Goal: Task Accomplishment & Management: Use online tool/utility

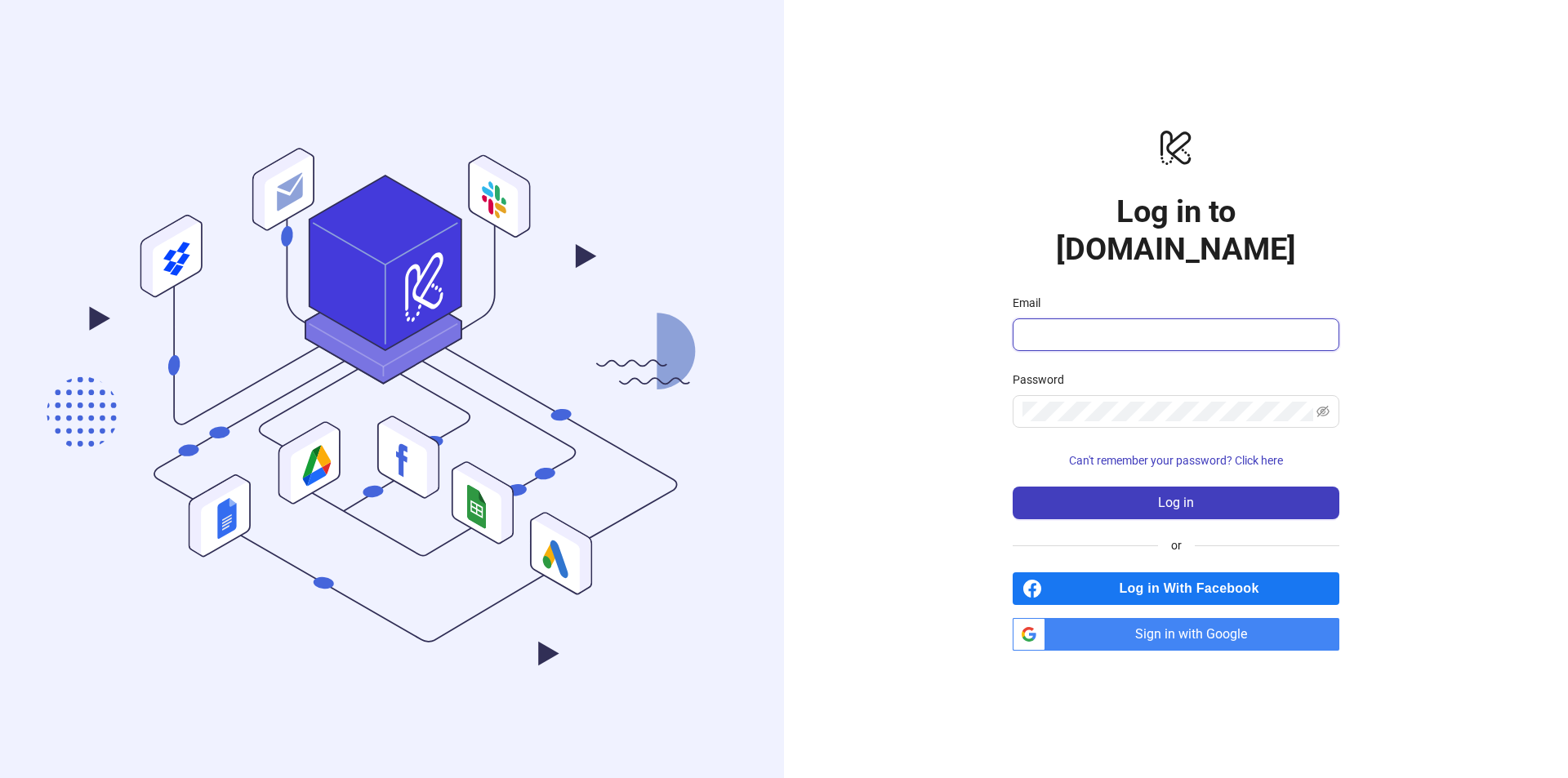
click at [1105, 325] on input "Email" at bounding box center [1174, 334] width 304 height 20
click at [1099, 325] on input "Email" at bounding box center [1174, 334] width 304 height 20
click at [942, 333] on div "logo/logo-mobile Log in to Kitchn.io Email Password Can't remember your passwor…" at bounding box center [1176, 389] width 784 height 778
click at [1065, 325] on input "Email" at bounding box center [1174, 334] width 304 height 20
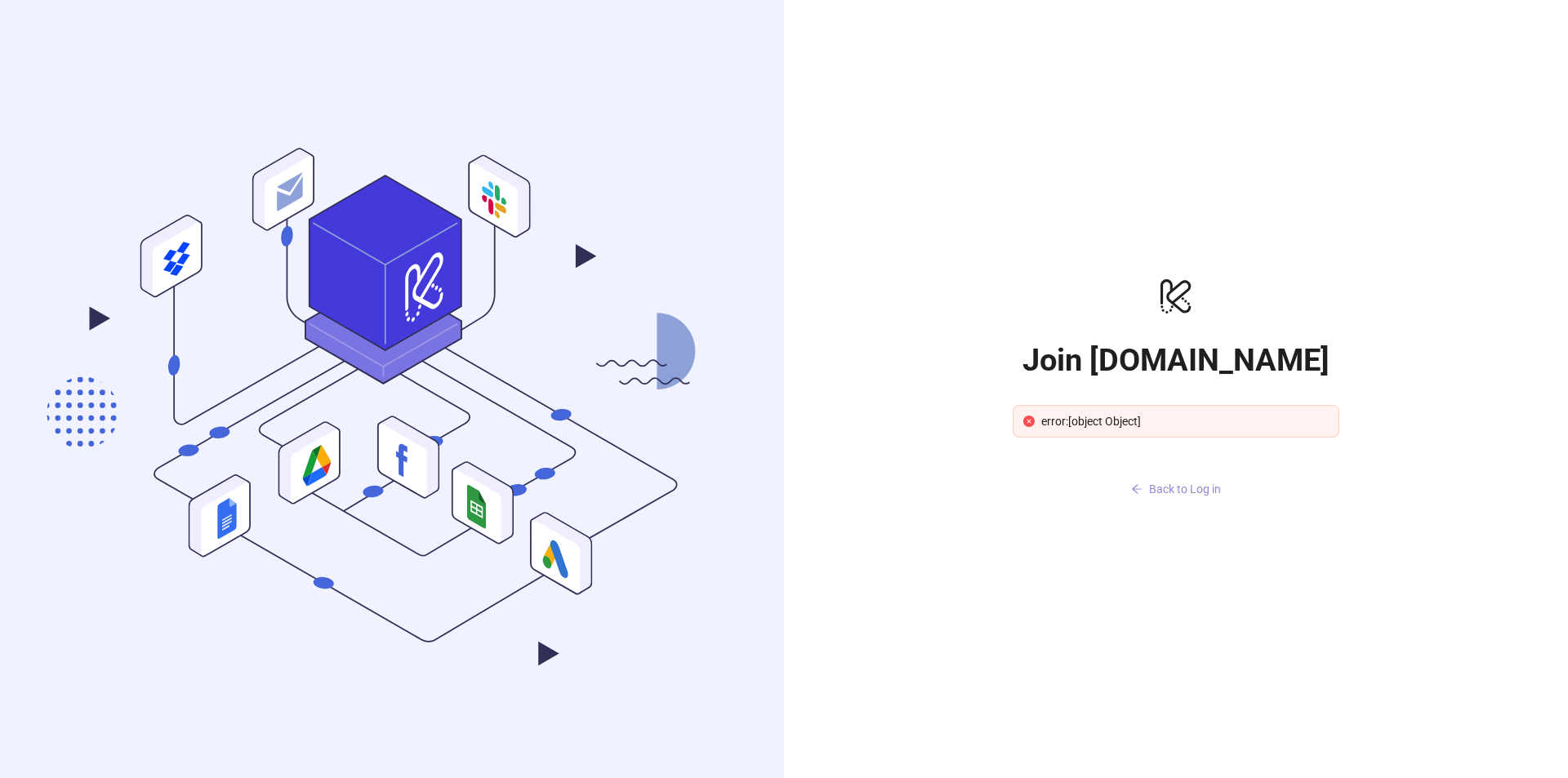
click at [1169, 489] on span "Back to Log in" at bounding box center [1185, 489] width 72 height 13
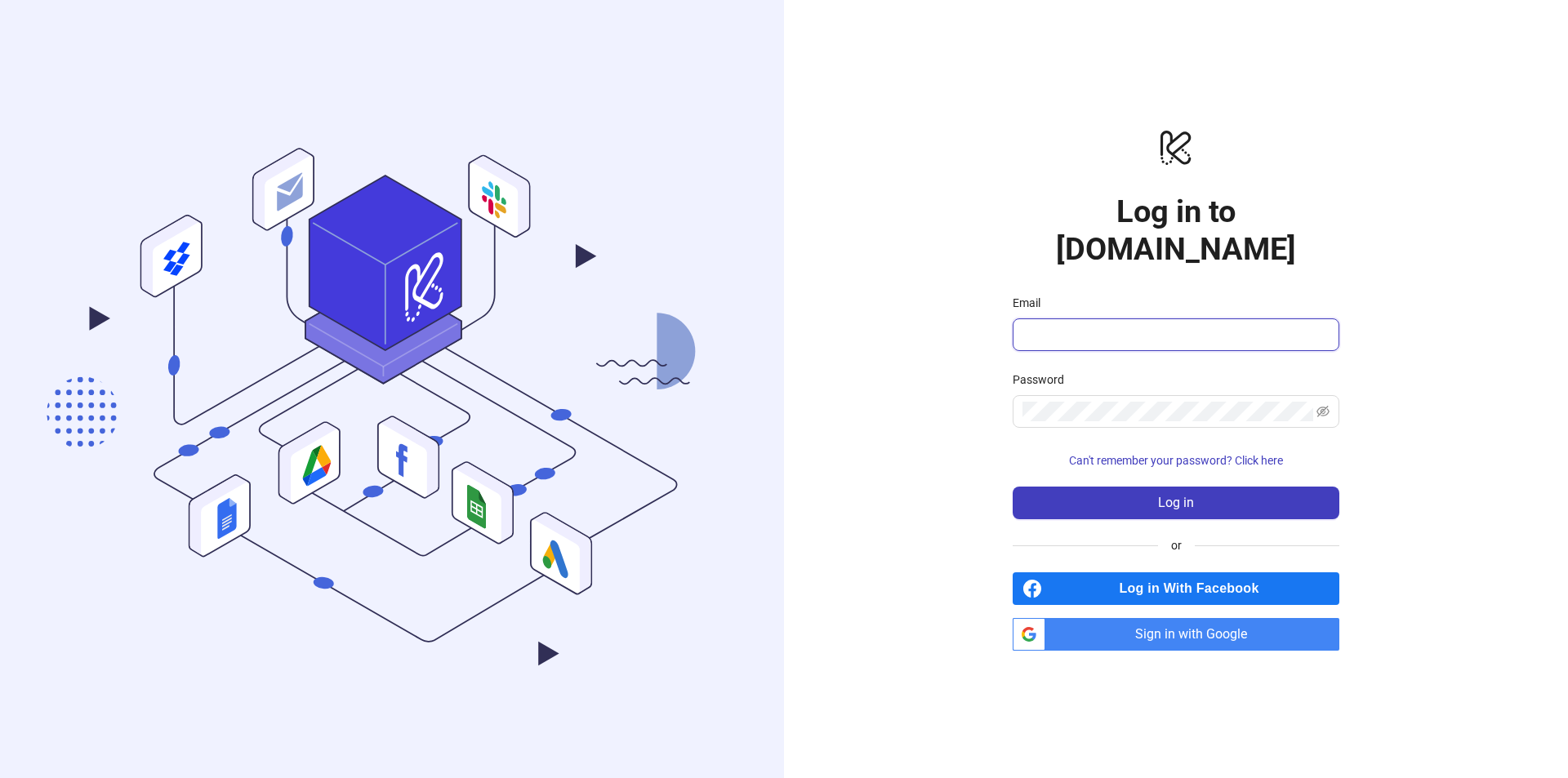
click at [1153, 325] on input "Email" at bounding box center [1174, 334] width 304 height 20
type input "*"
type input "**********"
click at [1013, 486] on button "Log in" at bounding box center [1176, 503] width 327 height 32
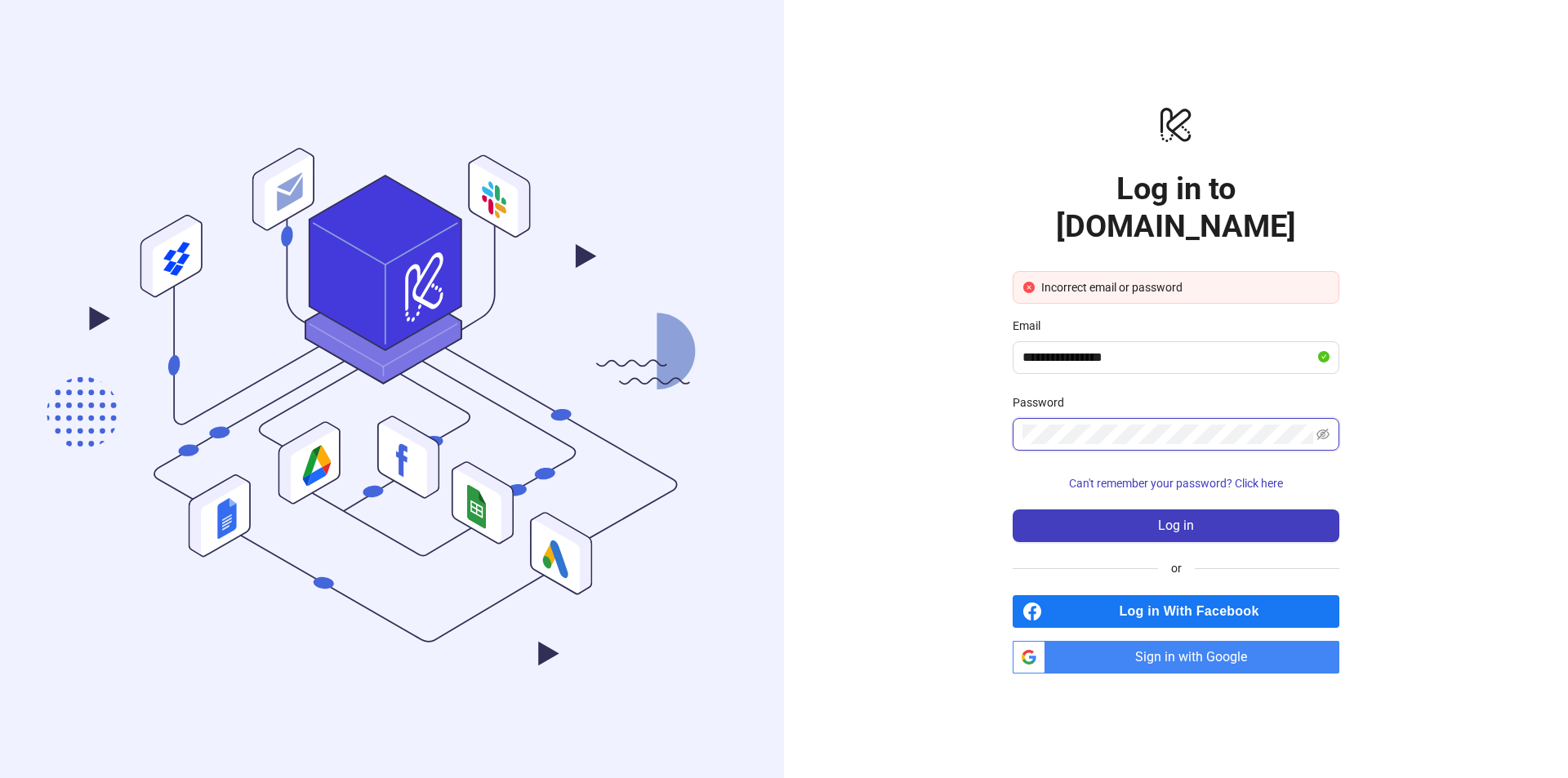
click at [1013, 509] on button "Log in" at bounding box center [1176, 525] width 327 height 32
click at [1324, 428] on icon "eye-invisible" at bounding box center [1322, 434] width 13 height 13
click at [952, 435] on div "**********" at bounding box center [1176, 389] width 784 height 778
click at [1117, 477] on span "Can't remember your password? Click here" at bounding box center [1176, 483] width 214 height 13
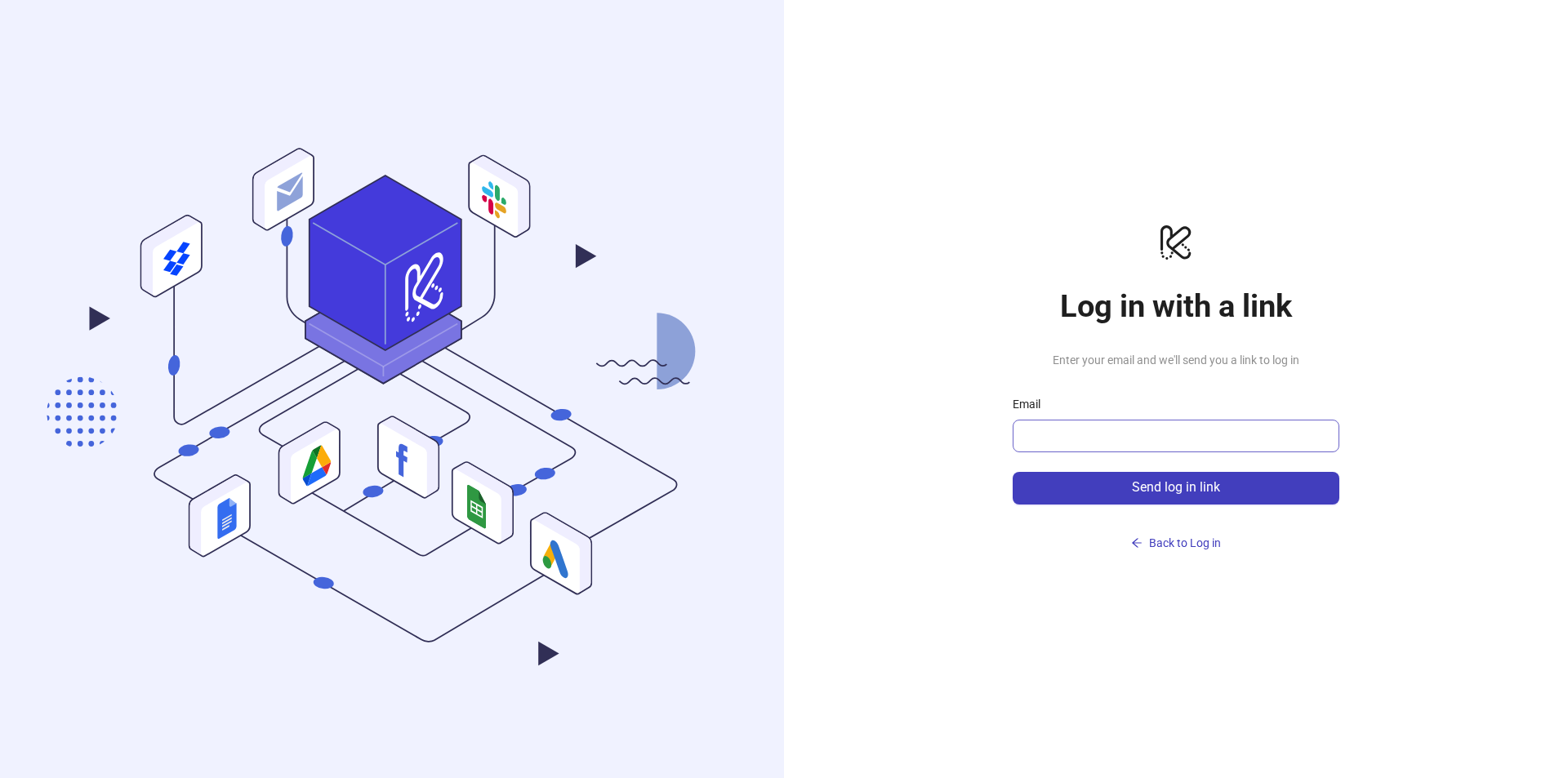
click at [1051, 421] on span at bounding box center [1176, 436] width 327 height 32
click at [1054, 432] on input "Email" at bounding box center [1174, 435] width 304 height 20
type input "**********"
click at [1135, 494] on span "Send log in link" at bounding box center [1176, 487] width 88 height 14
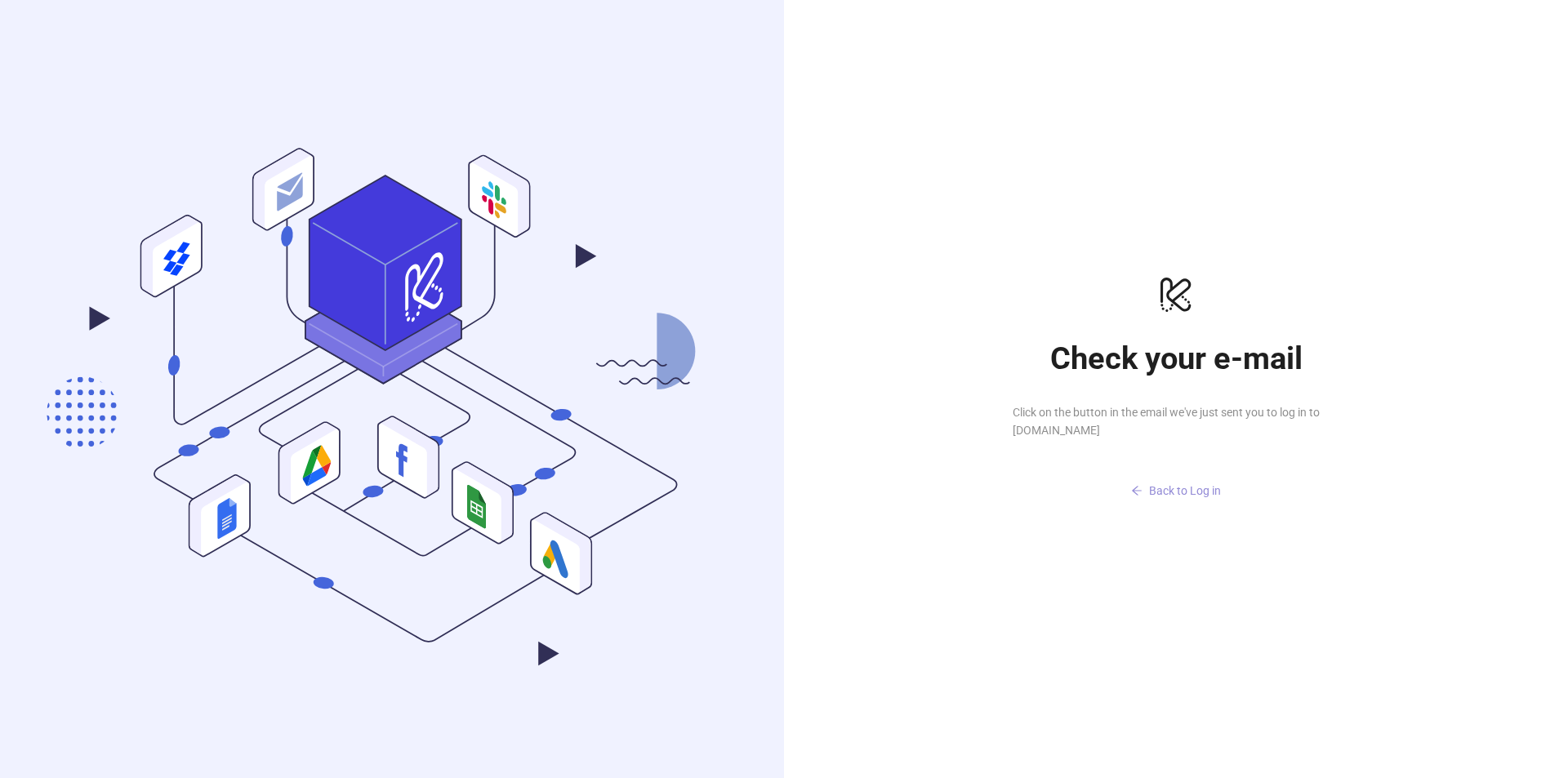
click at [1151, 491] on span "Back to Log in" at bounding box center [1185, 491] width 72 height 13
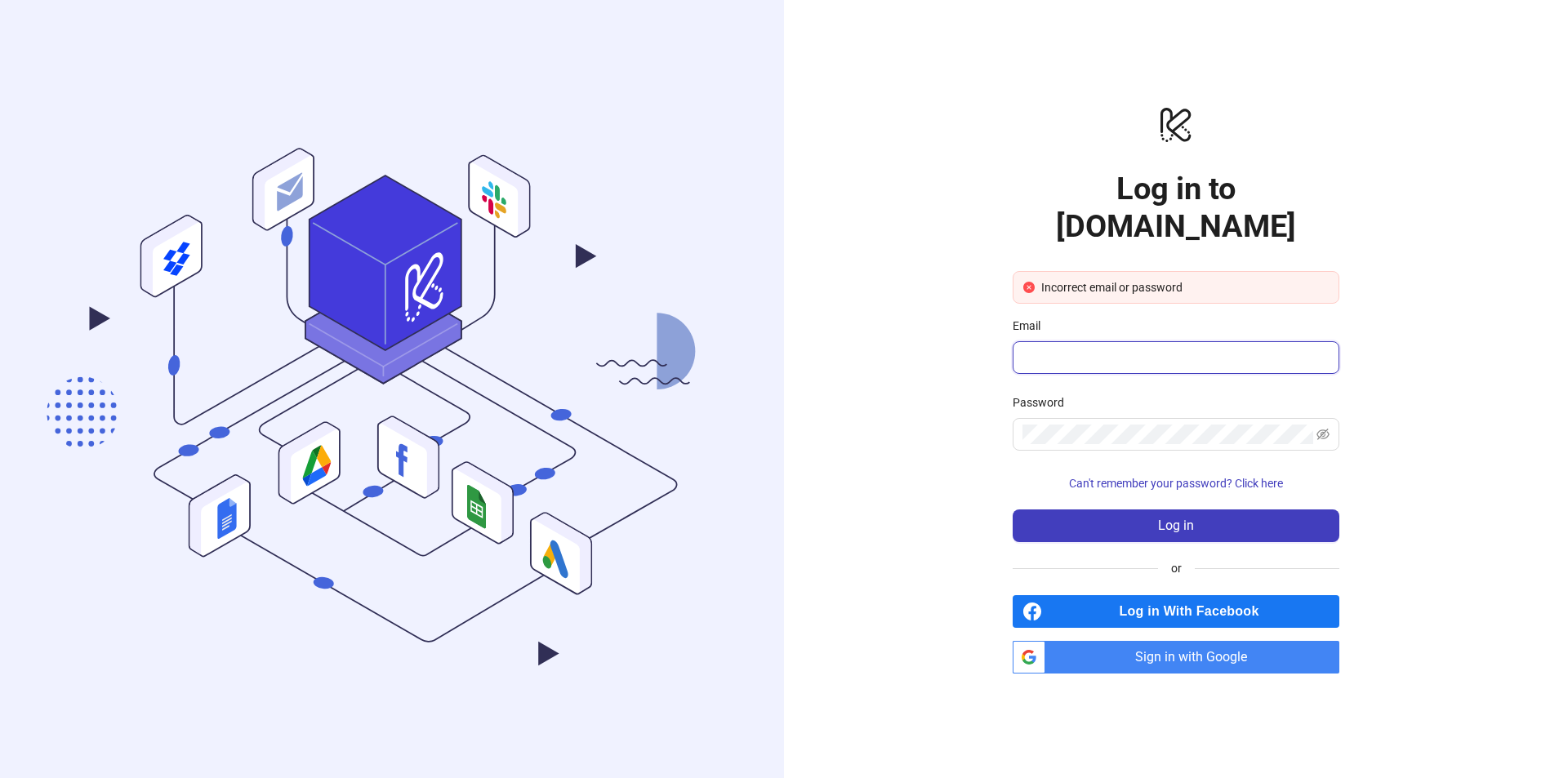
click at [1112, 348] on input "Email" at bounding box center [1174, 357] width 304 height 20
type input "**********"
click at [1013, 509] on button "Log in" at bounding box center [1176, 525] width 327 height 32
click at [1320, 429] on icon "eye-invisible" at bounding box center [1322, 434] width 13 height 11
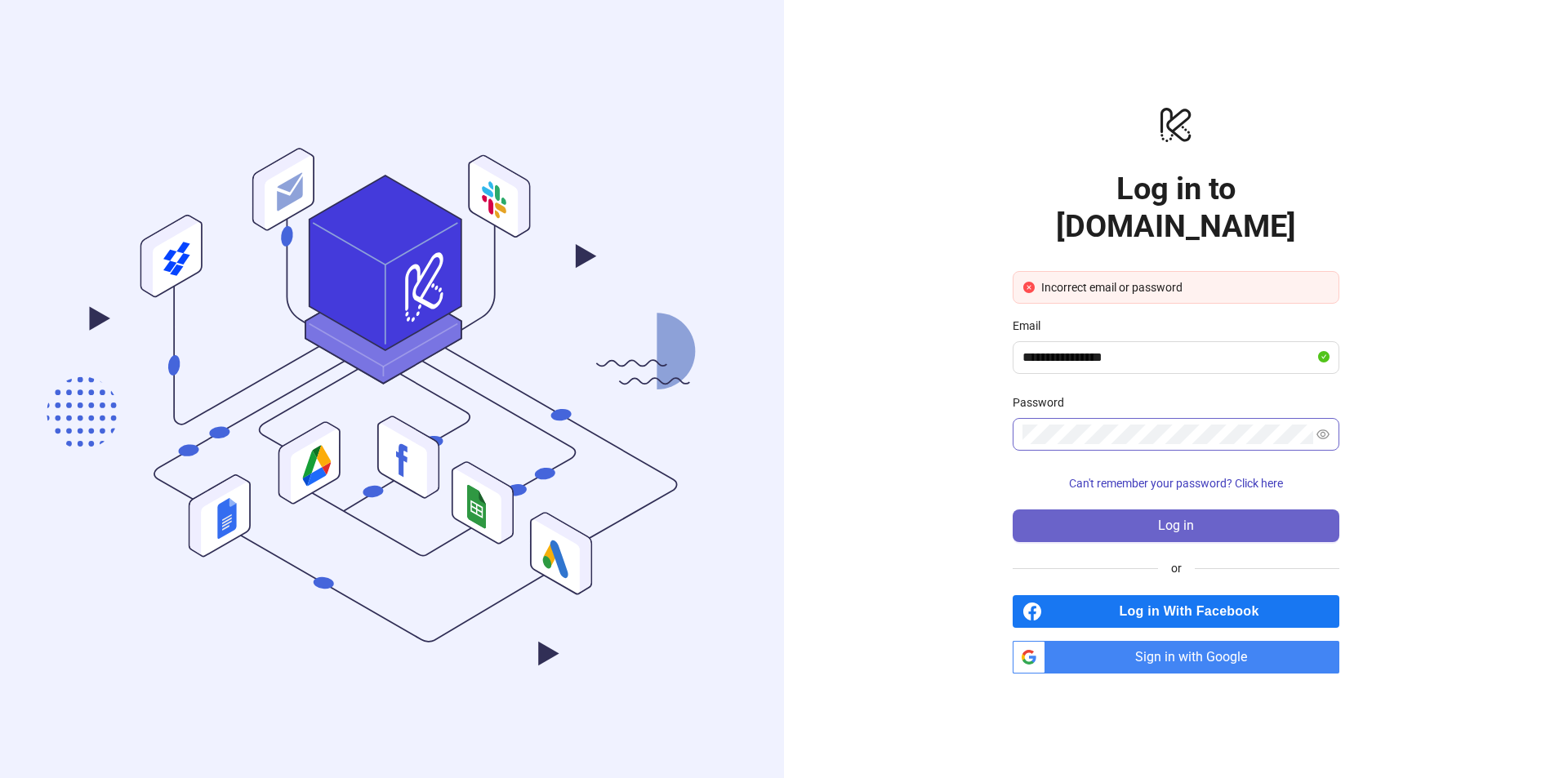
click at [1072, 509] on button "Log in" at bounding box center [1176, 525] width 327 height 32
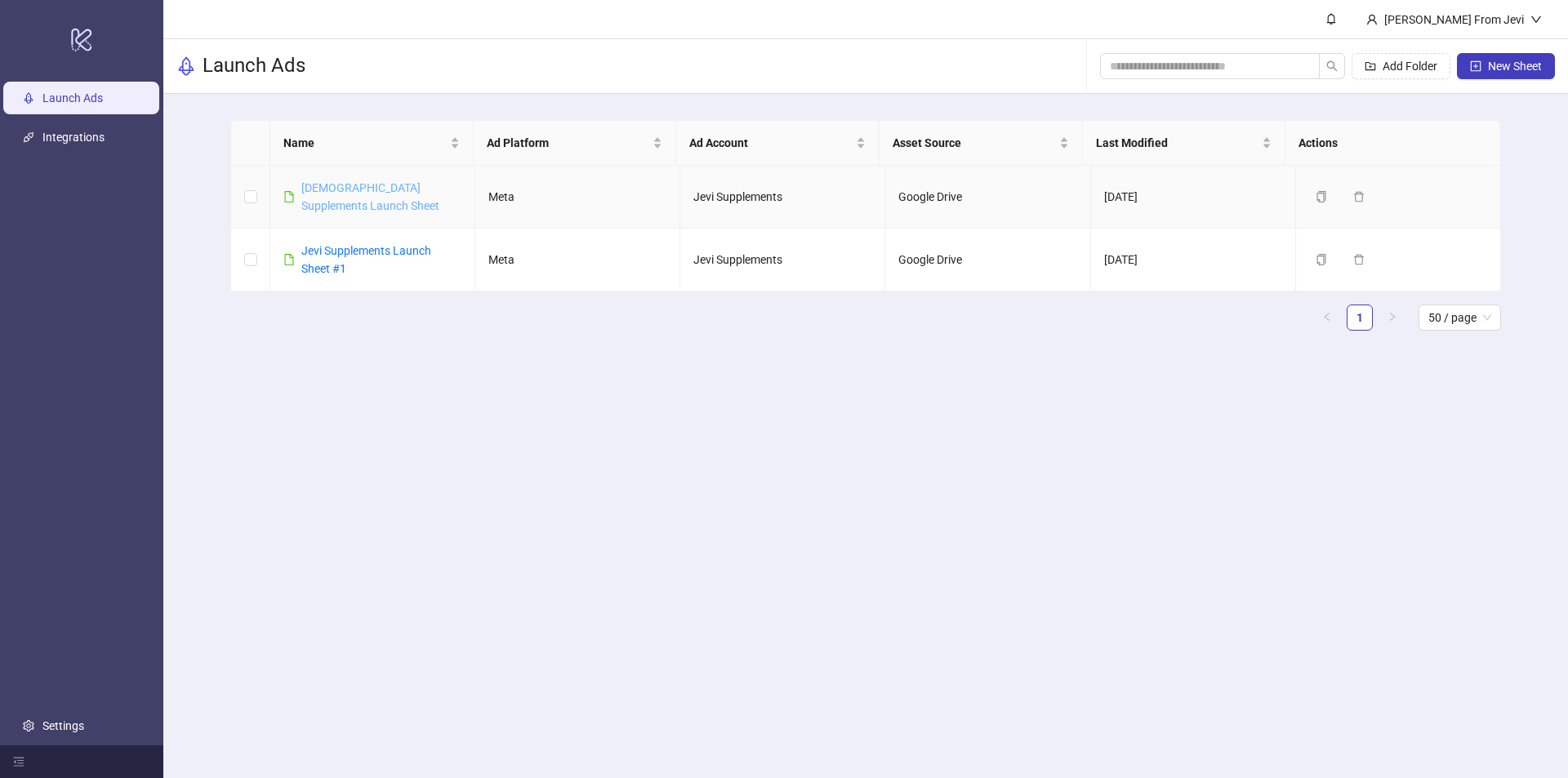
click at [327, 189] on link "Jevi Supplements Launch Sheet" at bounding box center [370, 196] width 138 height 31
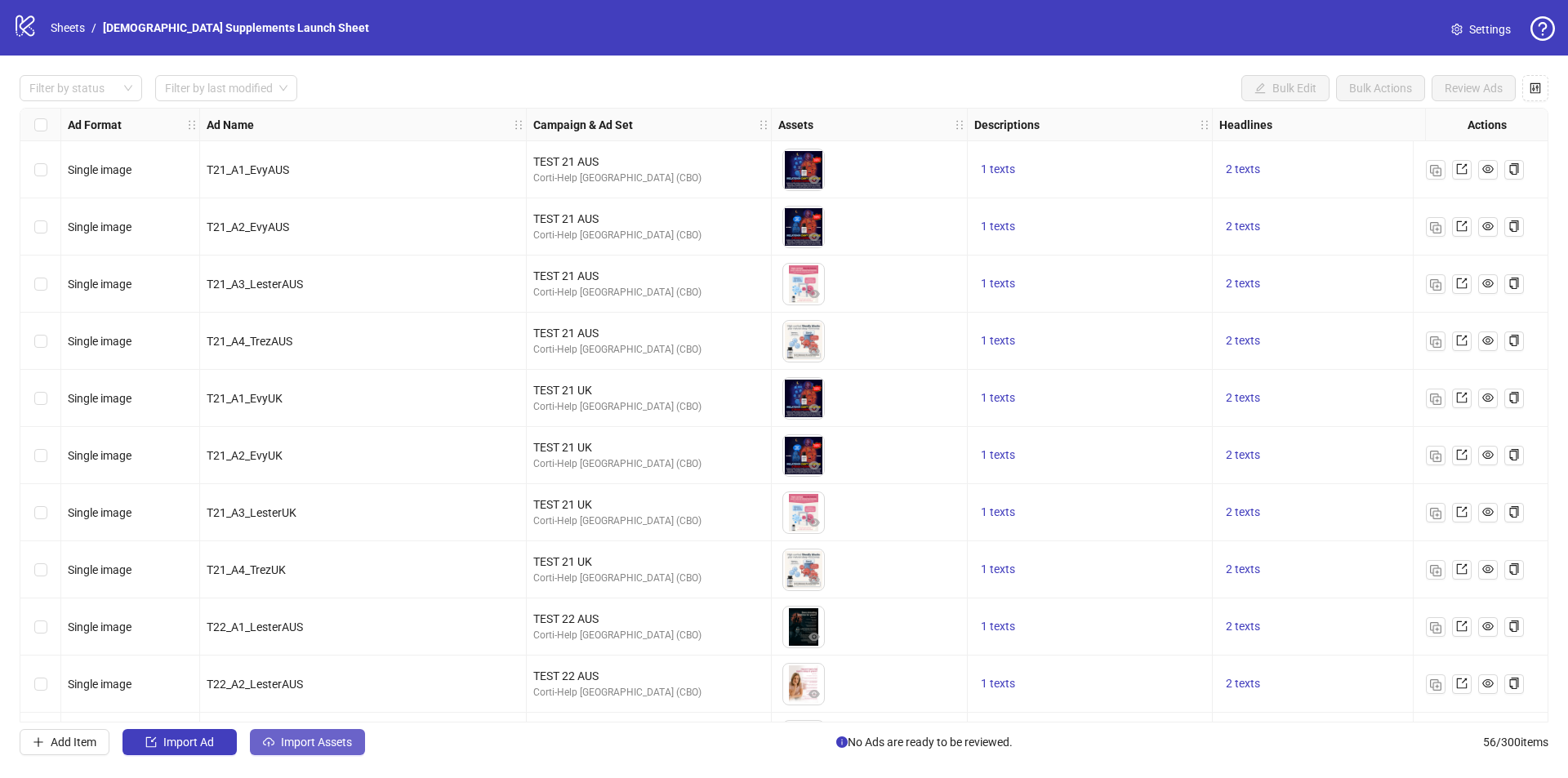
click at [293, 739] on span "Import Assets" at bounding box center [316, 741] width 71 height 13
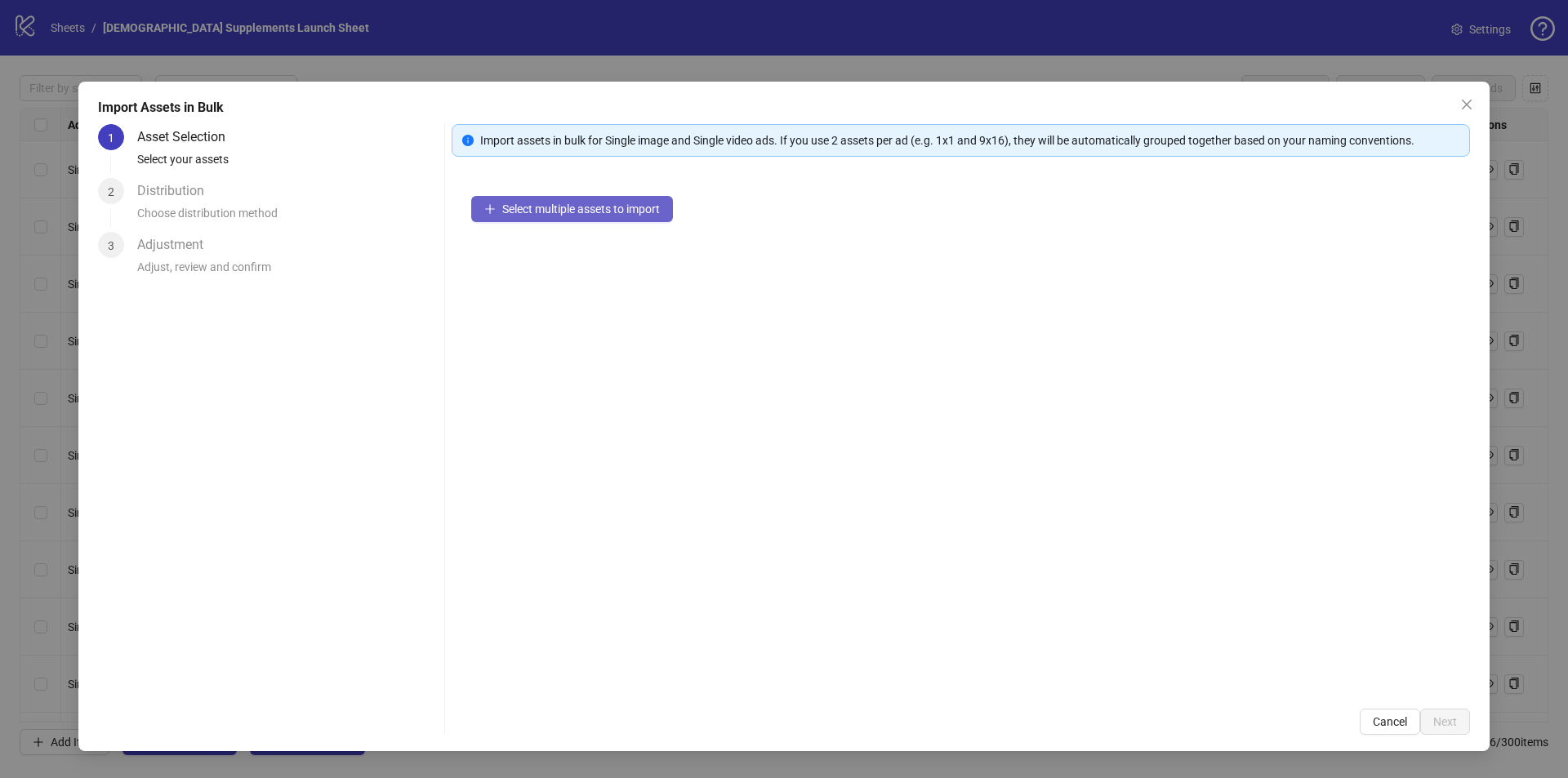
click at [504, 213] on span "Select multiple assets to import" at bounding box center [581, 208] width 157 height 13
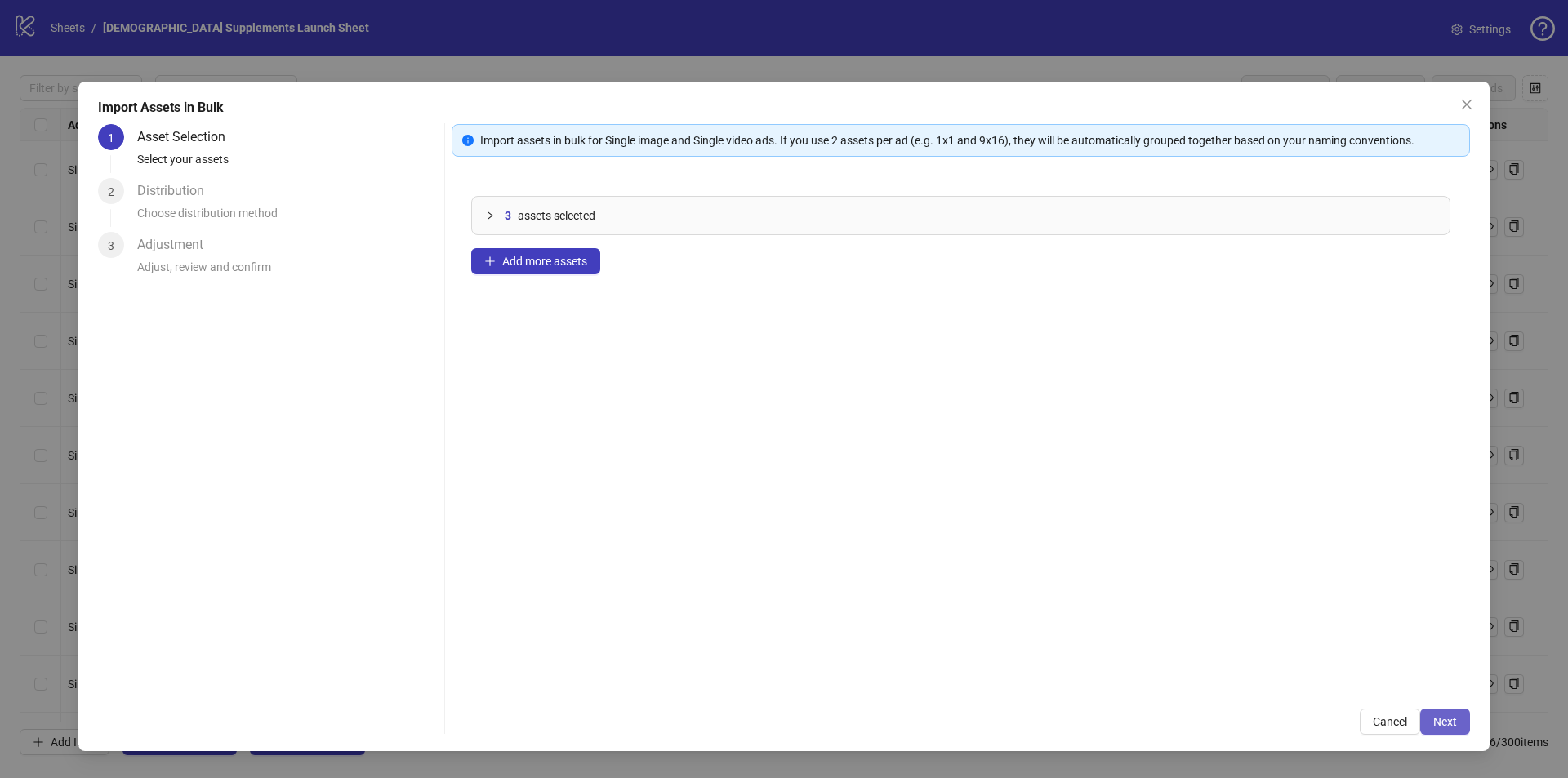
click at [1432, 718] on button "Next" at bounding box center [1445, 722] width 50 height 26
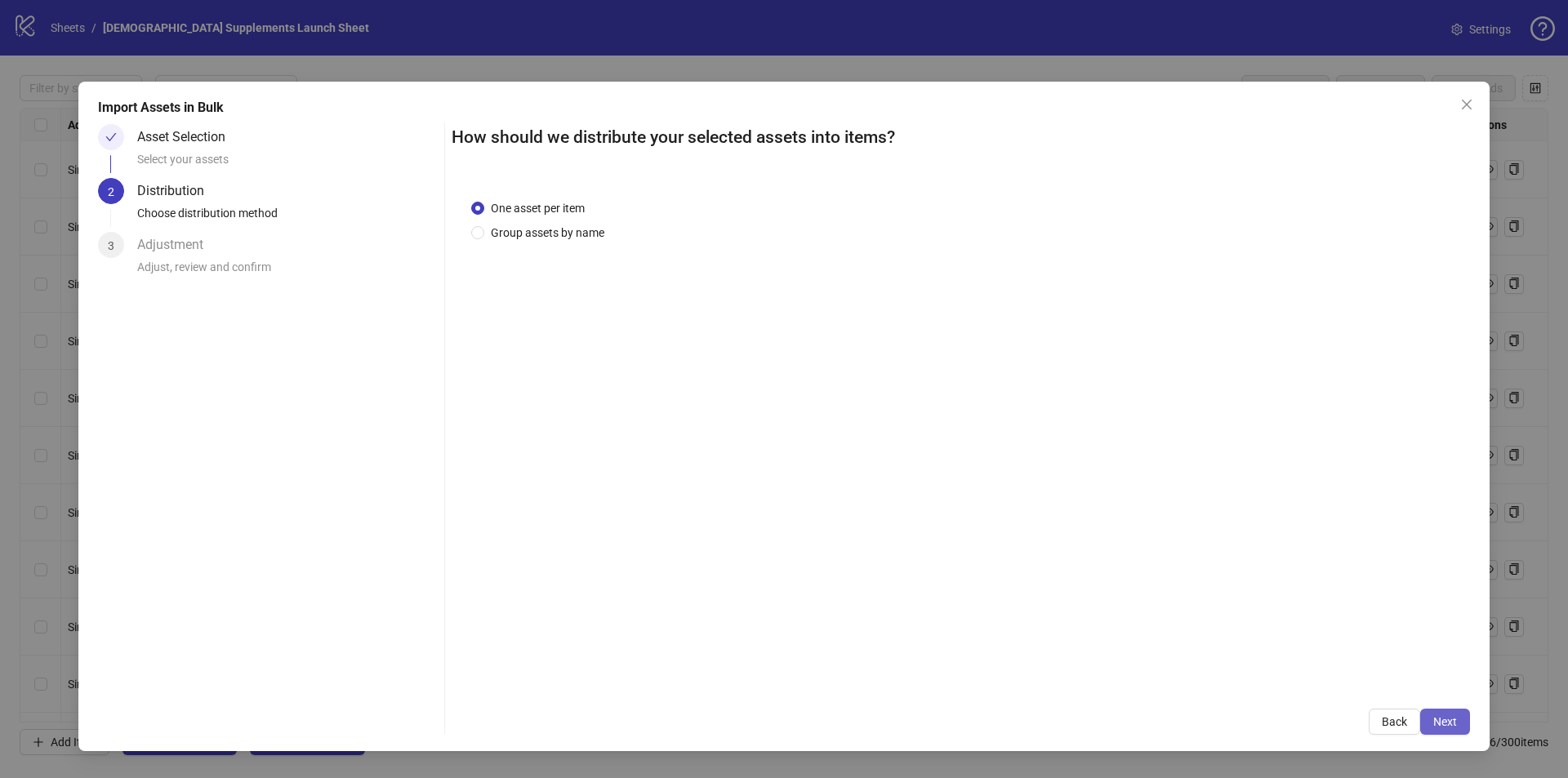
click at [1457, 713] on button "Next" at bounding box center [1445, 722] width 50 height 26
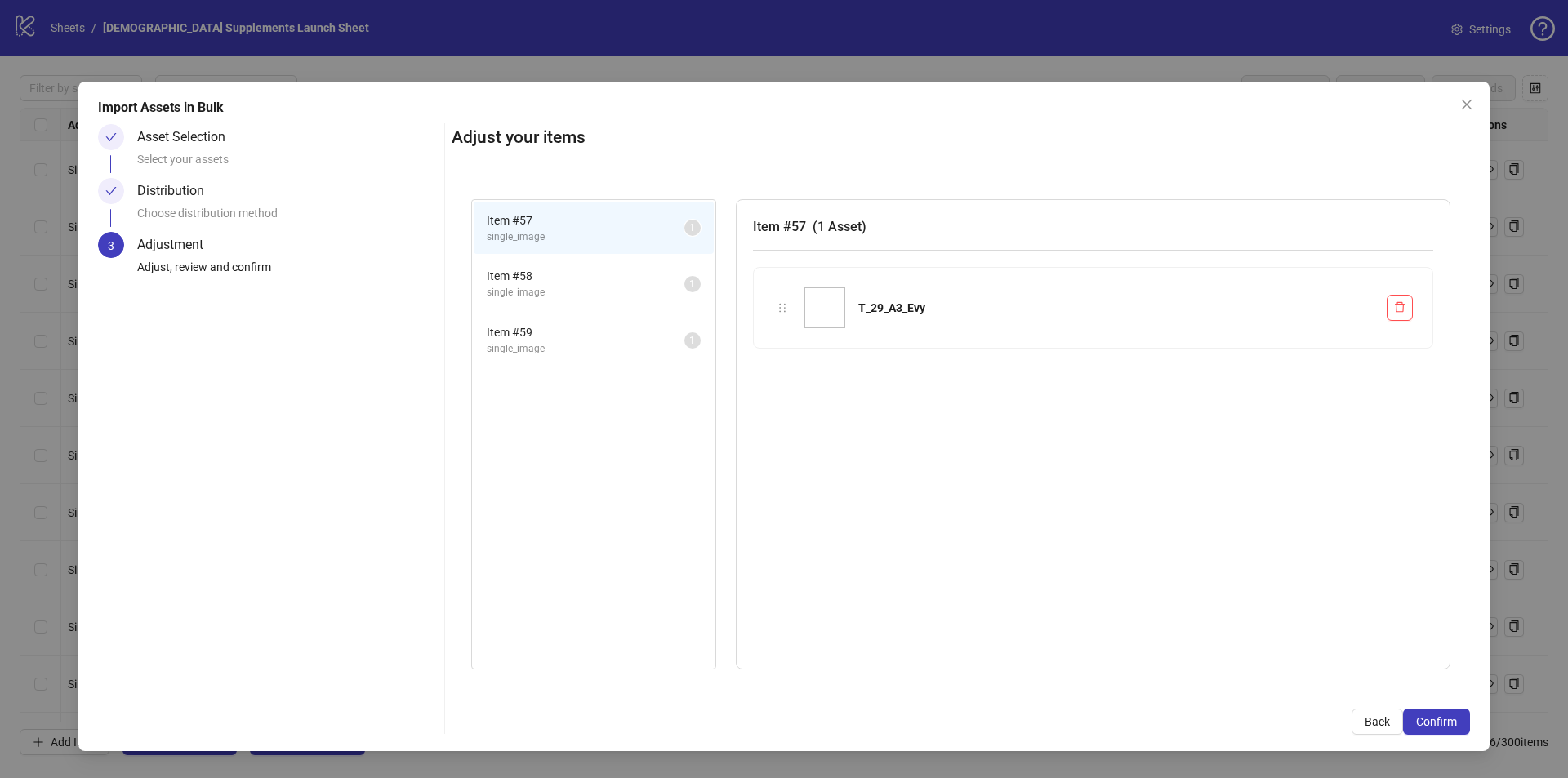
click at [785, 291] on div "T_29_A3_Evy" at bounding box center [1094, 308] width 639 height 41
click at [573, 305] on li "Item # 58 single_image 1" at bounding box center [594, 284] width 240 height 53
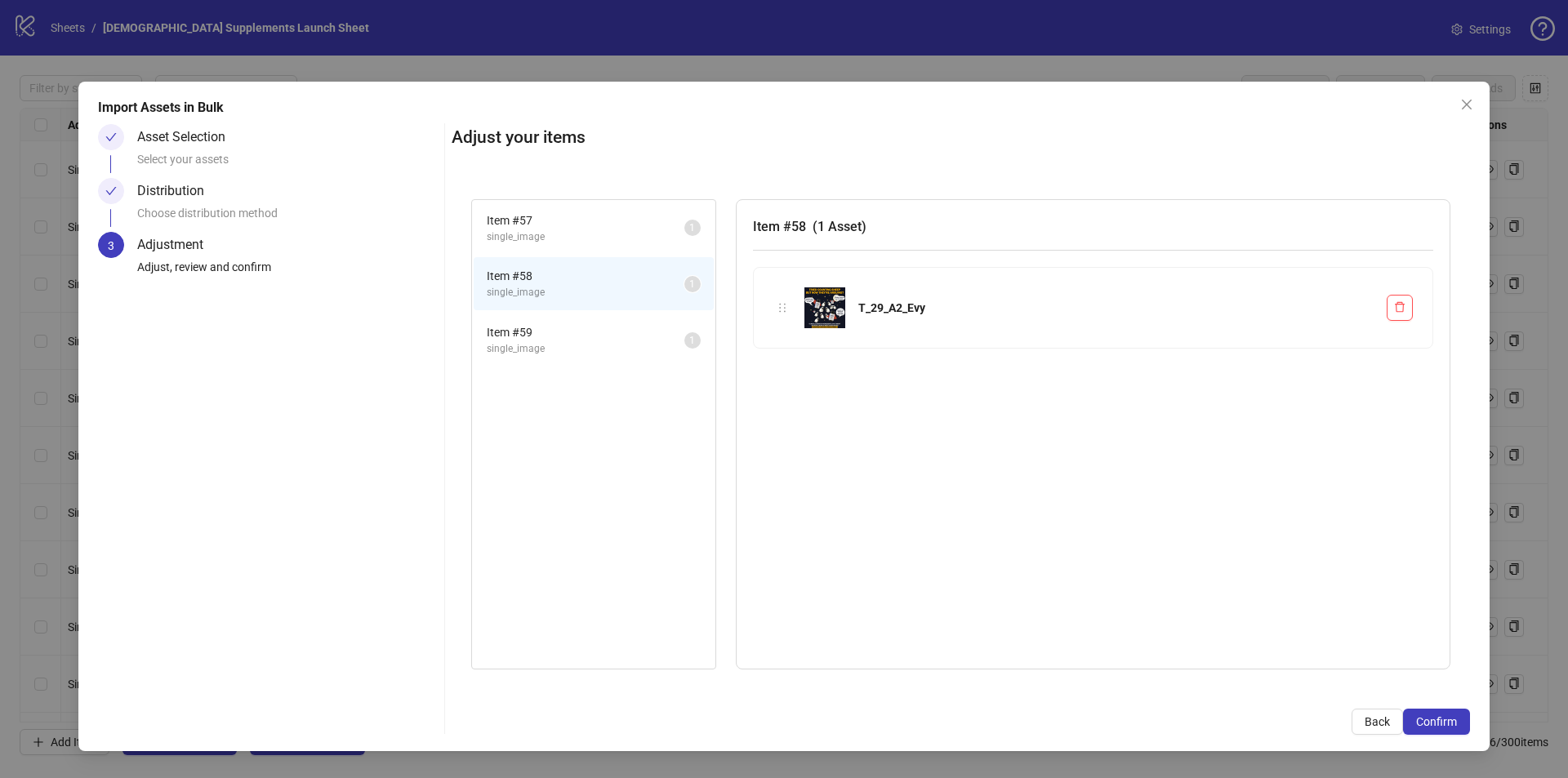
click at [585, 343] on span "single_image" at bounding box center [585, 349] width 197 height 15
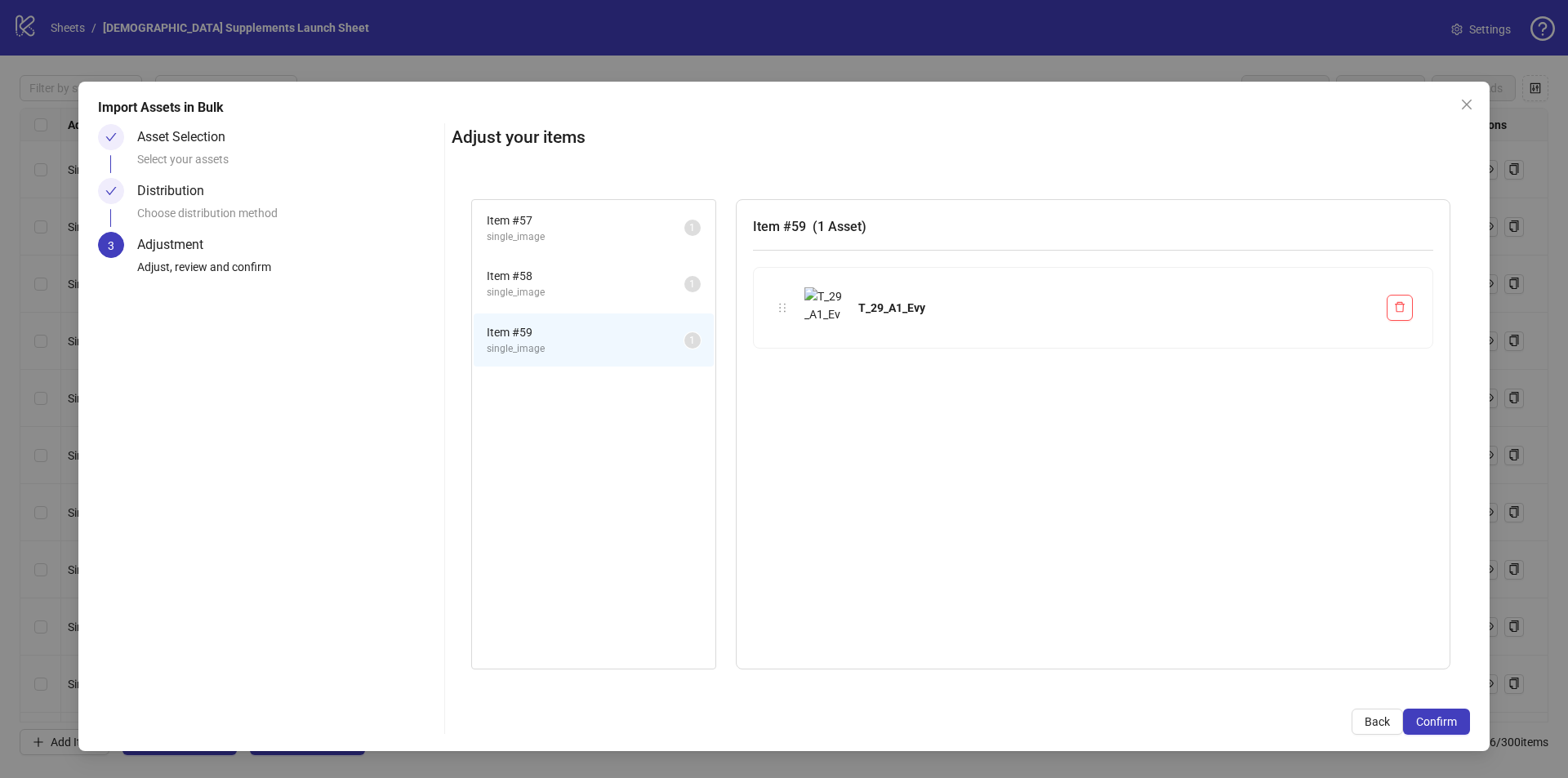
click at [589, 224] on span "Item # 57" at bounding box center [585, 220] width 197 height 18
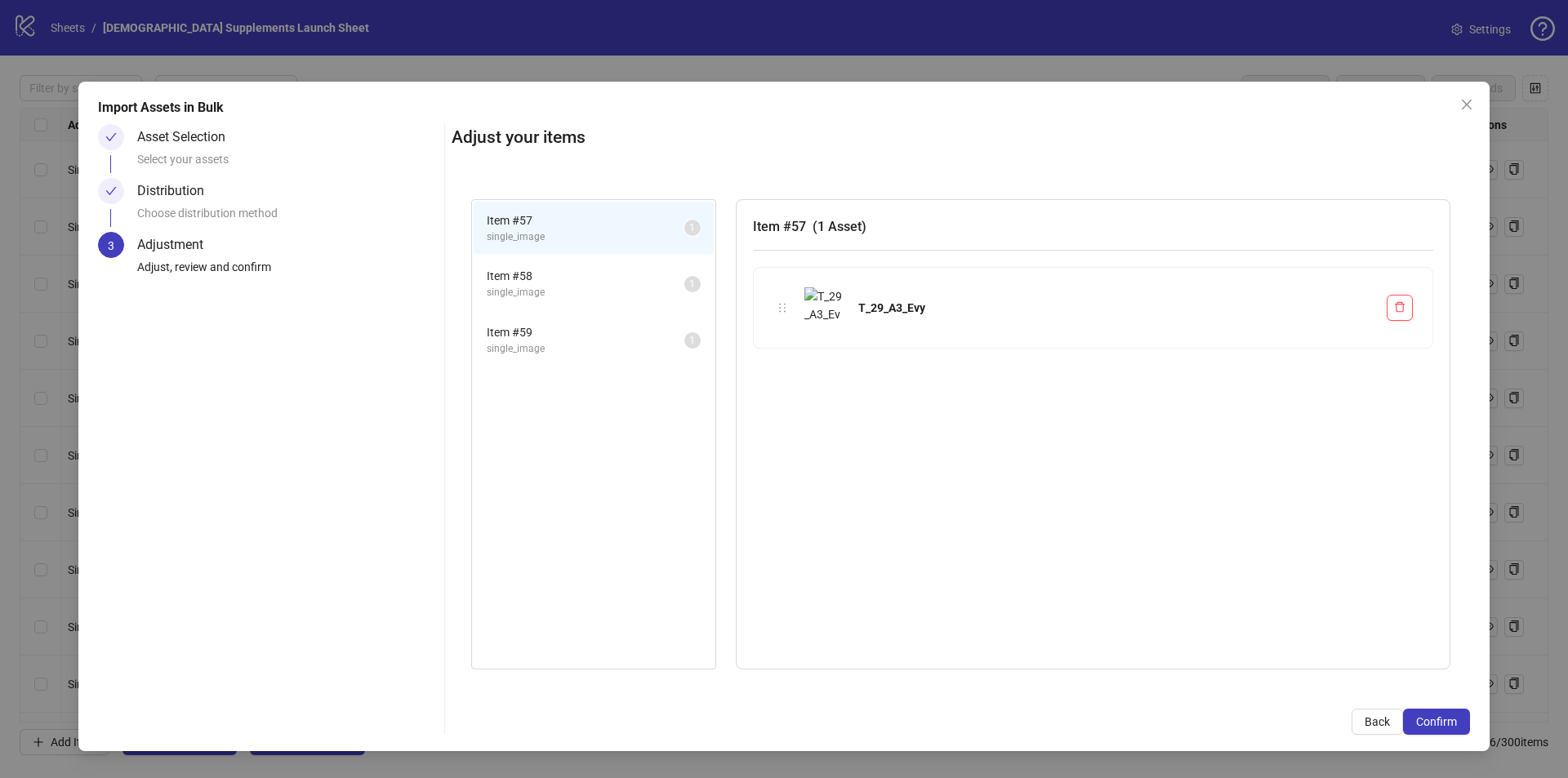
click at [609, 275] on span "Item # 58" at bounding box center [585, 275] width 197 height 18
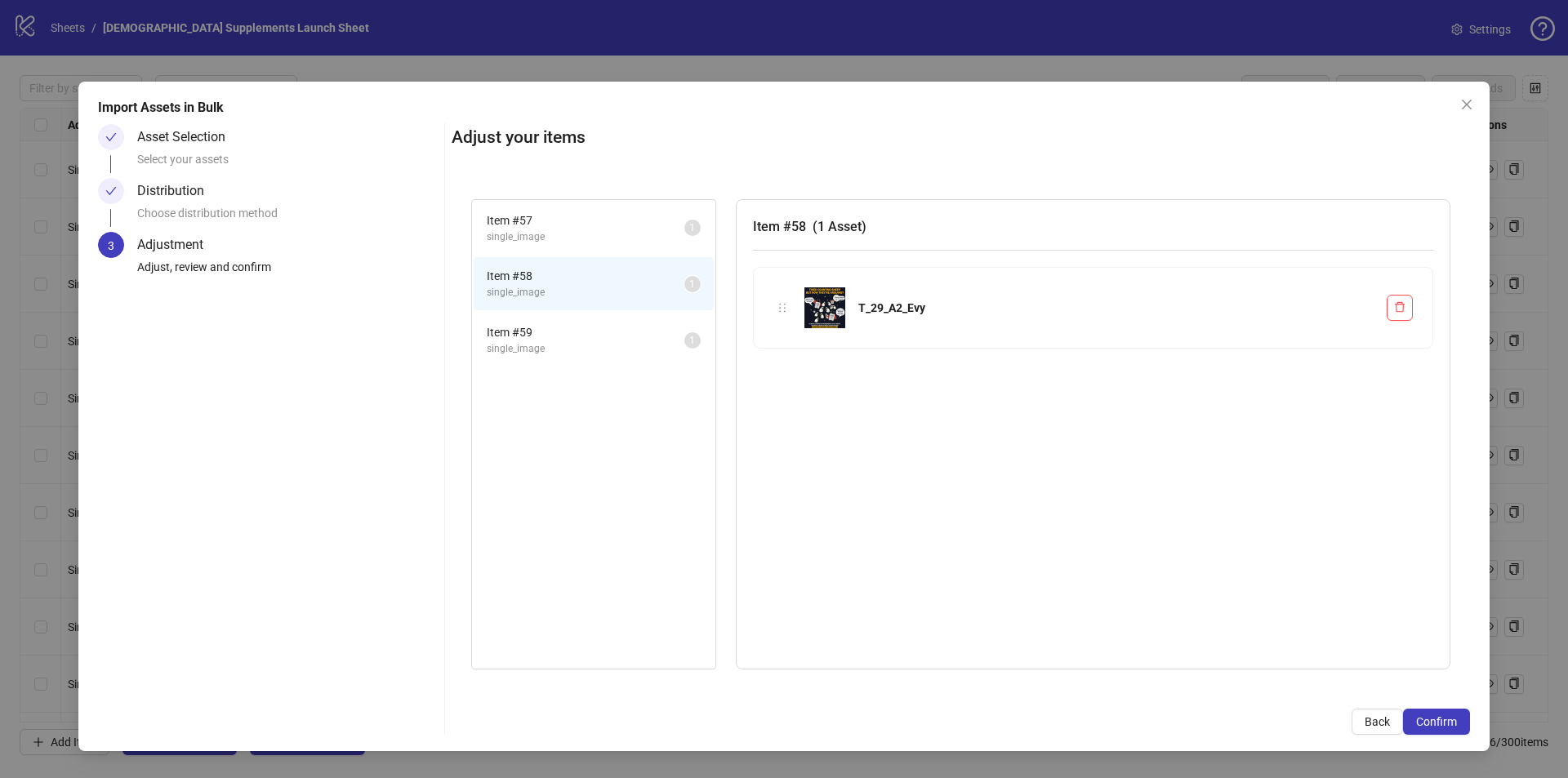
click at [586, 206] on li "Item # 57 single_image 1" at bounding box center [594, 228] width 240 height 53
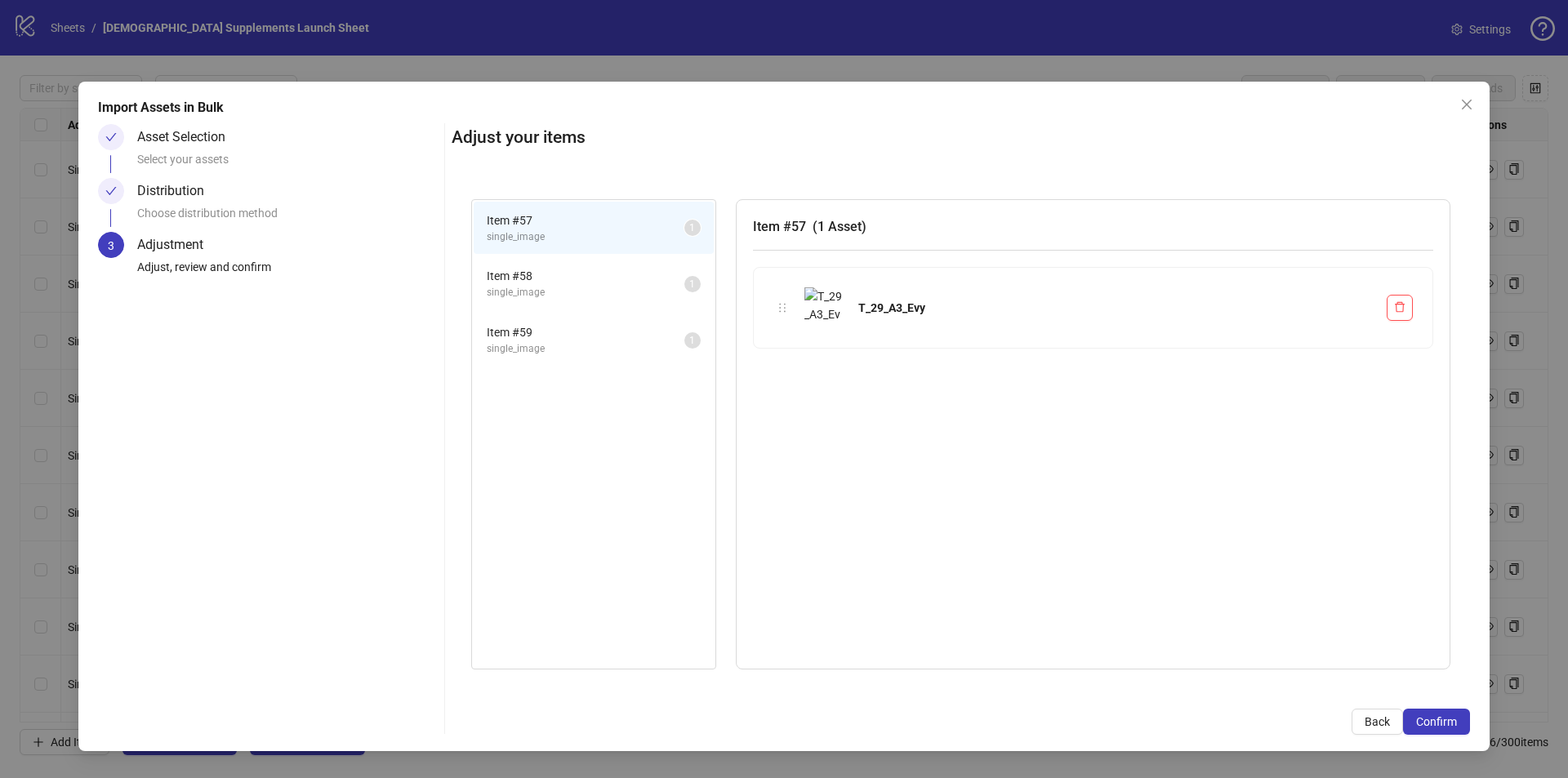
click at [605, 348] on span "single_image" at bounding box center [585, 349] width 197 height 15
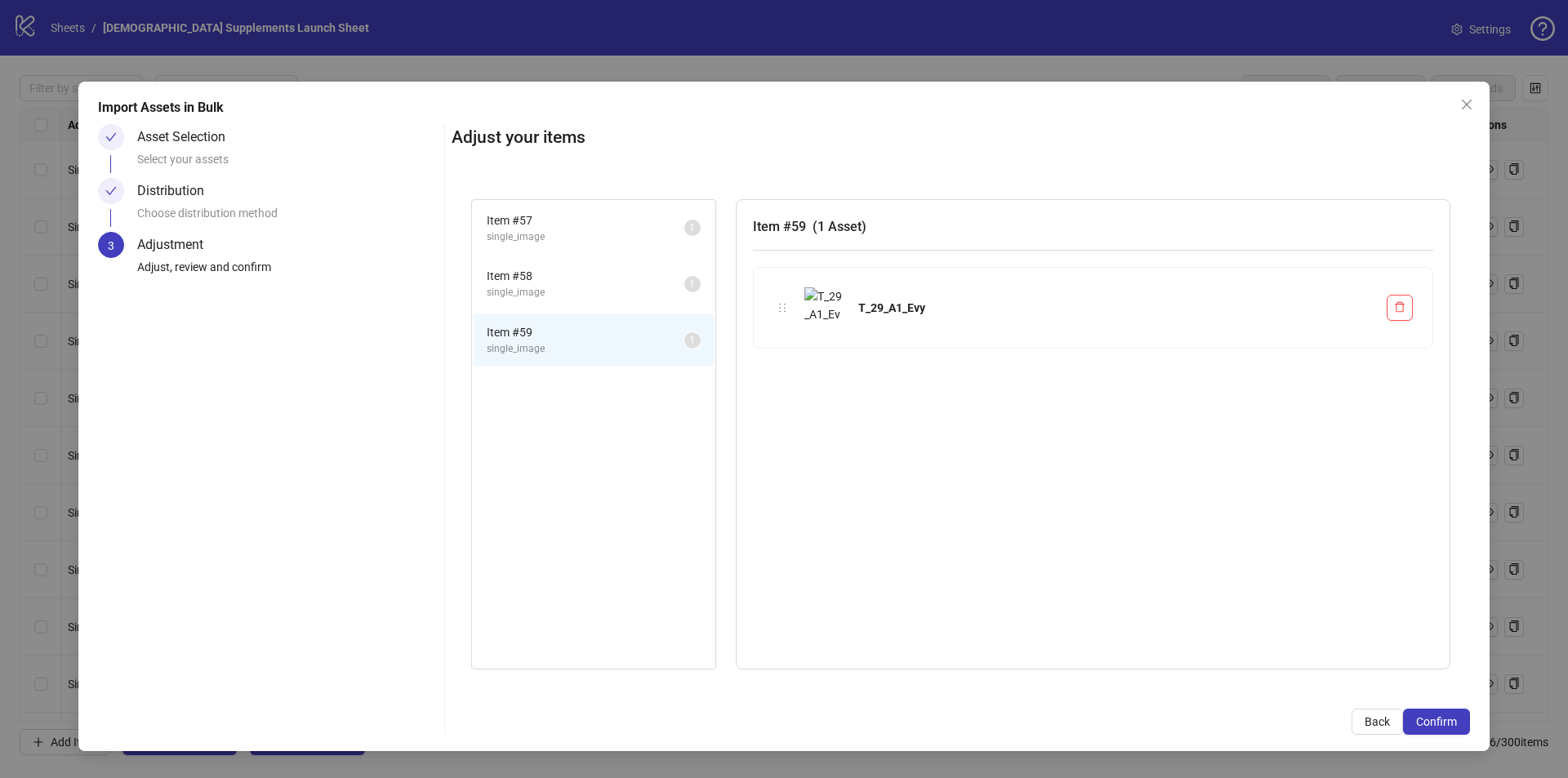
click at [588, 227] on span "Item # 57" at bounding box center [585, 220] width 197 height 18
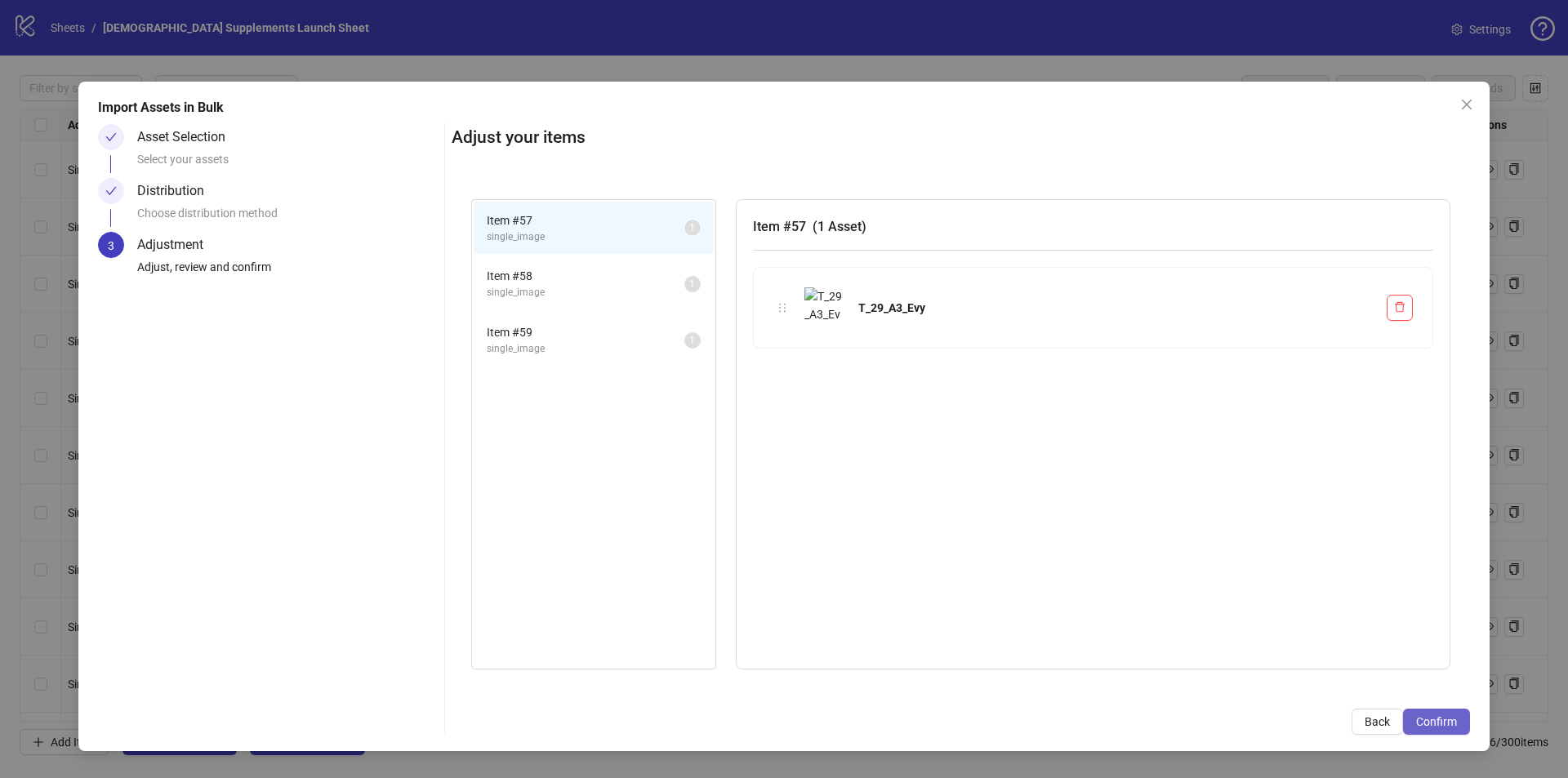
click at [1449, 730] on button "Confirm" at bounding box center [1436, 722] width 67 height 26
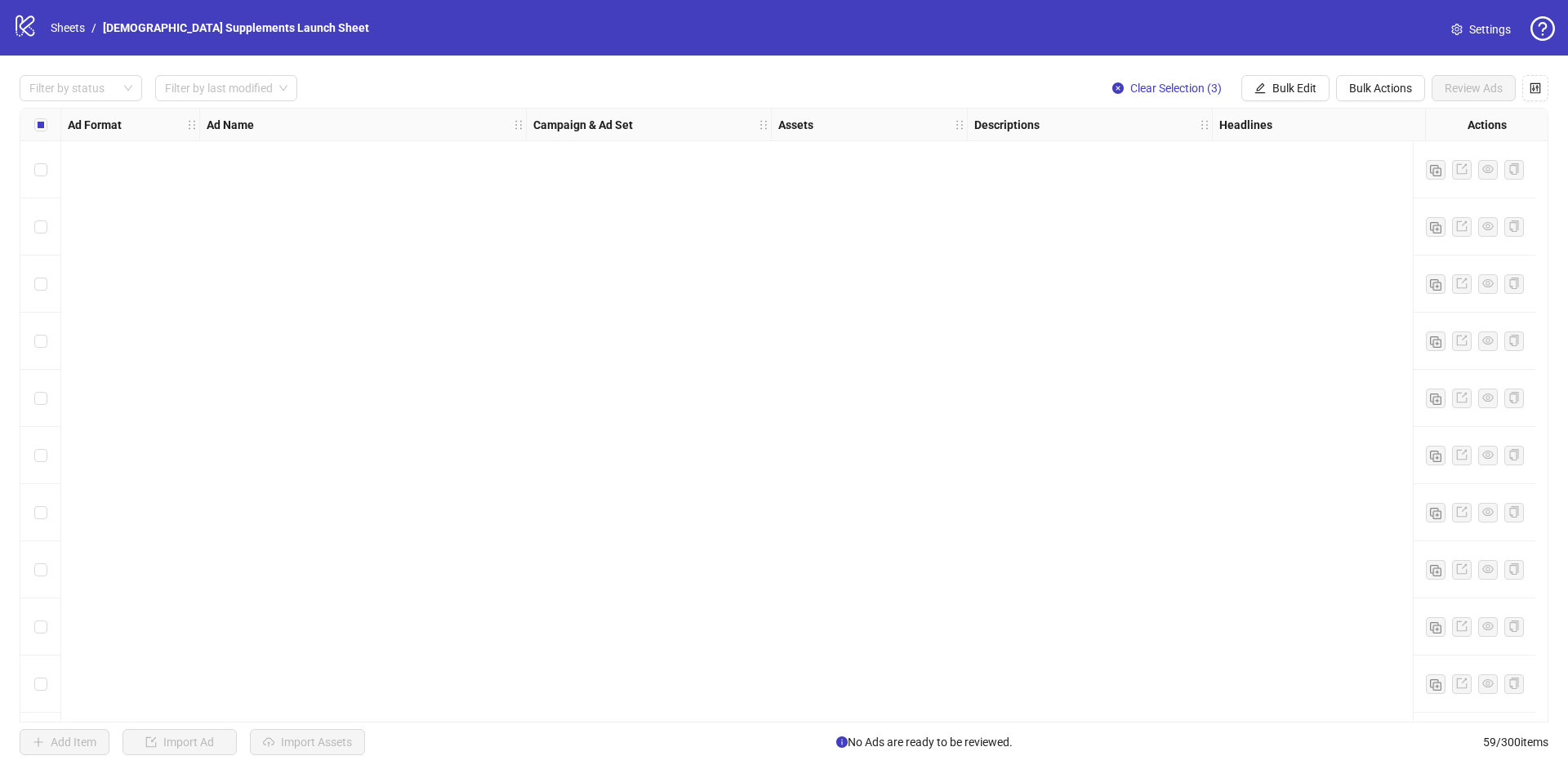
scroll to position [2799, 0]
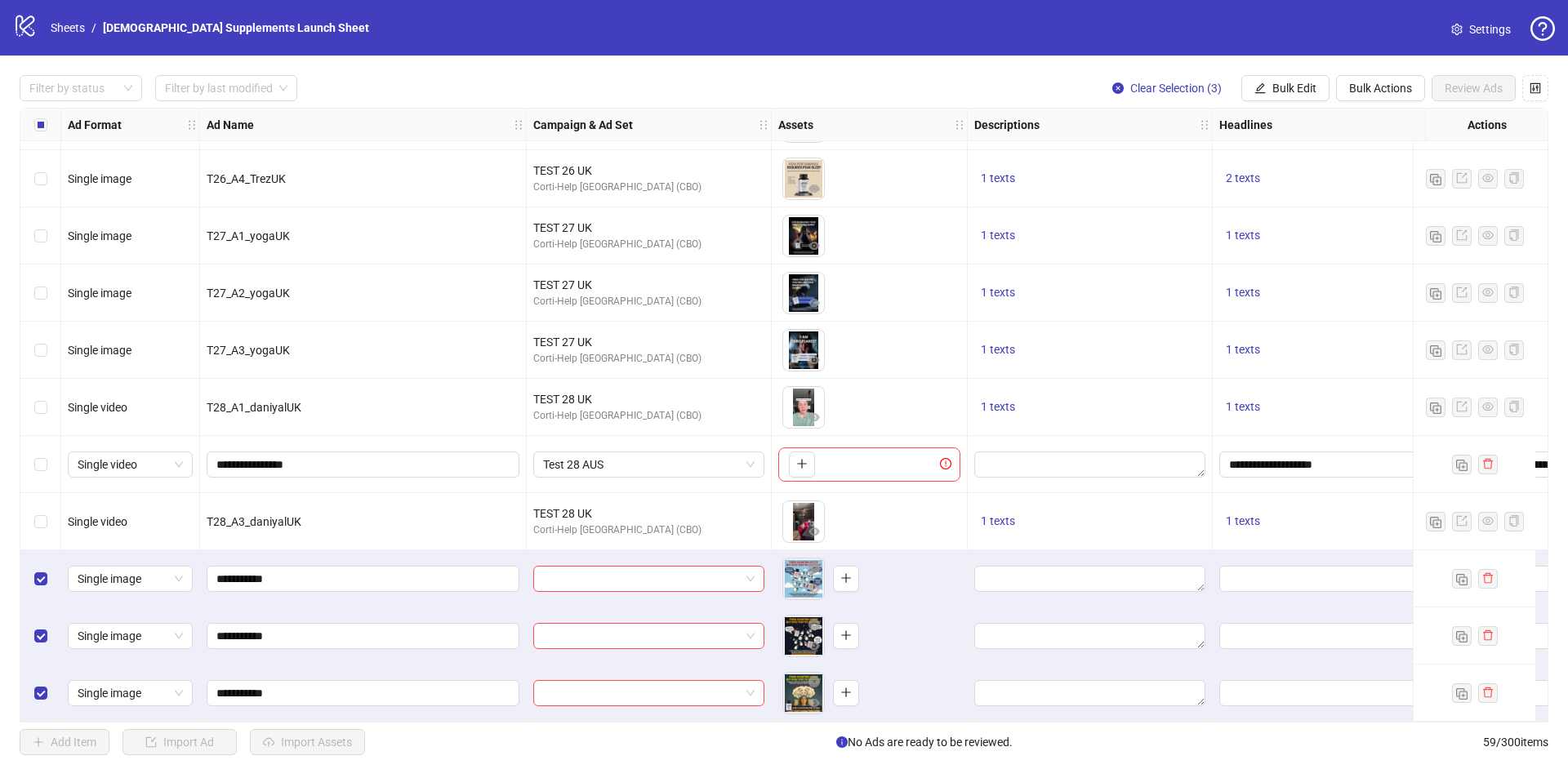
click at [881, 512] on div "To pick up a draggable item, press the space bar. While dragging, use the arrow…" at bounding box center [869, 522] width 182 height 51
click at [569, 569] on input "search" at bounding box center [641, 579] width 196 height 25
click at [756, 580] on div at bounding box center [649, 579] width 231 height 26
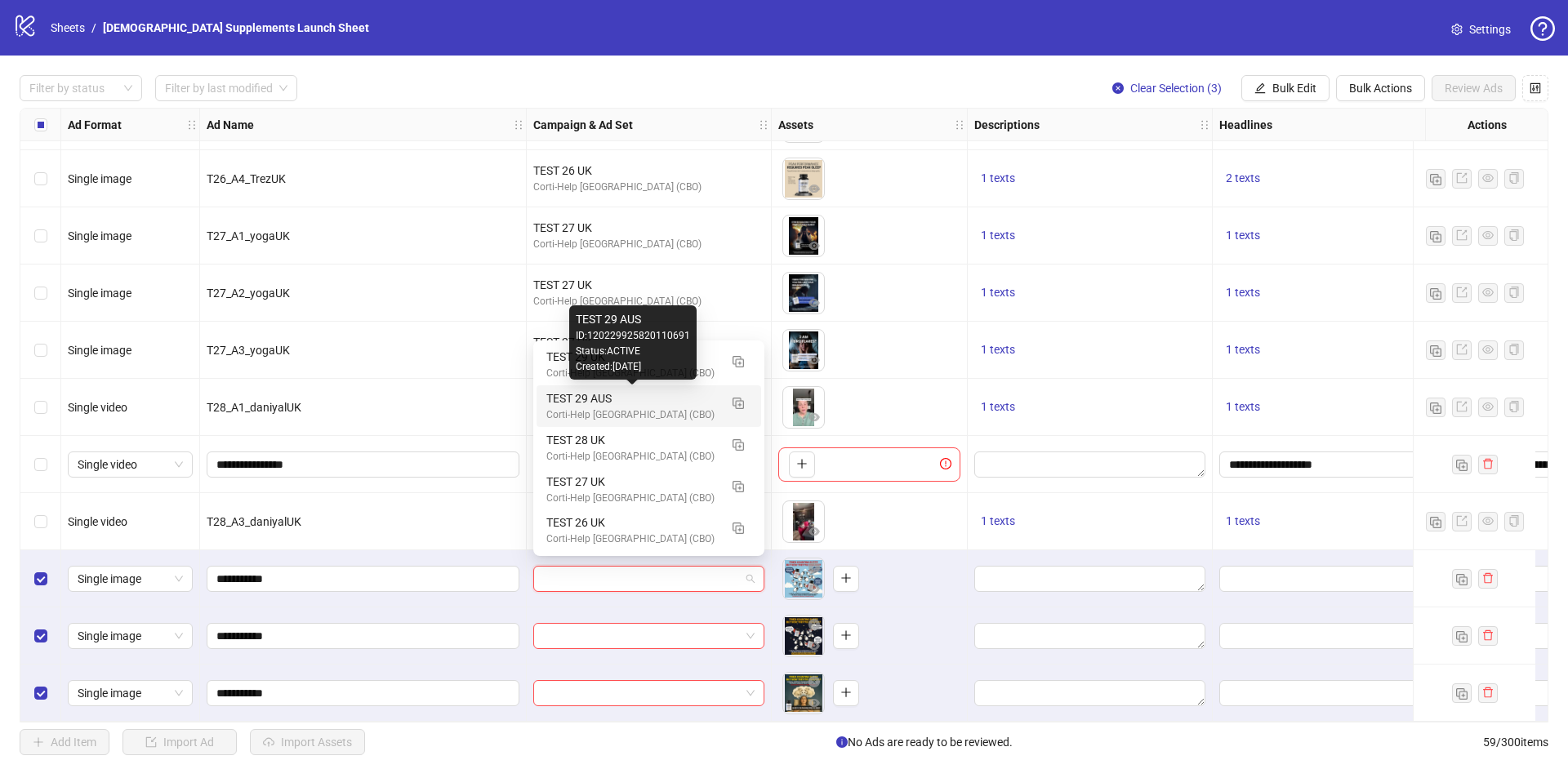
click at [689, 398] on div "TEST 29 AUS" at bounding box center [633, 398] width 173 height 18
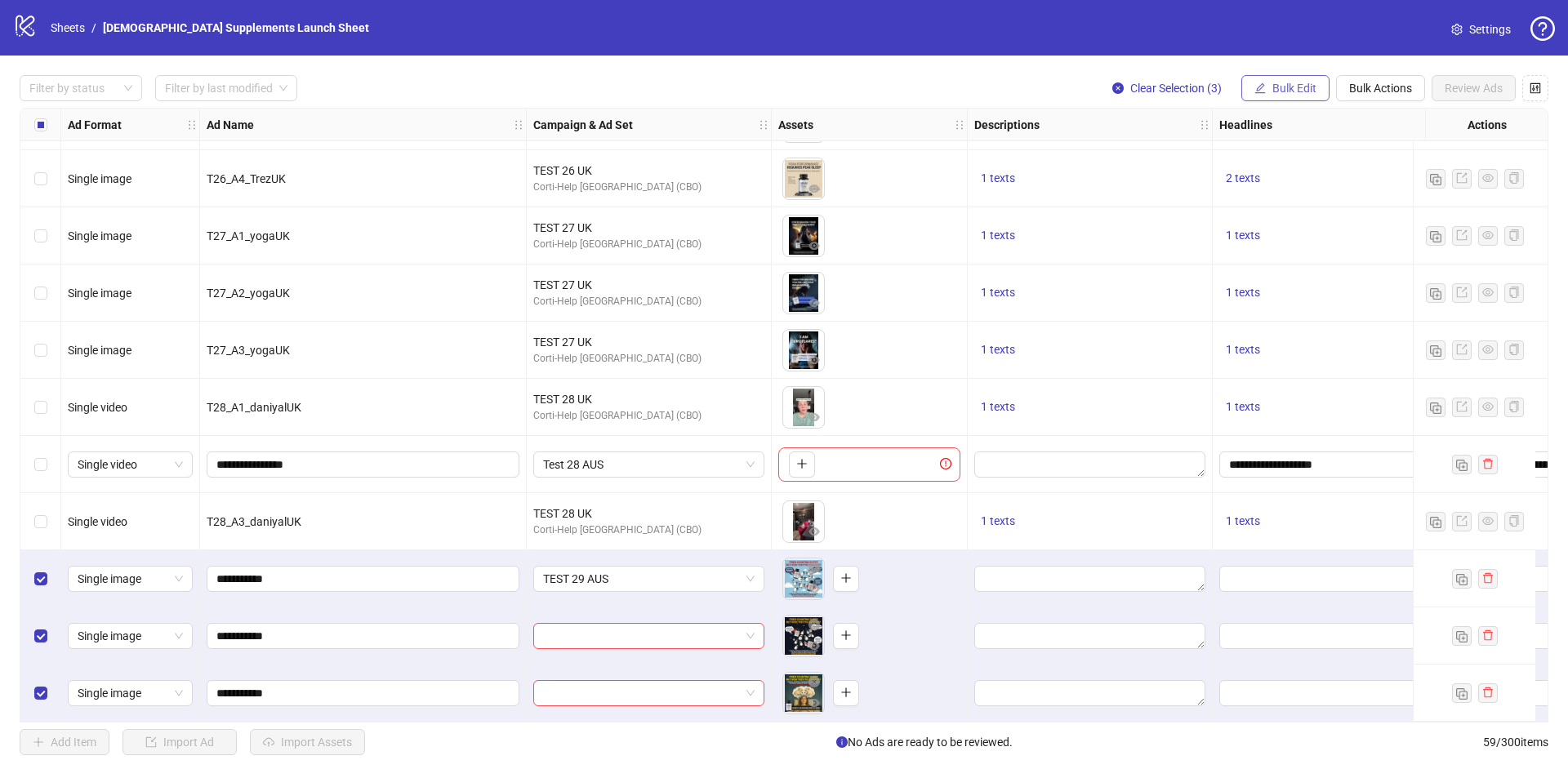
click at [1311, 86] on span "Bulk Edit" at bounding box center [1294, 88] width 44 height 13
click at [1305, 167] on span "Campaign & Ad Set" at bounding box center [1301, 173] width 97 height 18
click at [1354, 202] on icon "check" at bounding box center [1353, 202] width 10 height 9
click at [912, 576] on div "To pick up a draggable item, press the space bar. While dragging, use the arrow…" at bounding box center [869, 579] width 182 height 51
click at [31, 565] on div "Select row 57" at bounding box center [41, 578] width 41 height 57
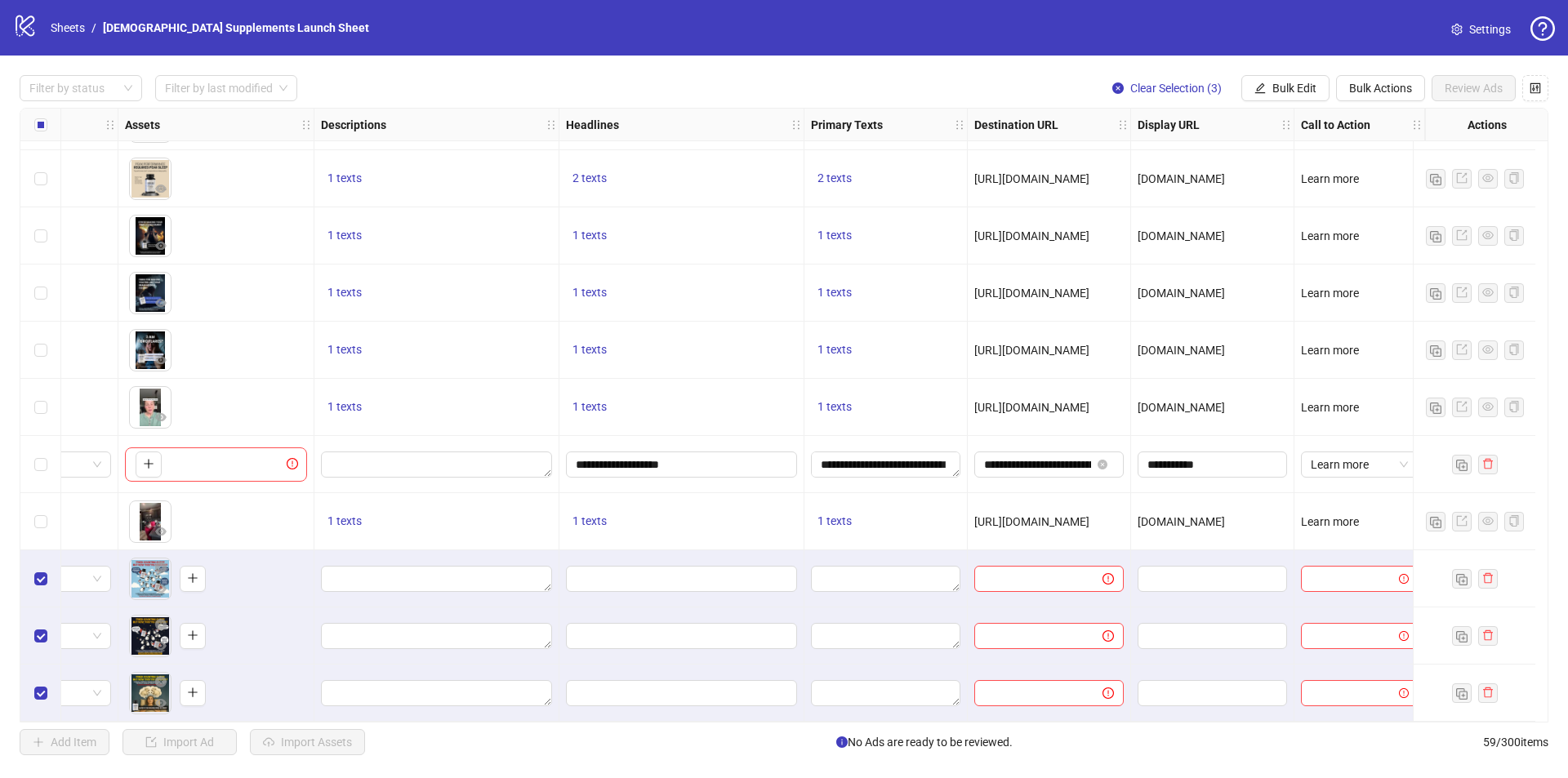
scroll to position [2799, 666]
click at [1145, 515] on span "tryjevi.com" at bounding box center [1181, 521] width 88 height 13
click at [1178, 520] on span "tryjevi.com" at bounding box center [1181, 521] width 88 height 13
click at [1179, 520] on span "tryjevi.com" at bounding box center [1181, 521] width 88 height 13
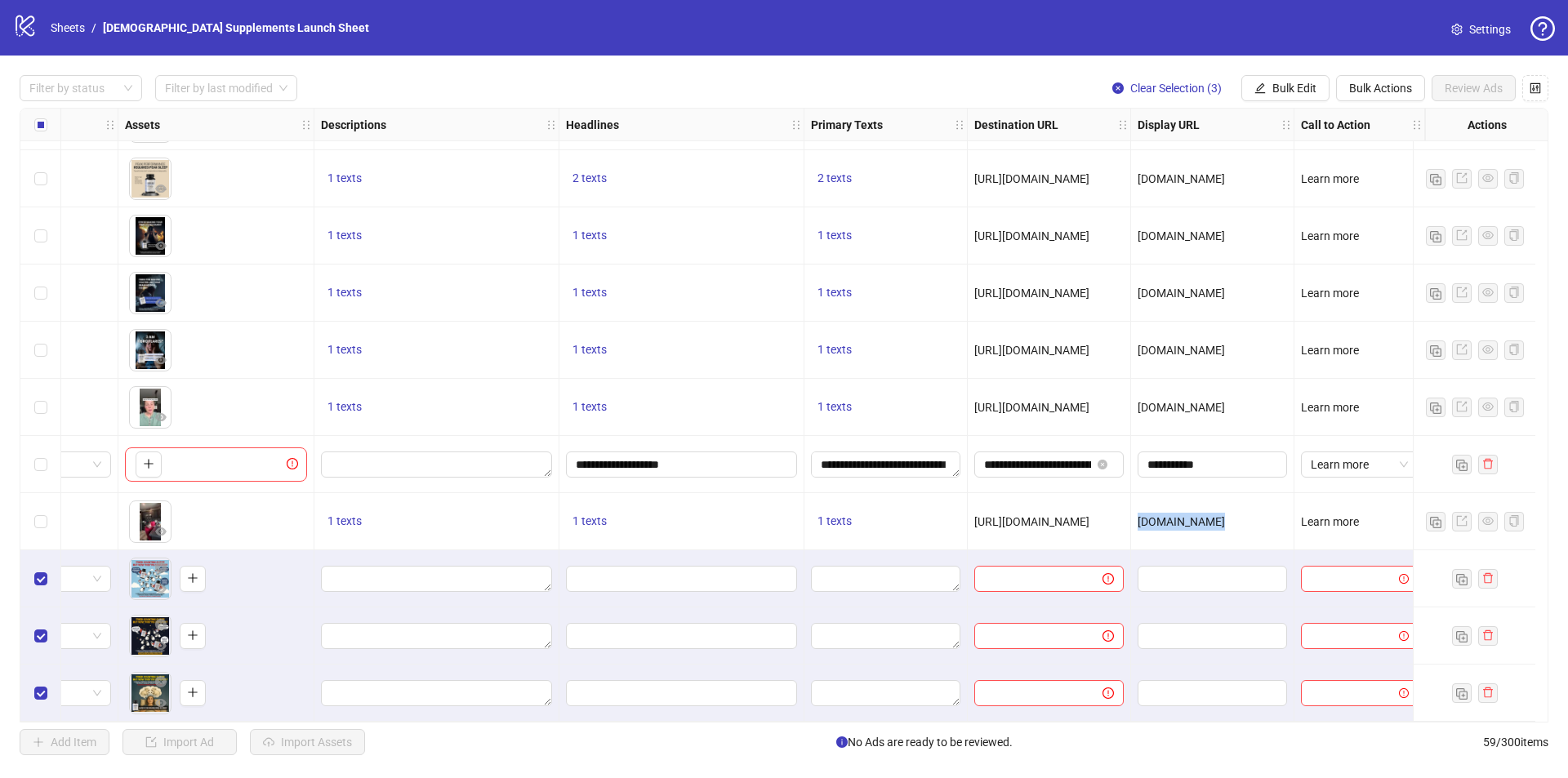
copy span "tryjevi.com"
click at [1196, 579] on input "text" at bounding box center [1210, 578] width 127 height 18
paste input "**********"
type input "**********"
click at [1186, 633] on input "text" at bounding box center [1210, 636] width 127 height 18
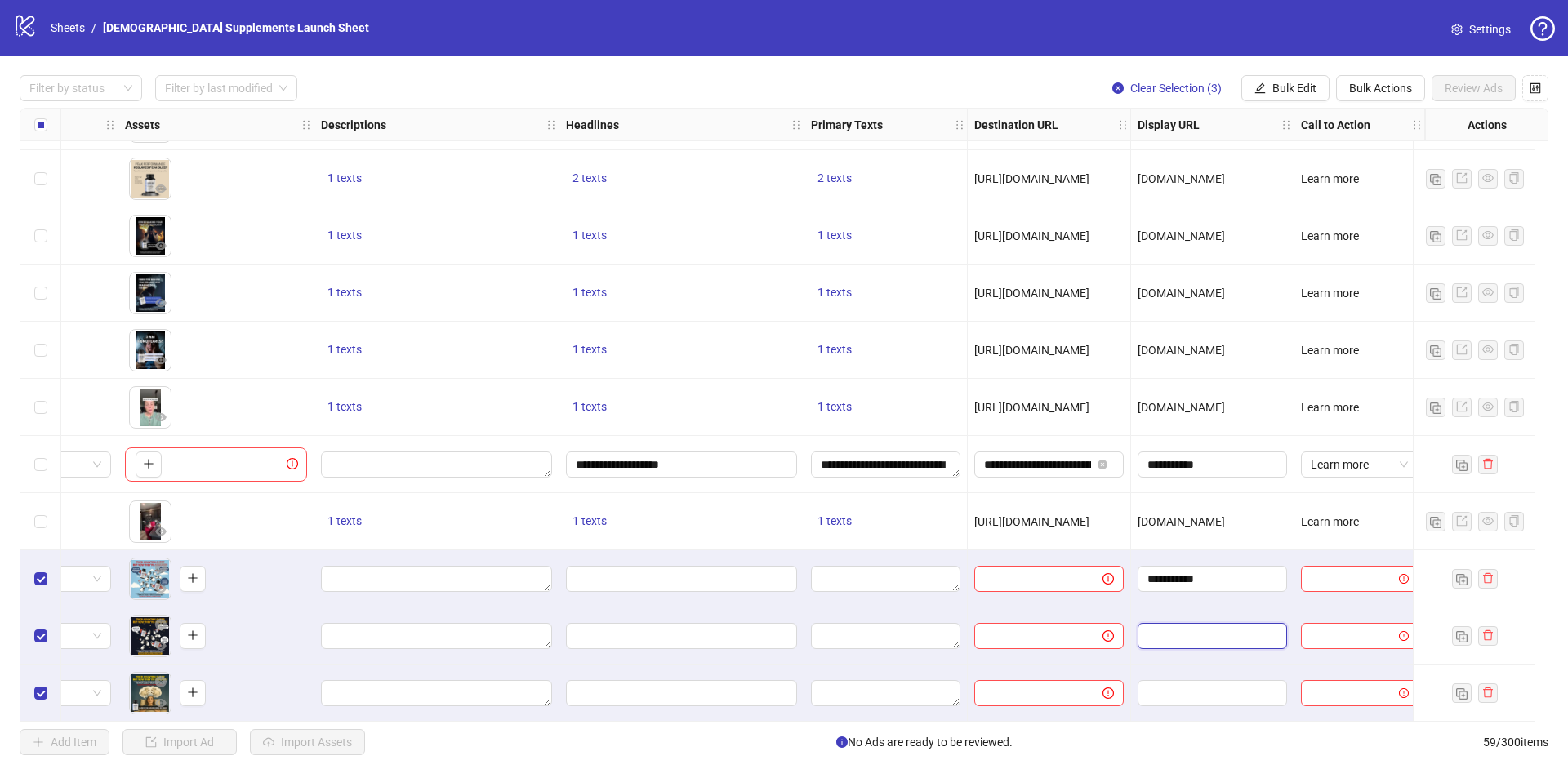
paste input "**********"
type input "**********"
click at [1175, 684] on input "text" at bounding box center [1210, 693] width 127 height 18
paste input "**********"
type input "**********"
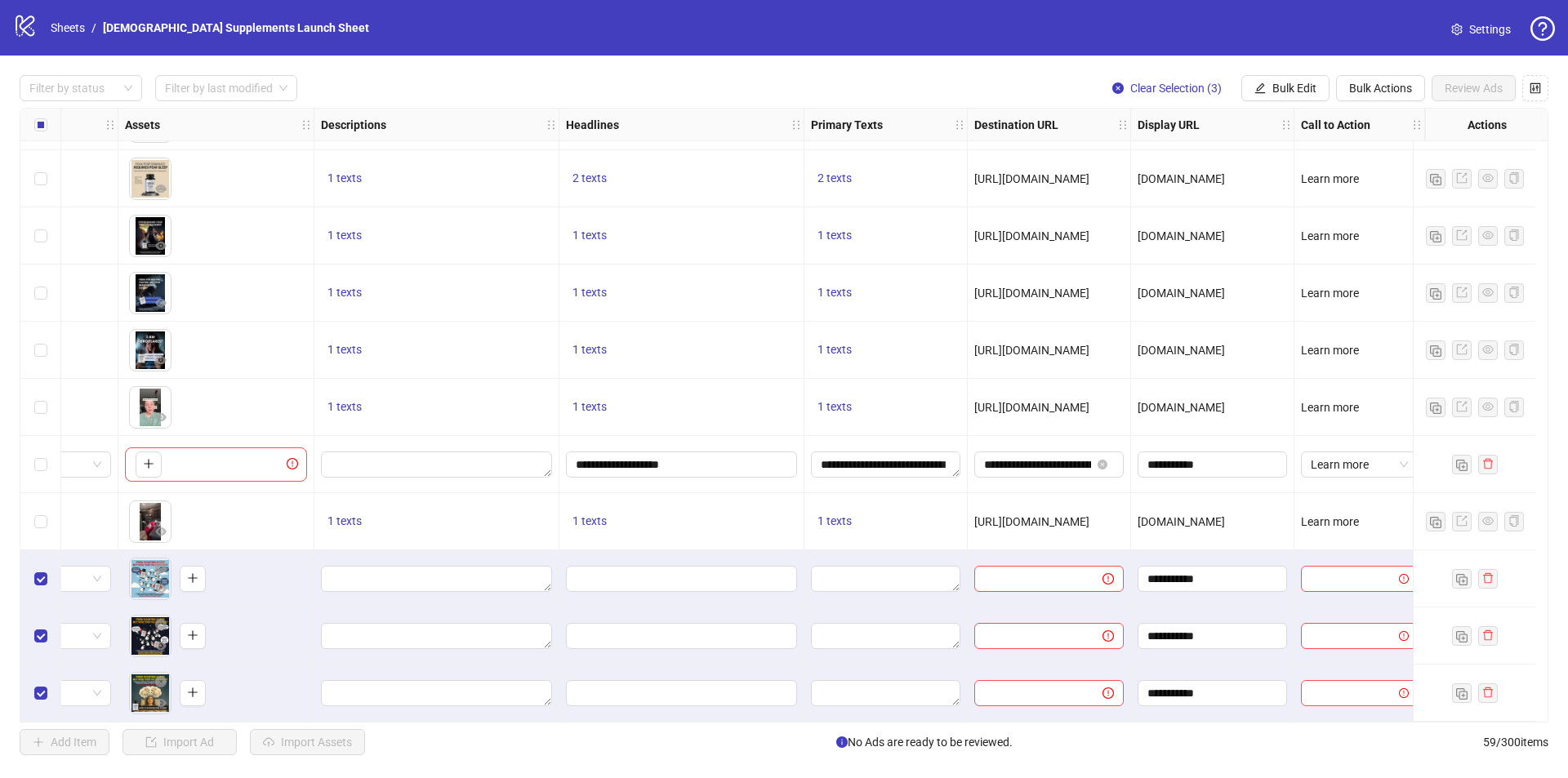
click at [1312, 516] on span "Learn more" at bounding box center [1330, 521] width 58 height 13
click at [1336, 578] on input "search" at bounding box center [1352, 579] width 82 height 25
click at [1331, 434] on div "Learn more" at bounding box center [1347, 429] width 91 height 18
click at [1363, 91] on span "Bulk Actions" at bounding box center [1381, 88] width 63 height 13
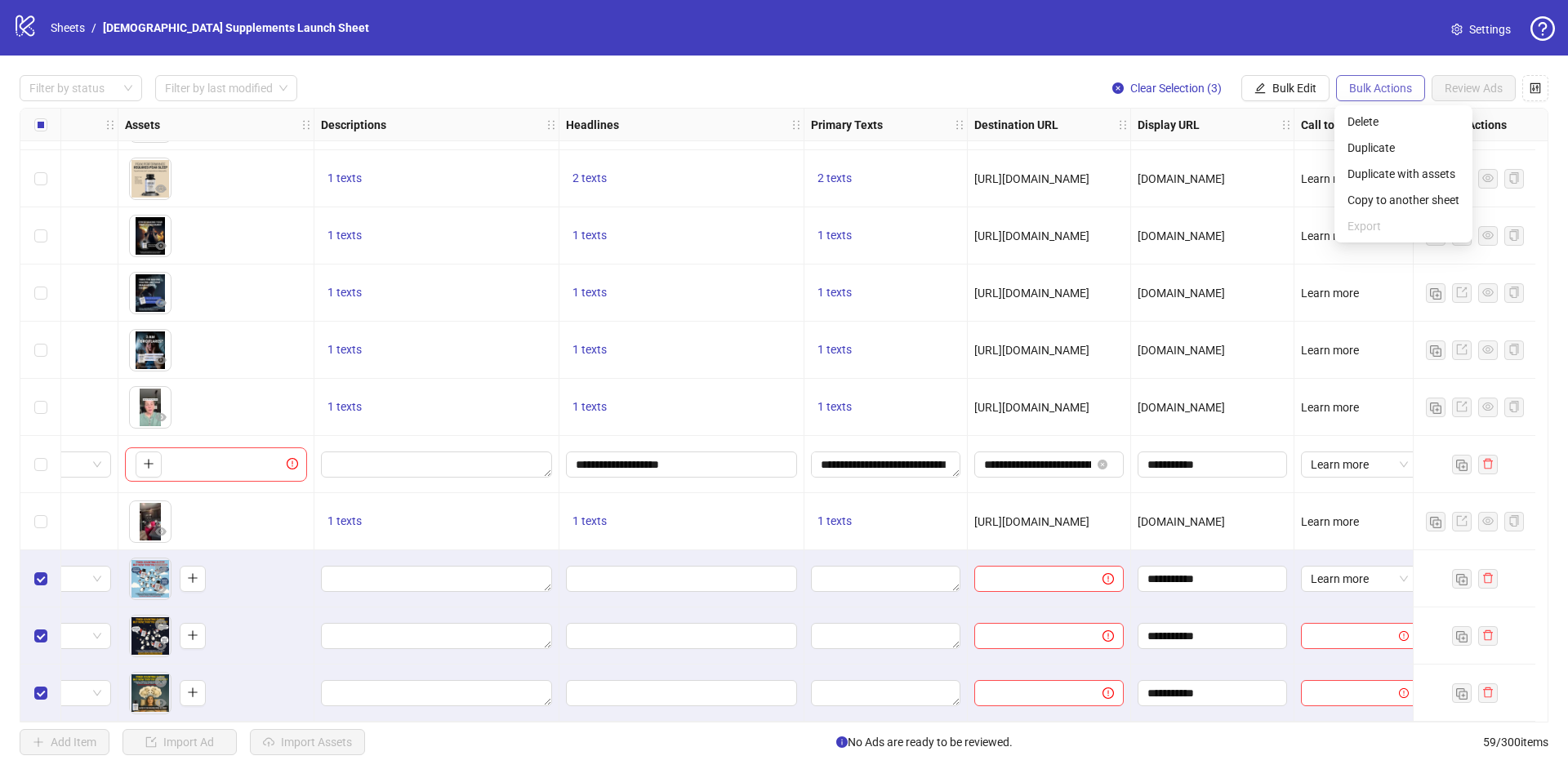
click at [1363, 91] on span "Bulk Actions" at bounding box center [1381, 88] width 63 height 13
click at [1285, 84] on span "Bulk Edit" at bounding box center [1294, 88] width 44 height 13
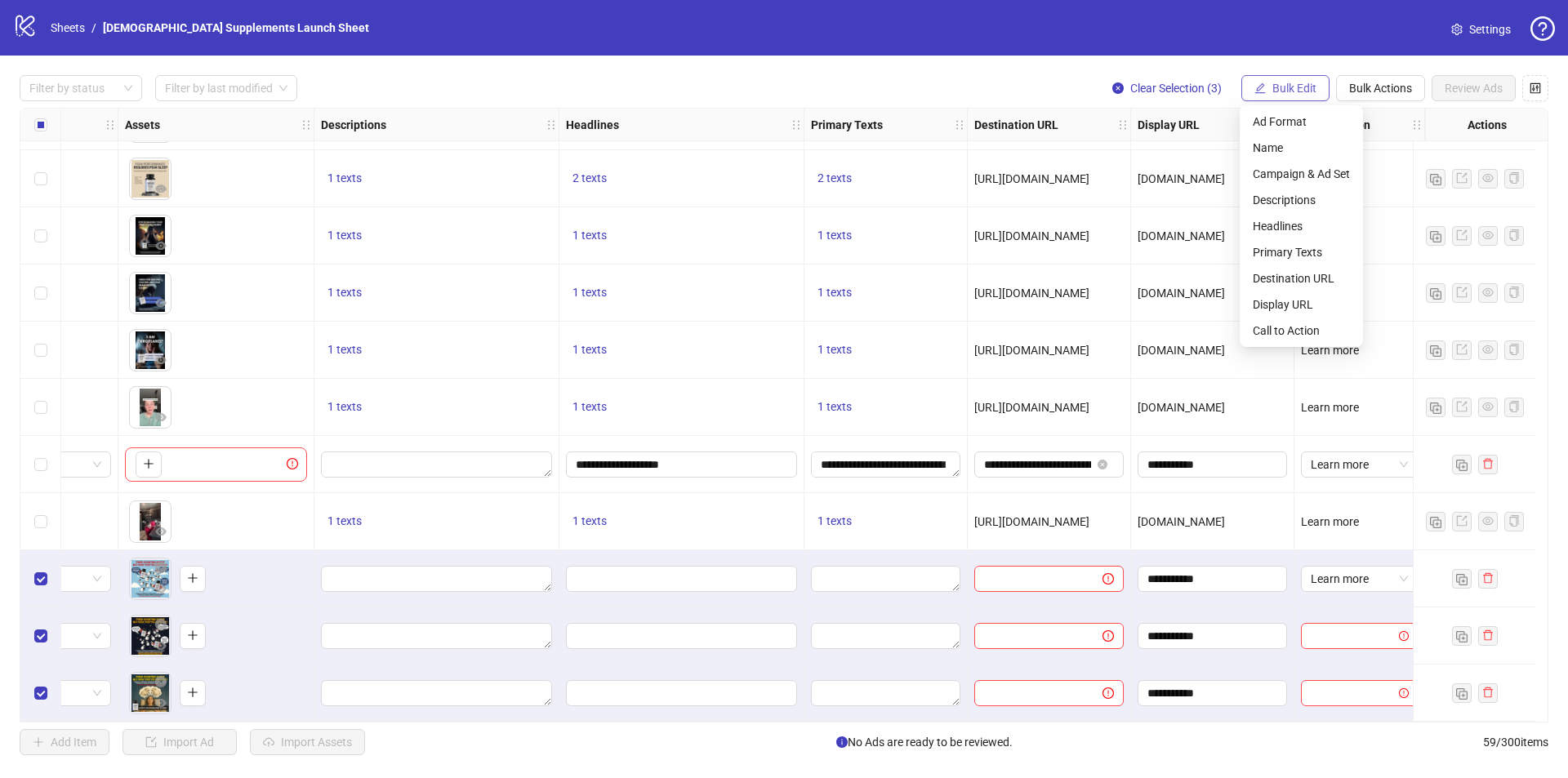
click at [1279, 83] on span "Bulk Edit" at bounding box center [1294, 88] width 44 height 13
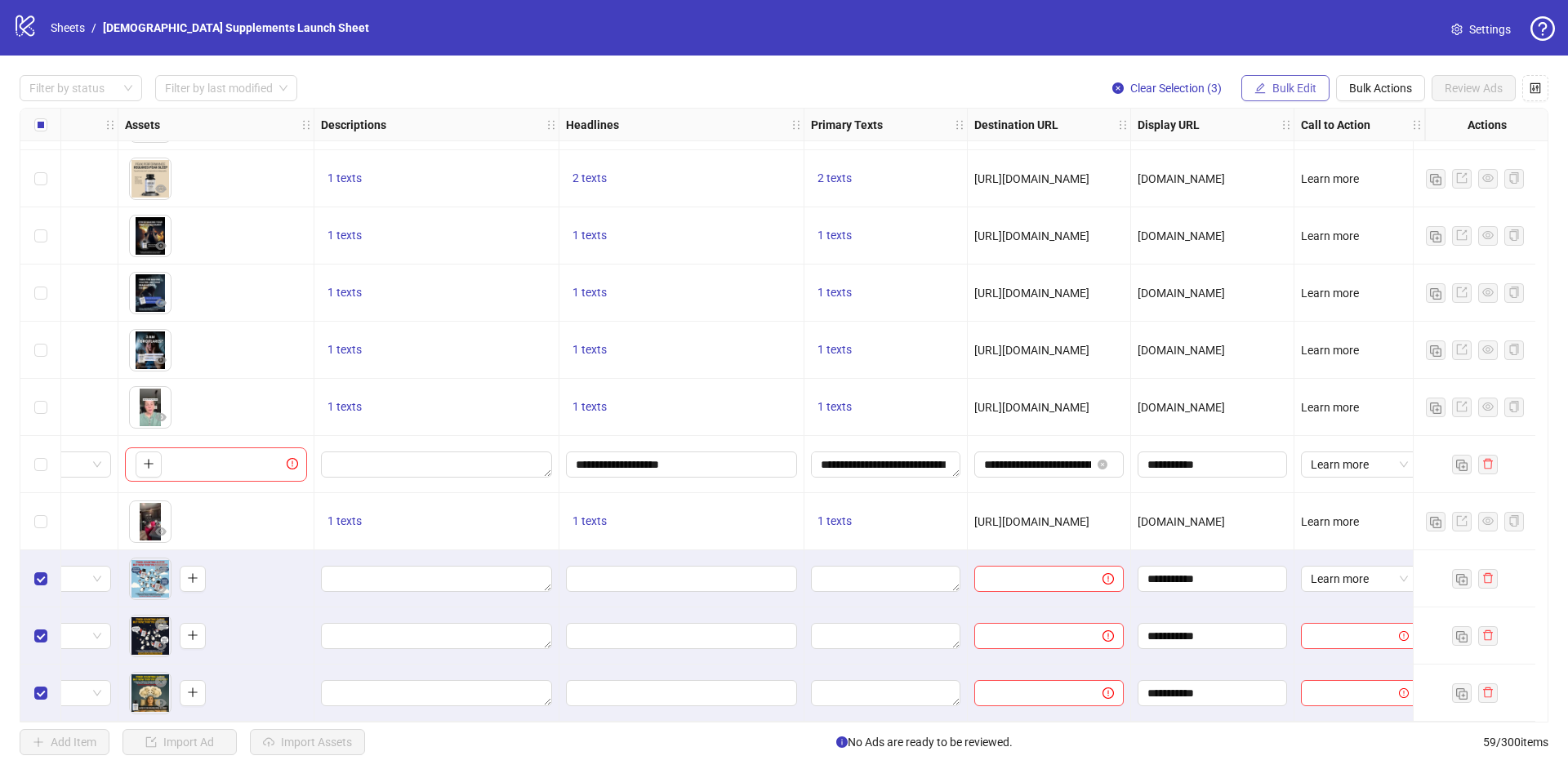
click at [1278, 90] on span "Bulk Edit" at bounding box center [1294, 88] width 44 height 13
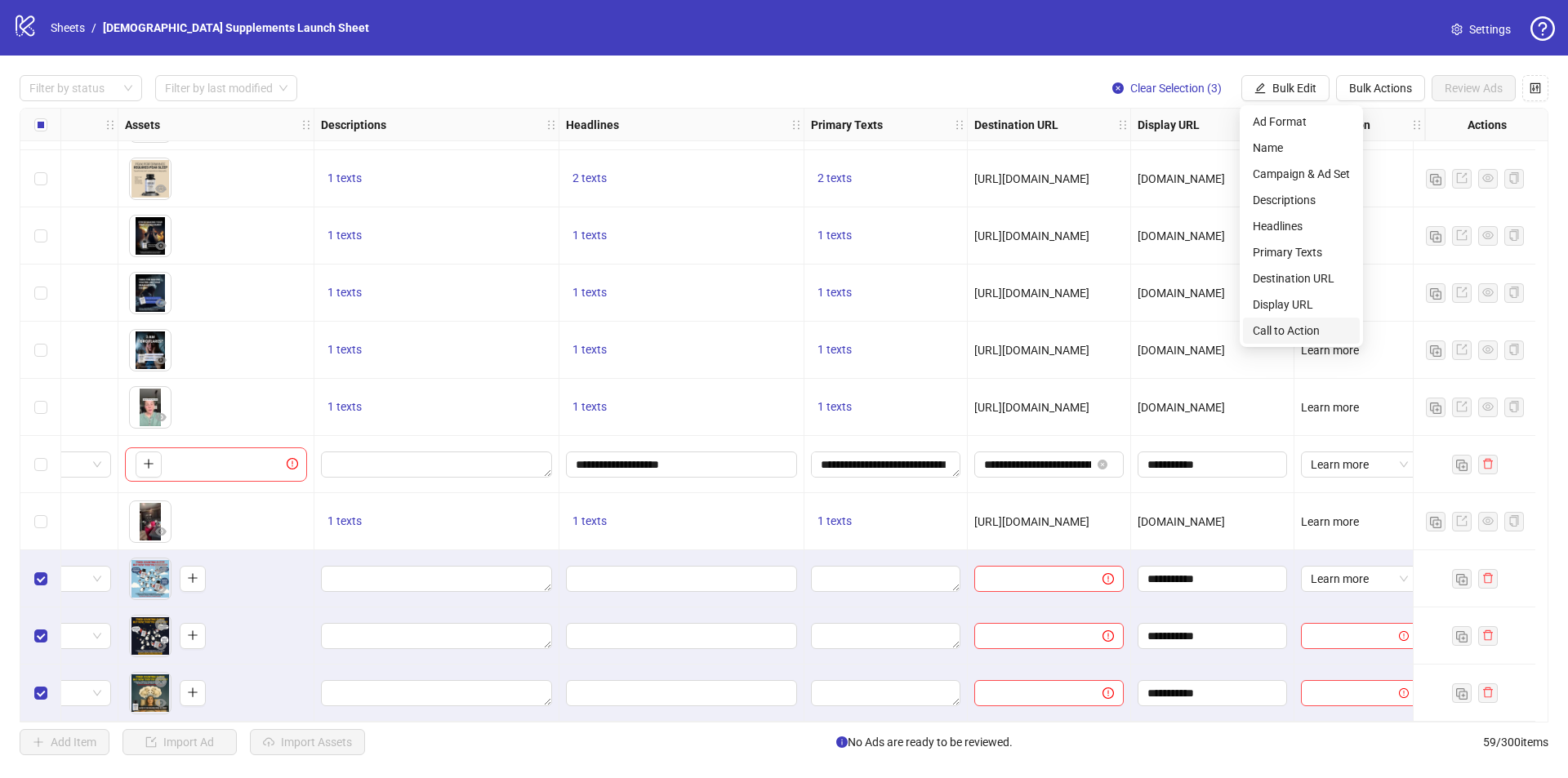
click at [1304, 328] on span "Call to Action" at bounding box center [1301, 330] width 97 height 18
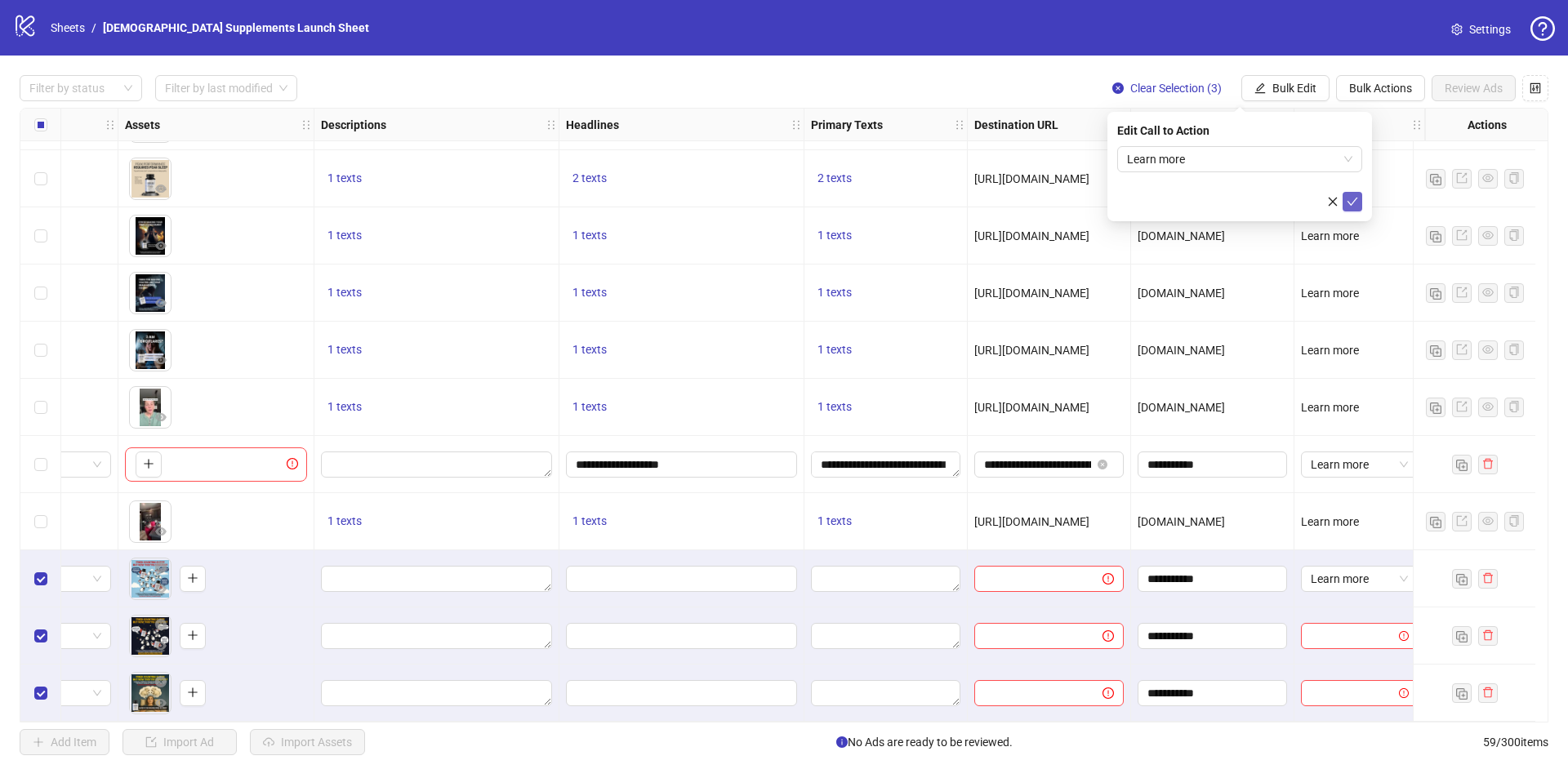
click at [1355, 198] on icon "check" at bounding box center [1352, 202] width 11 height 11
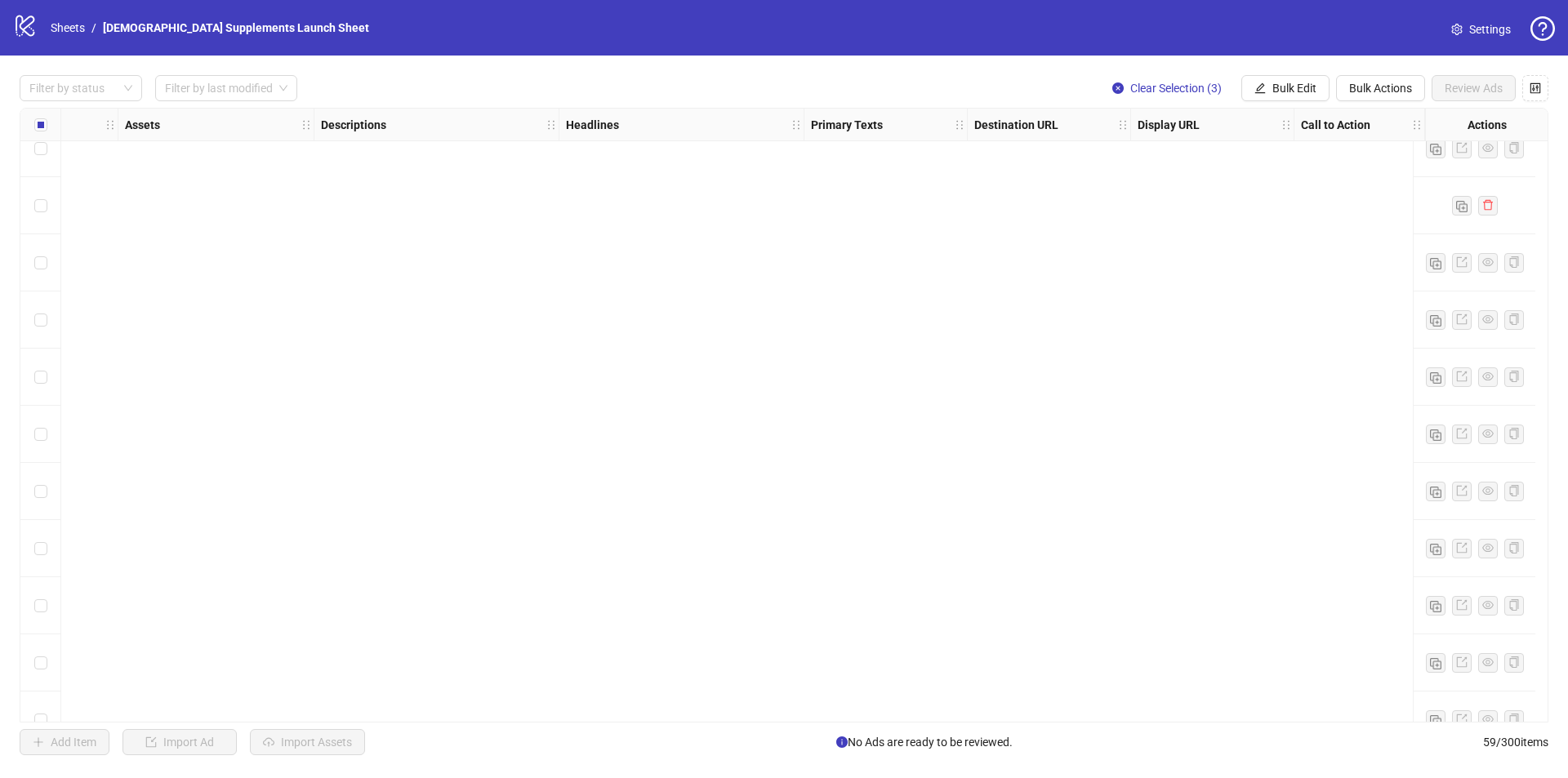
scroll to position [2799, 666]
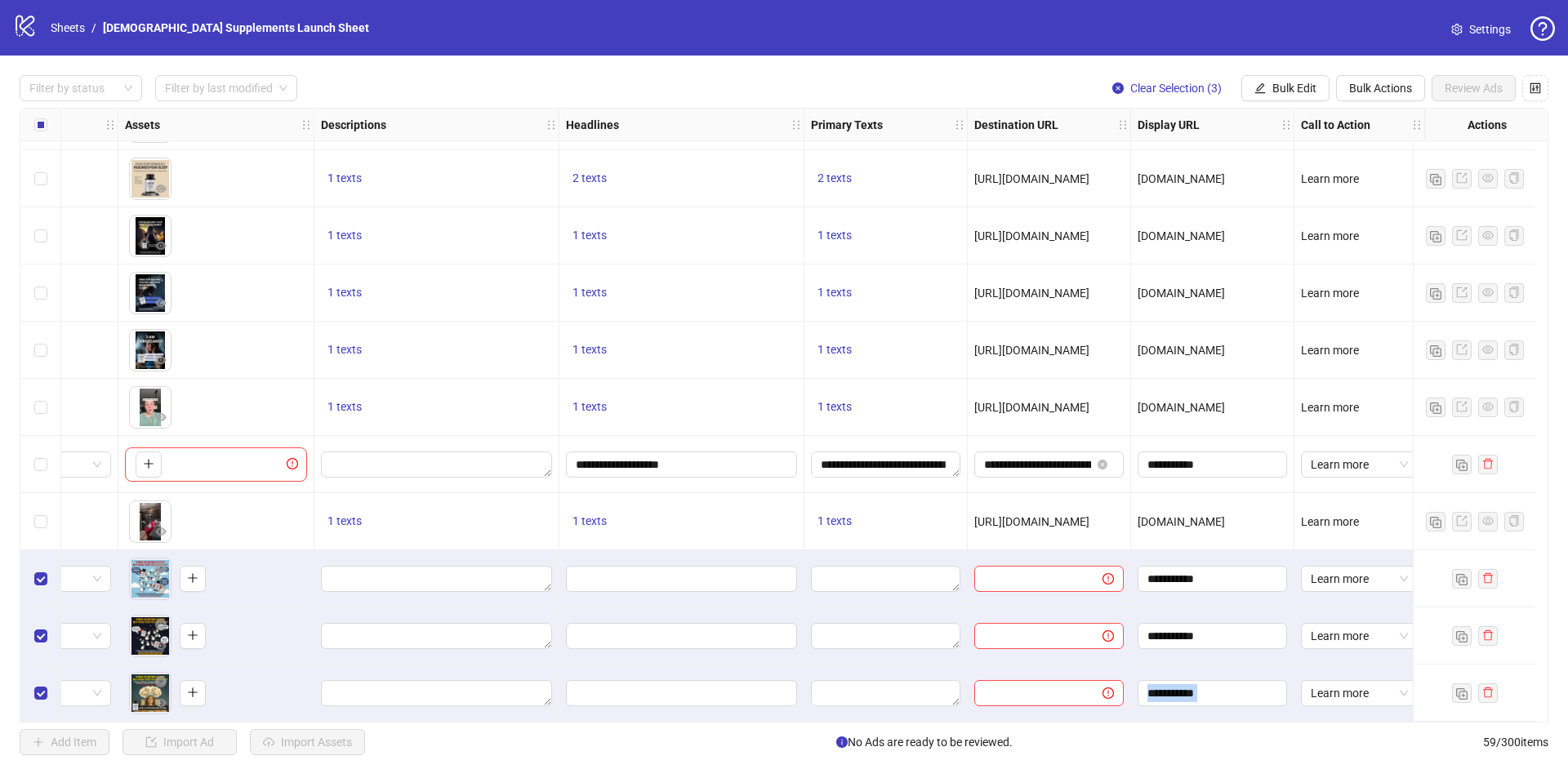
drag, startPoint x: 810, startPoint y: 723, endPoint x: 751, endPoint y: 709, distance: 60.6
click at [751, 709] on div "Ad Format Ad Name Campaign & Ad Set Assets Descriptions Headlines Primary Texts…" at bounding box center [784, 415] width 1529 height 615
click at [1179, 752] on div "Add Item Import Ad Import Assets No Ads are ready to be reviewed. 59 / 300 items" at bounding box center [784, 742] width 1529 height 26
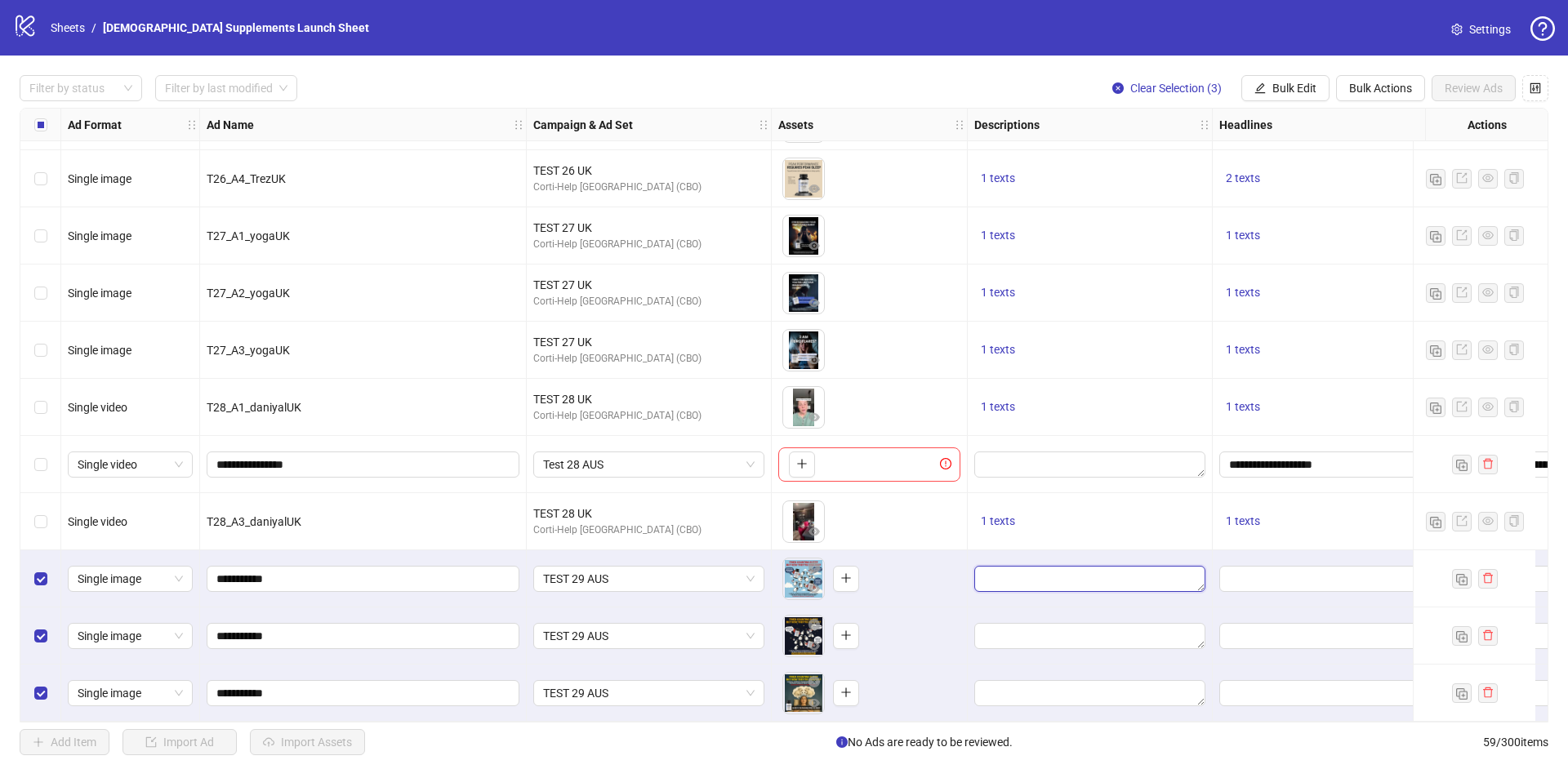
click at [1044, 575] on textarea "Edit values" at bounding box center [1090, 579] width 231 height 26
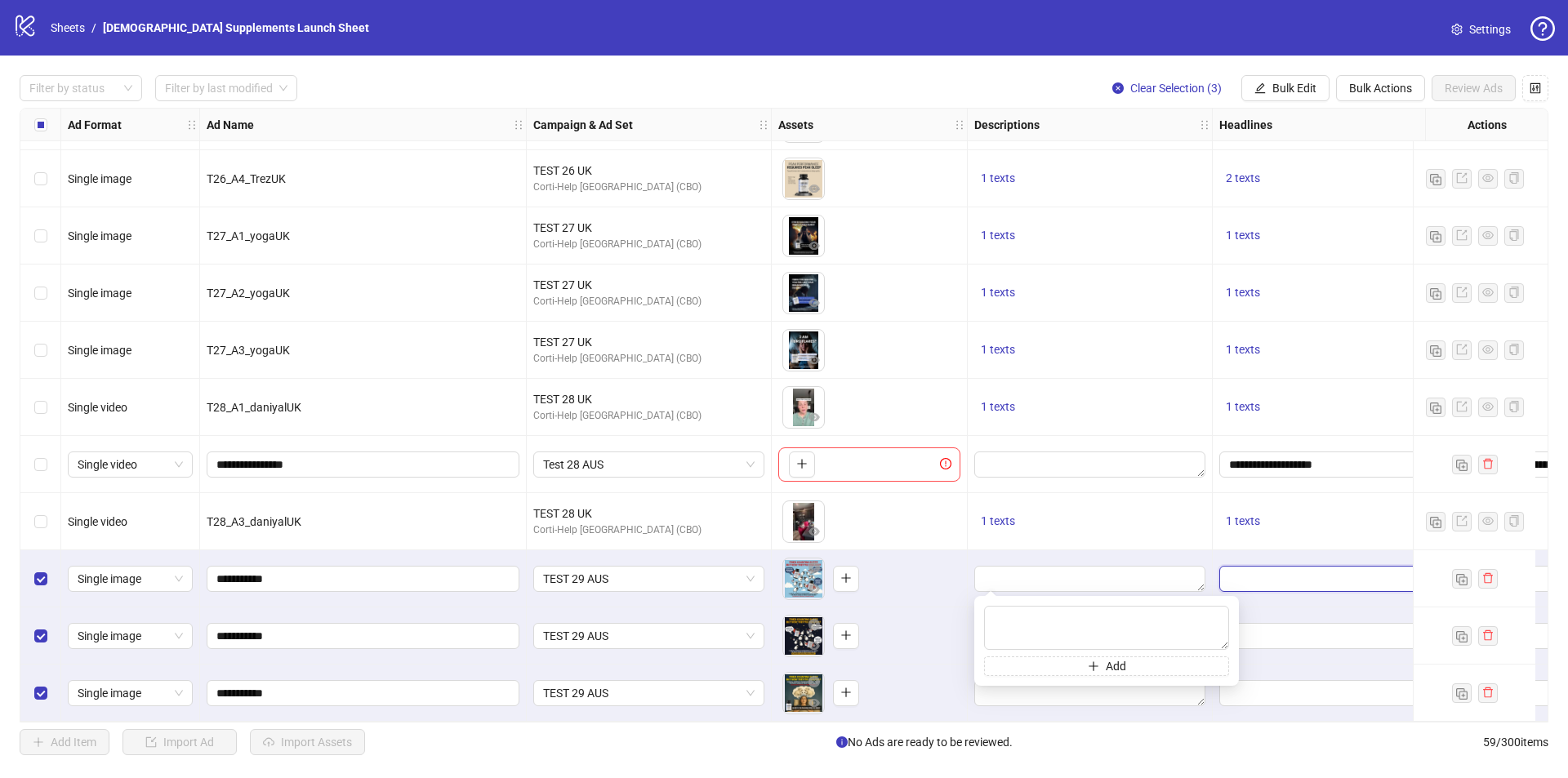
click at [1327, 575] on input "Edit values" at bounding box center [1333, 578] width 208 height 18
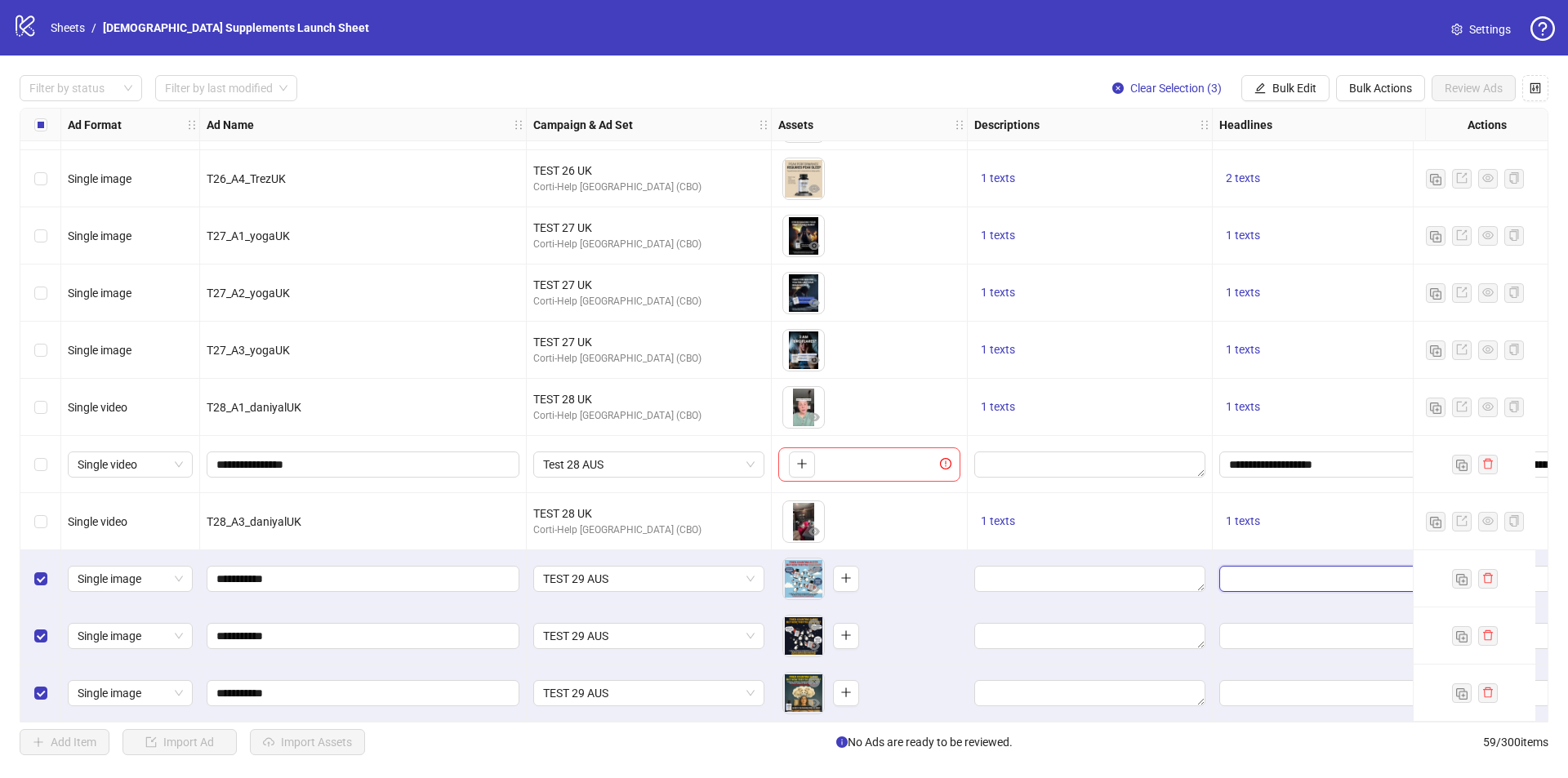
click at [1301, 579] on input "Edit values" at bounding box center [1333, 578] width 208 height 18
type input "**********"
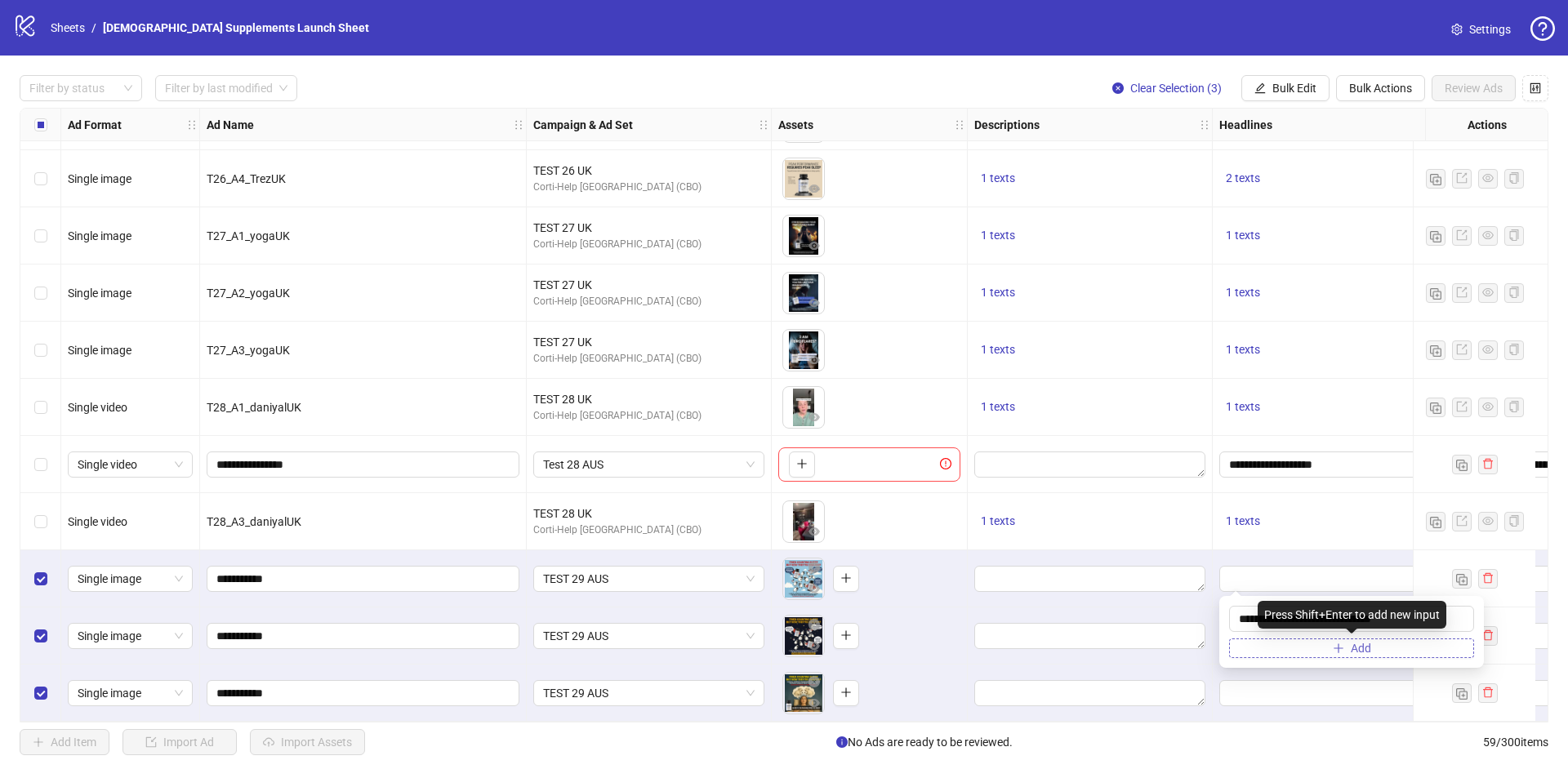
click at [1303, 656] on button "Add" at bounding box center [1352, 648] width 245 height 20
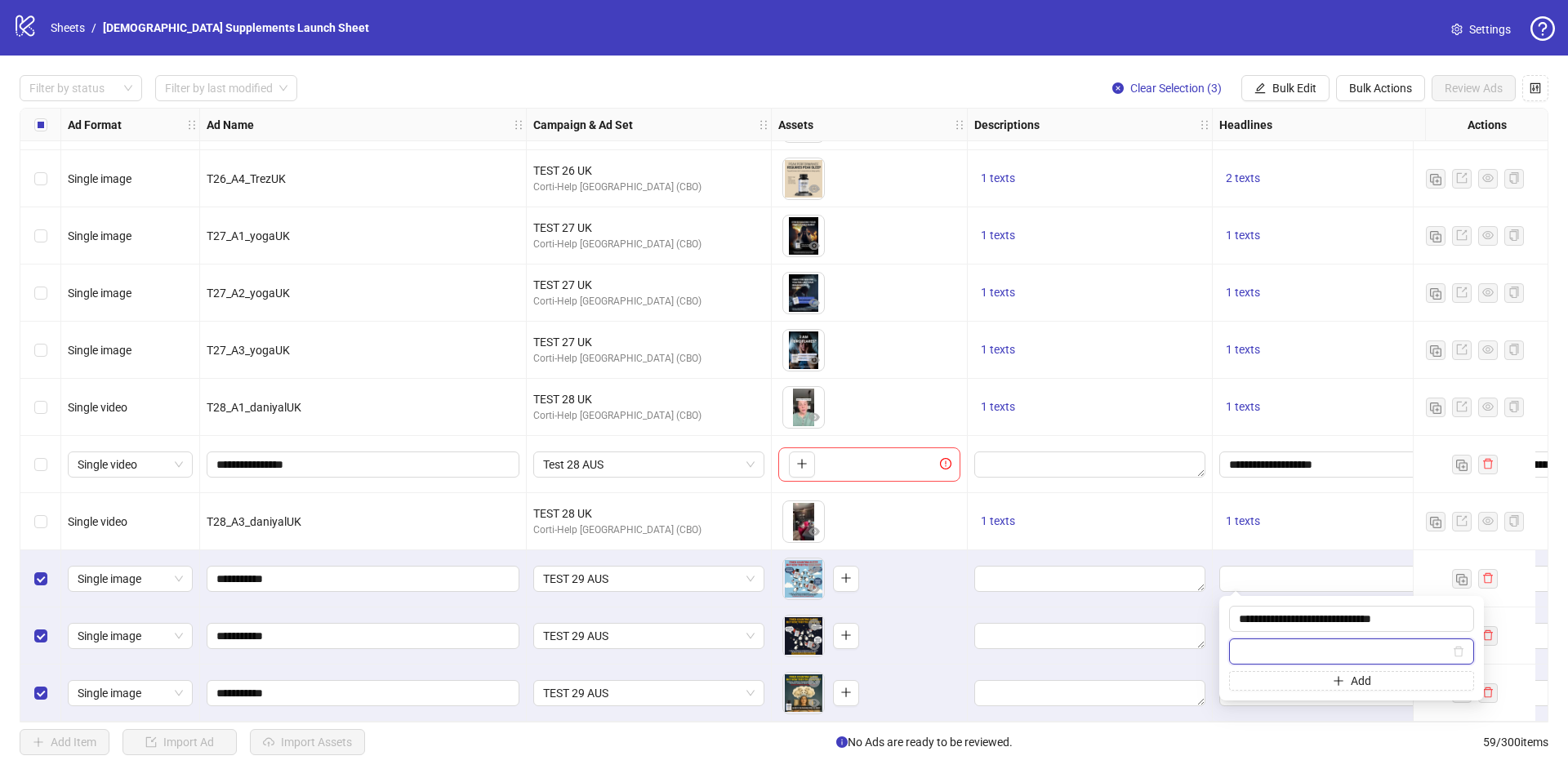
paste input "**********"
type input "**********"
click at [1291, 530] on div "1 texts" at bounding box center [1335, 521] width 245 height 57
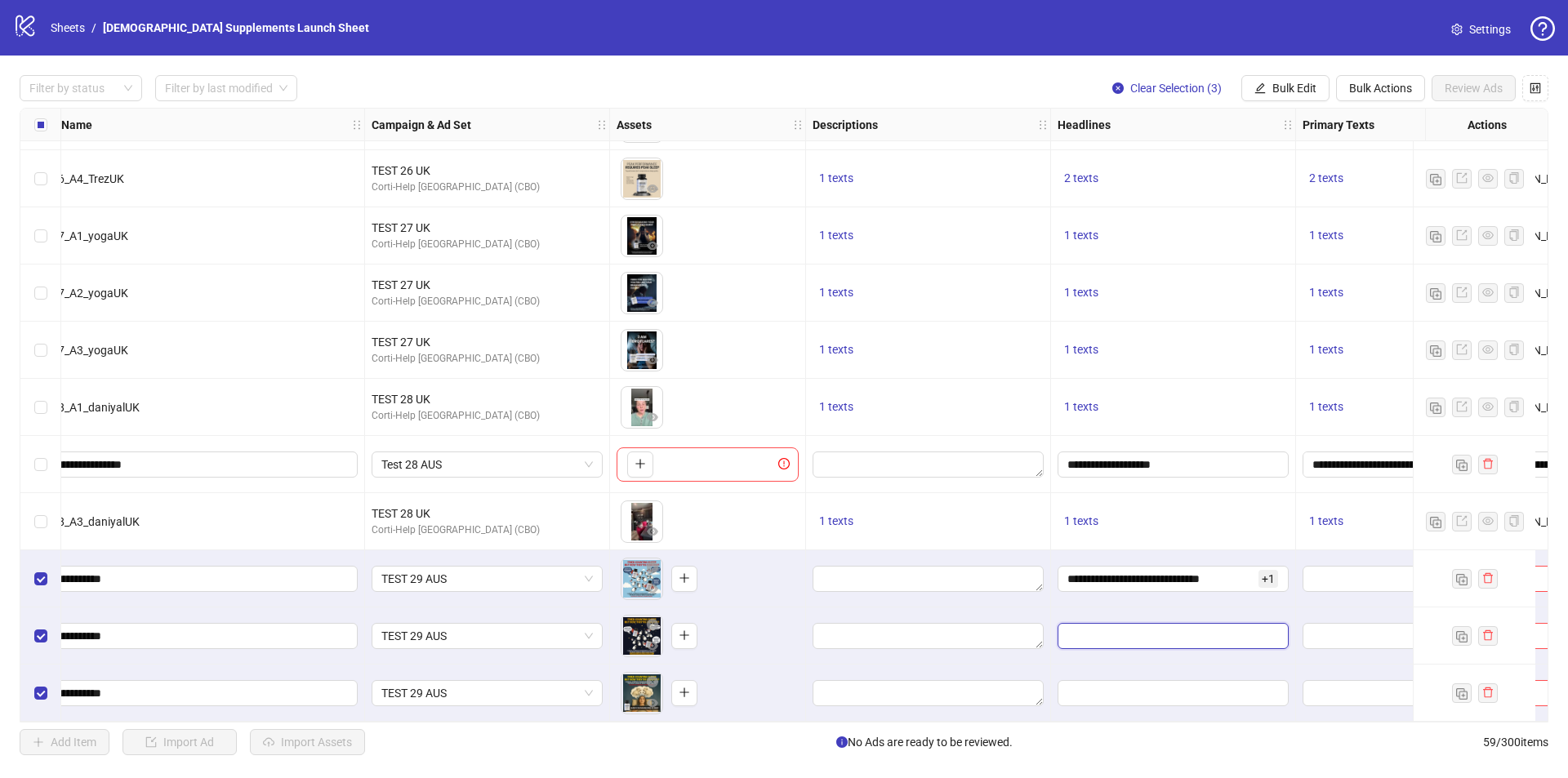
click at [1135, 630] on input "Edit values" at bounding box center [1171, 636] width 208 height 18
type input "**********"
click at [1161, 698] on button "Add" at bounding box center [1190, 705] width 245 height 20
paste input "**********"
type input "**********"
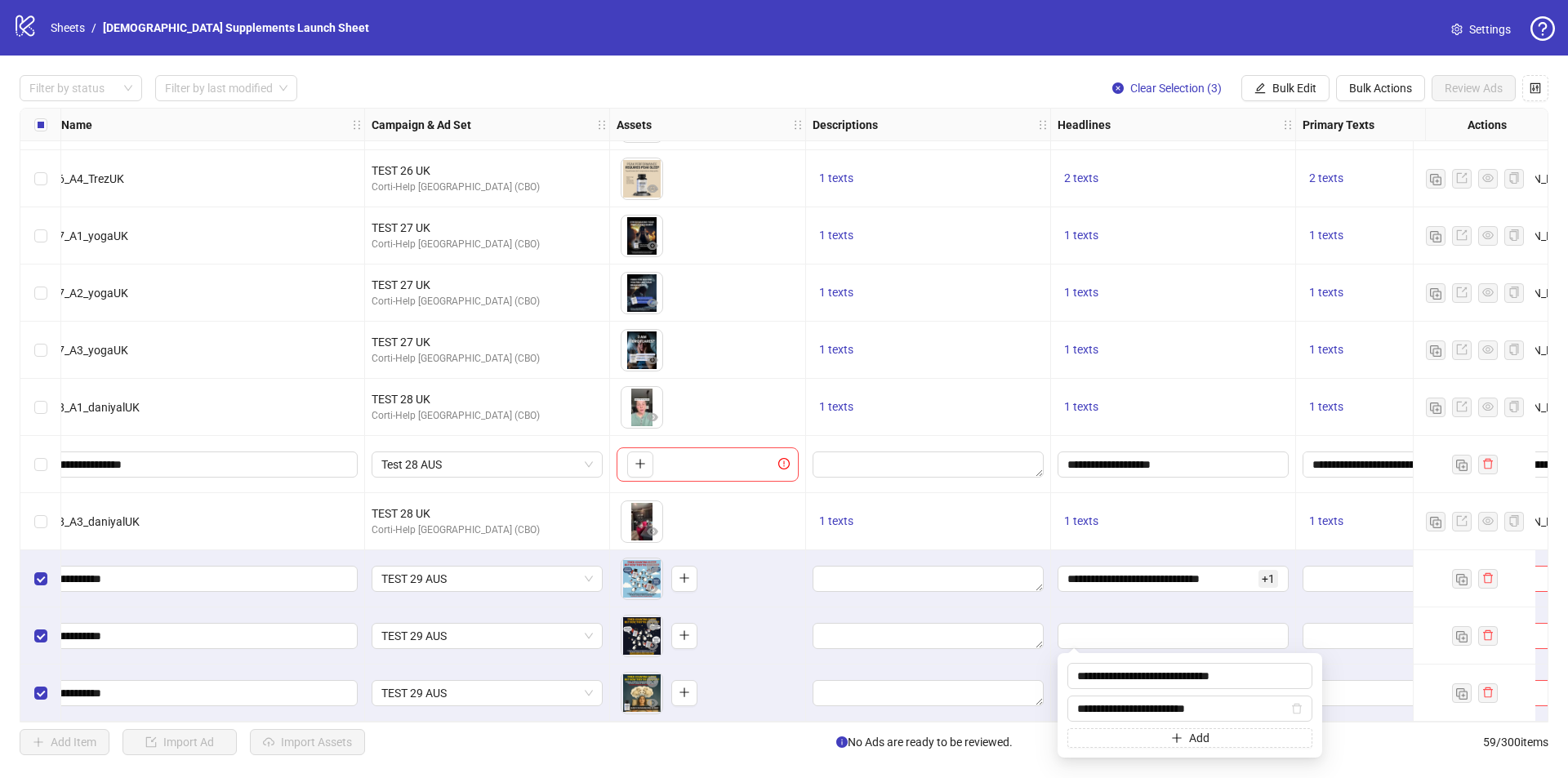
click at [1184, 512] on div "1 texts" at bounding box center [1173, 521] width 231 height 20
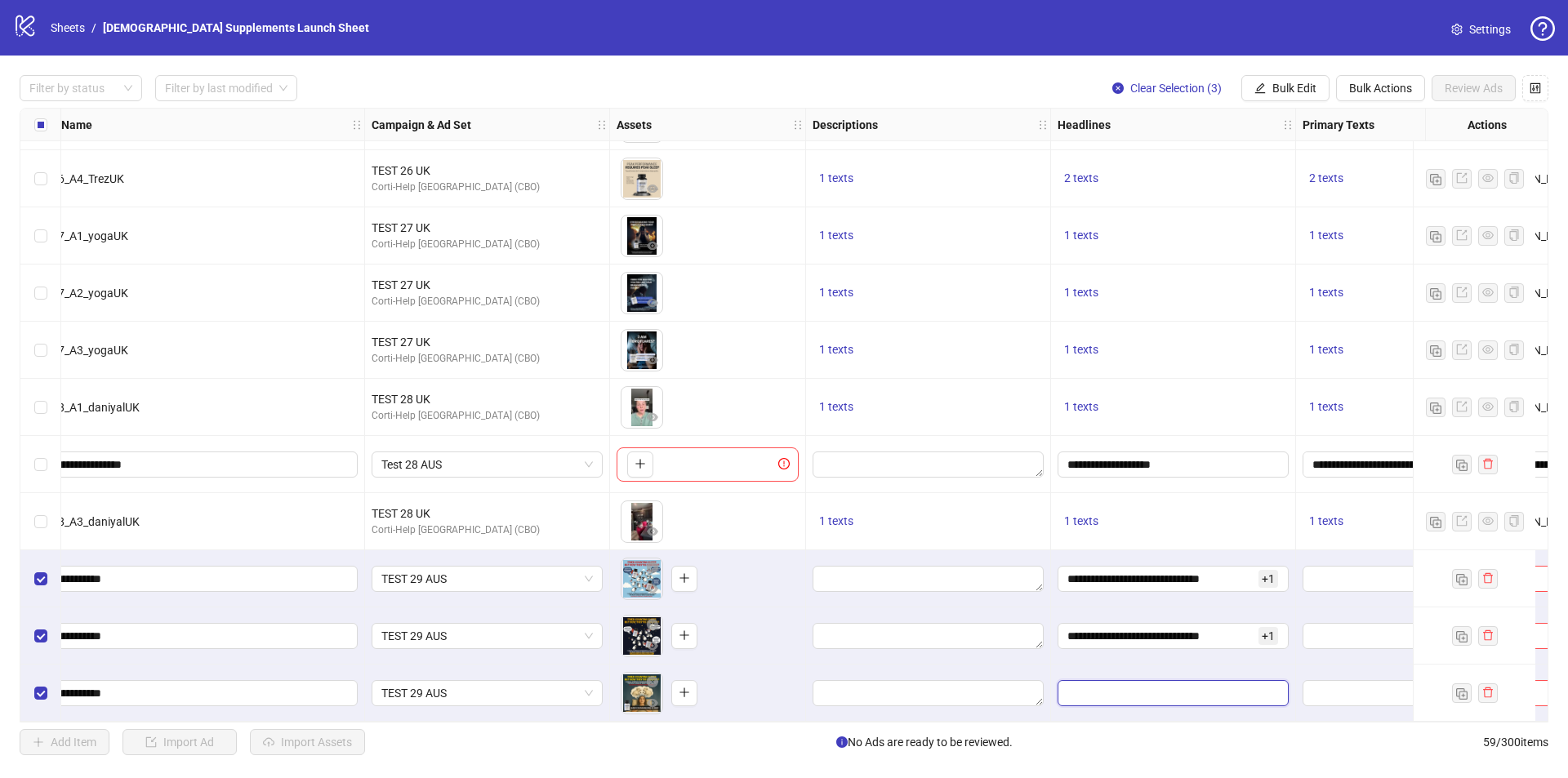
click at [1140, 692] on input "Edit values" at bounding box center [1171, 693] width 208 height 18
paste input "**********"
type input "**********"
click at [1134, 639] on button "Add" at bounding box center [1190, 644] width 245 height 20
paste input "**********"
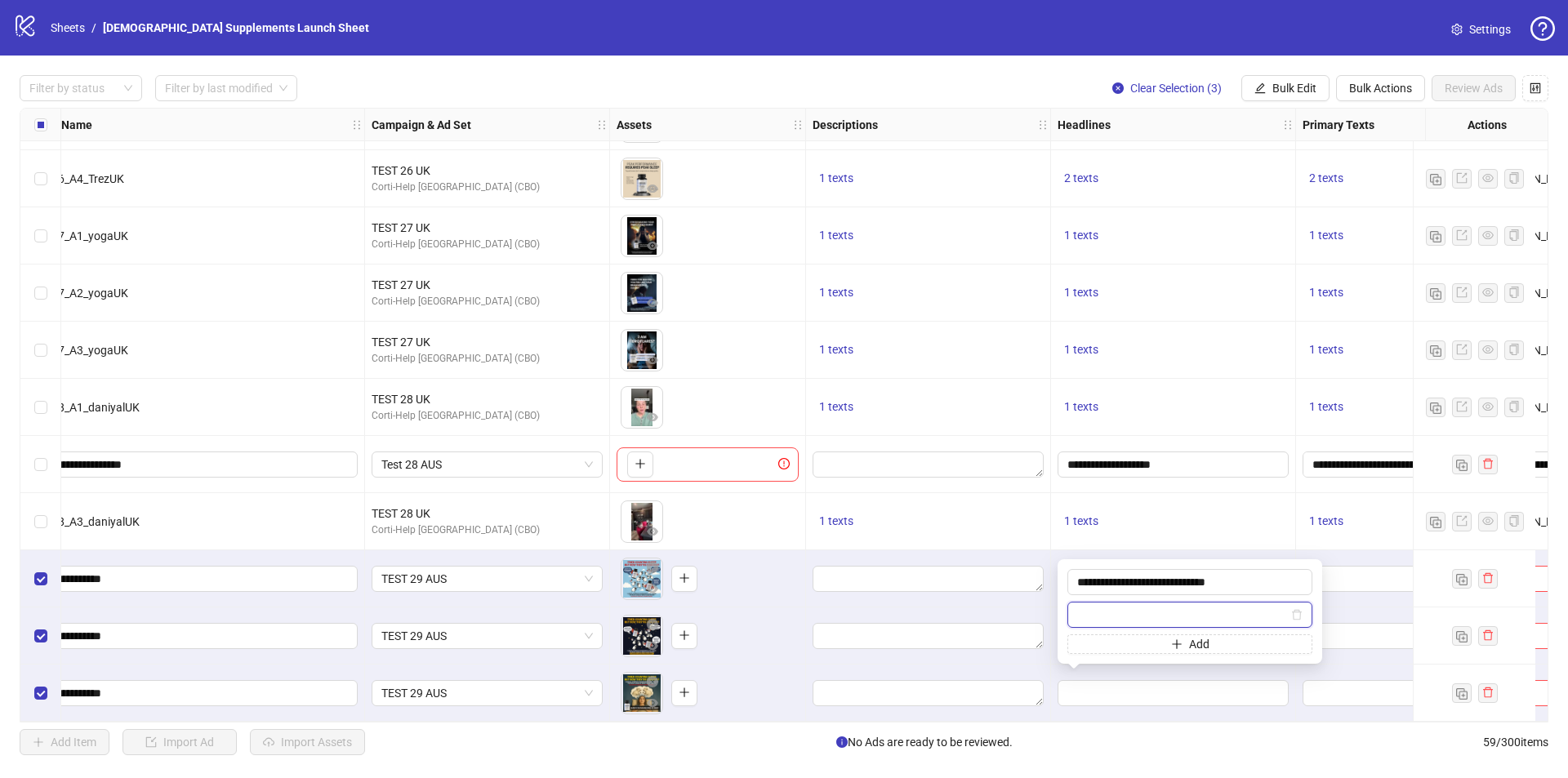
type input "**********"
click at [1152, 525] on div "1 texts" at bounding box center [1173, 521] width 231 height 20
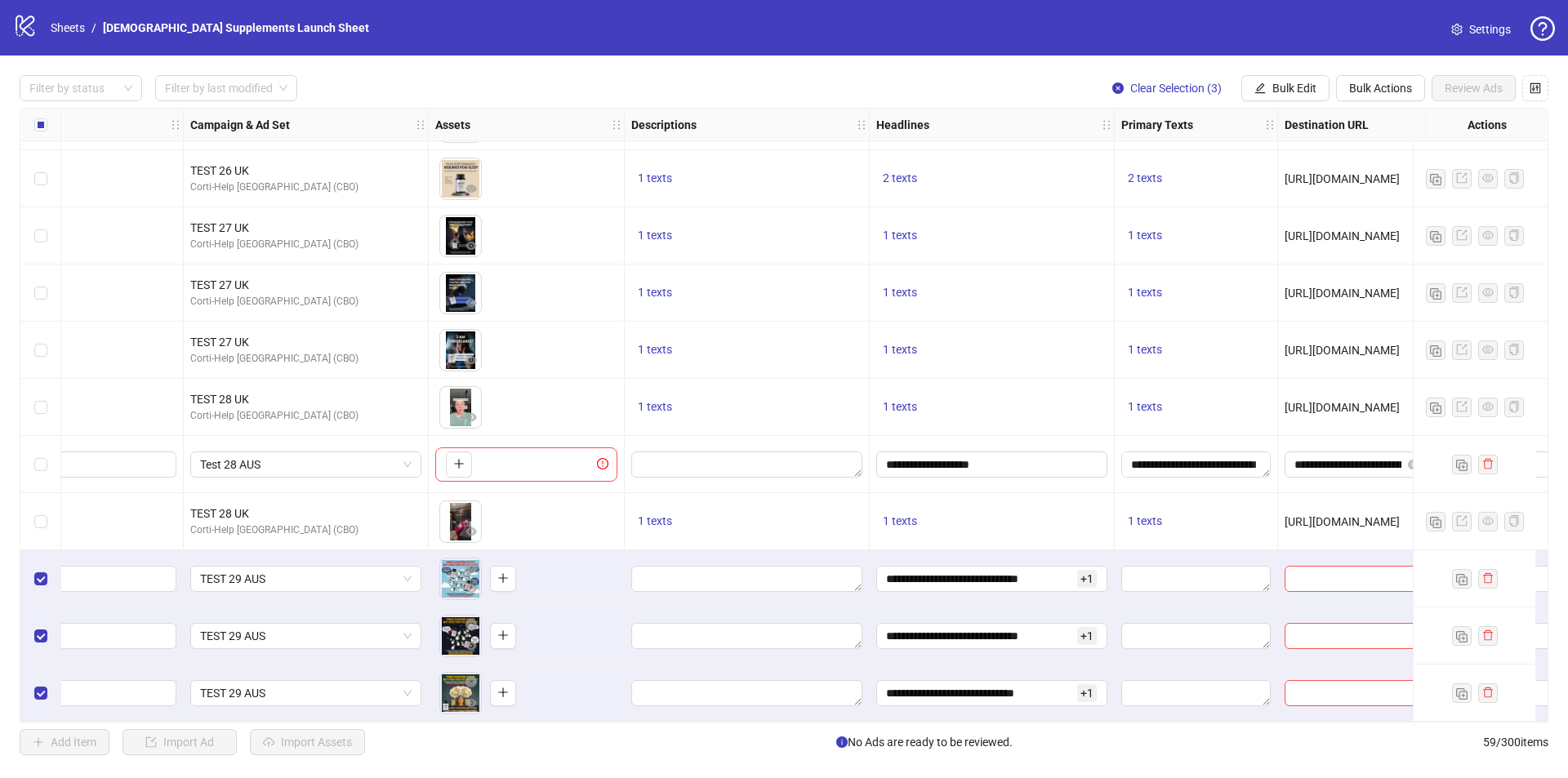
scroll to position [2799, 347]
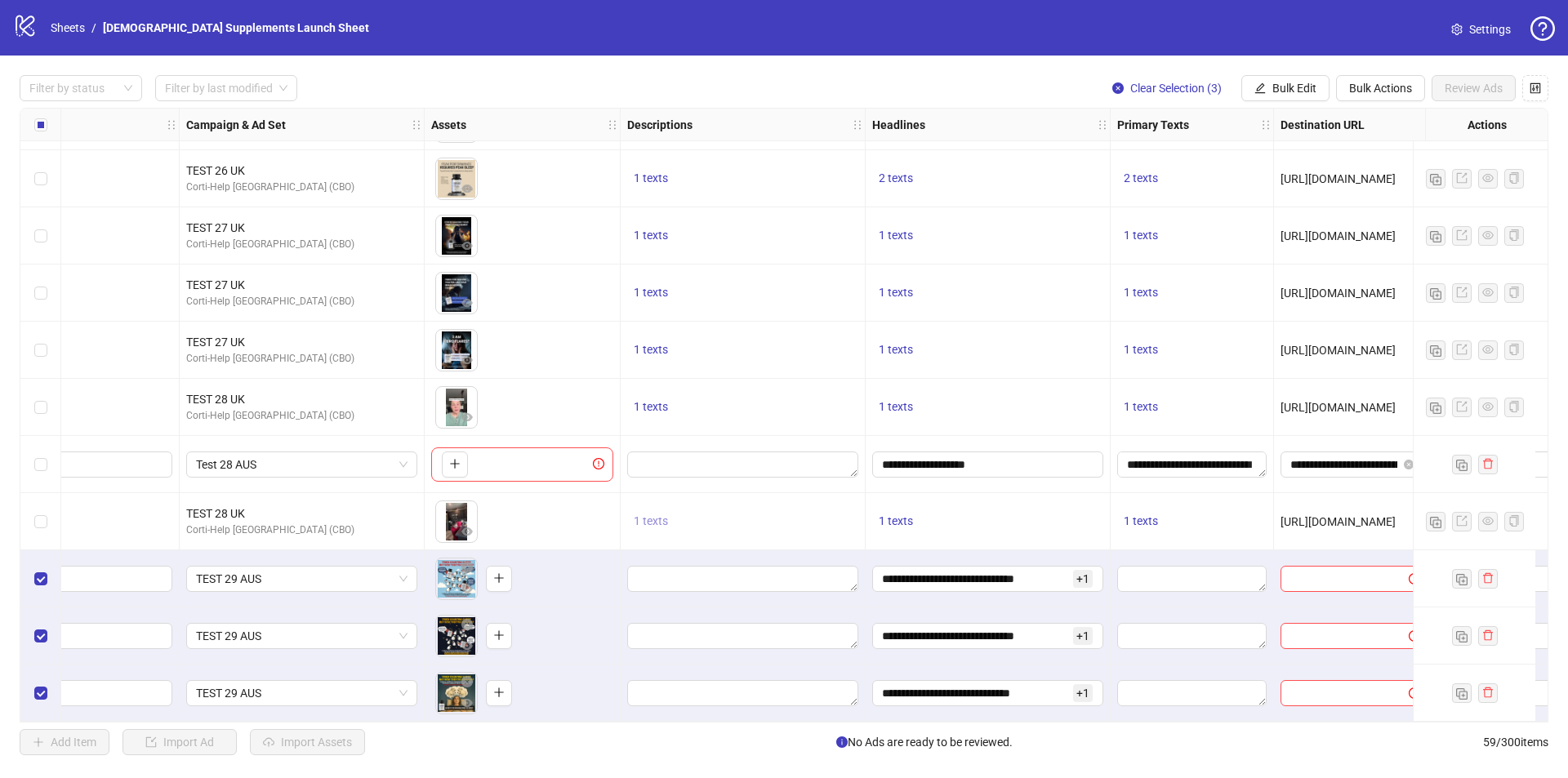
click at [658, 514] on span "1 texts" at bounding box center [650, 520] width 34 height 13
click at [660, 523] on button "1 texts" at bounding box center [651, 521] width 48 height 20
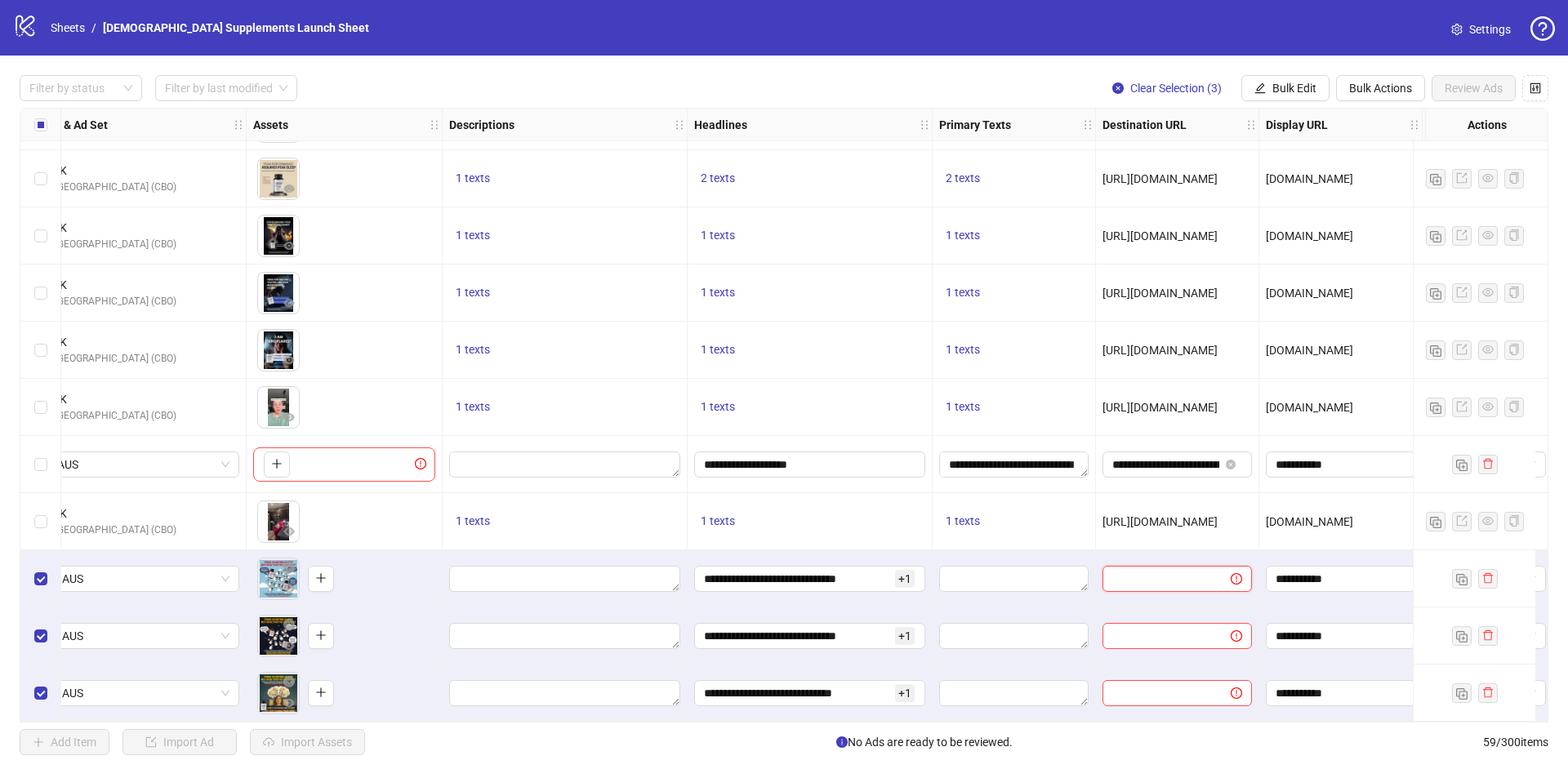
click at [1151, 577] on input "text" at bounding box center [1160, 578] width 95 height 18
paste input "**********"
type input "**********"
click at [1289, 94] on span "Bulk Edit" at bounding box center [1294, 88] width 44 height 13
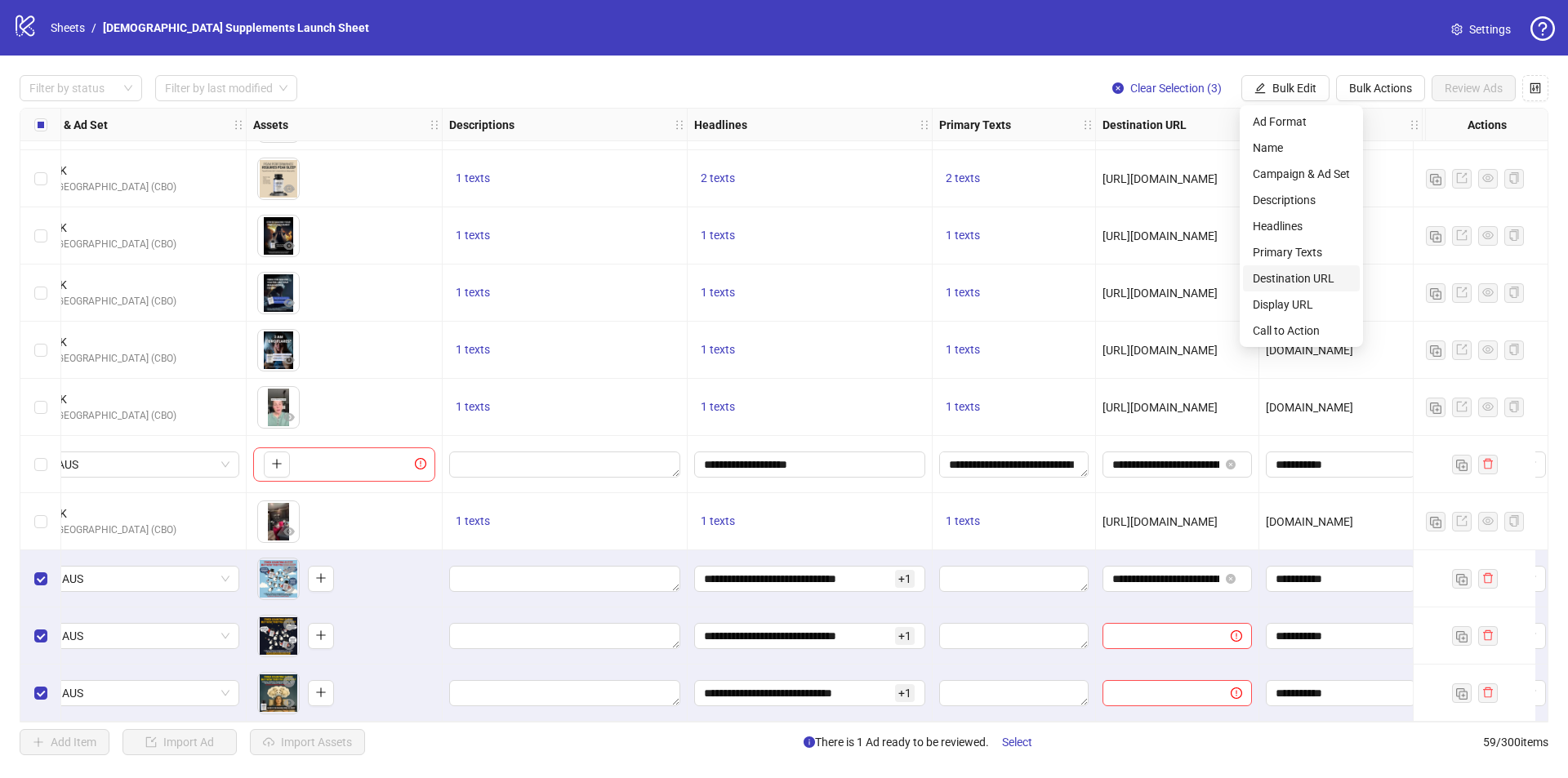
click at [1291, 272] on span "Destination URL" at bounding box center [1301, 278] width 97 height 18
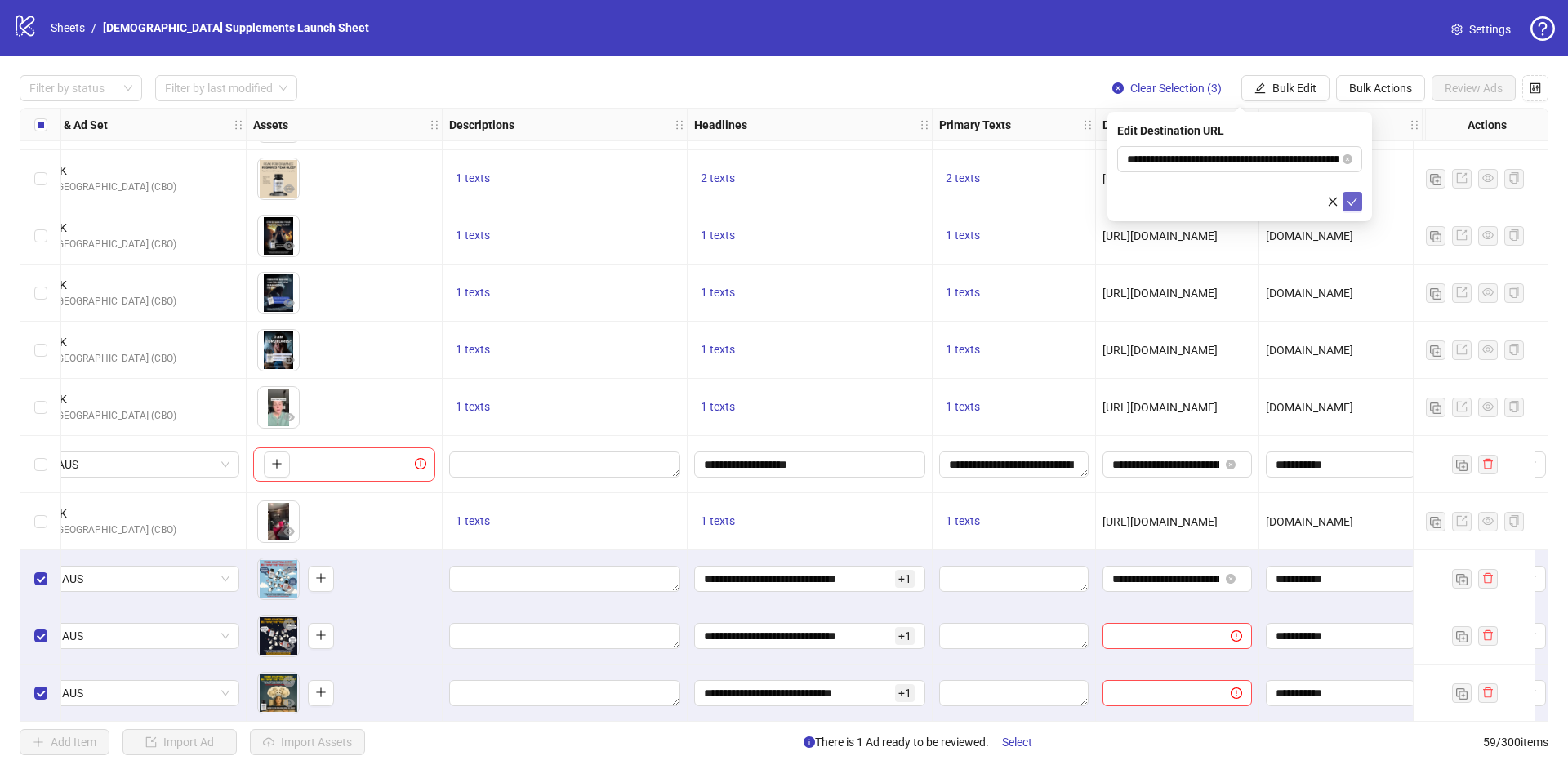
click at [1354, 202] on icon "check" at bounding box center [1352, 202] width 11 height 11
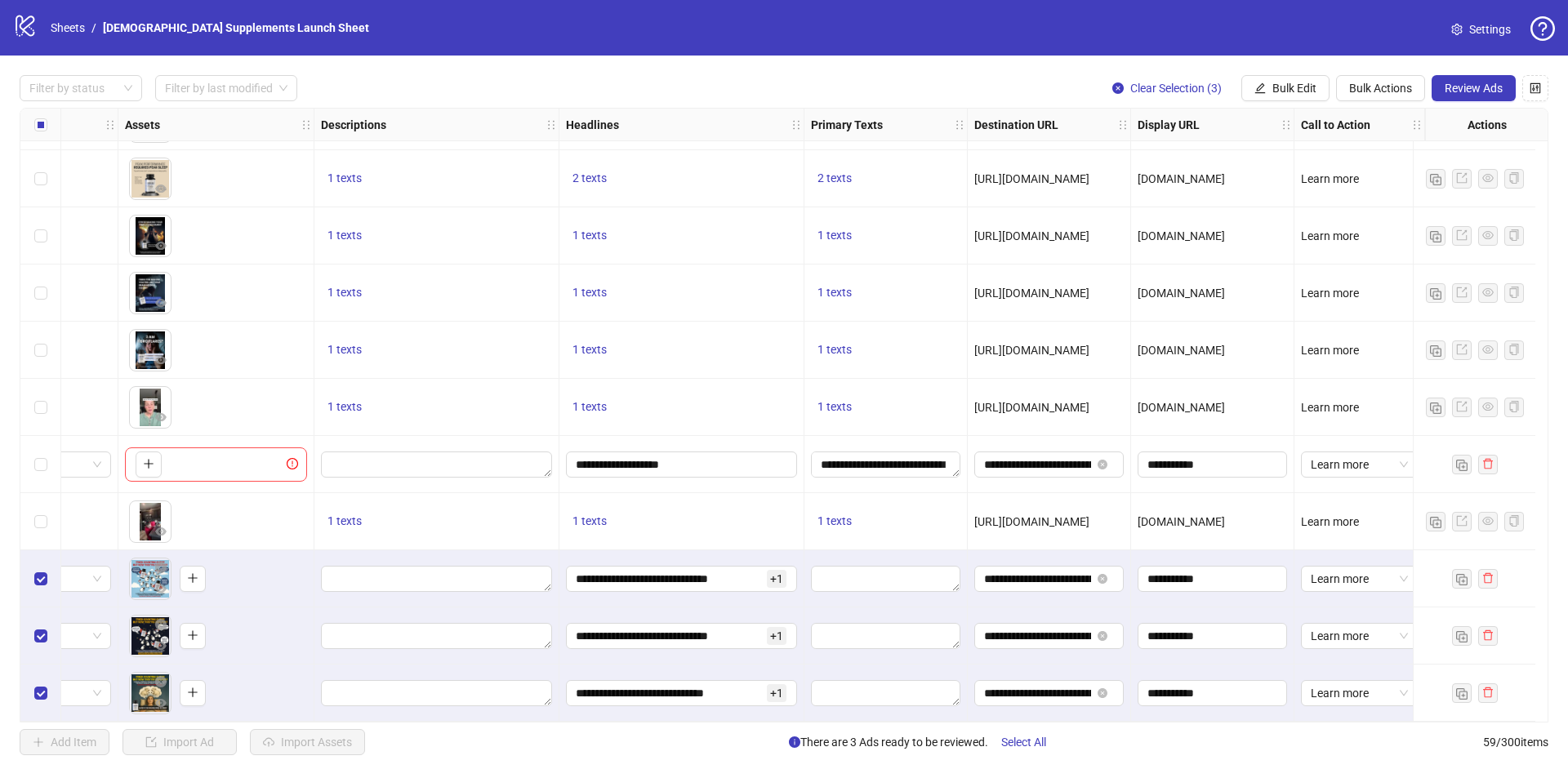
scroll to position [2799, 456]
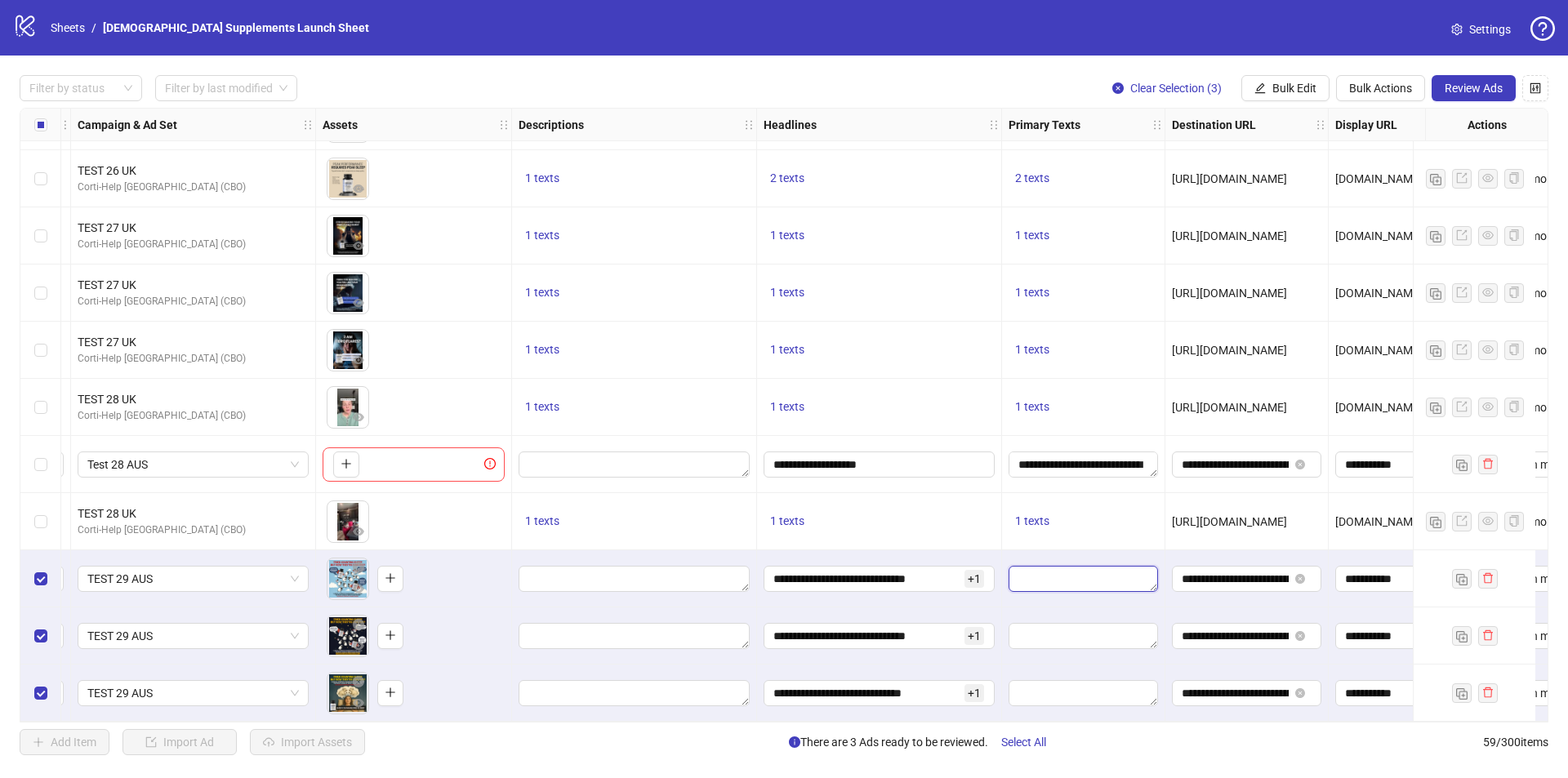
click at [1040, 576] on textarea "Edit values" at bounding box center [1083, 579] width 150 height 26
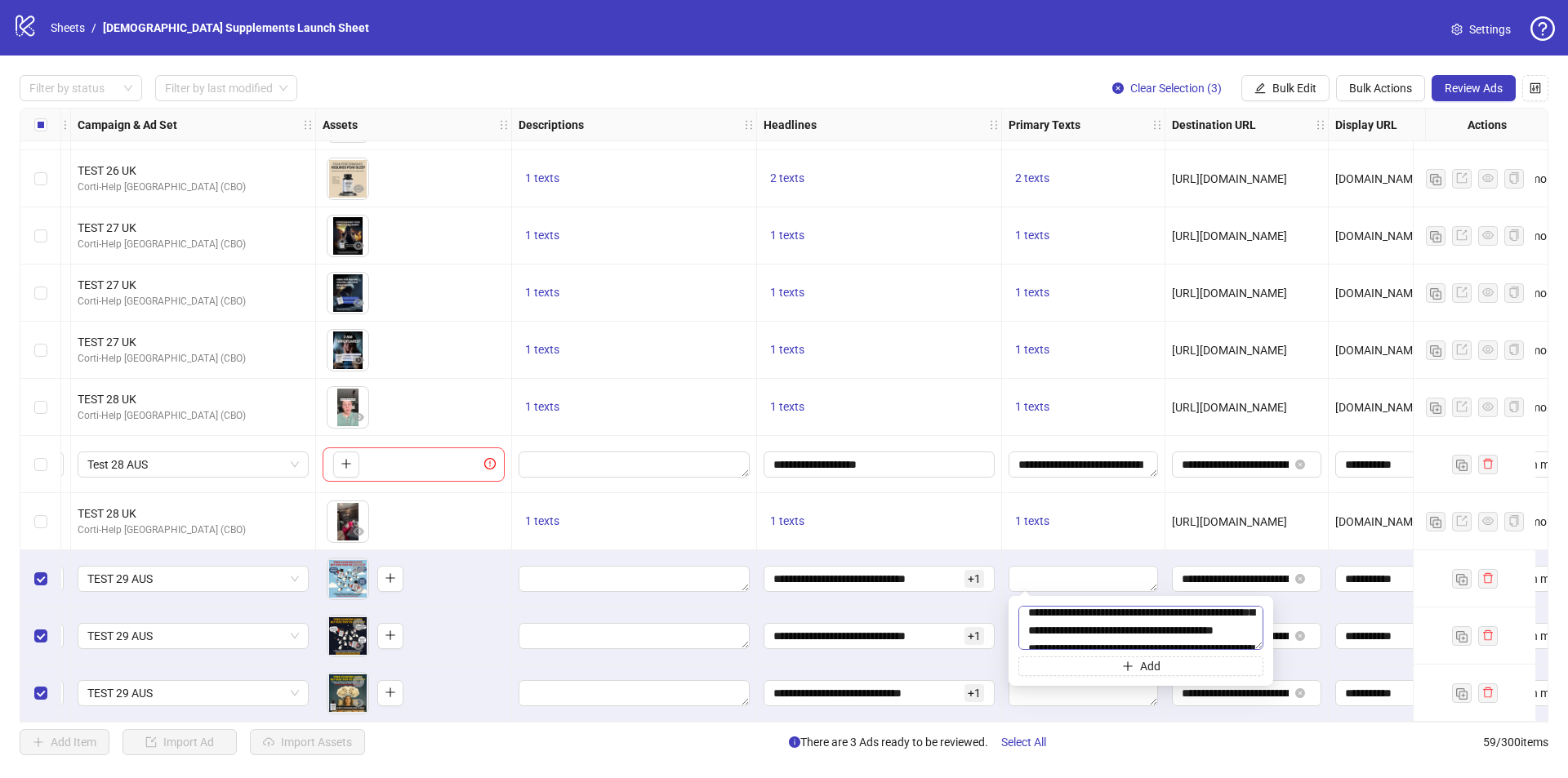
scroll to position [418, 0]
drag, startPoint x: 1127, startPoint y: 608, endPoint x: 1127, endPoint y: 569, distance: 39.0
click at [1127, 569] on body "logo/logo-mobile Sheets / Jevi Supplements Launch Sheet Settings Filter by stat…" at bounding box center [784, 389] width 1568 height 778
click at [1156, 625] on textarea at bounding box center [1141, 628] width 245 height 44
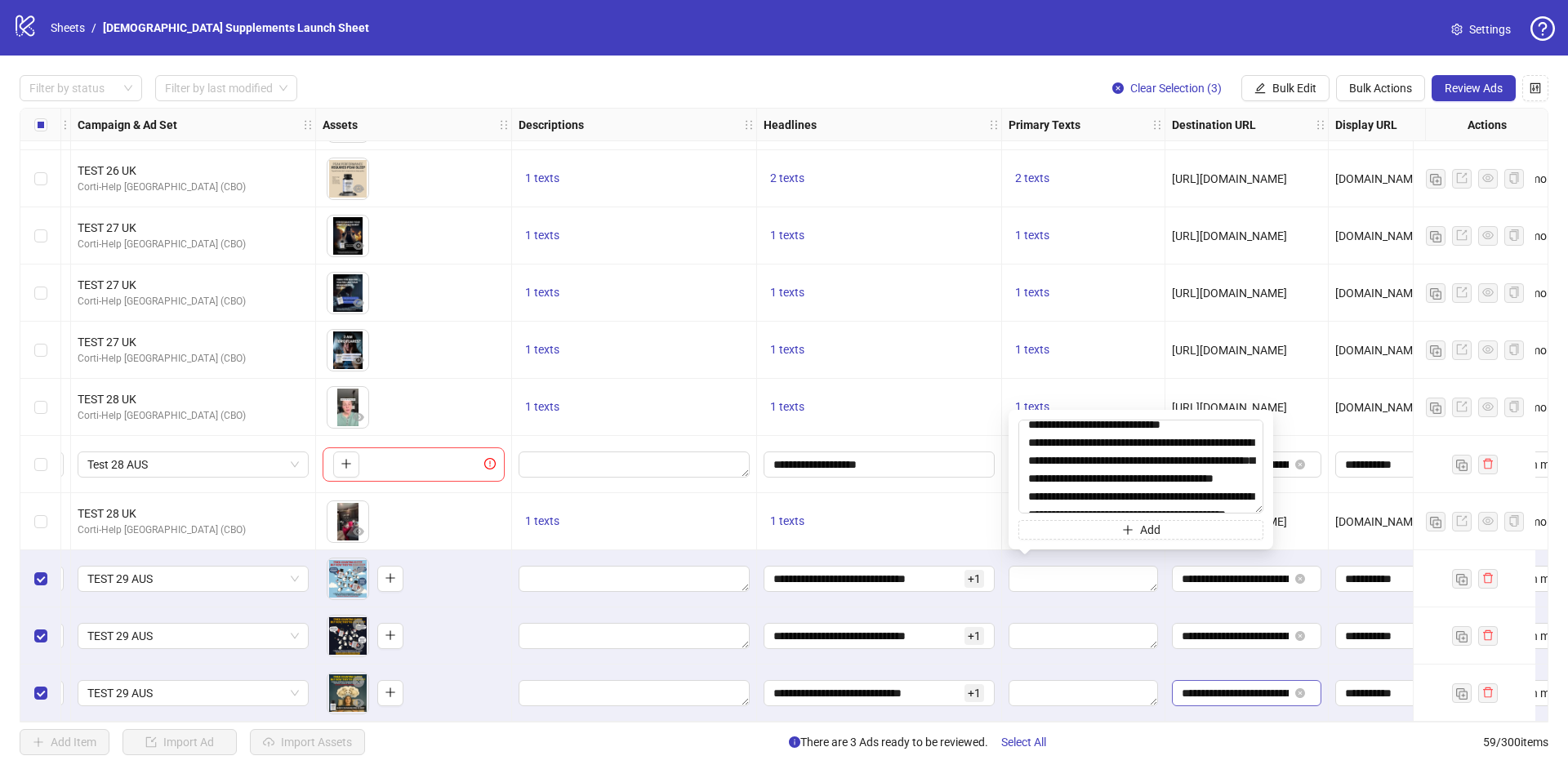
drag, startPoint x: 1259, startPoint y: 647, endPoint x: 1267, endPoint y: 696, distance: 49.6
click at [1267, 696] on body "logo/logo-mobile Sheets / Jevi Supplements Launch Sheet Settings Filter by stat…" at bounding box center [784, 389] width 1568 height 778
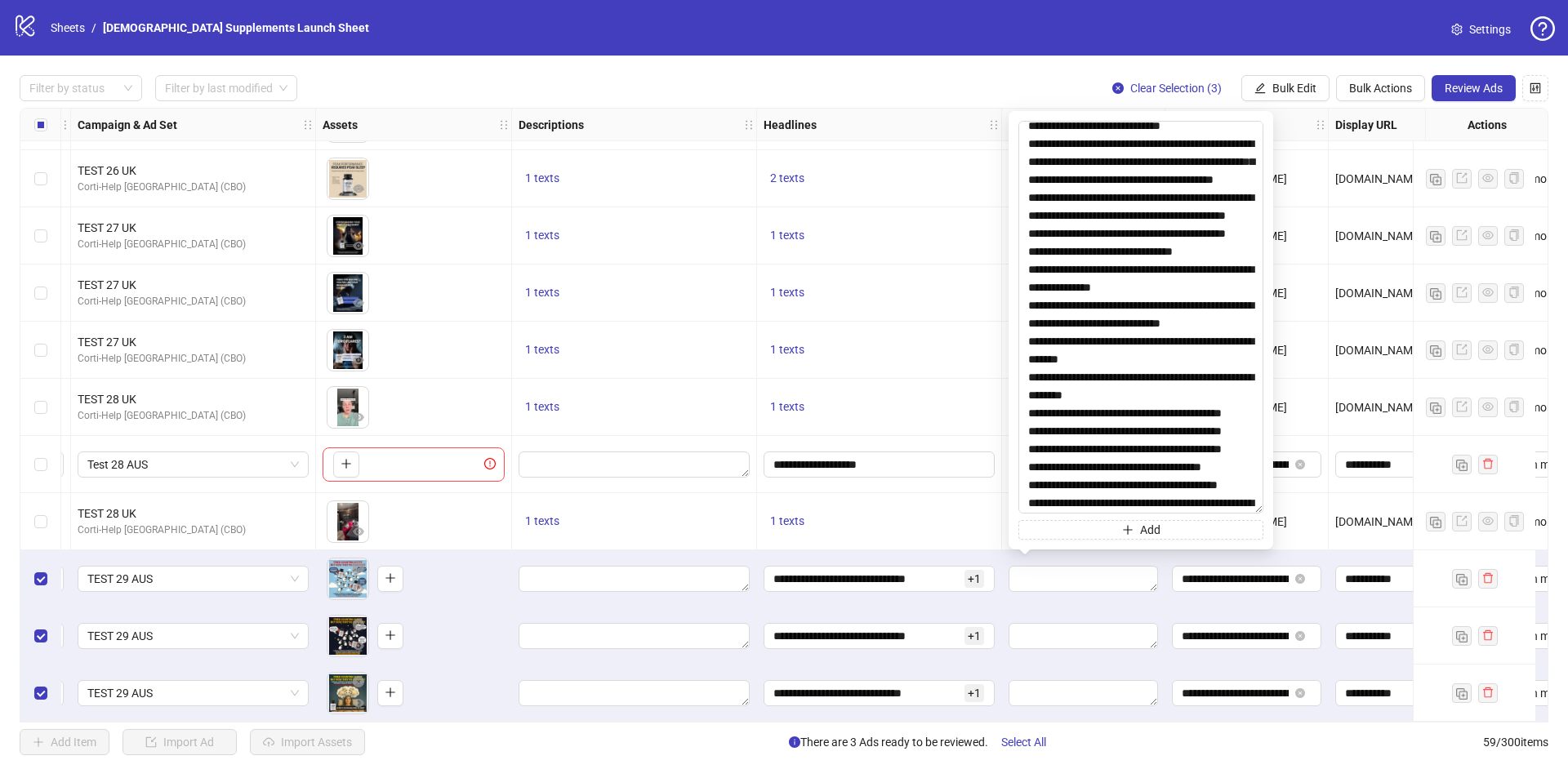
drag, startPoint x: 1258, startPoint y: 511, endPoint x: 1315, endPoint y: 810, distance: 304.4
click at [1315, 777] on html "logo/logo-mobile Sheets / Jevi Supplements Launch Sheet Settings Filter by stat…" at bounding box center [784, 389] width 1568 height 778
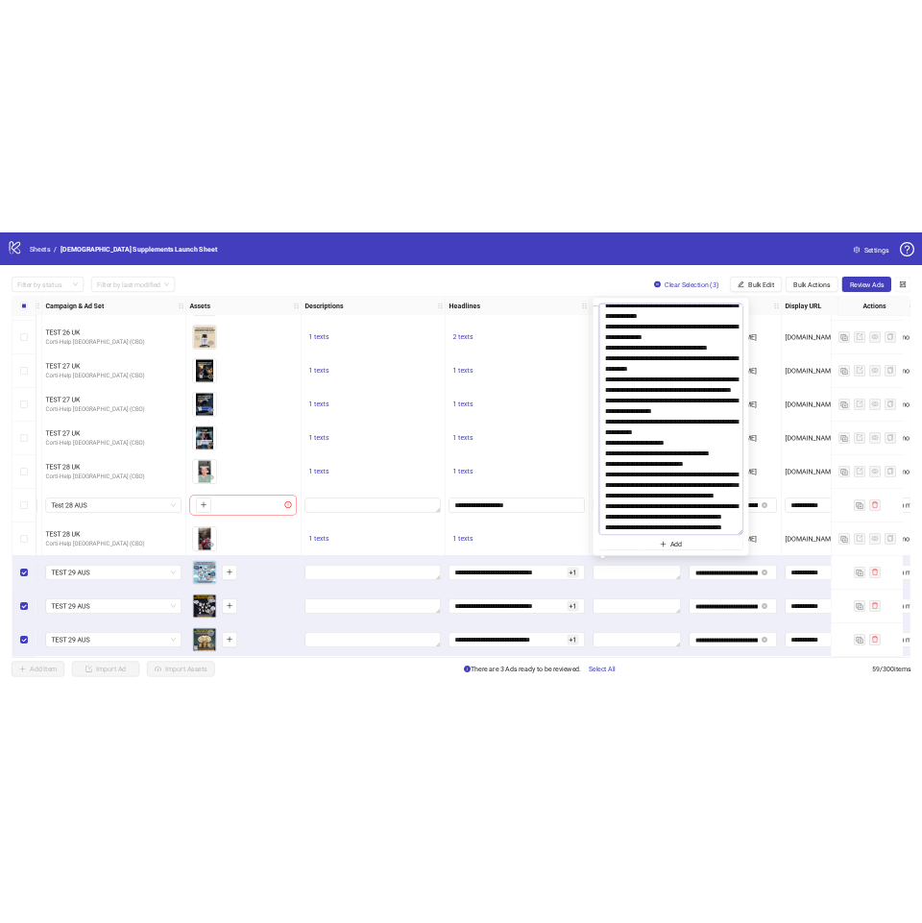
scroll to position [0, 0]
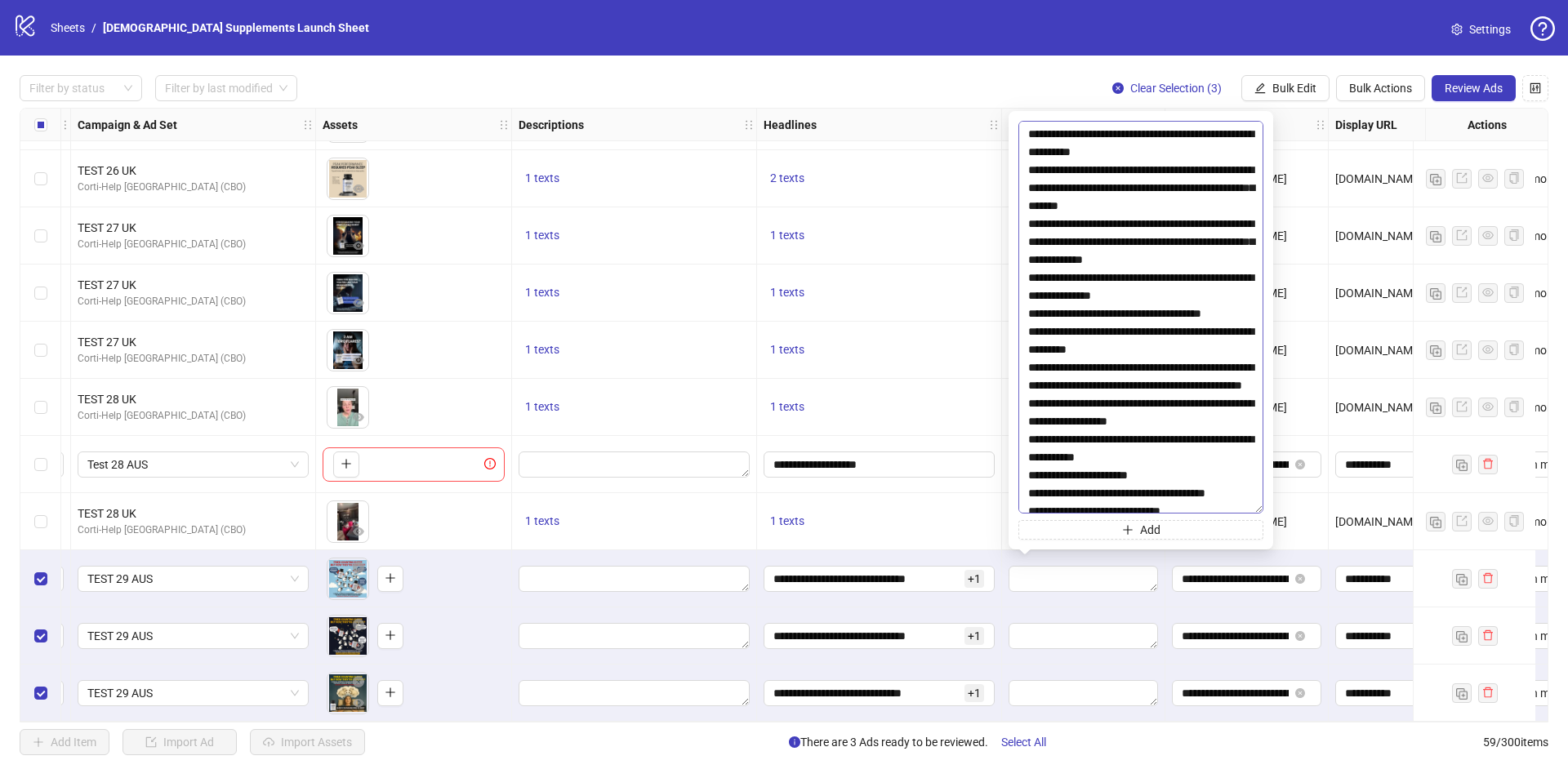
click at [1166, 150] on textarea at bounding box center [1141, 317] width 245 height 393
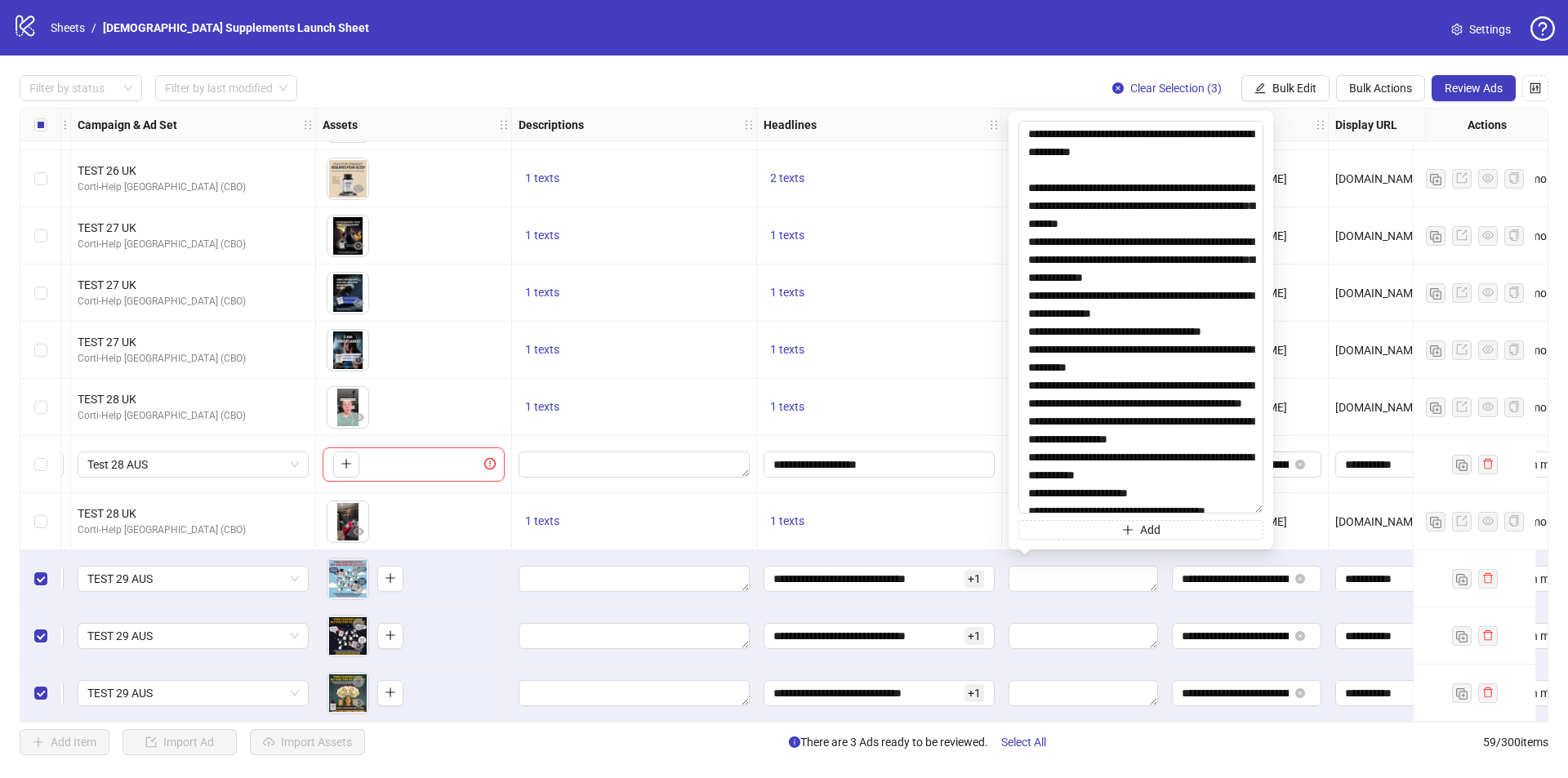
type textarea "**********"
click at [1206, 198] on textarea at bounding box center [1141, 317] width 245 height 393
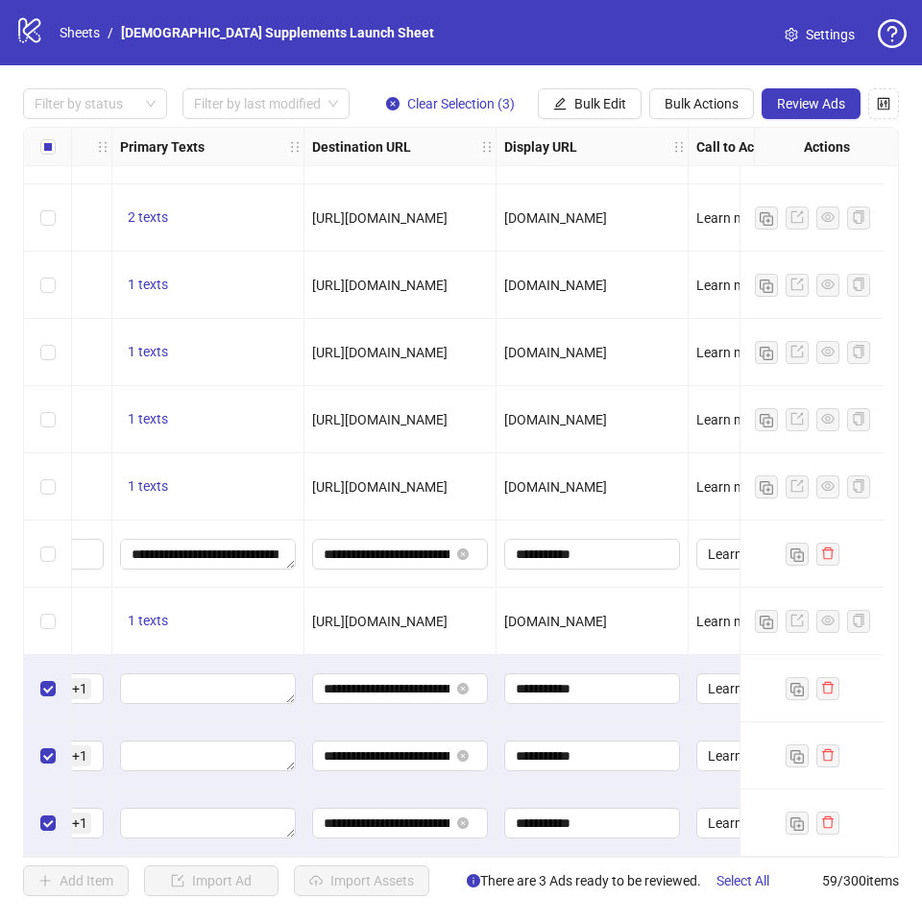
scroll to position [3284, 1604]
click at [243, 681] on textarea "Edit values" at bounding box center [206, 688] width 176 height 31
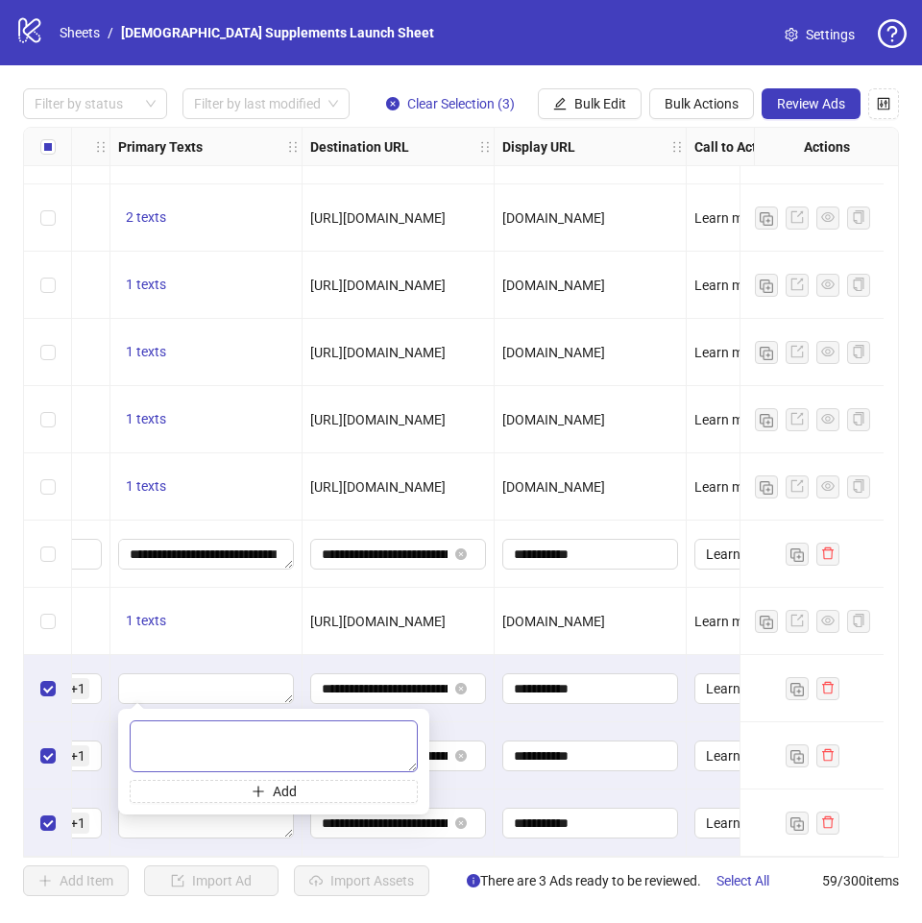
click at [239, 738] on textarea at bounding box center [274, 746] width 288 height 52
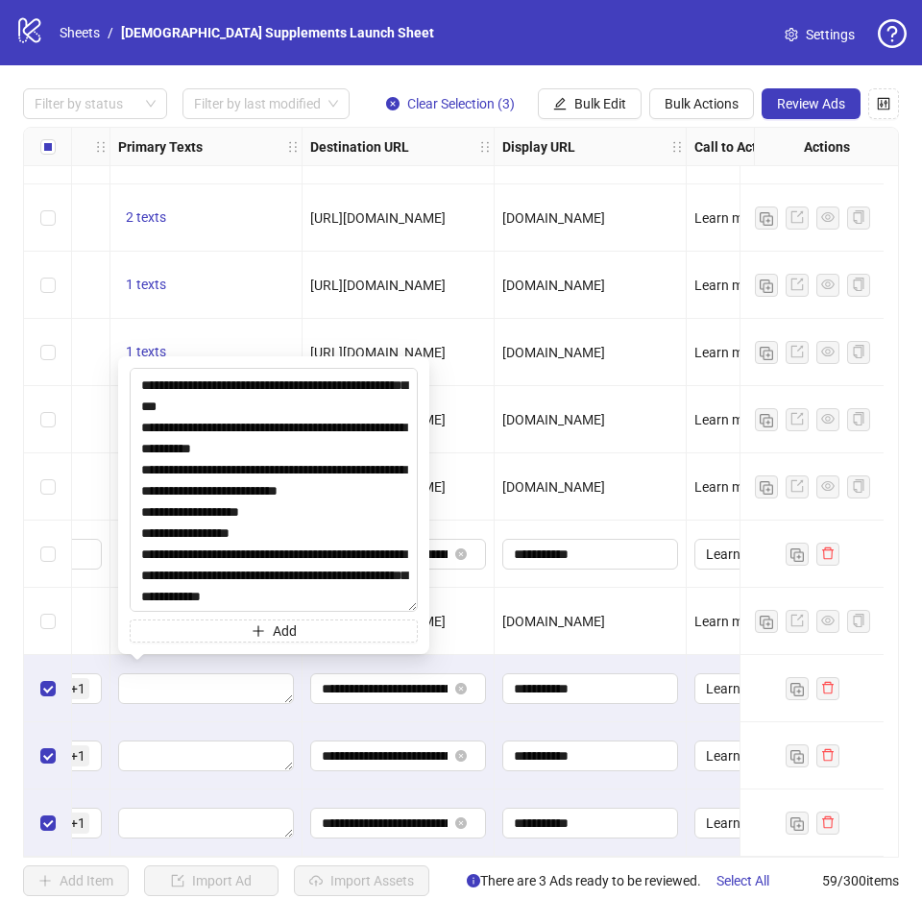
scroll to position [5027, 0]
drag, startPoint x: 415, startPoint y: 768, endPoint x: 454, endPoint y: 960, distance: 196.1
click at [454, 914] on html "logo/logo-mobile Sheets / Jevi Supplements Launch Sheet Settings Filter by stat…" at bounding box center [461, 461] width 922 height 923
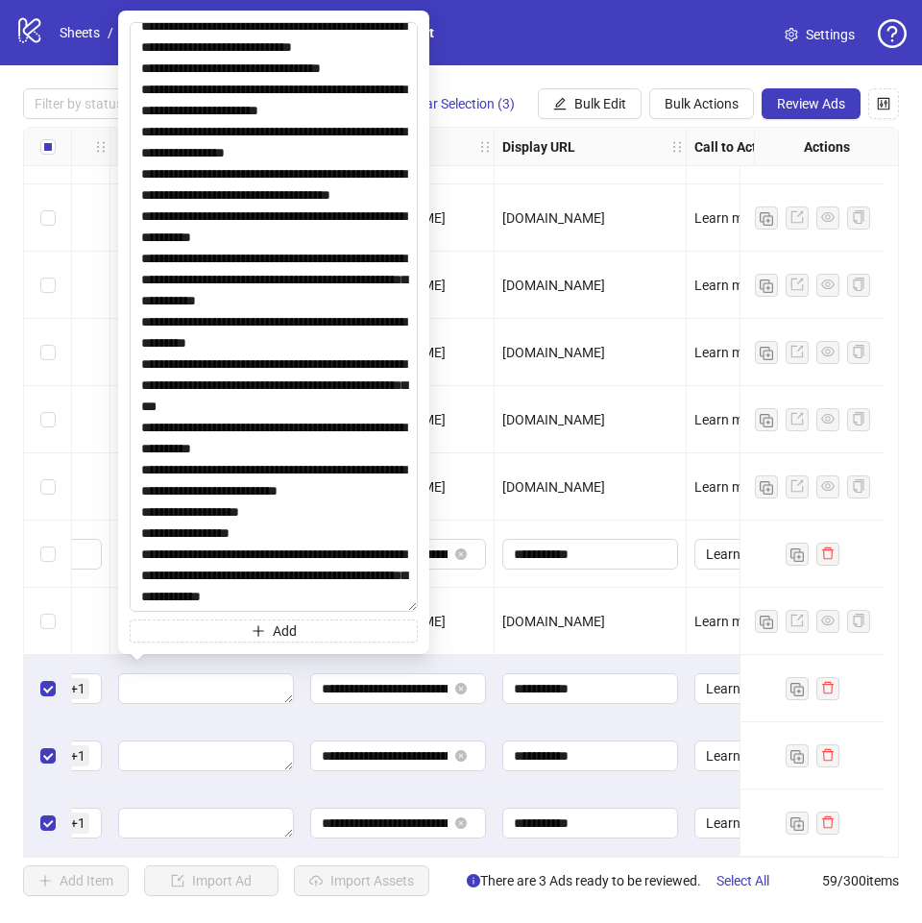
drag, startPoint x: 409, startPoint y: 607, endPoint x: 465, endPoint y: 950, distance: 347.4
click at [465, 914] on html "logo/logo-mobile Sheets / Jevi Supplements Launch Sheet Settings Filter by stat…" at bounding box center [461, 461] width 922 height 923
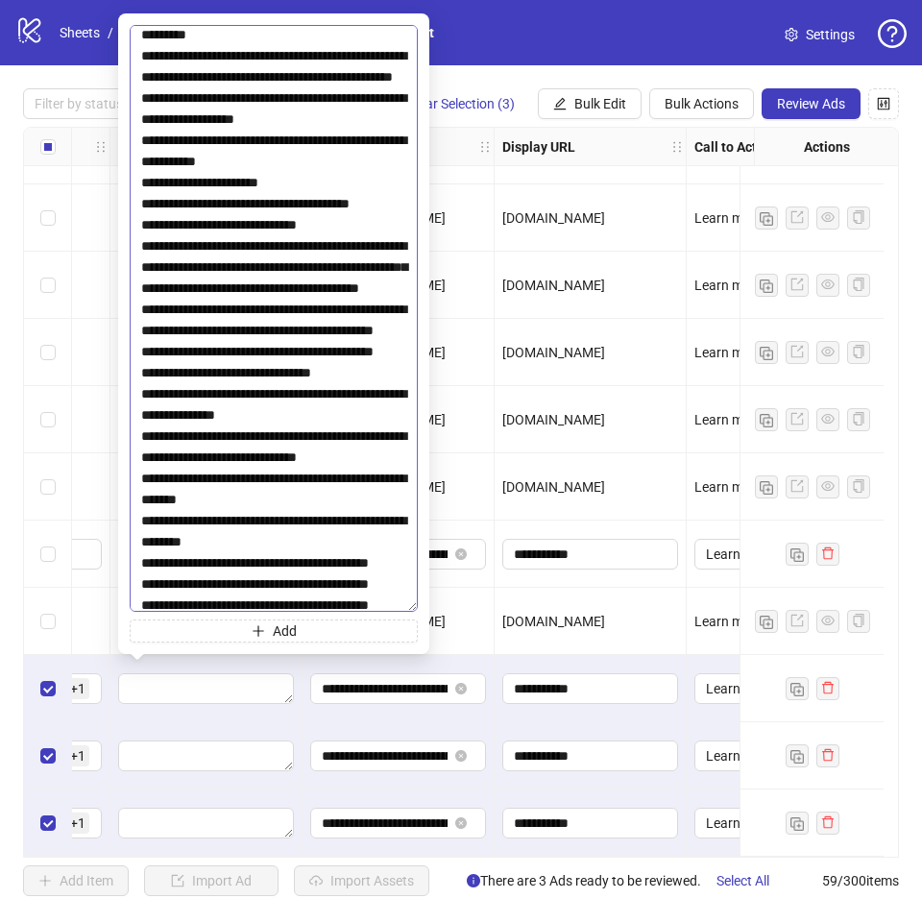
scroll to position [0, 0]
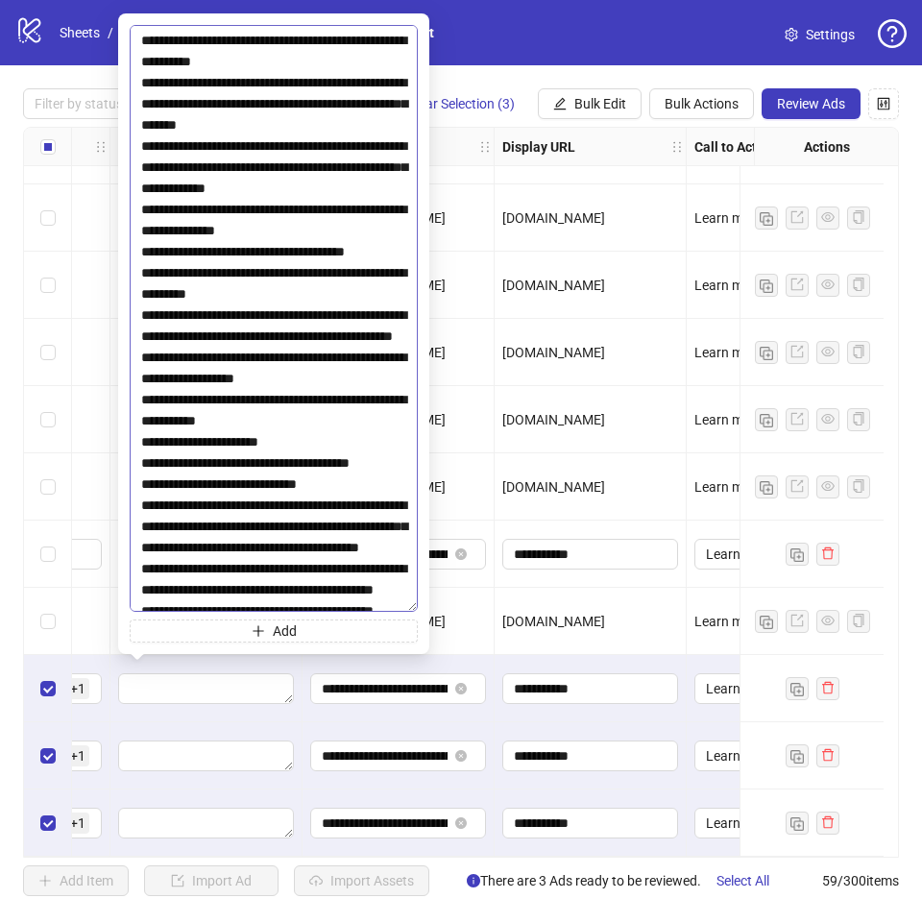
click at [308, 64] on textarea at bounding box center [274, 318] width 288 height 587
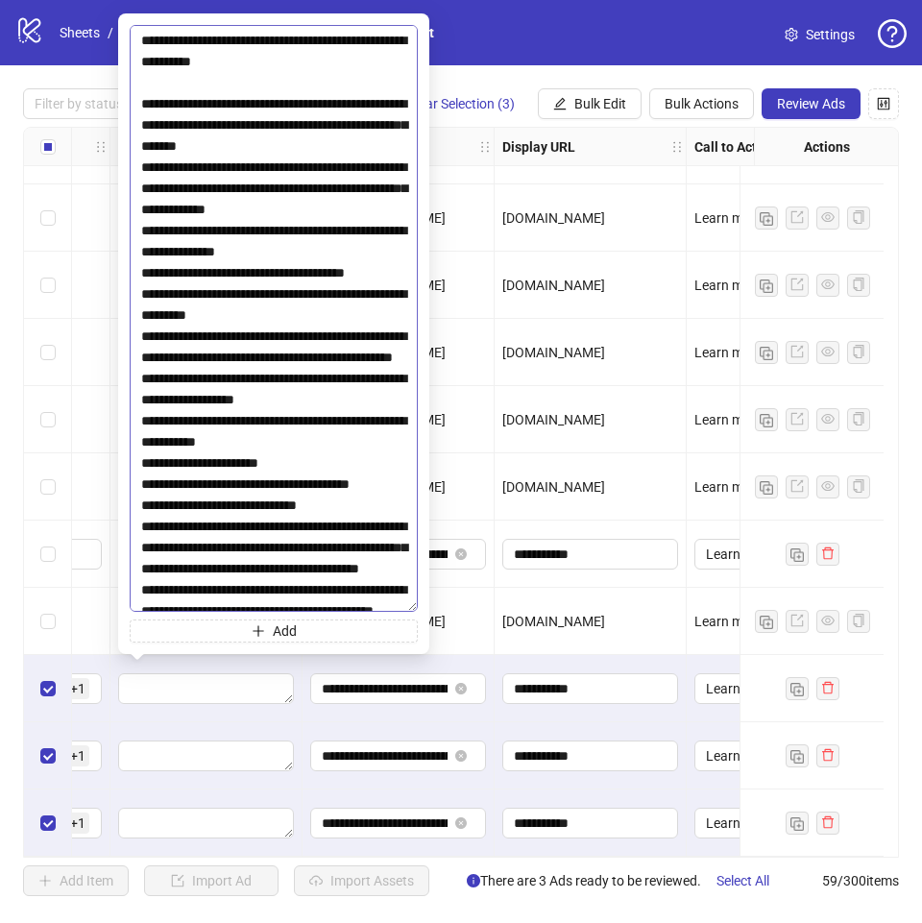
click at [282, 160] on textarea at bounding box center [274, 318] width 288 height 587
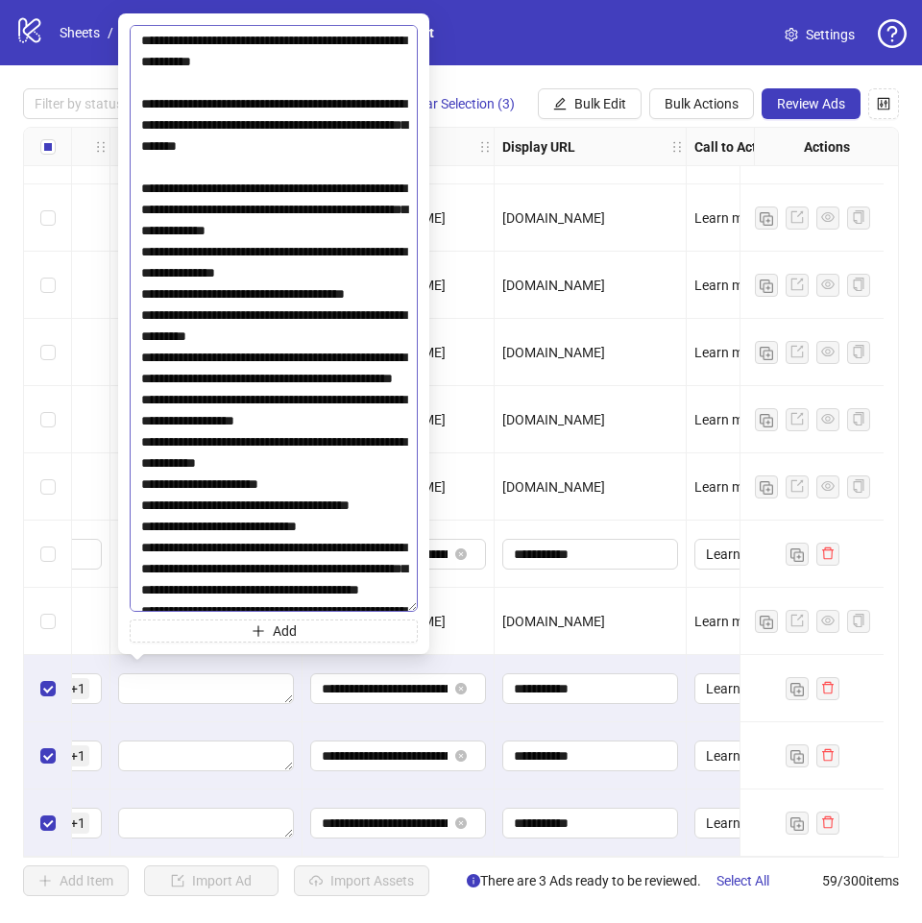
click at [379, 251] on textarea at bounding box center [274, 318] width 288 height 587
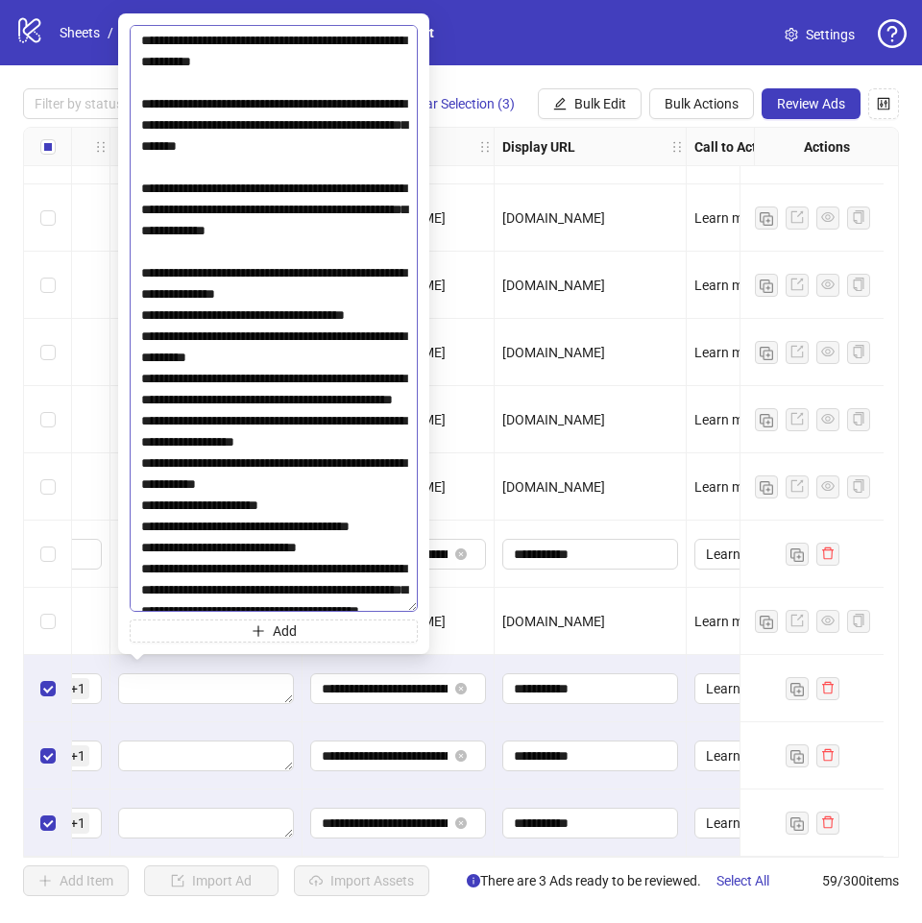
click at [320, 379] on textarea at bounding box center [274, 318] width 288 height 587
click at [357, 314] on textarea at bounding box center [274, 318] width 288 height 587
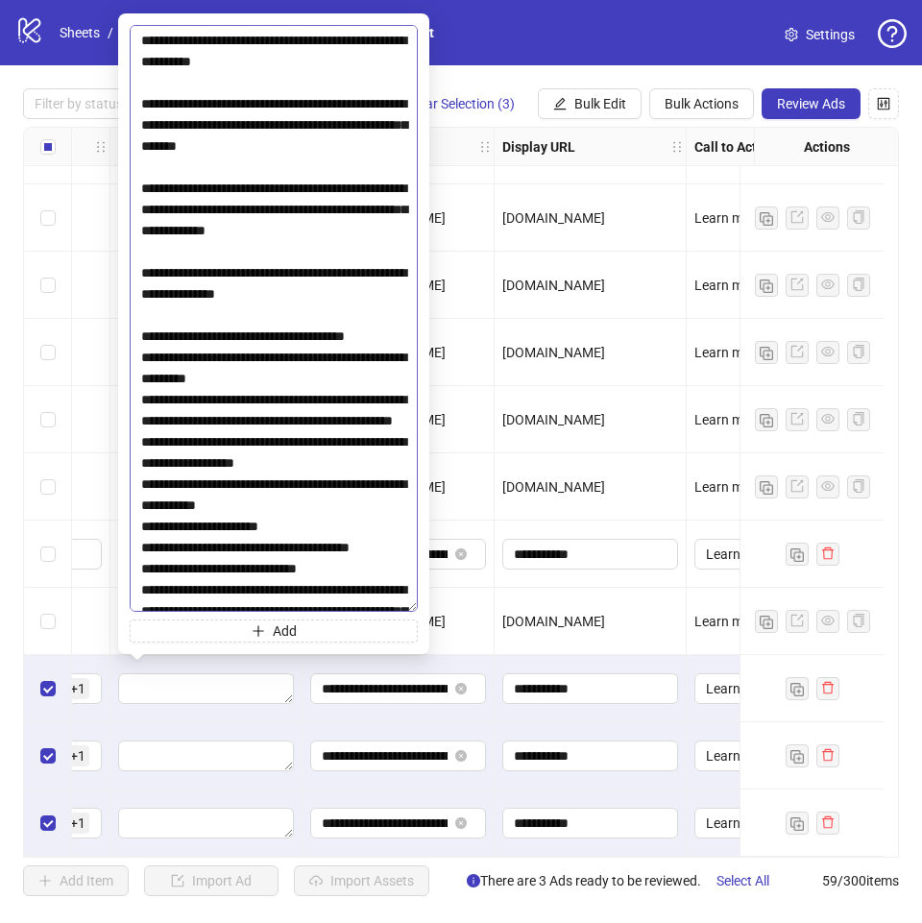
click at [381, 355] on textarea at bounding box center [274, 318] width 288 height 587
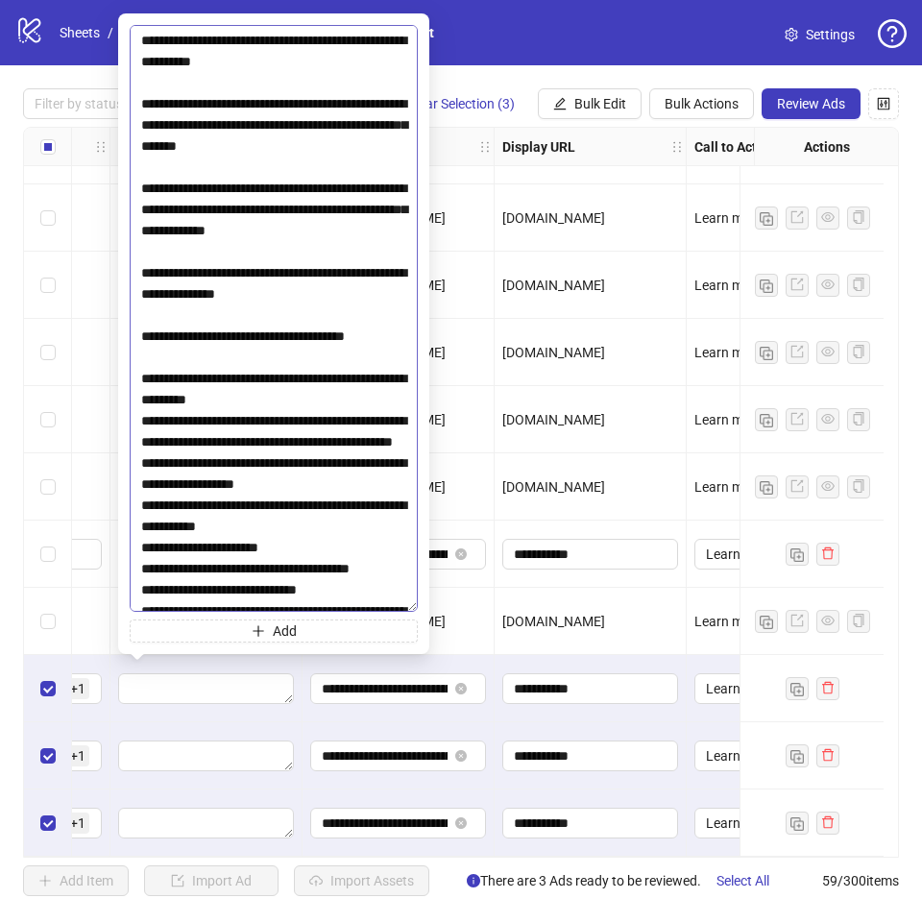
click at [274, 422] on textarea at bounding box center [274, 318] width 288 height 587
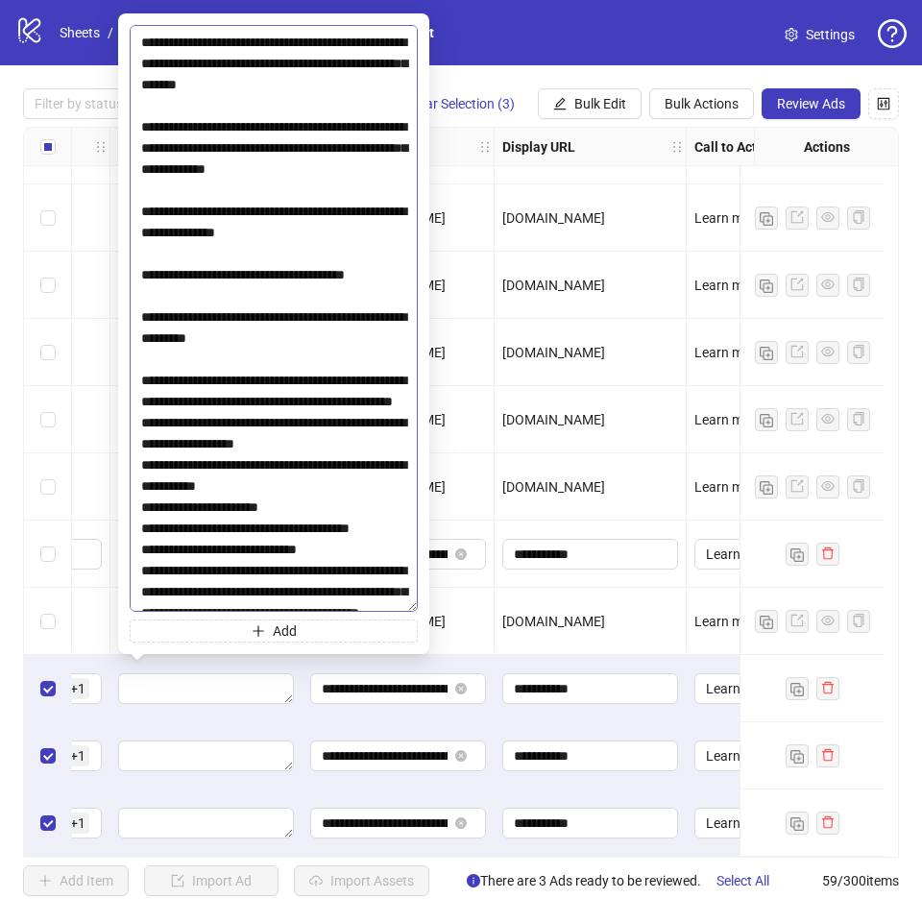
scroll to position [96, 0]
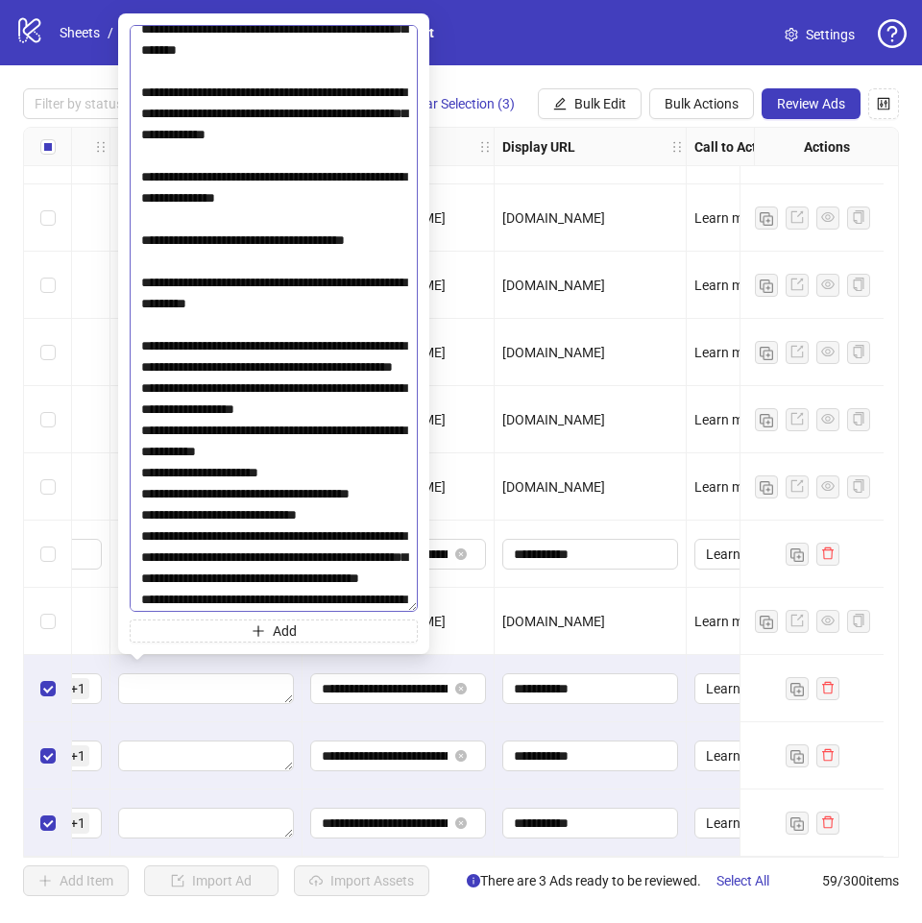
click at [347, 413] on textarea at bounding box center [274, 318] width 288 height 587
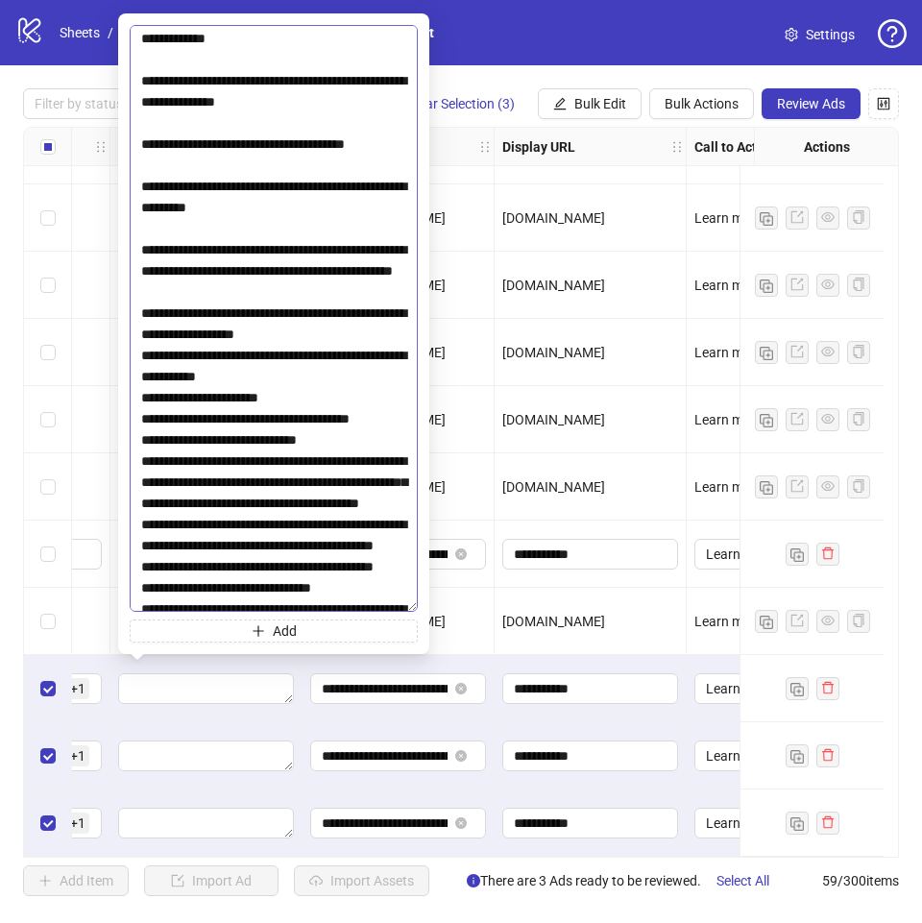
scroll to position [288, 0]
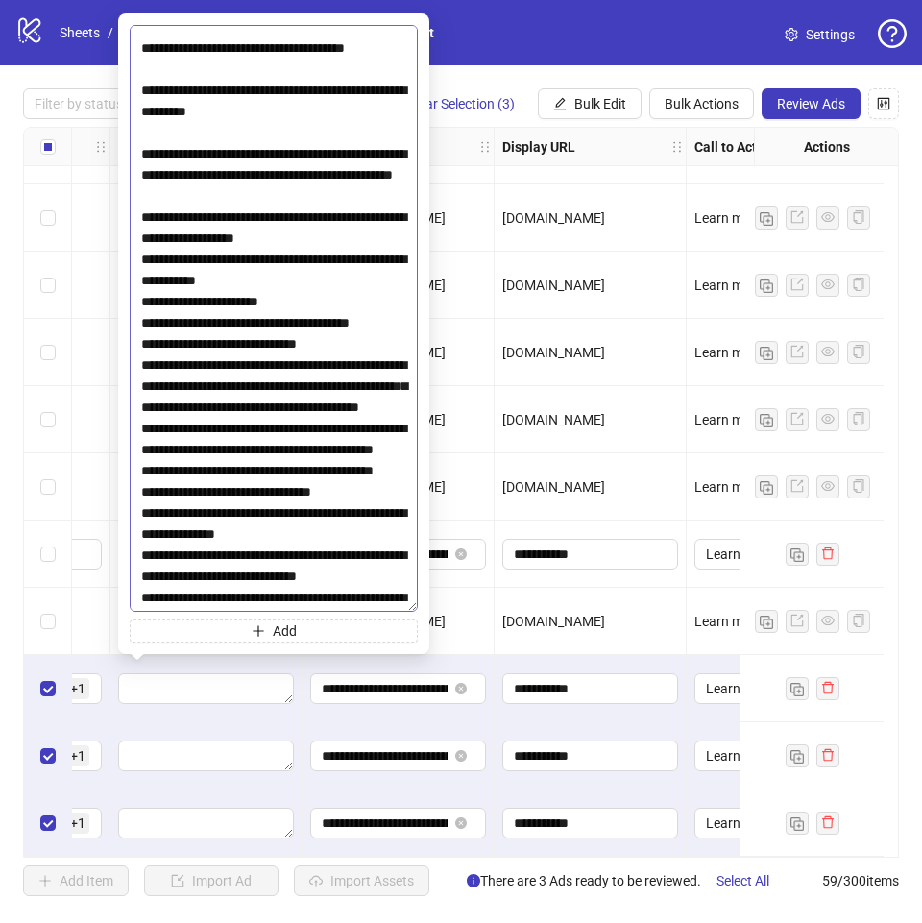
click at [355, 279] on textarea at bounding box center [274, 318] width 288 height 587
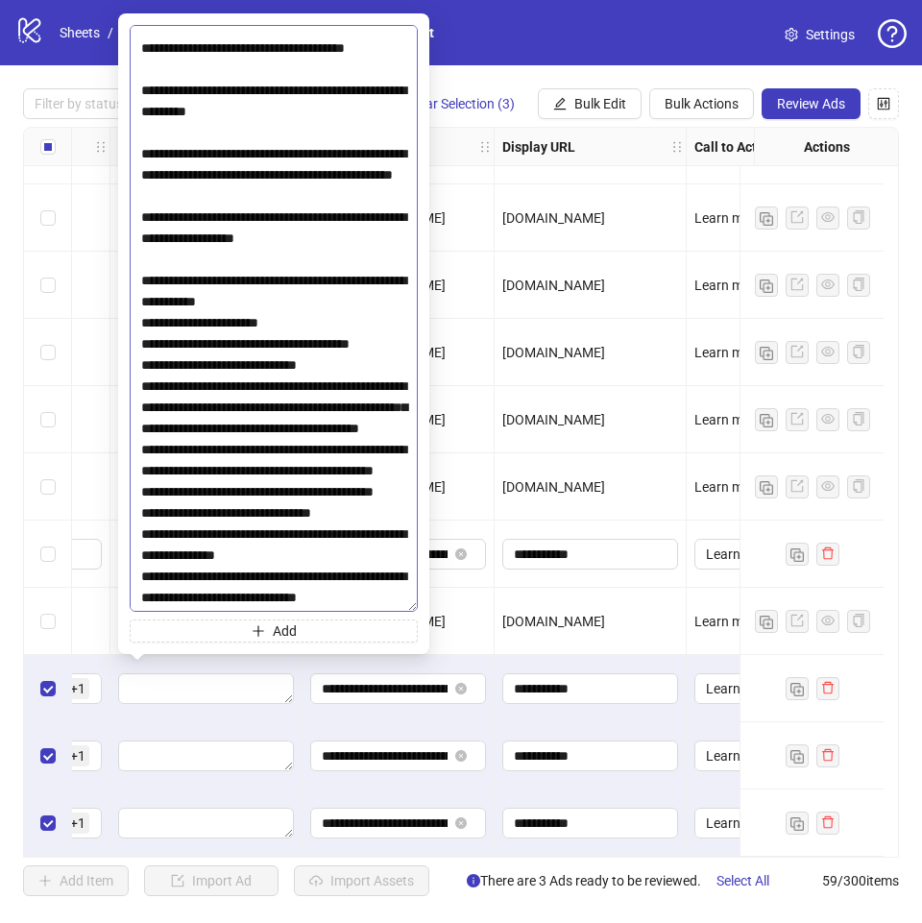
click at [342, 338] on textarea at bounding box center [274, 318] width 288 height 587
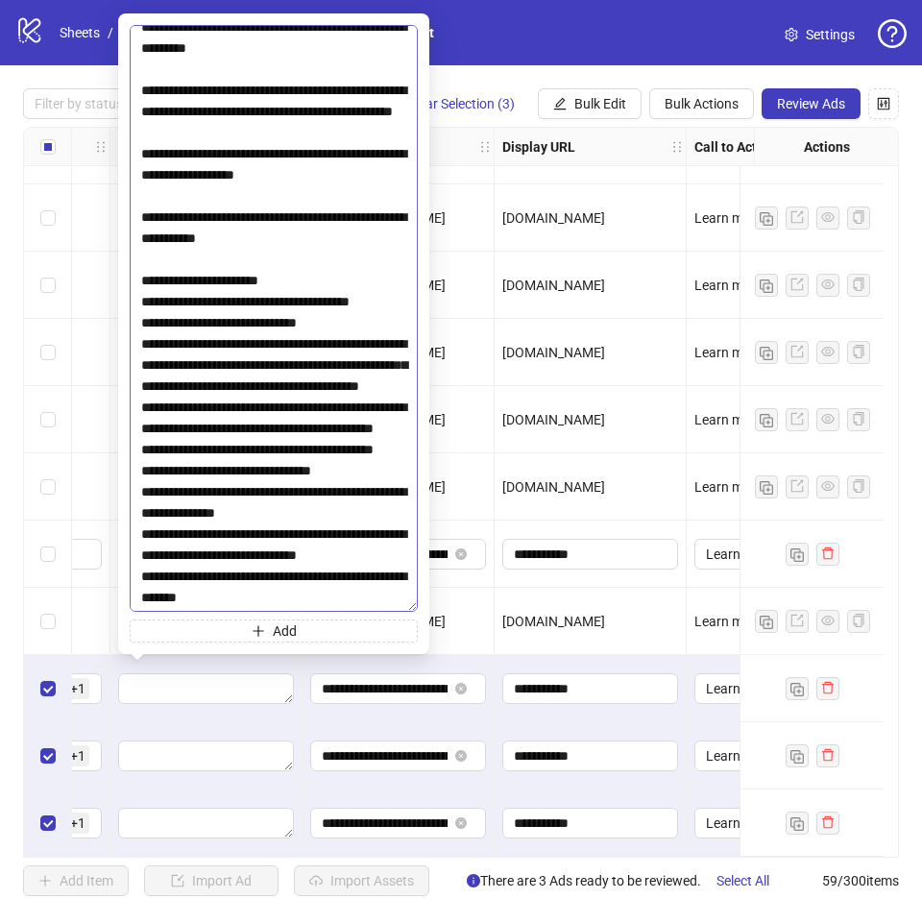
scroll to position [384, 0]
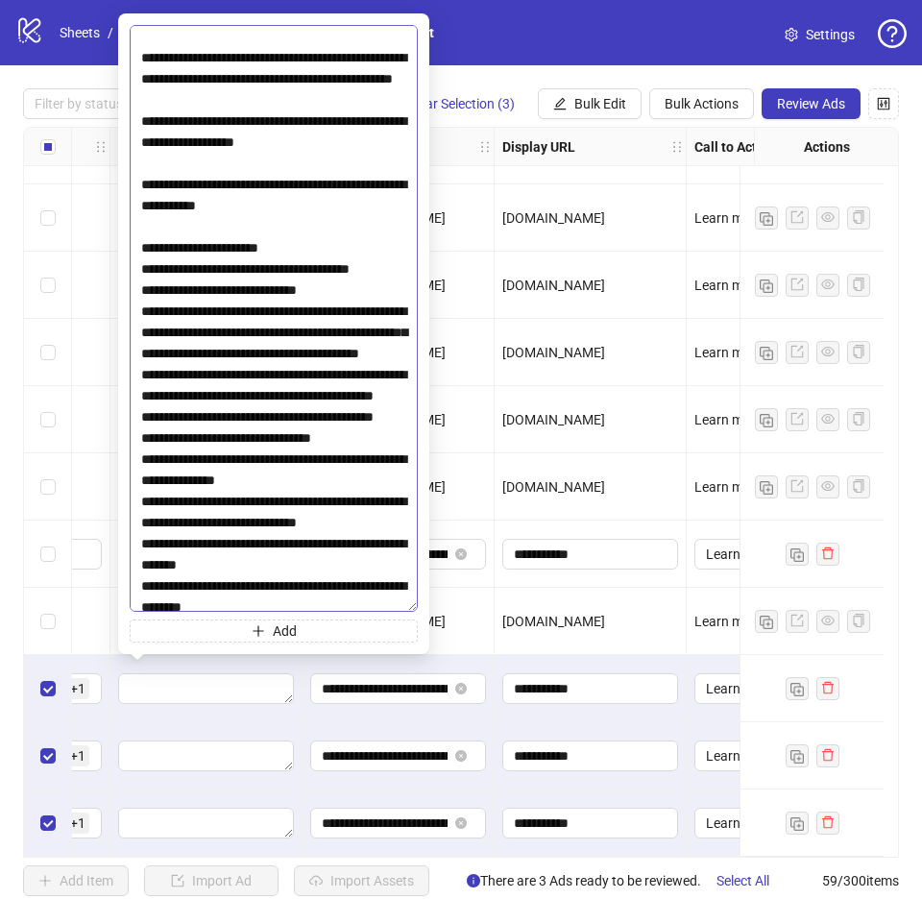
click at [314, 288] on textarea at bounding box center [274, 318] width 288 height 587
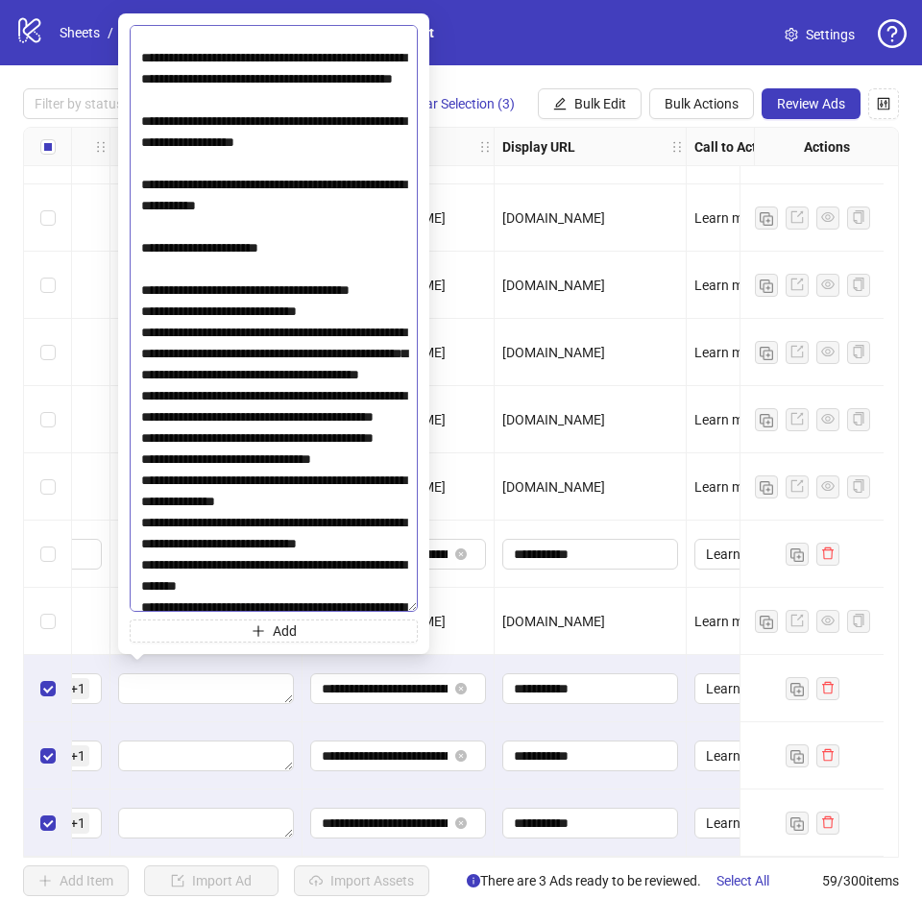
click at [297, 353] on textarea at bounding box center [274, 318] width 288 height 587
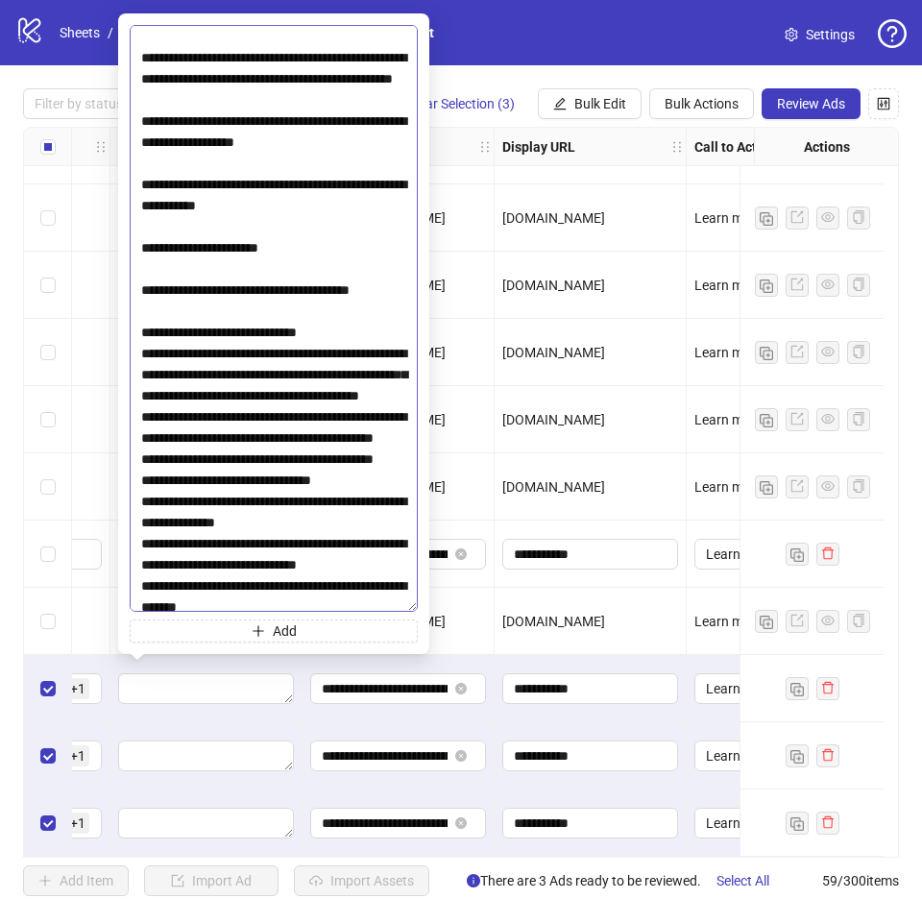
click at [339, 392] on textarea at bounding box center [274, 318] width 288 height 587
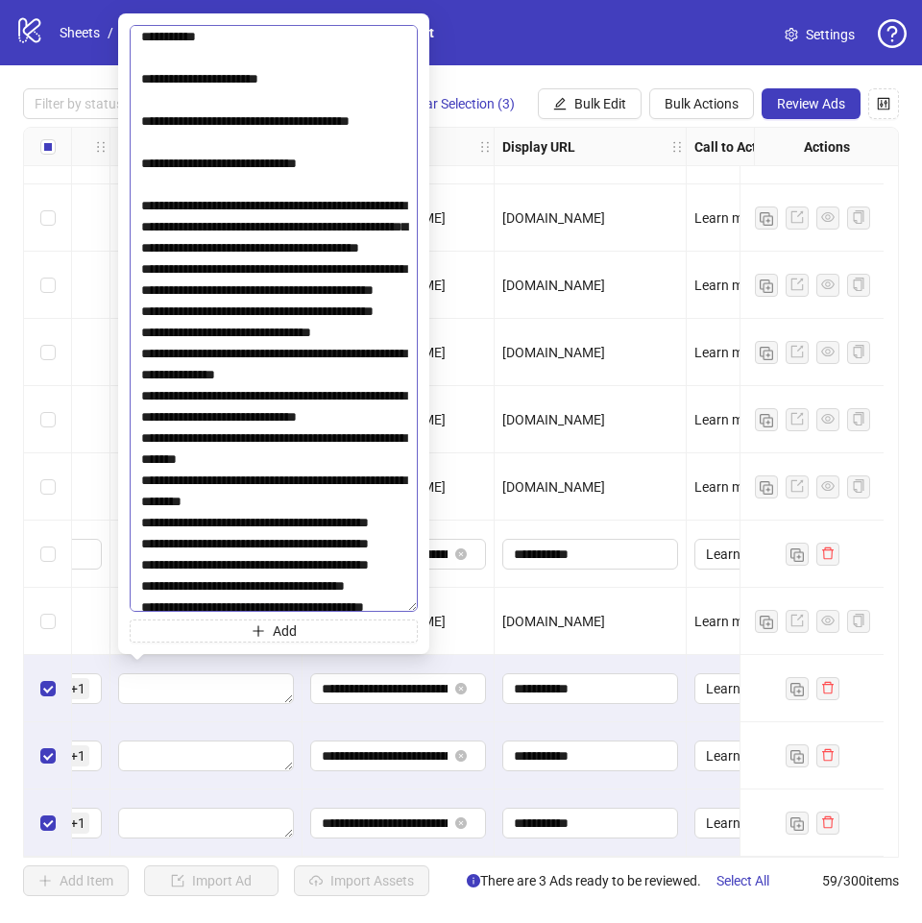
scroll to position [576, 0]
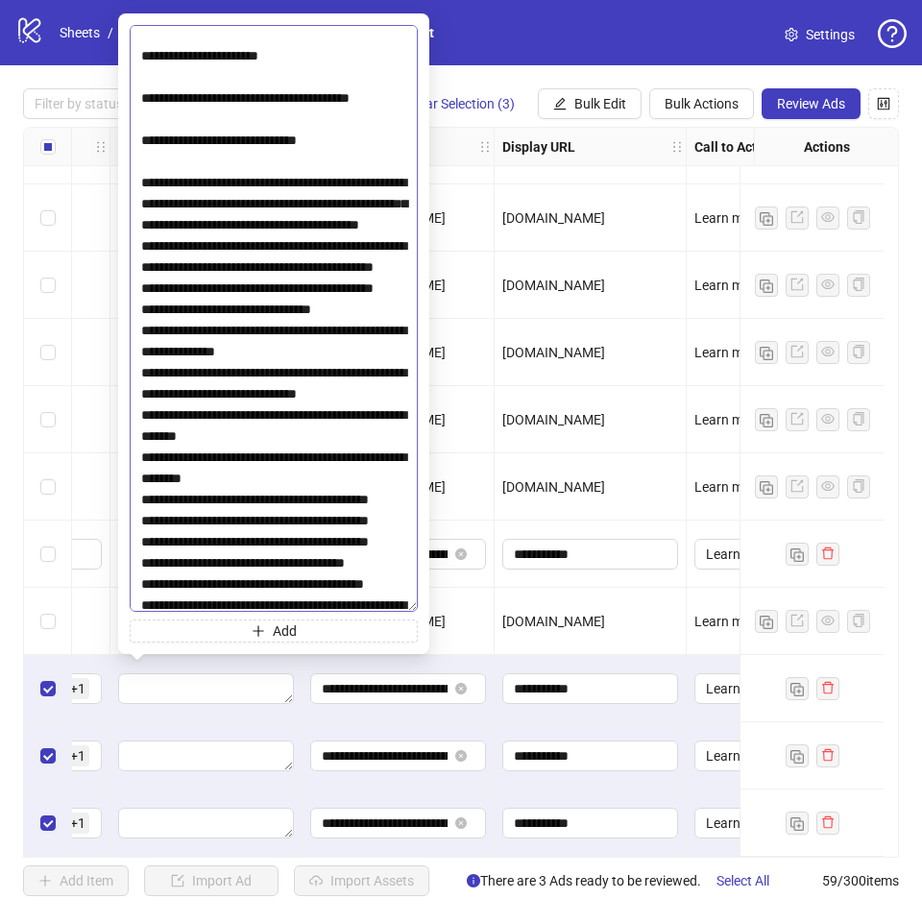
click at [328, 304] on textarea at bounding box center [274, 318] width 288 height 587
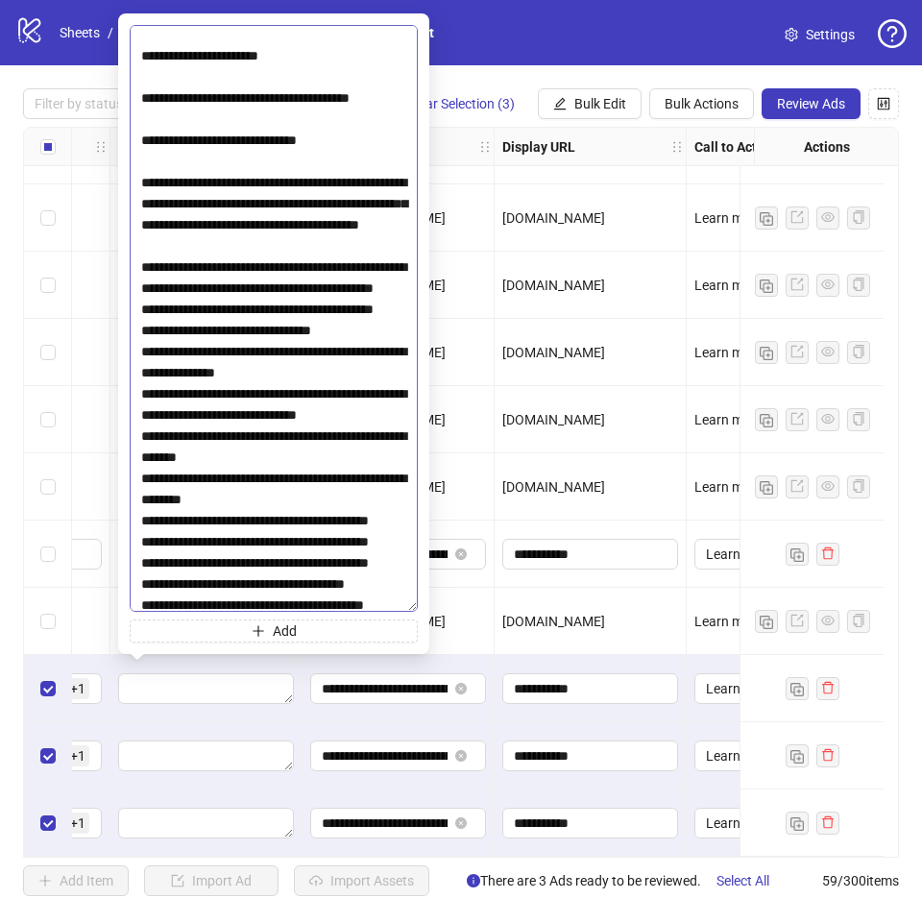
click at [278, 394] on textarea at bounding box center [274, 318] width 288 height 587
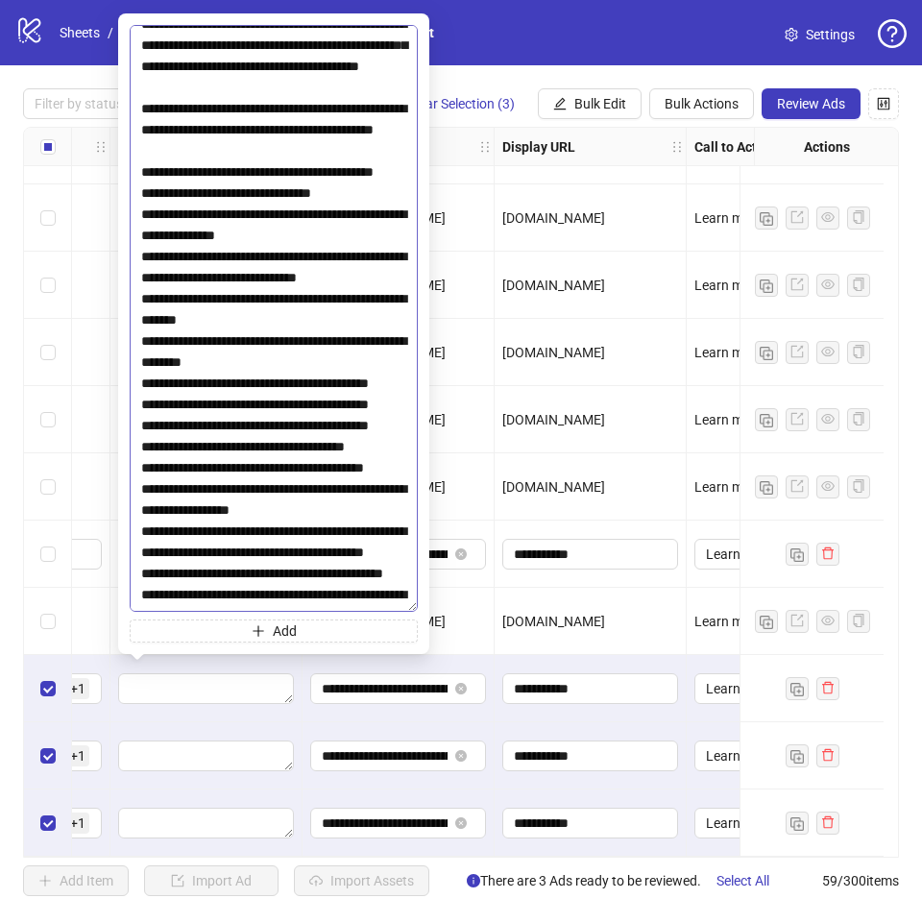
scroll to position [768, 0]
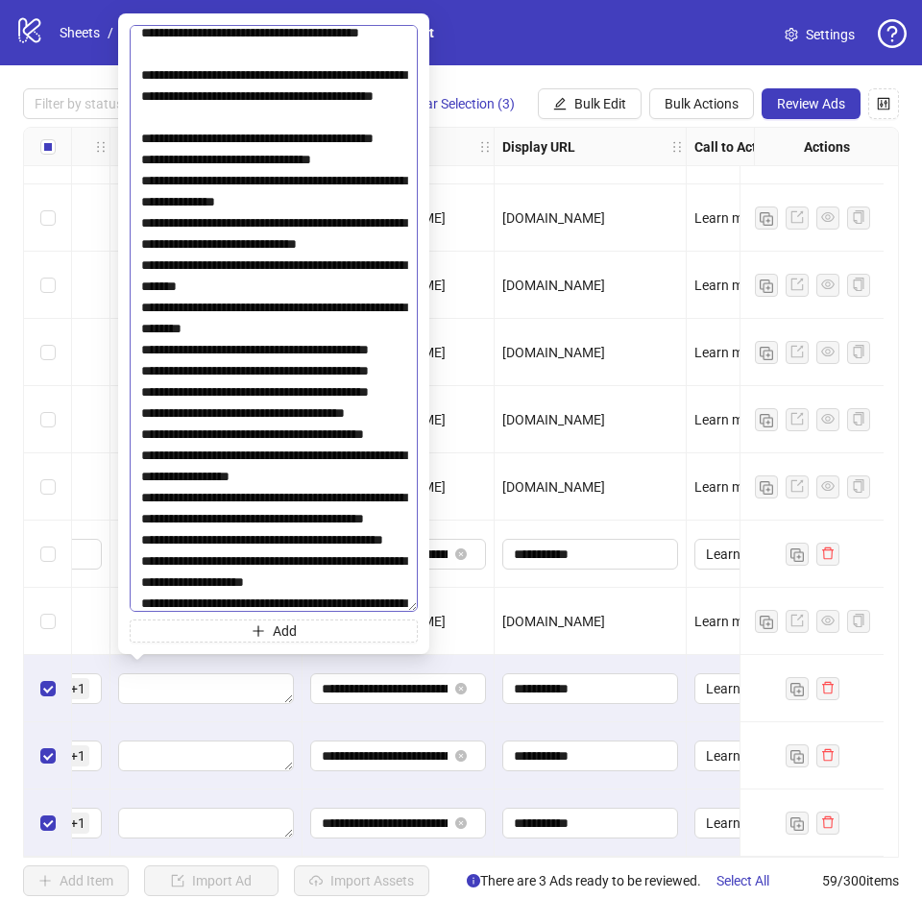
click at [294, 259] on textarea at bounding box center [274, 318] width 288 height 587
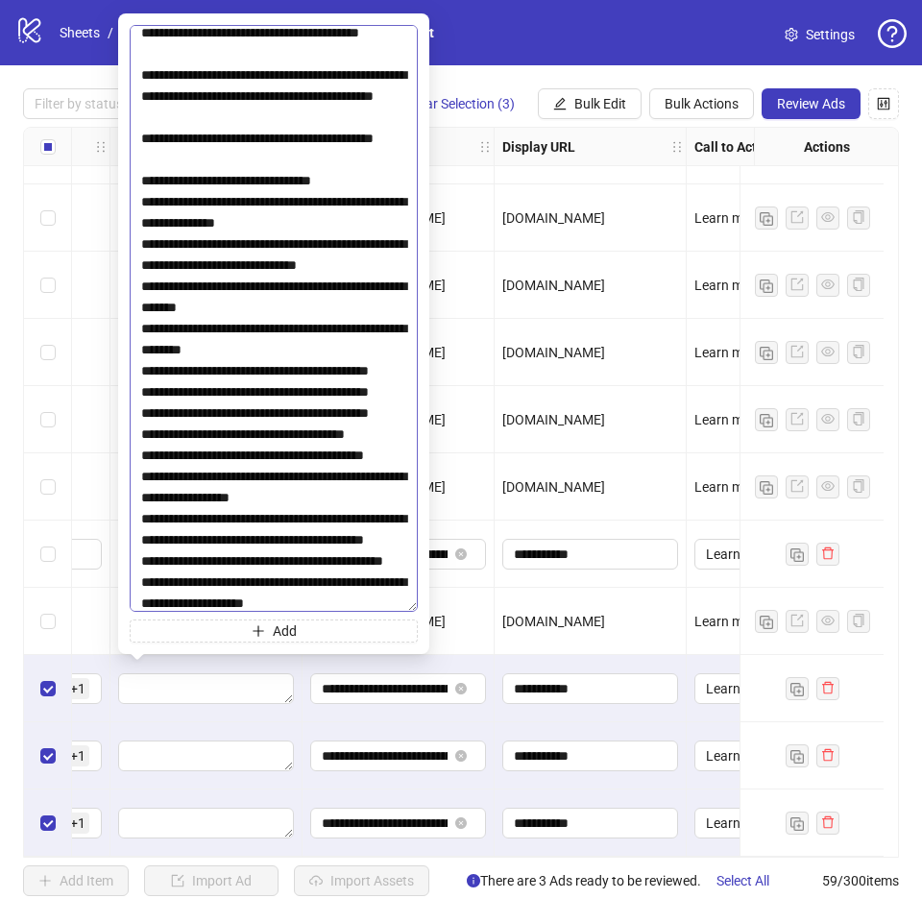
click at [360, 308] on textarea at bounding box center [274, 318] width 288 height 587
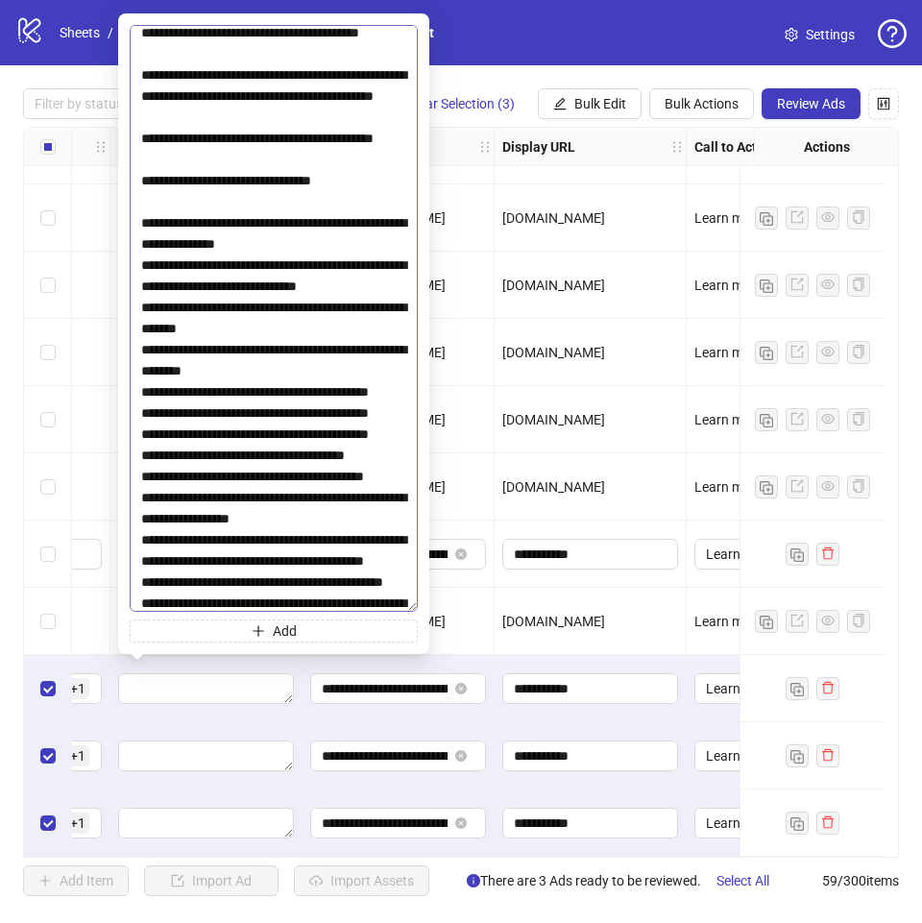
click at [314, 373] on textarea at bounding box center [274, 318] width 288 height 587
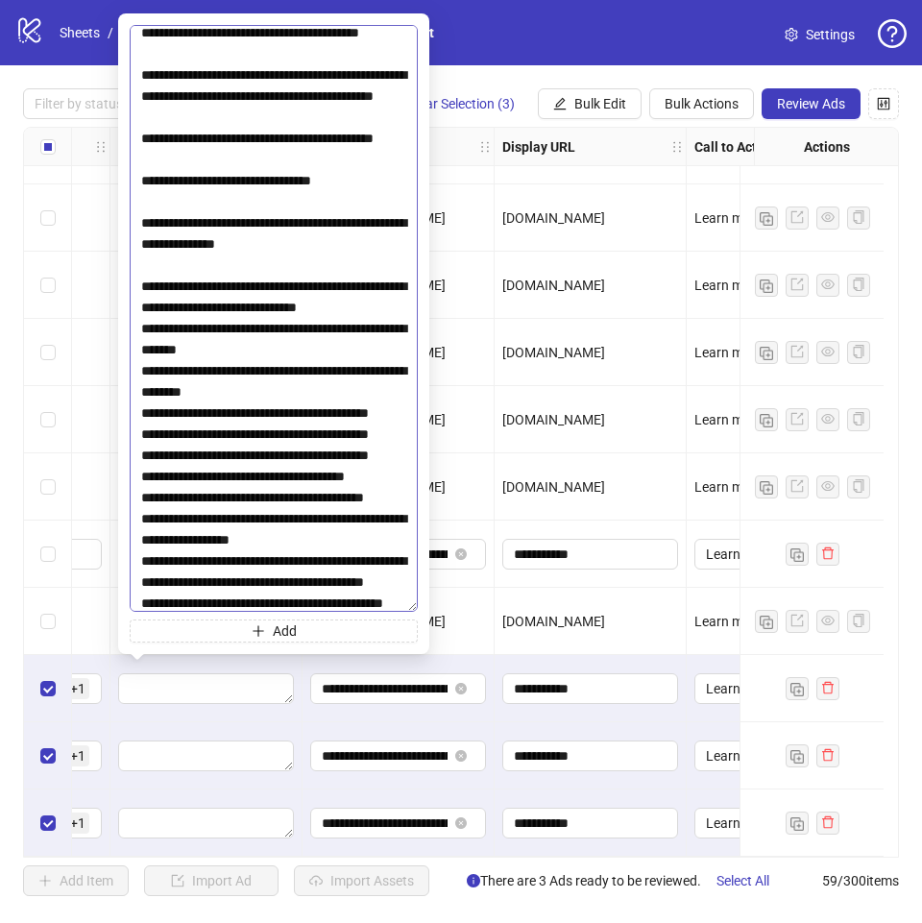
click at [319, 475] on textarea at bounding box center [274, 318] width 288 height 587
click at [388, 432] on textarea at bounding box center [274, 318] width 288 height 587
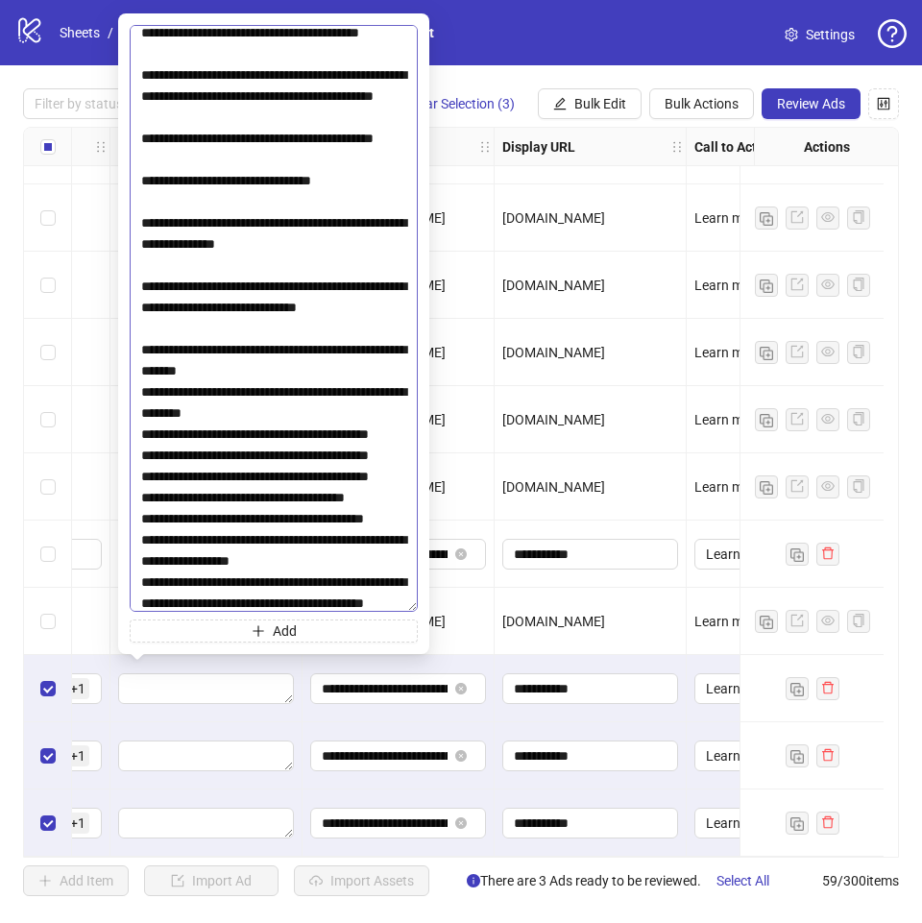
click at [320, 498] on textarea at bounding box center [274, 318] width 288 height 587
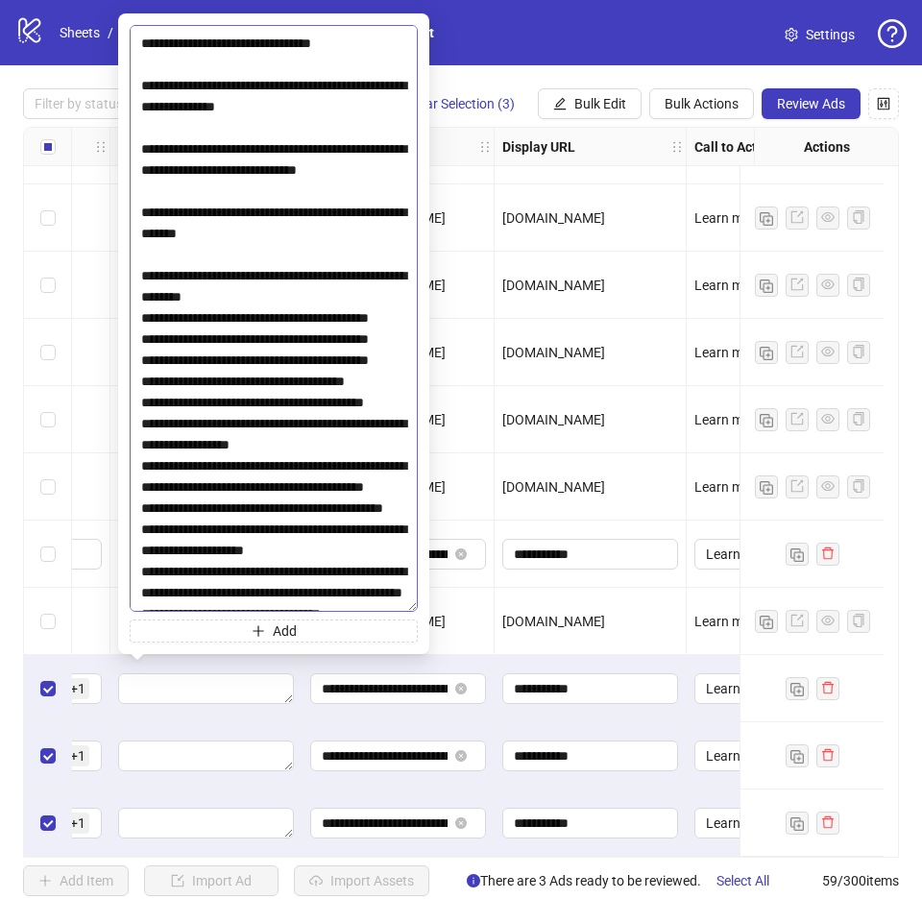
scroll to position [960, 0]
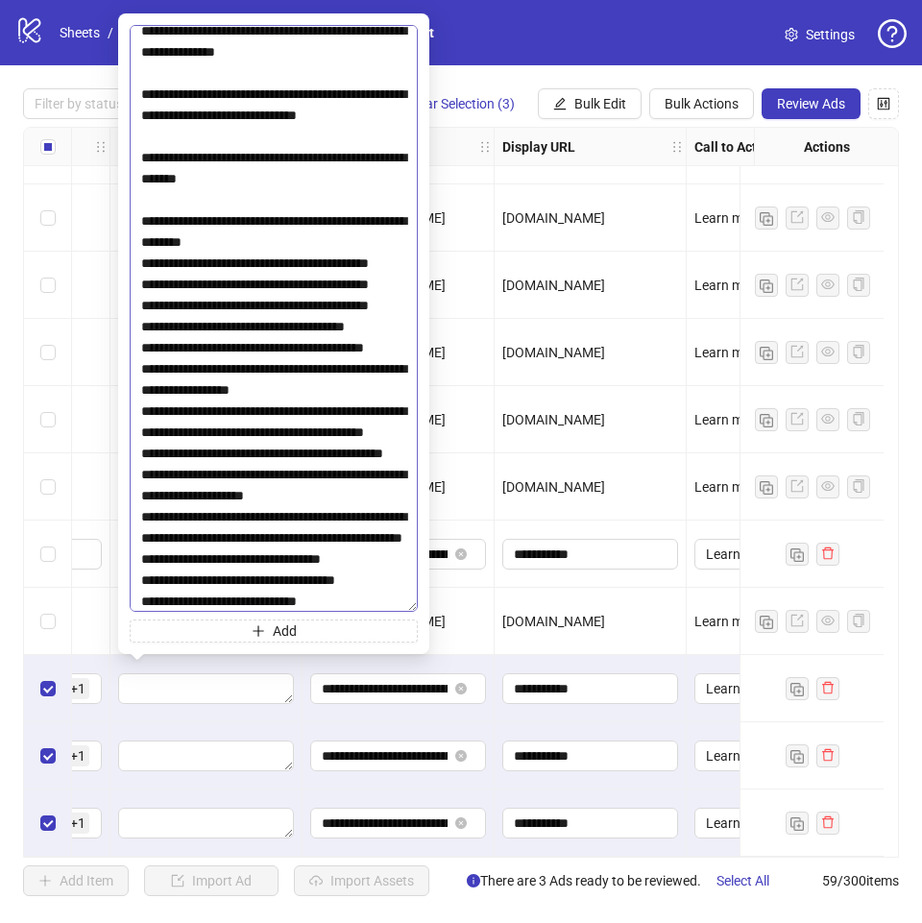
click at [305, 369] on textarea at bounding box center [274, 318] width 288 height 587
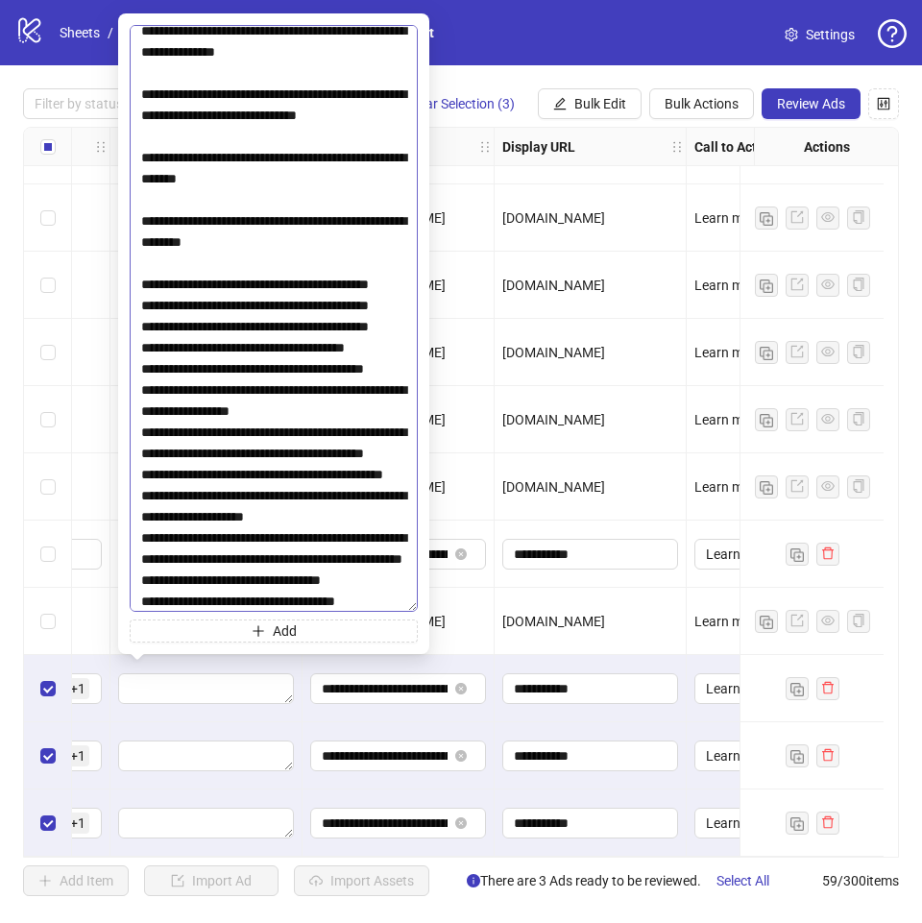
click at [324, 431] on textarea at bounding box center [274, 318] width 288 height 587
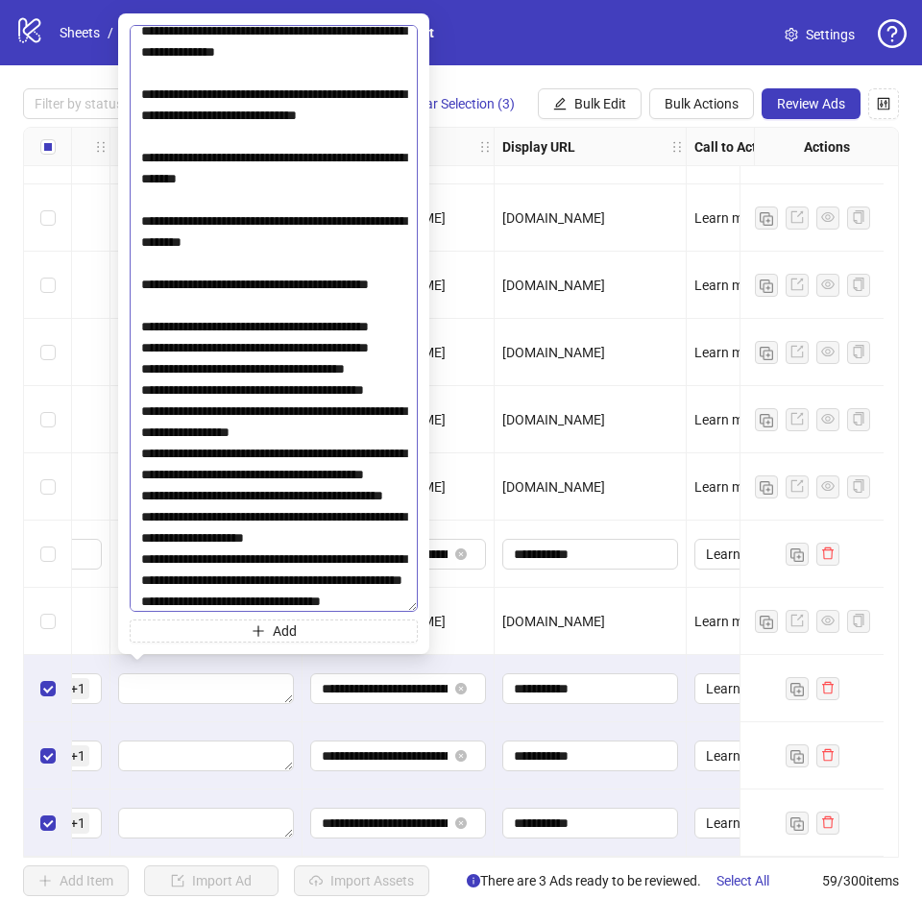
click at [284, 490] on textarea at bounding box center [274, 318] width 288 height 587
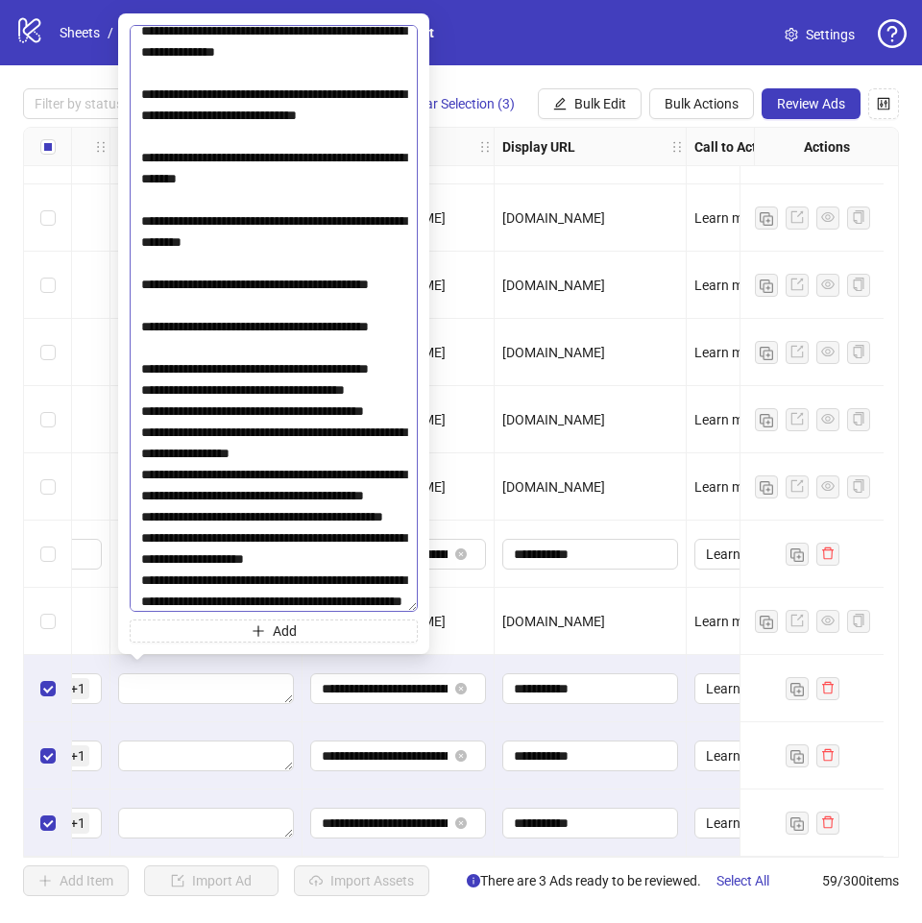
click at [250, 557] on textarea at bounding box center [274, 318] width 288 height 587
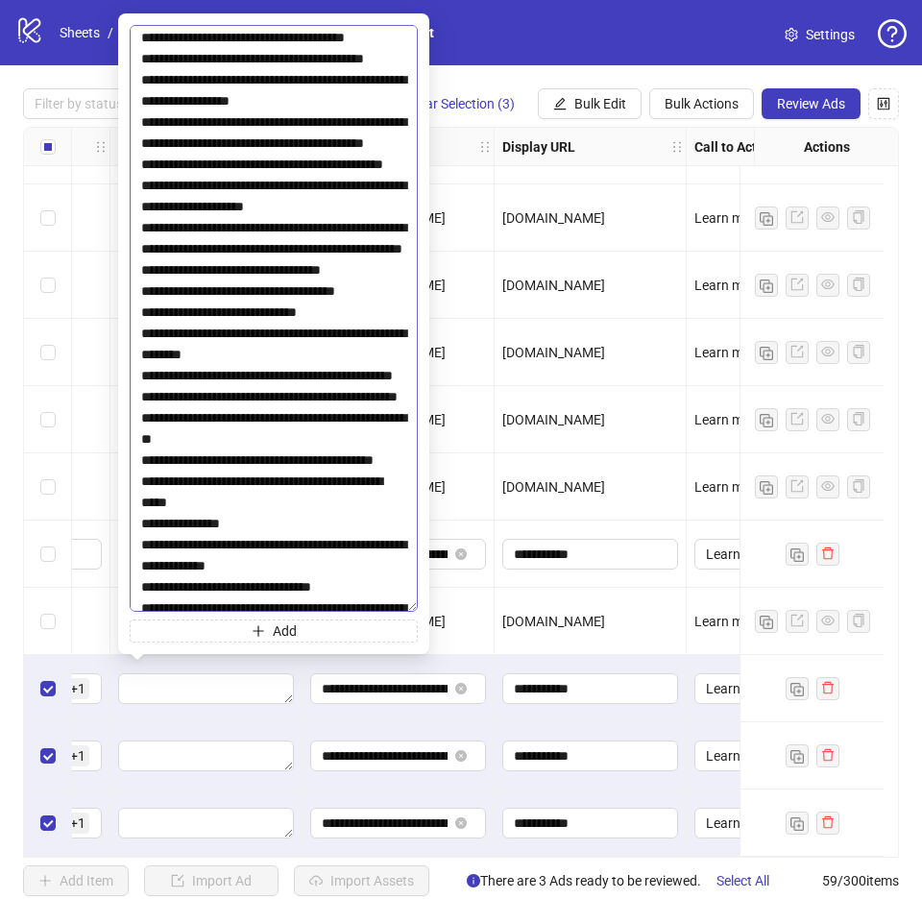
scroll to position [1345, 0]
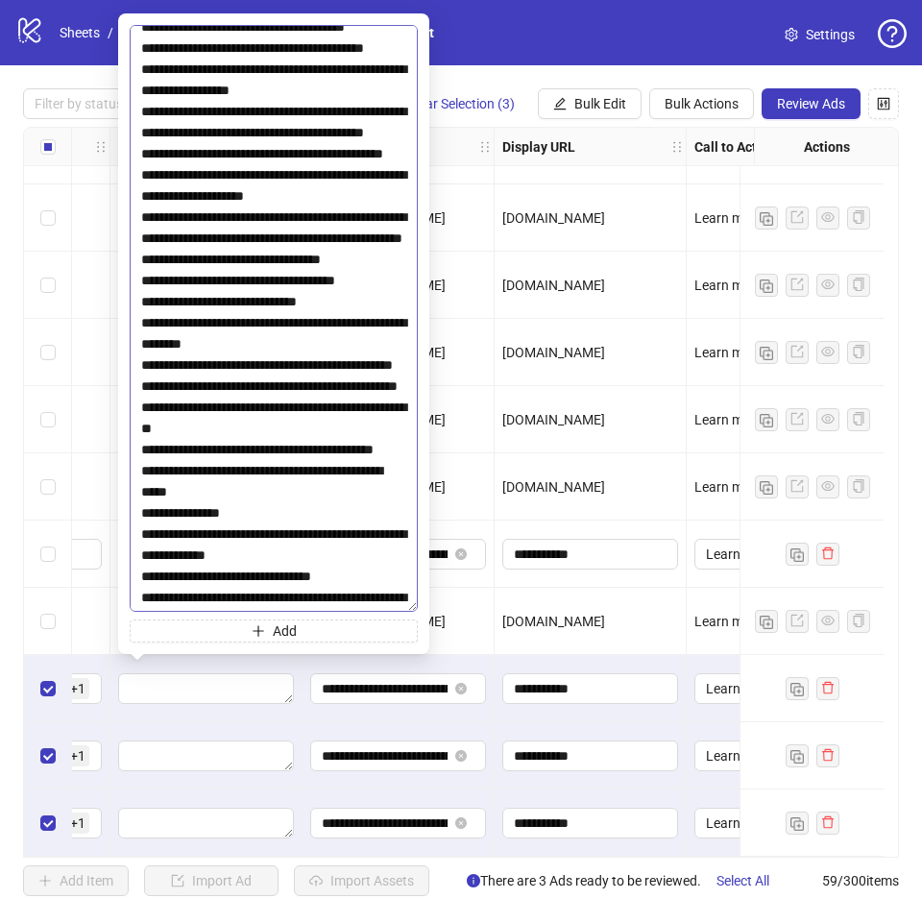
click at [244, 283] on textarea at bounding box center [274, 318] width 288 height 587
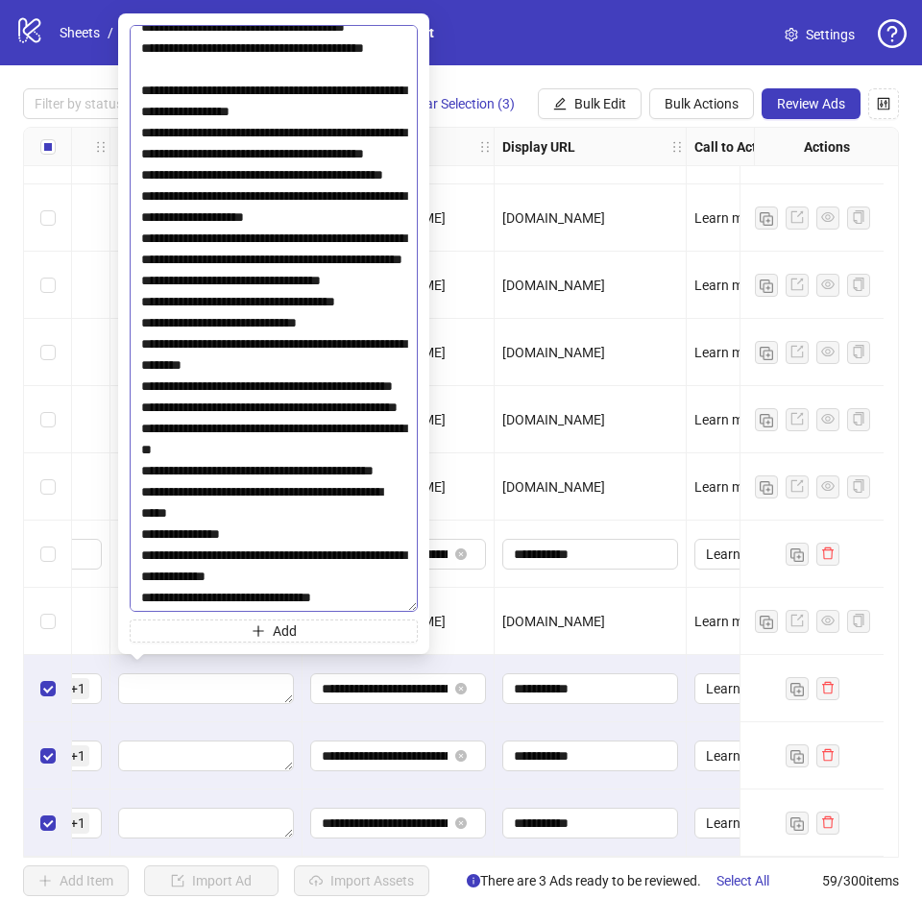
click at [229, 230] on textarea at bounding box center [274, 318] width 288 height 587
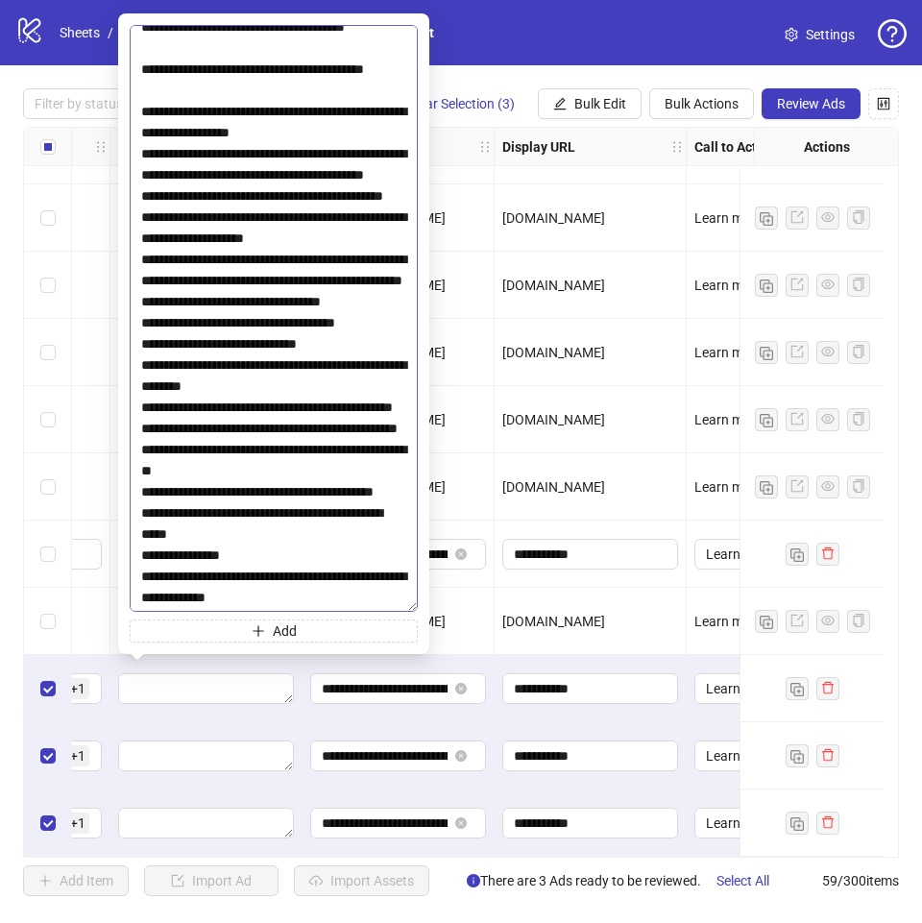
click at [256, 375] on textarea at bounding box center [274, 318] width 288 height 587
click at [258, 389] on textarea at bounding box center [274, 318] width 288 height 587
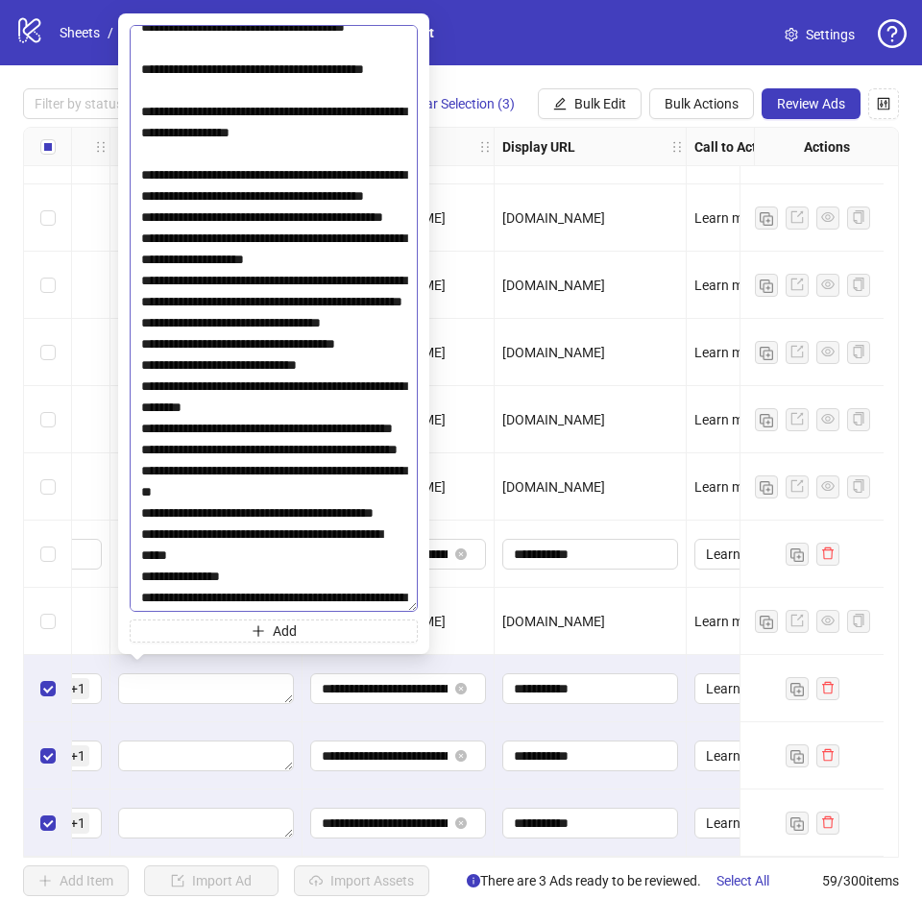
click at [255, 461] on textarea at bounding box center [274, 318] width 288 height 587
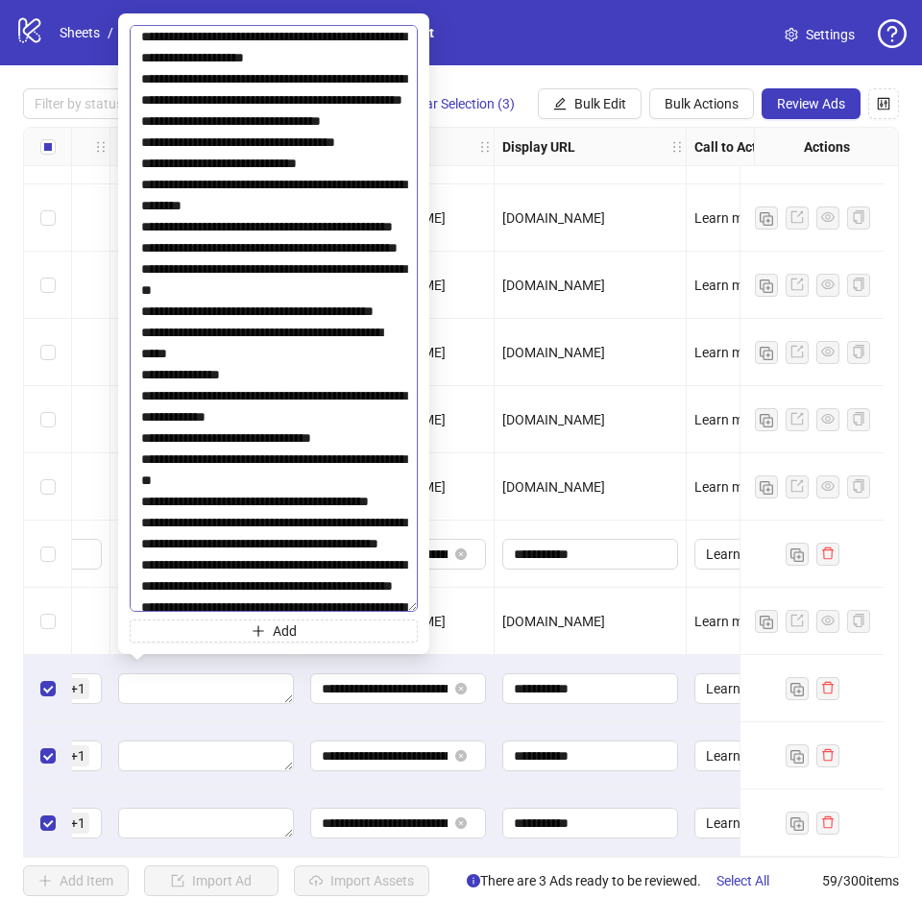
scroll to position [1633, 0]
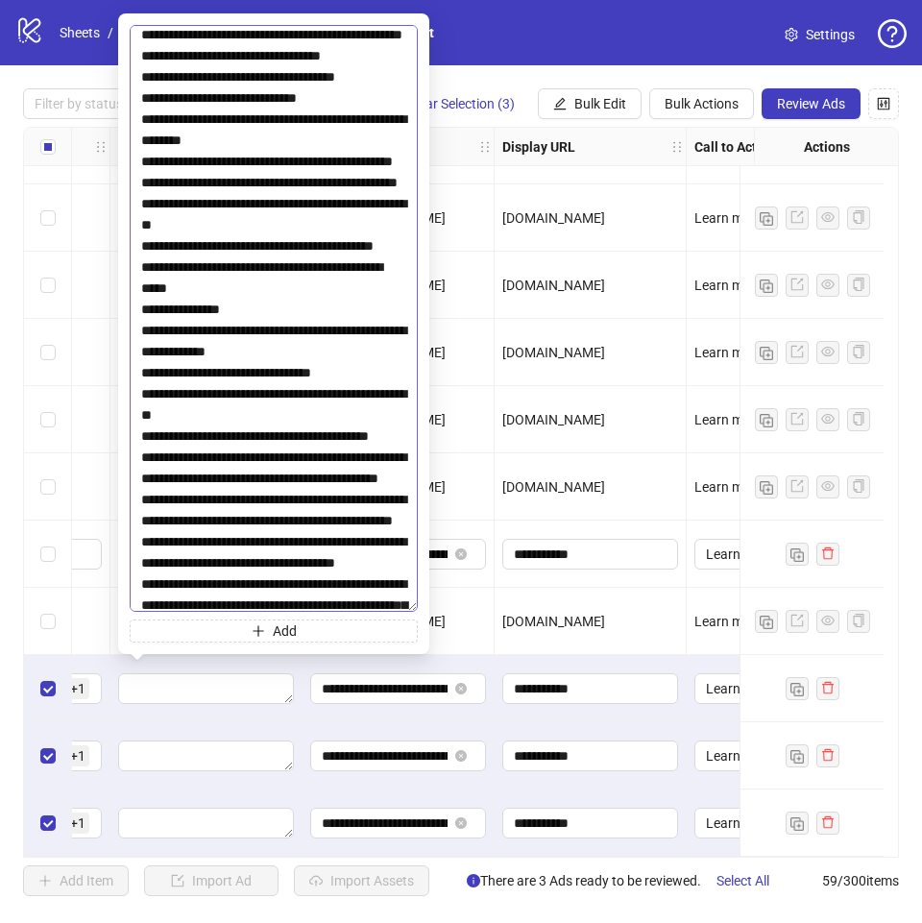
click at [335, 251] on textarea at bounding box center [274, 318] width 288 height 587
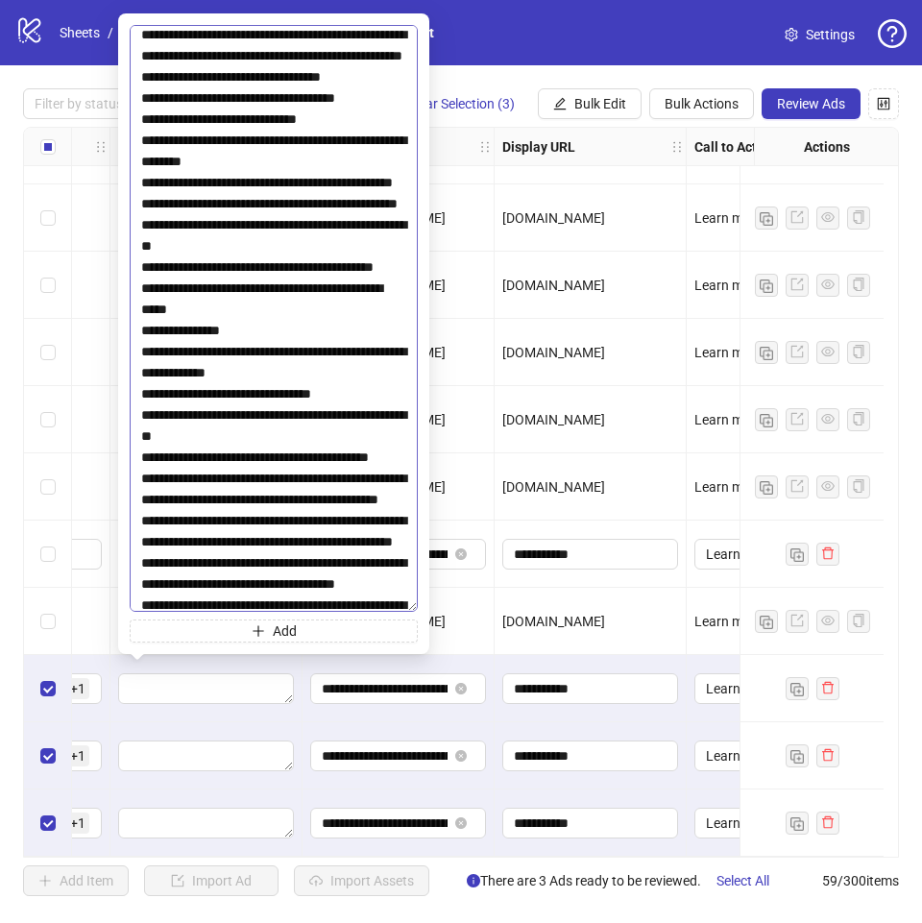
click at [344, 284] on textarea at bounding box center [274, 318] width 288 height 587
click at [313, 326] on textarea at bounding box center [274, 318] width 288 height 587
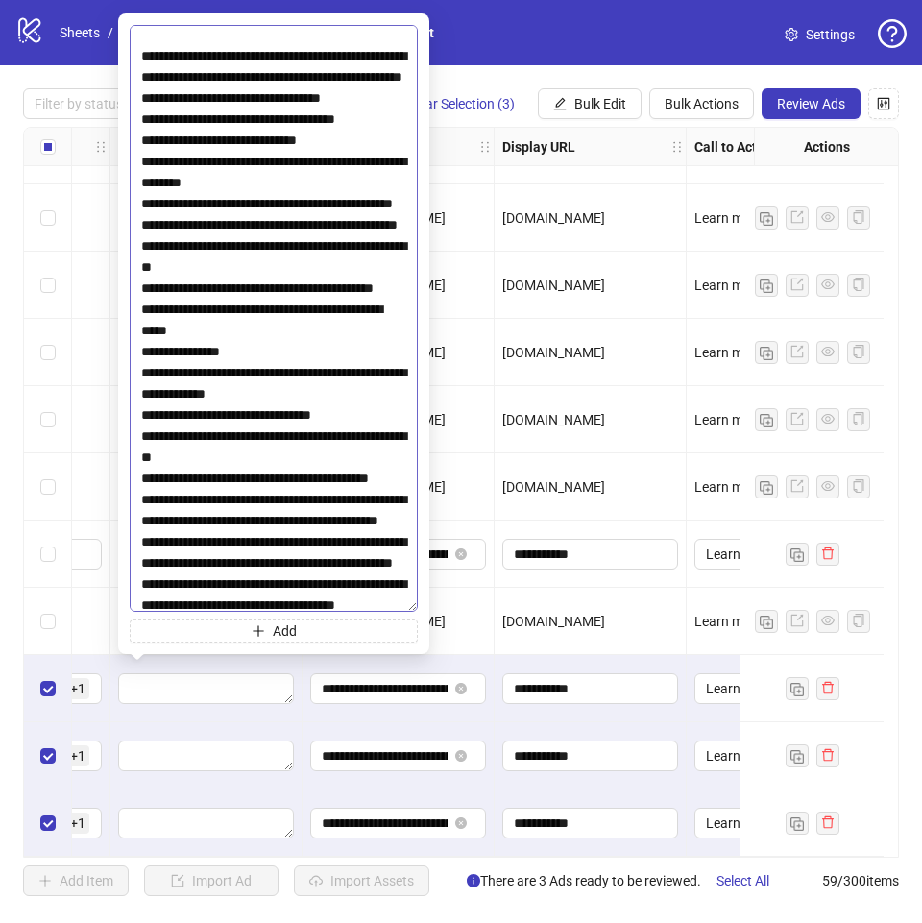
click at [333, 414] on textarea at bounding box center [274, 318] width 288 height 587
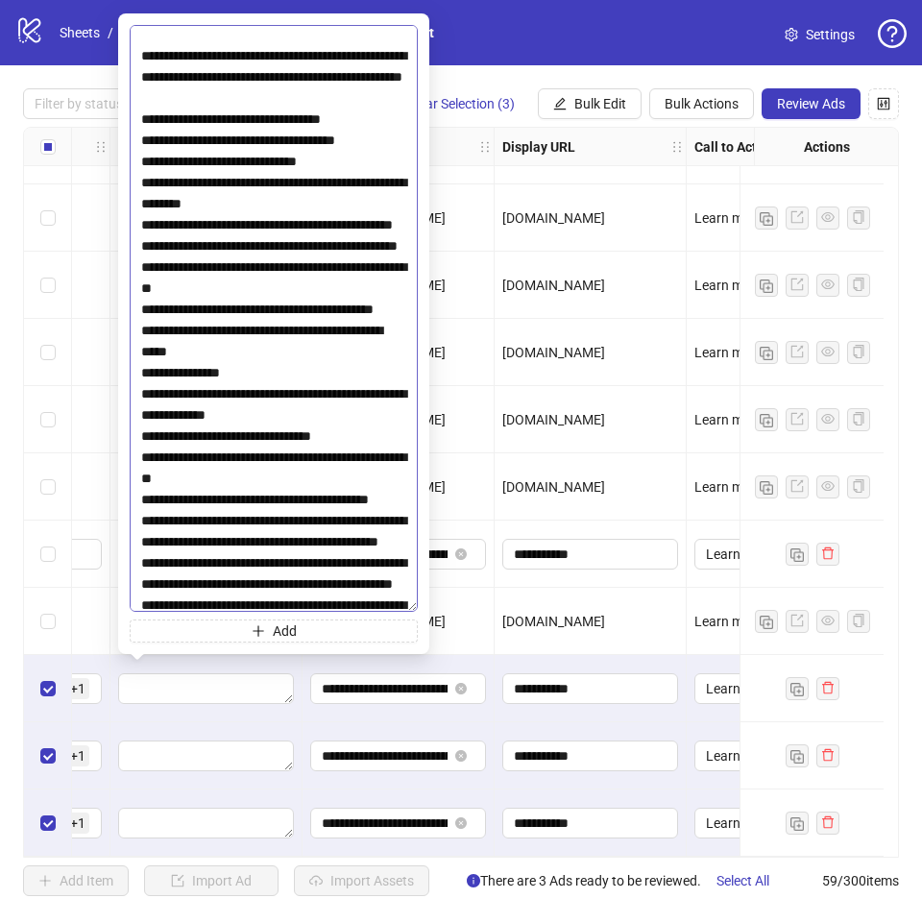
click at [358, 459] on textarea at bounding box center [274, 318] width 288 height 587
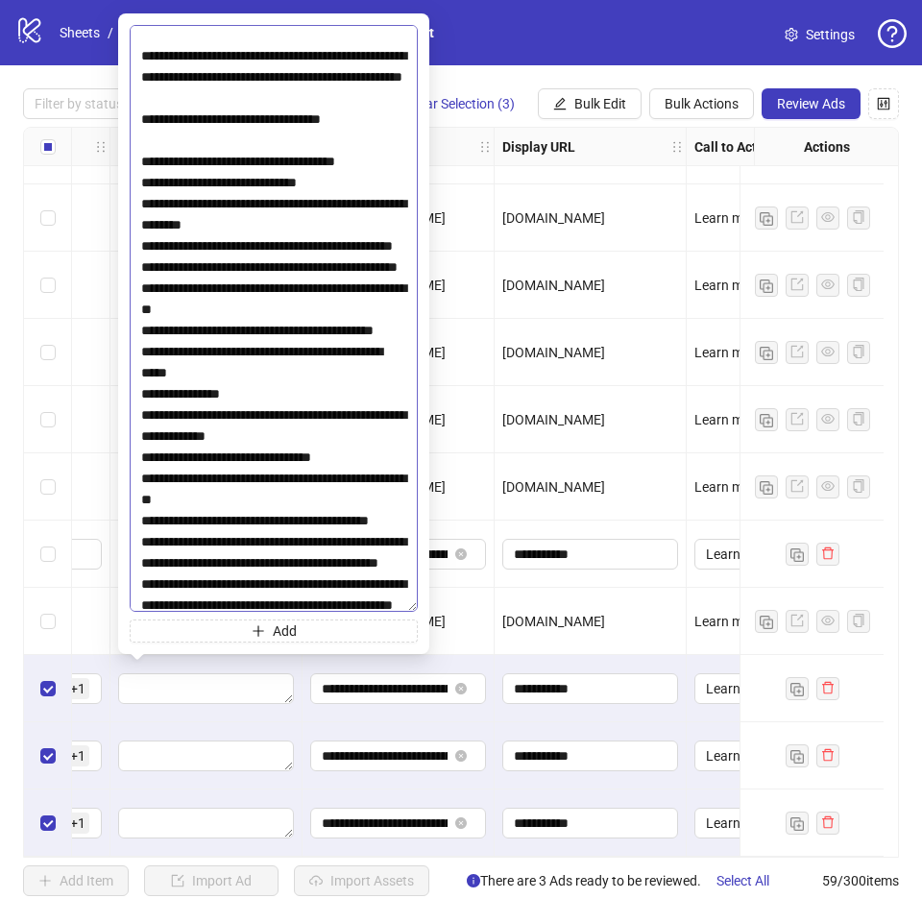
click at [344, 513] on textarea at bounding box center [274, 318] width 288 height 587
click at [142, 515] on textarea at bounding box center [274, 318] width 288 height 587
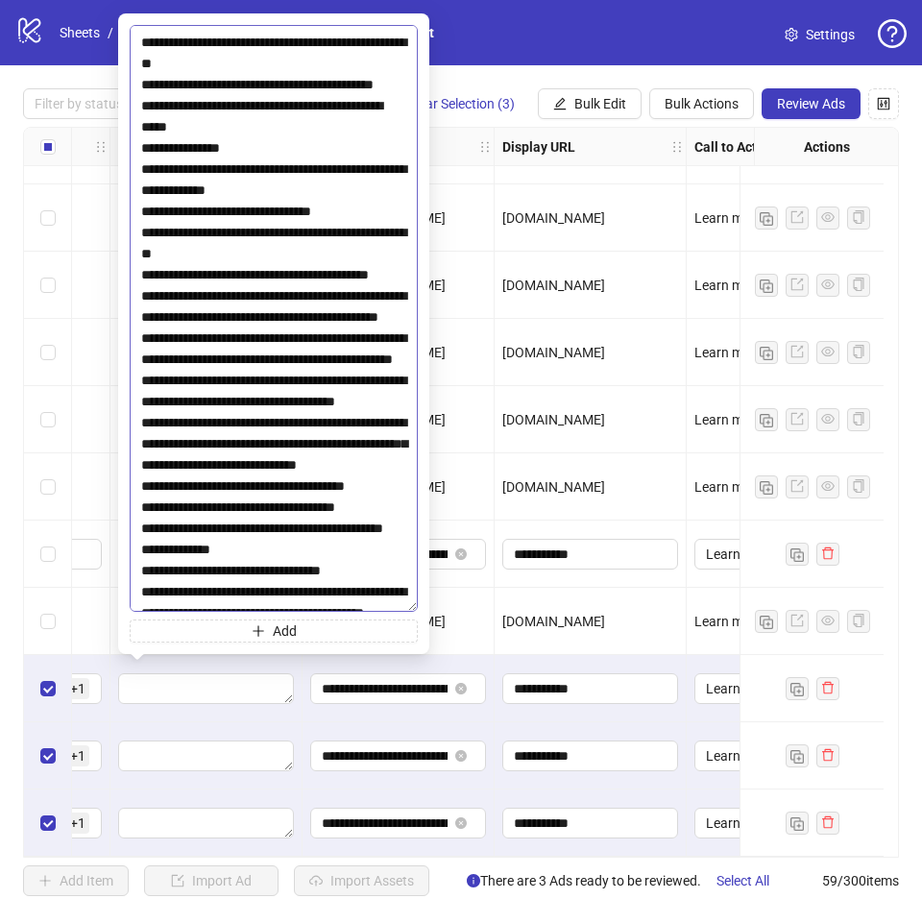
scroll to position [1921, 0]
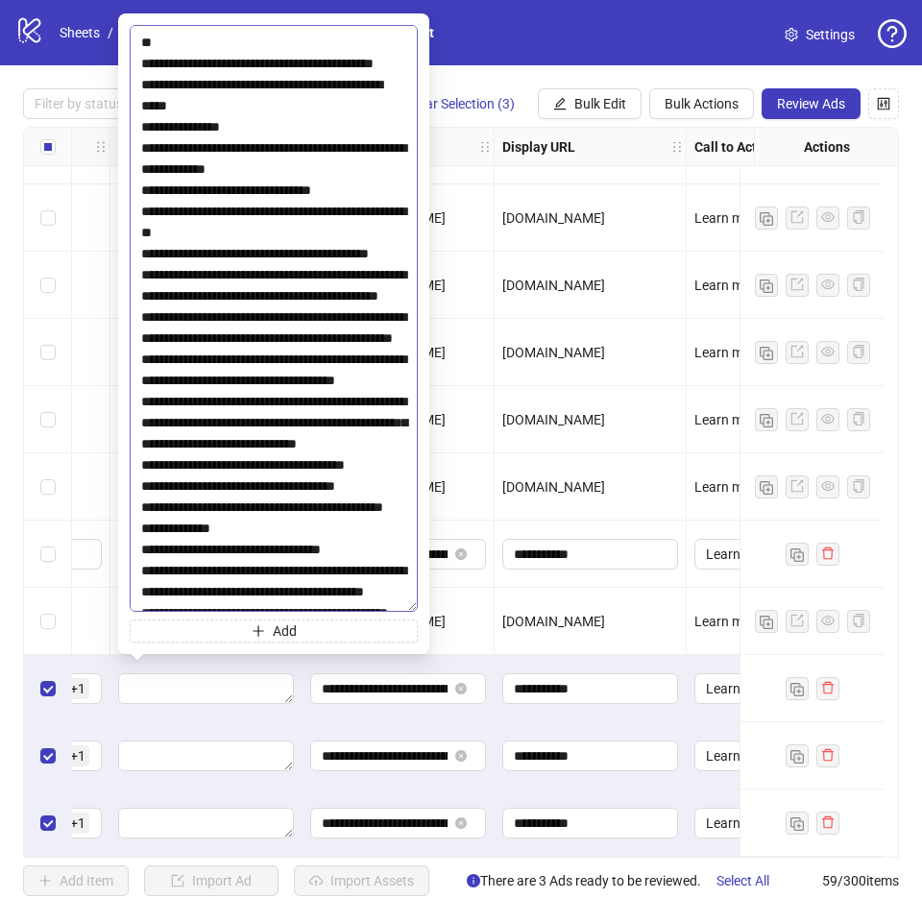
click at [334, 256] on textarea at bounding box center [274, 318] width 288 height 587
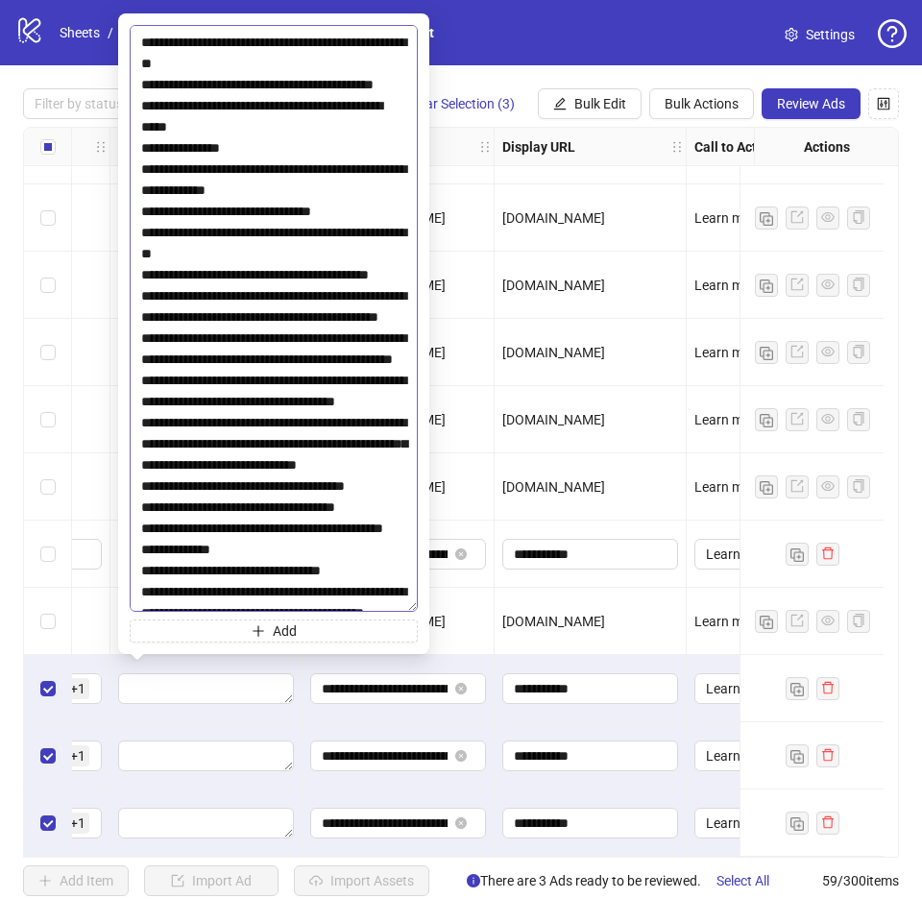
click at [326, 314] on textarea at bounding box center [274, 318] width 288 height 587
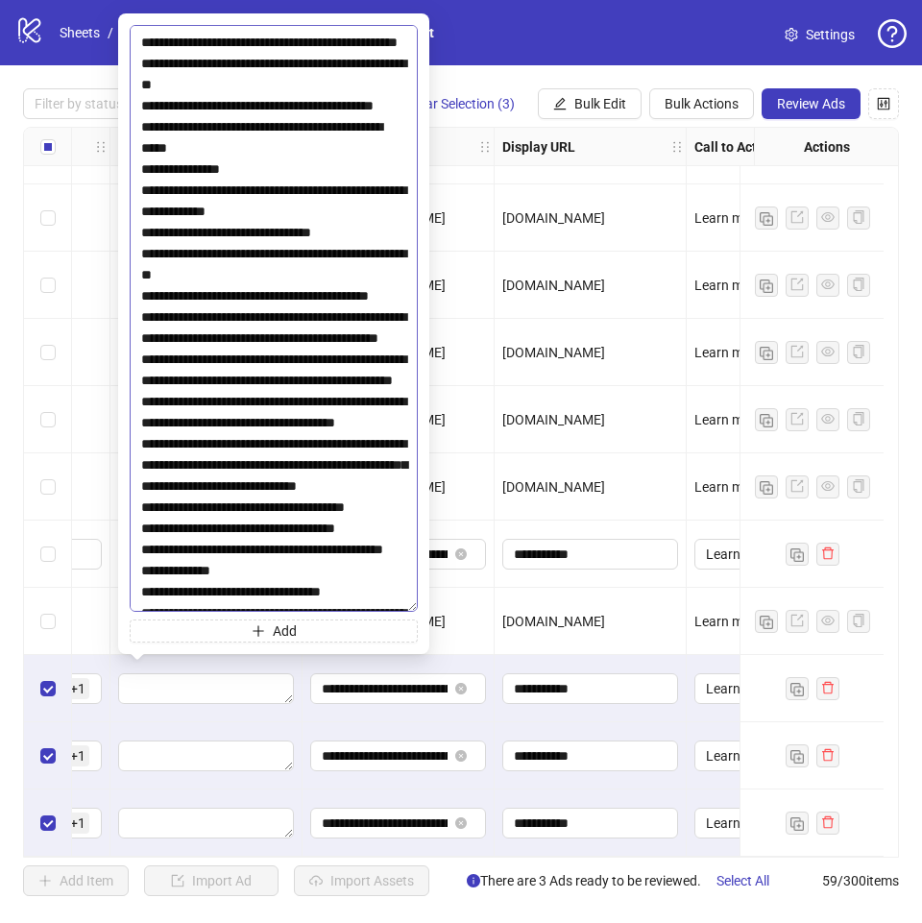
click at [292, 376] on textarea at bounding box center [274, 318] width 288 height 587
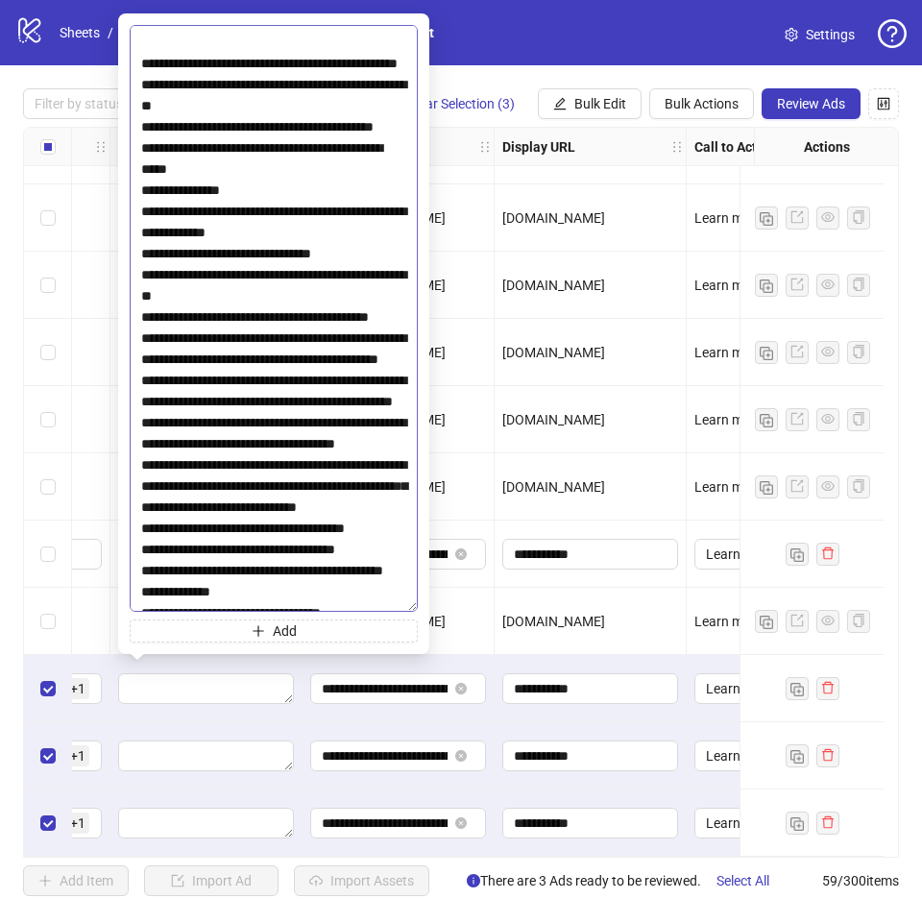
click at [274, 445] on textarea at bounding box center [274, 318] width 288 height 587
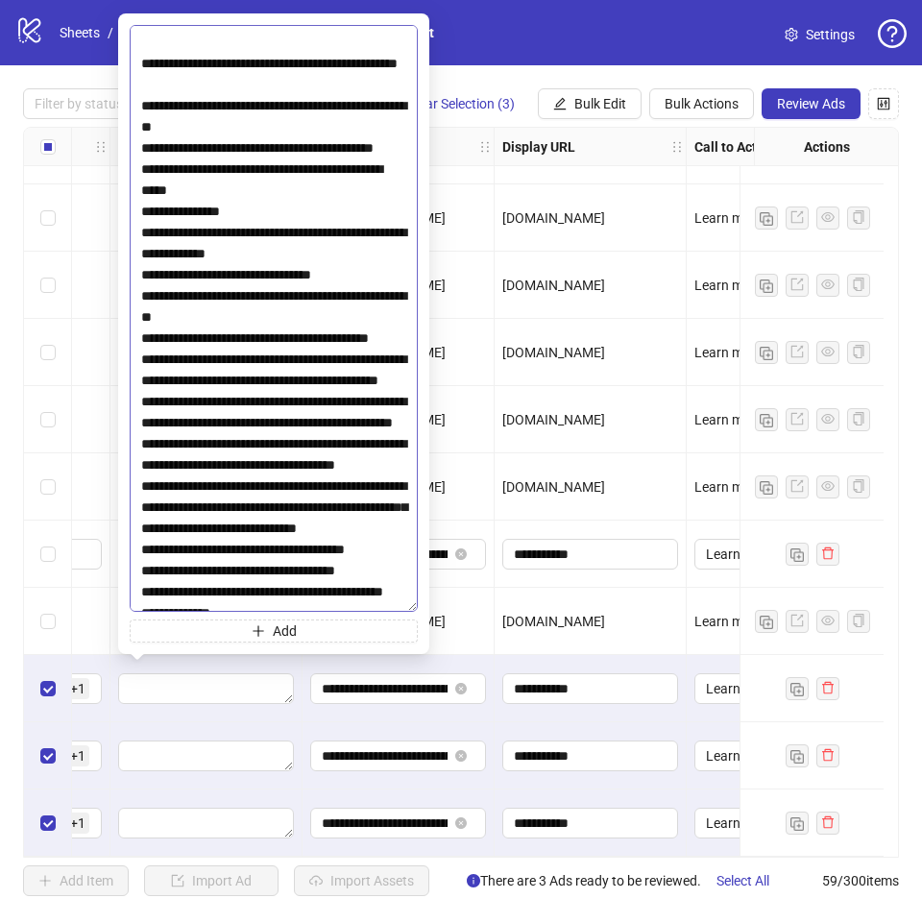
click at [287, 505] on textarea at bounding box center [274, 318] width 288 height 587
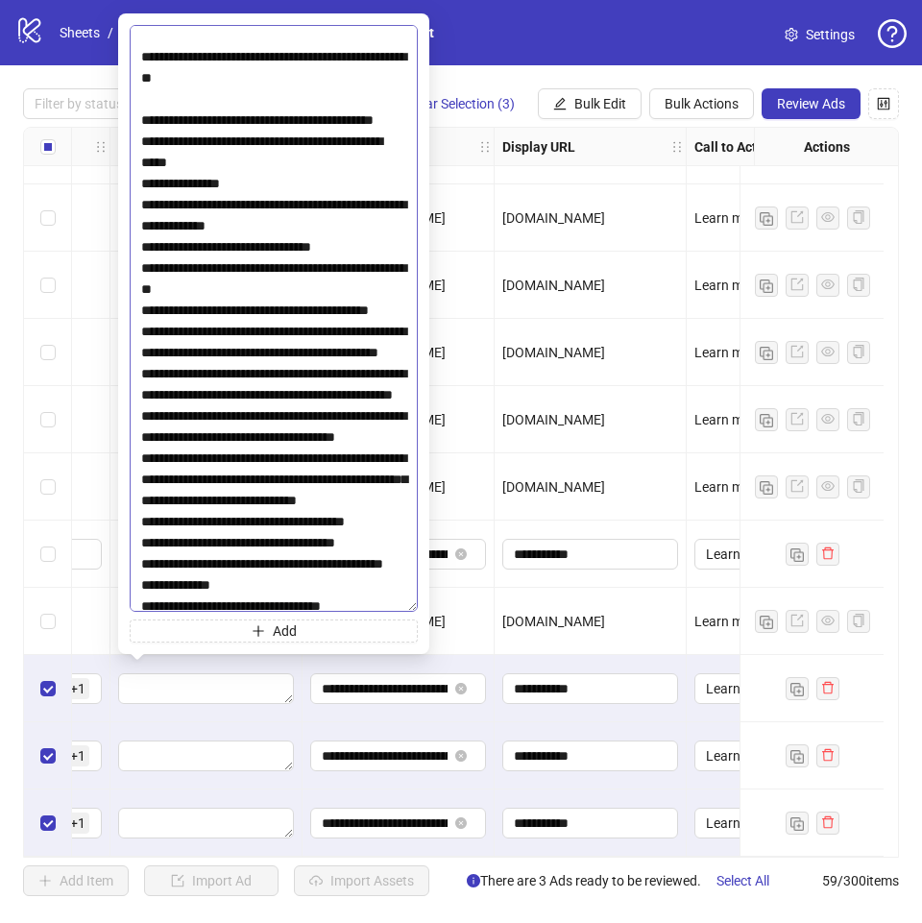
scroll to position [2017, 0]
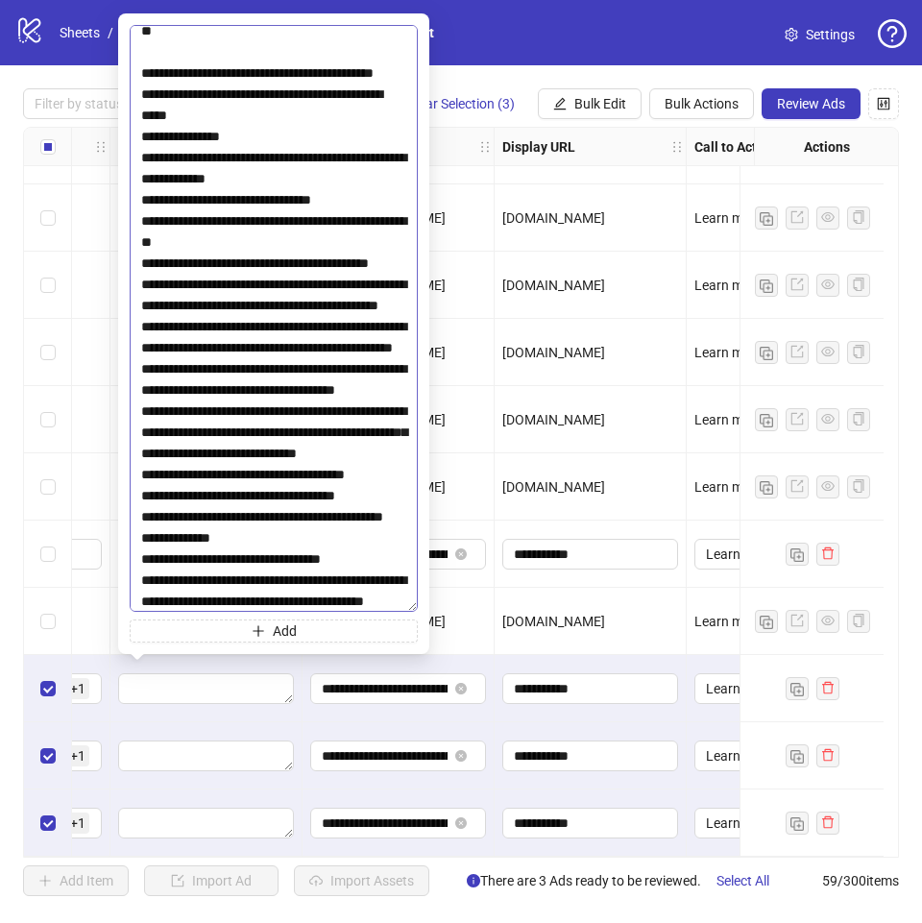
click at [276, 469] on textarea at bounding box center [274, 318] width 288 height 587
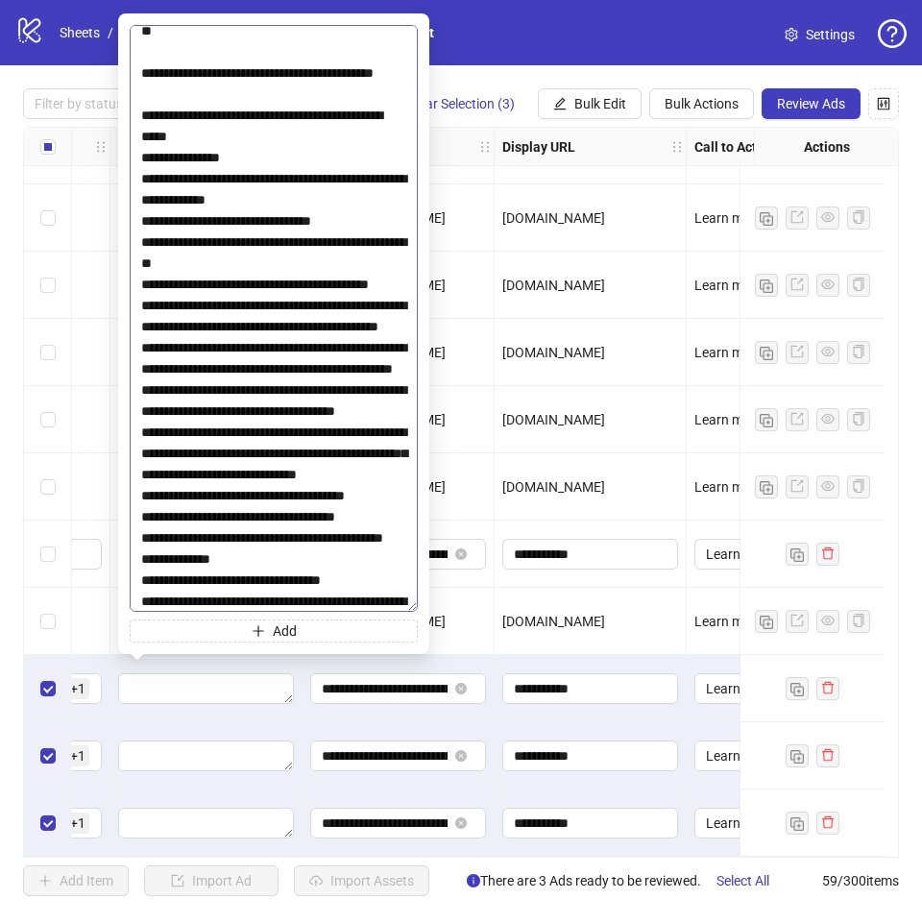
click at [268, 525] on textarea at bounding box center [274, 318] width 288 height 587
click at [269, 536] on textarea at bounding box center [274, 318] width 288 height 587
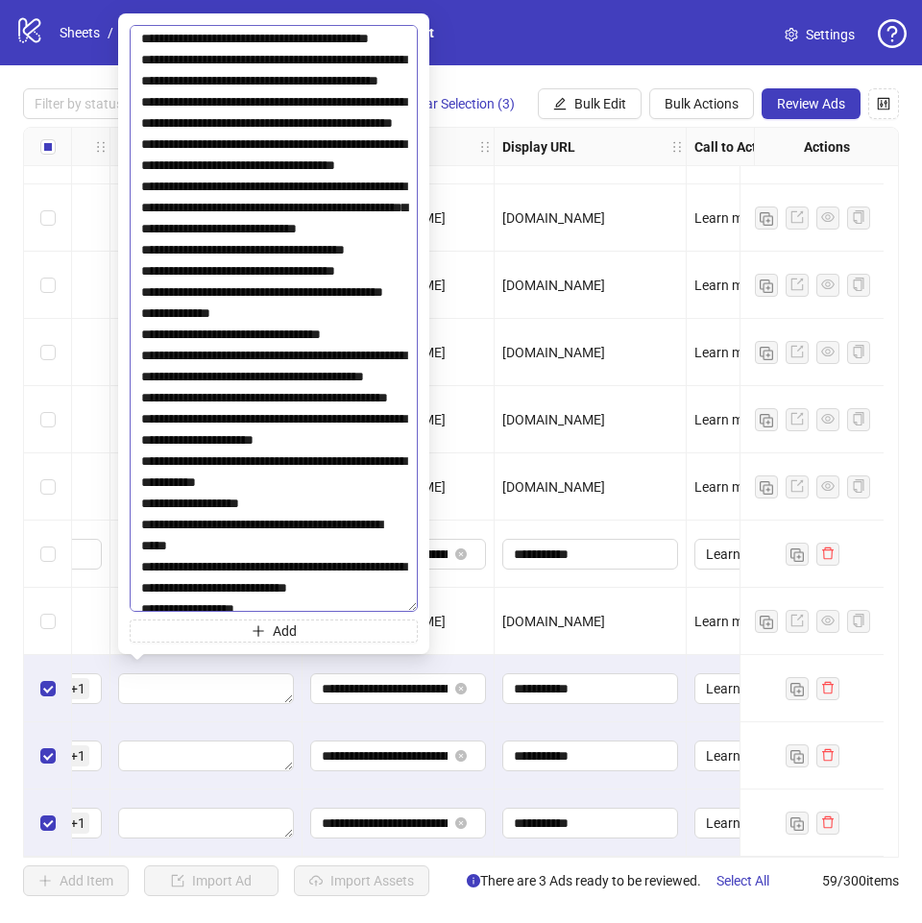
scroll to position [2305, 0]
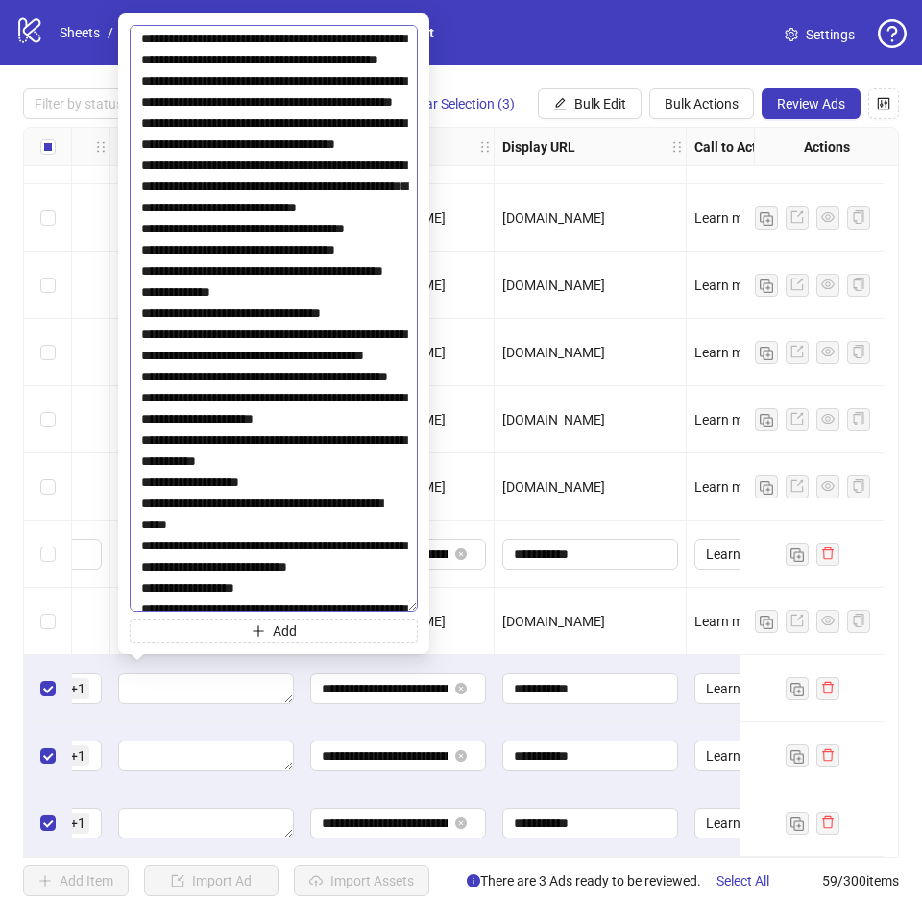
click at [323, 330] on textarea at bounding box center [274, 318] width 288 height 587
click at [306, 284] on textarea at bounding box center [274, 318] width 288 height 587
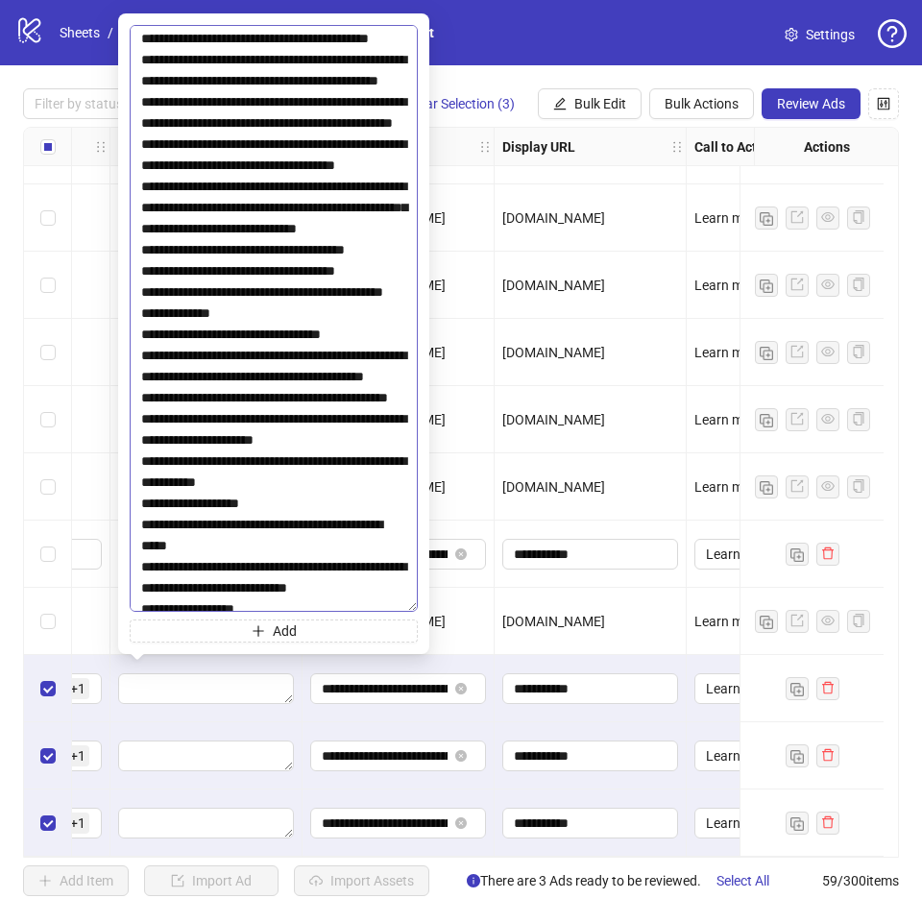
click at [323, 354] on textarea at bounding box center [274, 318] width 288 height 587
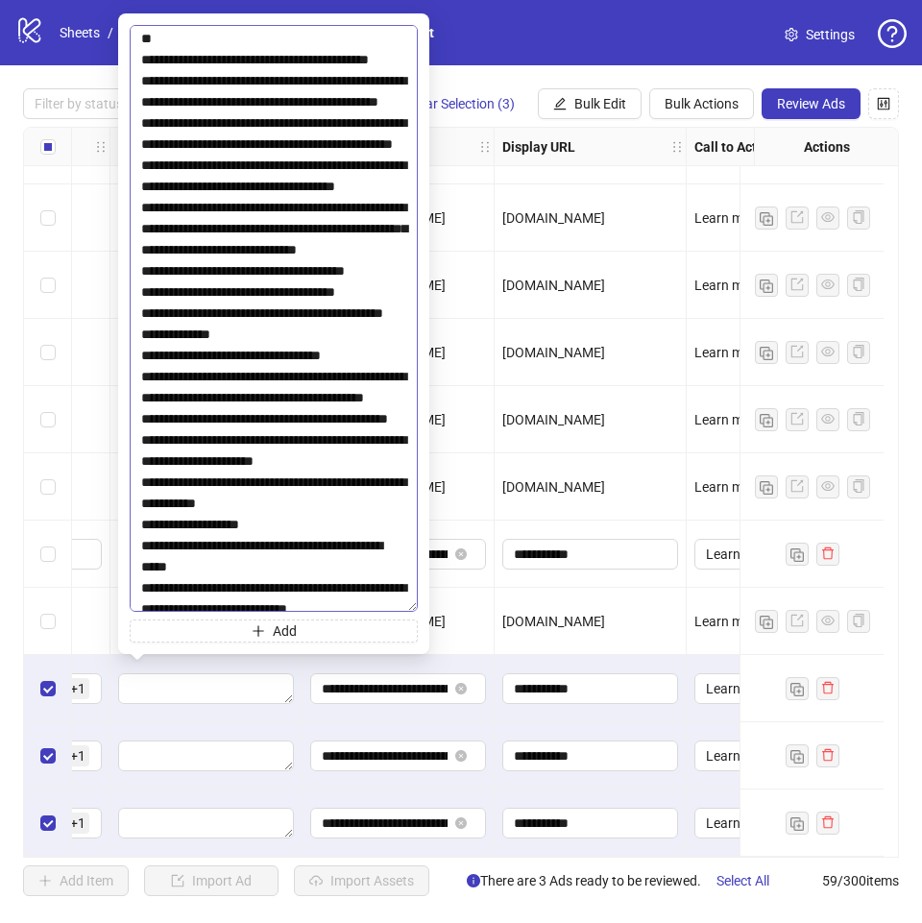
click at [366, 402] on textarea at bounding box center [274, 318] width 288 height 587
click at [369, 392] on textarea at bounding box center [274, 318] width 288 height 587
click at [368, 395] on textarea at bounding box center [274, 318] width 288 height 587
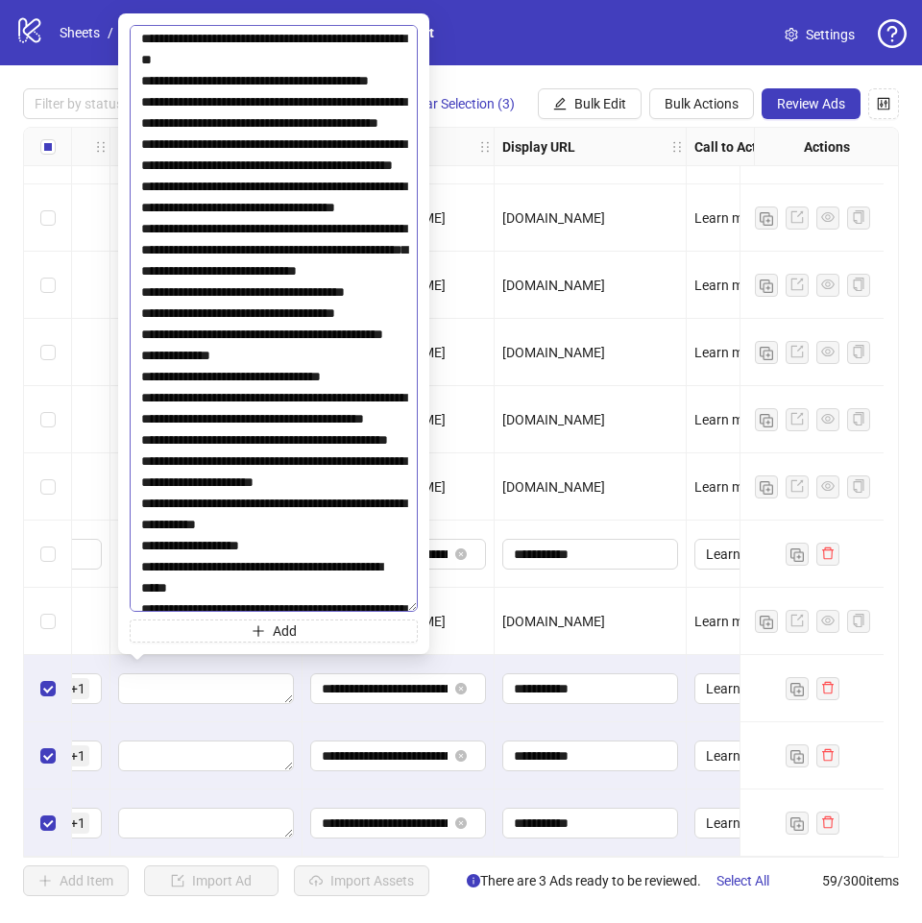
click at [296, 459] on textarea at bounding box center [274, 318] width 288 height 587
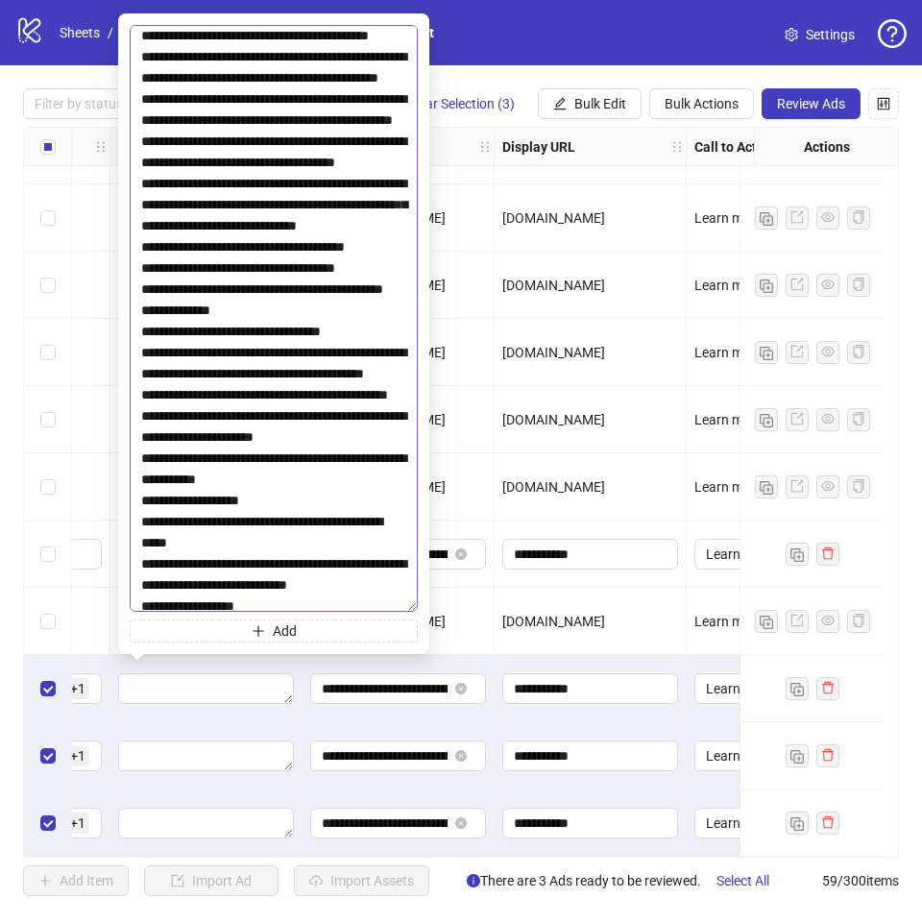
scroll to position [2401, 0]
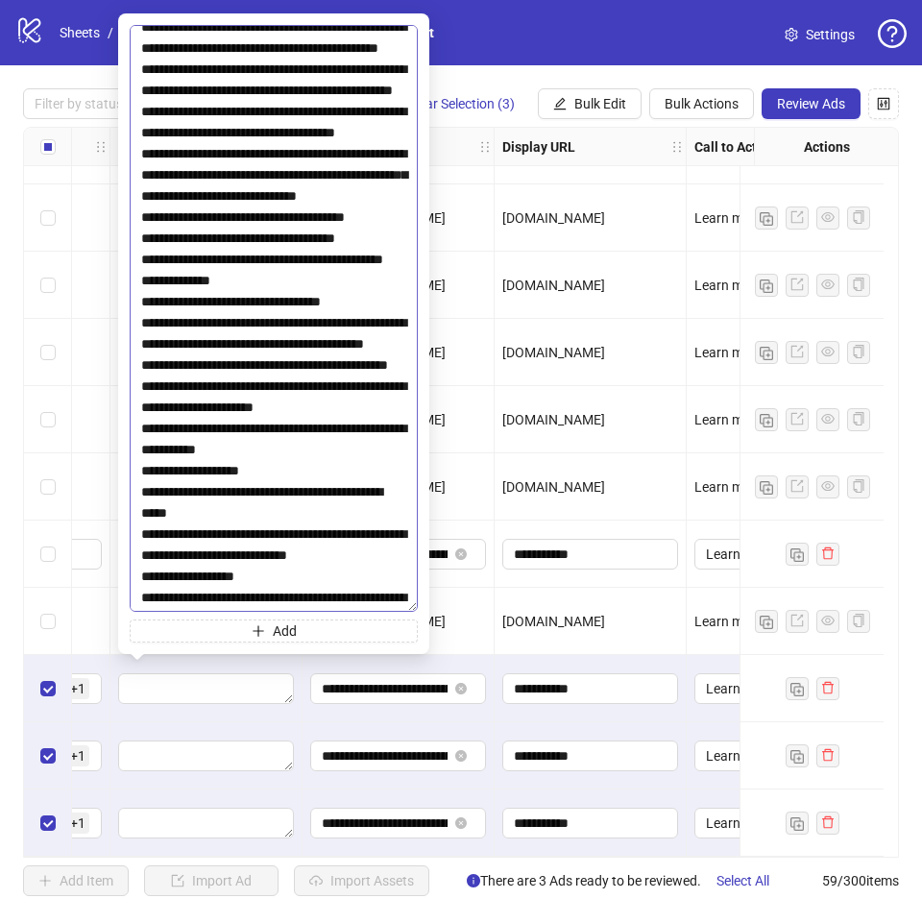
click at [289, 426] on textarea at bounding box center [274, 318] width 288 height 587
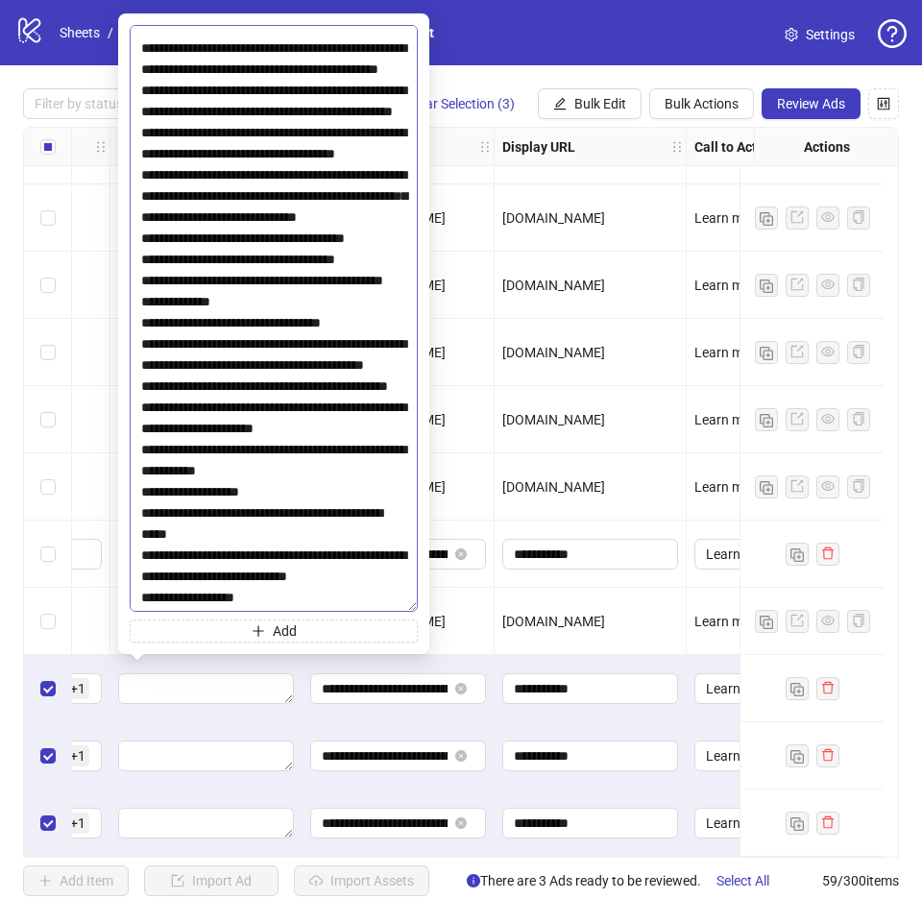
click at [328, 503] on textarea at bounding box center [274, 318] width 288 height 587
click at [329, 510] on textarea at bounding box center [274, 318] width 288 height 587
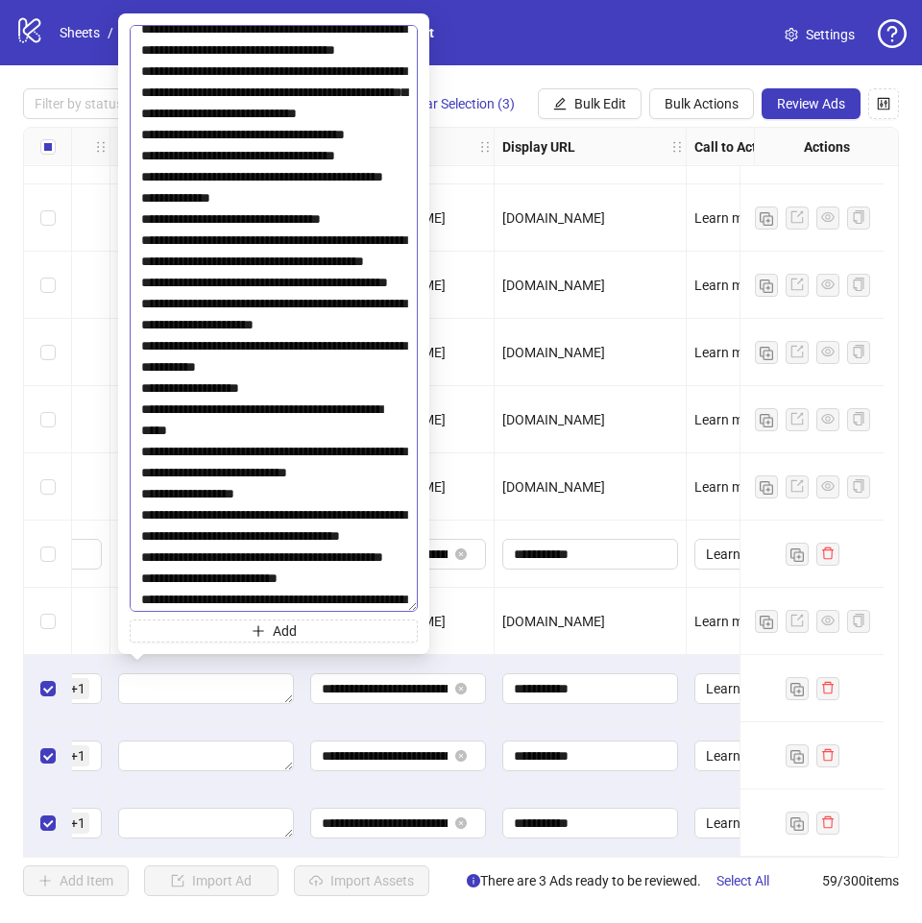
scroll to position [2689, 0]
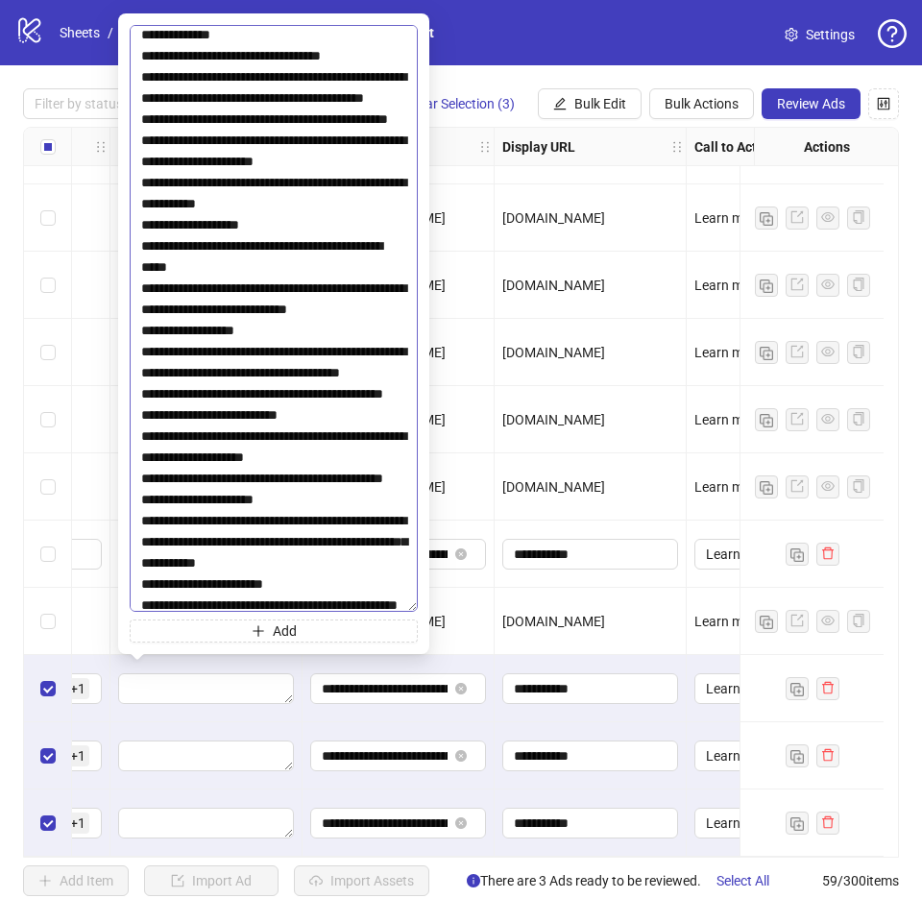
click at [318, 313] on textarea at bounding box center [274, 318] width 288 height 587
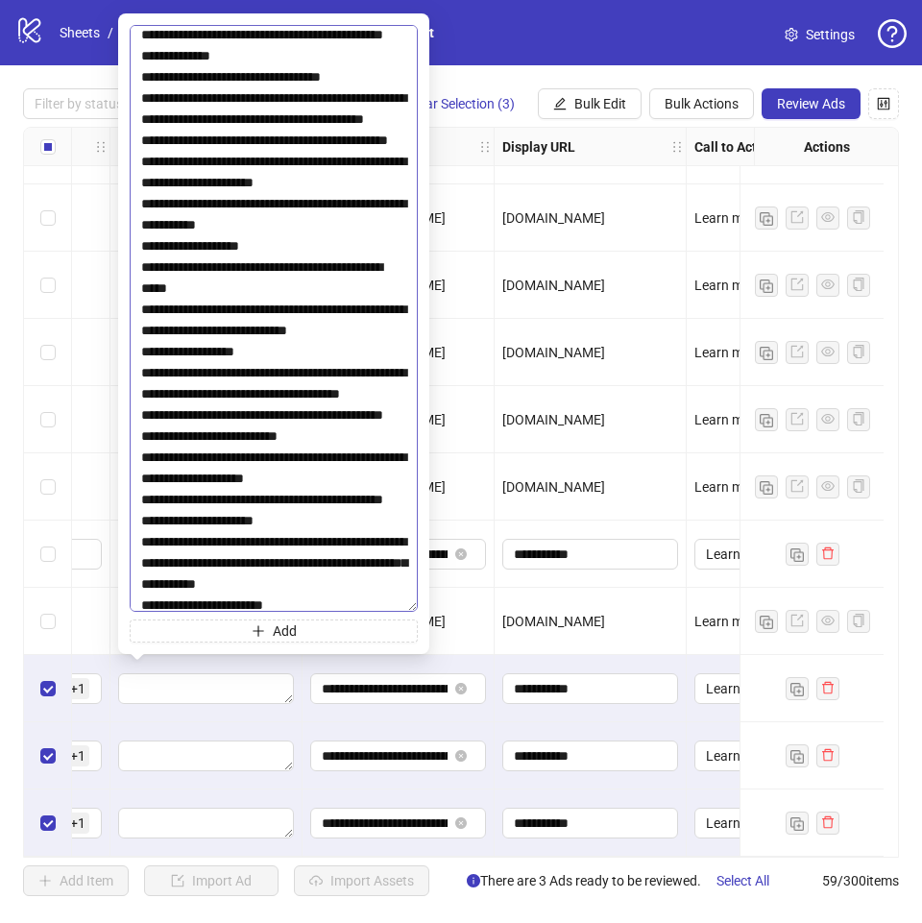
click at [306, 389] on textarea at bounding box center [274, 318] width 288 height 587
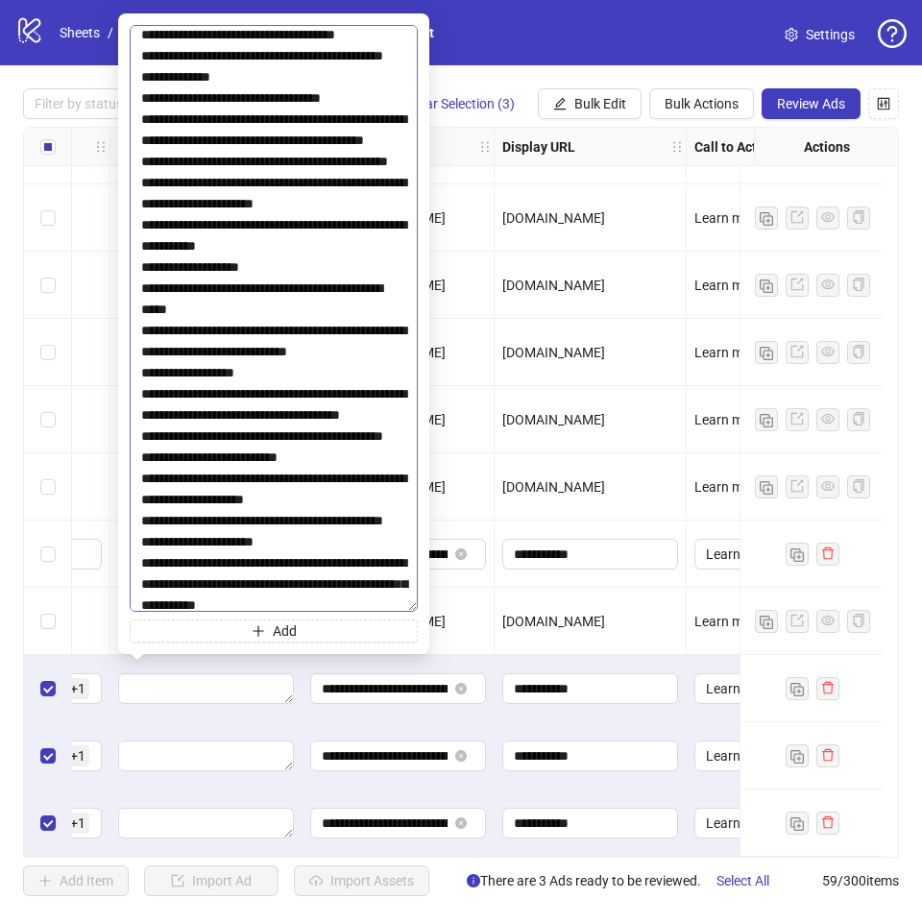
click at [361, 501] on textarea at bounding box center [274, 318] width 288 height 587
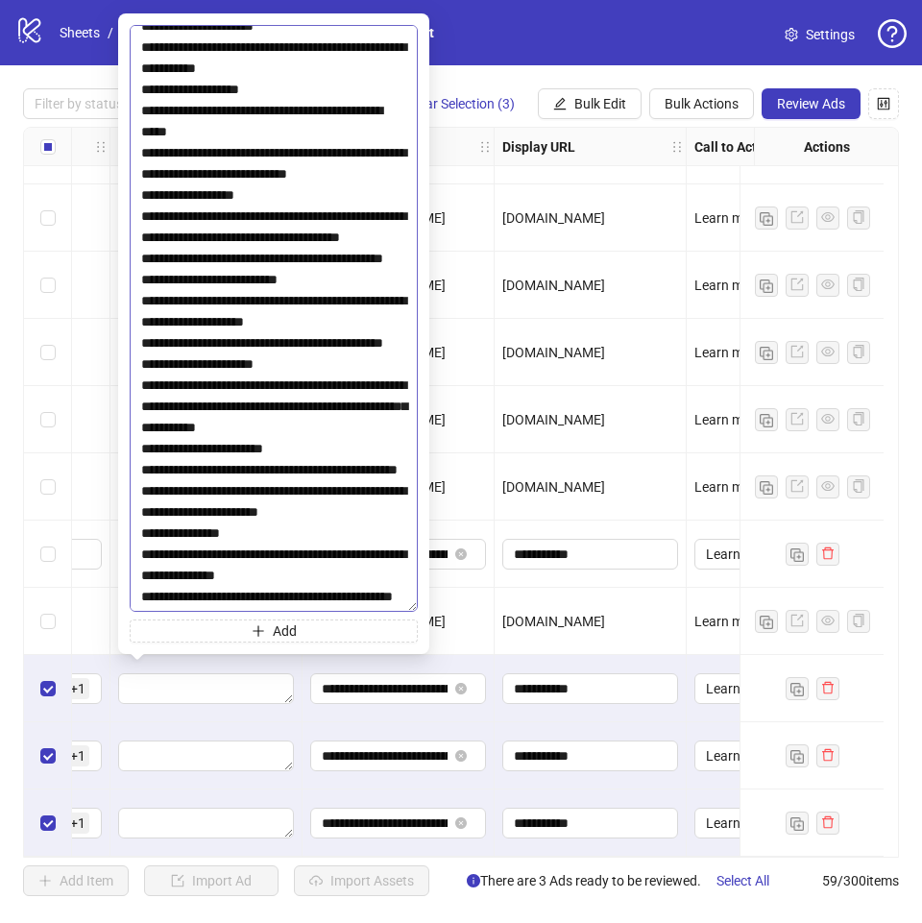
scroll to position [2978, 0]
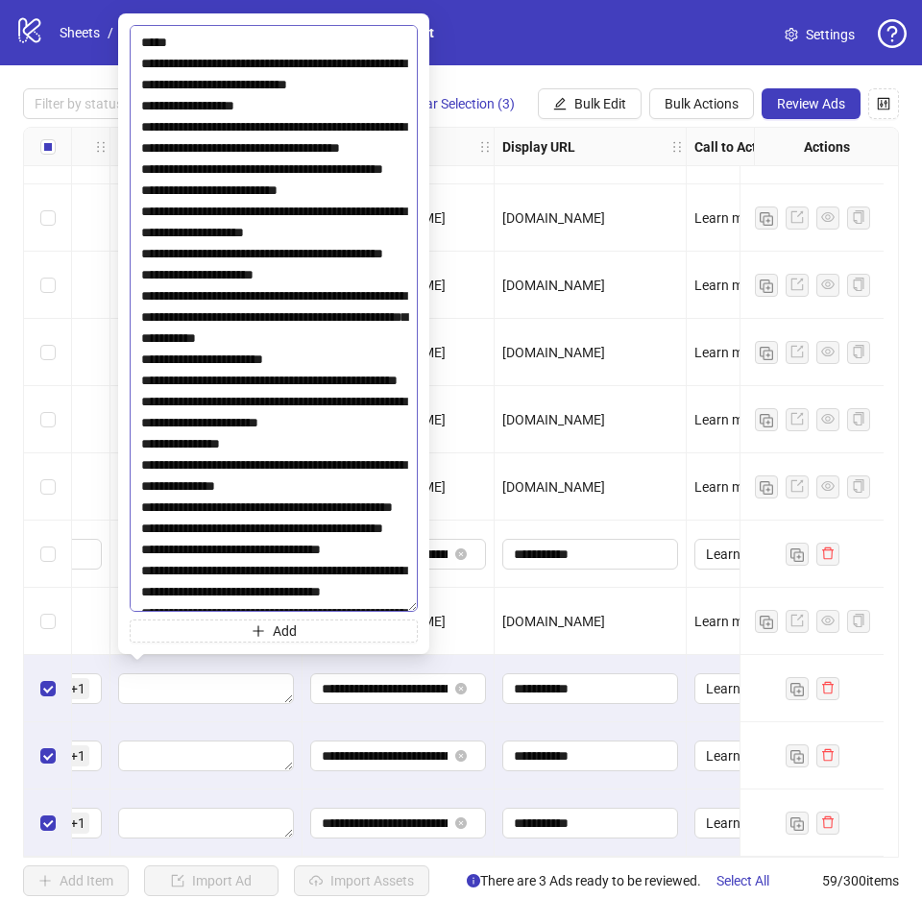
click at [374, 251] on textarea at bounding box center [274, 318] width 288 height 587
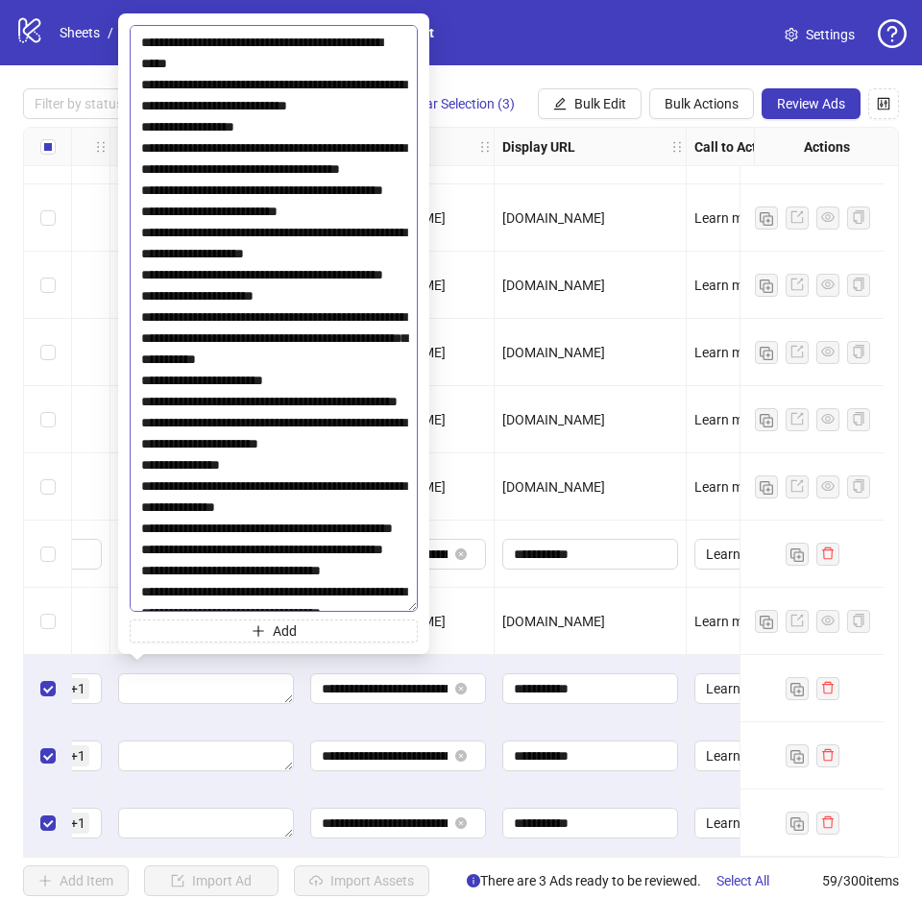
click at [369, 297] on textarea at bounding box center [274, 318] width 288 height 587
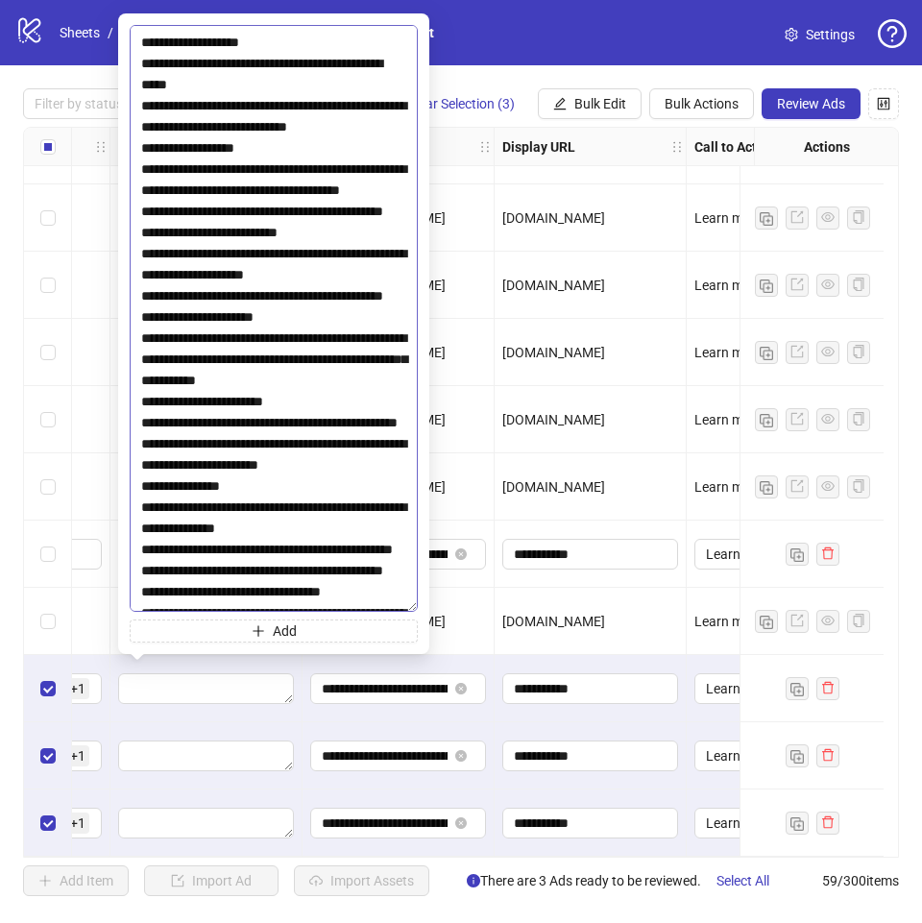
click at [292, 360] on textarea at bounding box center [274, 318] width 288 height 587
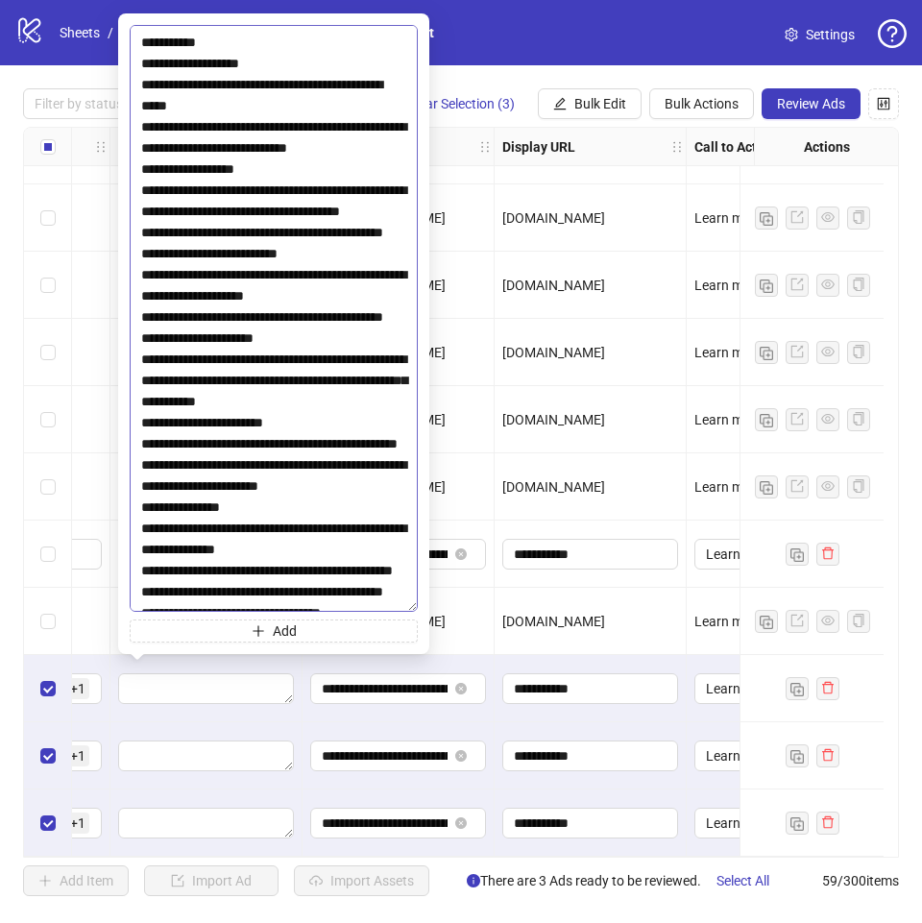
click at [288, 399] on textarea at bounding box center [274, 318] width 288 height 587
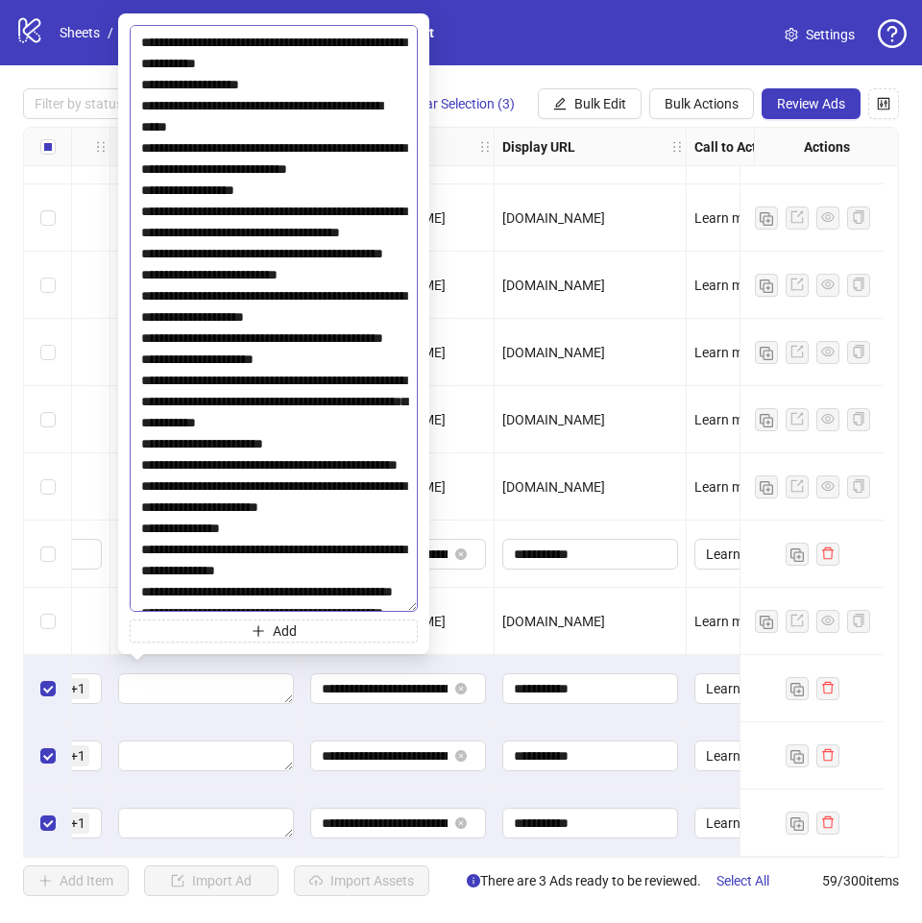
click at [370, 442] on textarea at bounding box center [274, 318] width 288 height 587
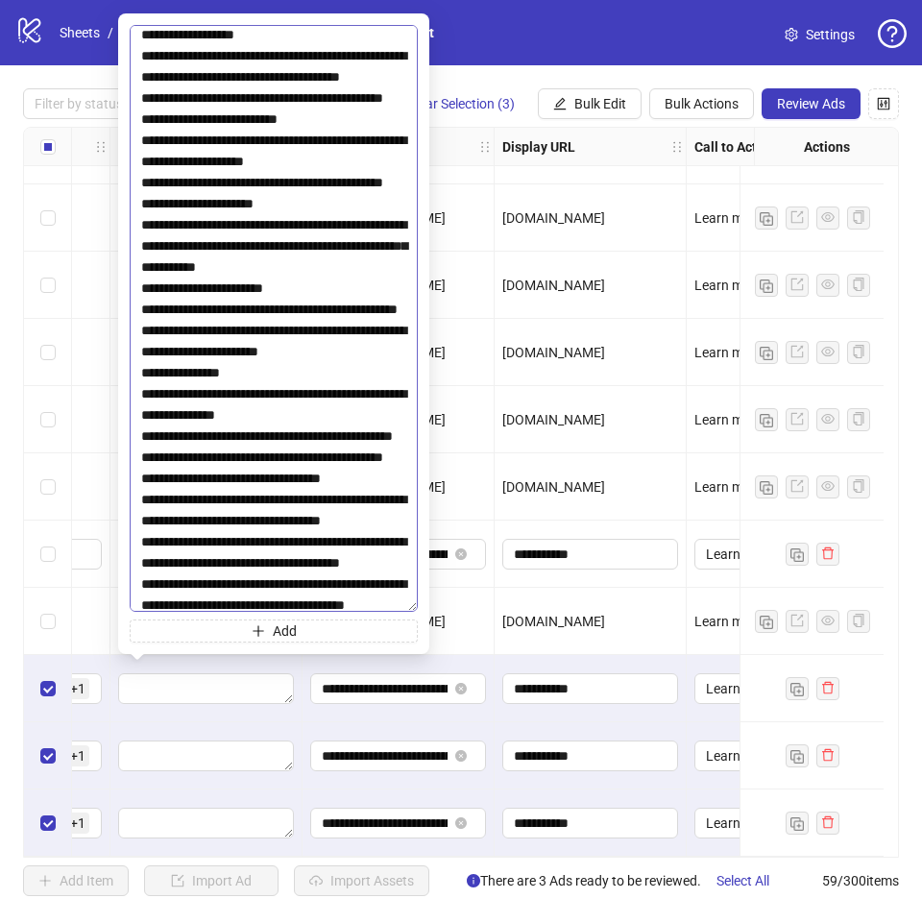
scroll to position [3170, 0]
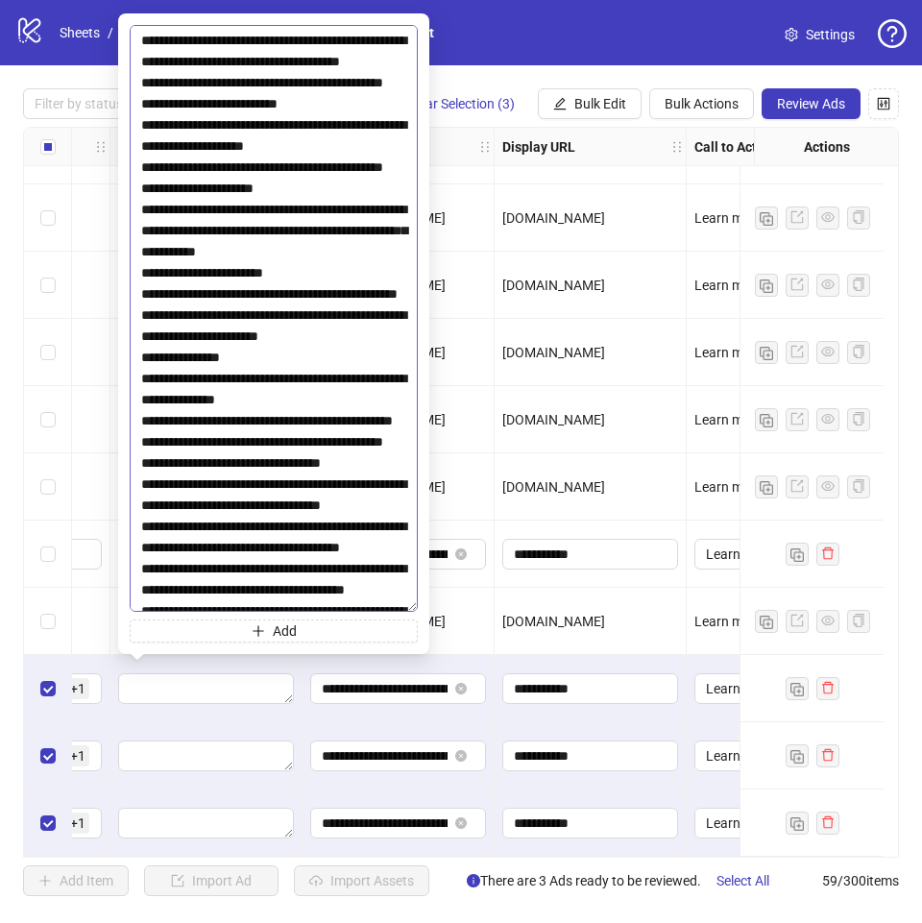
click at [316, 335] on textarea at bounding box center [274, 318] width 288 height 587
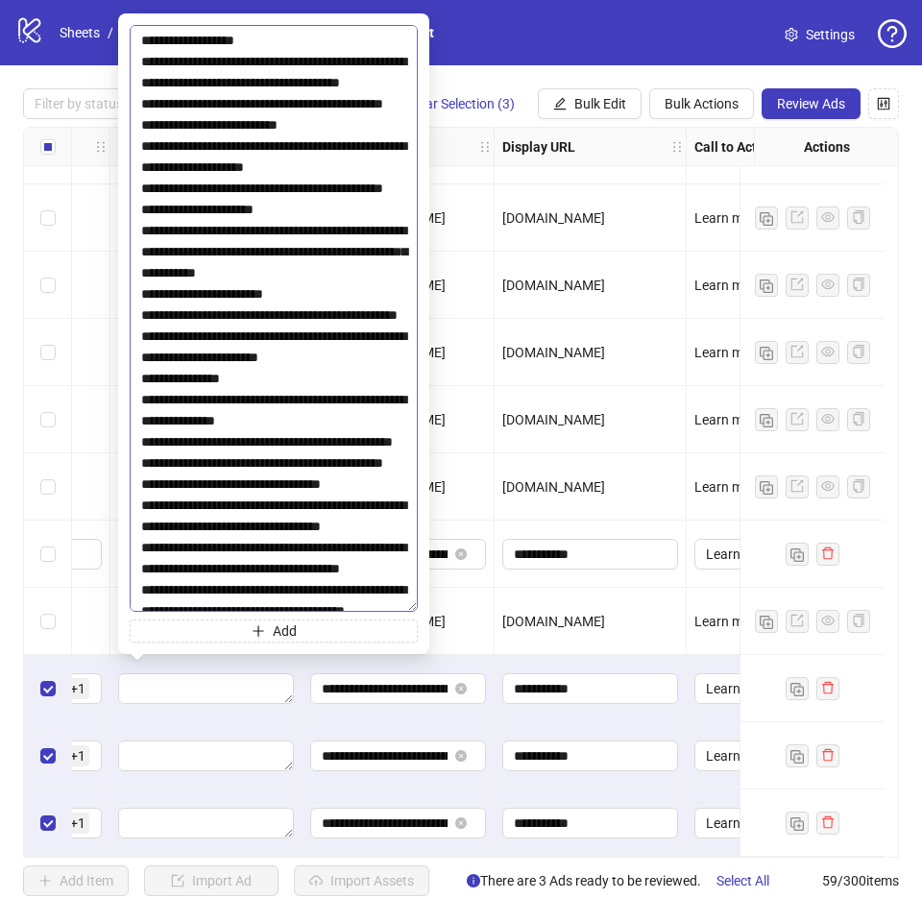
click at [308, 395] on textarea at bounding box center [274, 318] width 288 height 587
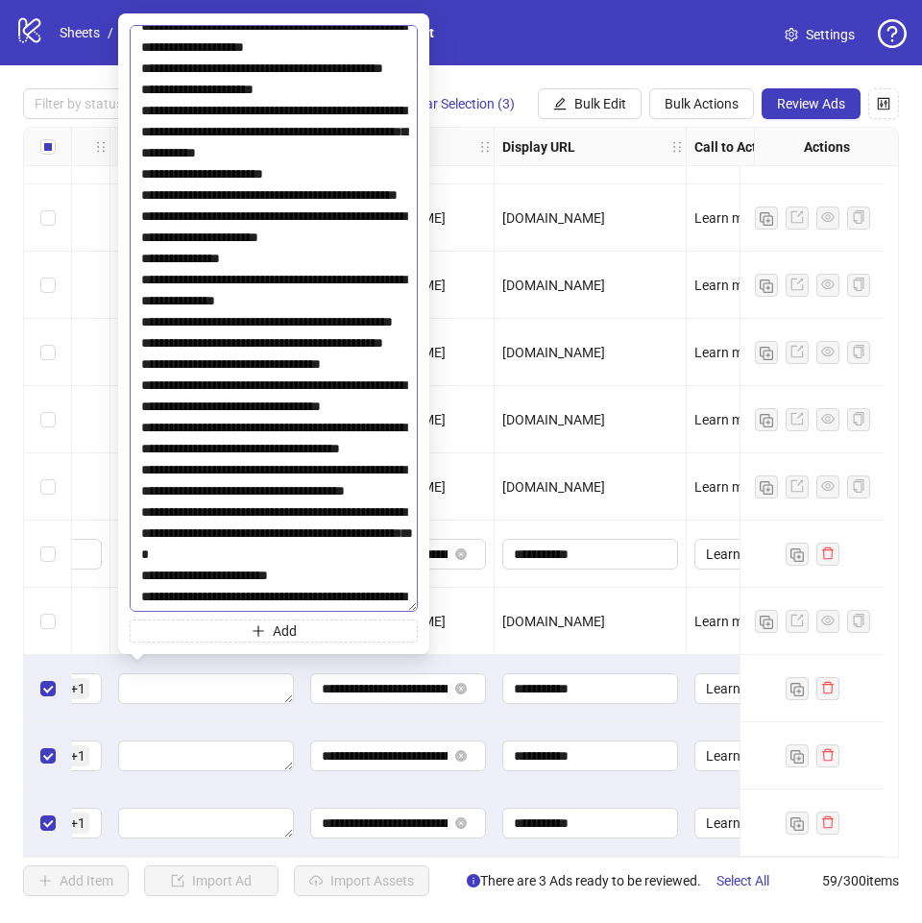
scroll to position [3362, 0]
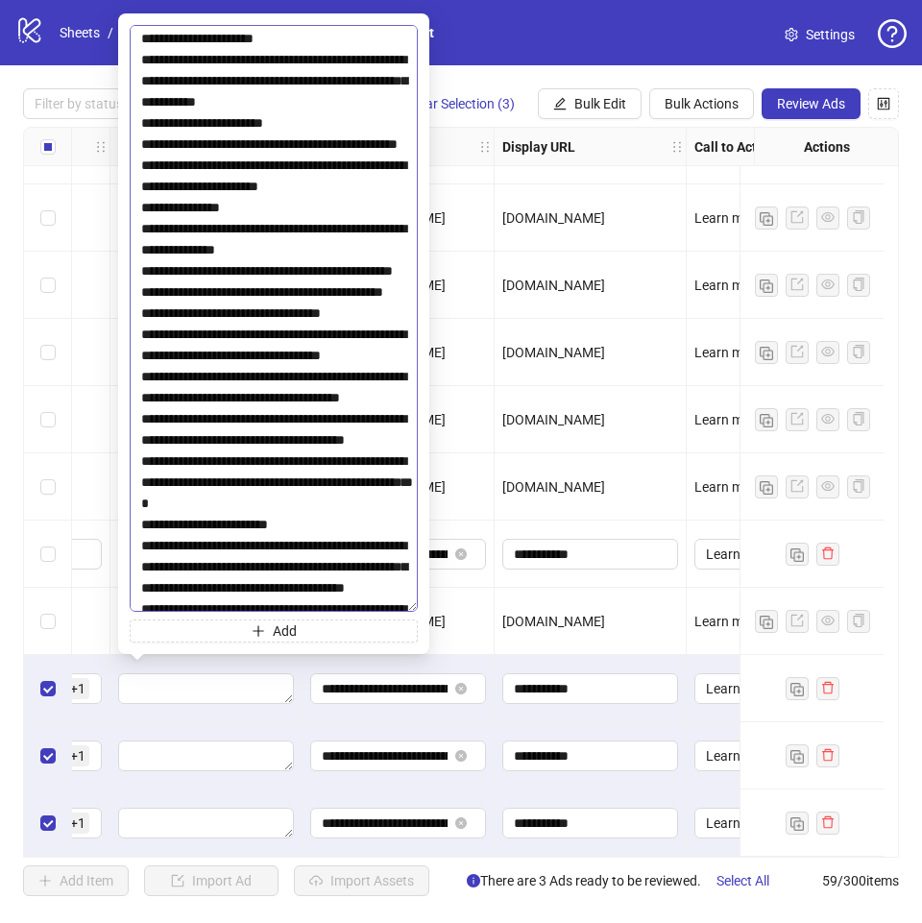
click at [395, 266] on textarea at bounding box center [274, 318] width 288 height 587
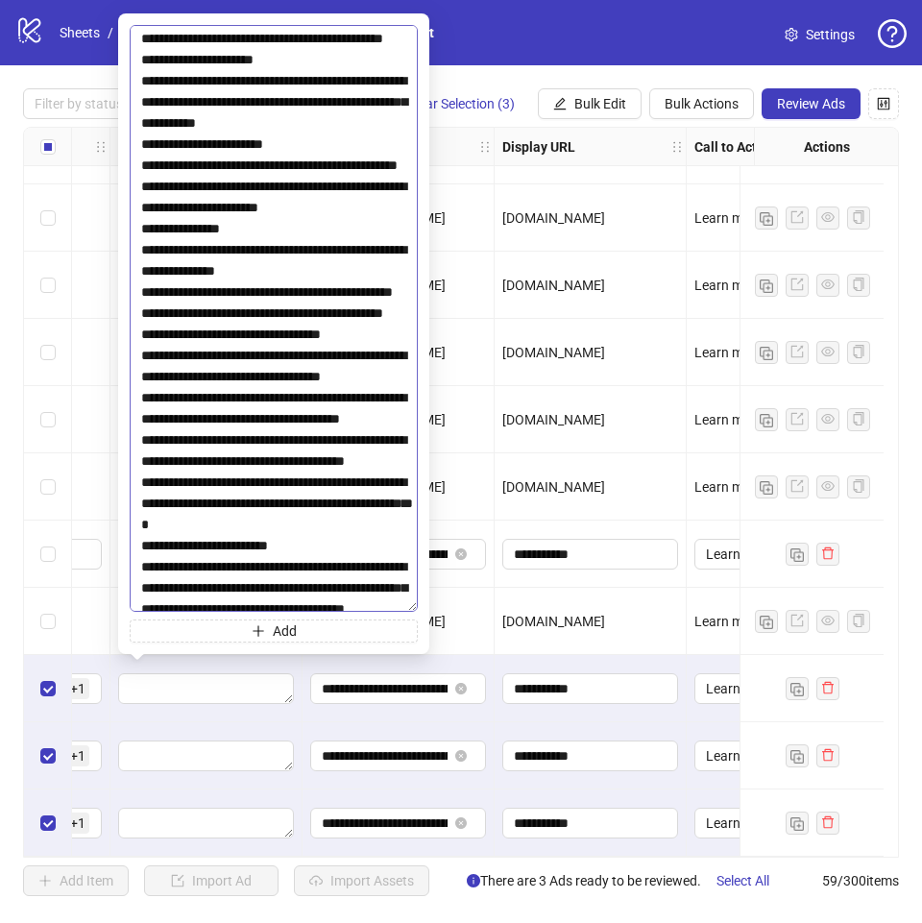
click at [341, 337] on textarea at bounding box center [274, 318] width 288 height 587
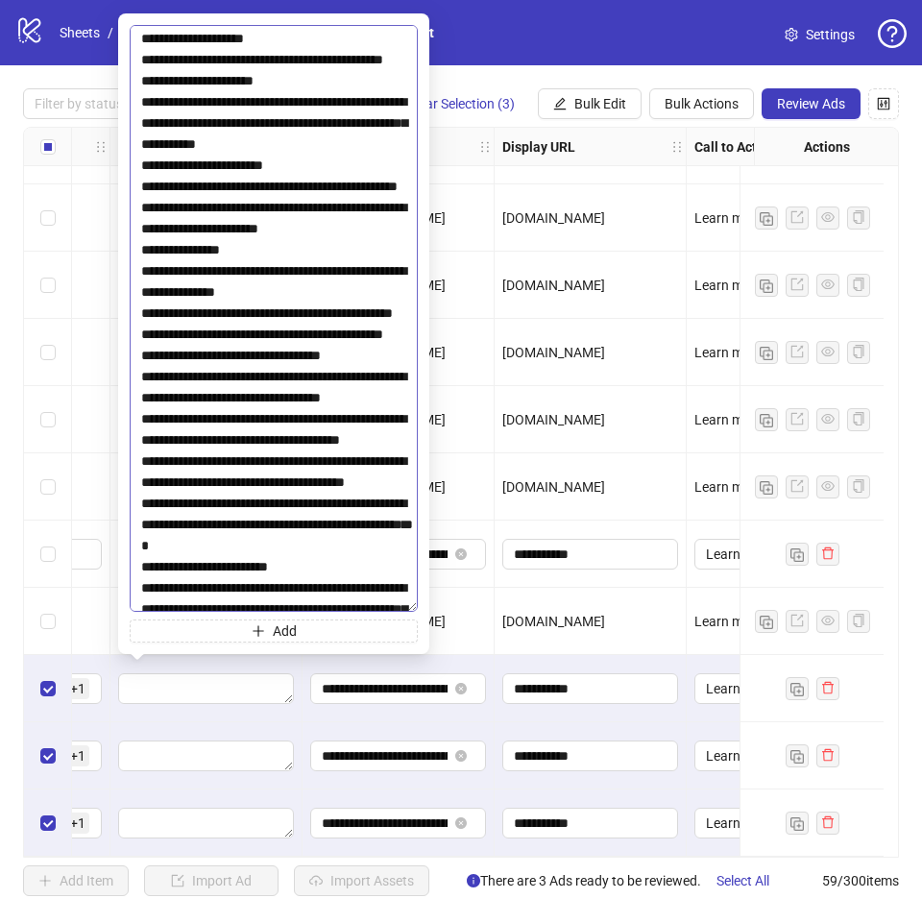
click at [304, 417] on textarea at bounding box center [274, 318] width 288 height 587
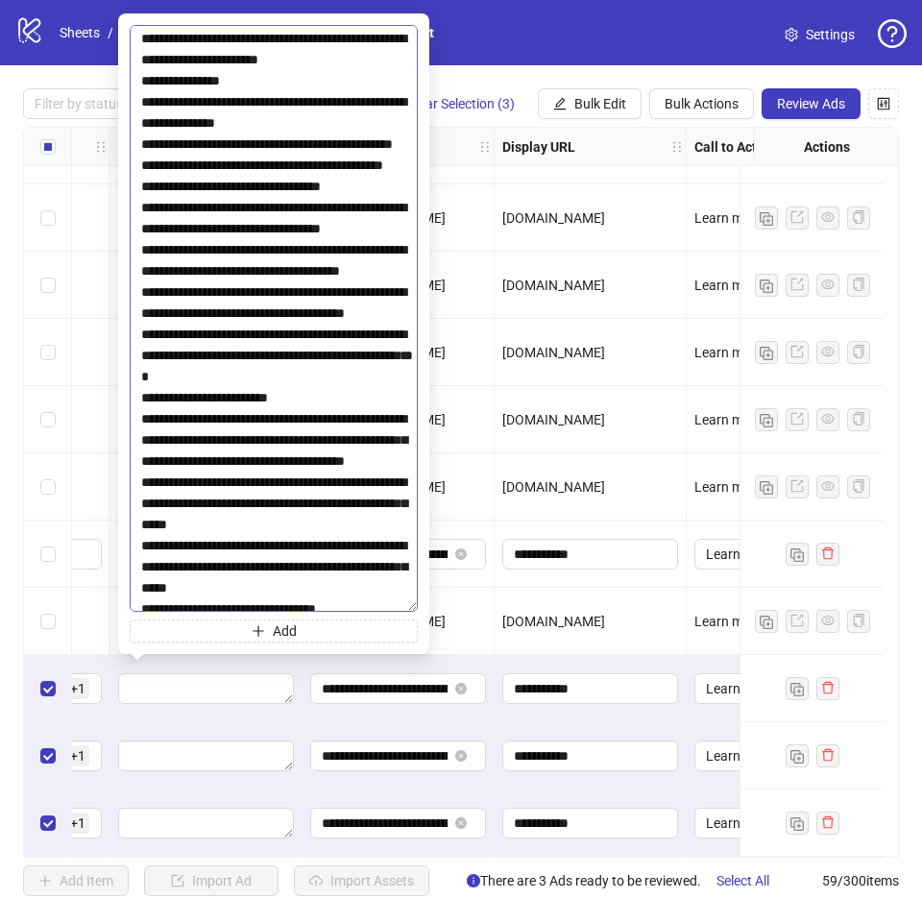
scroll to position [3554, 0]
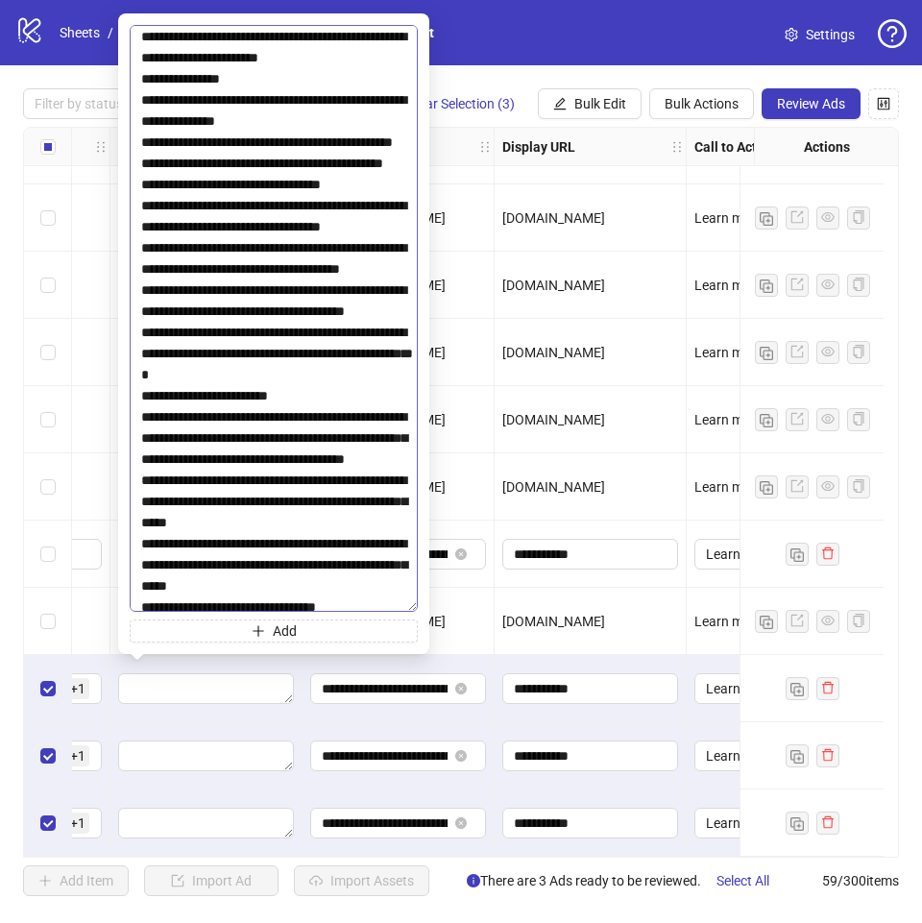
click at [298, 322] on textarea at bounding box center [274, 318] width 288 height 587
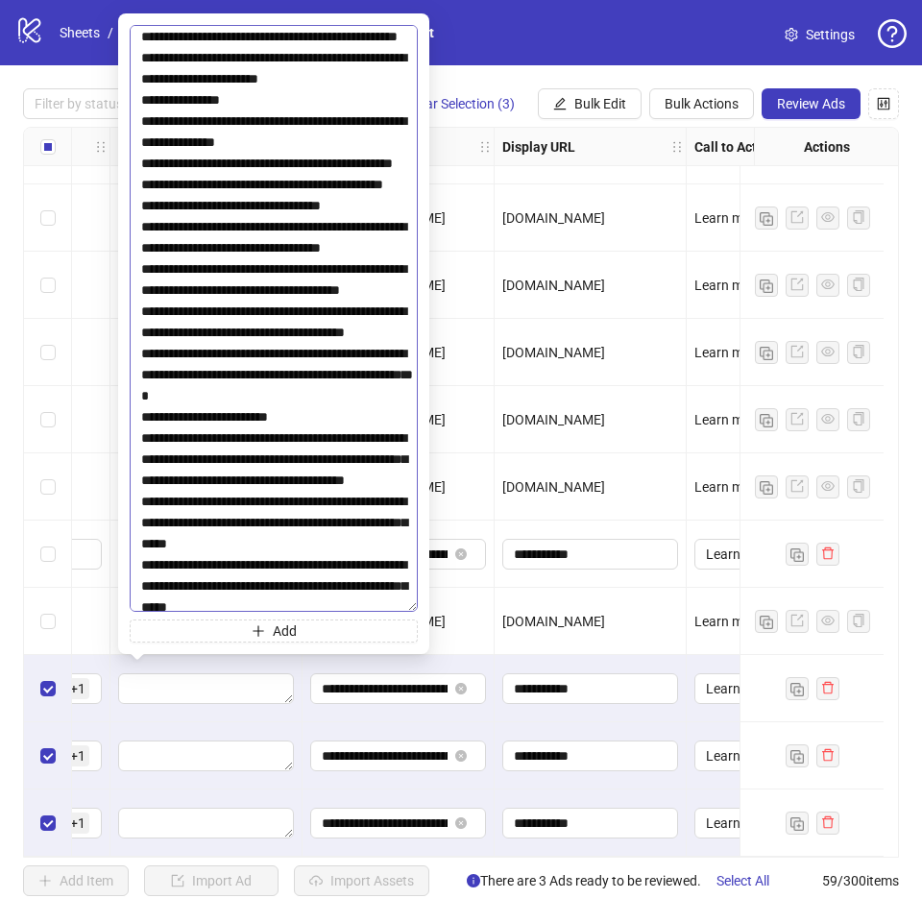
click at [308, 180] on textarea at bounding box center [274, 318] width 288 height 587
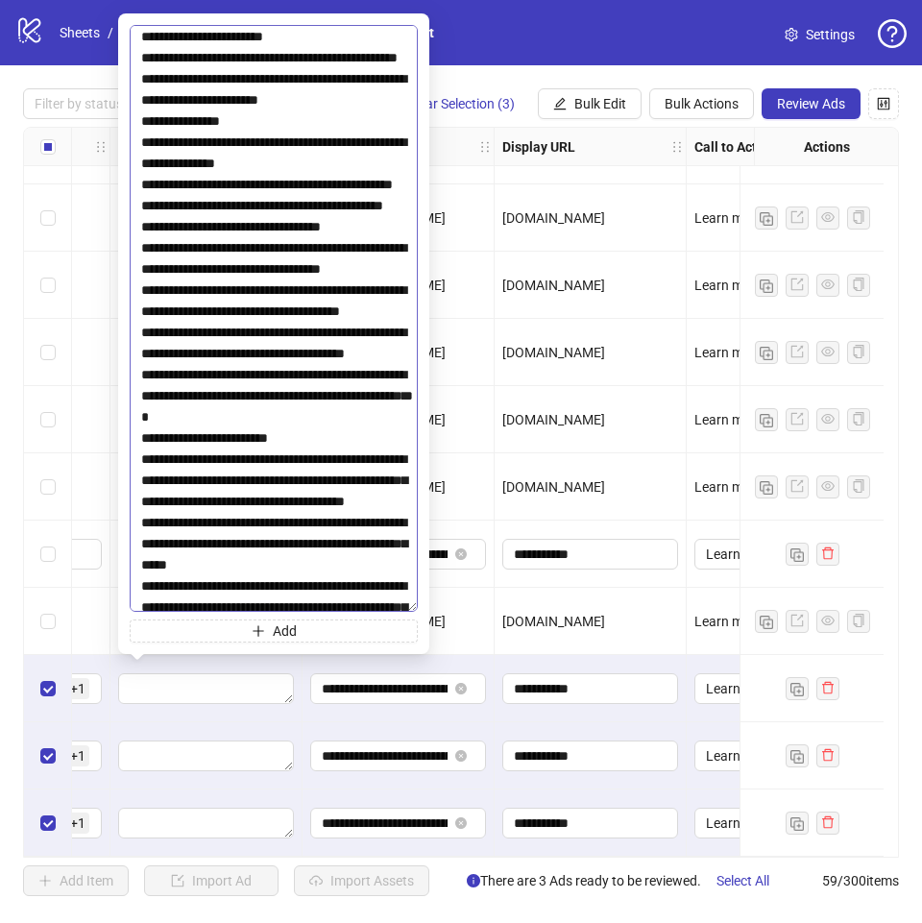
click at [287, 333] on textarea at bounding box center [274, 318] width 288 height 587
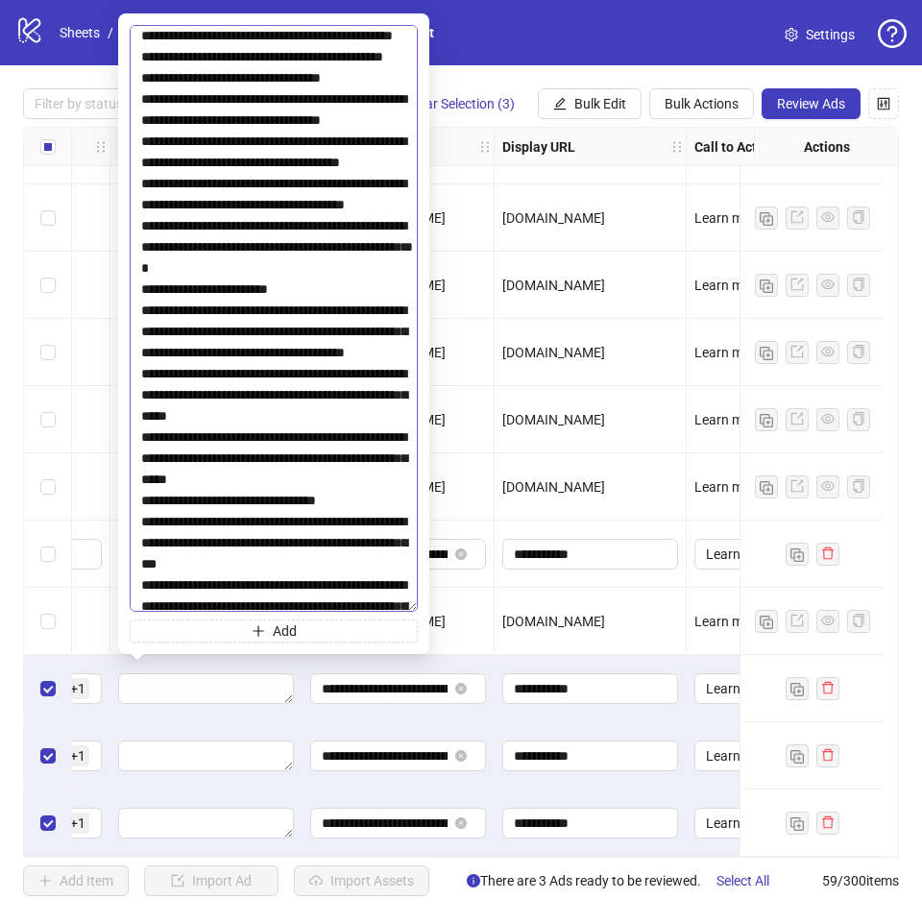
scroll to position [3746, 0]
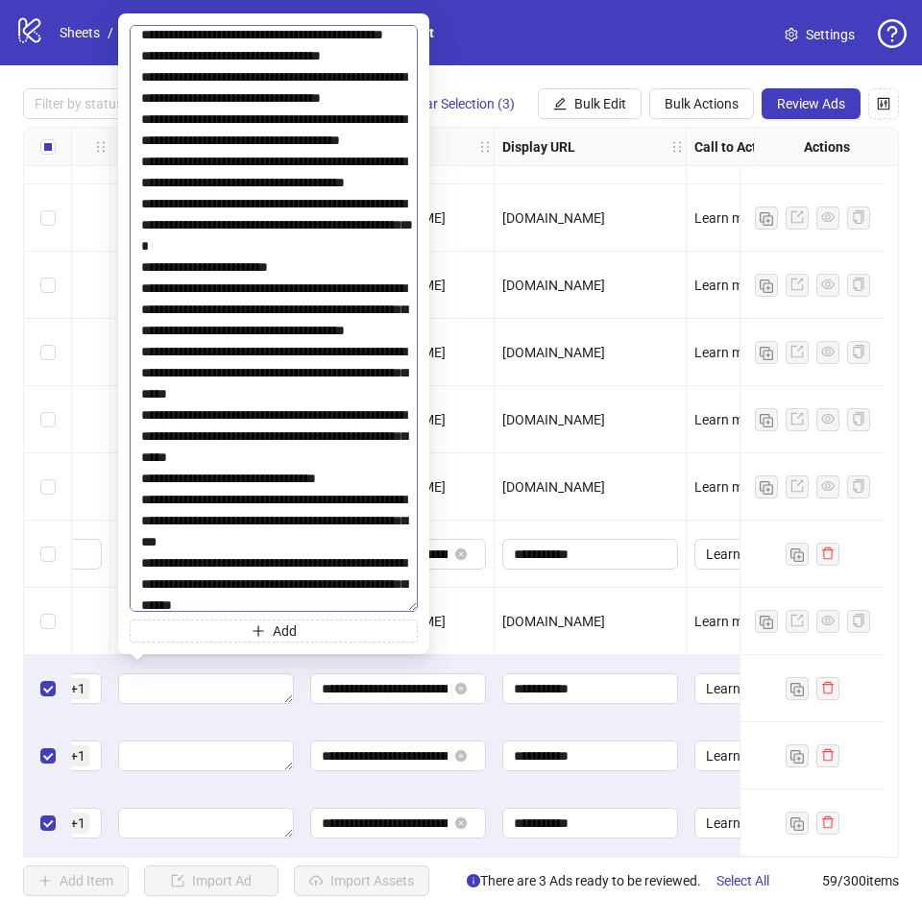
click at [297, 266] on textarea at bounding box center [274, 318] width 288 height 587
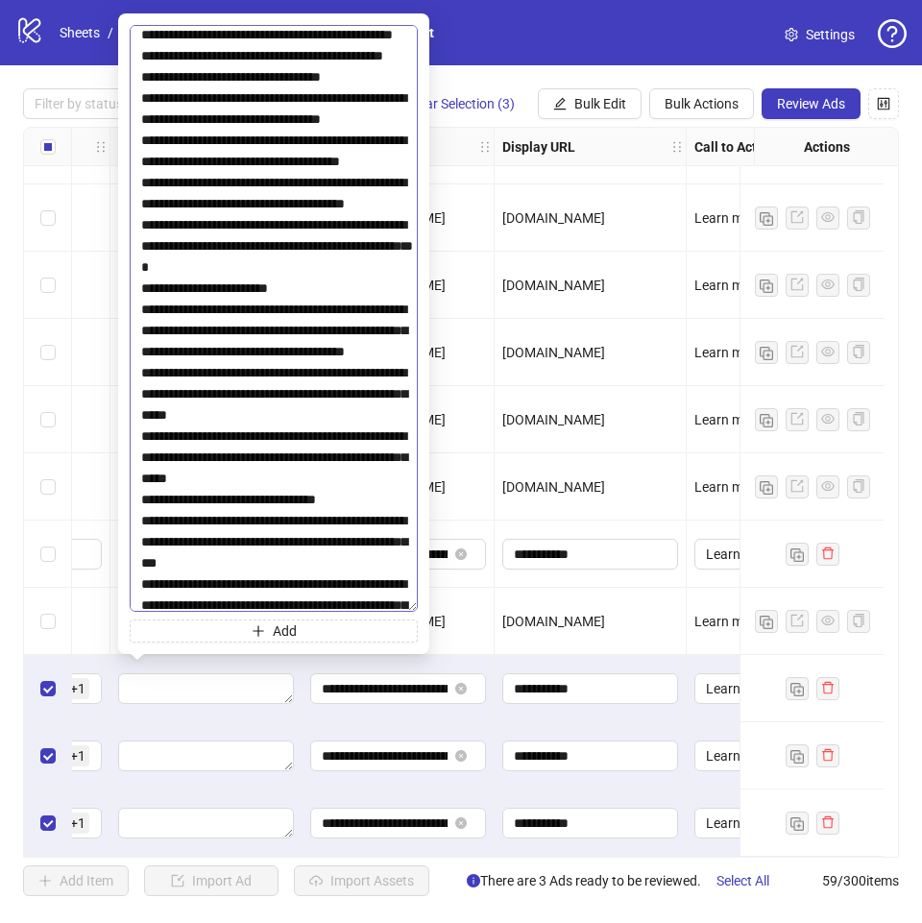
click at [261, 326] on textarea at bounding box center [274, 318] width 288 height 587
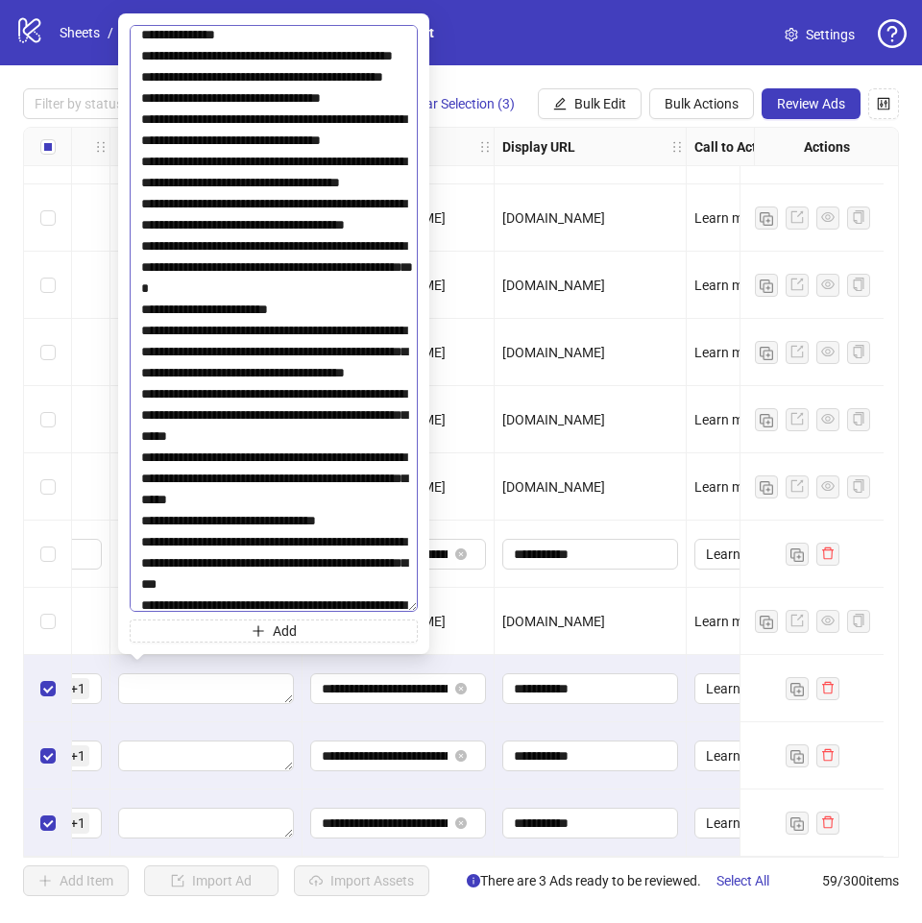
click at [333, 372] on textarea at bounding box center [274, 318] width 288 height 587
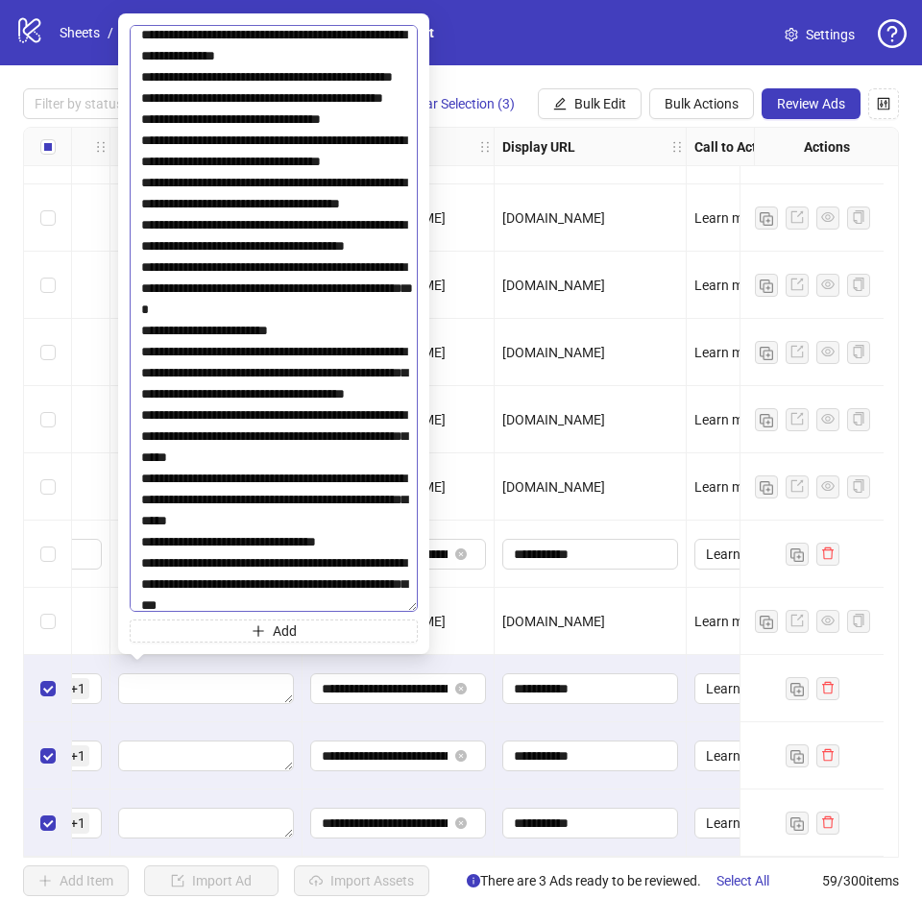
click at [367, 433] on textarea at bounding box center [274, 318] width 288 height 587
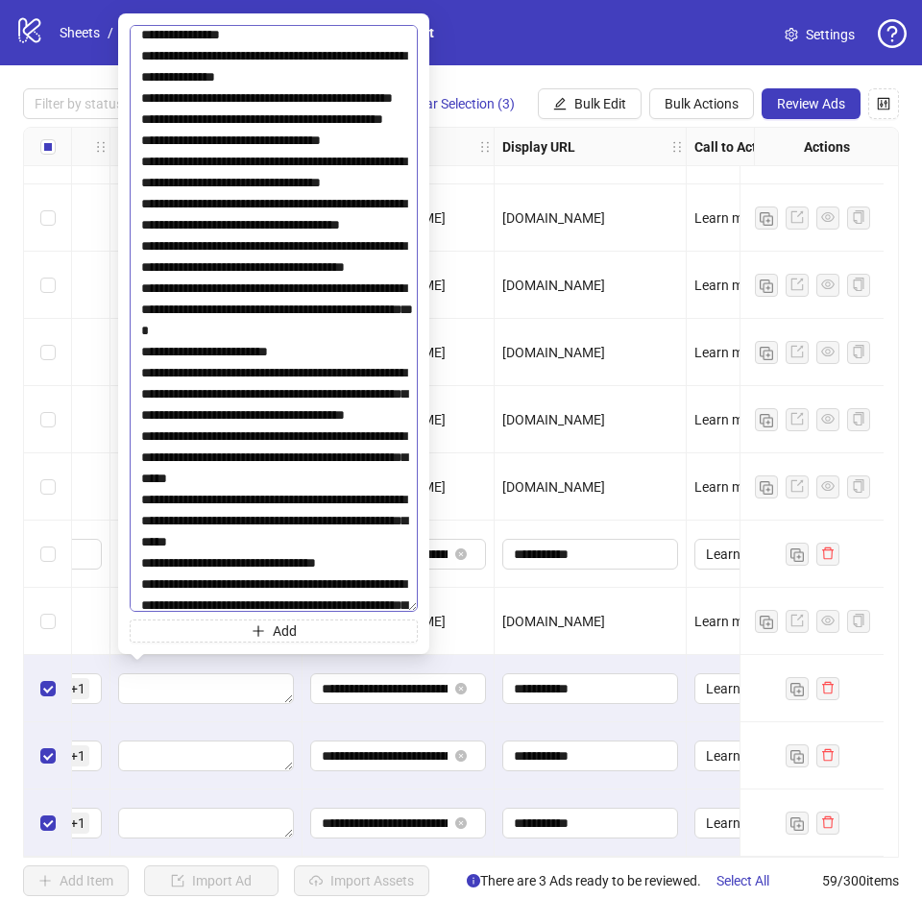
click at [332, 499] on textarea at bounding box center [274, 318] width 288 height 587
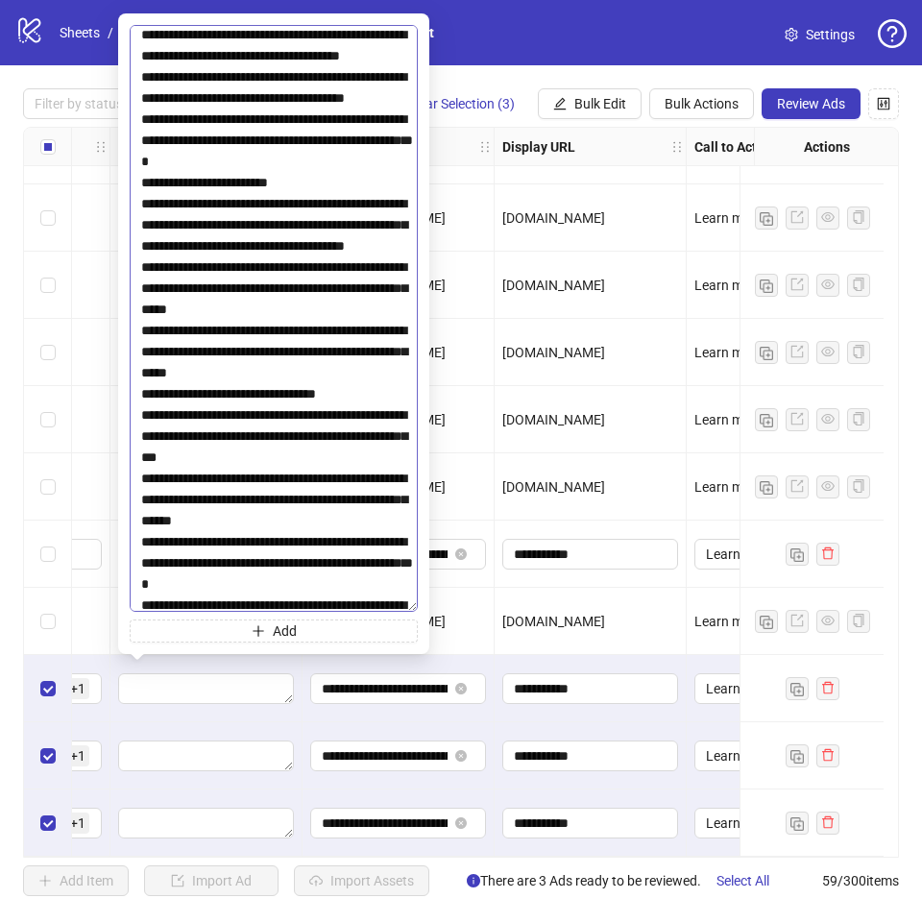
scroll to position [3938, 0]
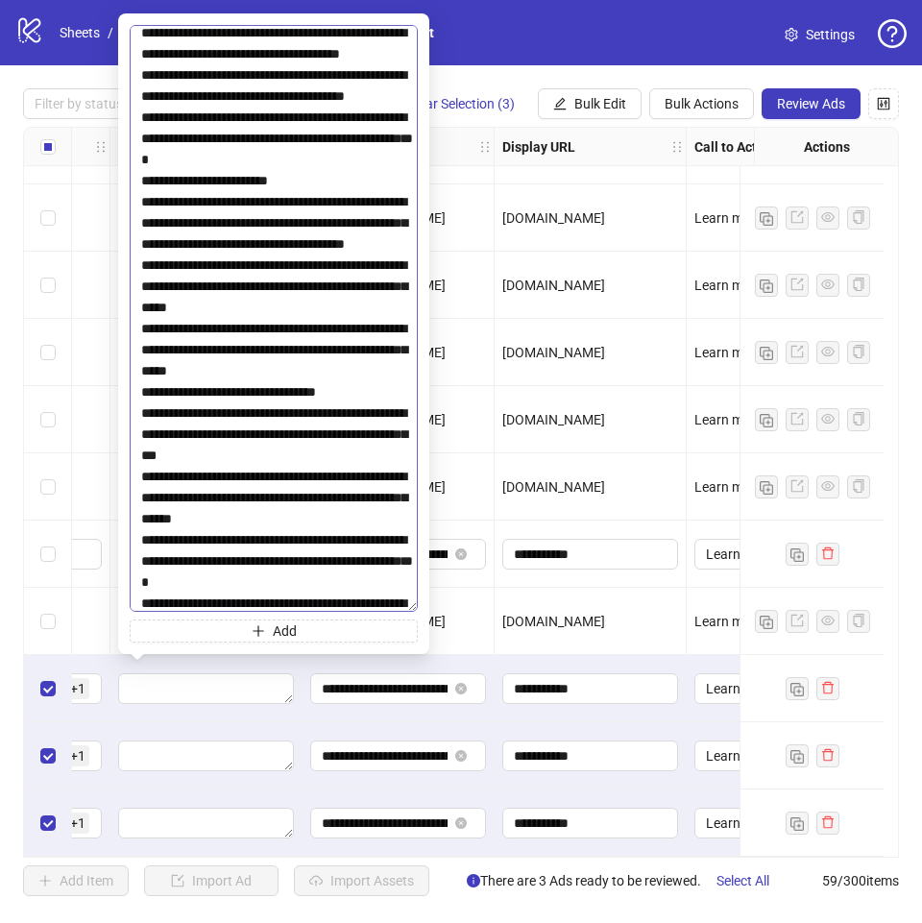
click at [336, 344] on textarea at bounding box center [274, 318] width 288 height 587
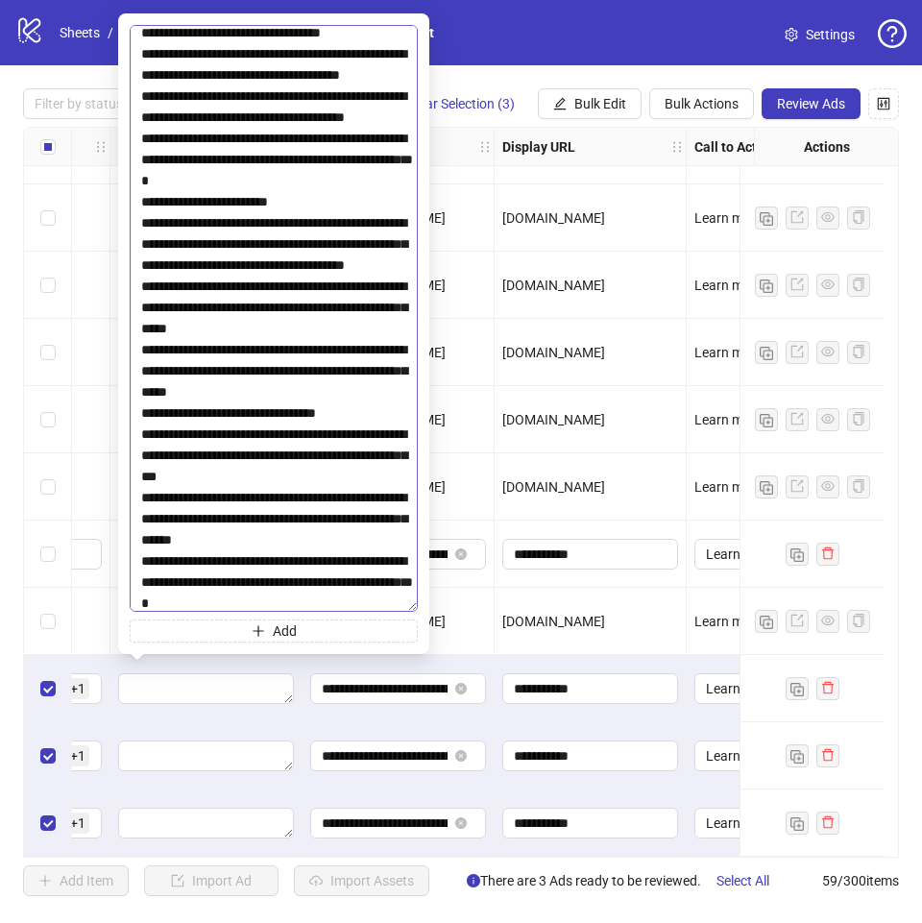
click at [389, 437] on textarea at bounding box center [274, 318] width 288 height 587
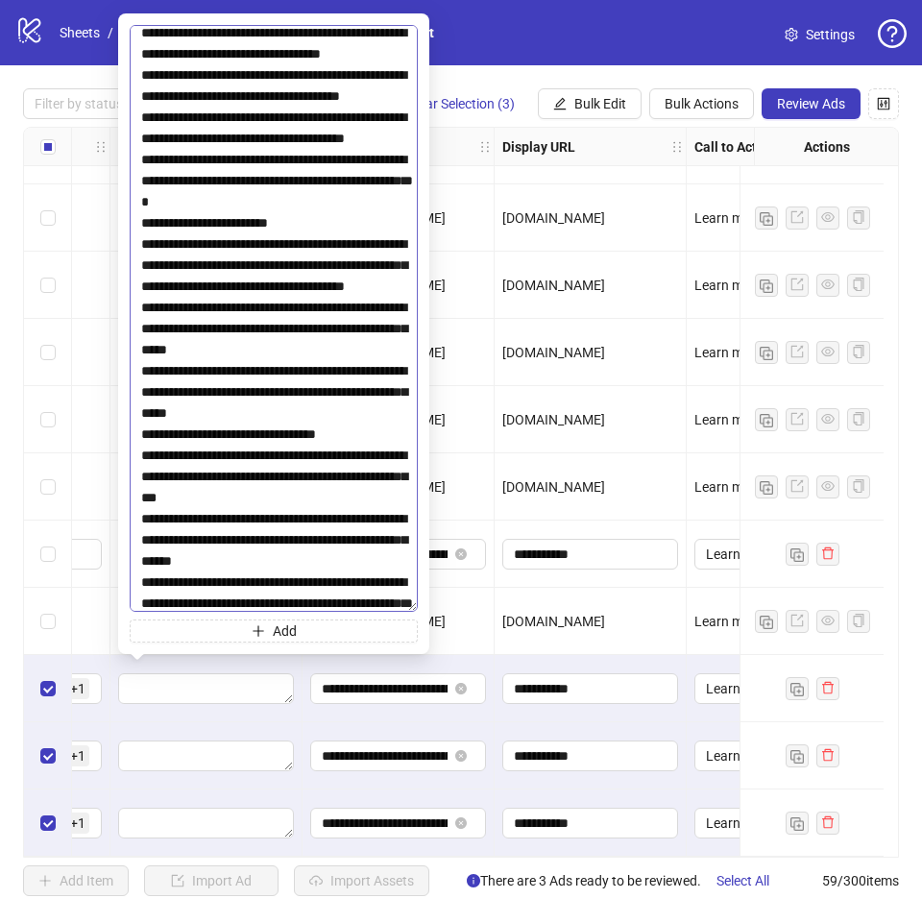
click at [342, 474] on textarea at bounding box center [274, 318] width 288 height 587
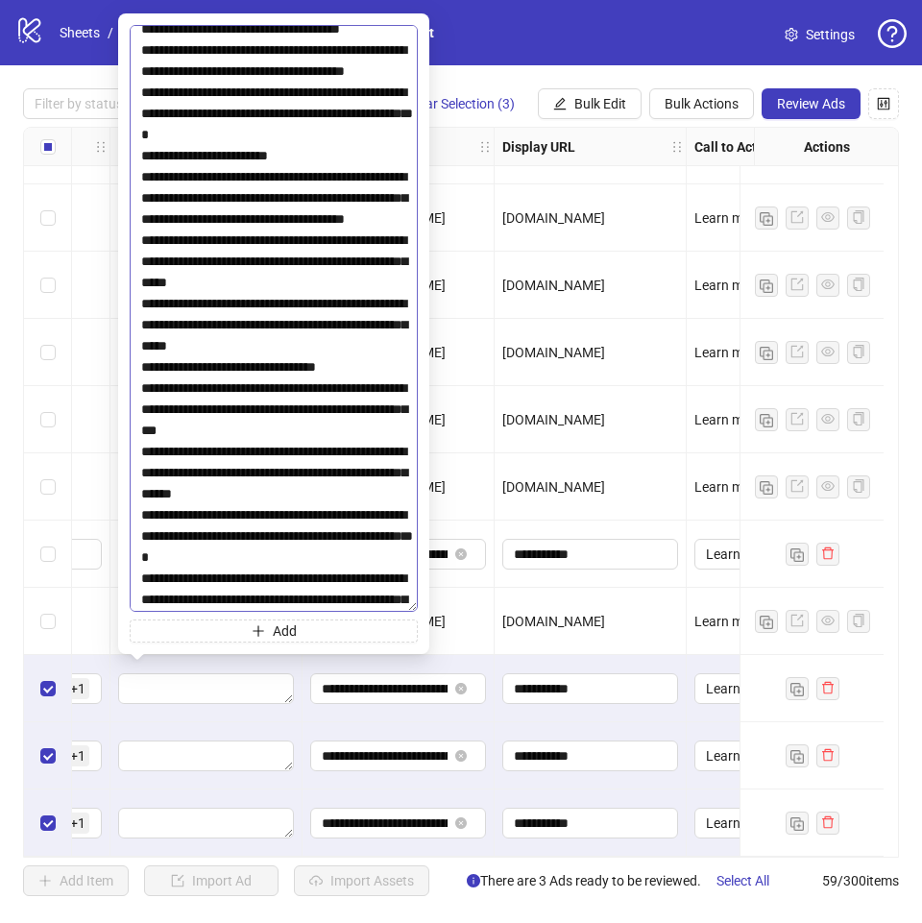
scroll to position [4130, 0]
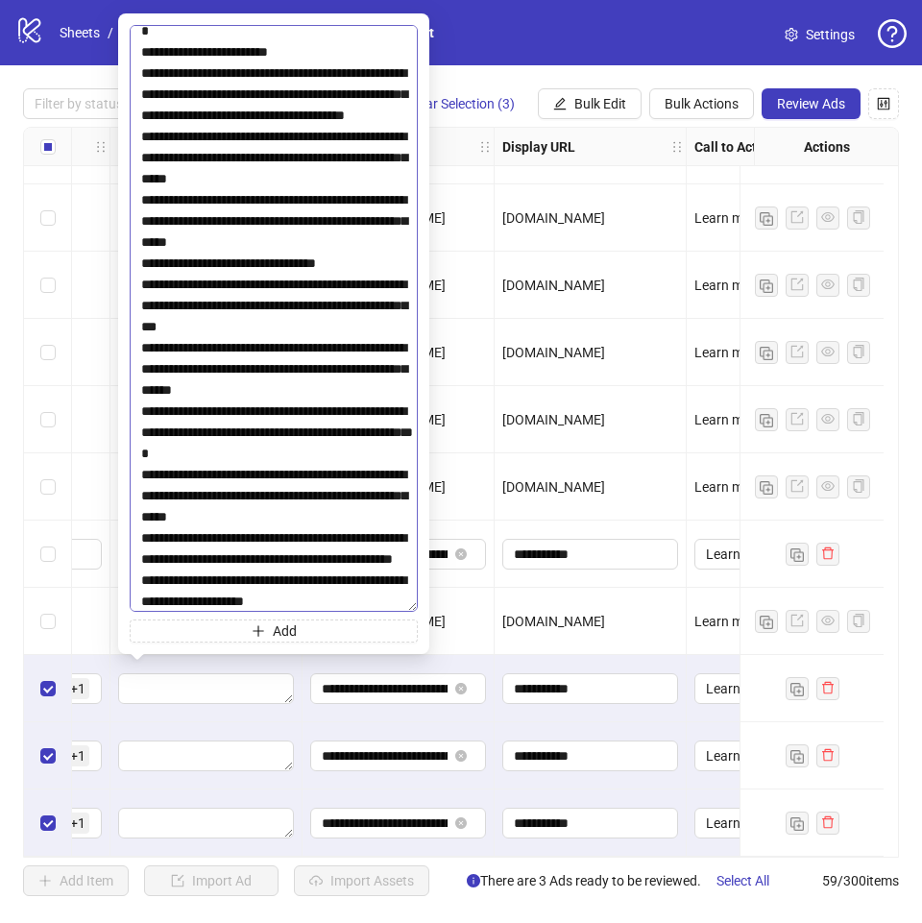
click at [322, 370] on textarea at bounding box center [274, 318] width 288 height 587
click at [308, 406] on textarea at bounding box center [274, 318] width 288 height 587
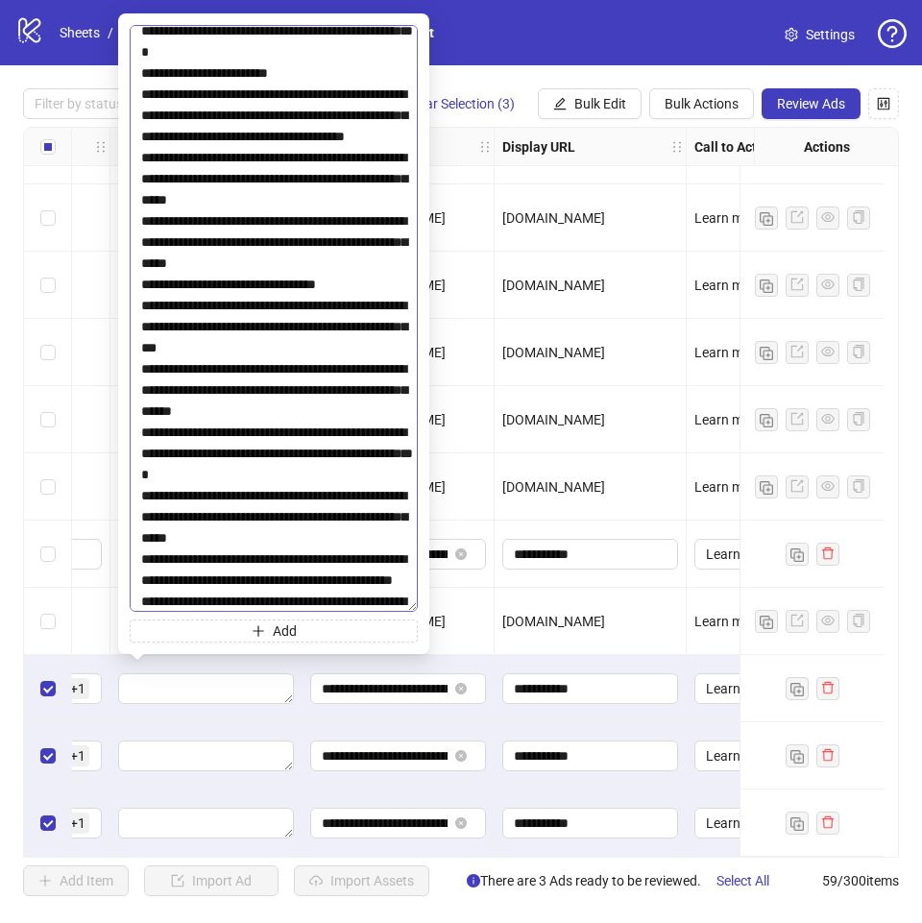
click at [303, 450] on textarea at bounding box center [274, 318] width 288 height 587
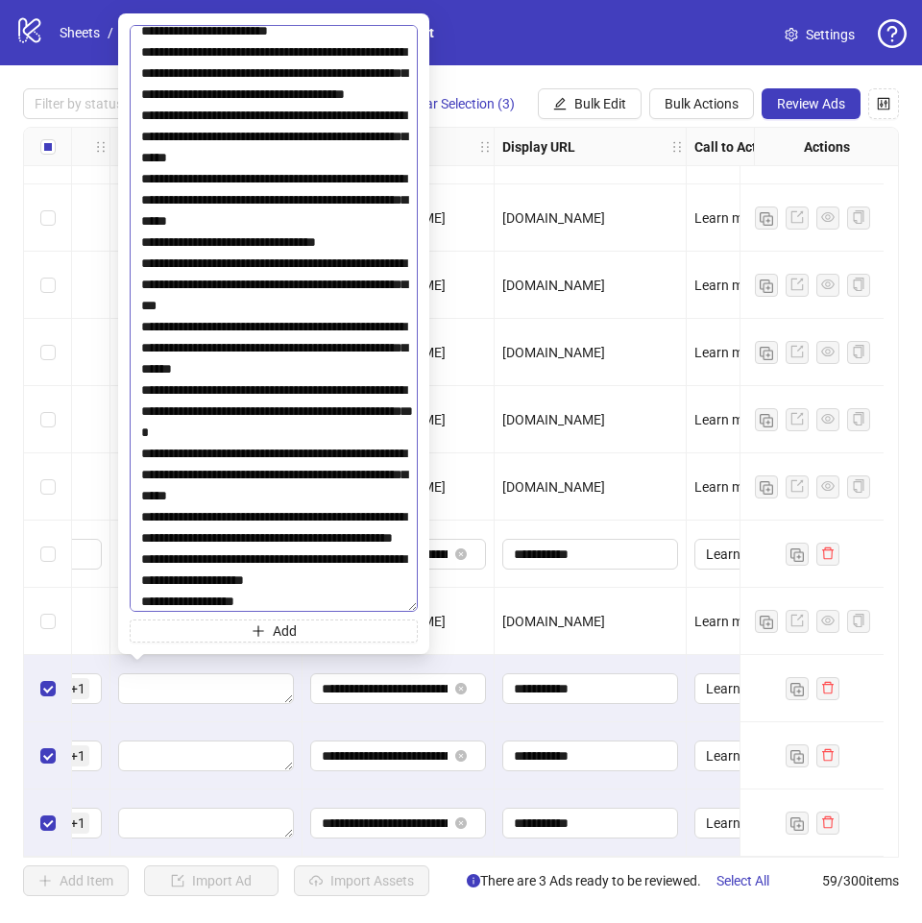
scroll to position [4226, 0]
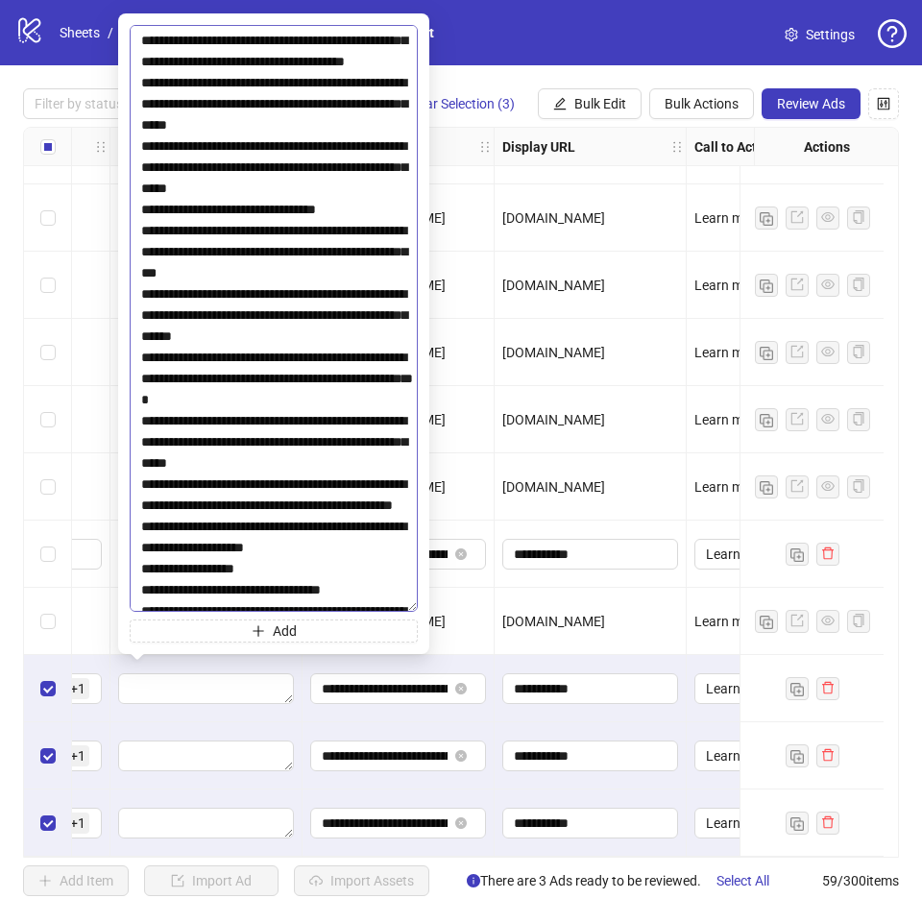
click at [342, 425] on textarea at bounding box center [274, 318] width 288 height 587
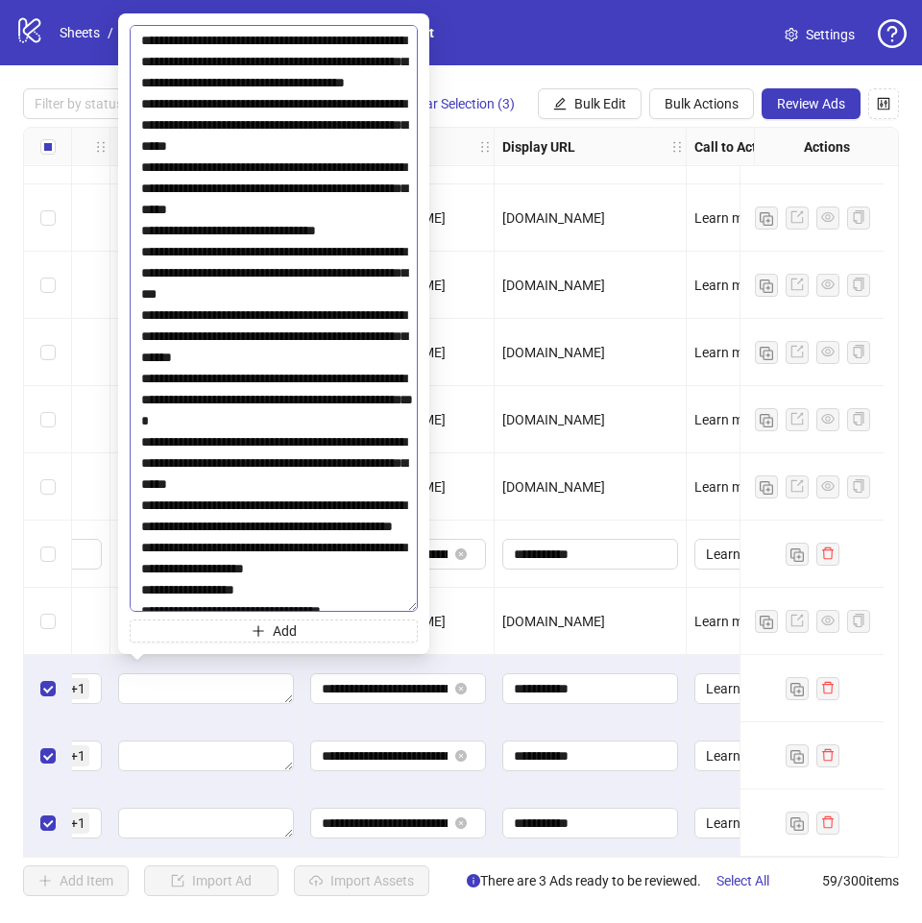
click at [296, 487] on textarea at bounding box center [274, 318] width 288 height 587
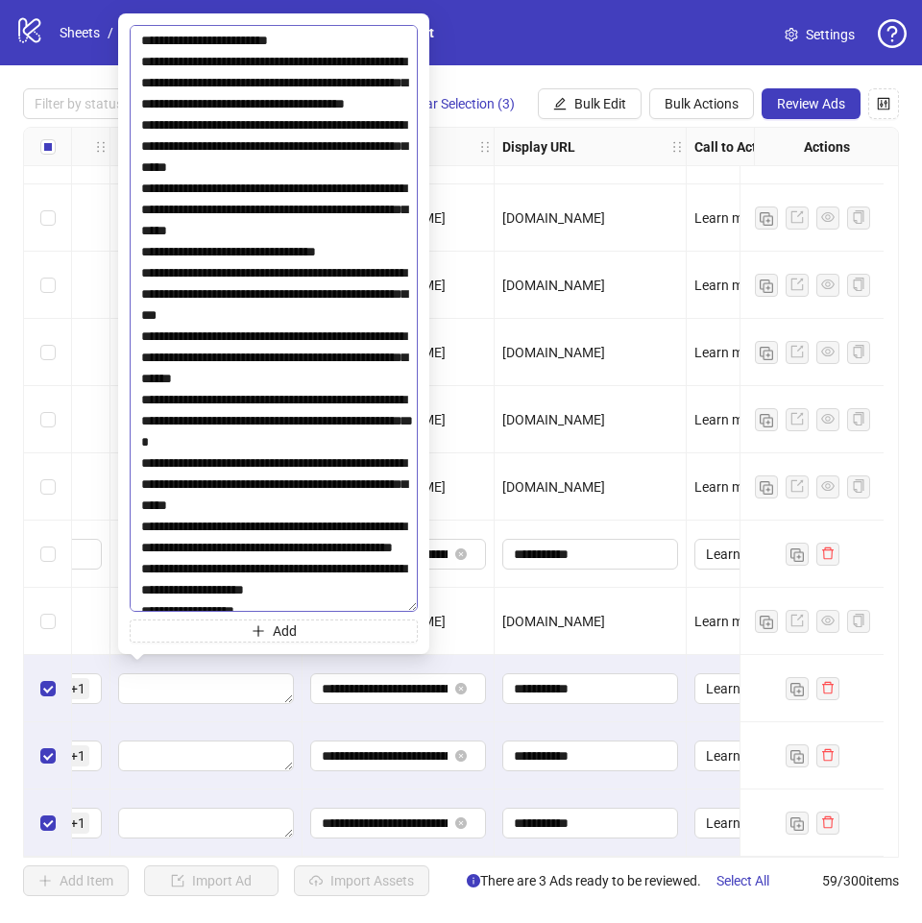
click at [300, 546] on textarea at bounding box center [274, 318] width 288 height 587
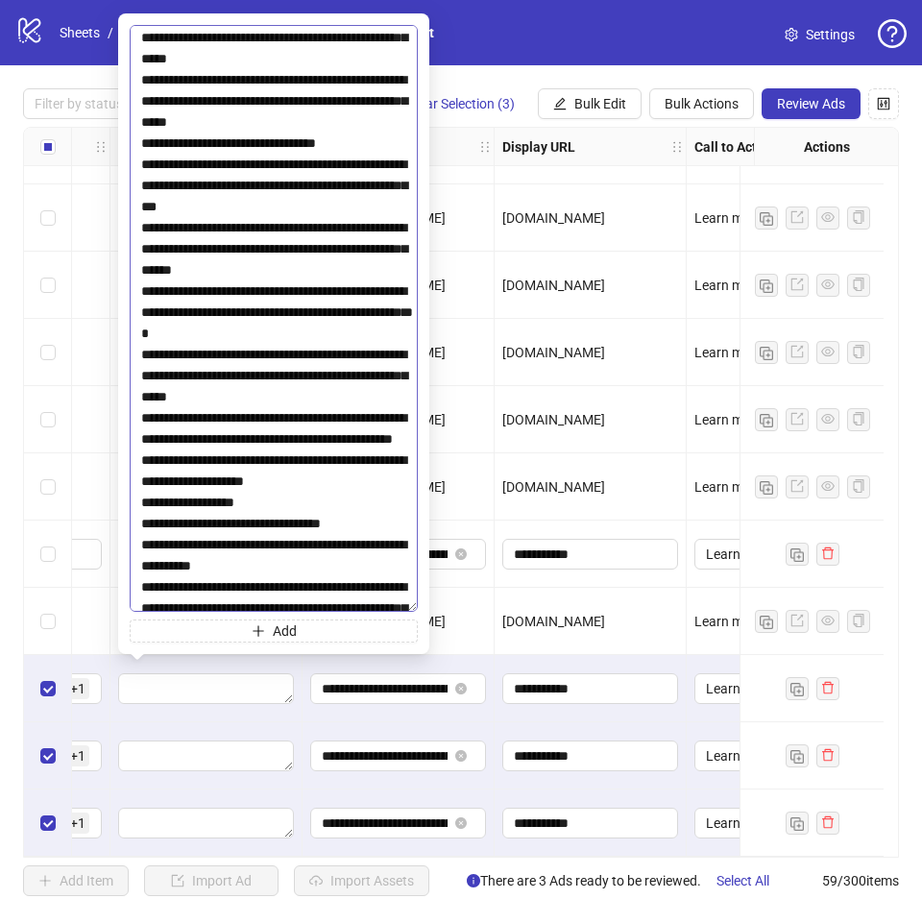
scroll to position [4610, 0]
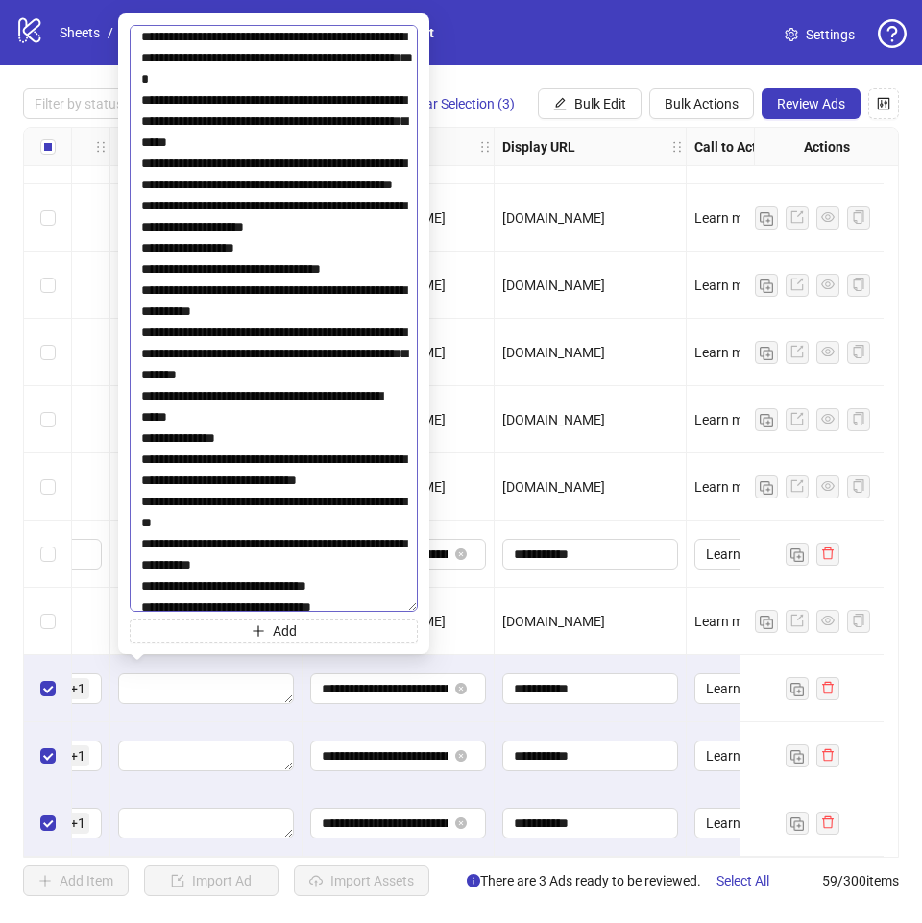
click at [298, 269] on textarea at bounding box center [274, 318] width 288 height 587
click at [377, 200] on textarea at bounding box center [274, 318] width 288 height 587
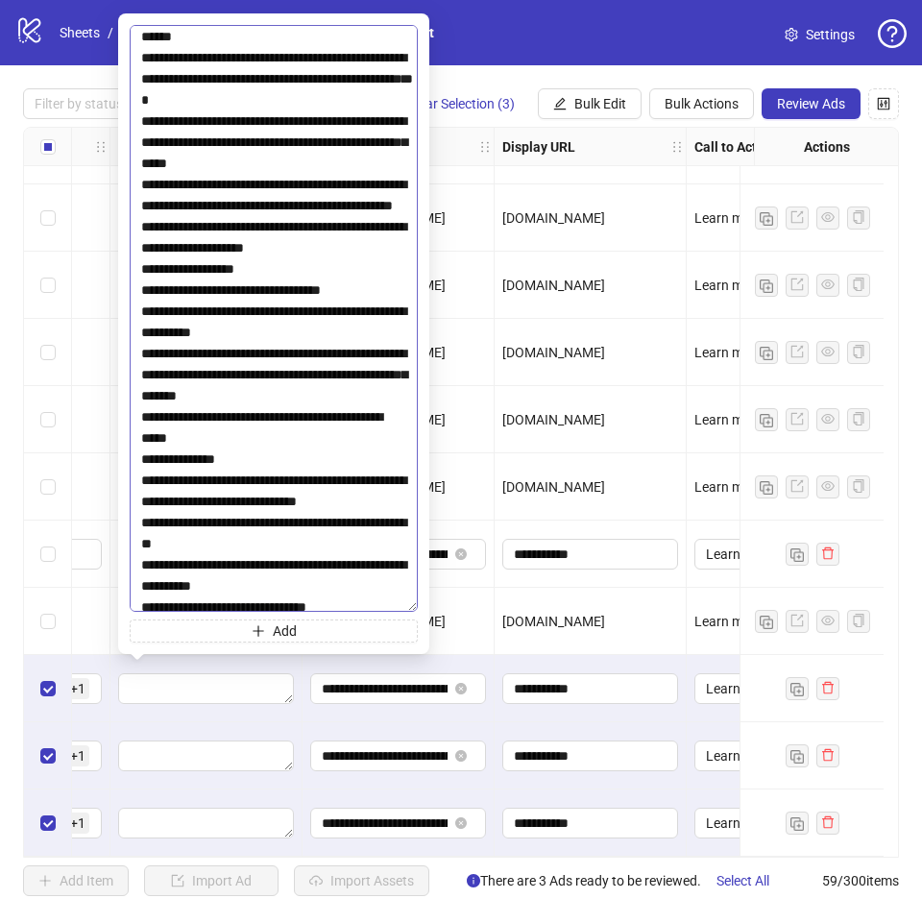
click at [315, 285] on textarea at bounding box center [274, 318] width 288 height 587
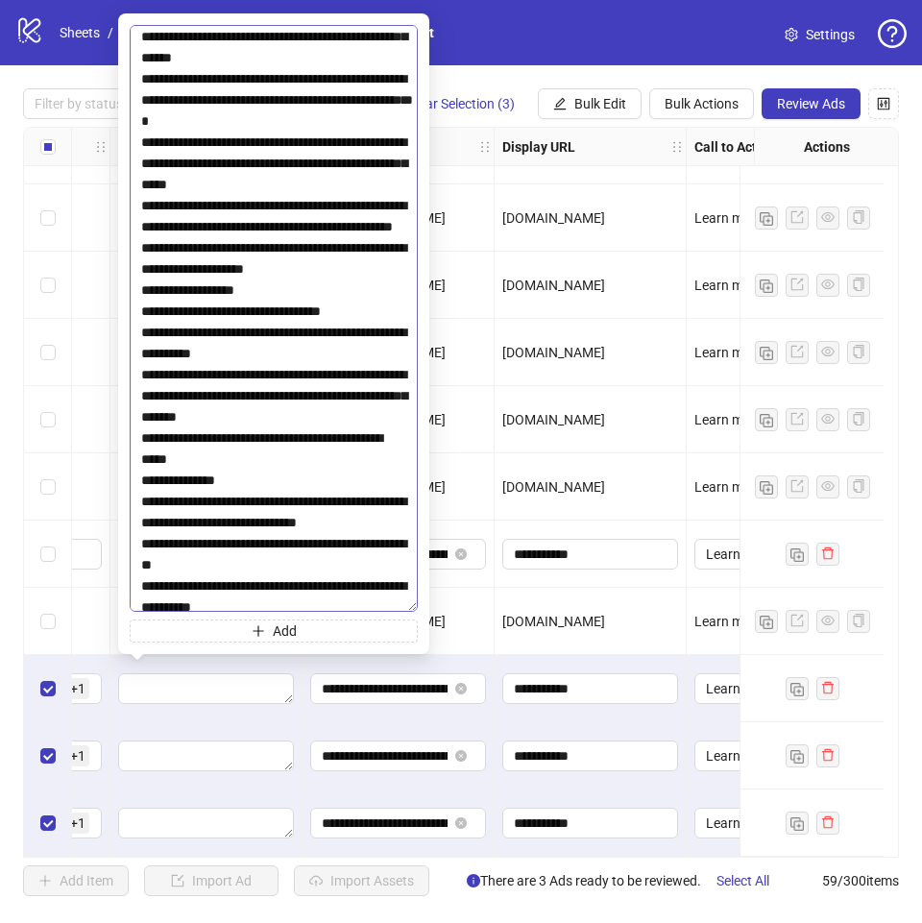
click at [299, 375] on textarea at bounding box center [274, 318] width 288 height 587
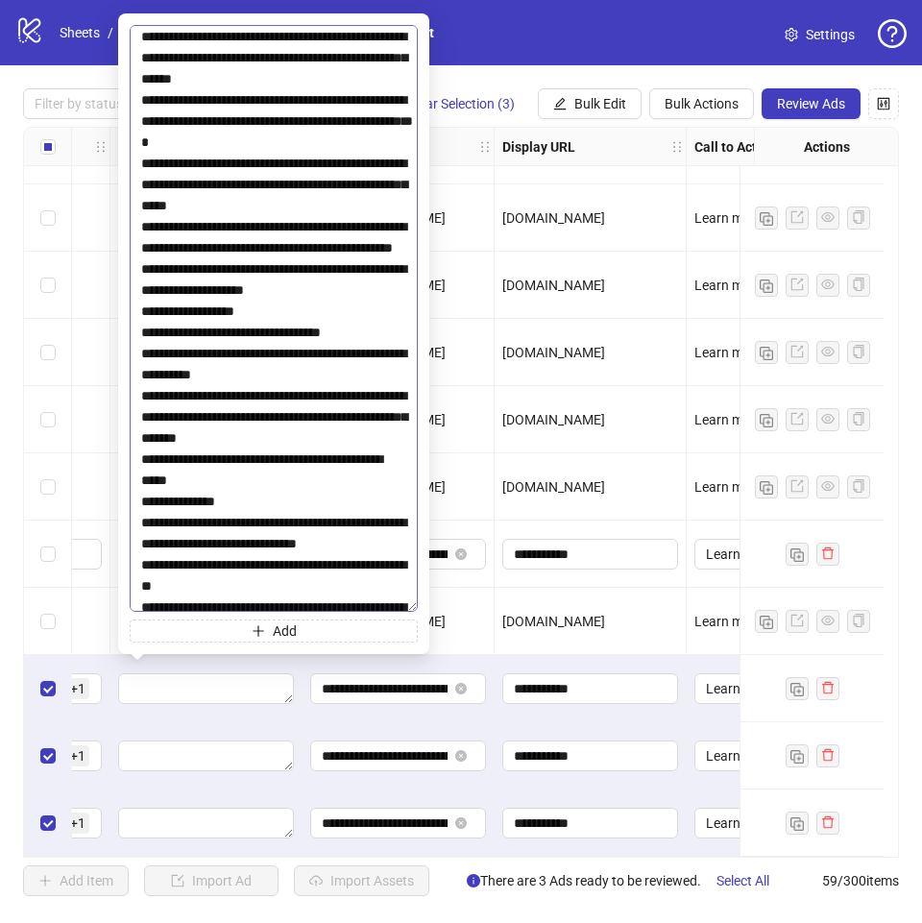
click at [267, 459] on textarea at bounding box center [274, 318] width 288 height 587
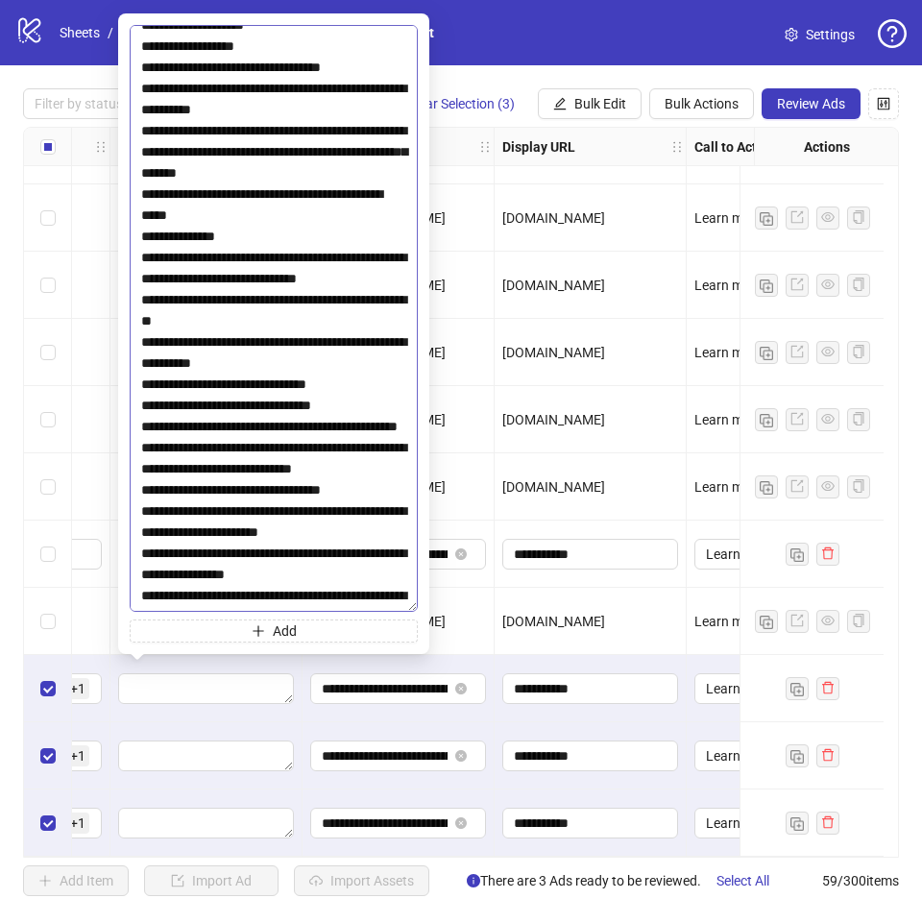
scroll to position [4899, 0]
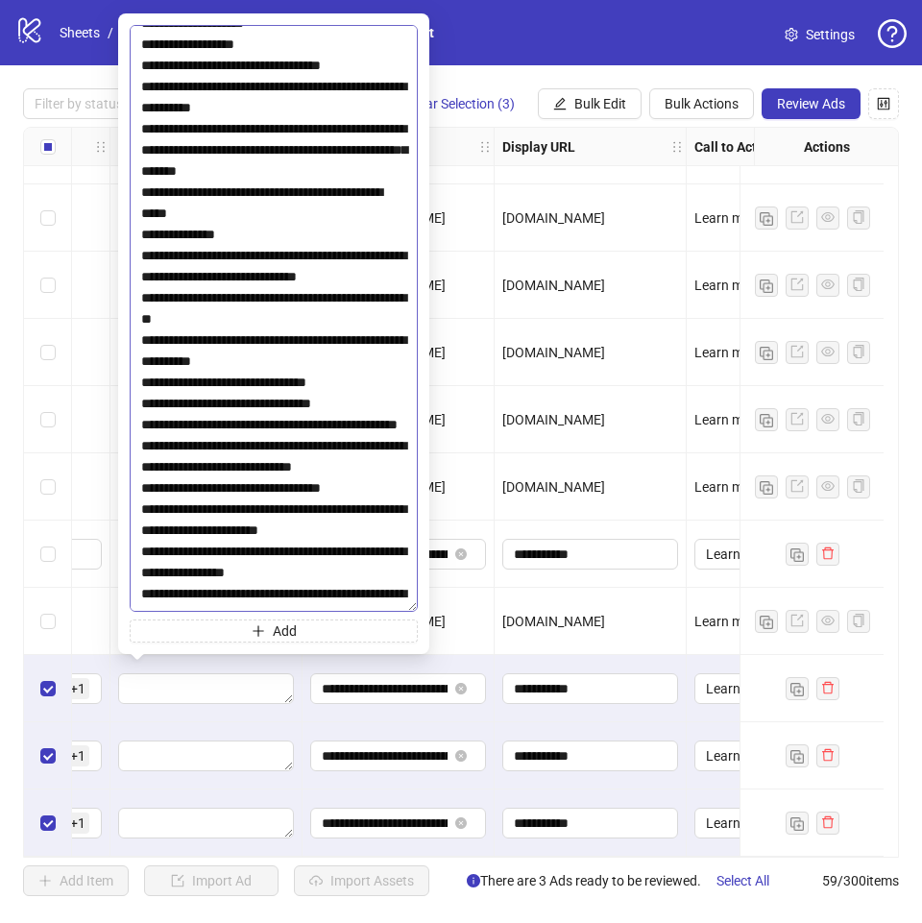
click at [304, 280] on textarea at bounding box center [274, 318] width 288 height 587
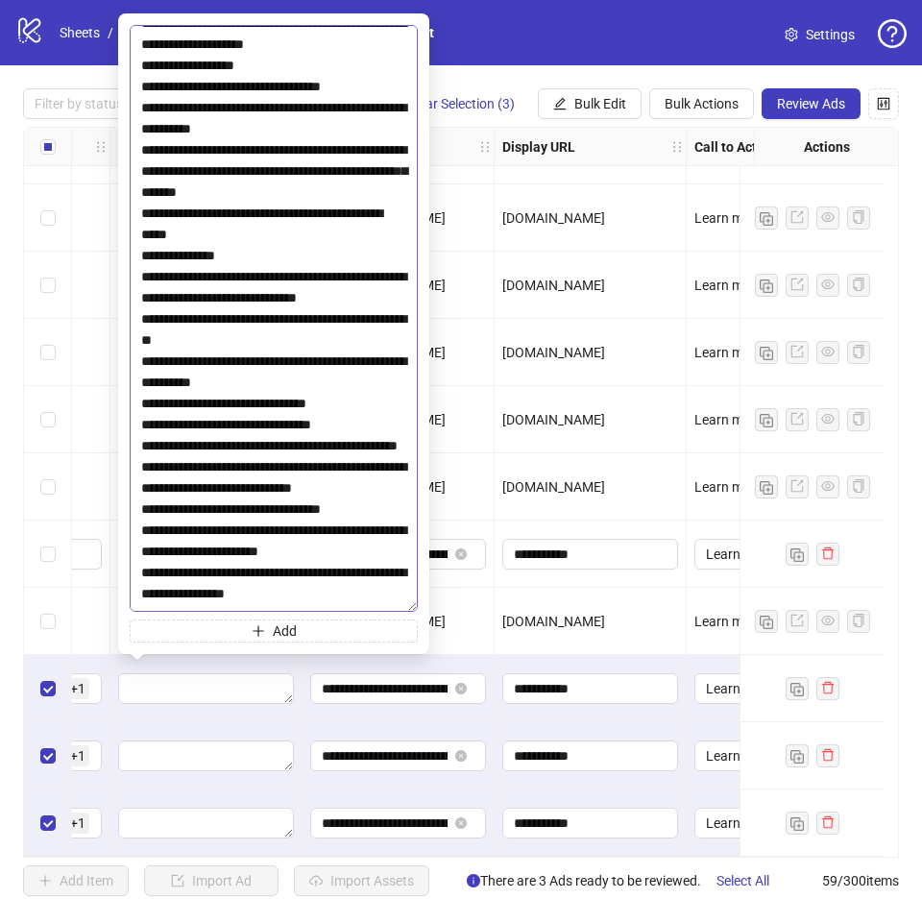
click at [139, 272] on textarea at bounding box center [274, 318] width 288 height 587
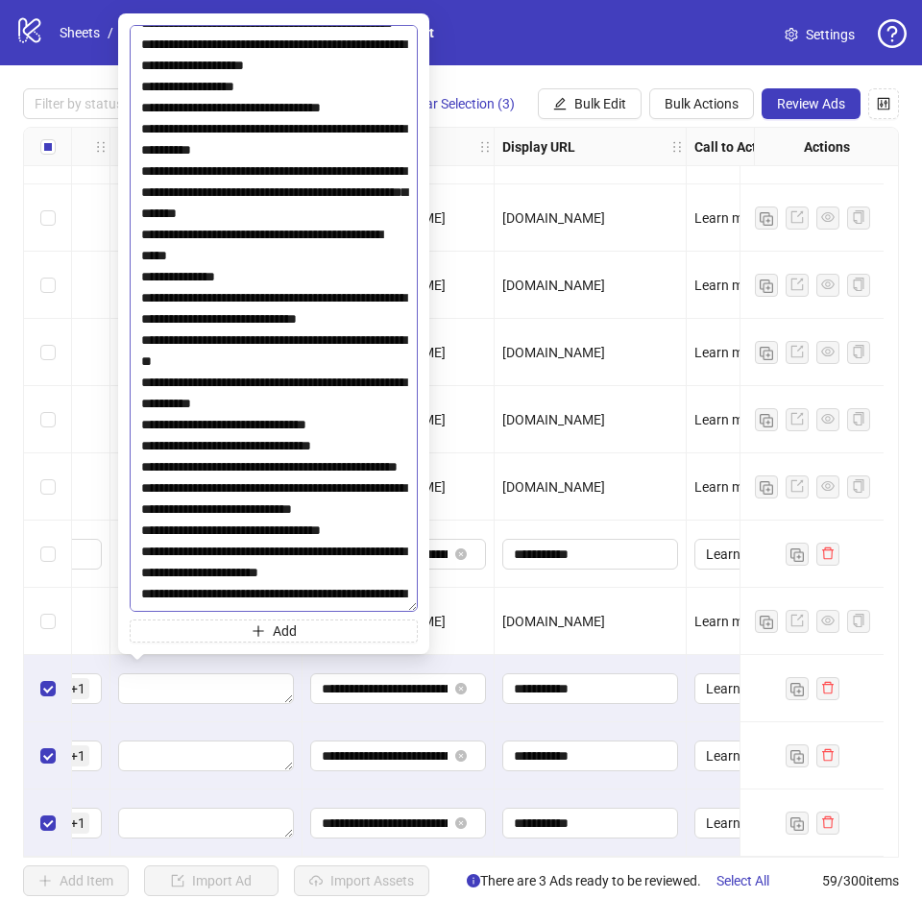
click at [310, 405] on textarea at bounding box center [274, 318] width 288 height 587
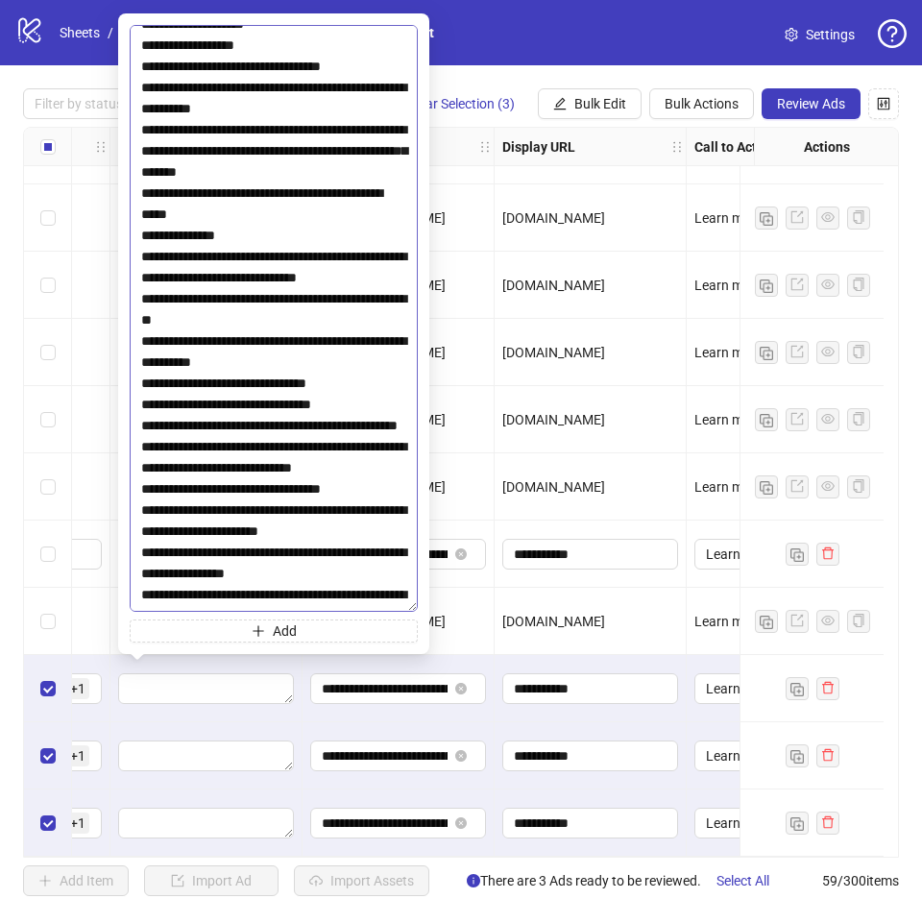
scroll to position [4995, 0]
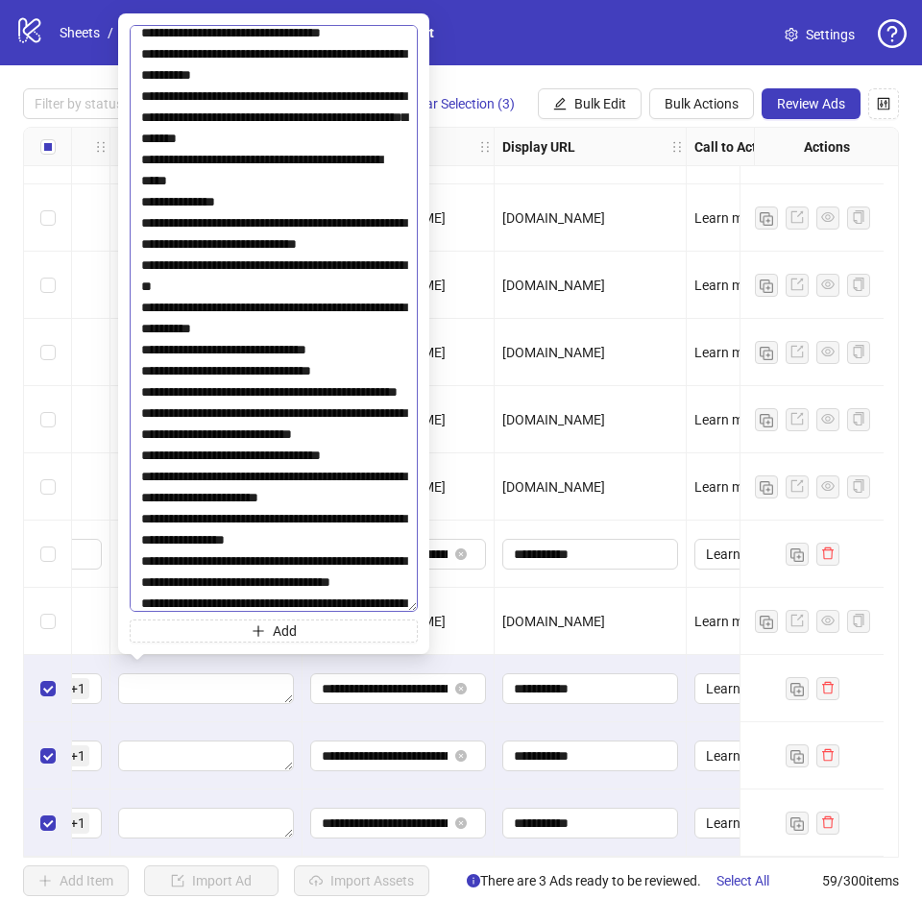
click at [364, 388] on textarea at bounding box center [274, 318] width 288 height 587
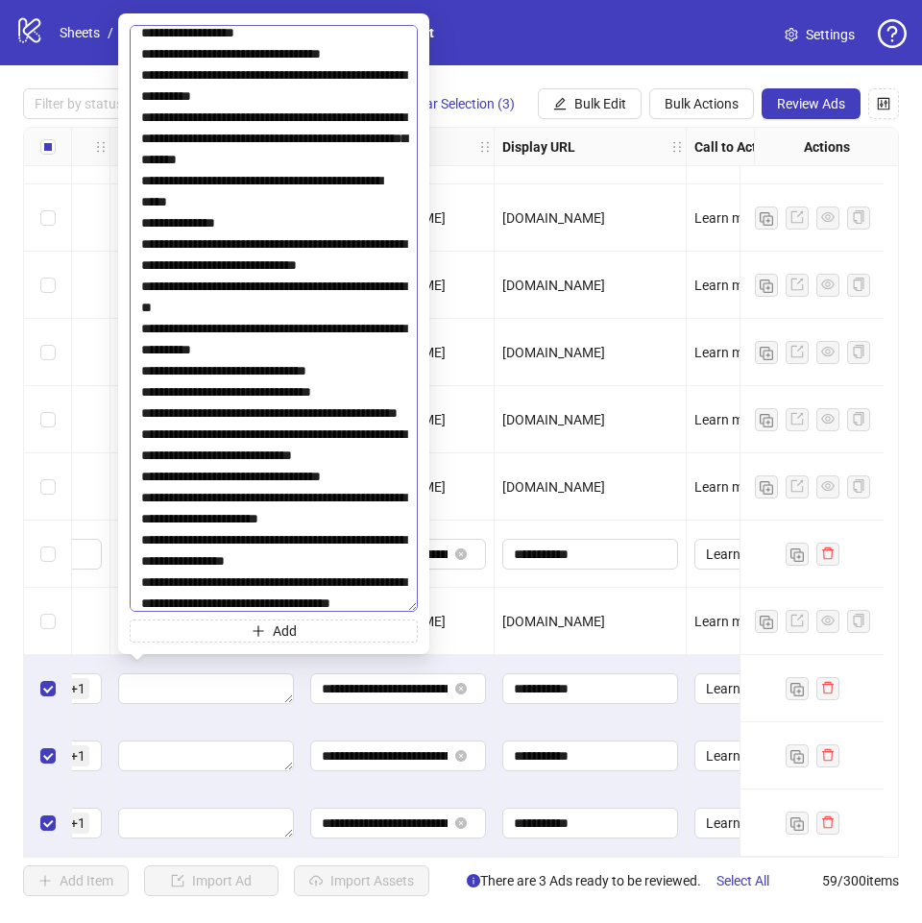
click at [350, 475] on textarea at bounding box center [274, 318] width 288 height 587
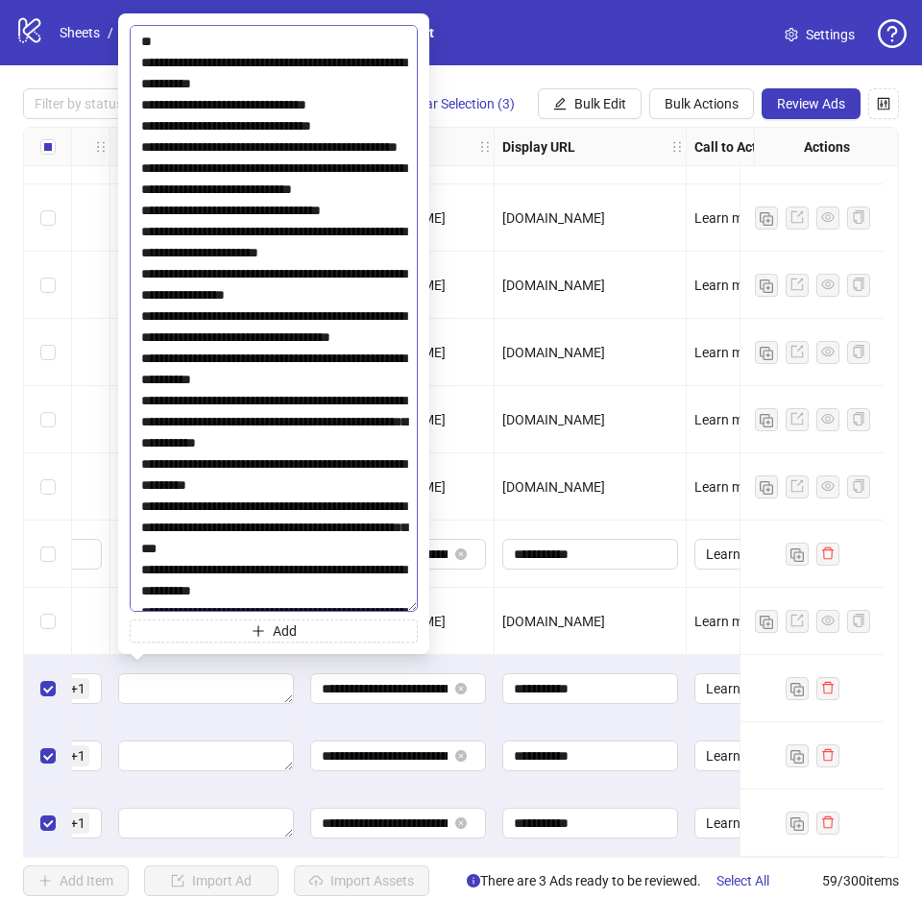
scroll to position [5283, 0]
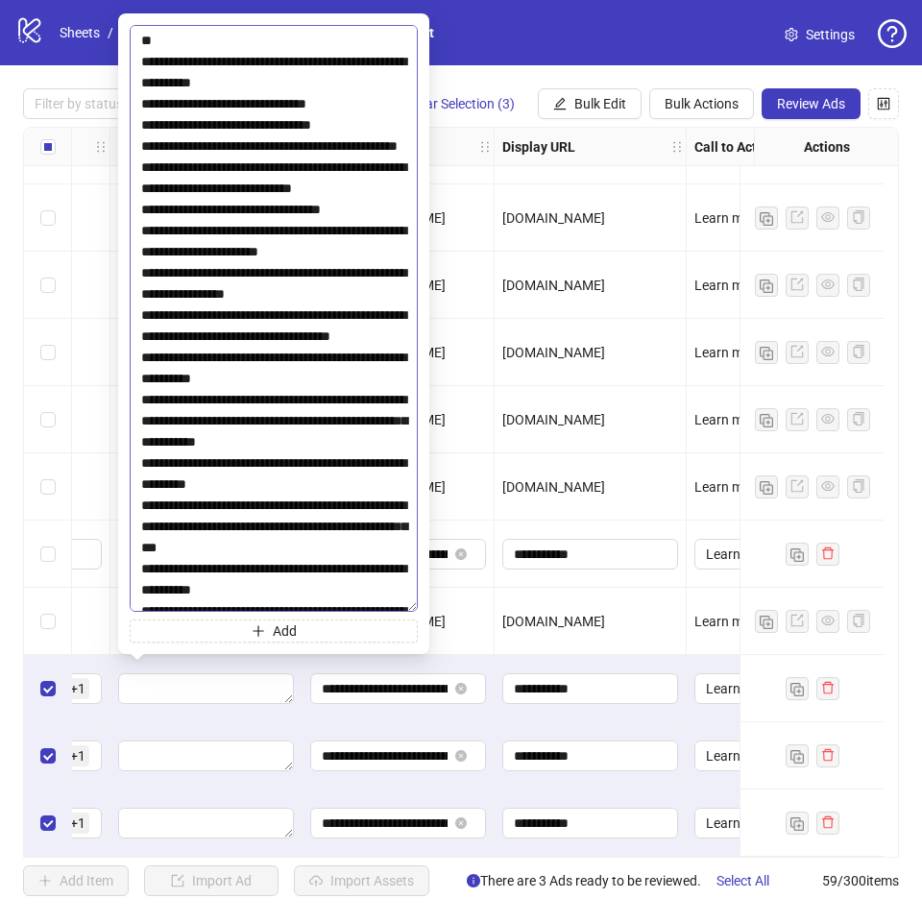
click at [365, 231] on textarea at bounding box center [274, 318] width 288 height 587
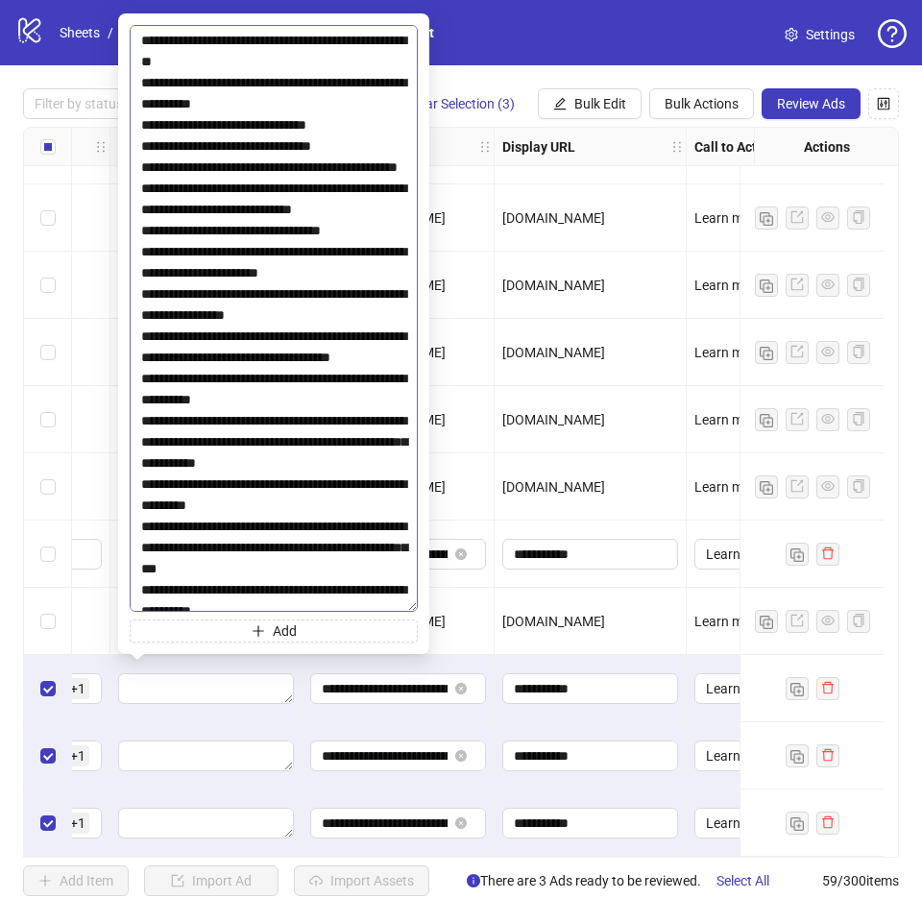
click at [340, 316] on textarea at bounding box center [274, 318] width 288 height 587
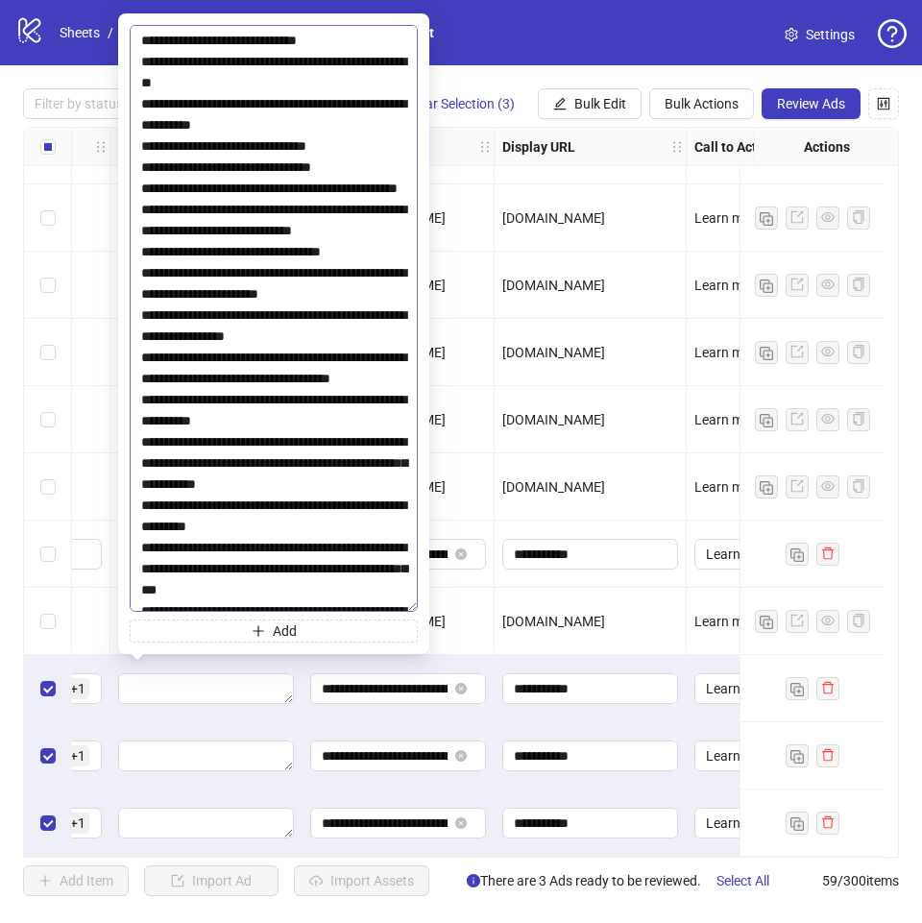
click at [380, 400] on textarea at bounding box center [274, 318] width 288 height 587
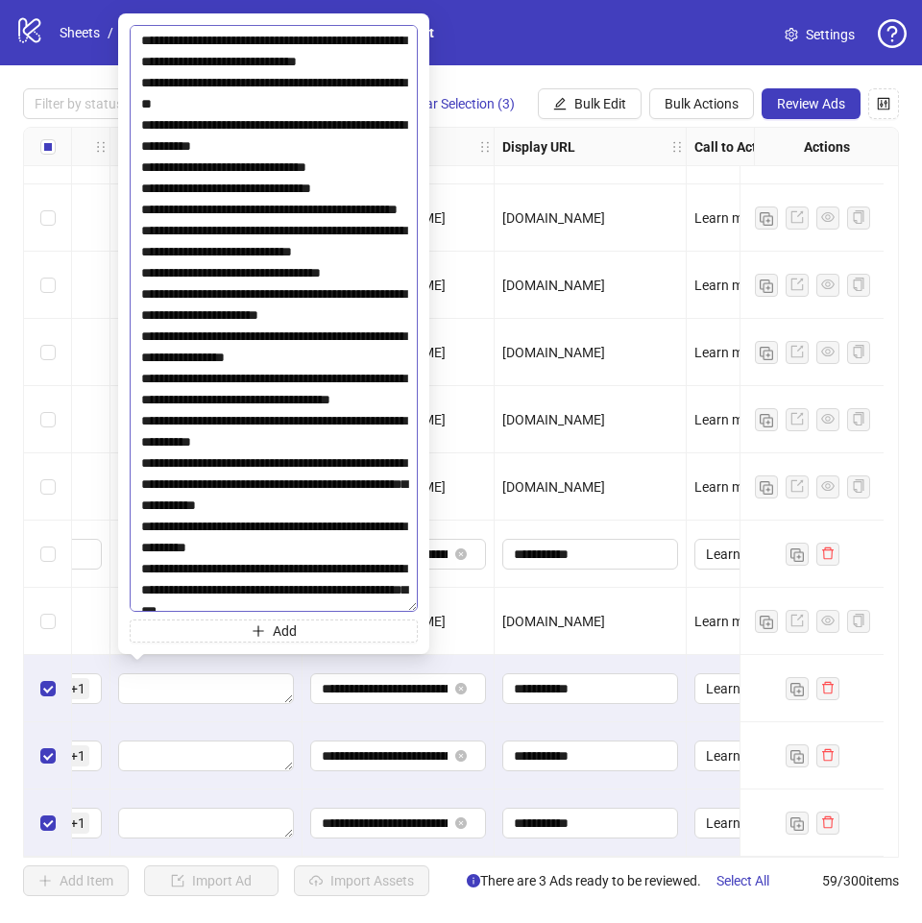
click at [376, 484] on textarea at bounding box center [274, 318] width 288 height 587
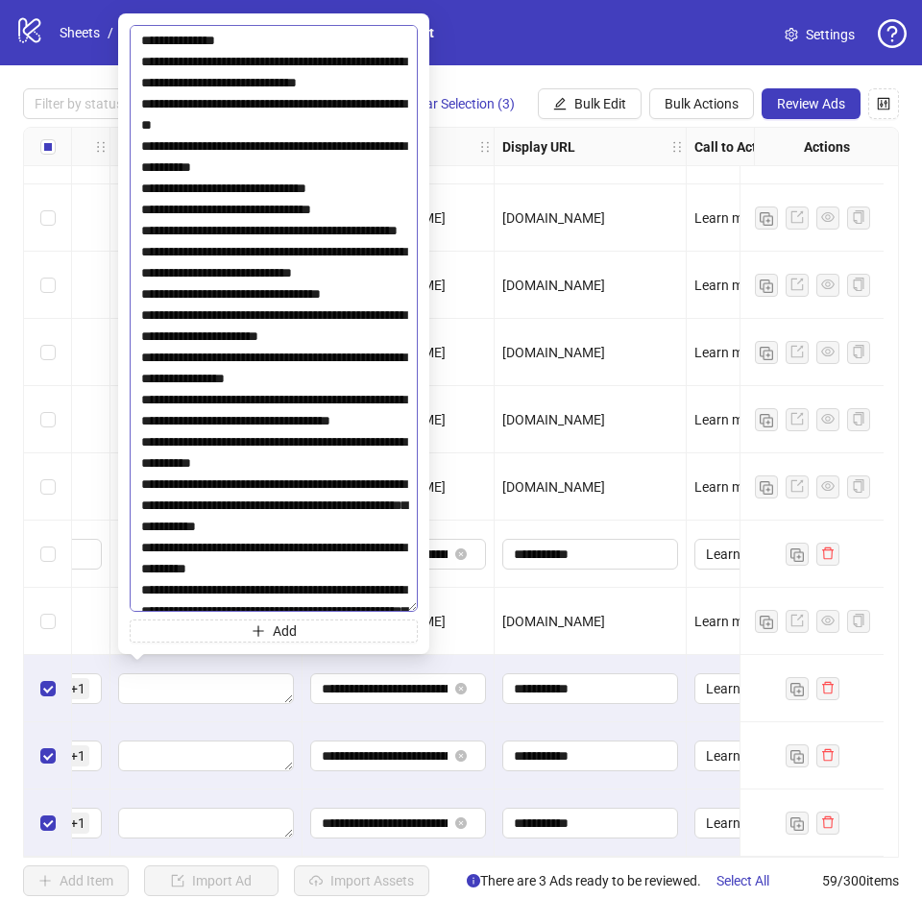
scroll to position [5571, 0]
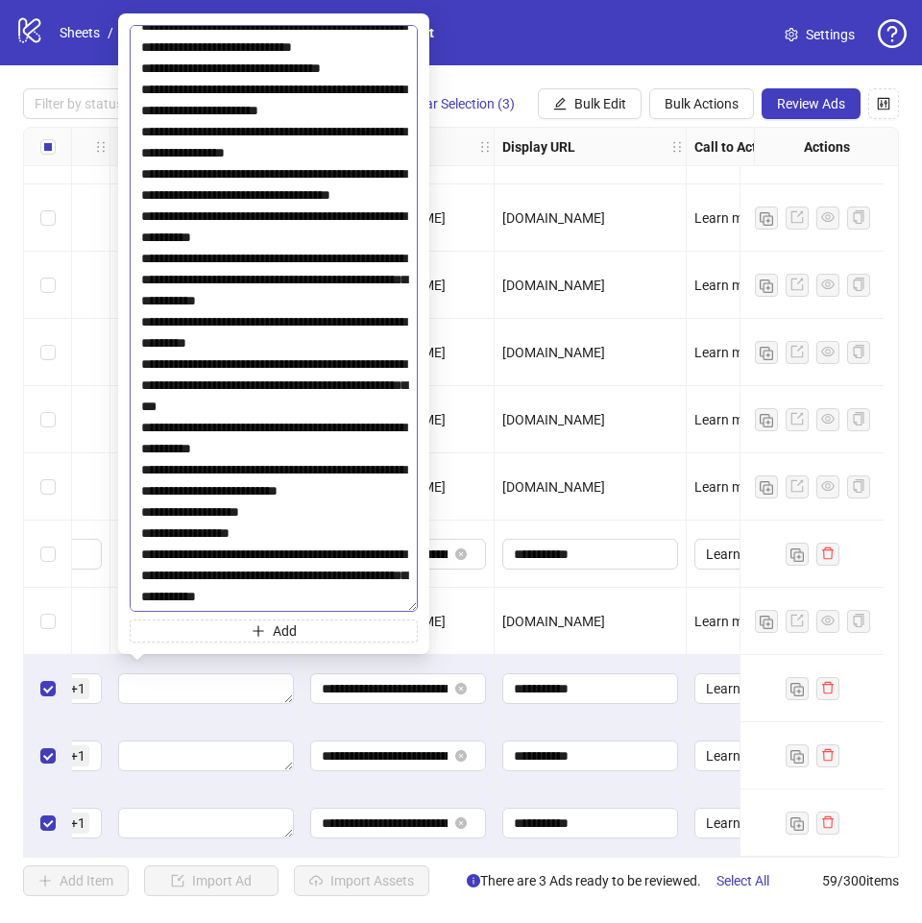
click at [338, 299] on textarea at bounding box center [274, 318] width 288 height 587
click at [328, 392] on textarea at bounding box center [274, 318] width 288 height 587
click at [309, 470] on textarea at bounding box center [274, 318] width 288 height 587
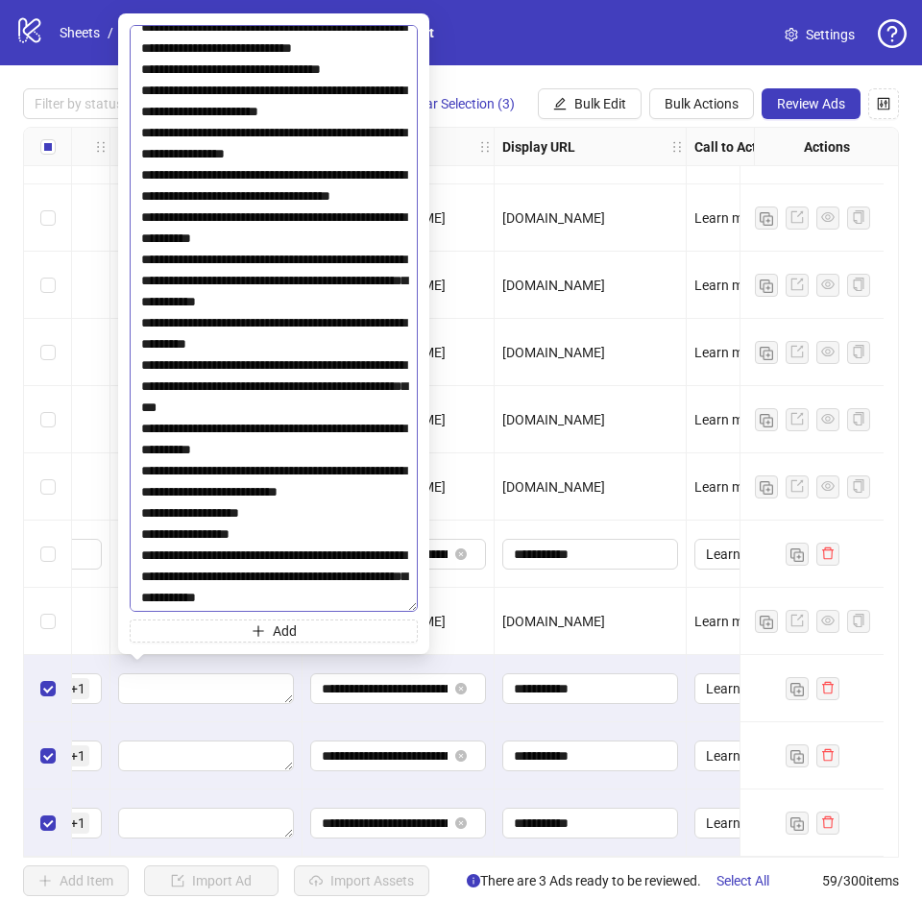
click at [144, 469] on textarea at bounding box center [274, 318] width 288 height 587
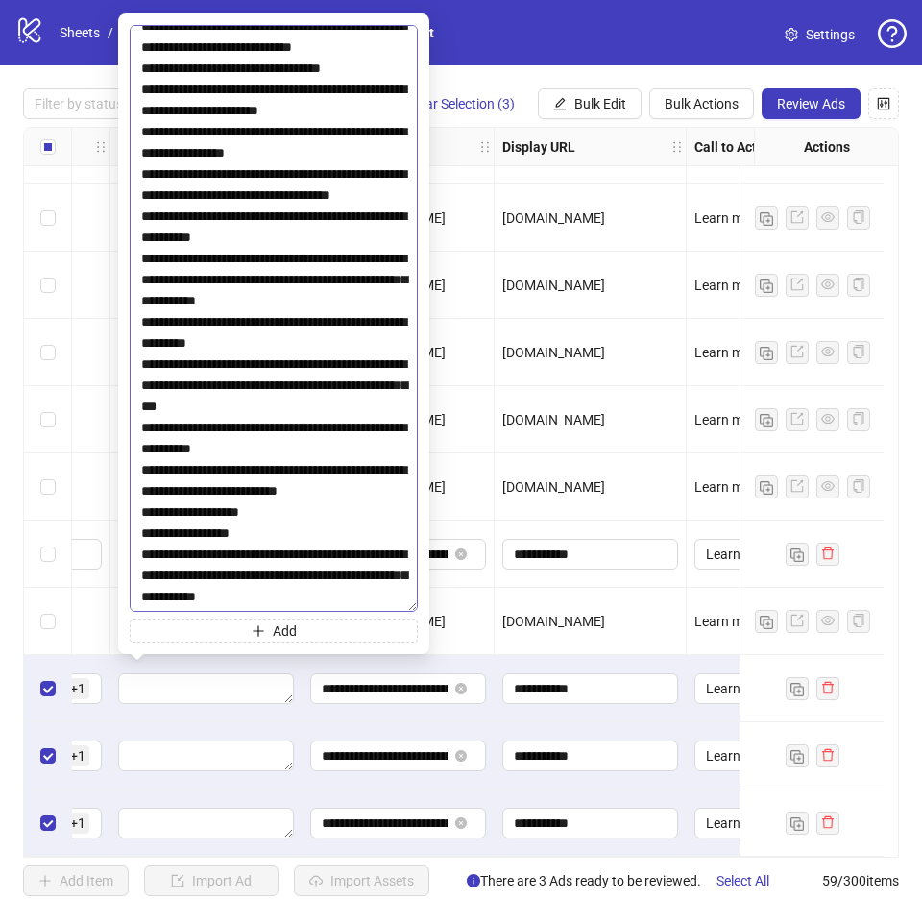
scroll to position [5859, 0]
click at [318, 290] on textarea at bounding box center [274, 318] width 288 height 587
click at [268, 389] on textarea at bounding box center [274, 318] width 288 height 587
click at [289, 454] on textarea at bounding box center [274, 318] width 288 height 587
click at [266, 507] on textarea at bounding box center [274, 318] width 288 height 587
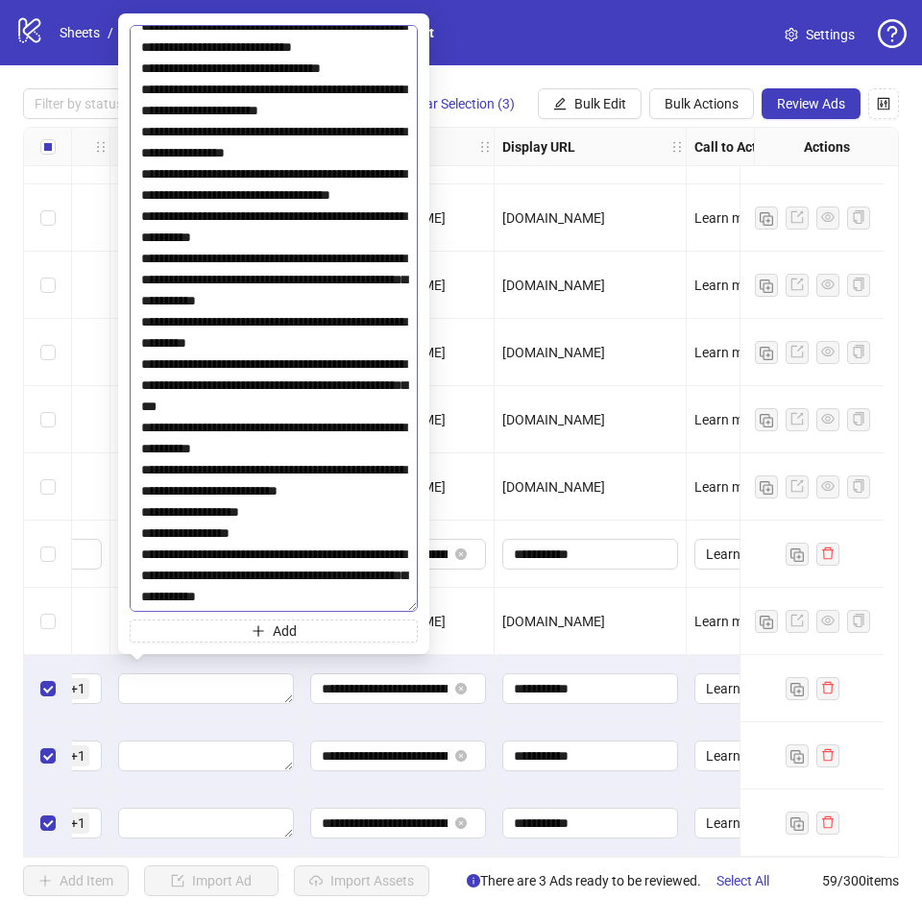
scroll to position [6147, 0]
click at [250, 291] on textarea at bounding box center [274, 318] width 288 height 587
click at [279, 358] on textarea at bounding box center [274, 318] width 288 height 587
click at [300, 421] on textarea at bounding box center [274, 318] width 288 height 587
click at [359, 465] on textarea at bounding box center [274, 318] width 288 height 587
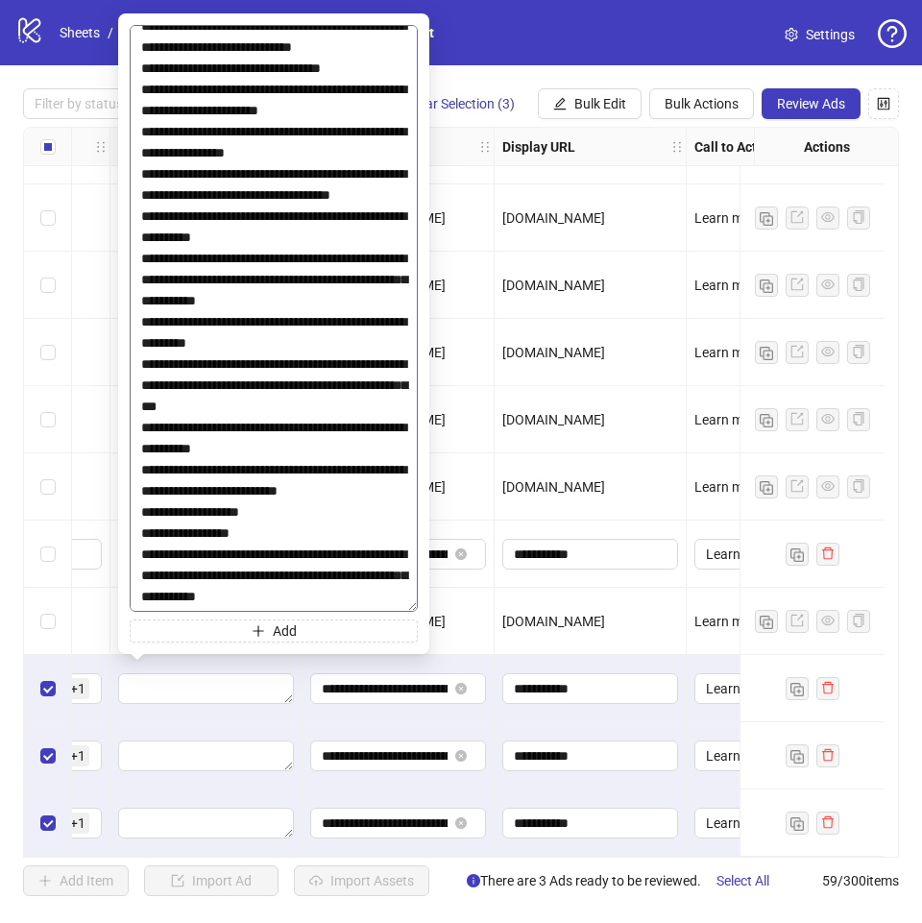
click at [361, 507] on textarea at bounding box center [274, 318] width 288 height 587
click at [220, 284] on textarea at bounding box center [274, 318] width 288 height 587
click at [247, 374] on textarea at bounding box center [274, 318] width 288 height 587
click at [359, 404] on textarea at bounding box center [274, 318] width 288 height 587
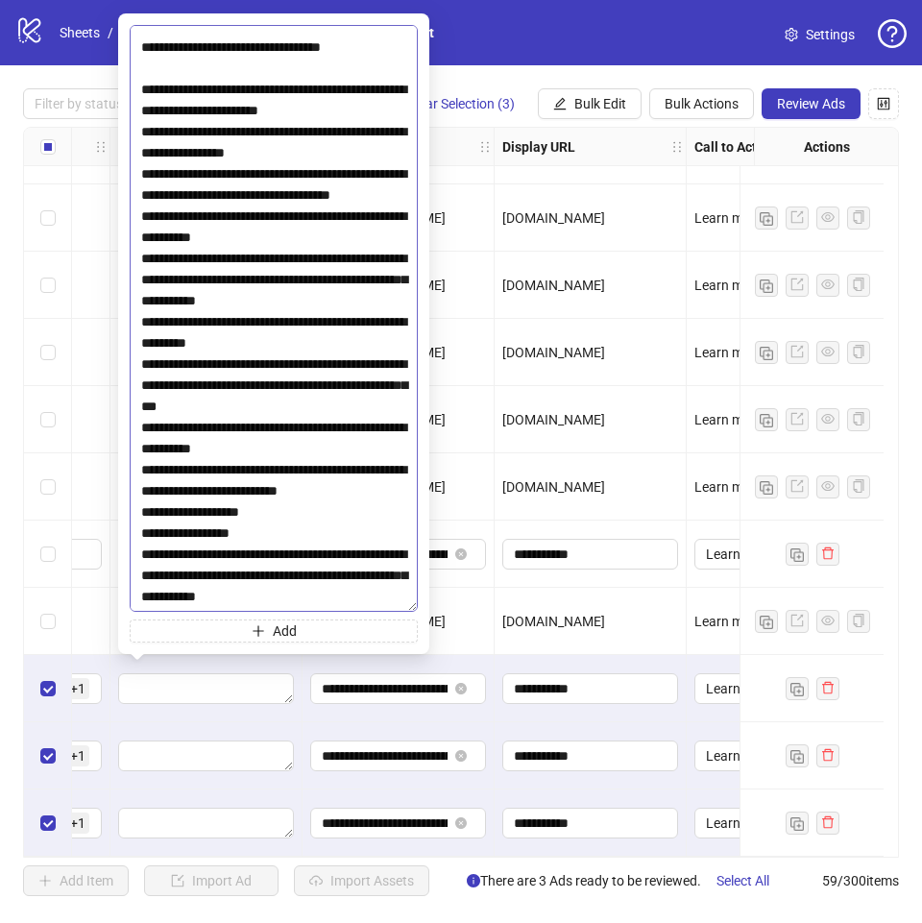
click at [387, 474] on textarea at bounding box center [274, 318] width 288 height 587
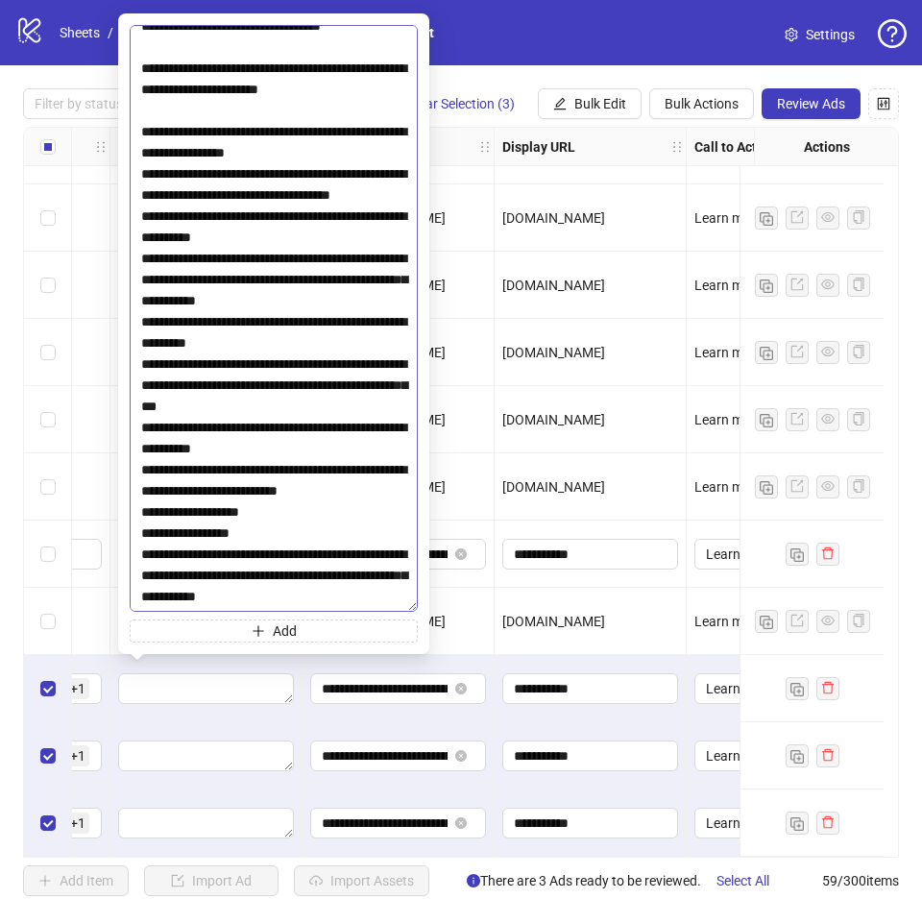
click at [353, 538] on textarea at bounding box center [274, 318] width 288 height 587
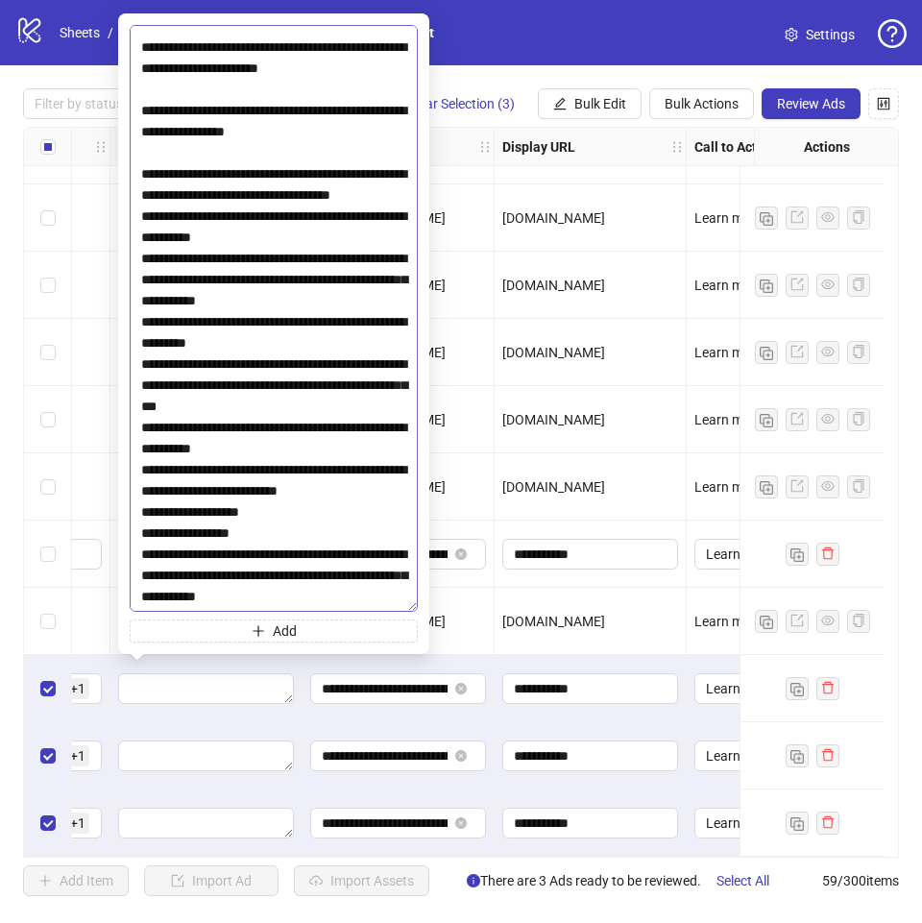
scroll to position [6819, 0]
click at [284, 240] on textarea at bounding box center [274, 318] width 288 height 587
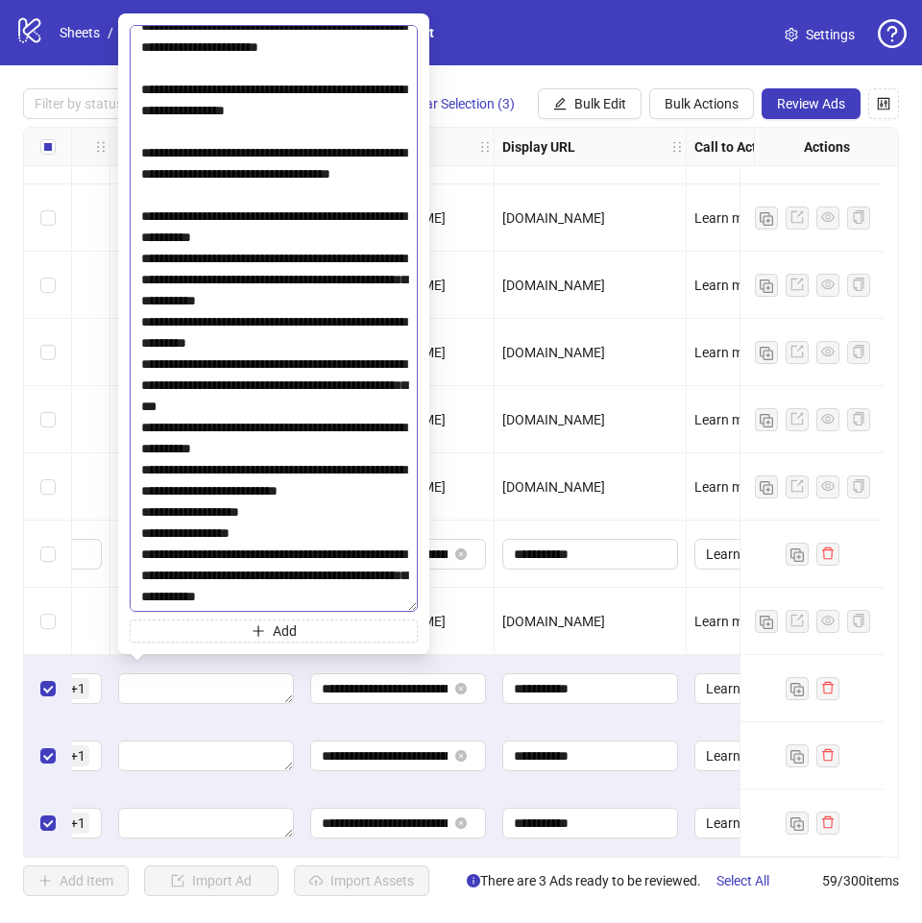
click at [309, 303] on textarea at bounding box center [274, 318] width 288 height 587
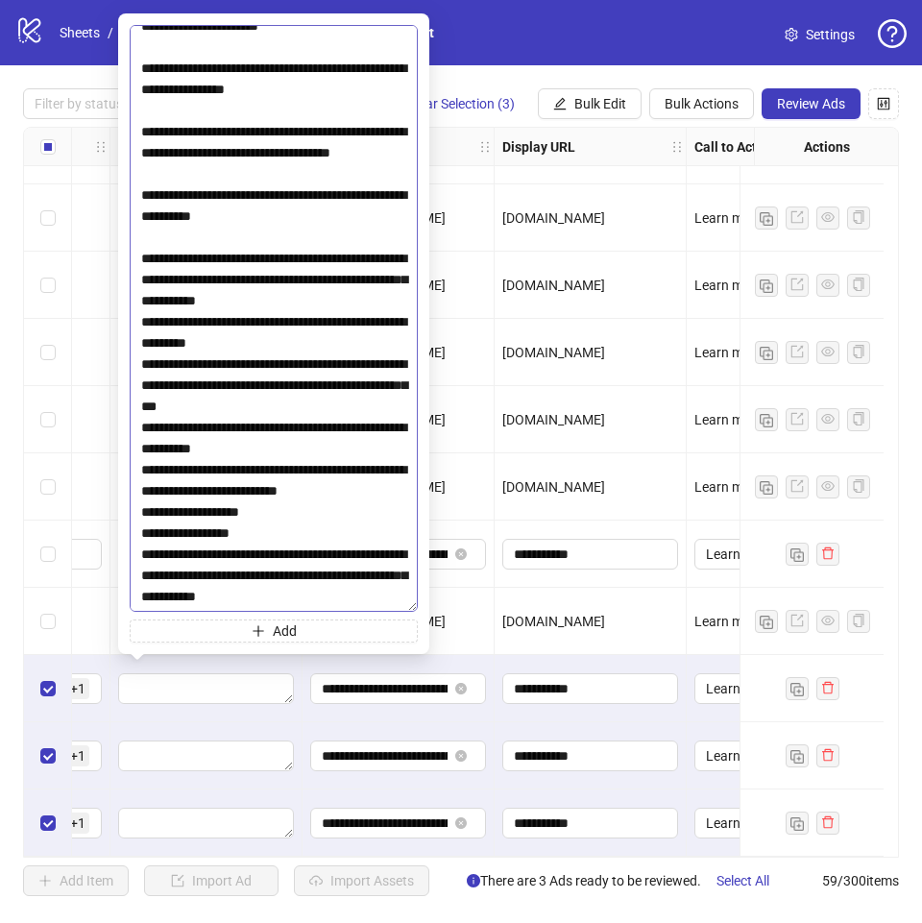
click at [370, 387] on textarea at bounding box center [274, 318] width 288 height 587
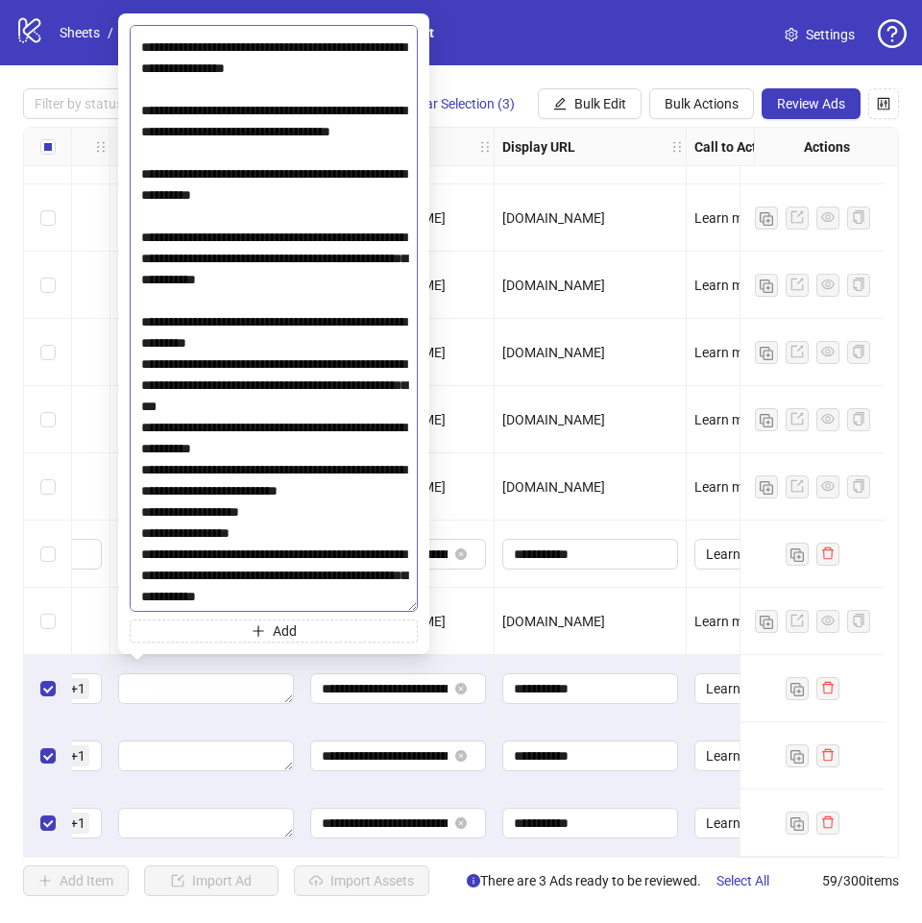
click at [337, 450] on textarea at bounding box center [274, 318] width 288 height 587
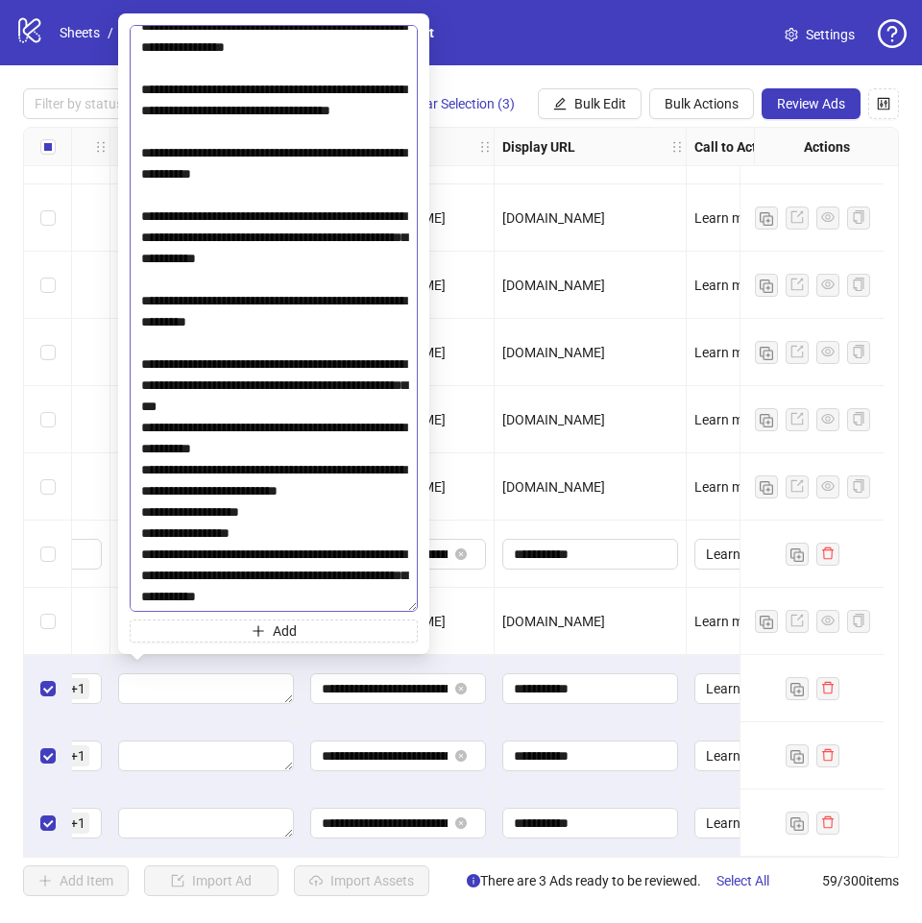
scroll to position [6916, 0]
click at [337, 435] on textarea at bounding box center [274, 318] width 288 height 587
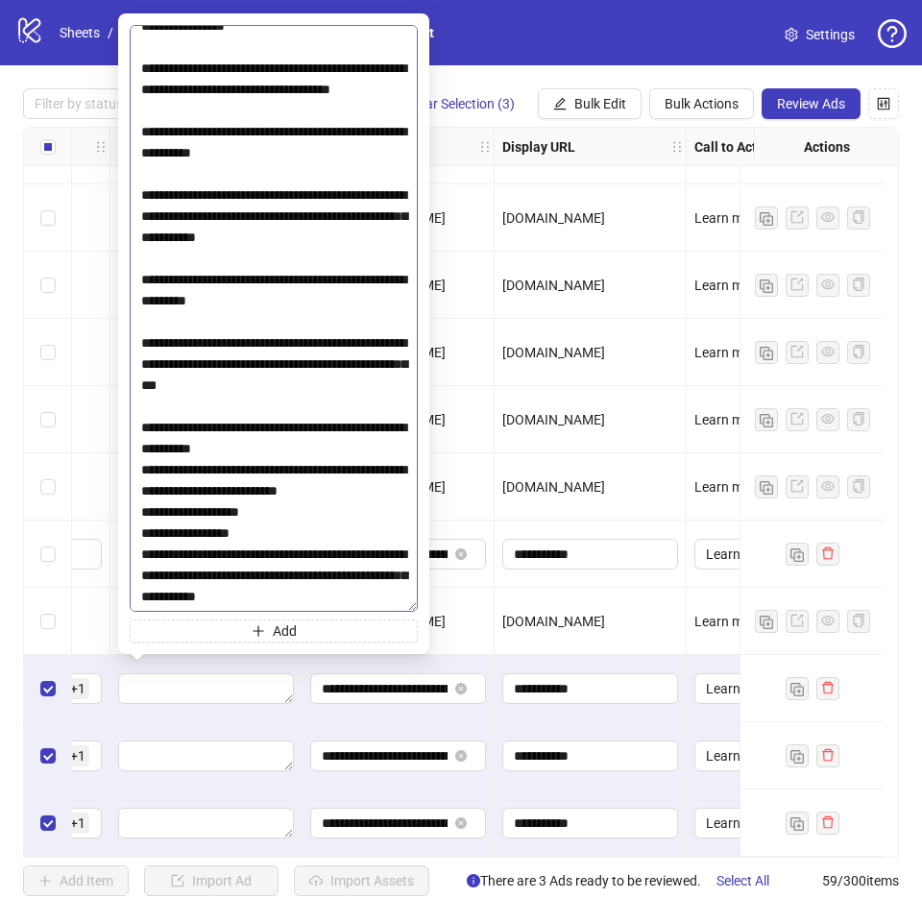
click at [326, 500] on textarea at bounding box center [274, 318] width 288 height 587
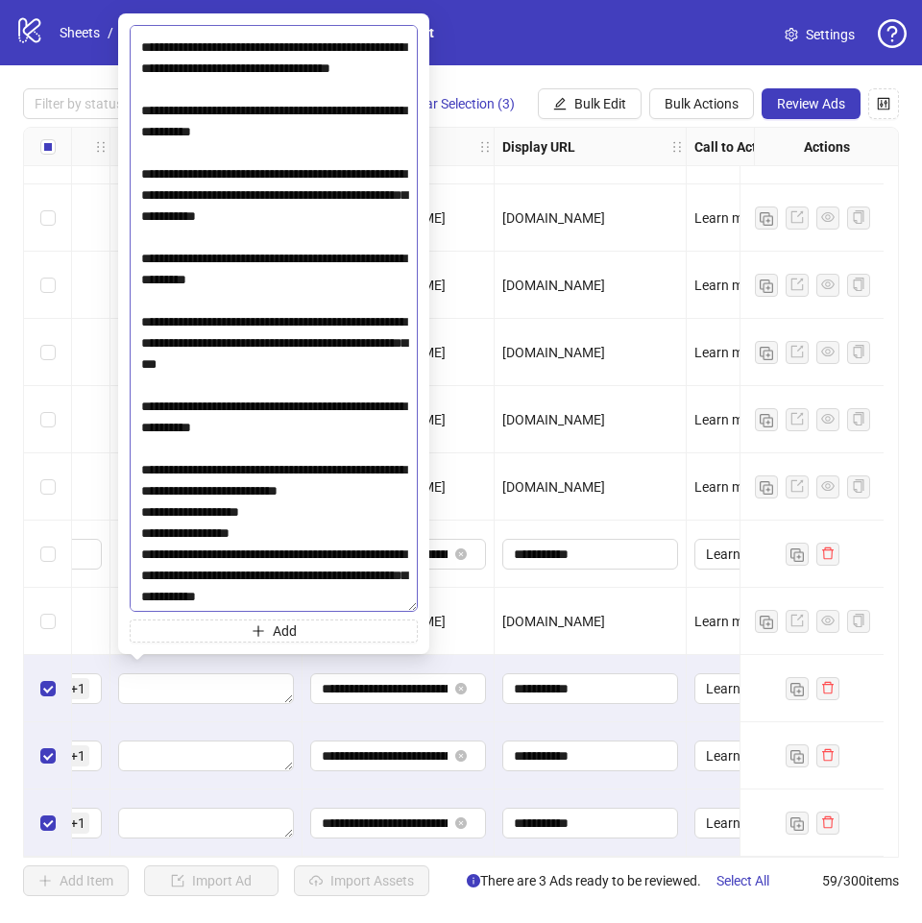
scroll to position [7009, 0]
click at [284, 488] on textarea at bounding box center [274, 318] width 288 height 587
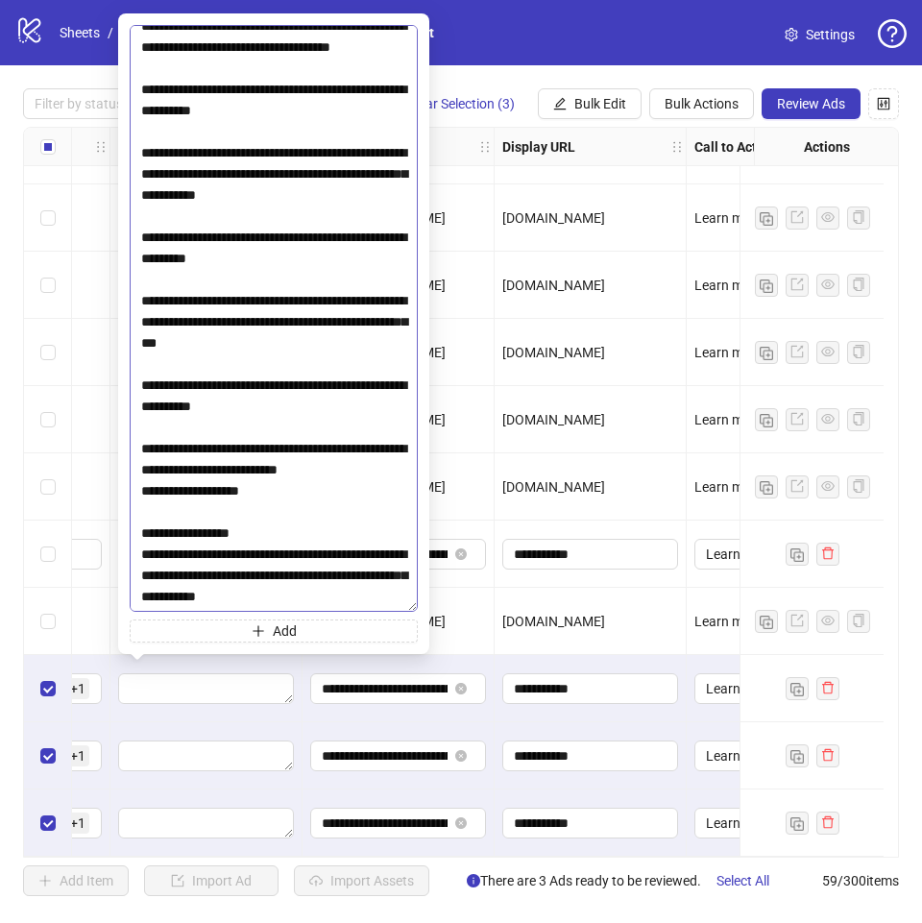
click at [288, 533] on textarea at bounding box center [274, 318] width 288 height 587
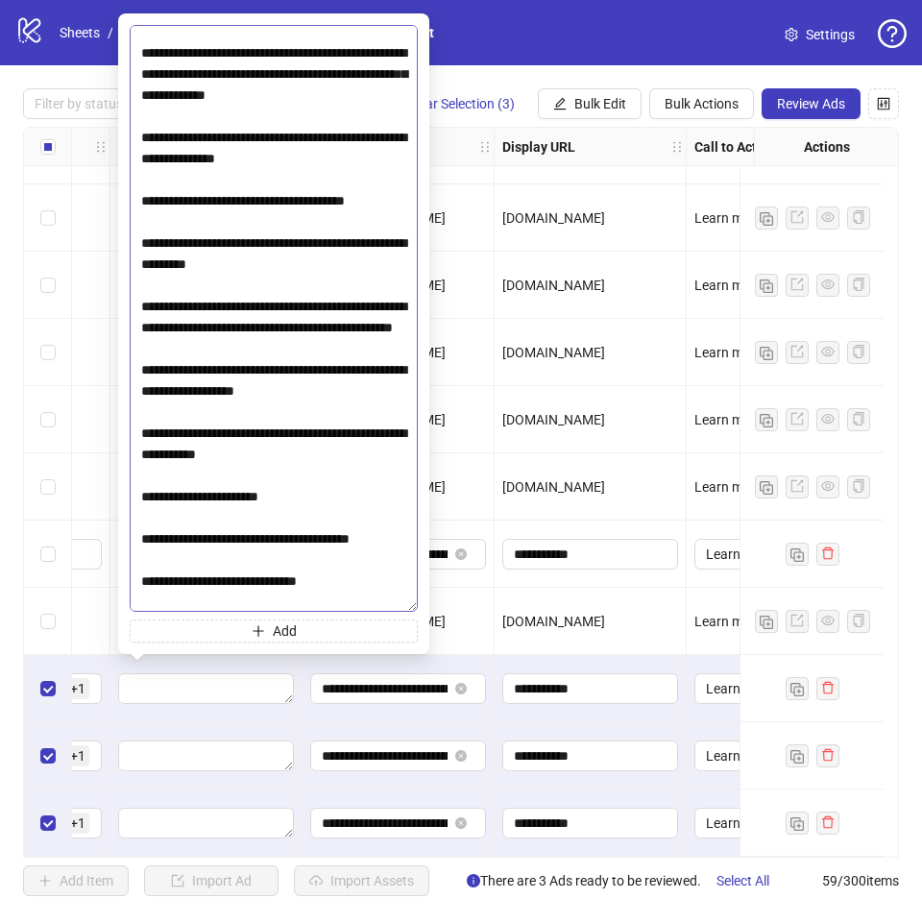
scroll to position [0, 0]
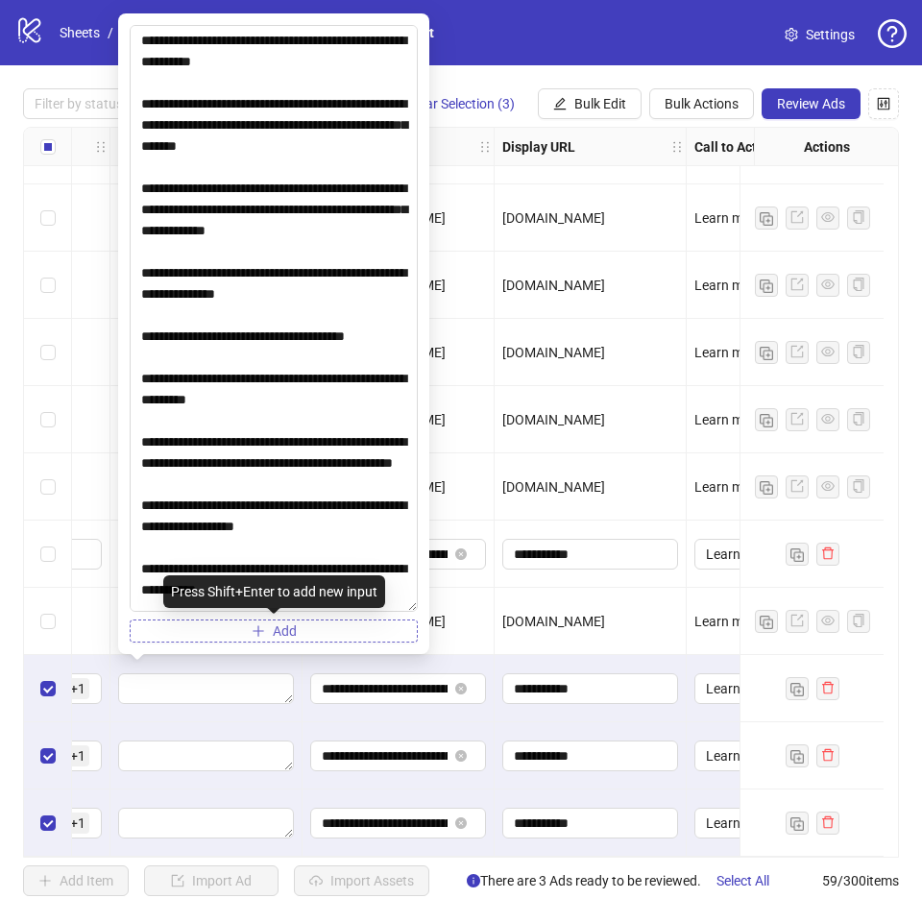
type textarea "**********"
click at [332, 627] on button "Add" at bounding box center [274, 631] width 288 height 23
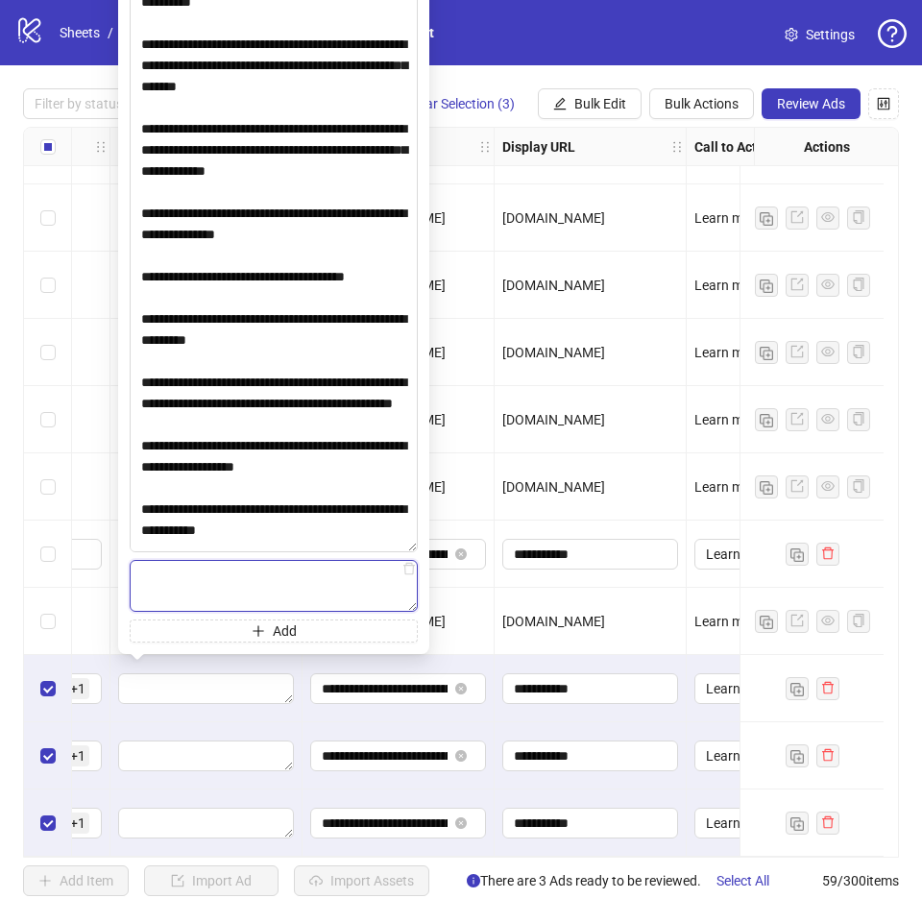
click at [314, 565] on textarea at bounding box center [274, 586] width 288 height 52
paste textarea "**********"
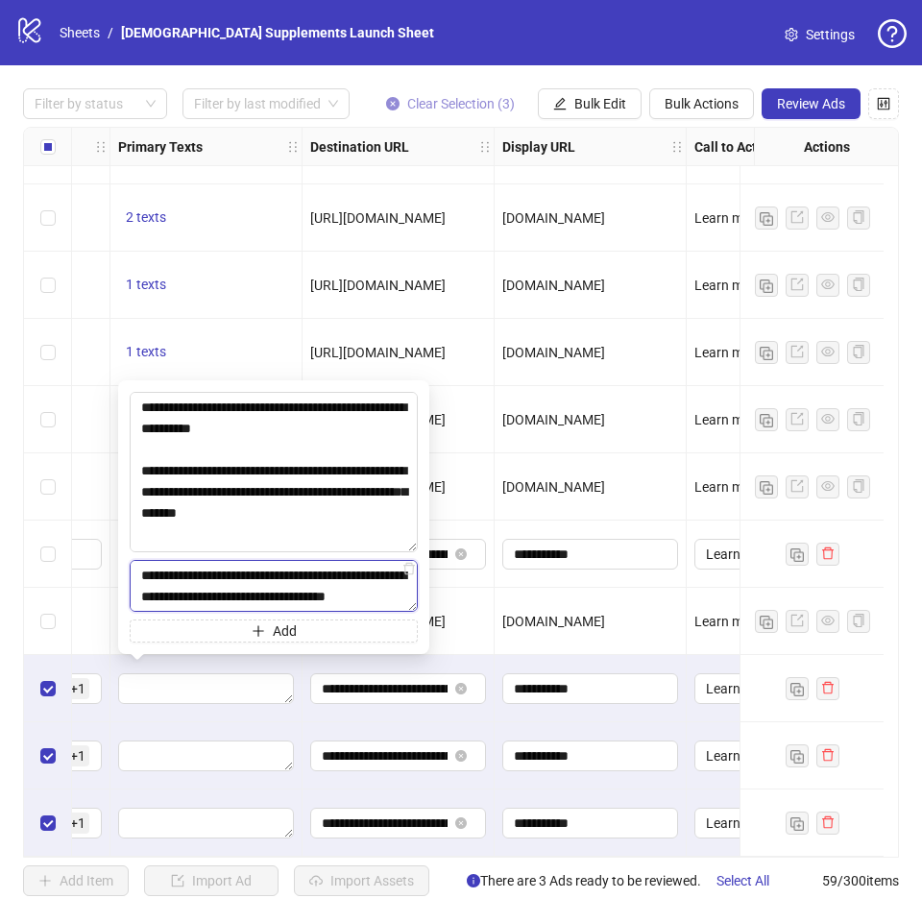
drag, startPoint x: 411, startPoint y: 546, endPoint x: 453, endPoint y: 117, distance: 430.5
click at [453, 117] on body "logo/logo-mobile Sheets / Jevi Supplements Launch Sheet Settings Filter by stat…" at bounding box center [461, 461] width 922 height 923
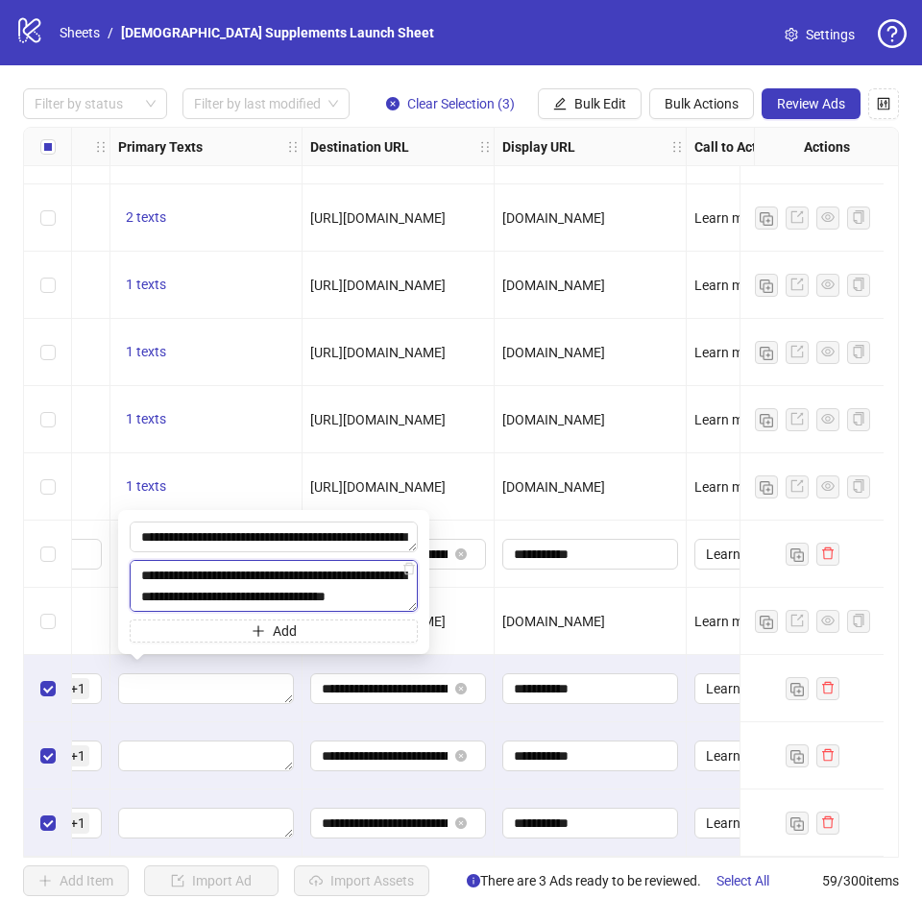
drag, startPoint x: 413, startPoint y: 548, endPoint x: 401, endPoint y: 401, distance: 148.4
click at [401, 401] on body "logo/logo-mobile Sheets / Jevi Supplements Launch Sheet Settings Filter by stat…" at bounding box center [461, 461] width 922 height 923
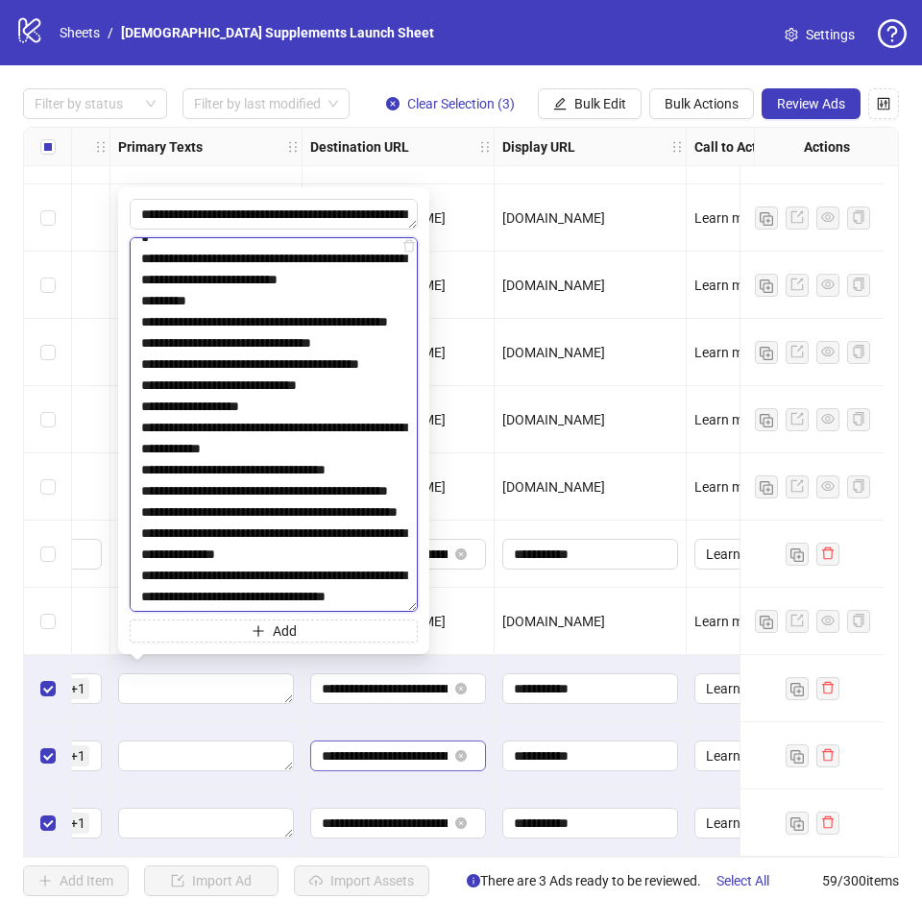
drag, startPoint x: 410, startPoint y: 604, endPoint x: 450, endPoint y: 758, distance: 158.9
click at [485, 914] on html "logo/logo-mobile Sheets / Jevi Supplements Launch Sheet Settings Filter by stat…" at bounding box center [461, 461] width 922 height 923
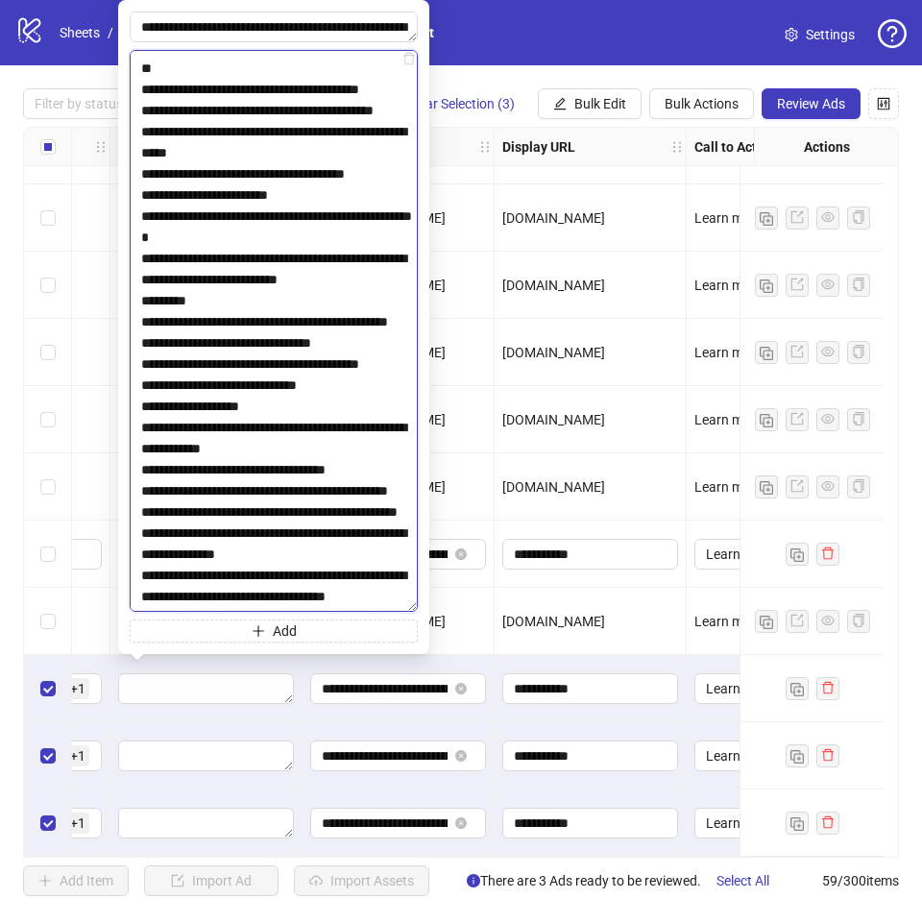
drag, startPoint x: 410, startPoint y: 601, endPoint x: 476, endPoint y: 848, distance: 255.6
click at [476, 849] on body "logo/logo-mobile Sheets / Jevi Supplements Launch Sheet Settings Filter by stat…" at bounding box center [461, 461] width 922 height 923
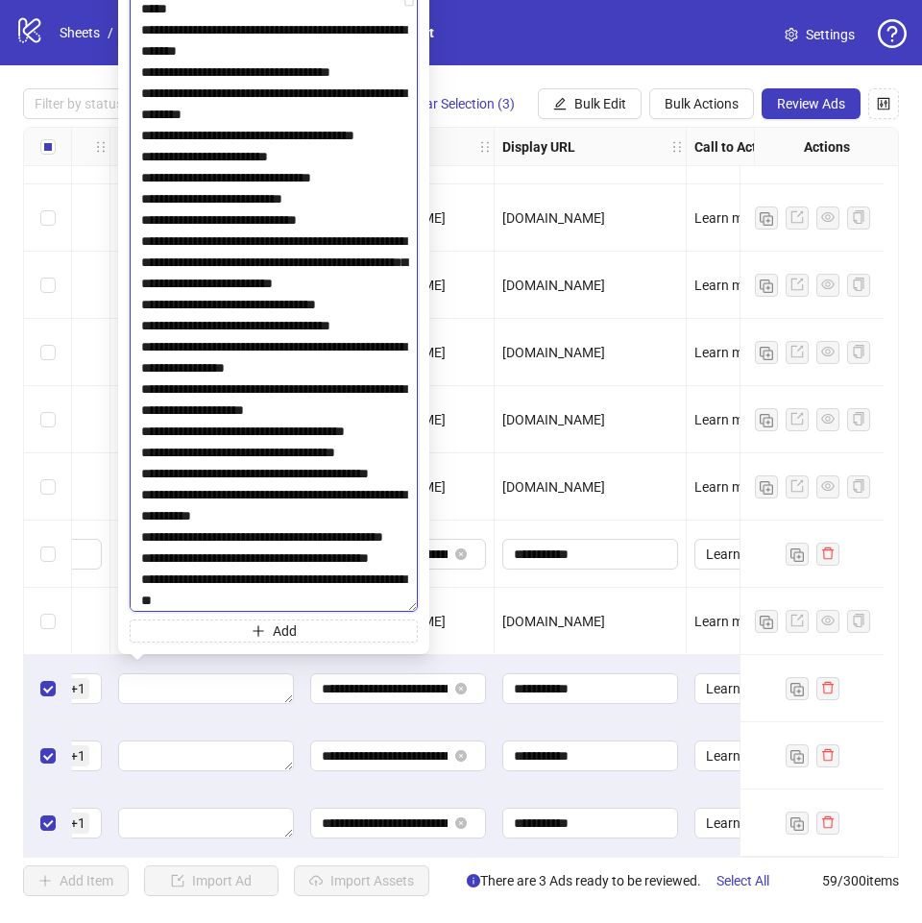
scroll to position [0, 0]
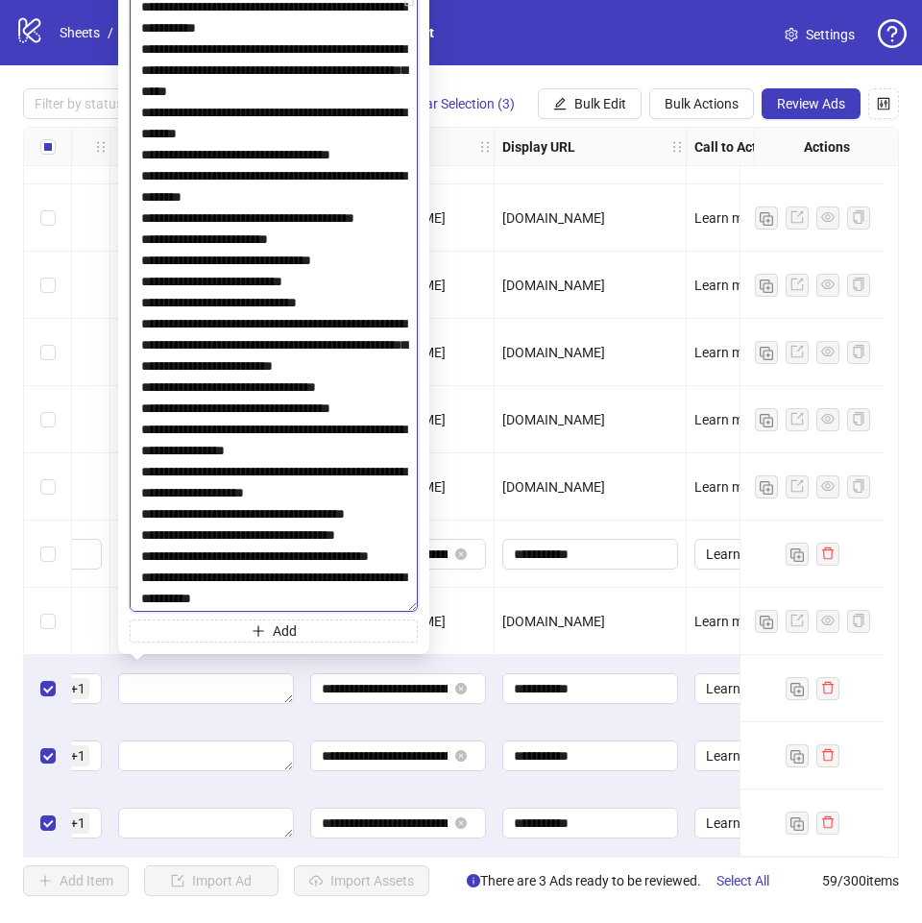
click at [319, 25] on textarea at bounding box center [274, 301] width 288 height 620
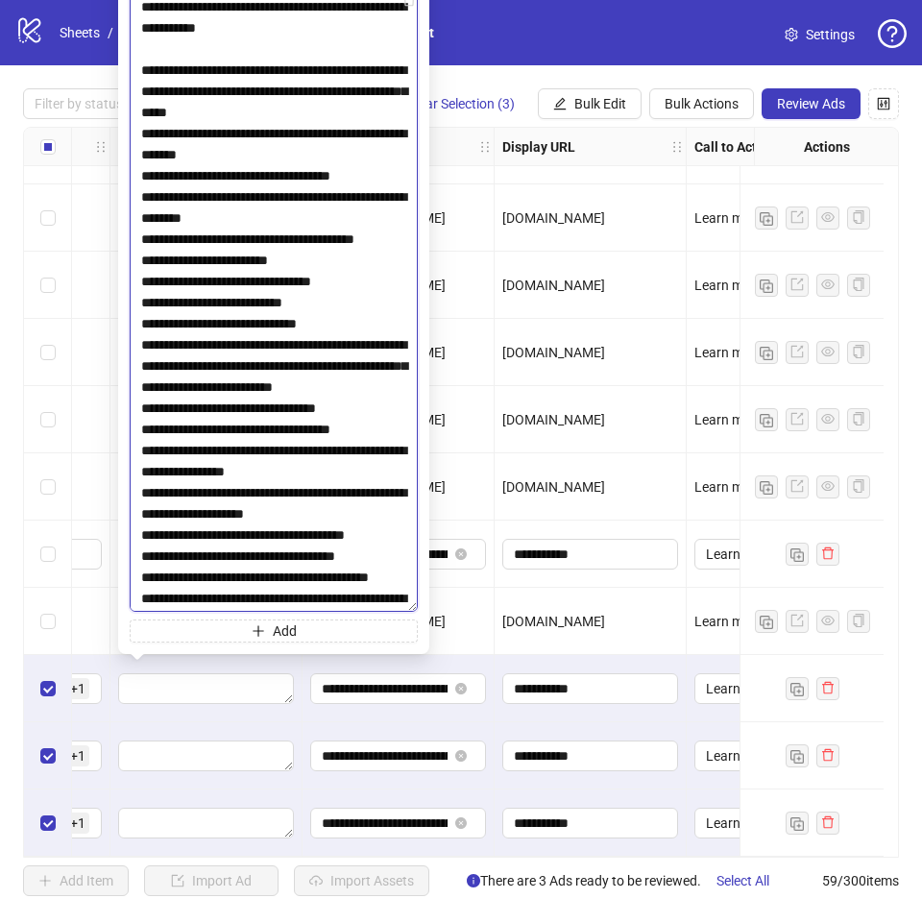
click at [356, 118] on textarea at bounding box center [274, 301] width 288 height 620
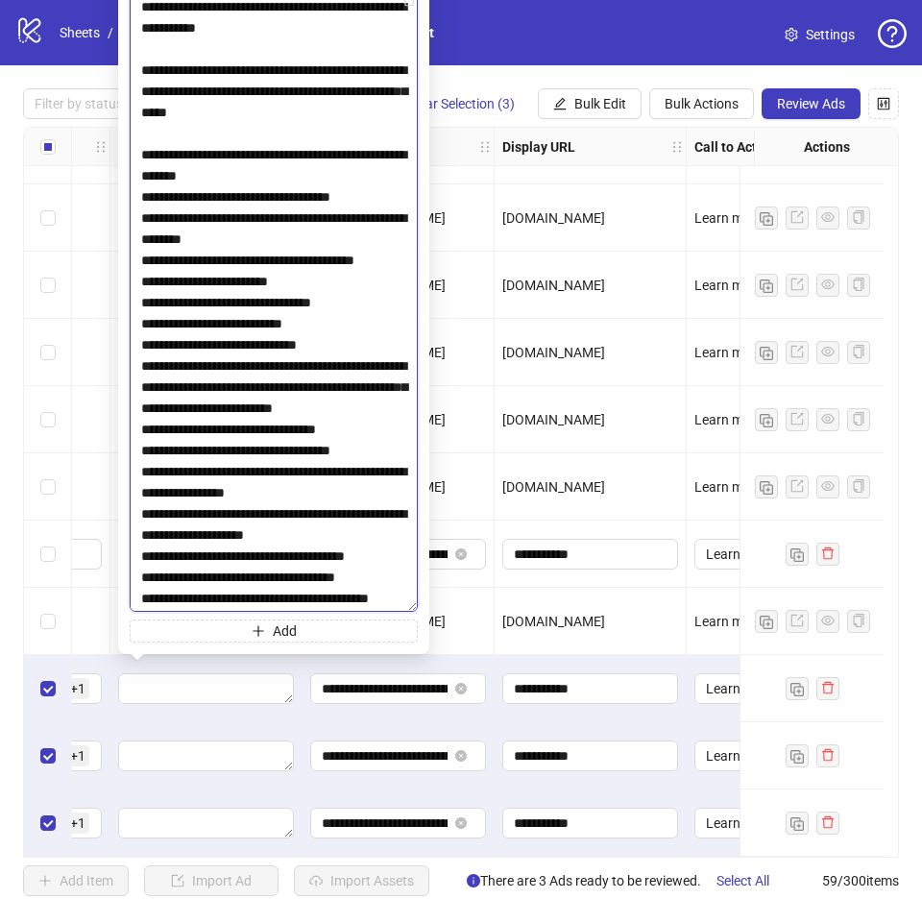
click at [322, 175] on textarea at bounding box center [274, 301] width 288 height 620
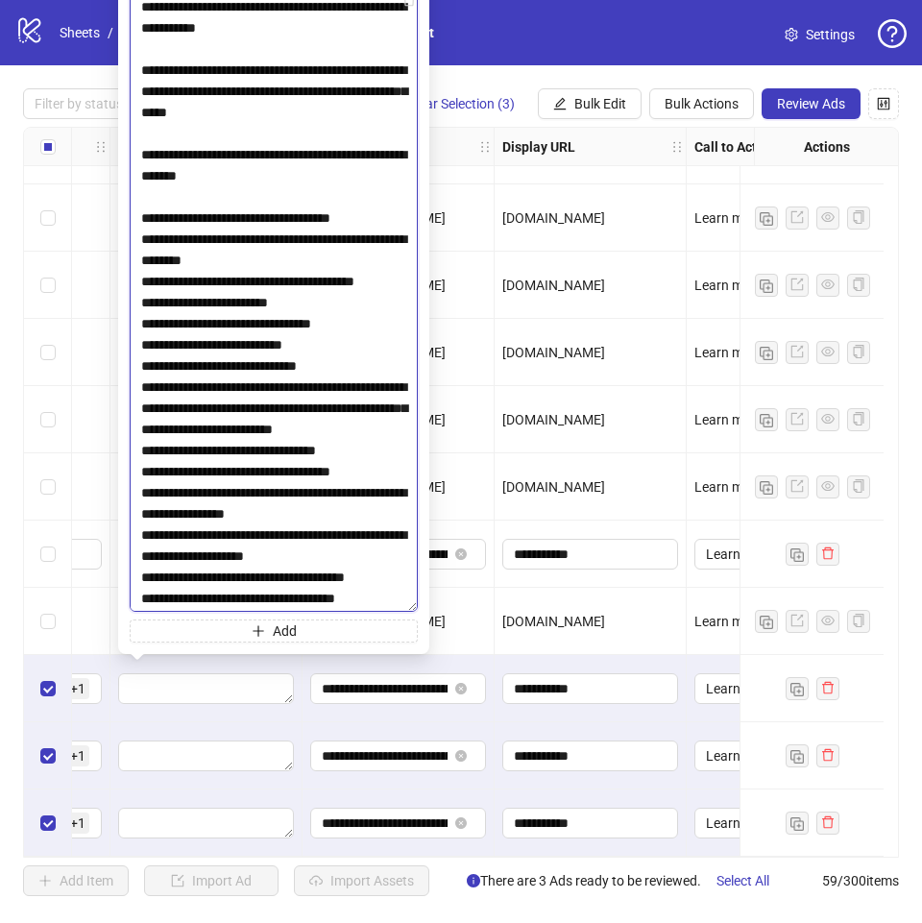
click at [373, 220] on textarea at bounding box center [274, 301] width 288 height 620
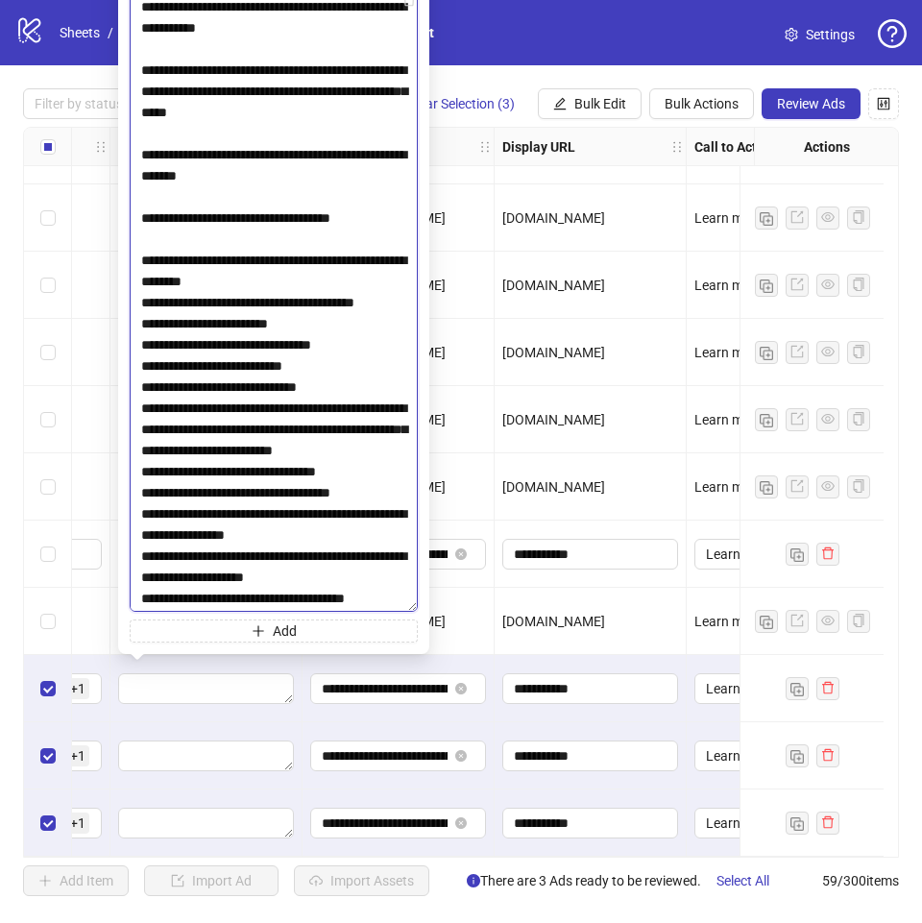
click at [290, 280] on textarea at bounding box center [274, 301] width 288 height 620
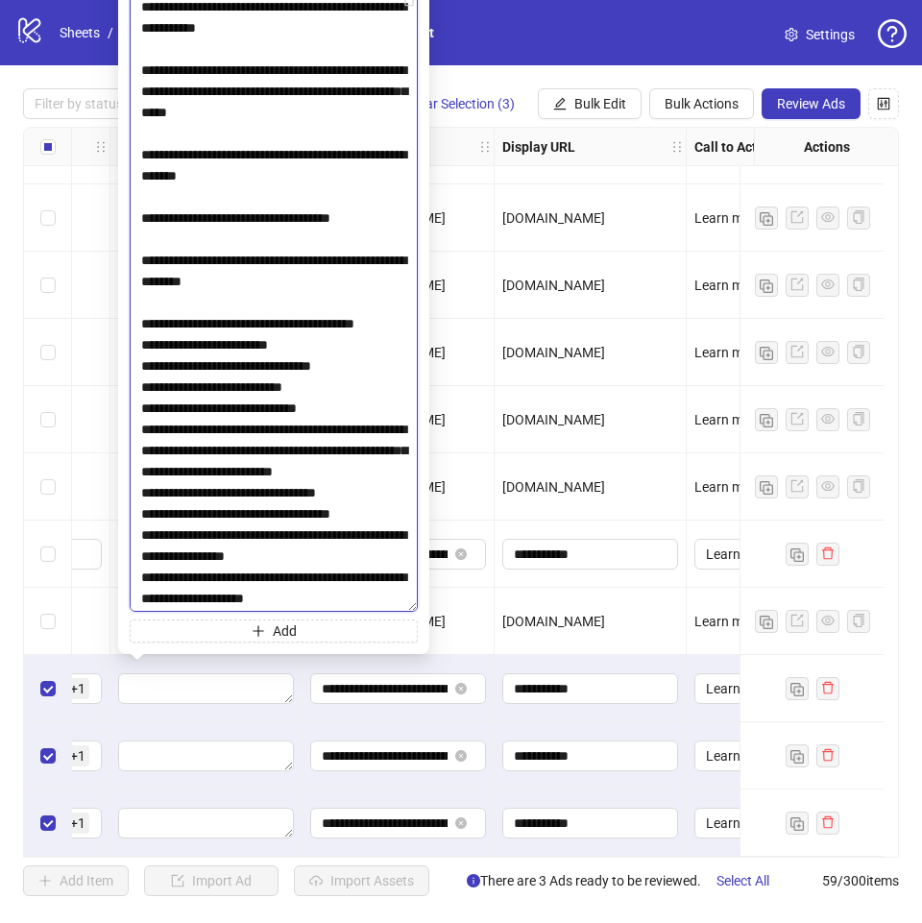
click at [223, 343] on textarea at bounding box center [274, 301] width 288 height 620
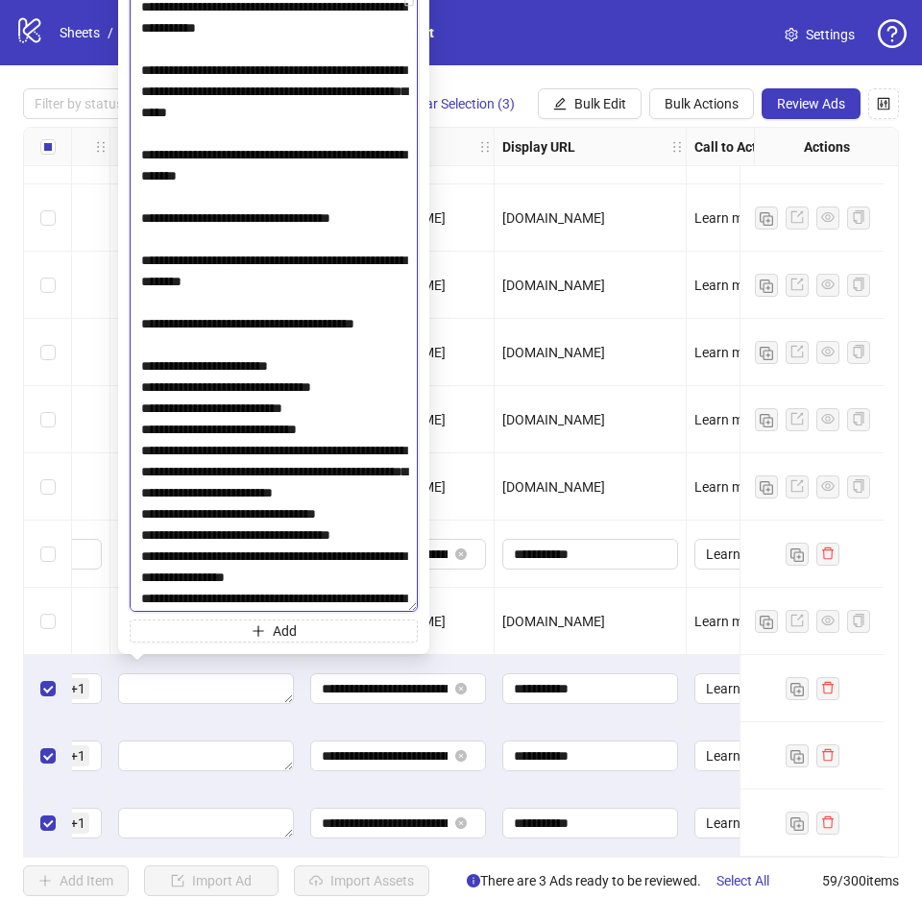
click at [343, 386] on textarea at bounding box center [274, 301] width 288 height 620
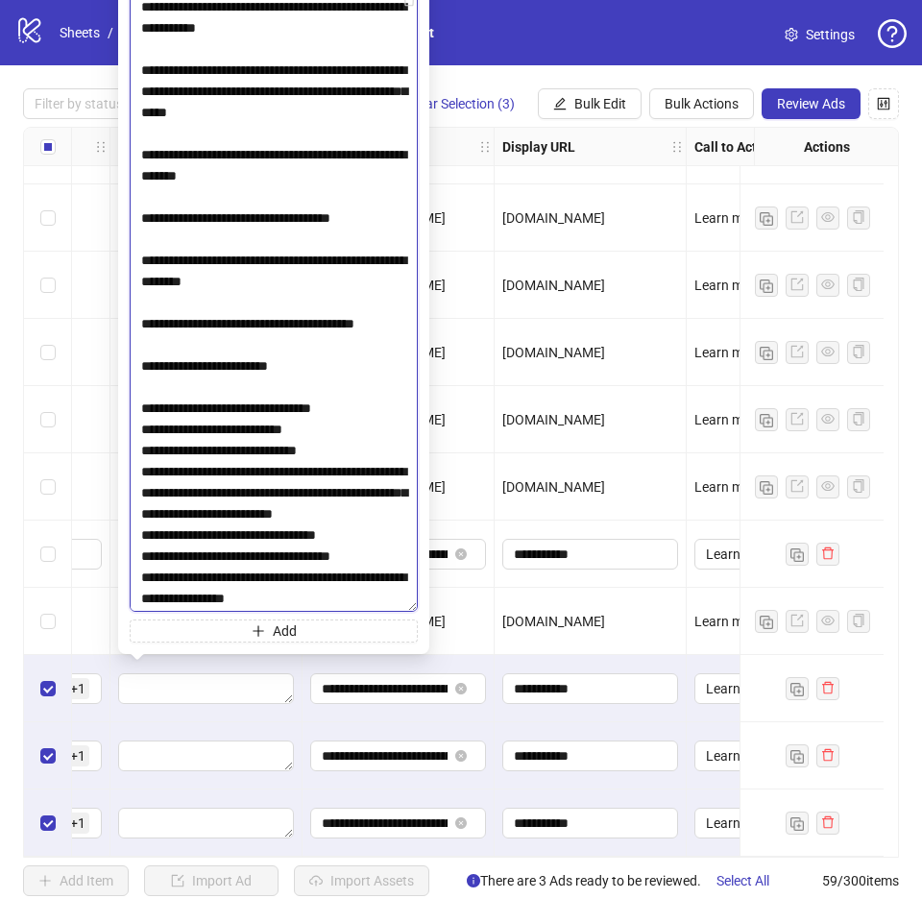
click at [342, 444] on textarea at bounding box center [274, 301] width 288 height 620
click at [140, 447] on textarea at bounding box center [274, 301] width 288 height 620
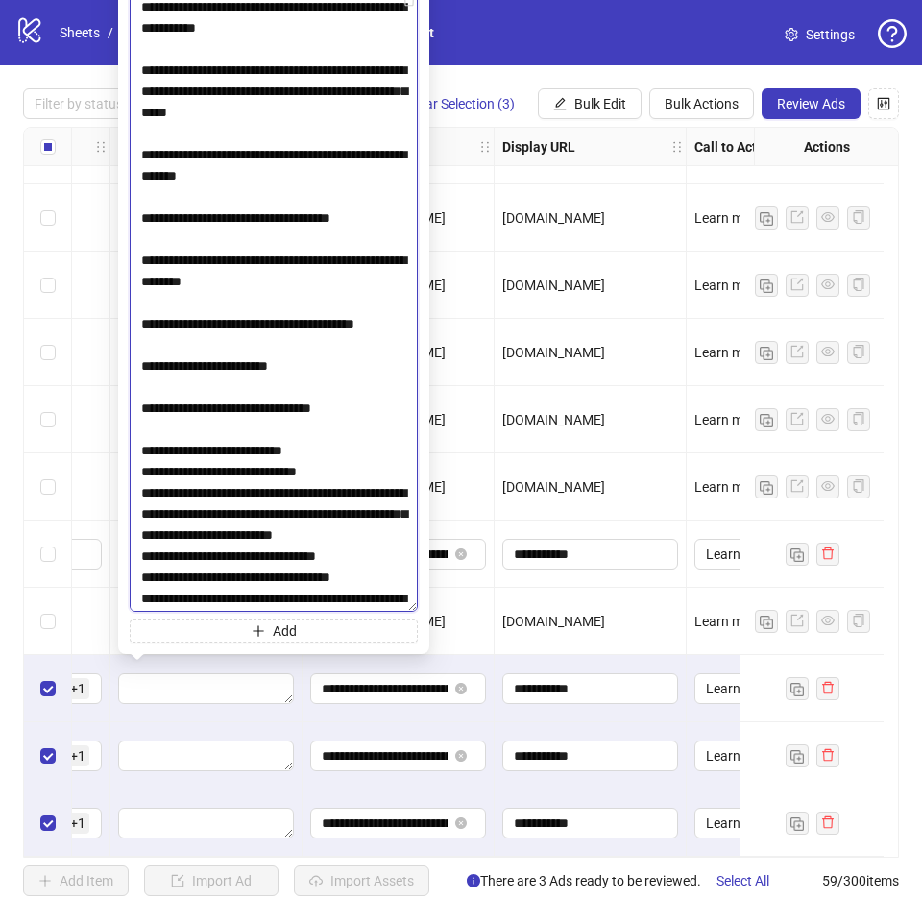
click at [140, 491] on textarea at bounding box center [274, 301] width 288 height 620
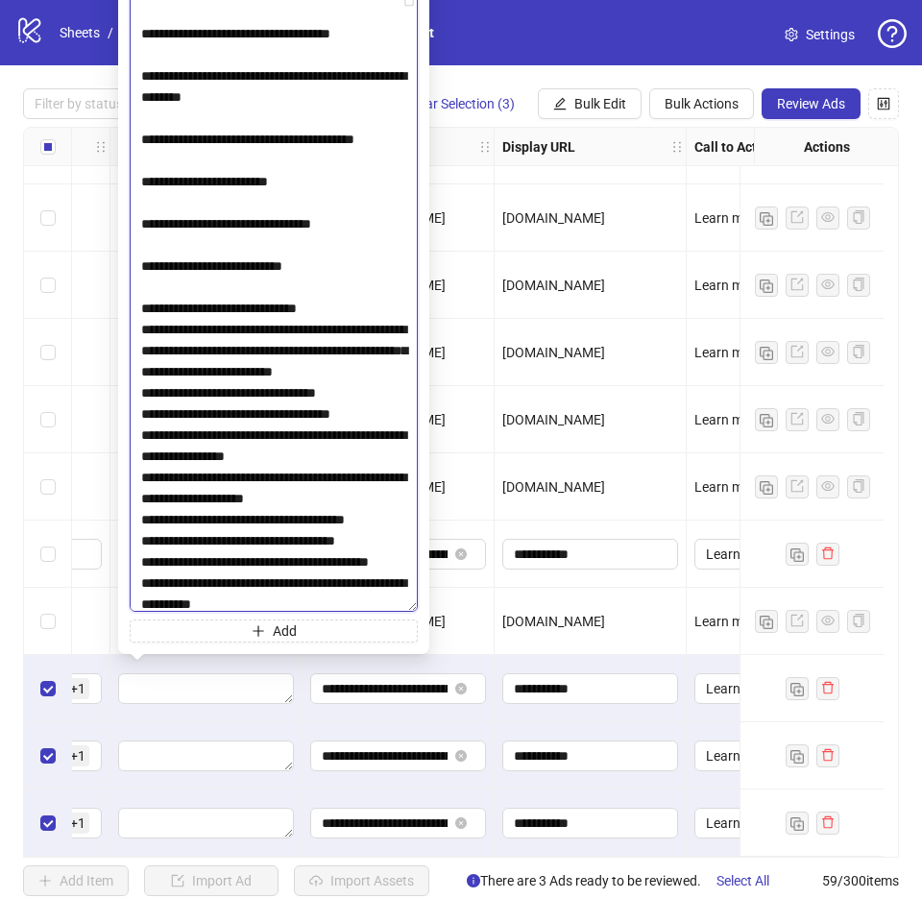
scroll to position [288, 0]
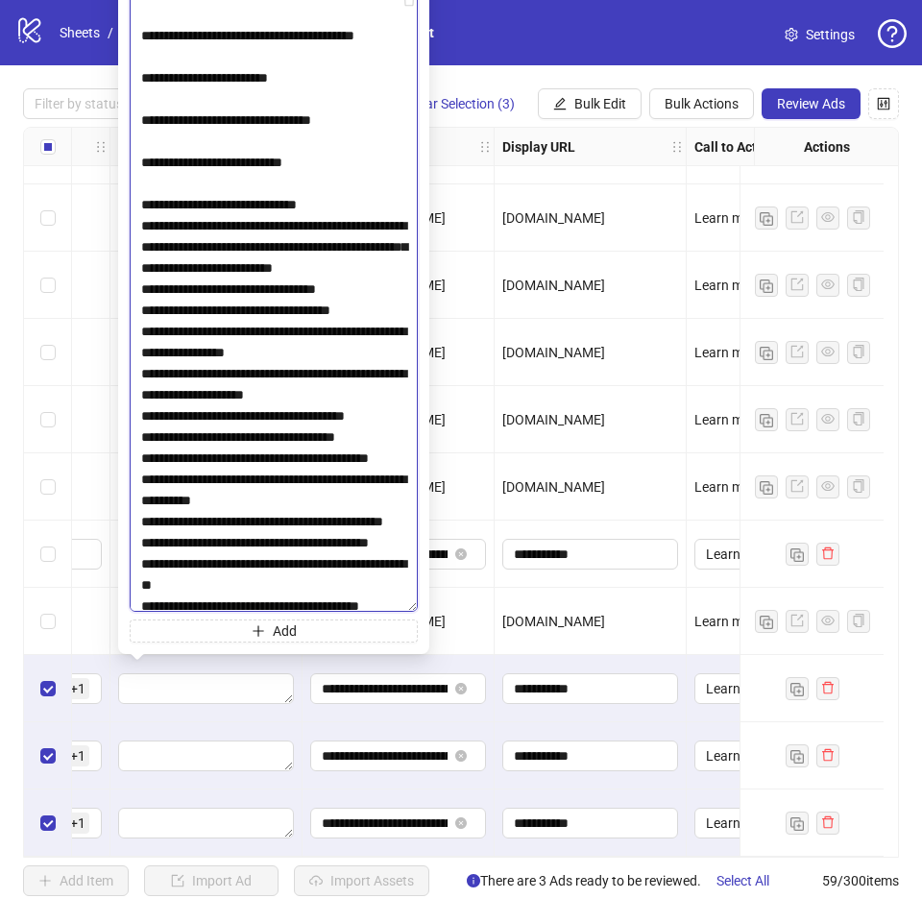
click at [145, 243] on textarea at bounding box center [274, 301] width 288 height 620
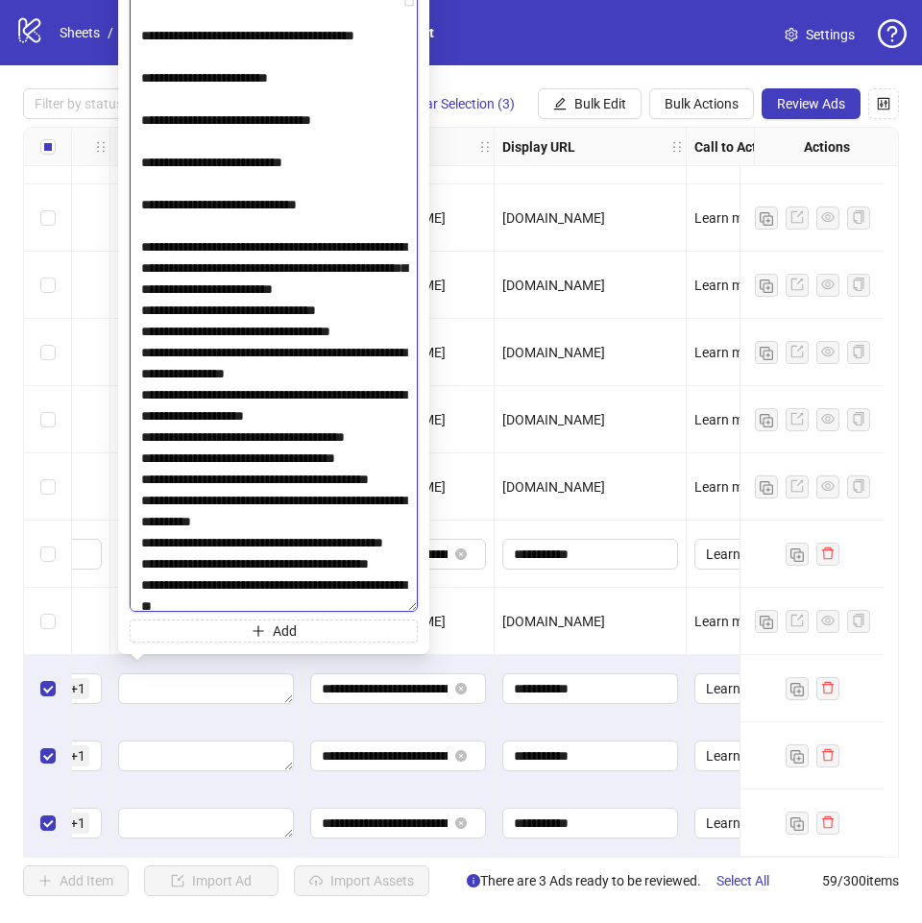
click at [141, 353] on textarea at bounding box center [274, 301] width 288 height 620
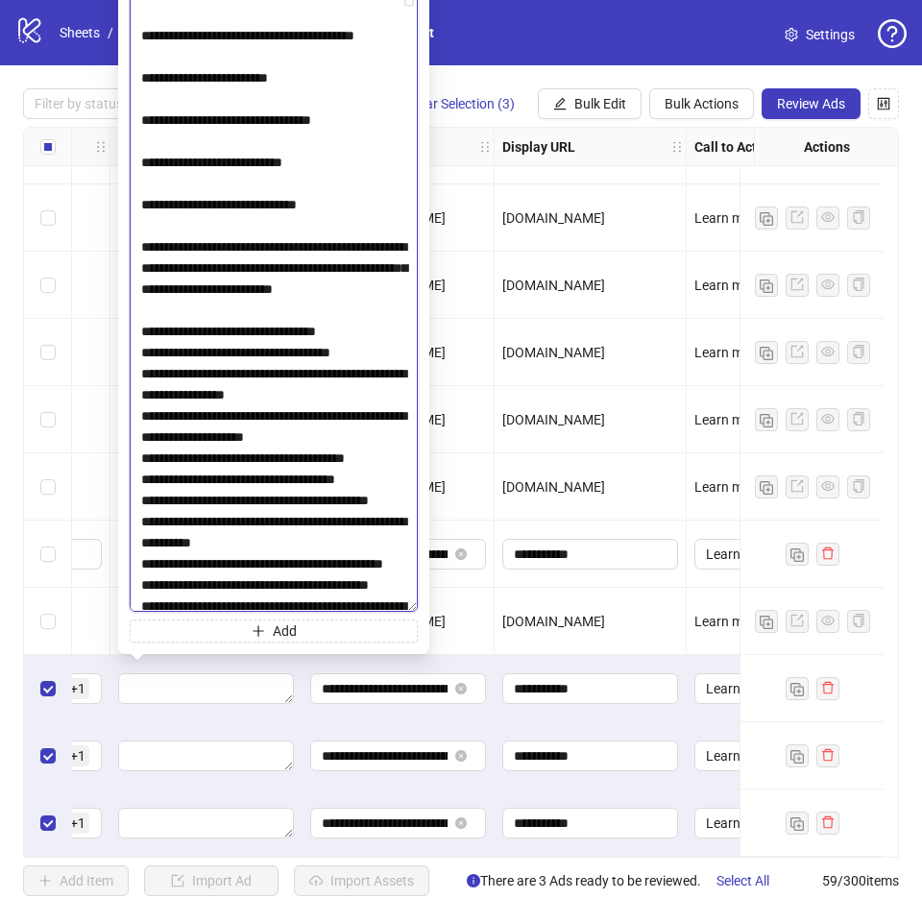
click at [144, 399] on textarea at bounding box center [274, 301] width 288 height 620
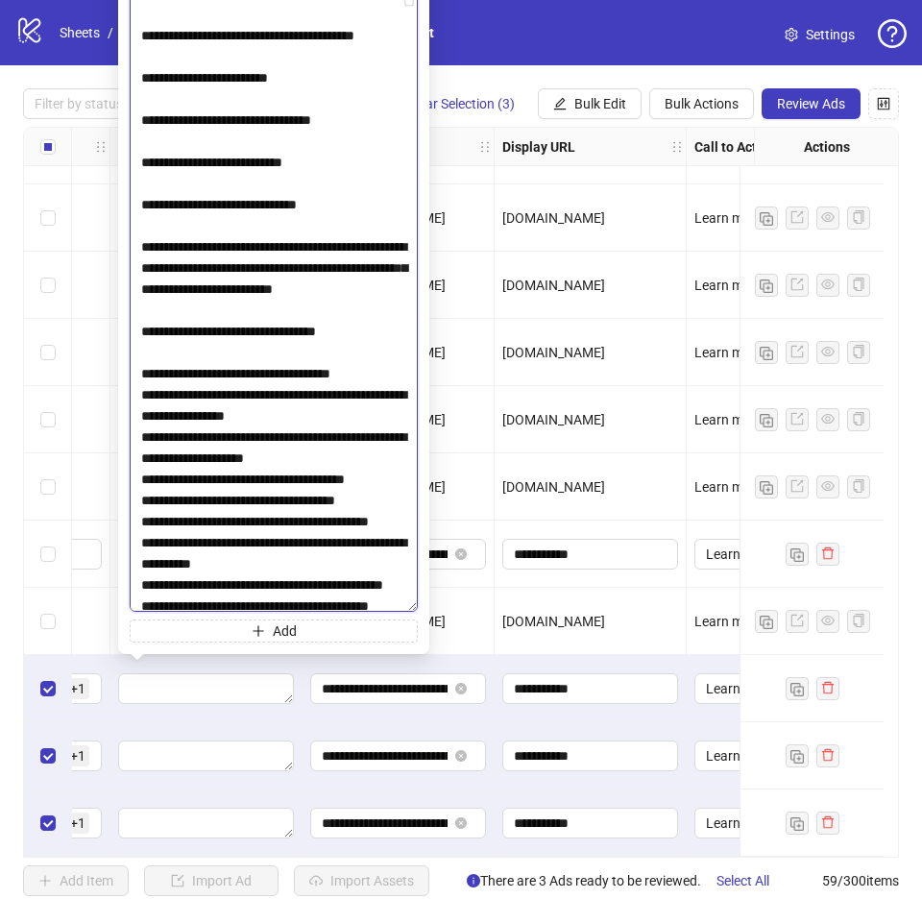
click at [144, 478] on textarea at bounding box center [274, 301] width 288 height 620
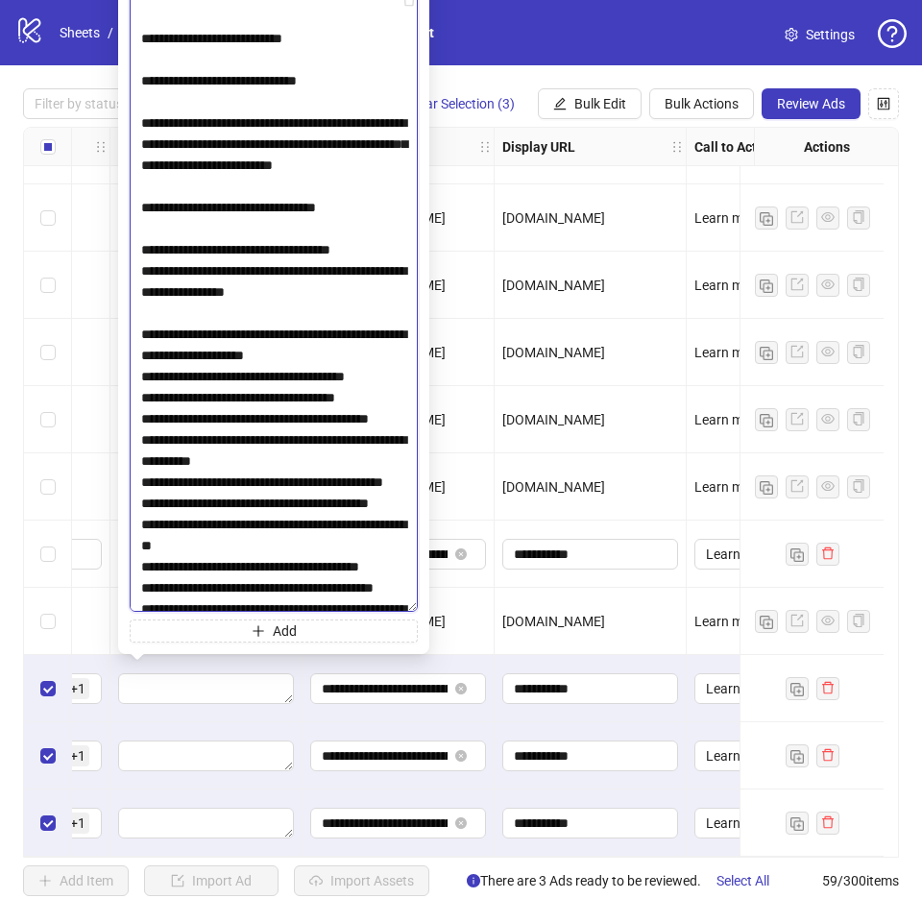
scroll to position [480, 0]
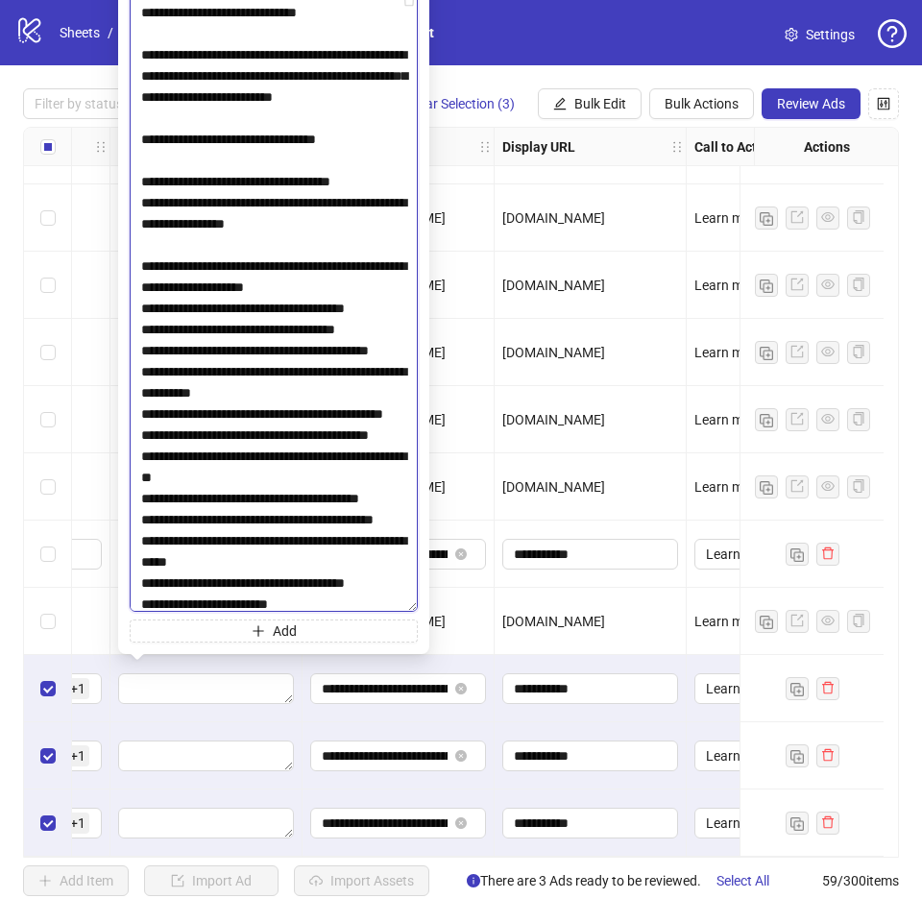
click at [140, 374] on textarea at bounding box center [274, 301] width 288 height 620
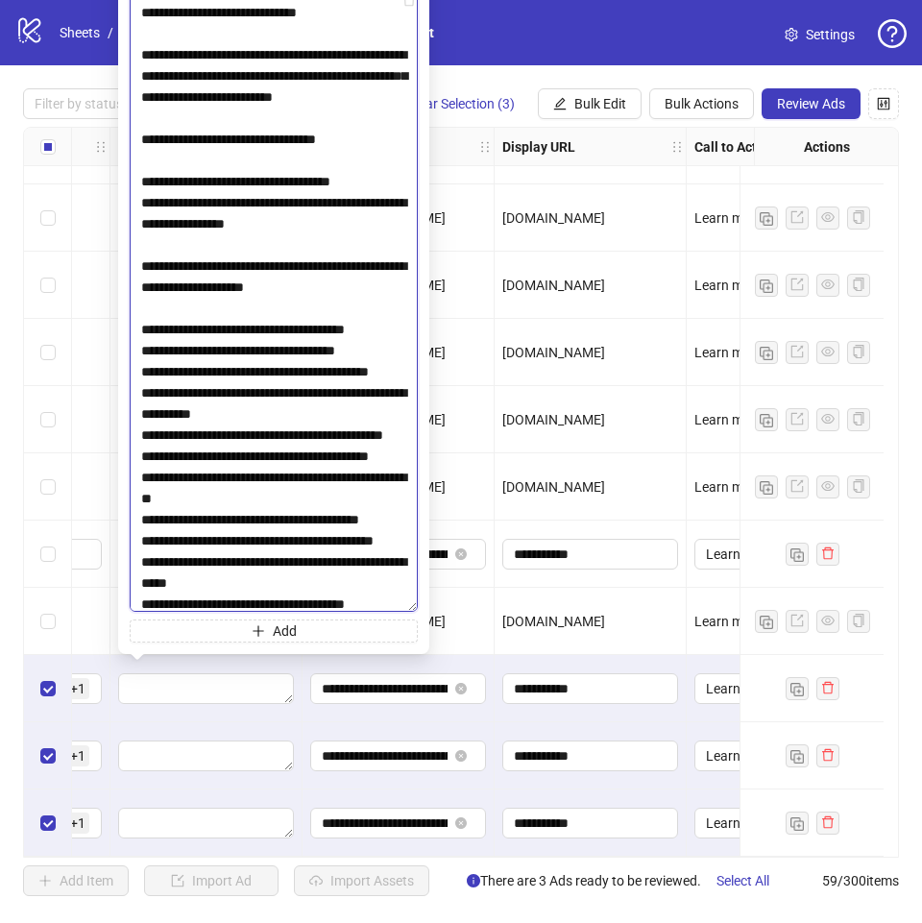
click at [138, 417] on textarea at bounding box center [274, 301] width 288 height 620
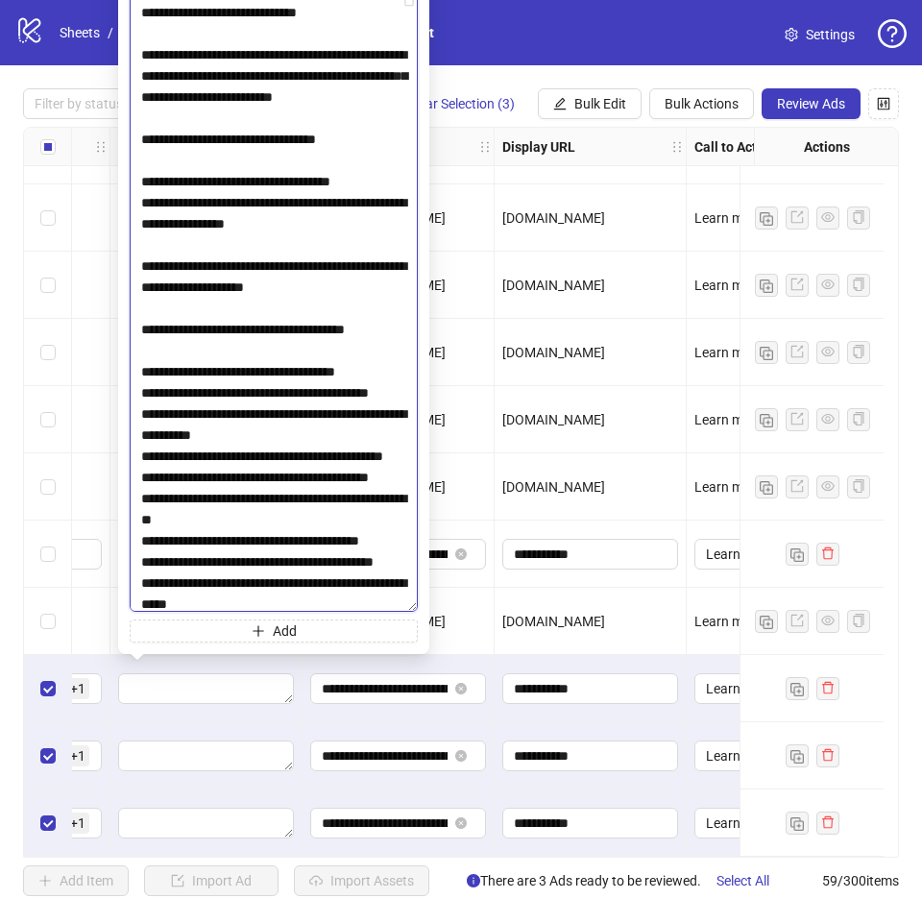
click at [137, 461] on textarea at bounding box center [274, 301] width 288 height 620
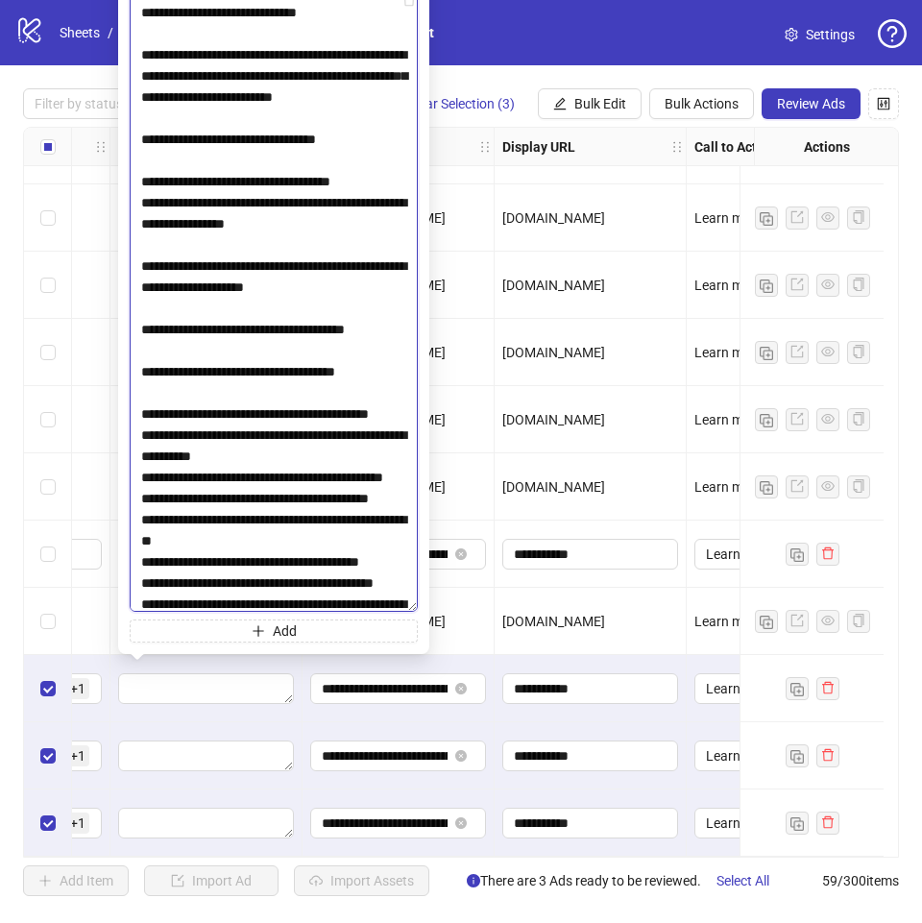
click at [141, 521] on textarea at bounding box center [274, 301] width 288 height 620
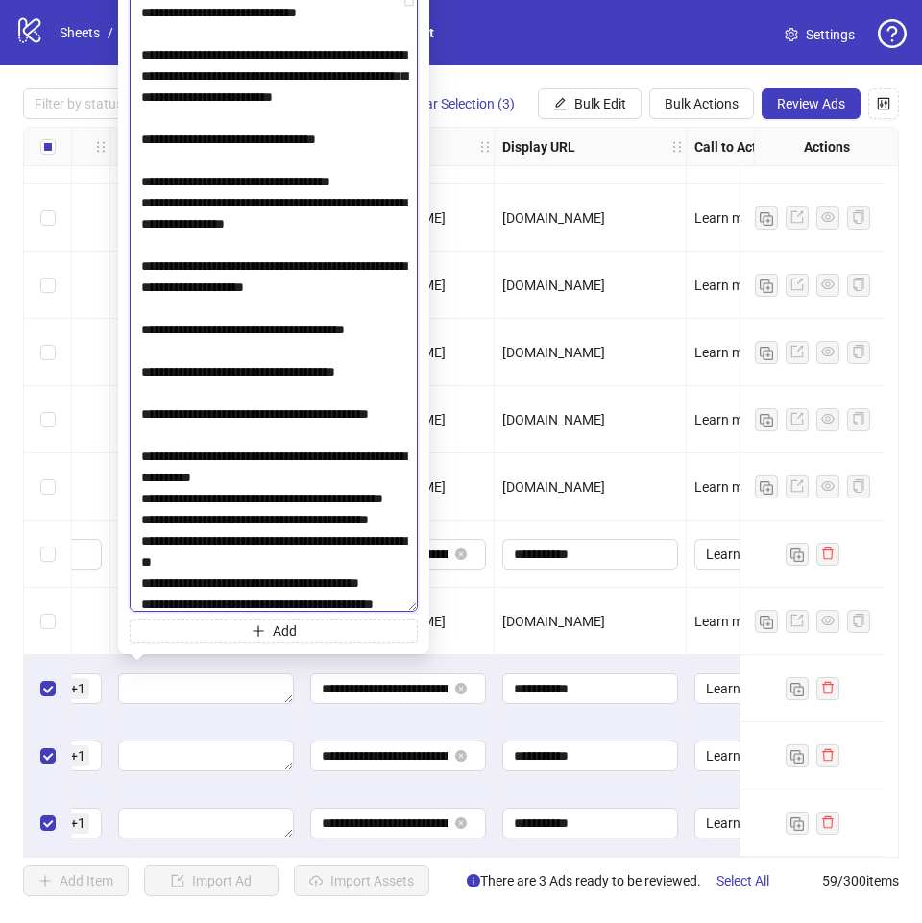
scroll to position [768, 0]
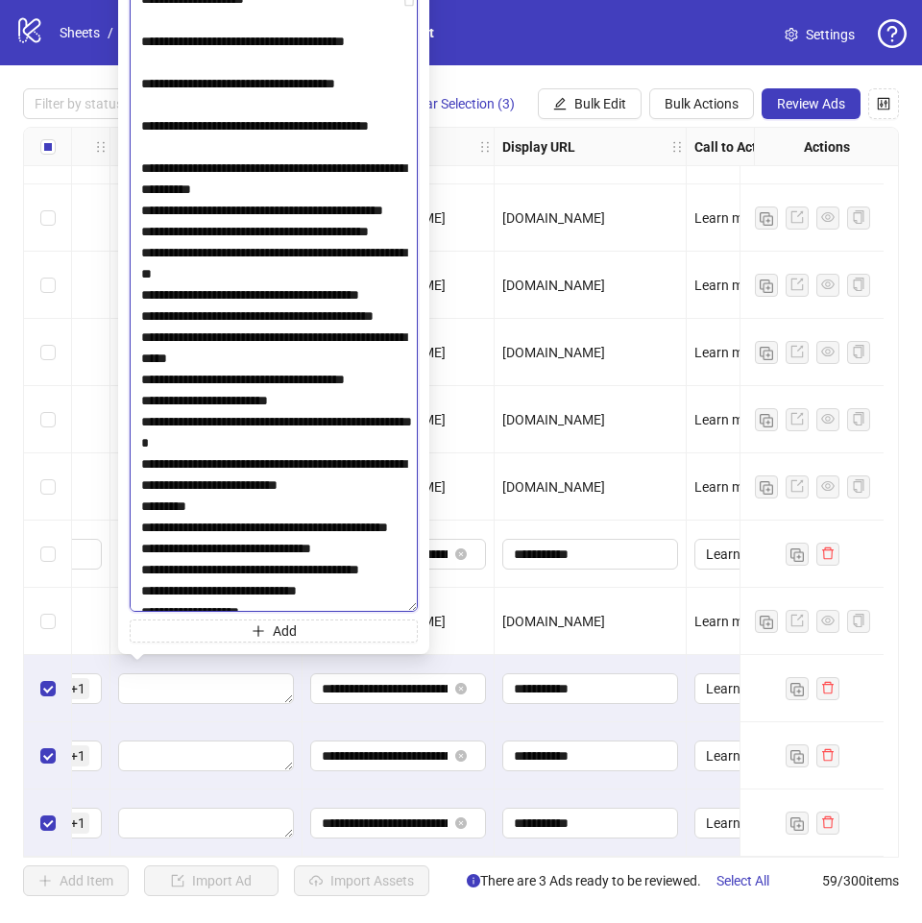
click at [273, 275] on textarea at bounding box center [274, 301] width 288 height 620
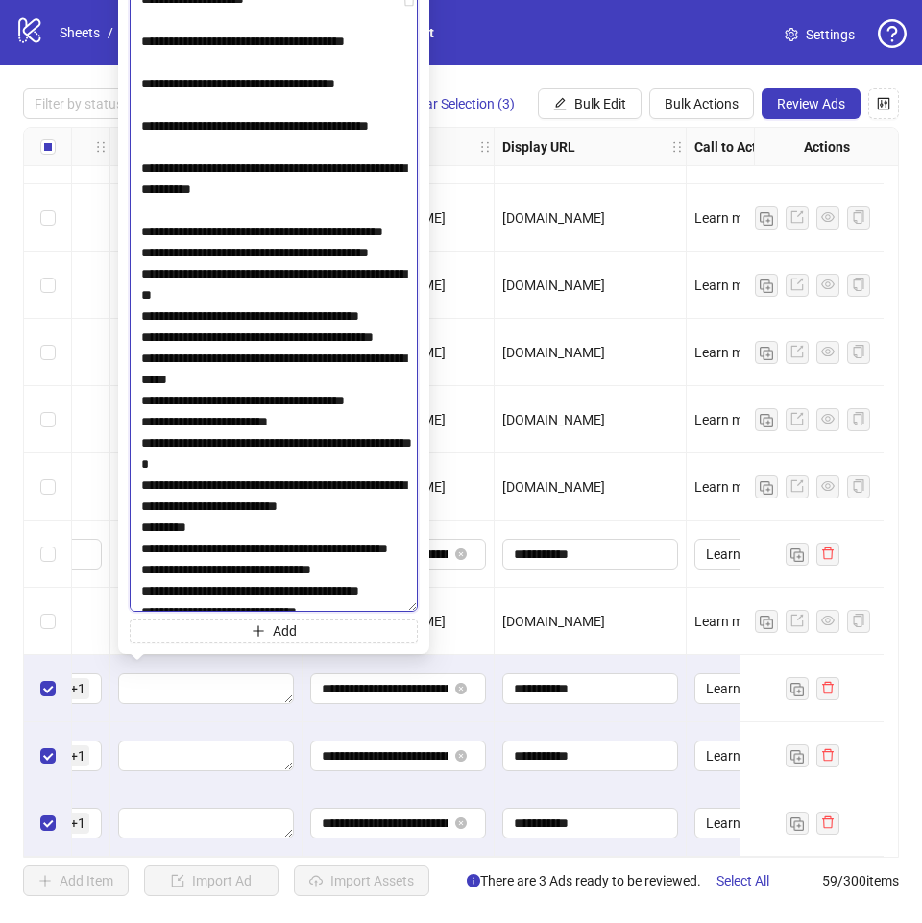
click at [239, 342] on textarea at bounding box center [274, 301] width 288 height 620
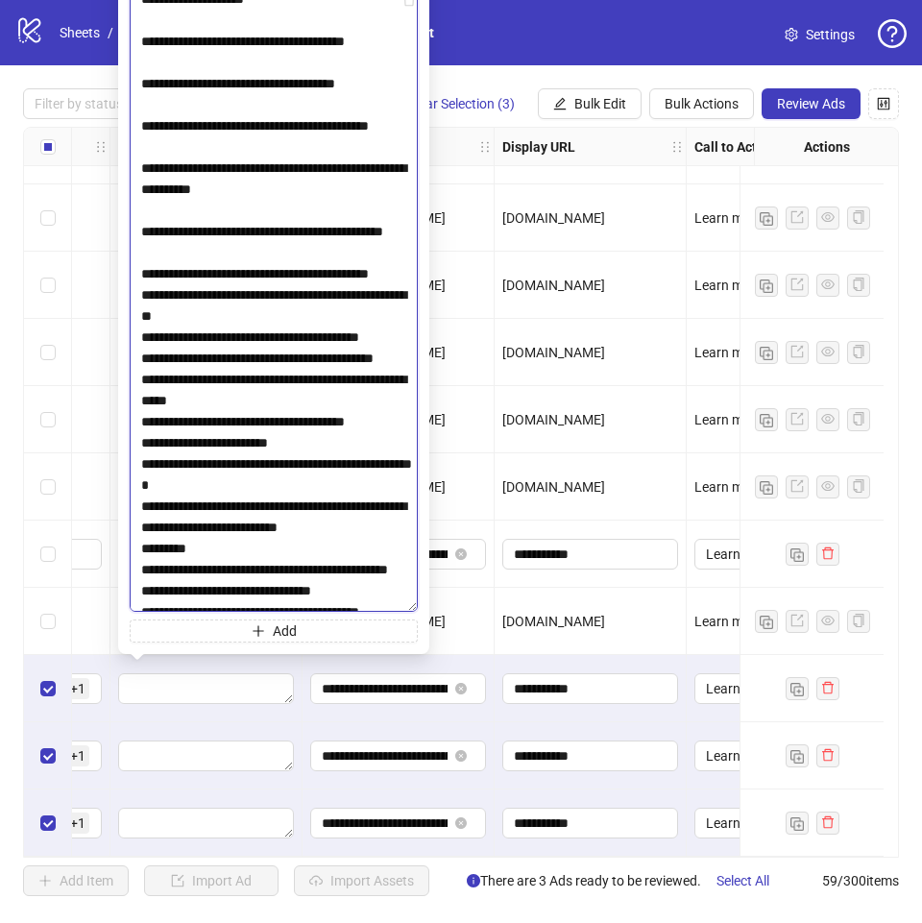
click at [244, 399] on textarea at bounding box center [274, 301] width 288 height 620
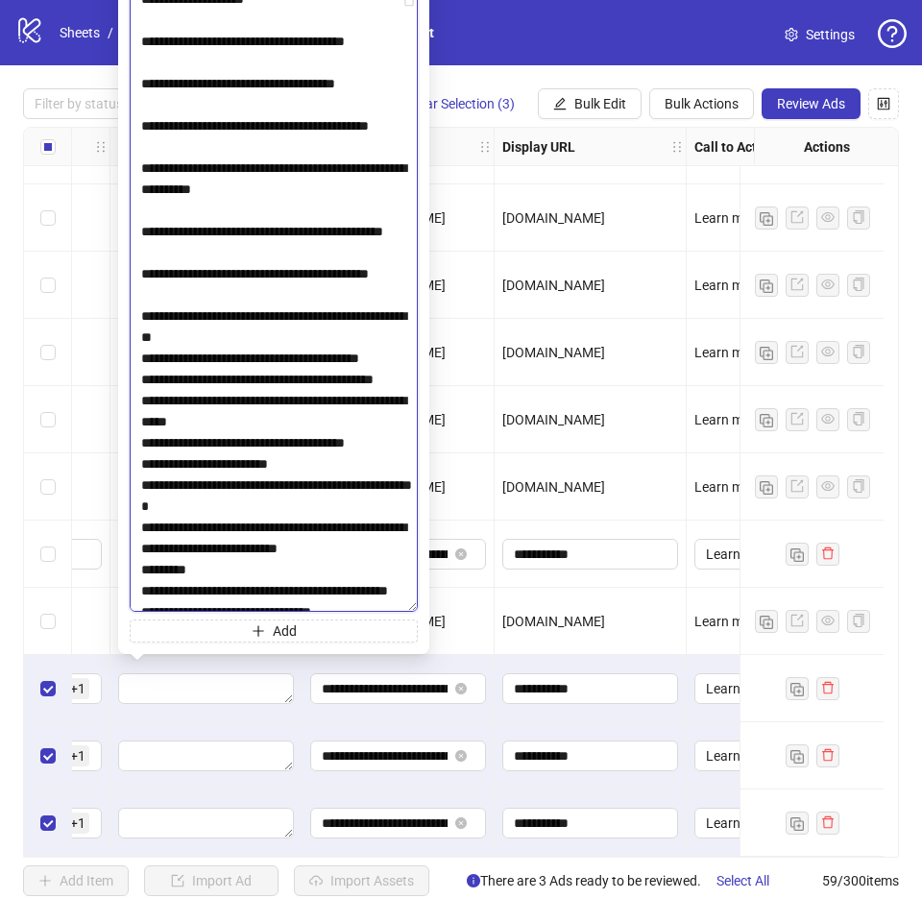
click at [258, 469] on textarea at bounding box center [274, 301] width 288 height 620
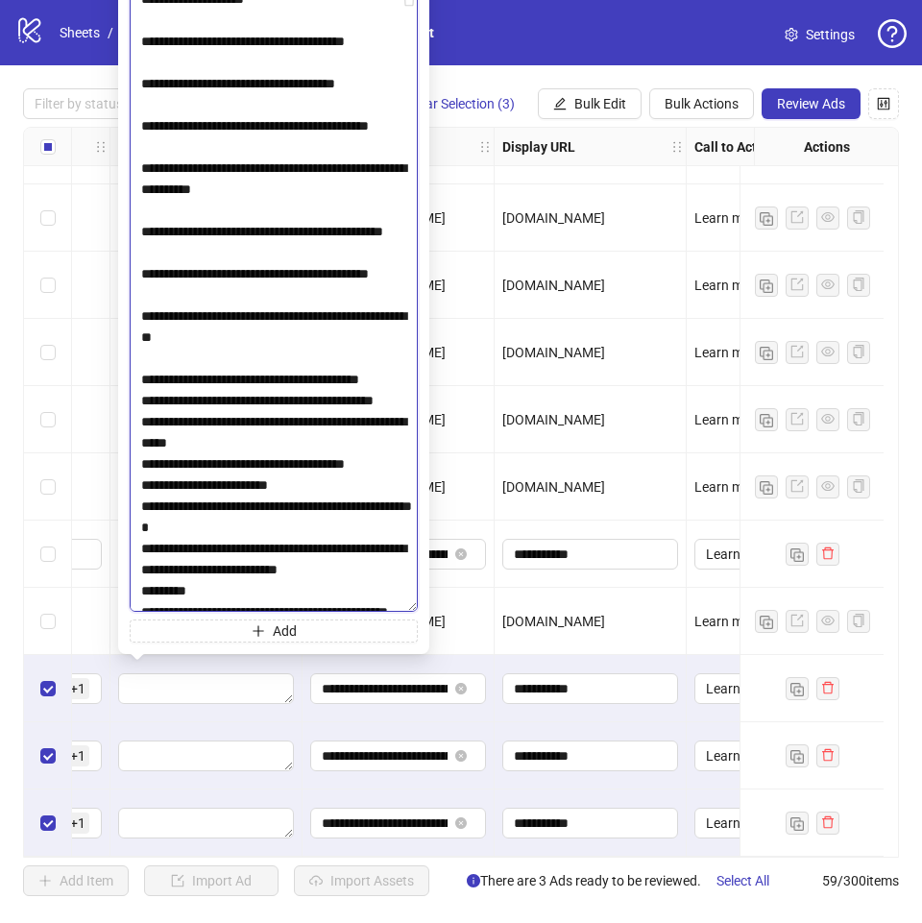
click at [234, 523] on textarea at bounding box center [274, 301] width 288 height 620
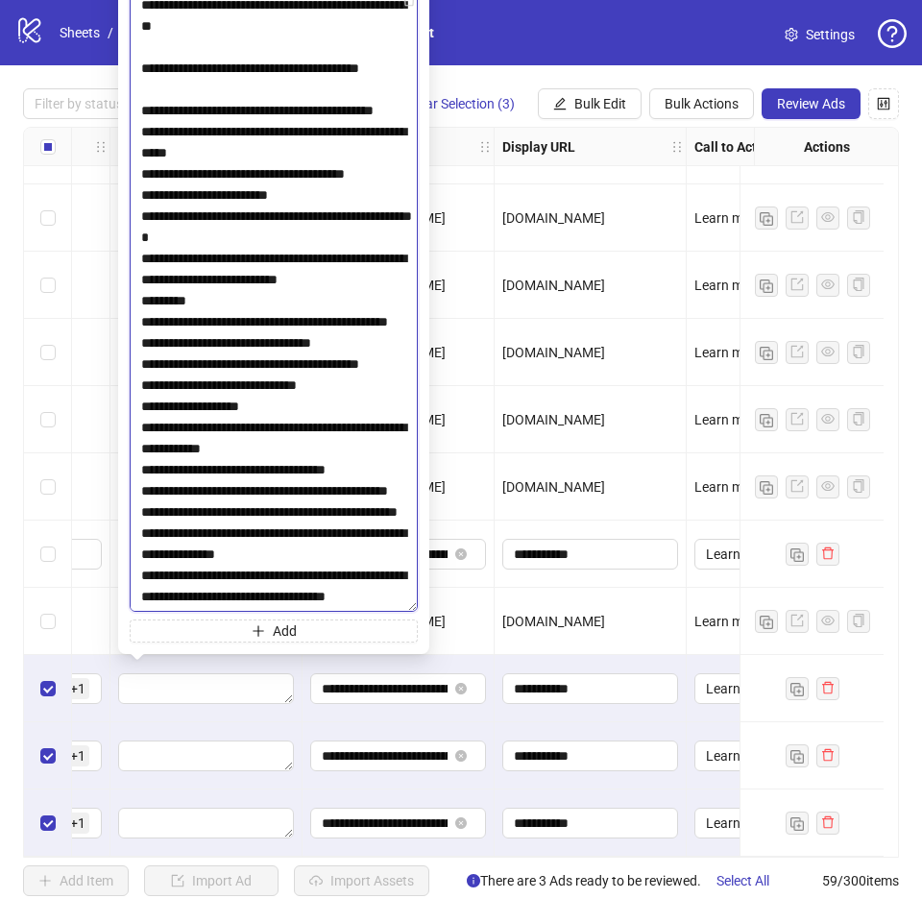
scroll to position [1153, 0]
click at [208, 202] on textarea at bounding box center [274, 301] width 288 height 620
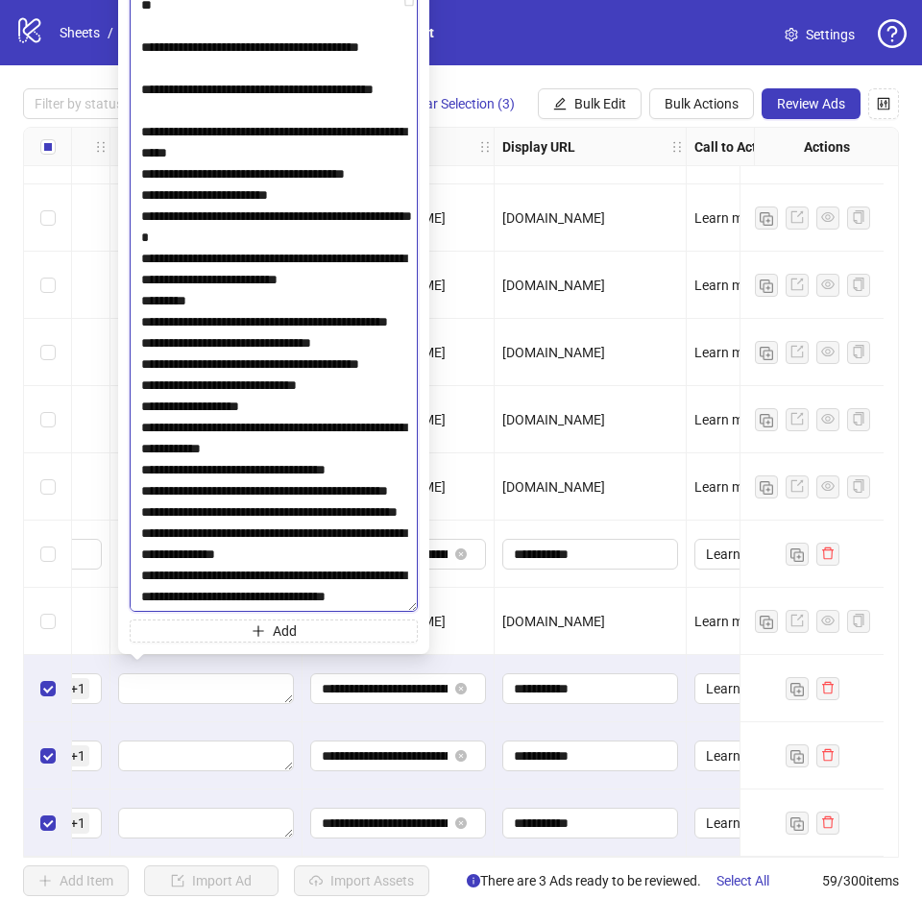
click at [272, 277] on textarea at bounding box center [274, 301] width 288 height 620
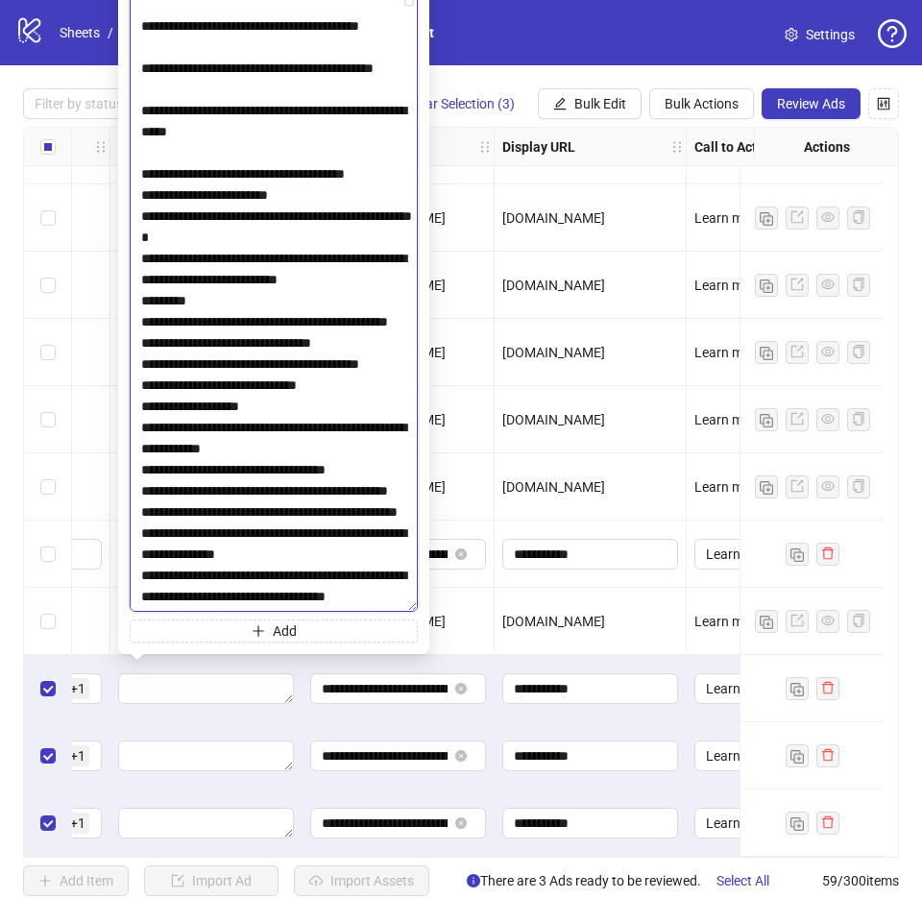
click at [234, 330] on textarea at bounding box center [274, 301] width 288 height 620
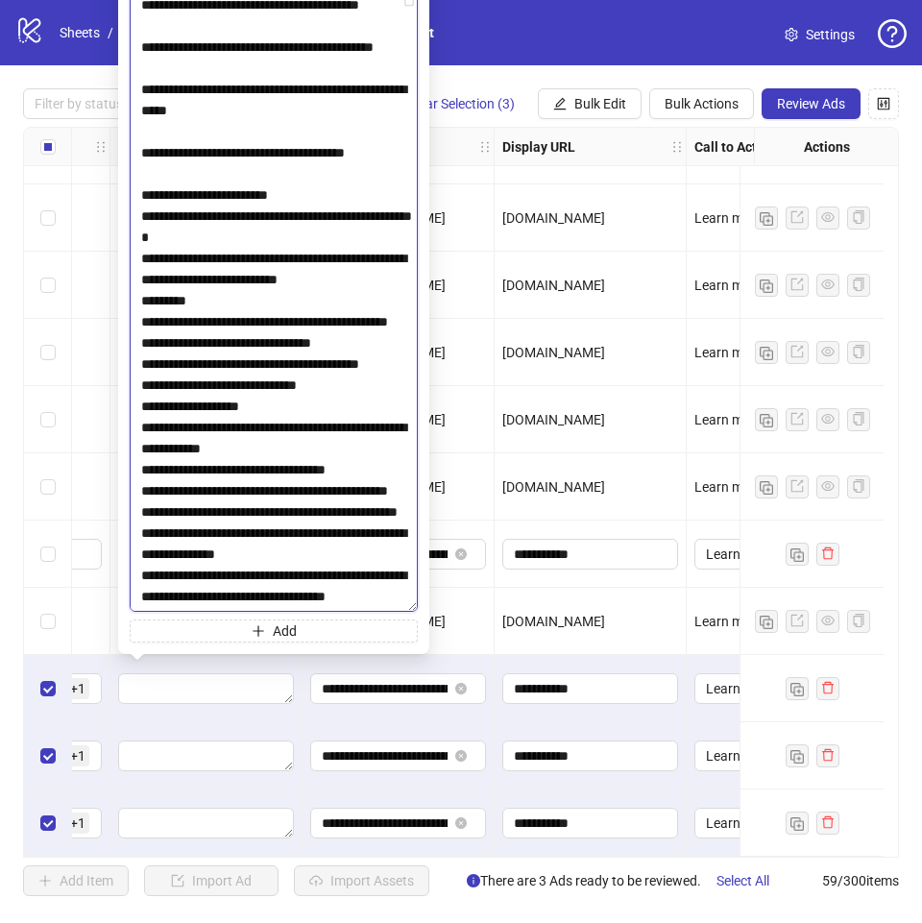
click at [321, 374] on textarea at bounding box center [274, 301] width 288 height 620
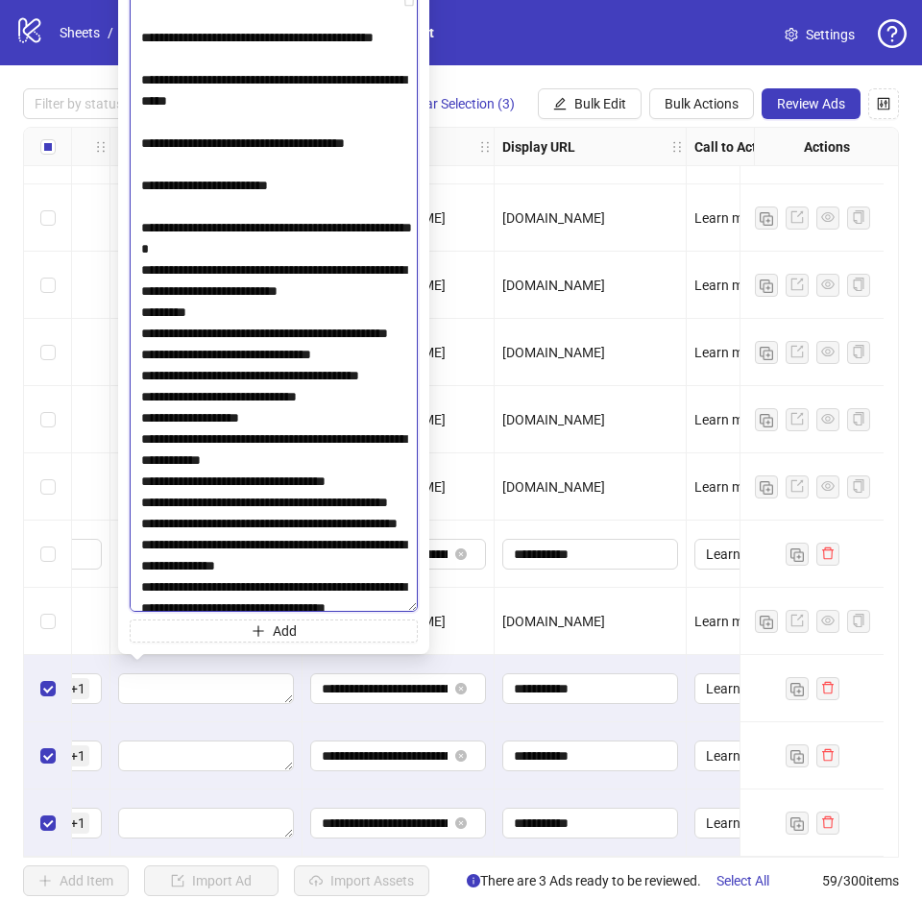
click at [302, 437] on textarea at bounding box center [274, 301] width 288 height 620
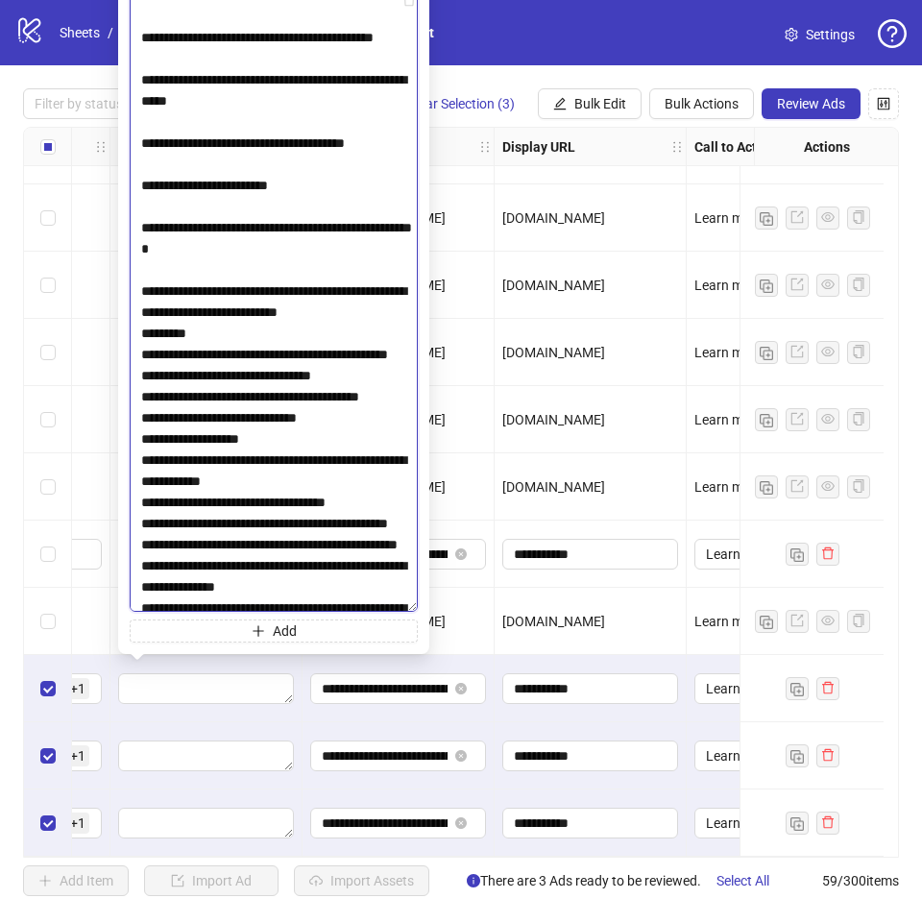
click at [267, 532] on textarea at bounding box center [274, 301] width 288 height 620
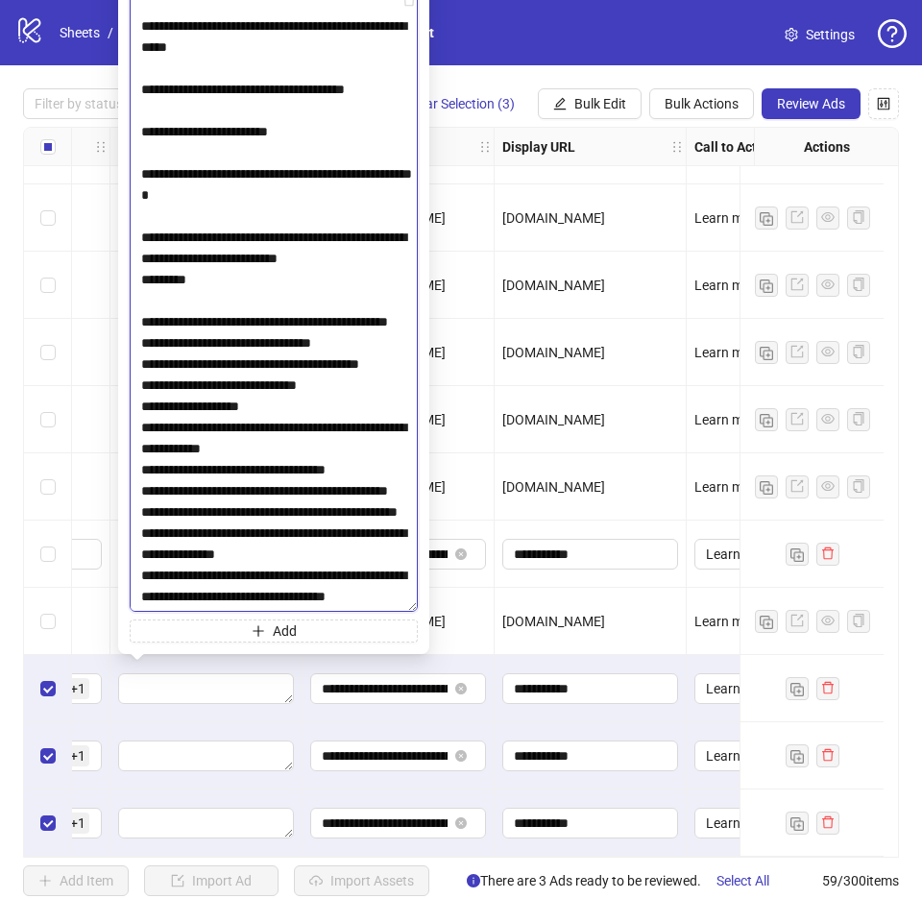
scroll to position [1441, 0]
click at [244, 297] on textarea at bounding box center [274, 301] width 288 height 620
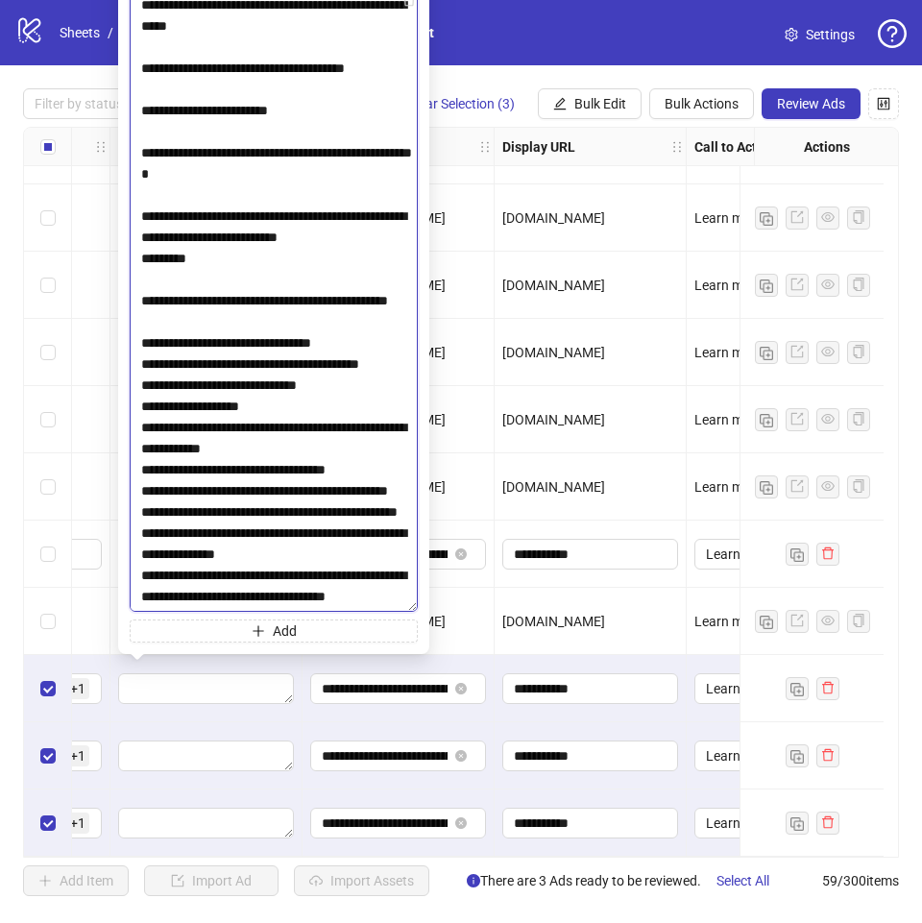
click at [243, 386] on textarea at bounding box center [274, 301] width 288 height 620
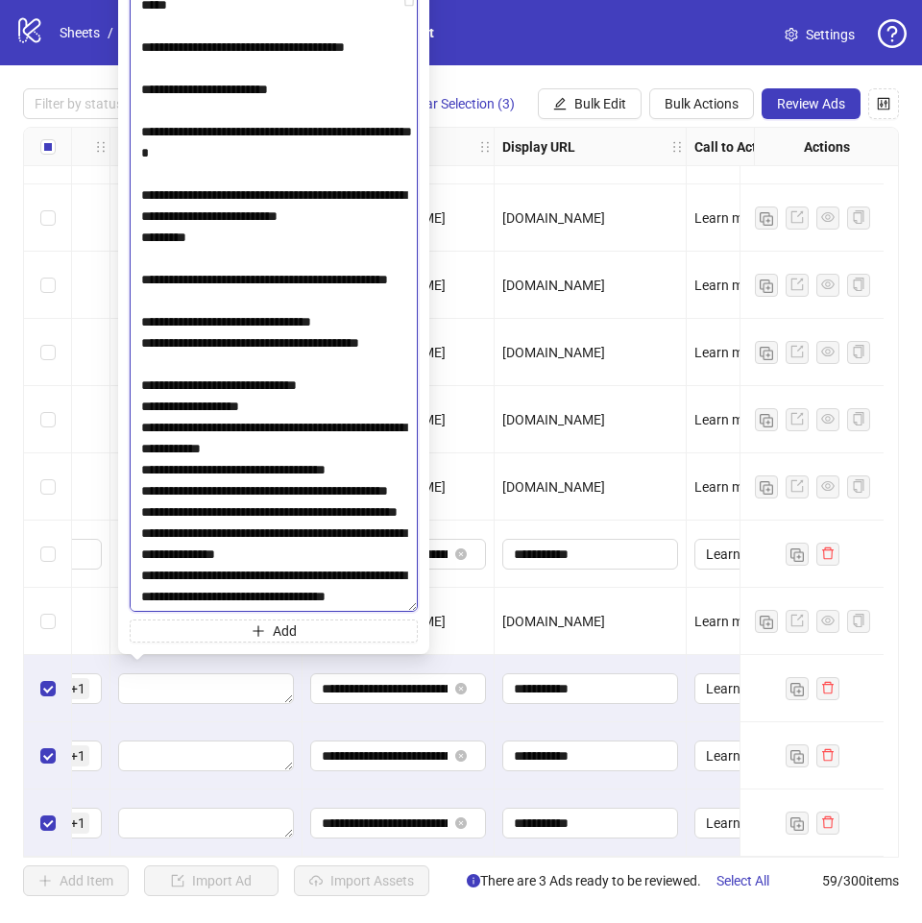
click at [270, 450] on textarea at bounding box center [274, 301] width 288 height 620
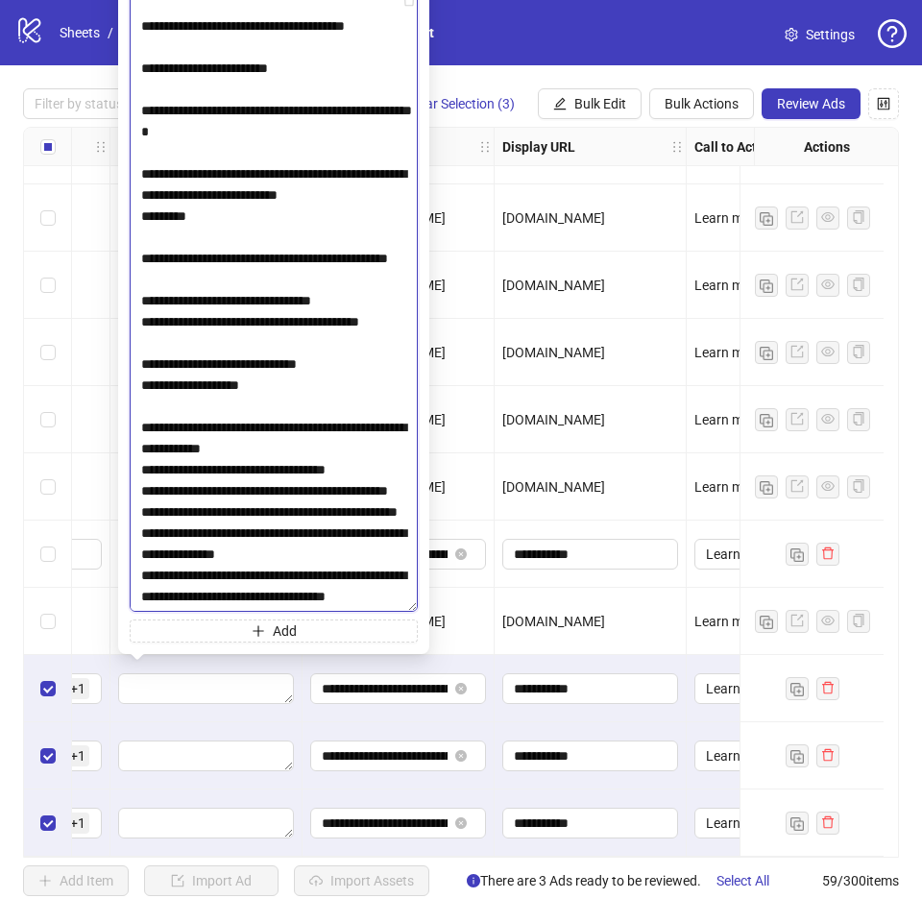
scroll to position [1537, 0]
click at [335, 414] on textarea at bounding box center [274, 301] width 288 height 620
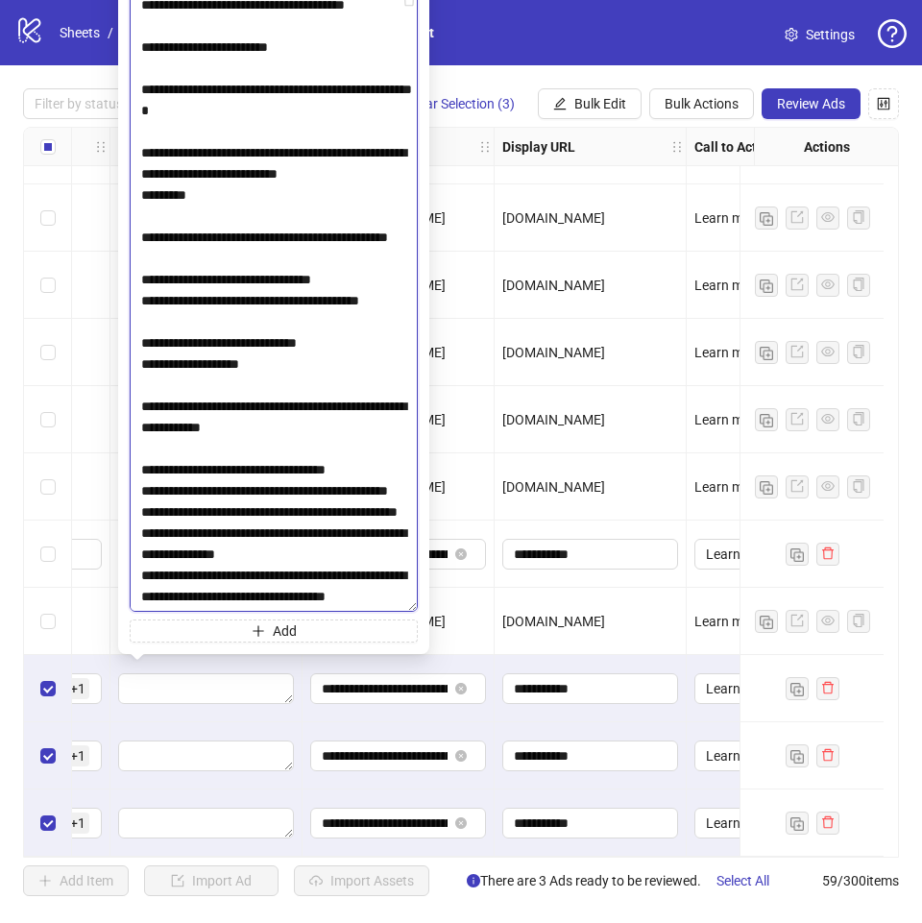
click at [363, 452] on textarea at bounding box center [274, 301] width 288 height 620
click at [283, 501] on textarea at bounding box center [274, 301] width 288 height 620
click at [359, 452] on textarea at bounding box center [274, 301] width 288 height 620
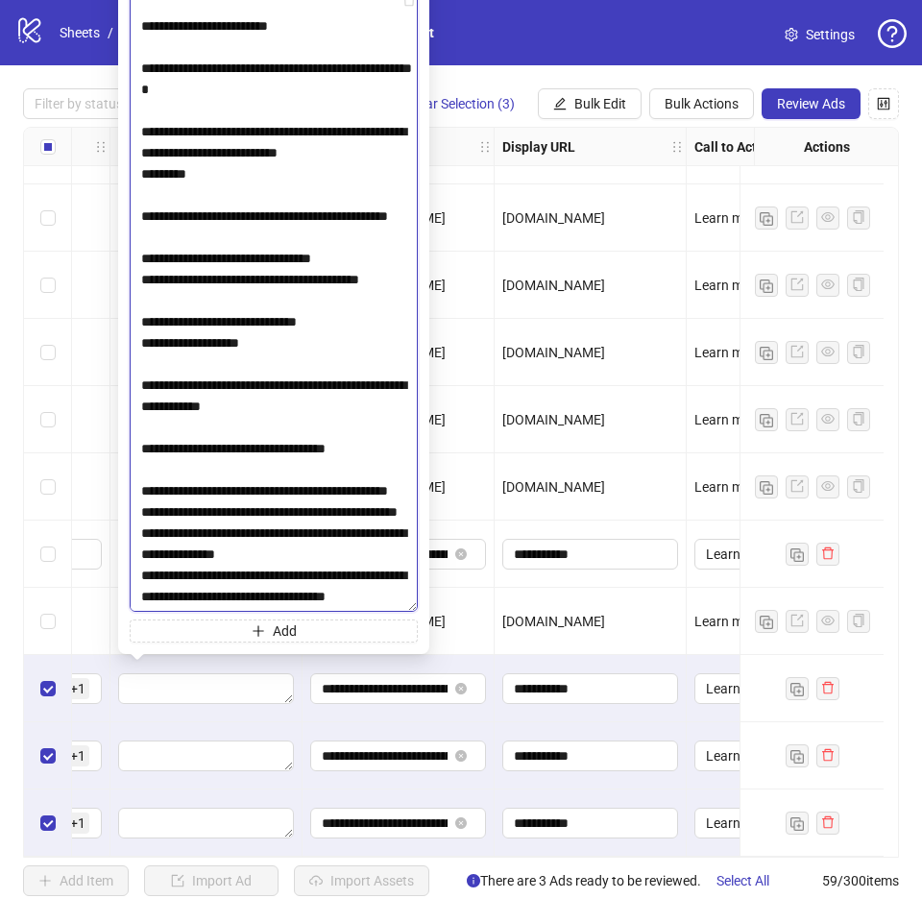
scroll to position [1629, 0]
click at [283, 475] on textarea at bounding box center [274, 301] width 288 height 620
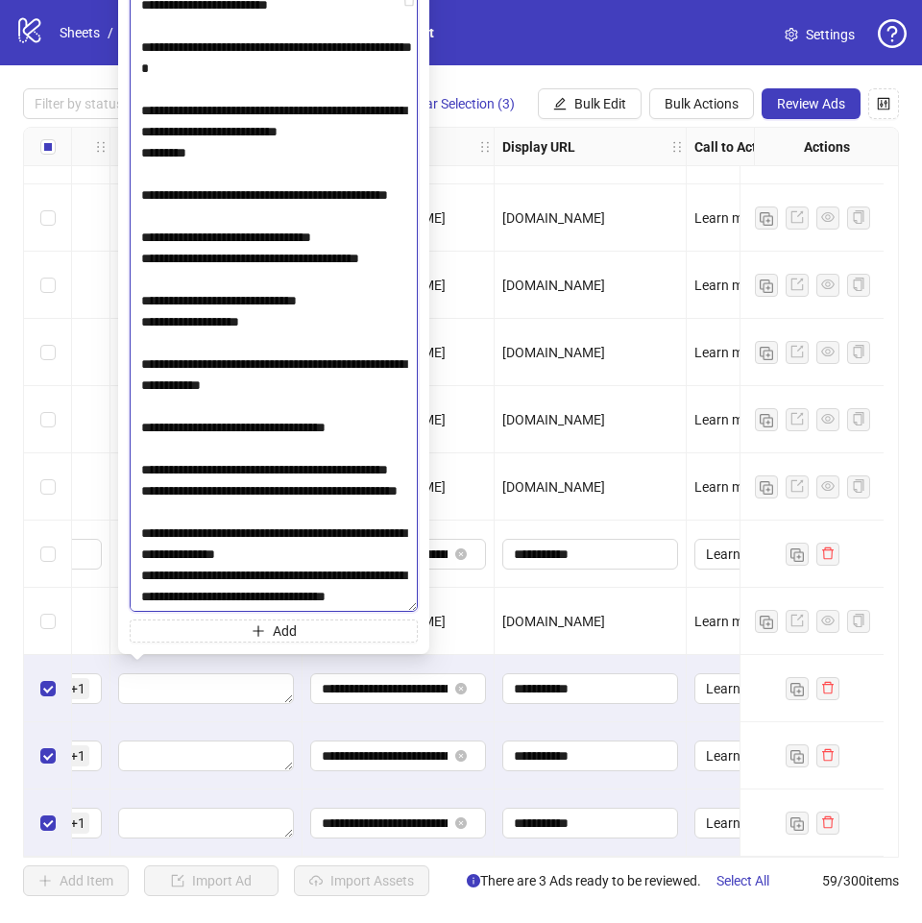
click at [331, 535] on textarea at bounding box center [274, 301] width 288 height 620
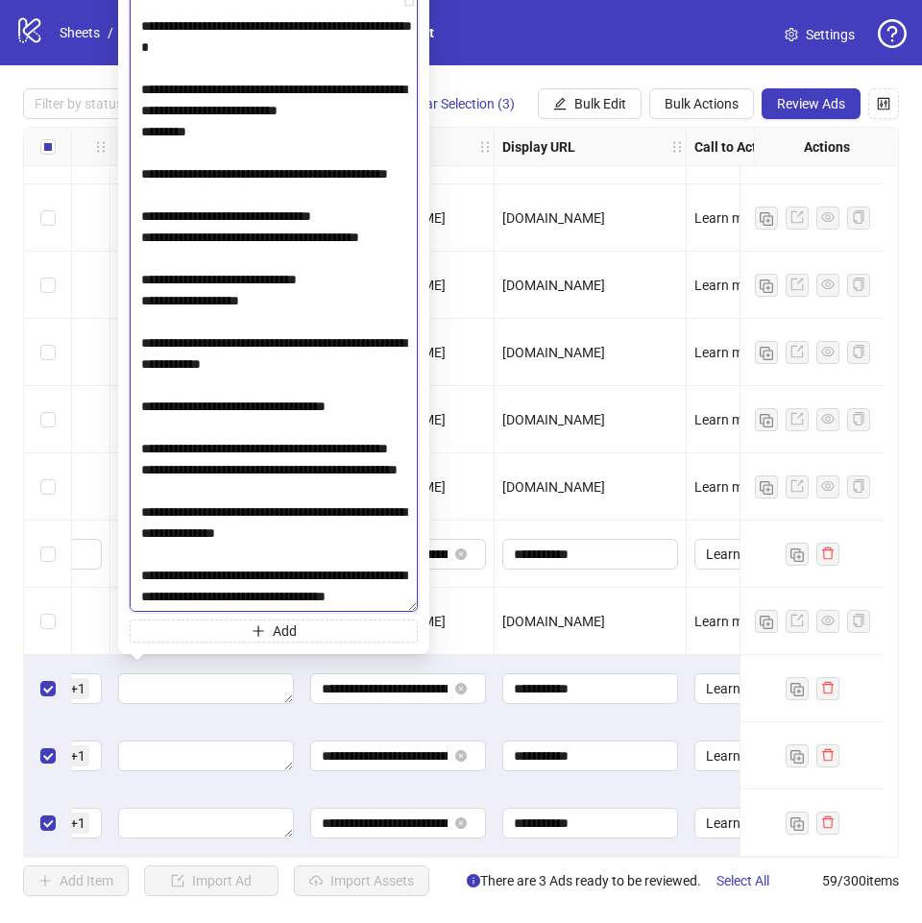
scroll to position [1671, 0]
click at [303, 584] on textarea at bounding box center [274, 301] width 288 height 620
click at [147, 593] on textarea at bounding box center [274, 301] width 288 height 620
type textarea "**********"
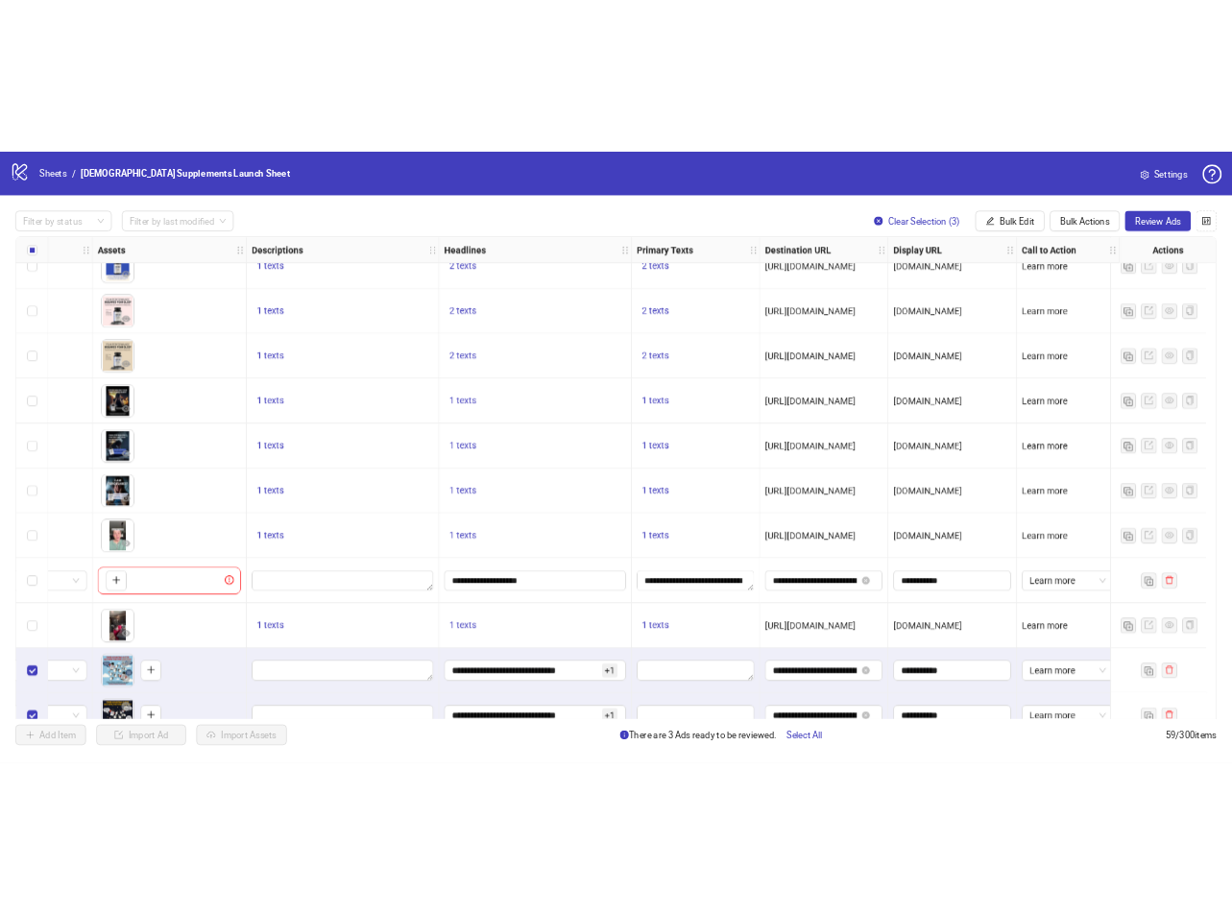
scroll to position [3292, 783]
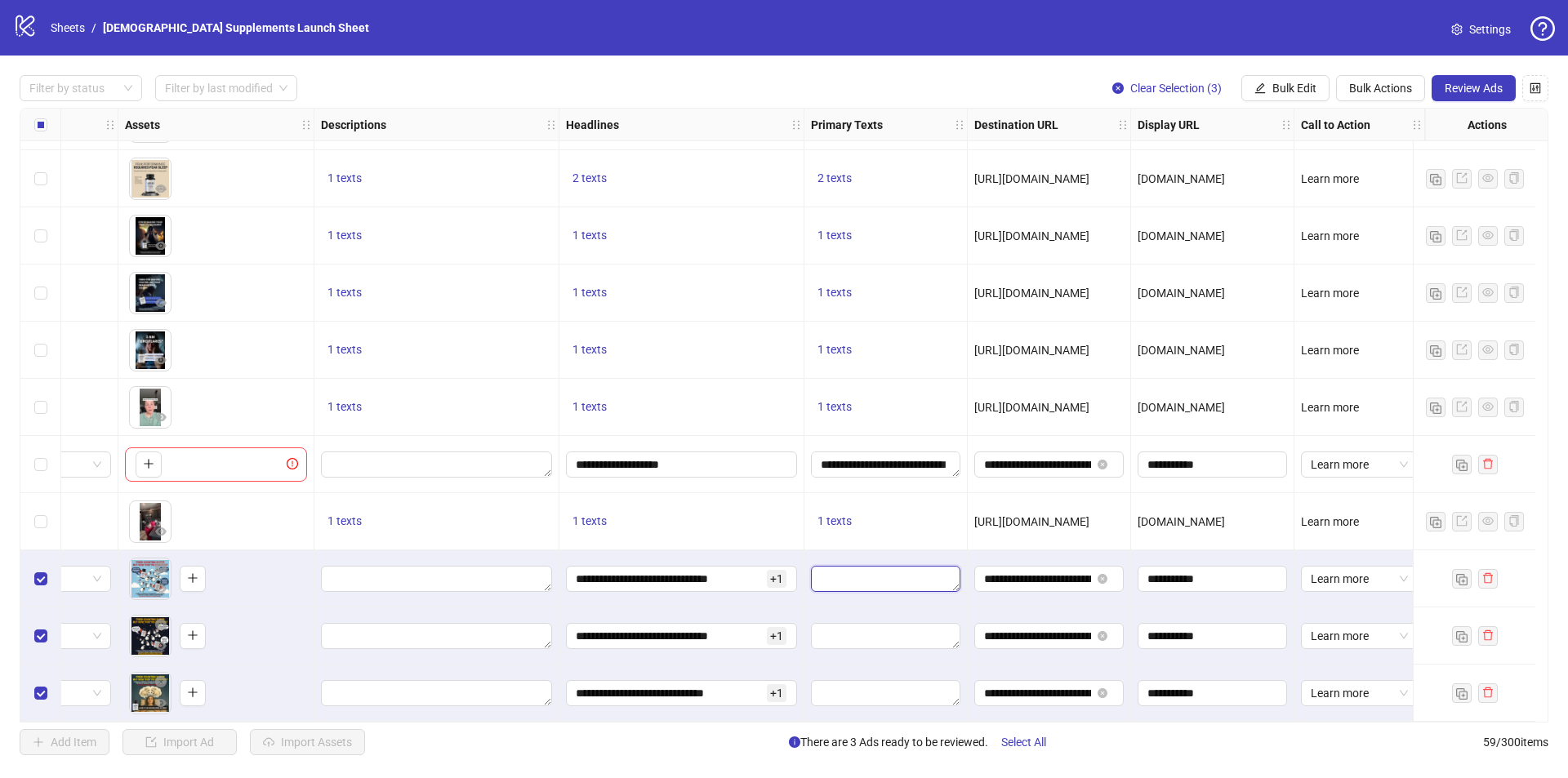
click at [861, 572] on textarea "Edit values" at bounding box center [886, 579] width 150 height 26
click at [858, 574] on textarea "Edit values" at bounding box center [886, 579] width 150 height 26
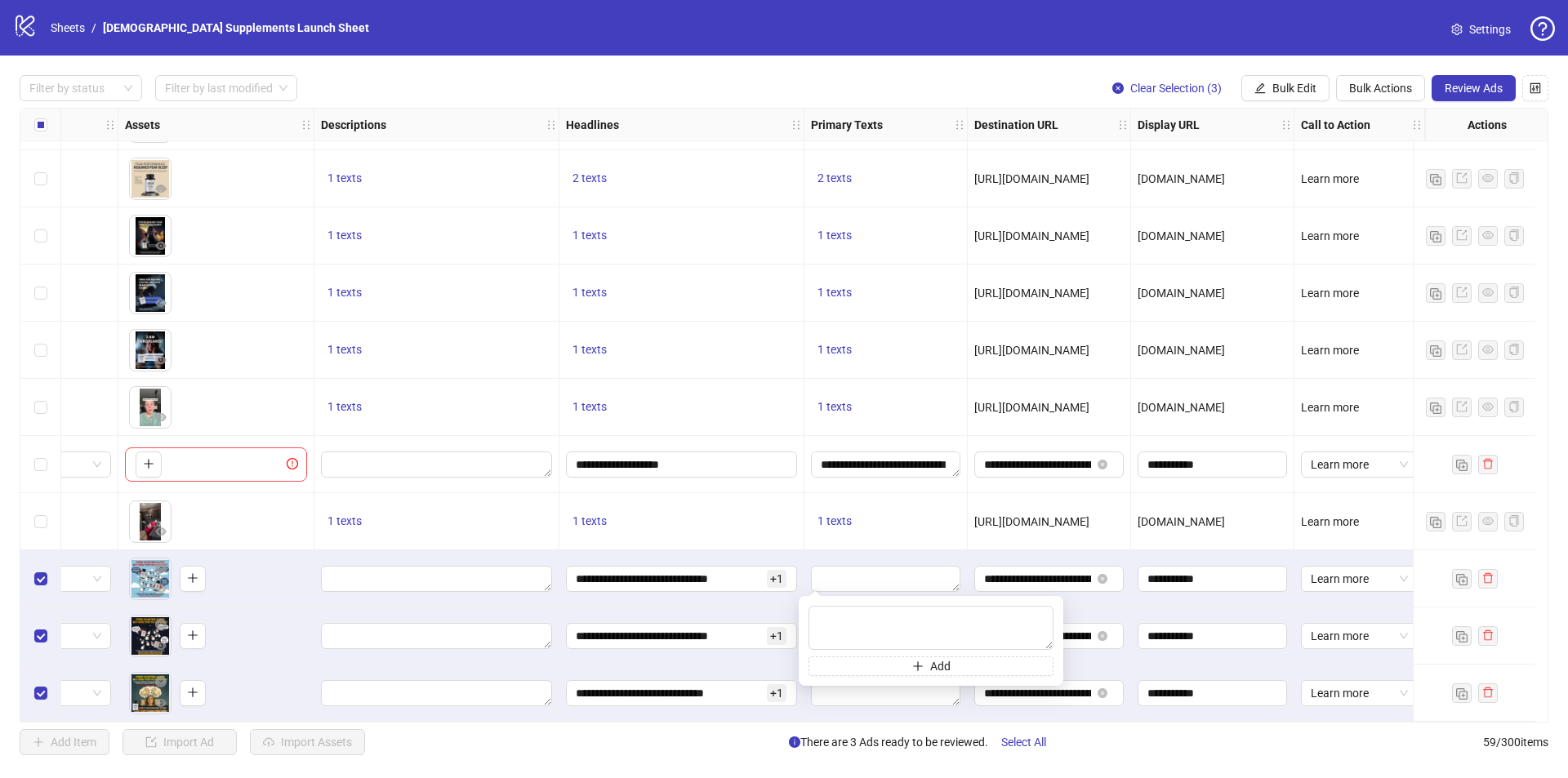
click at [863, 537] on div "1 texts" at bounding box center [886, 521] width 163 height 57
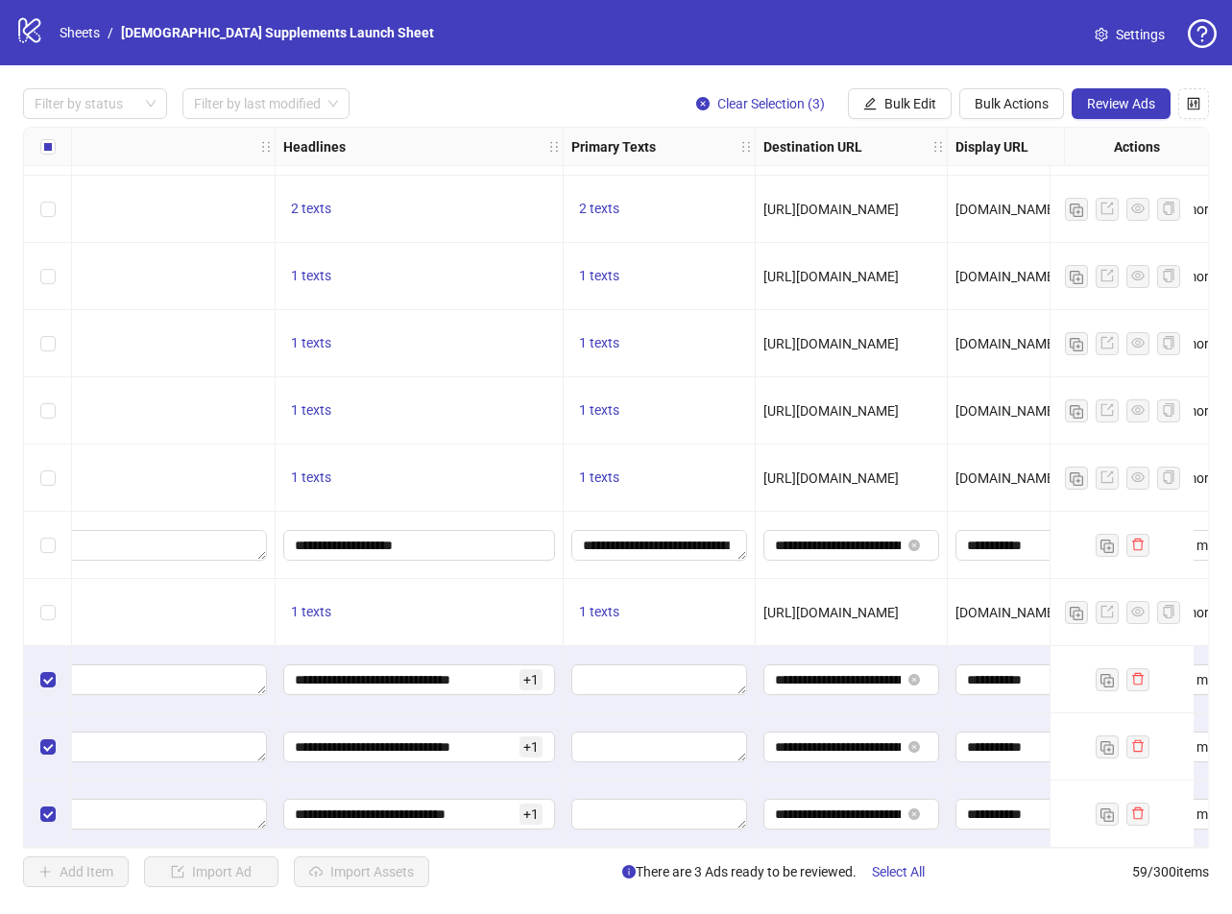
scroll to position [3292, 1089]
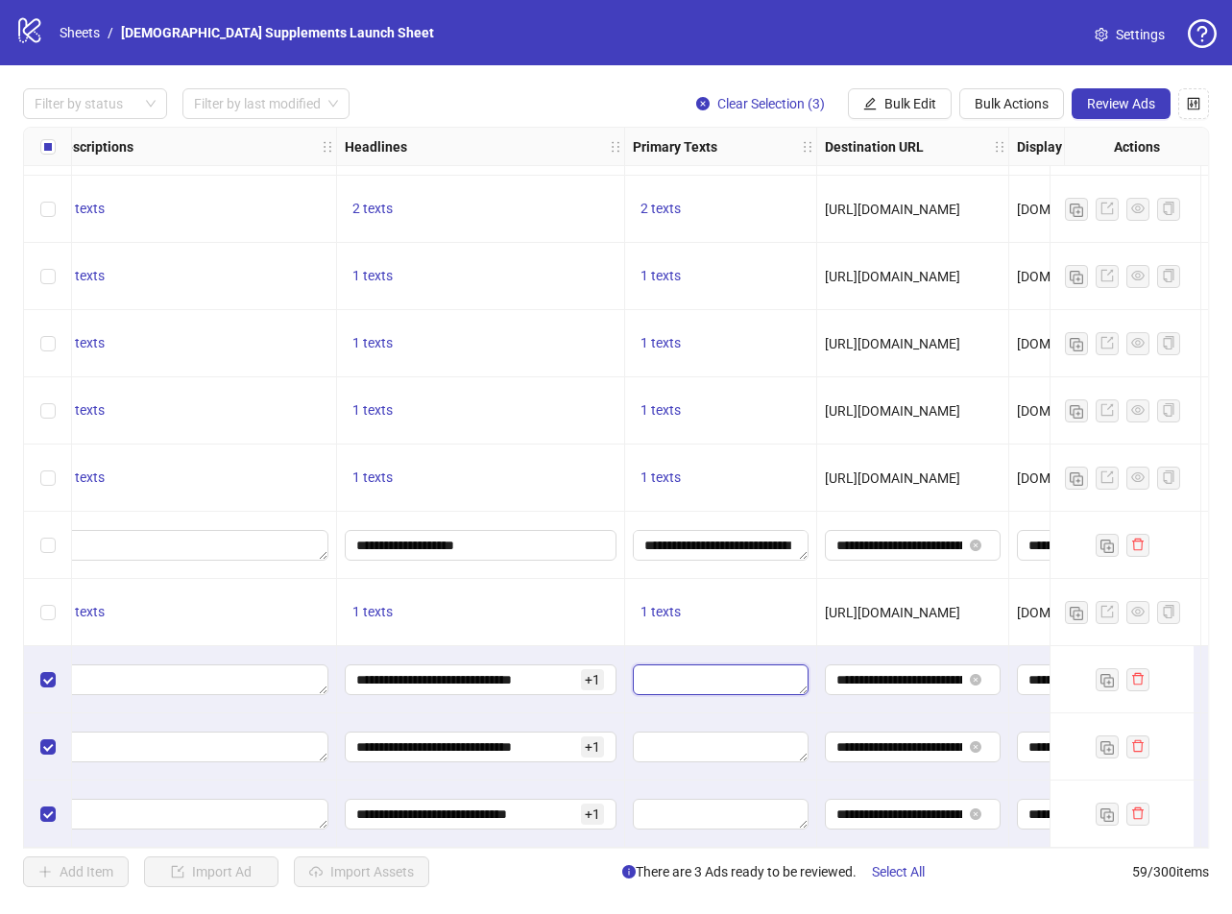
click at [727, 676] on textarea "Edit values" at bounding box center [721, 680] width 176 height 31
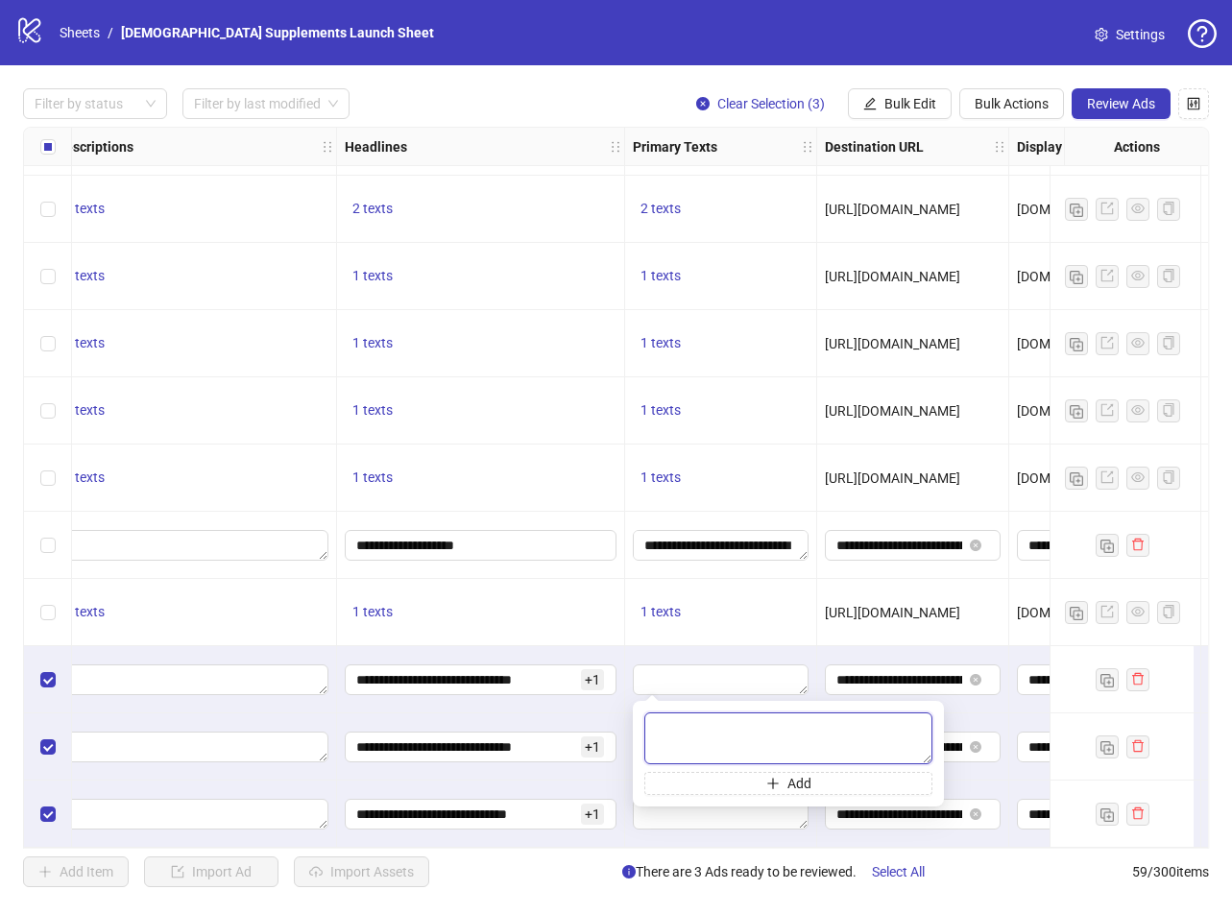
paste textarea "**********"
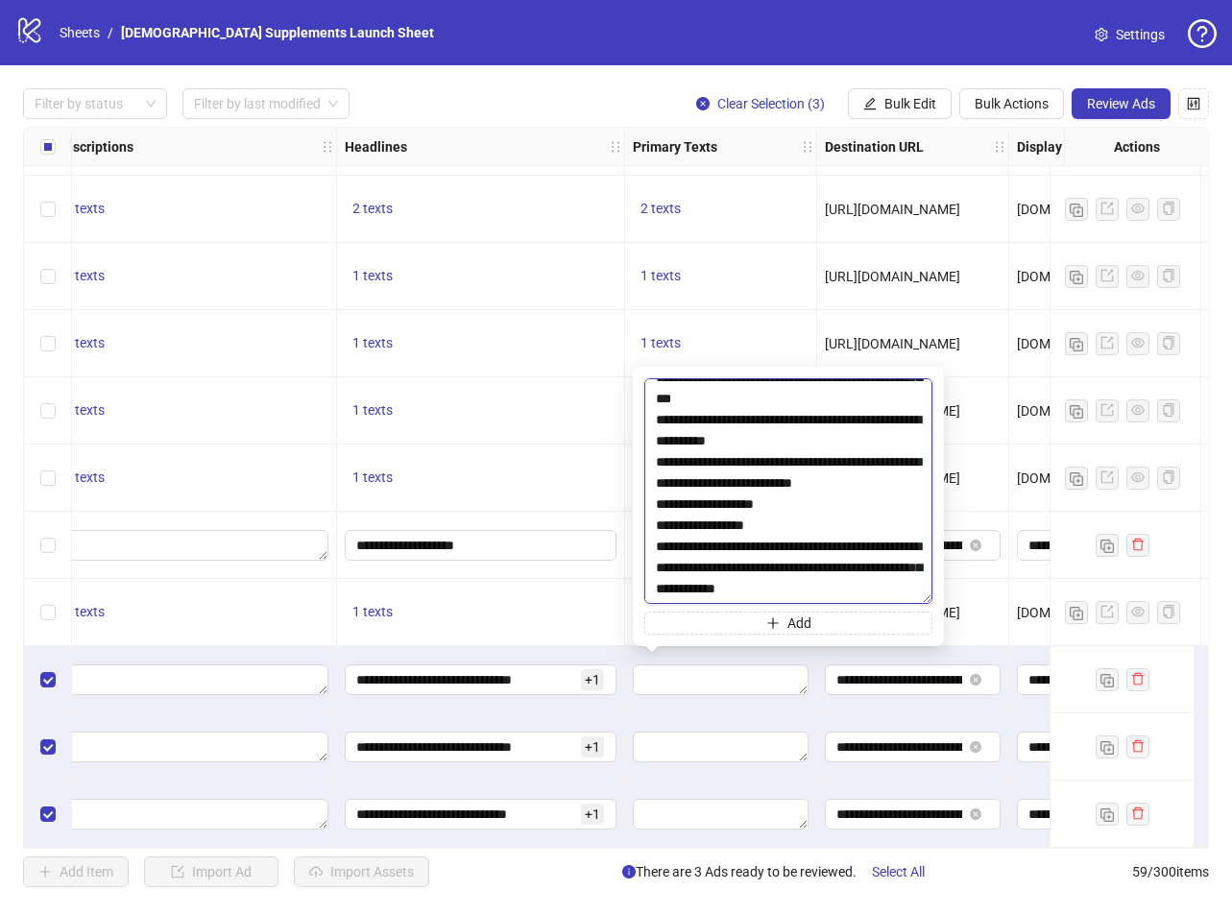
scroll to position [5022, 0]
drag, startPoint x: 929, startPoint y: 756, endPoint x: 940, endPoint y: 944, distance: 188.6
click at [940, 914] on html "logo/logo-mobile Sheets / Jevi Supplements Launch Sheet Settings Filter by stat…" at bounding box center [616, 457] width 1232 height 914
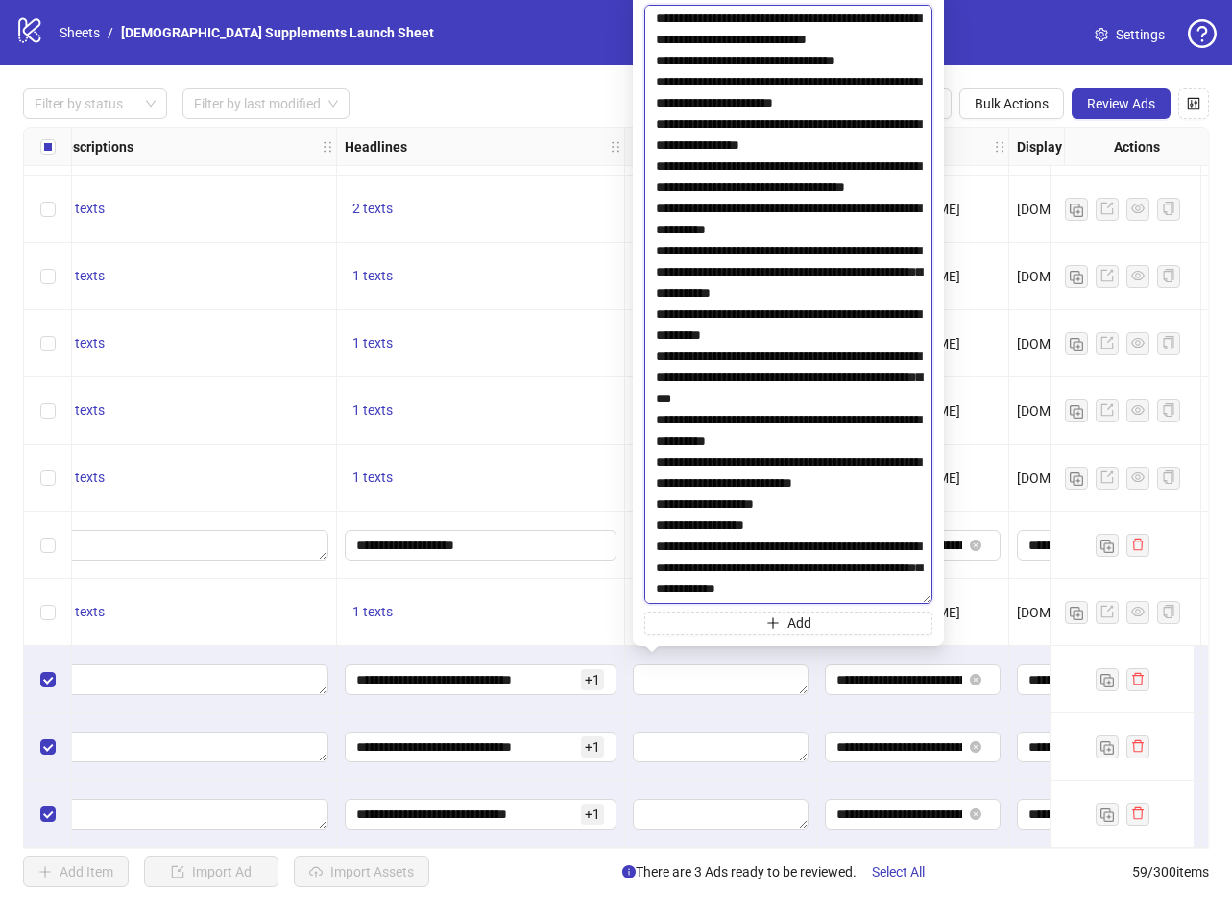
scroll to position [4672, 0]
drag, startPoint x: 928, startPoint y: 594, endPoint x: 818, endPoint y: 636, distance: 117.4
click at [978, 914] on html "logo/logo-mobile Sheets / Jevi Supplements Launch Sheet Settings Filter by stat…" at bounding box center [616, 457] width 1232 height 914
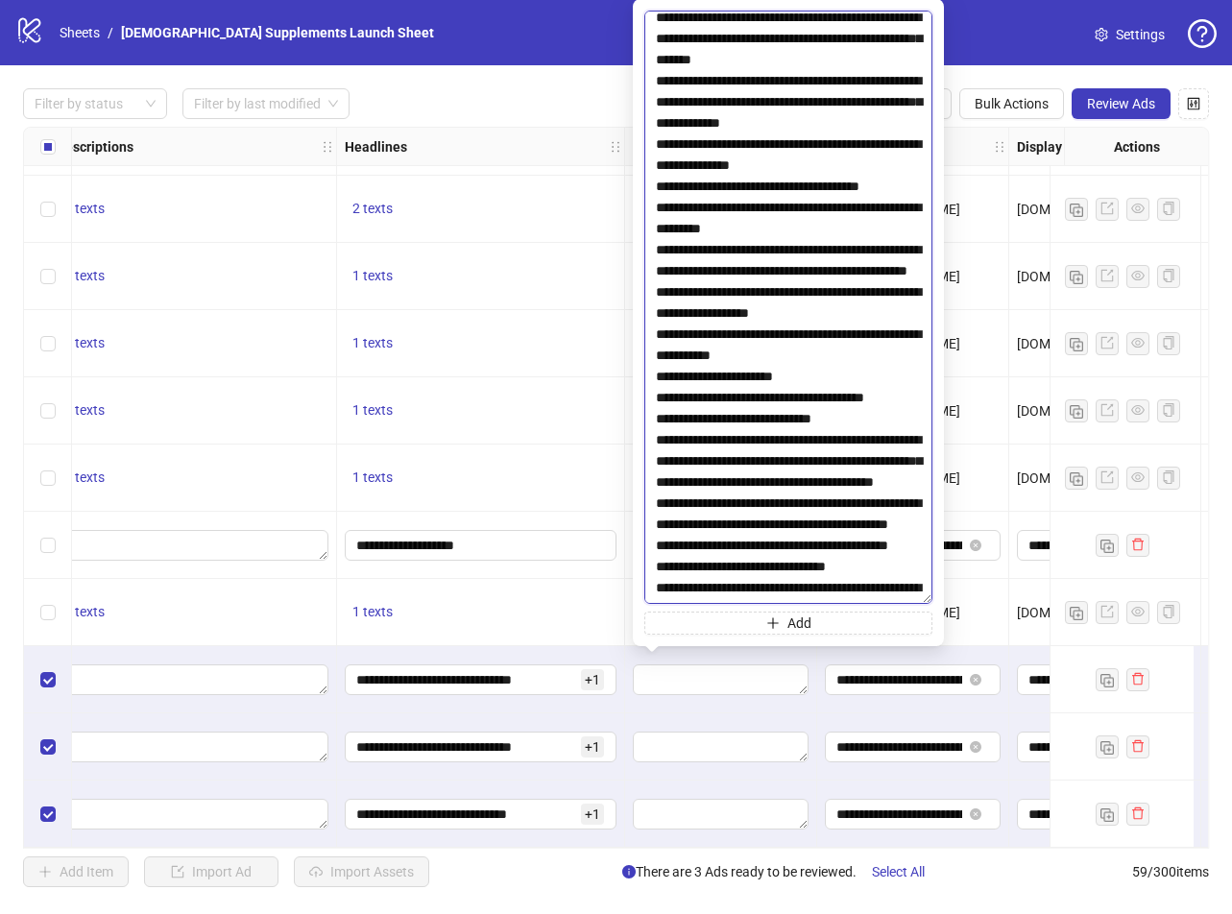
scroll to position [0, 0]
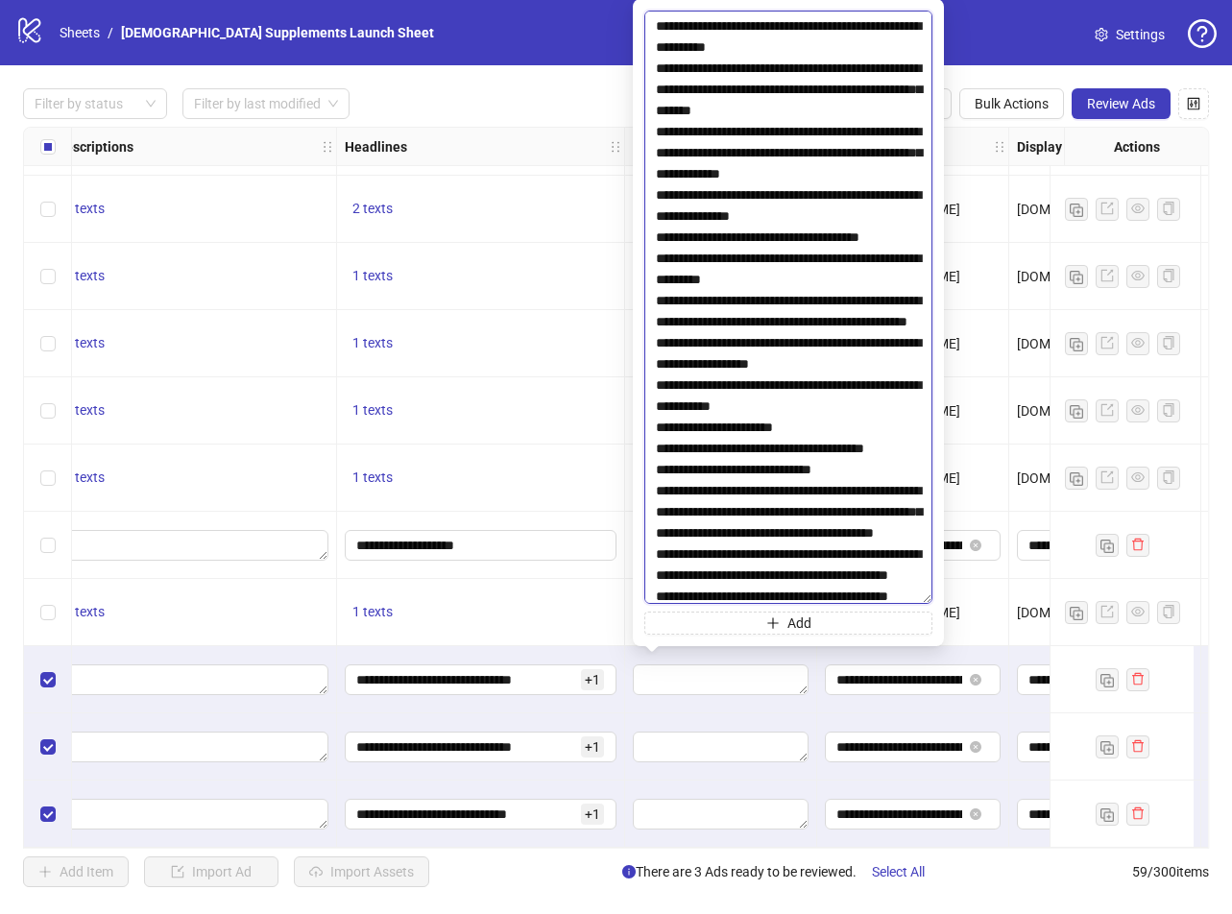
click at [830, 48] on textarea at bounding box center [788, 308] width 288 height 594
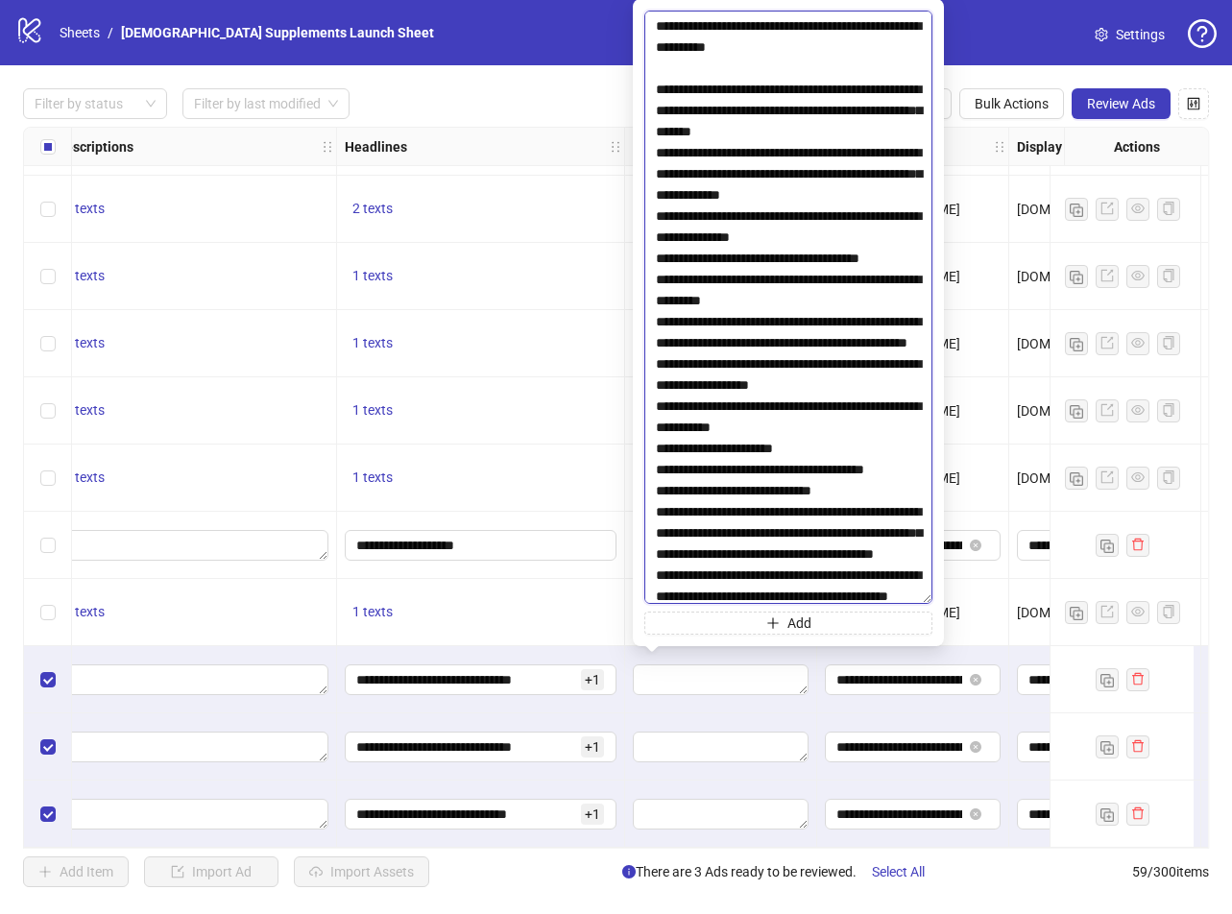
click at [861, 109] on textarea at bounding box center [788, 308] width 288 height 594
click at [800, 149] on textarea at bounding box center [788, 308] width 288 height 594
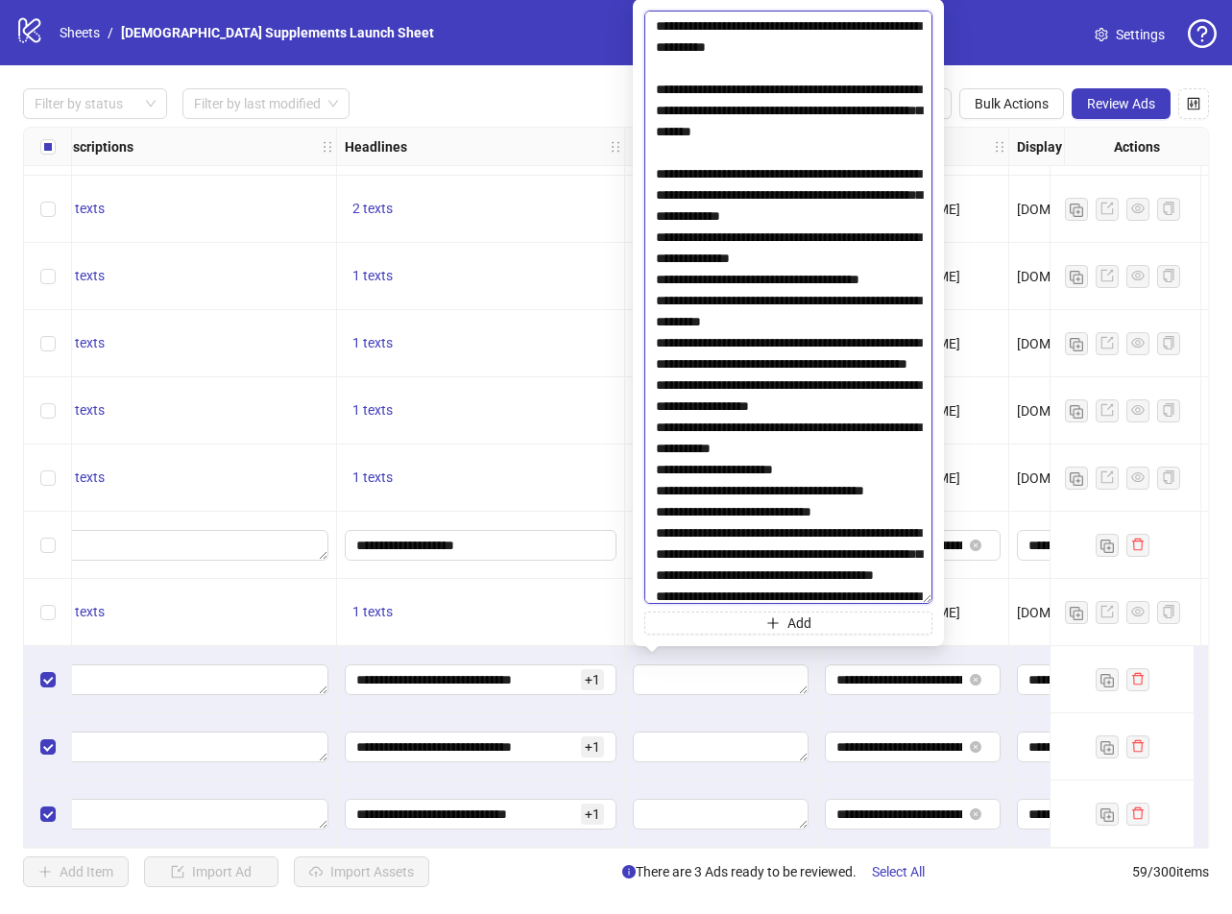
click at [882, 234] on textarea at bounding box center [788, 308] width 288 height 594
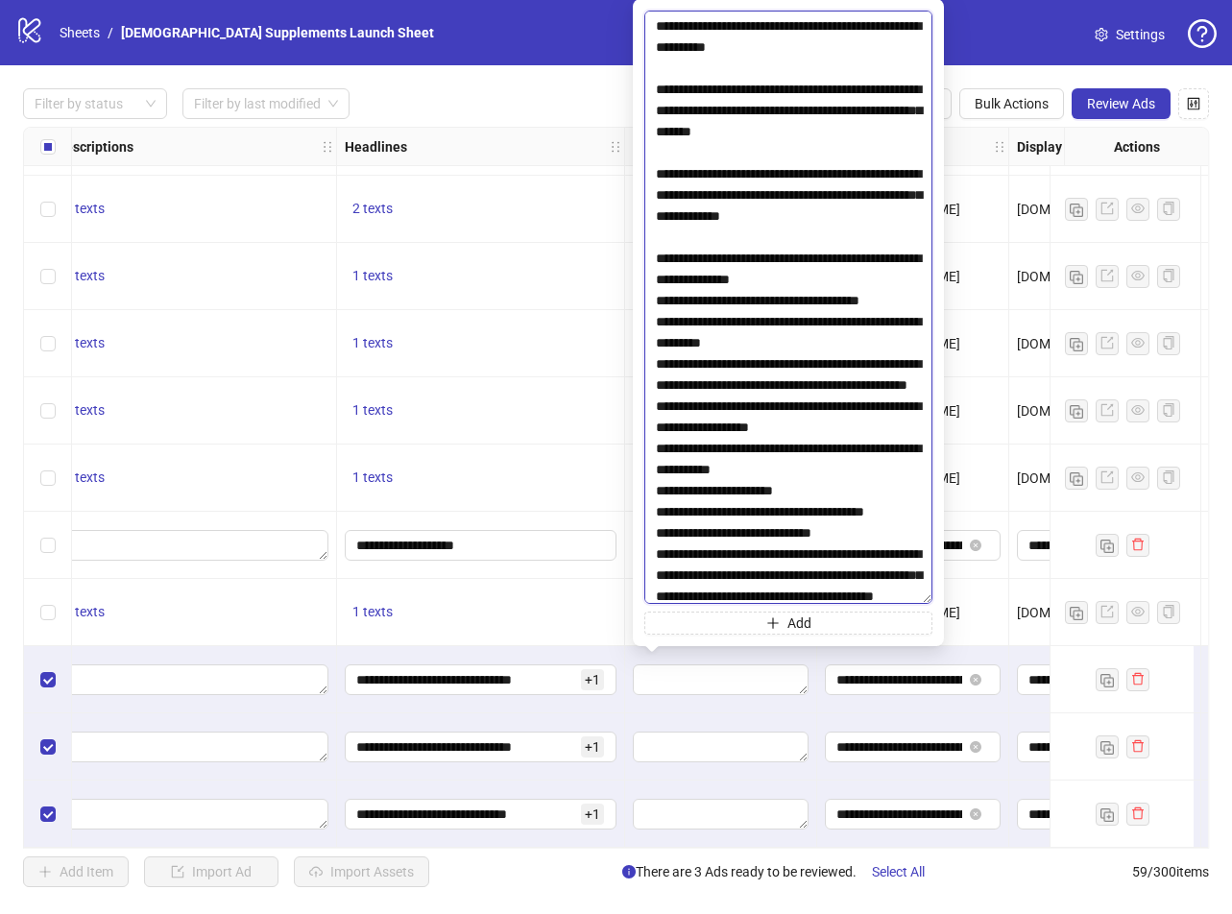
click at [869, 299] on textarea at bounding box center [788, 308] width 288 height 594
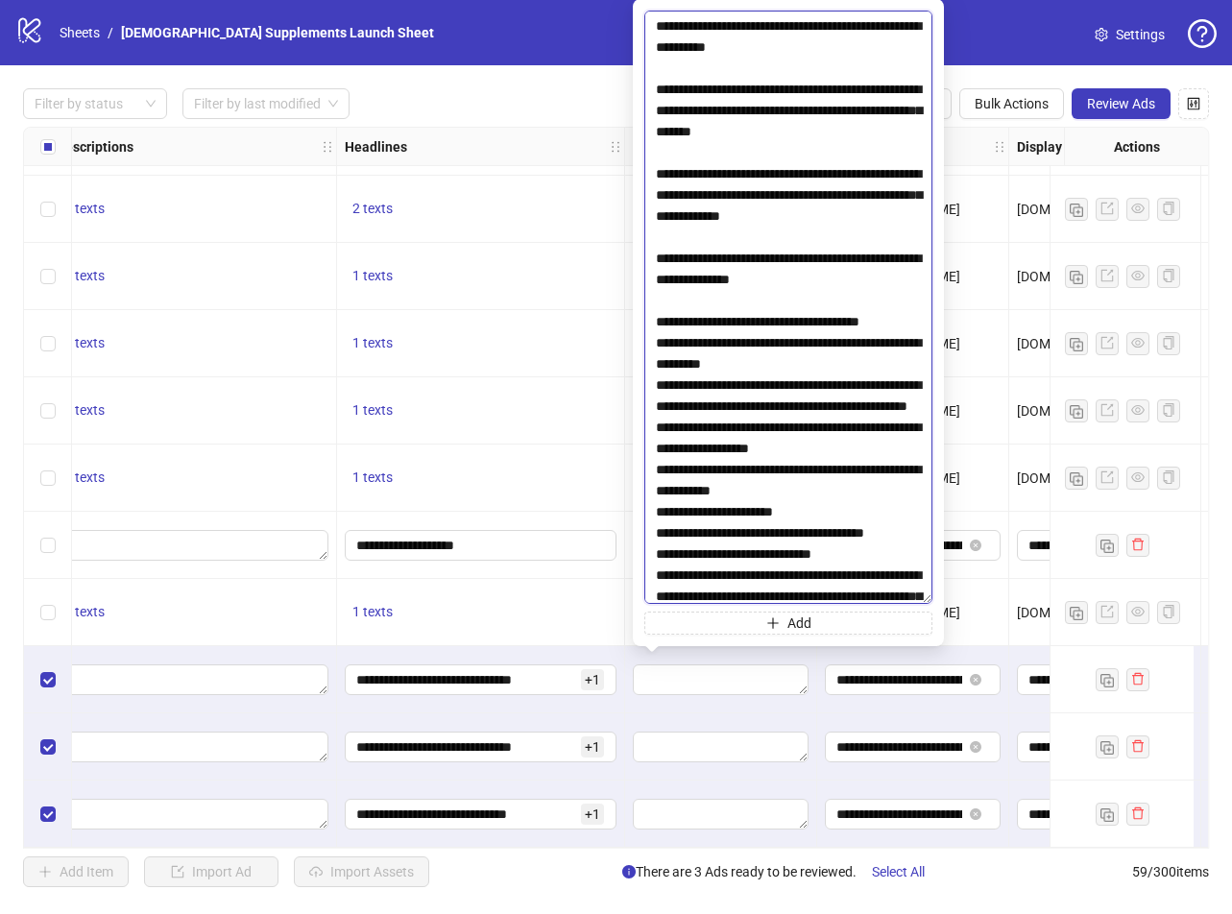
click at [895, 340] on textarea at bounding box center [788, 308] width 288 height 594
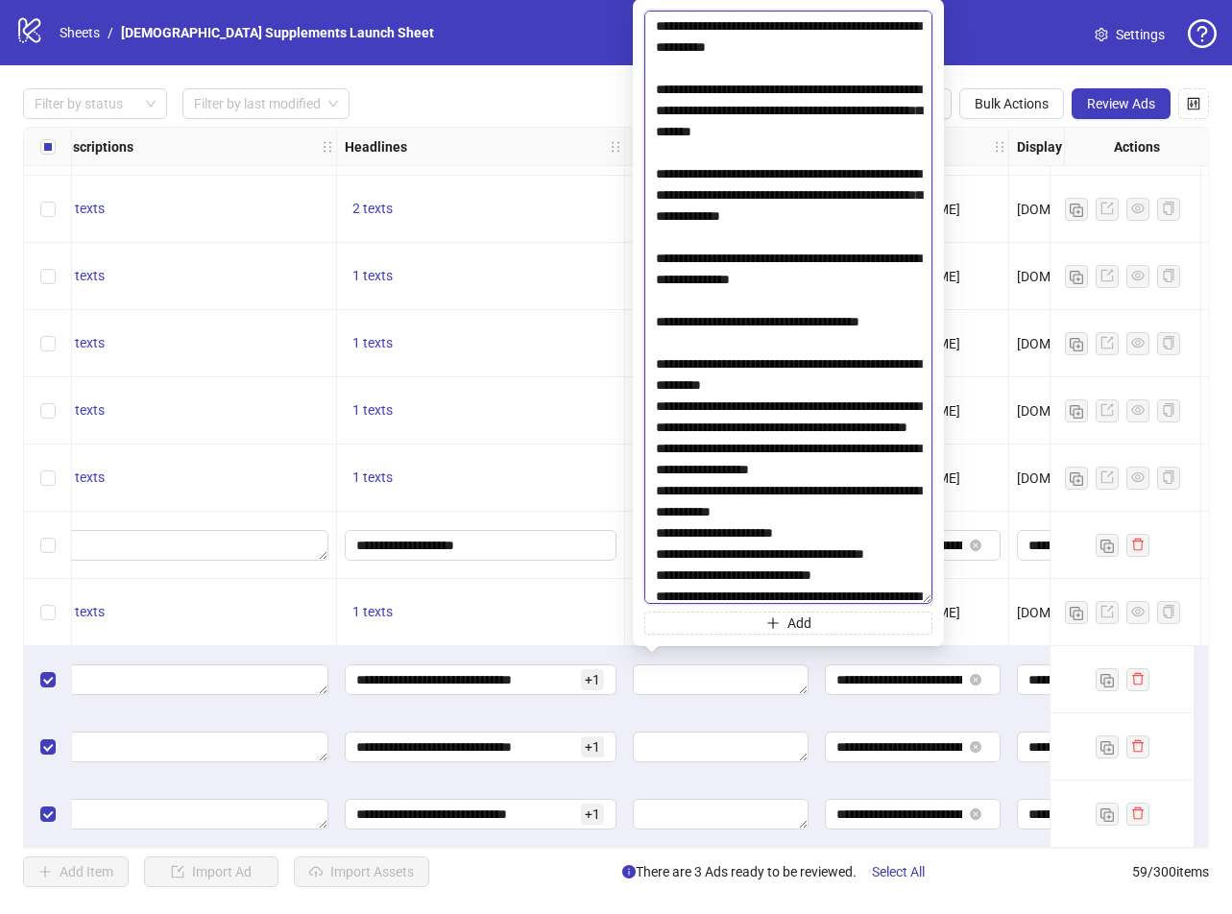
click at [826, 409] on textarea at bounding box center [788, 308] width 288 height 594
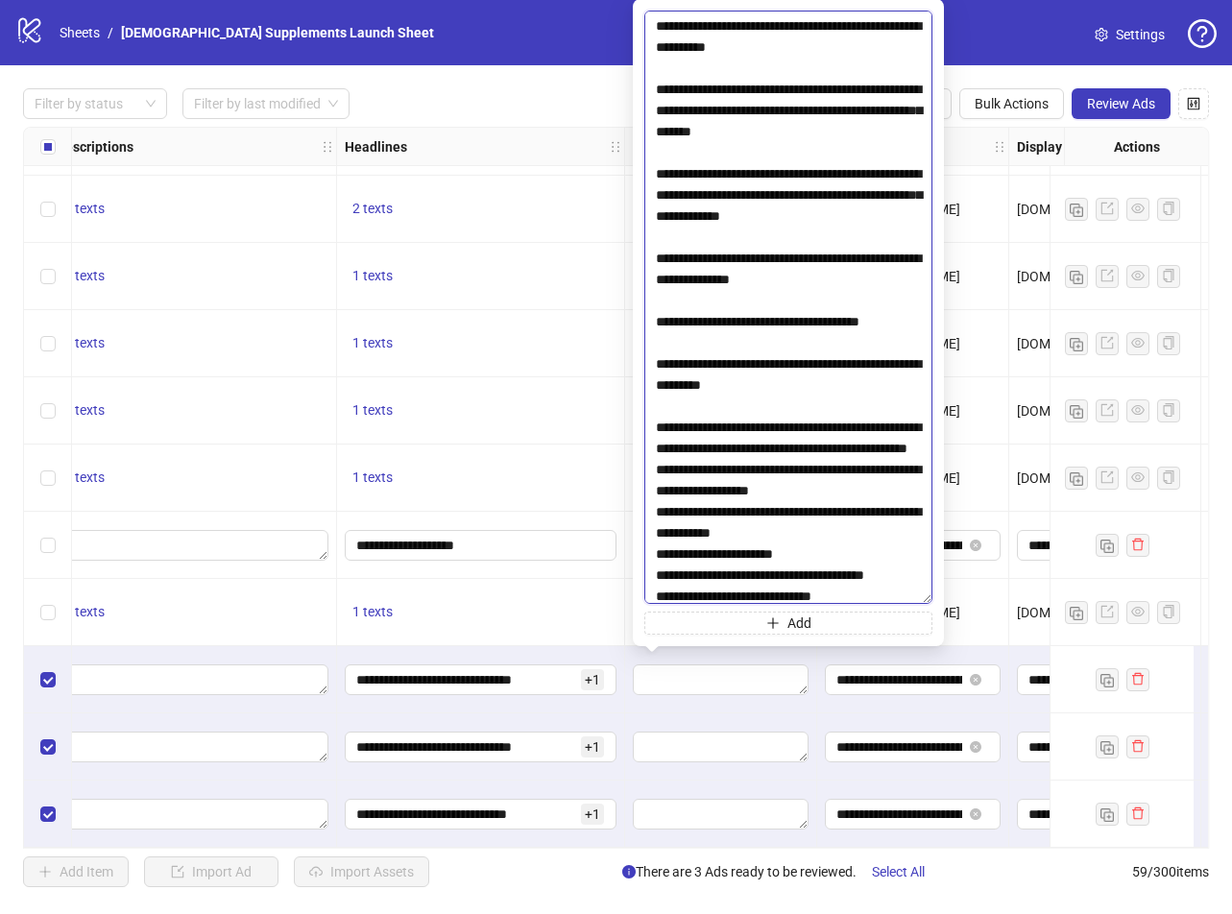
scroll to position [96, 0]
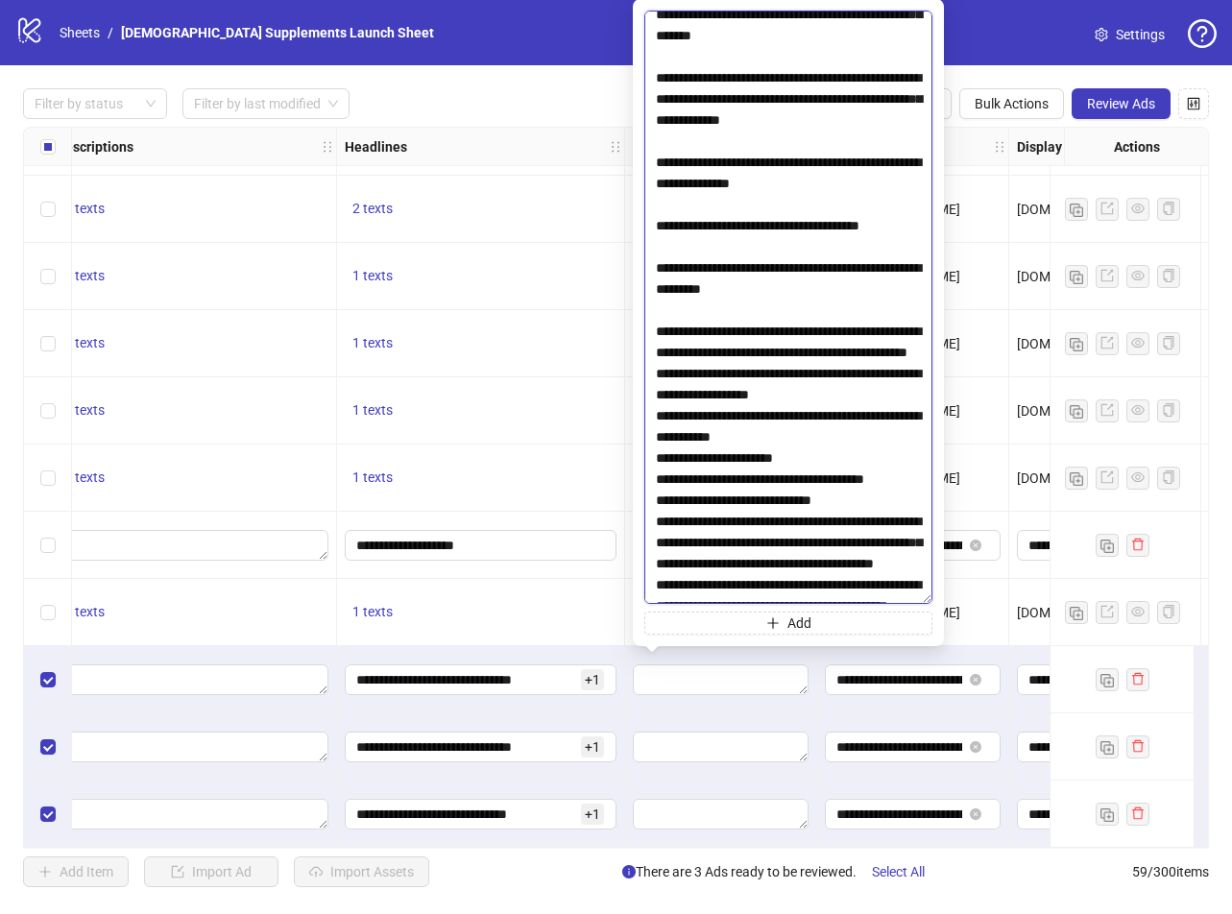
click at [846, 390] on textarea at bounding box center [788, 308] width 288 height 594
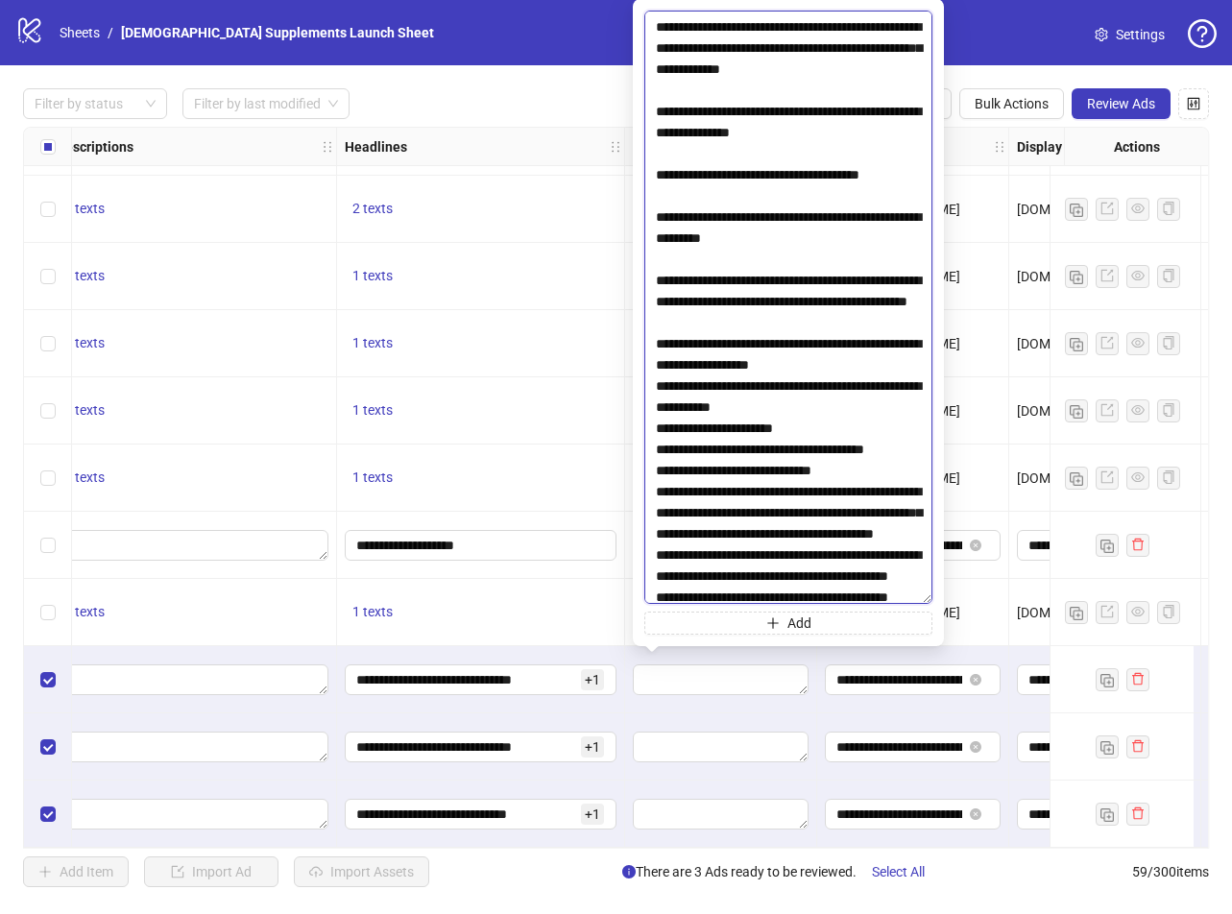
scroll to position [192, 0]
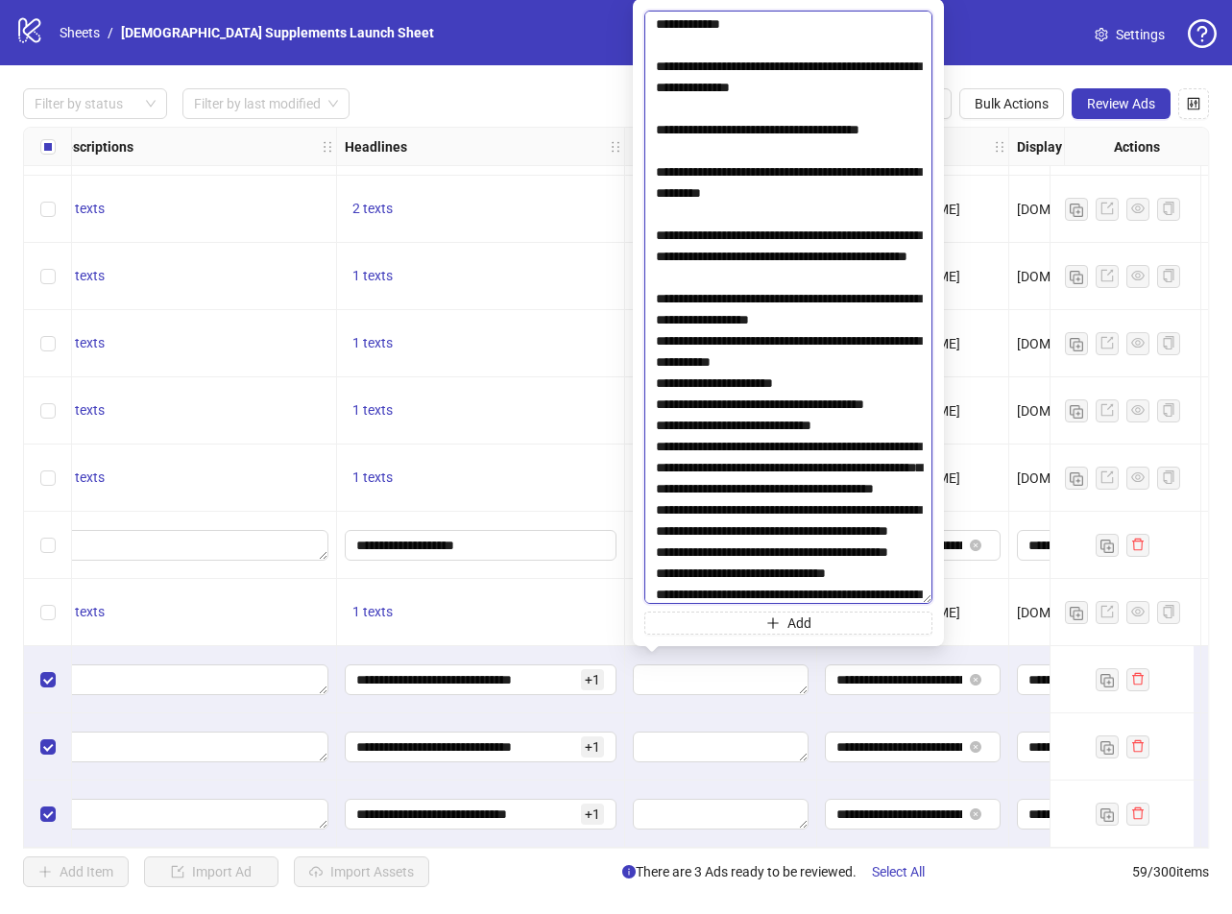
click at [873, 357] on textarea at bounding box center [788, 308] width 288 height 594
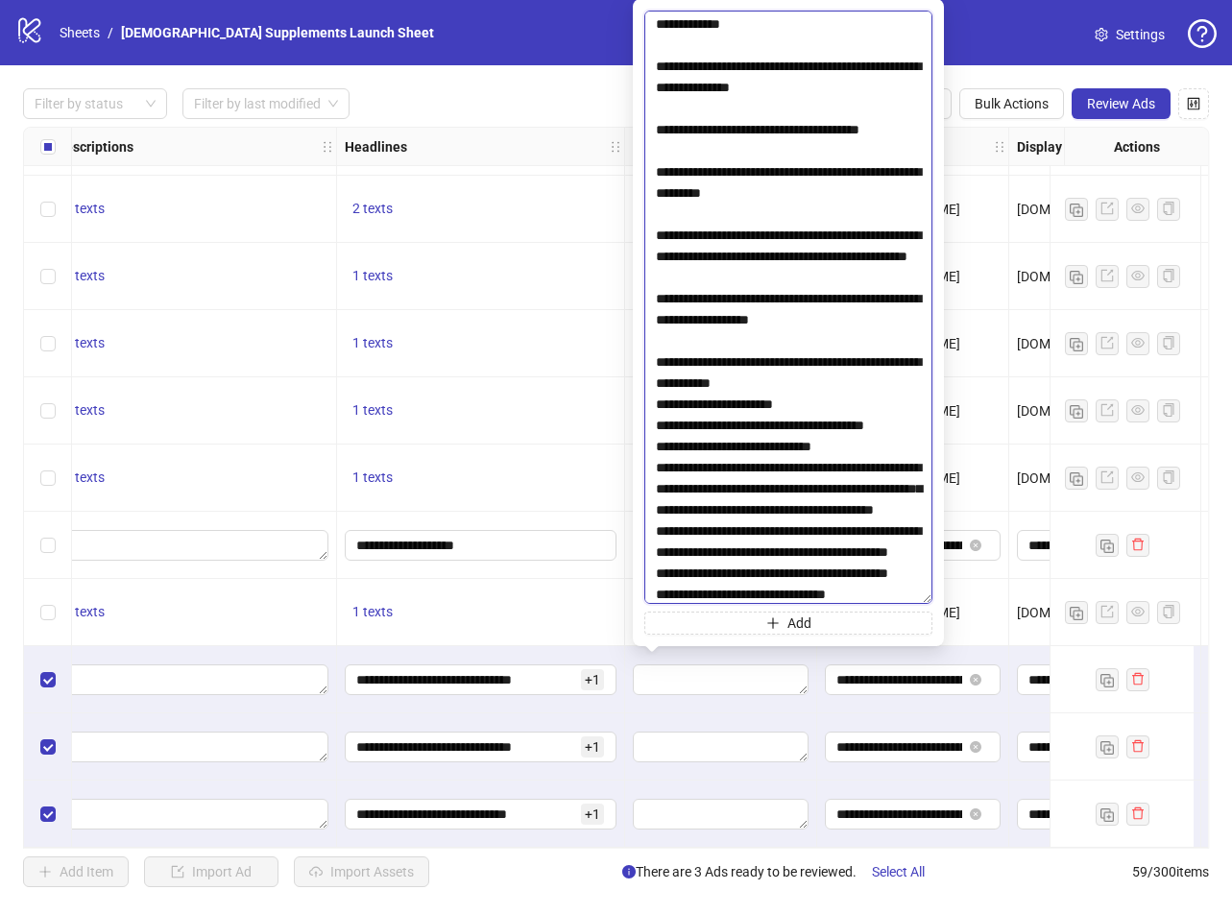
click at [655, 400] on textarea at bounding box center [788, 308] width 288 height 594
click at [655, 442] on textarea at bounding box center [788, 308] width 288 height 594
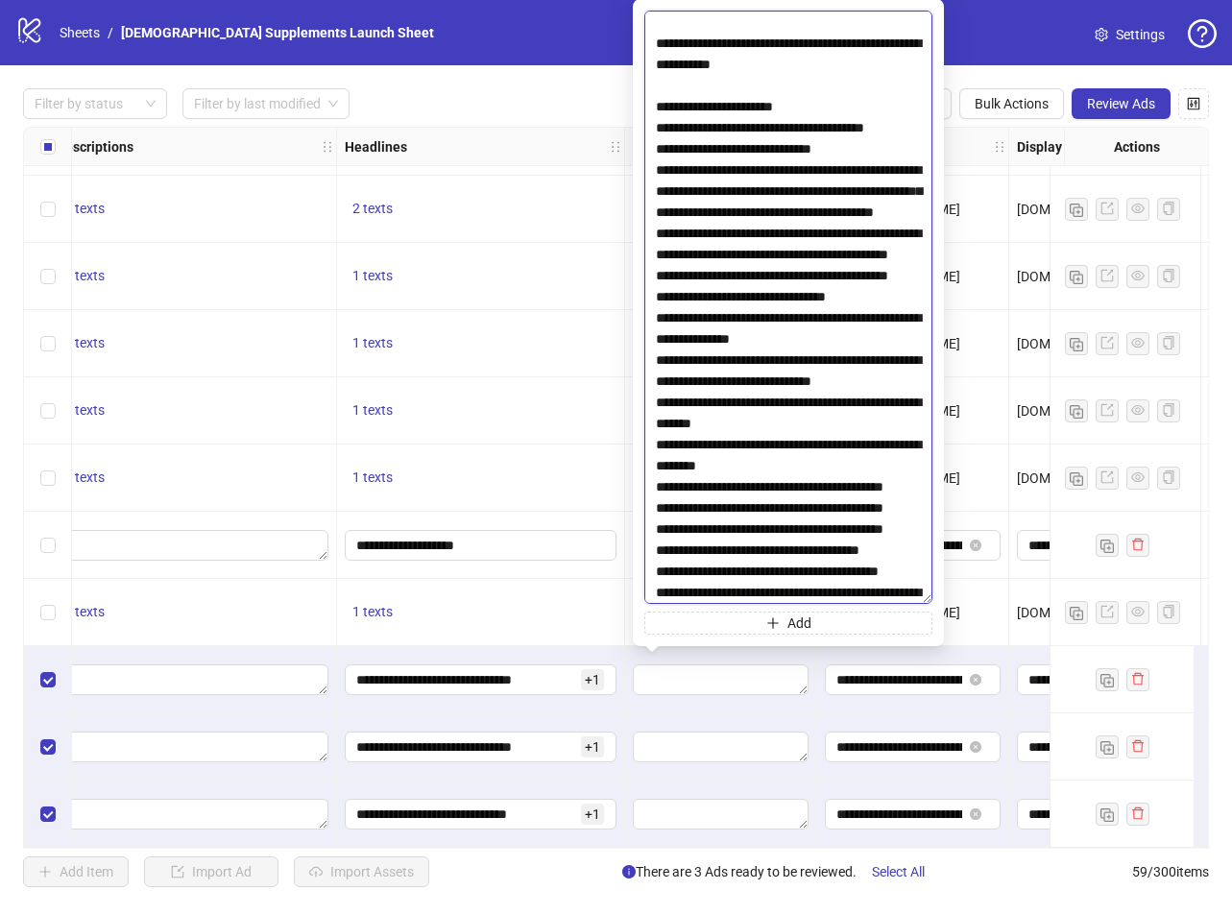
scroll to position [480, 0]
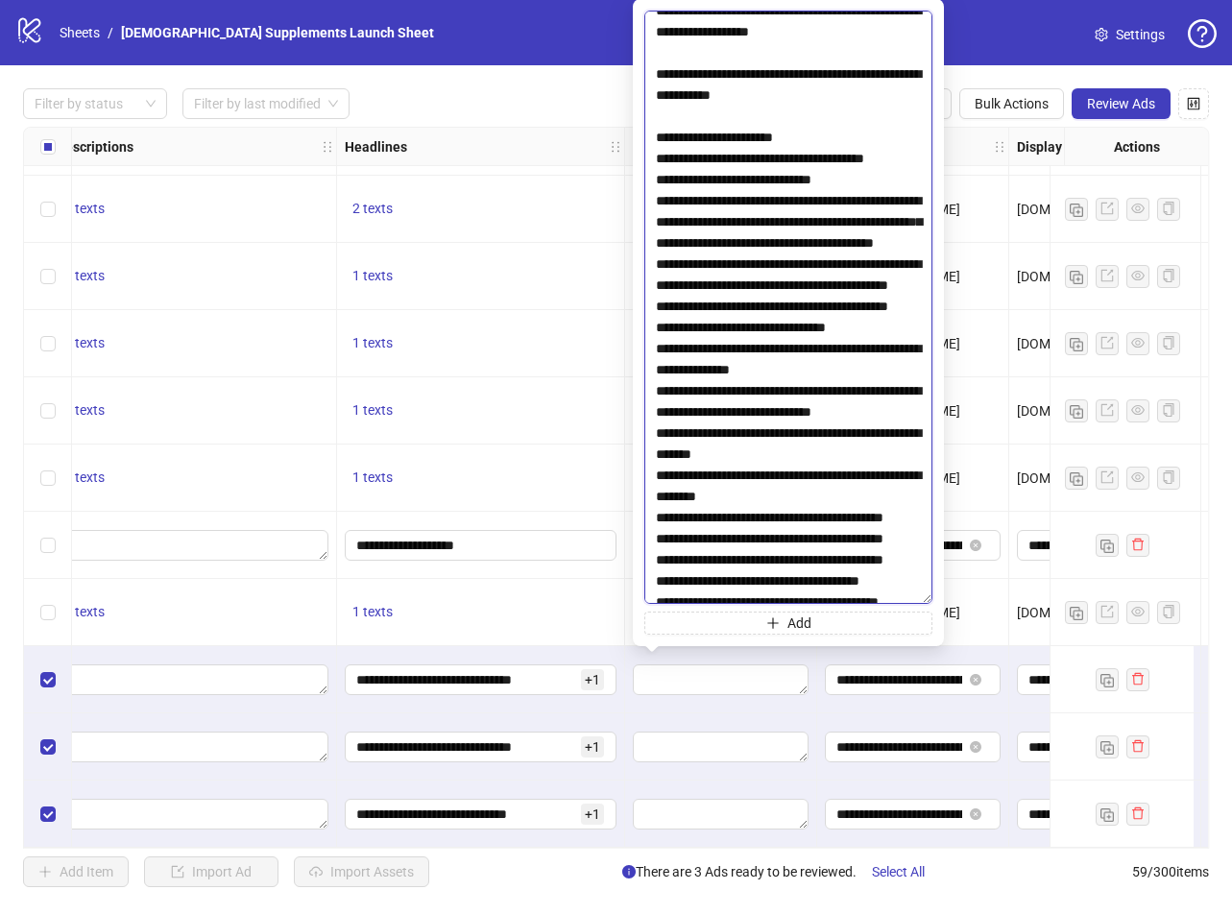
click at [657, 192] on textarea at bounding box center [788, 308] width 288 height 594
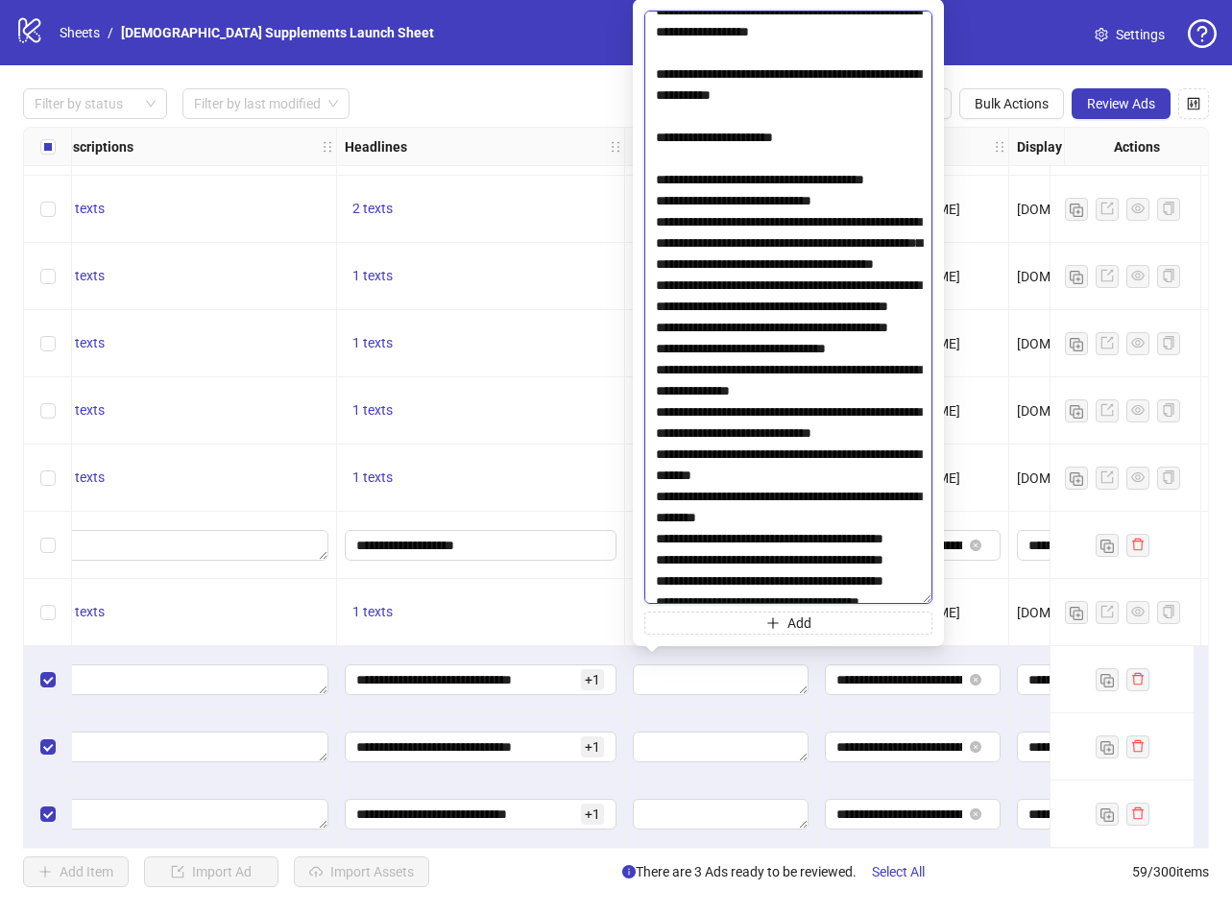
click at [656, 265] on textarea at bounding box center [788, 308] width 288 height 594
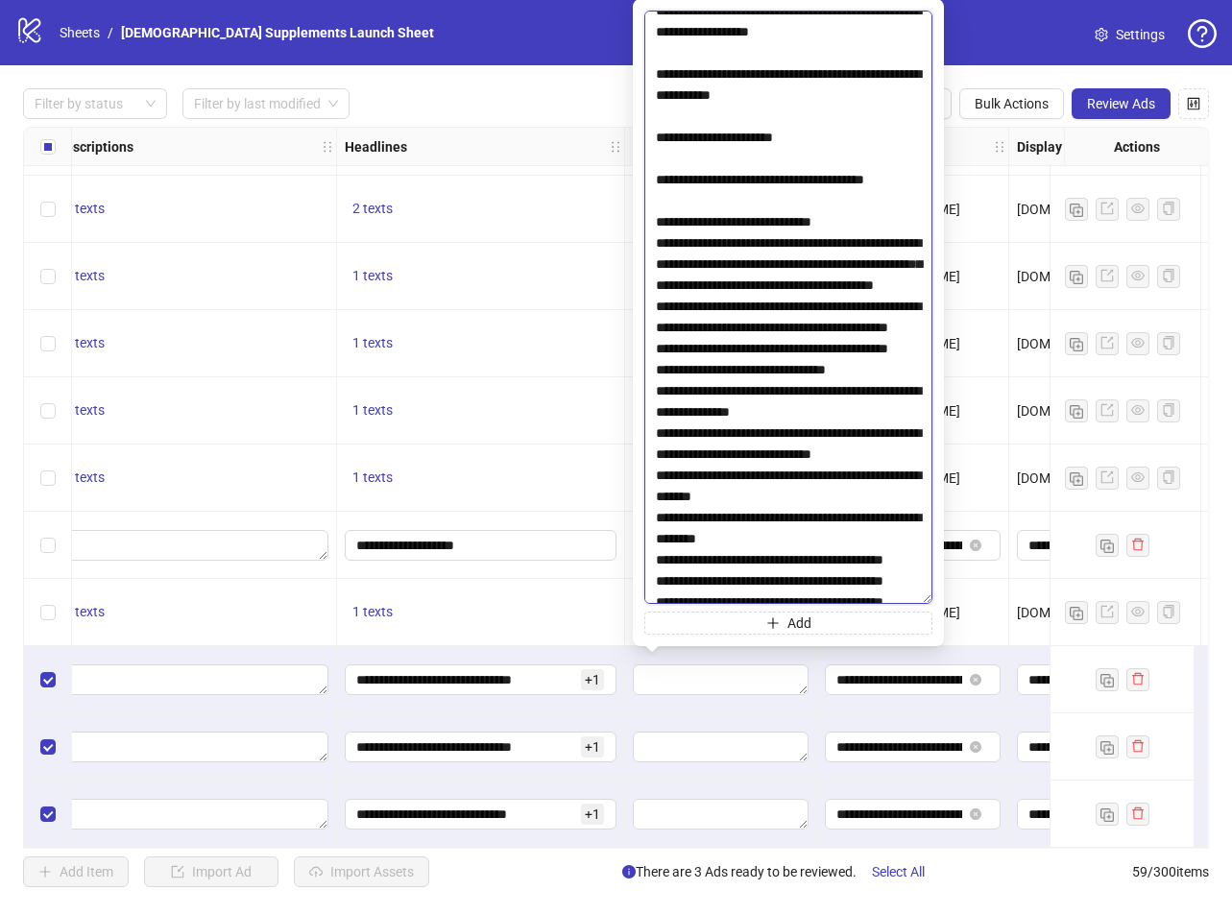
click at [656, 303] on textarea at bounding box center [788, 308] width 288 height 594
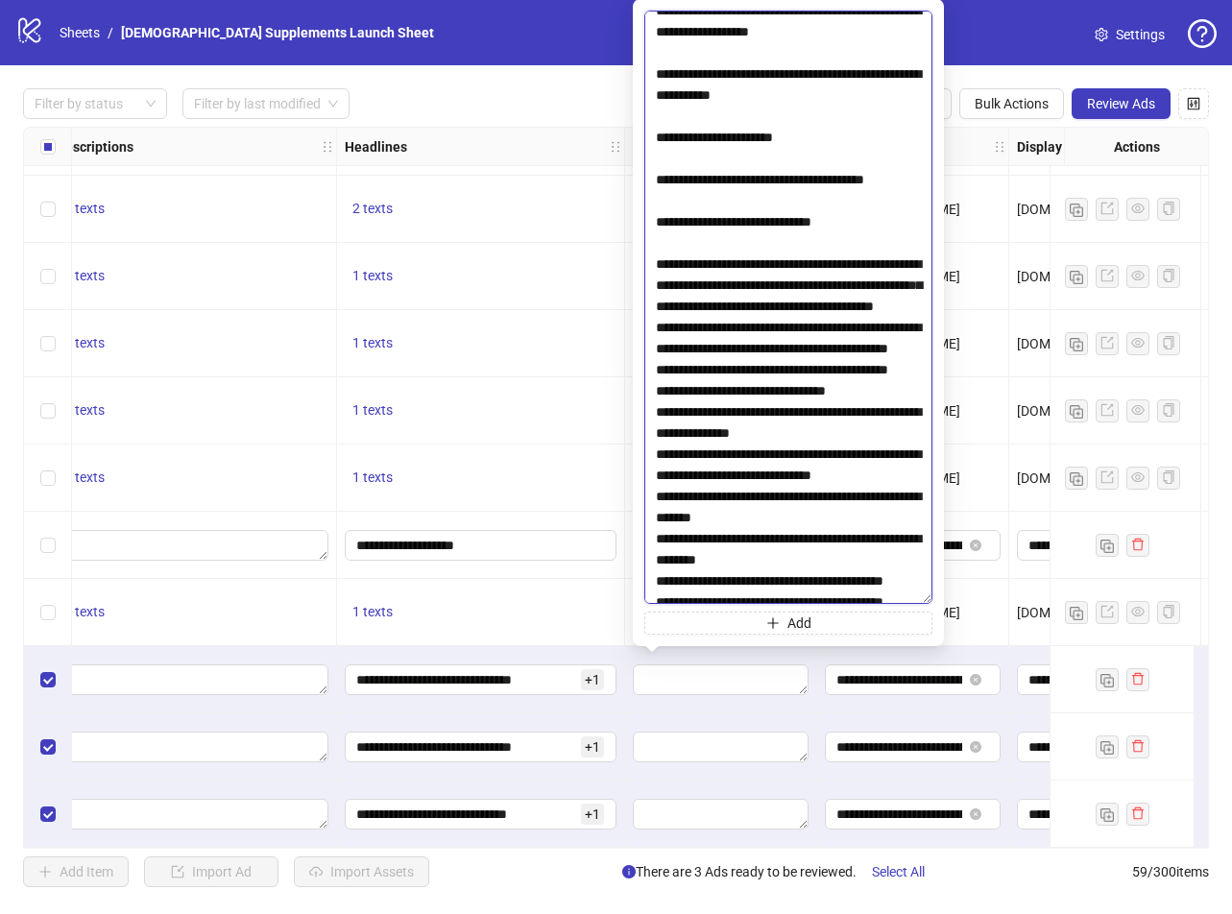
click at [656, 408] on textarea at bounding box center [788, 308] width 288 height 594
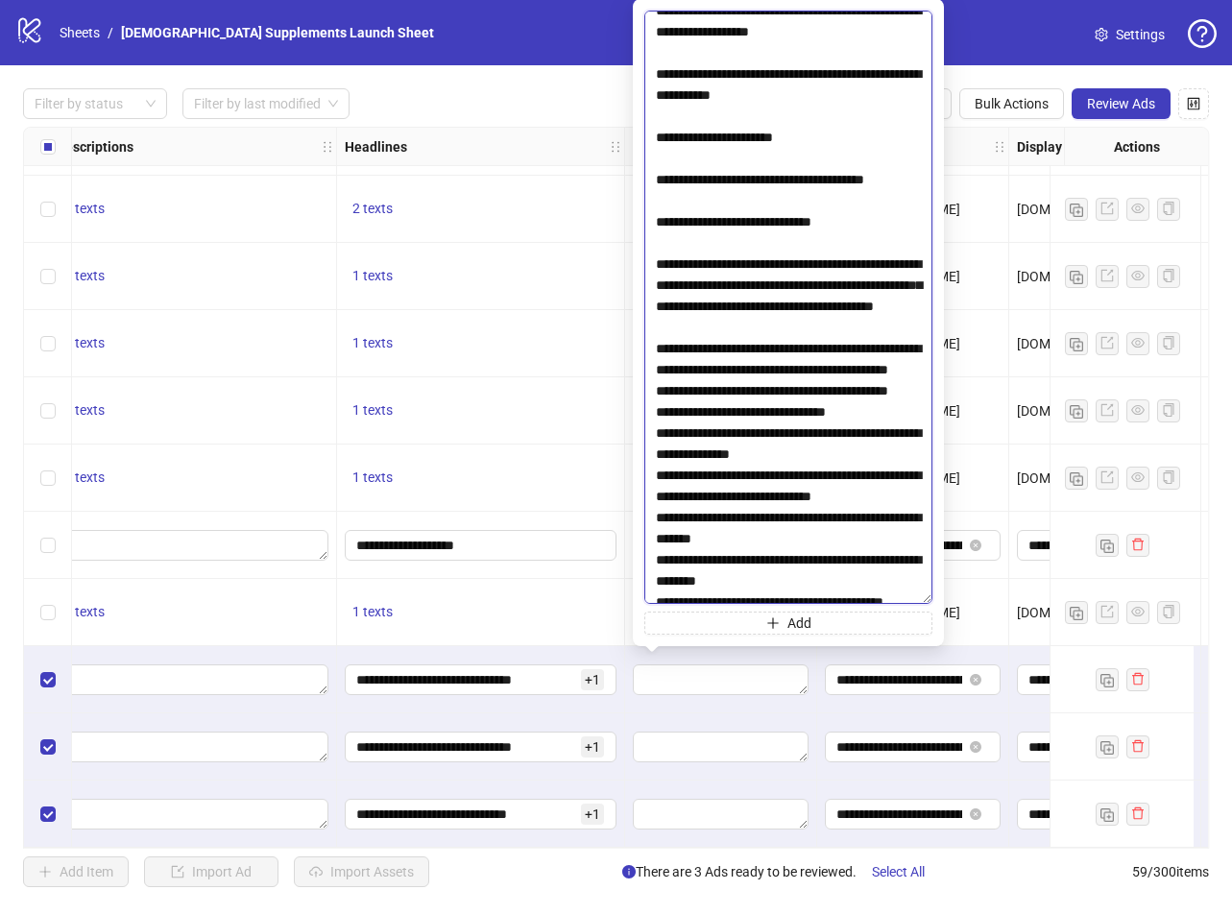
click at [655, 496] on textarea at bounding box center [788, 308] width 288 height 594
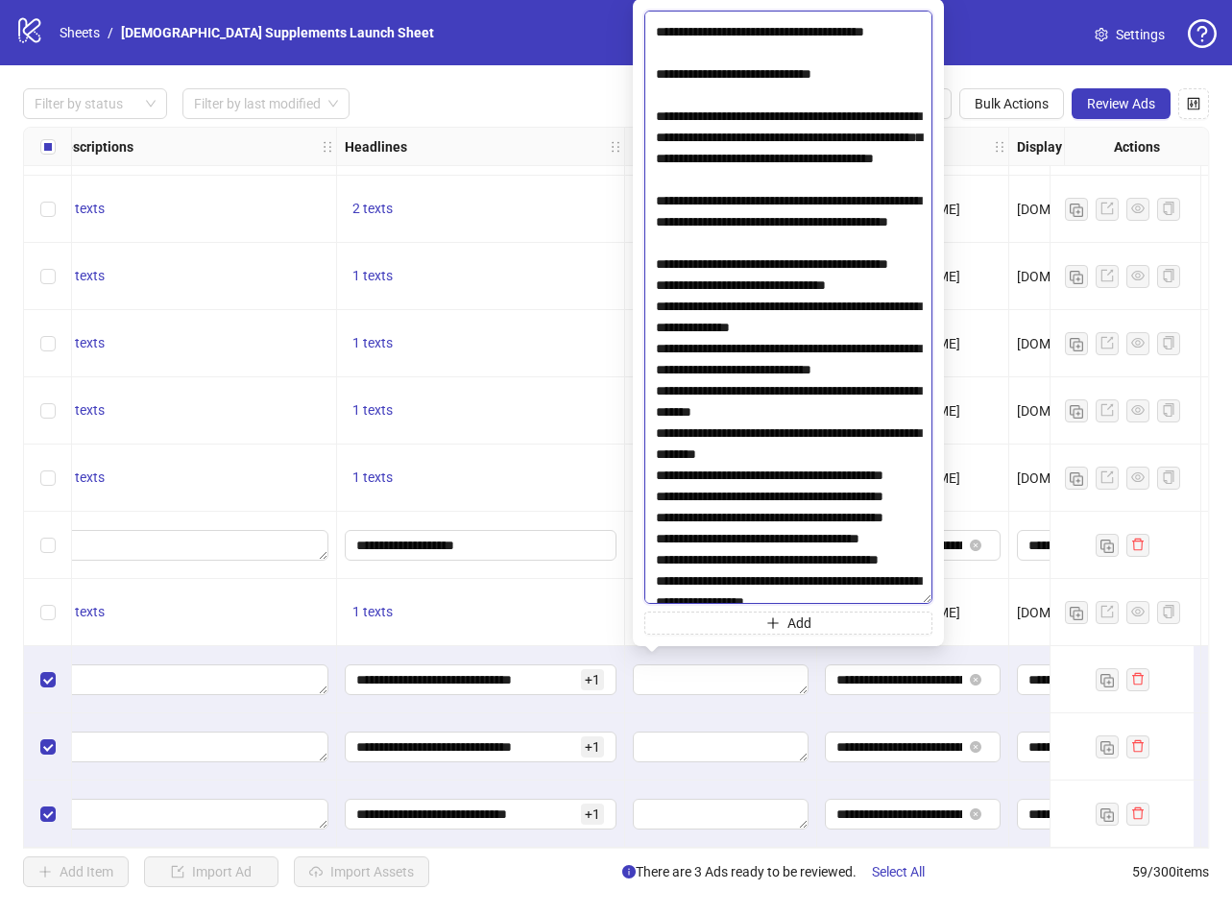
scroll to position [672, 0]
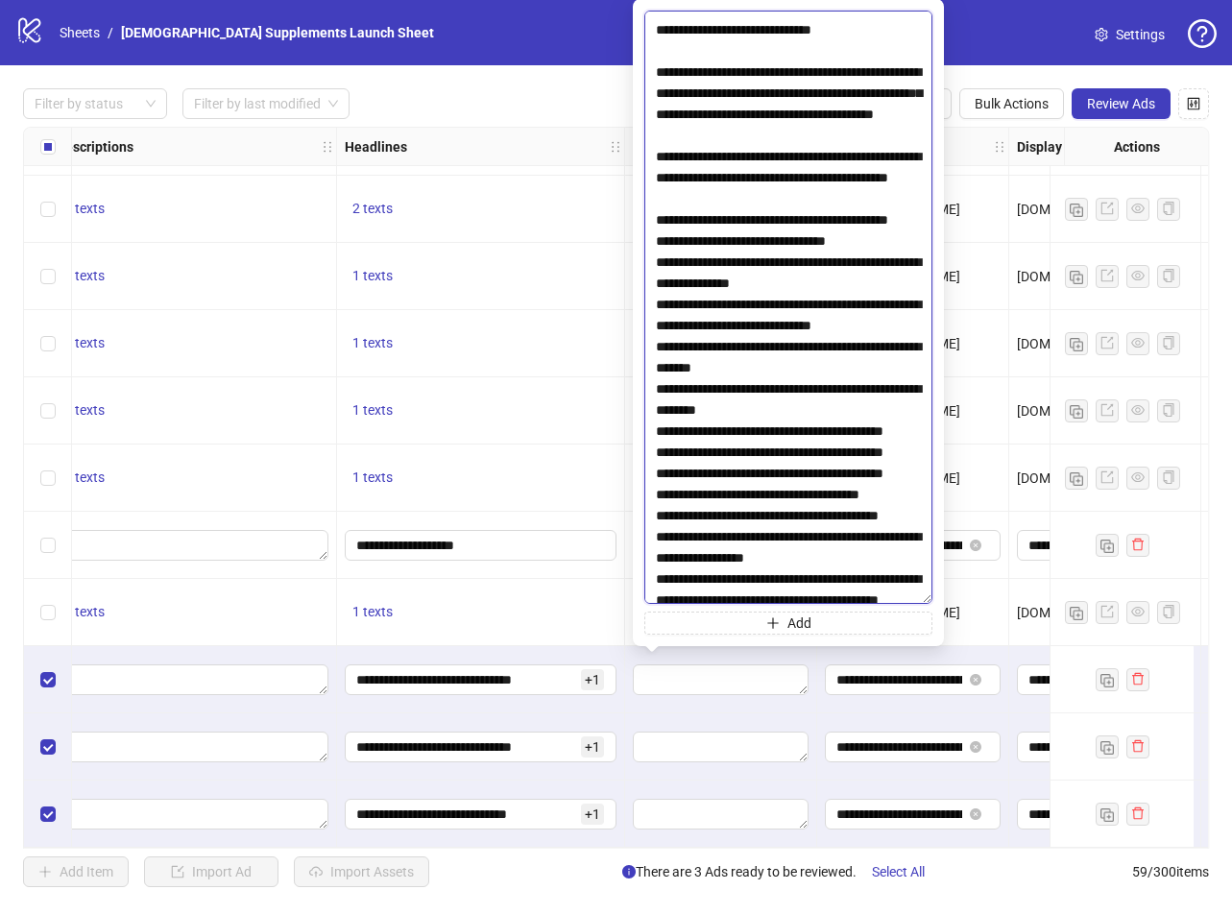
click at [654, 367] on textarea at bounding box center [788, 308] width 288 height 594
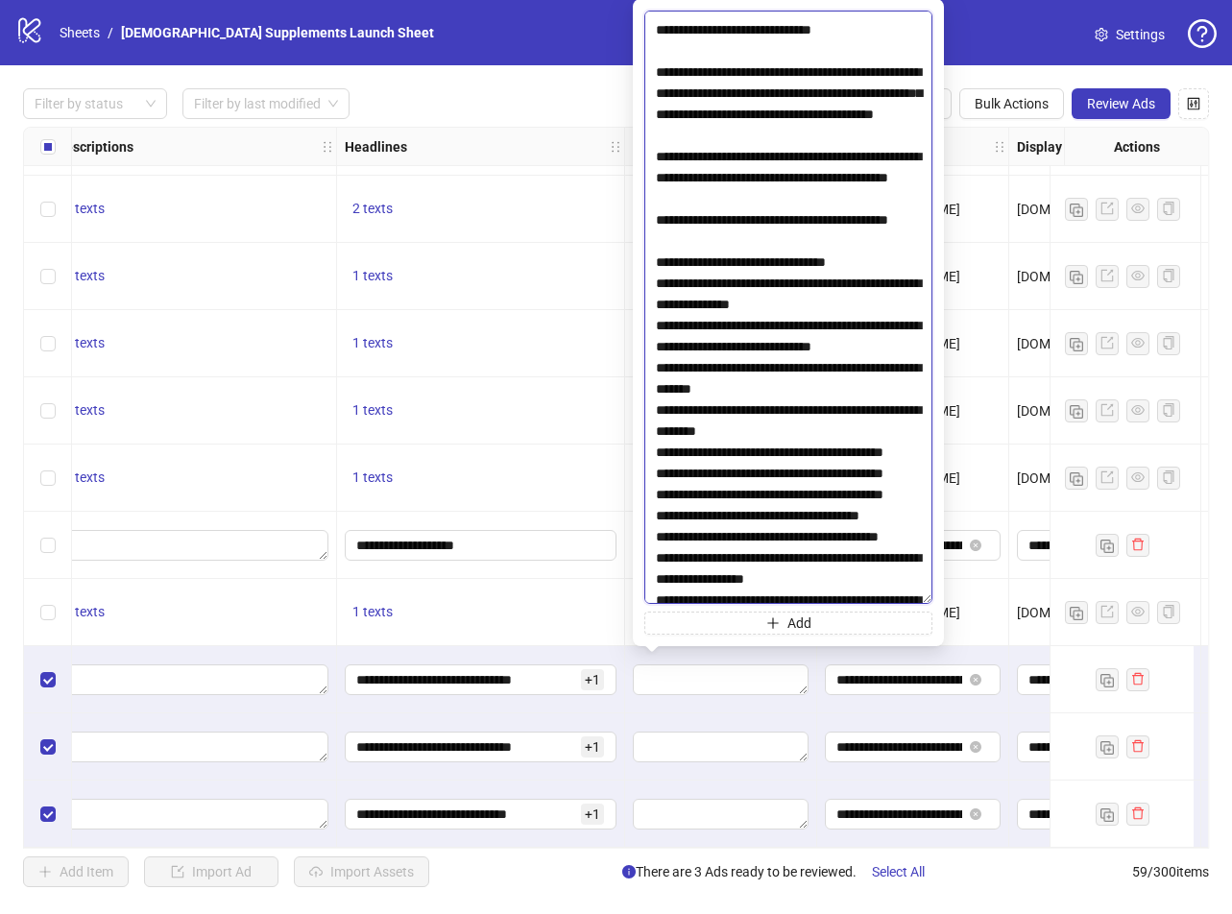
click at [655, 415] on textarea at bounding box center [788, 308] width 288 height 594
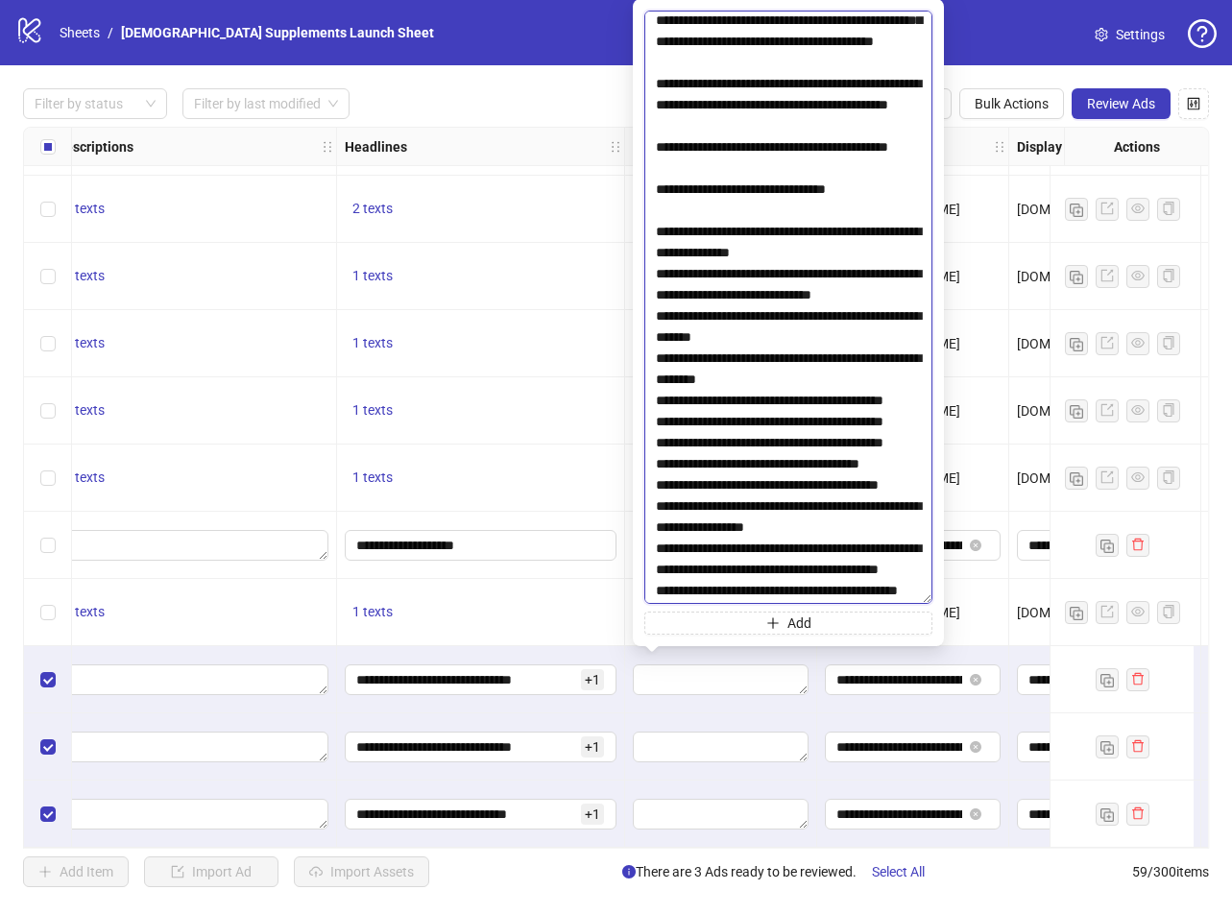
scroll to position [864, 0]
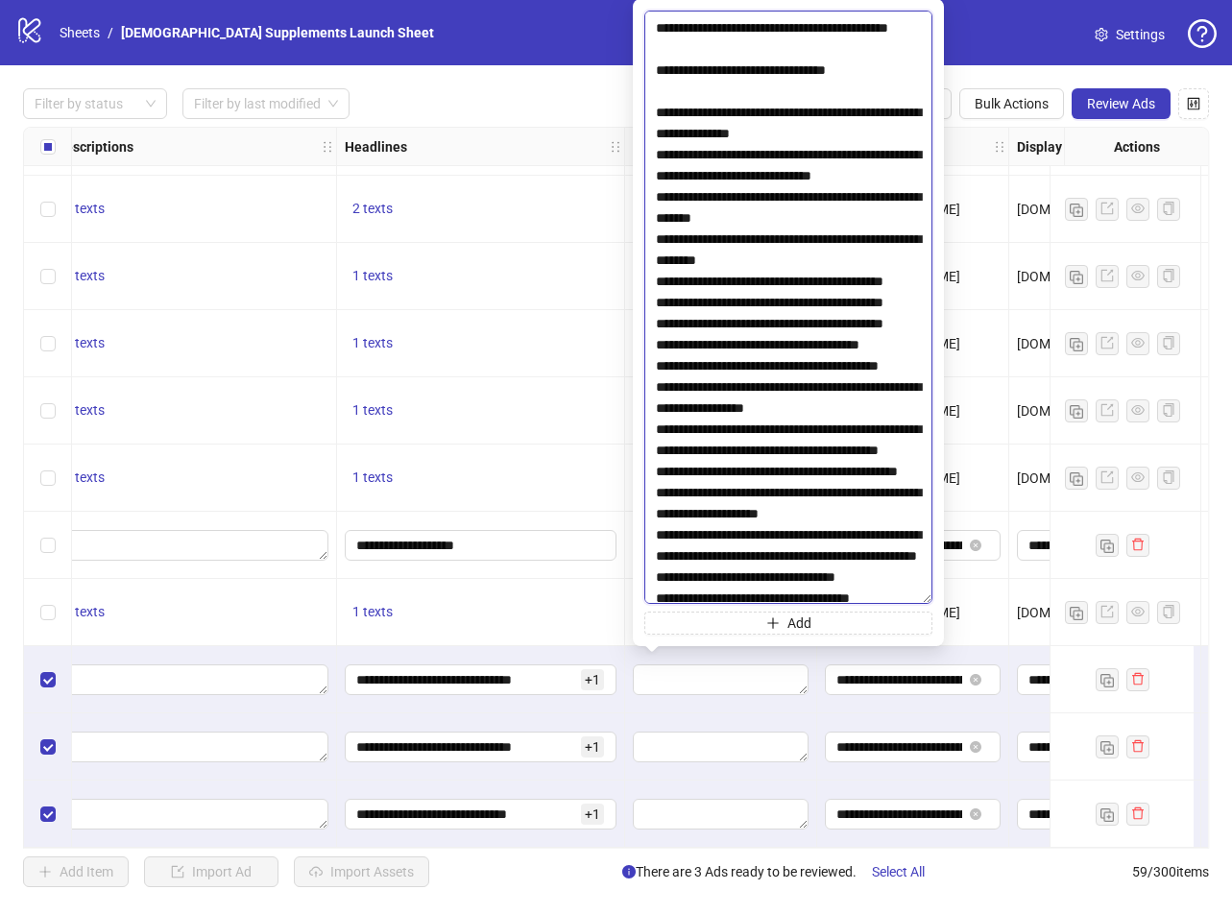
click at [656, 282] on textarea at bounding box center [788, 308] width 288 height 594
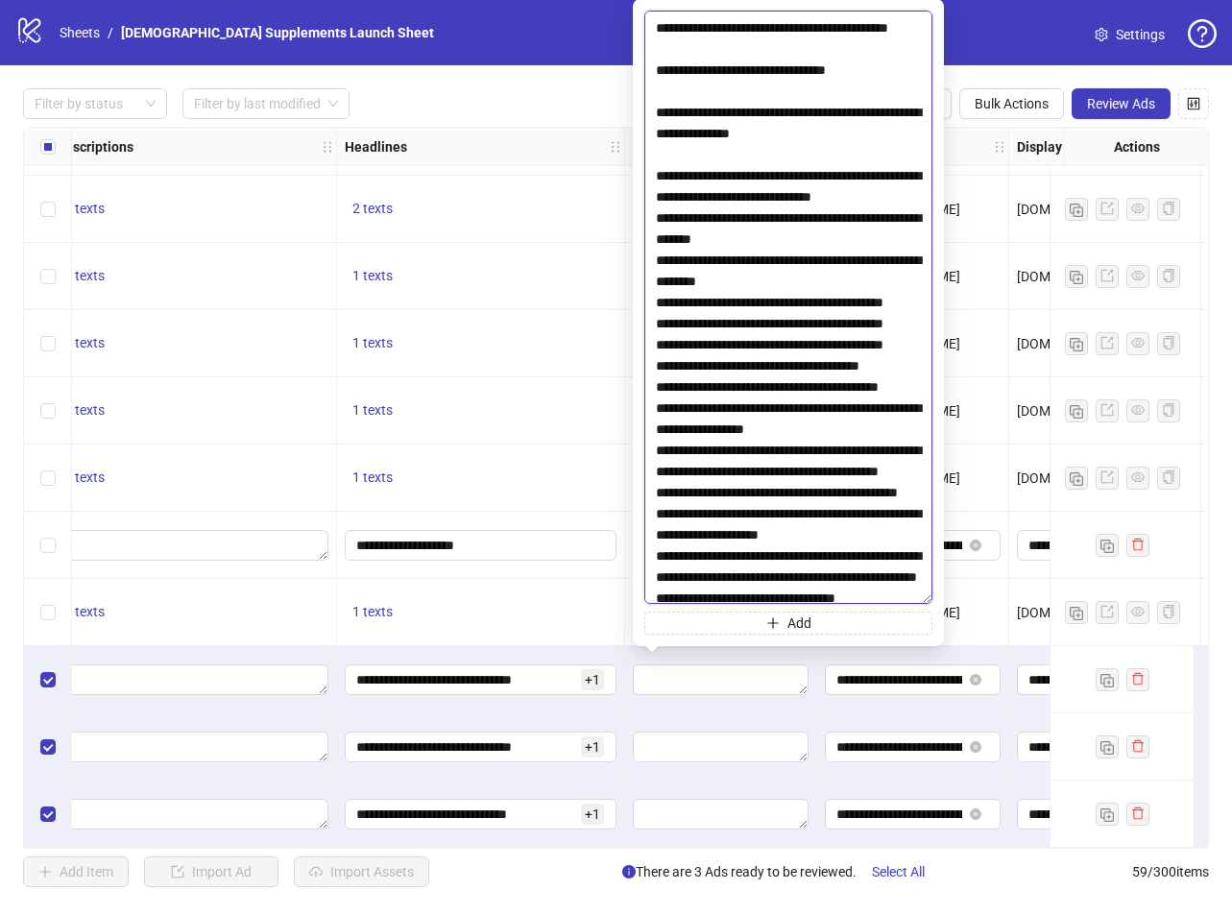
click at [655, 364] on textarea at bounding box center [788, 308] width 288 height 594
click at [654, 346] on textarea at bounding box center [788, 308] width 288 height 594
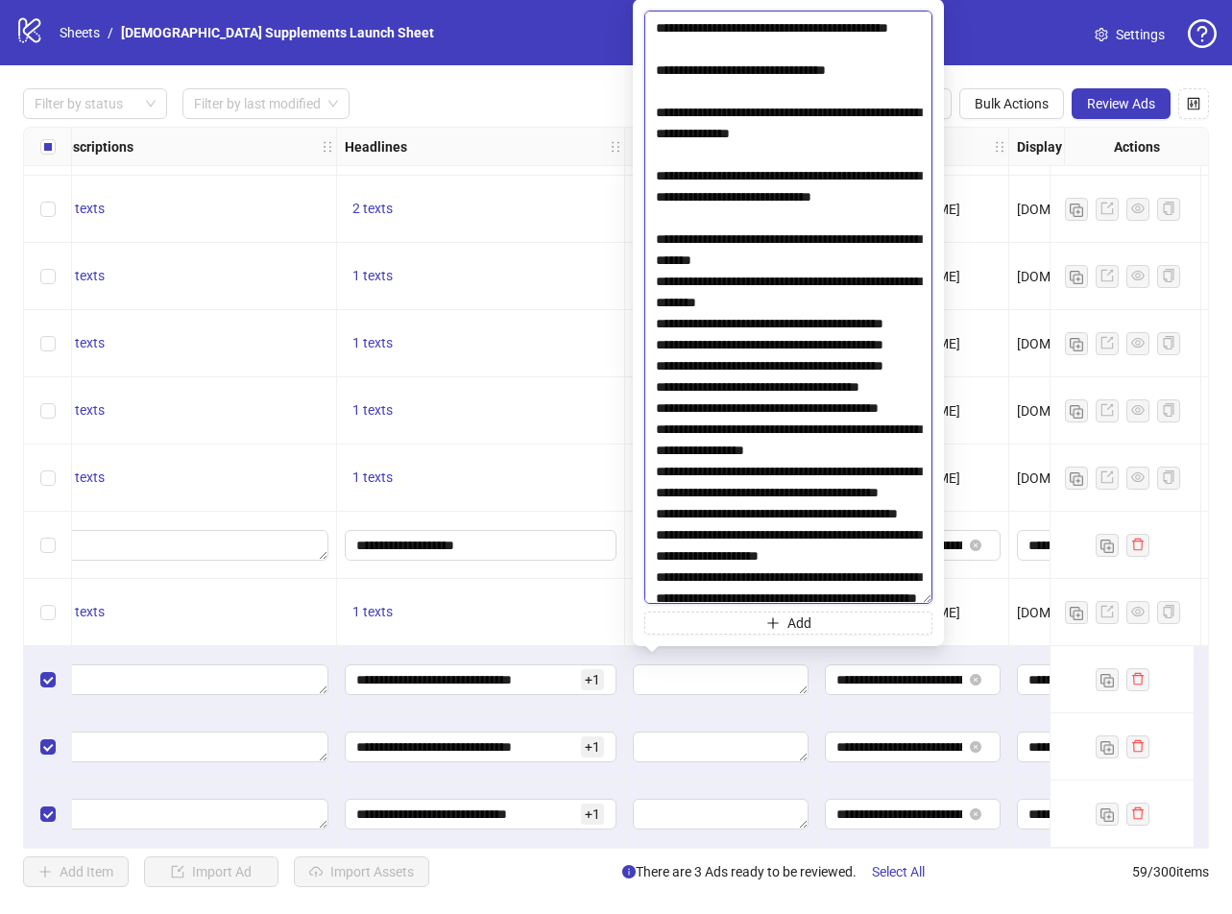
click at [658, 408] on textarea at bounding box center [788, 308] width 288 height 594
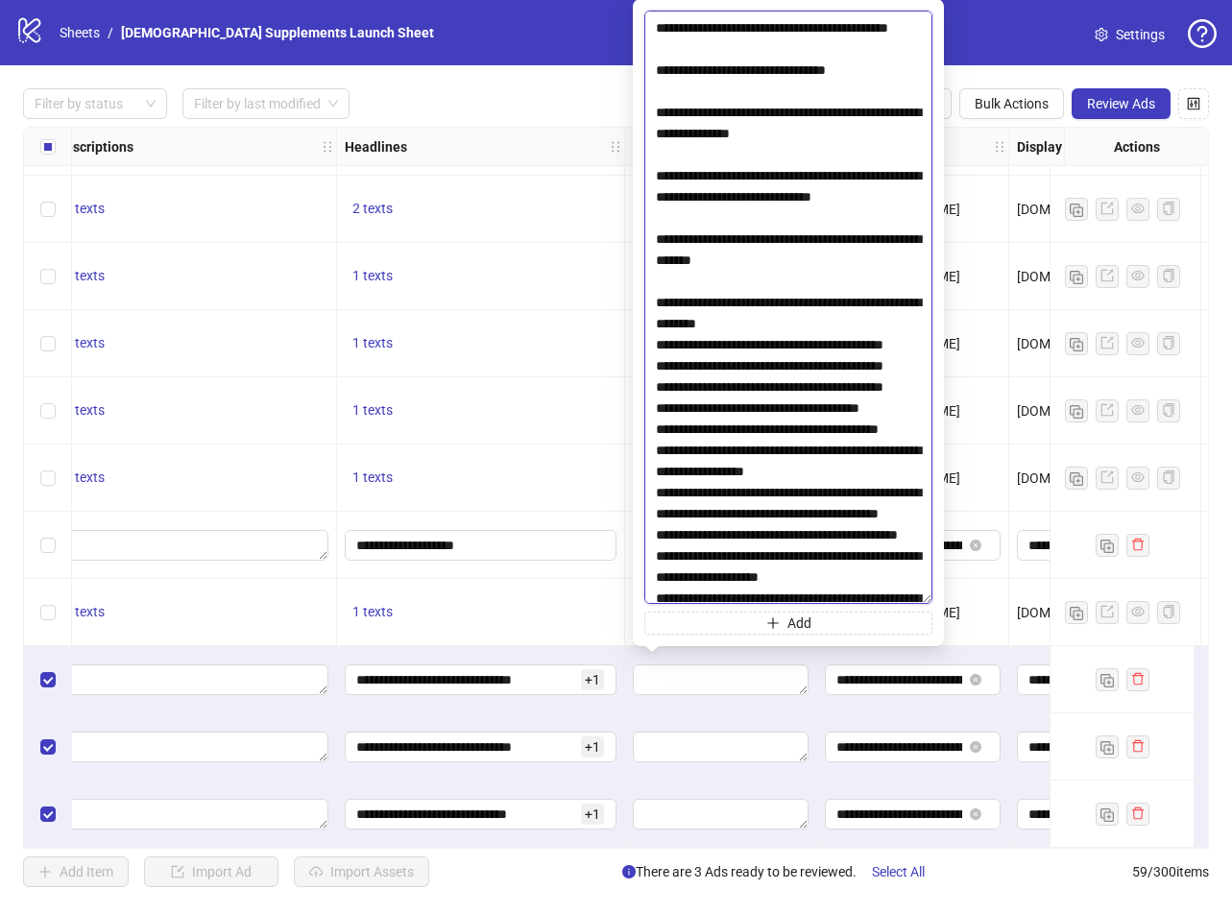
click at [657, 472] on textarea at bounding box center [788, 308] width 288 height 594
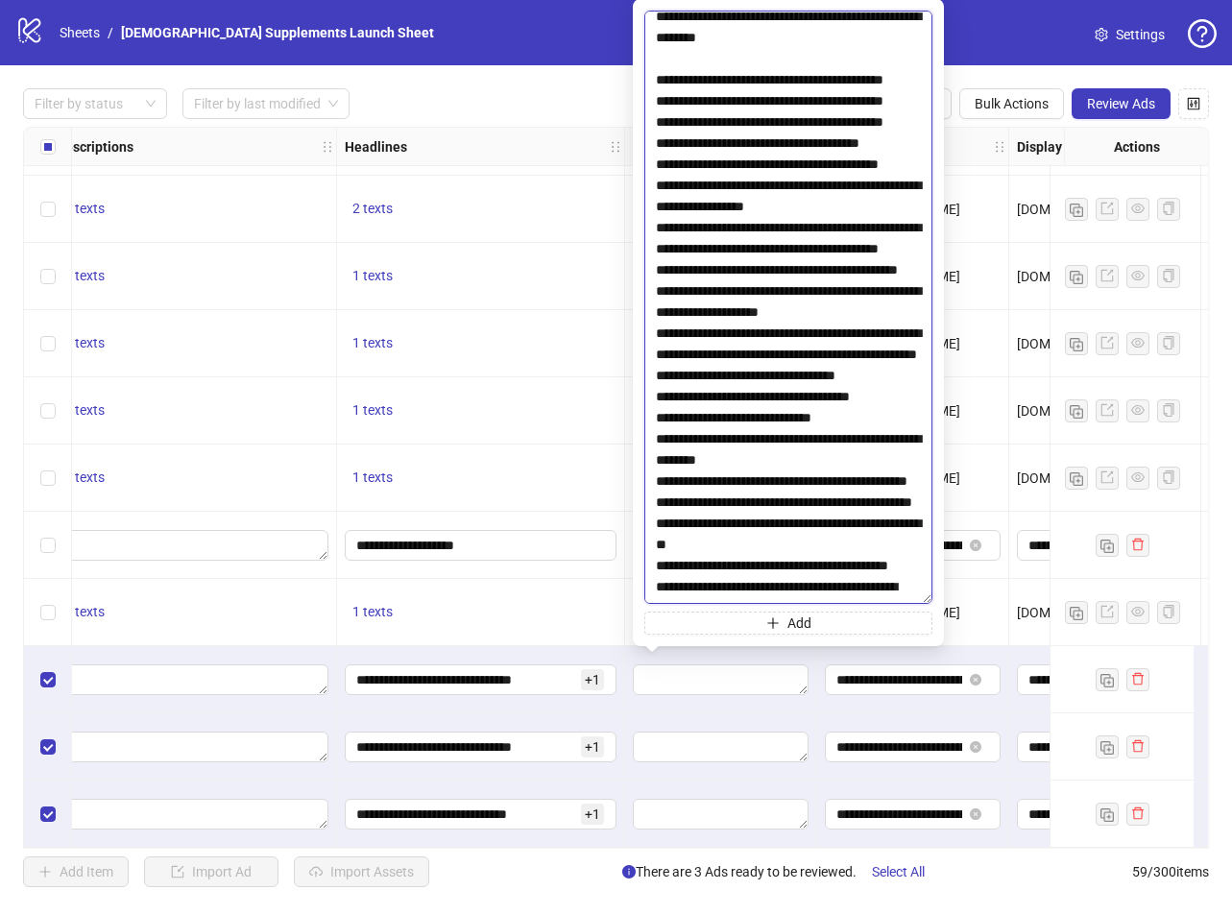
scroll to position [1153, 0]
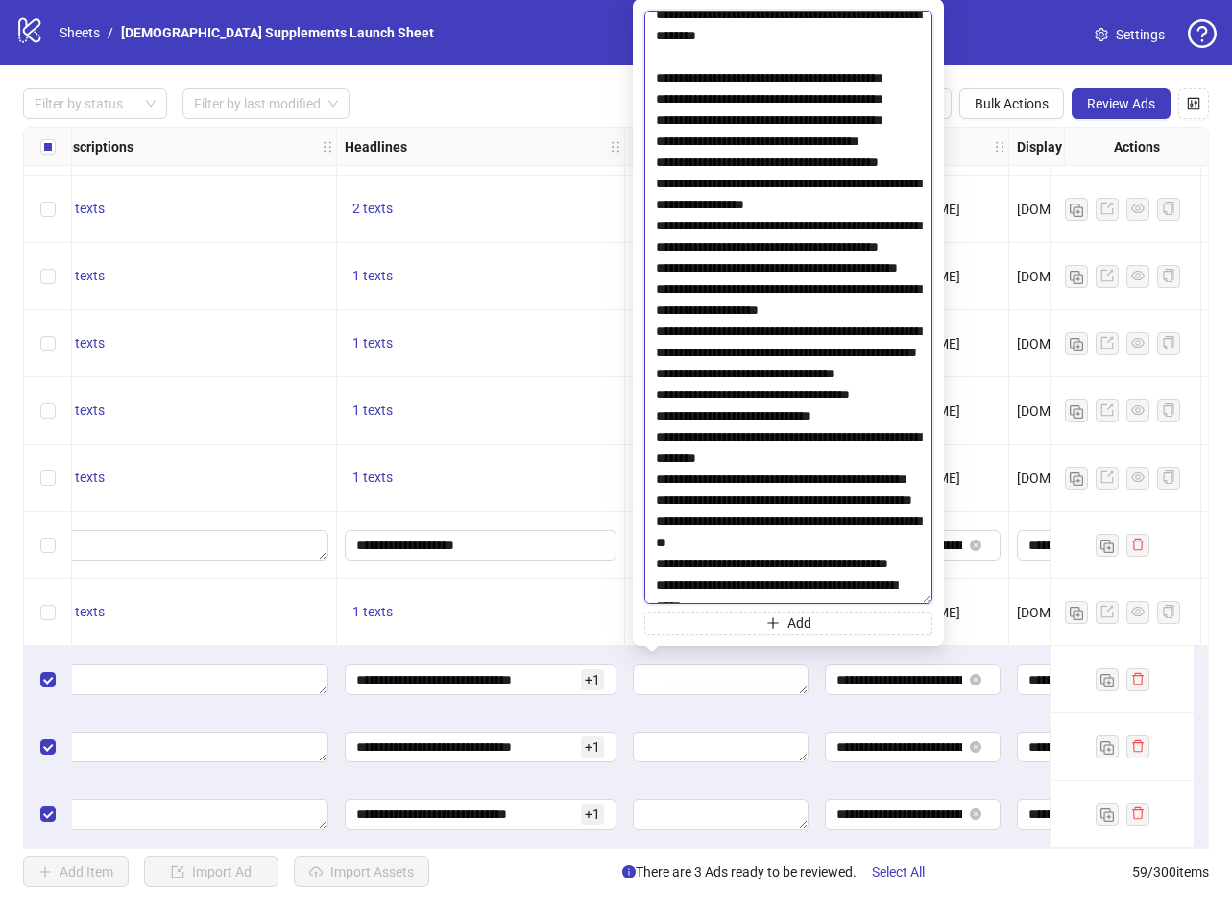
click at [654, 243] on textarea at bounding box center [788, 308] width 288 height 594
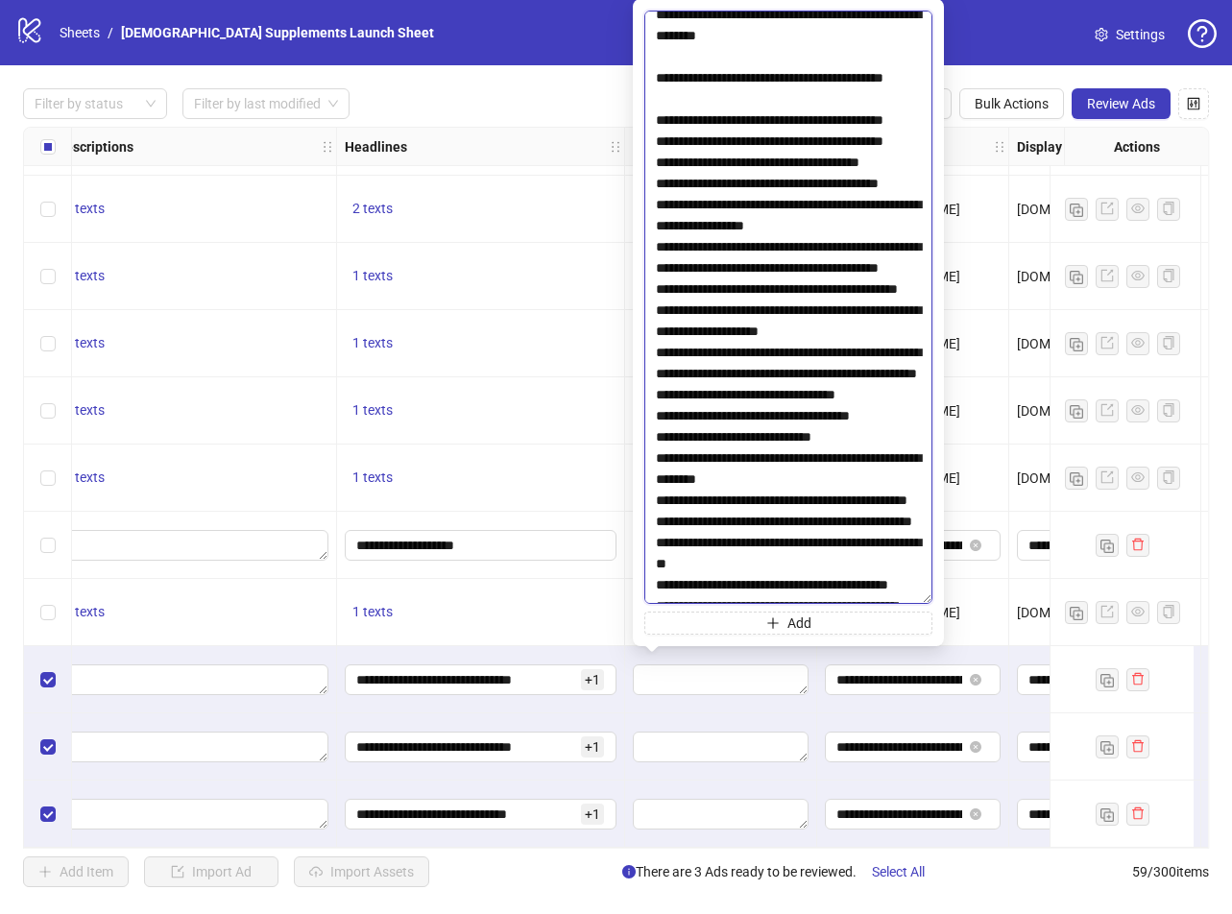
click at [655, 306] on textarea at bounding box center [788, 308] width 288 height 594
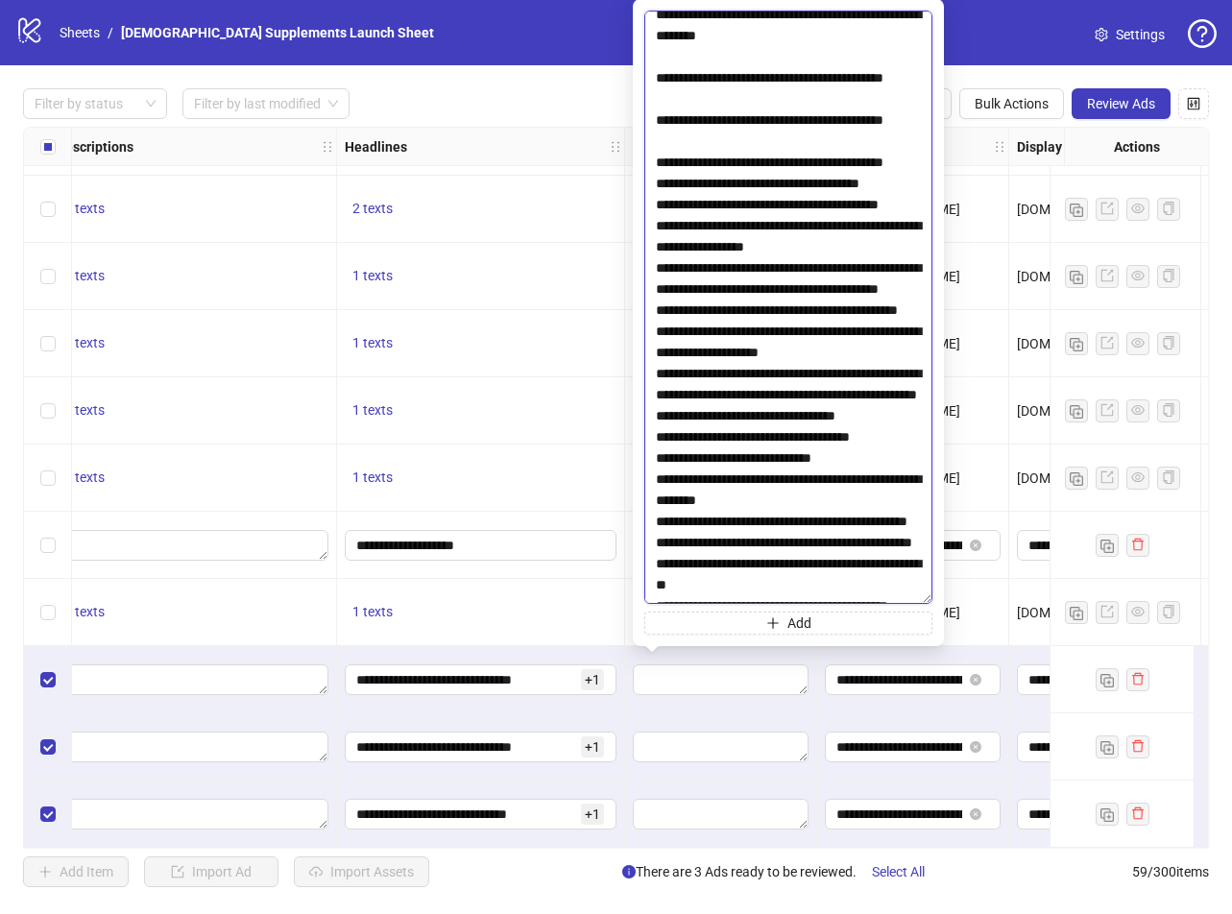
click at [653, 373] on textarea at bounding box center [788, 308] width 288 height 594
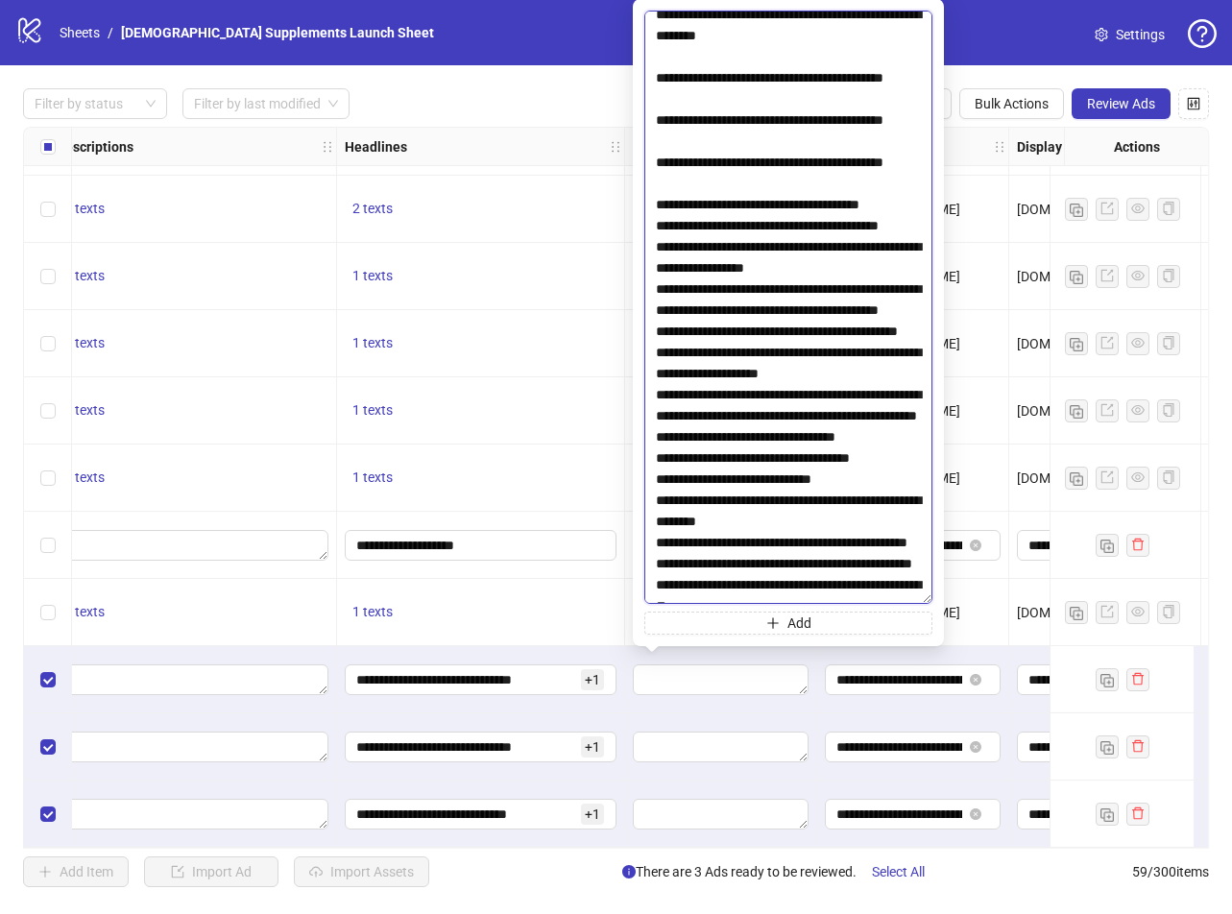
click at [654, 436] on textarea at bounding box center [788, 308] width 288 height 594
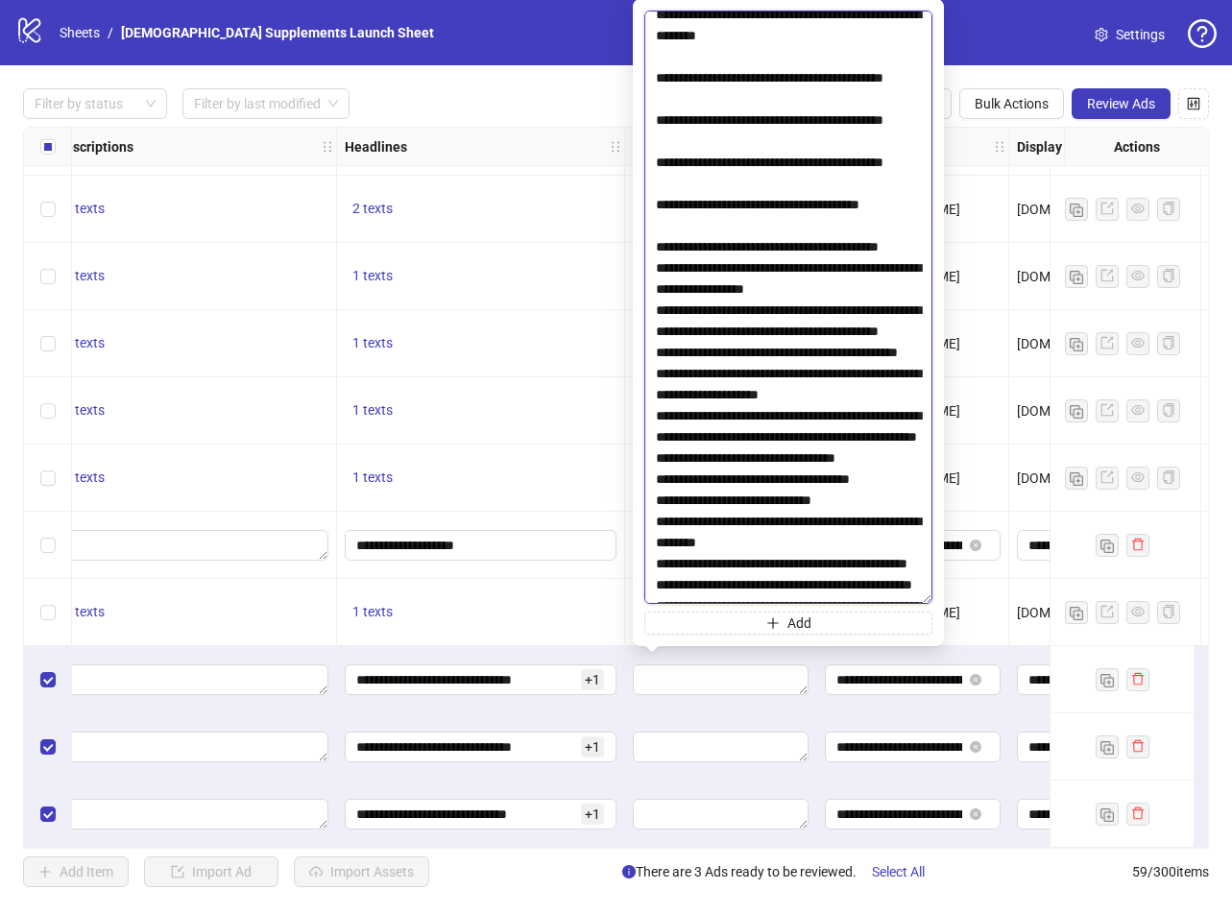
click at [684, 431] on textarea at bounding box center [788, 308] width 288 height 594
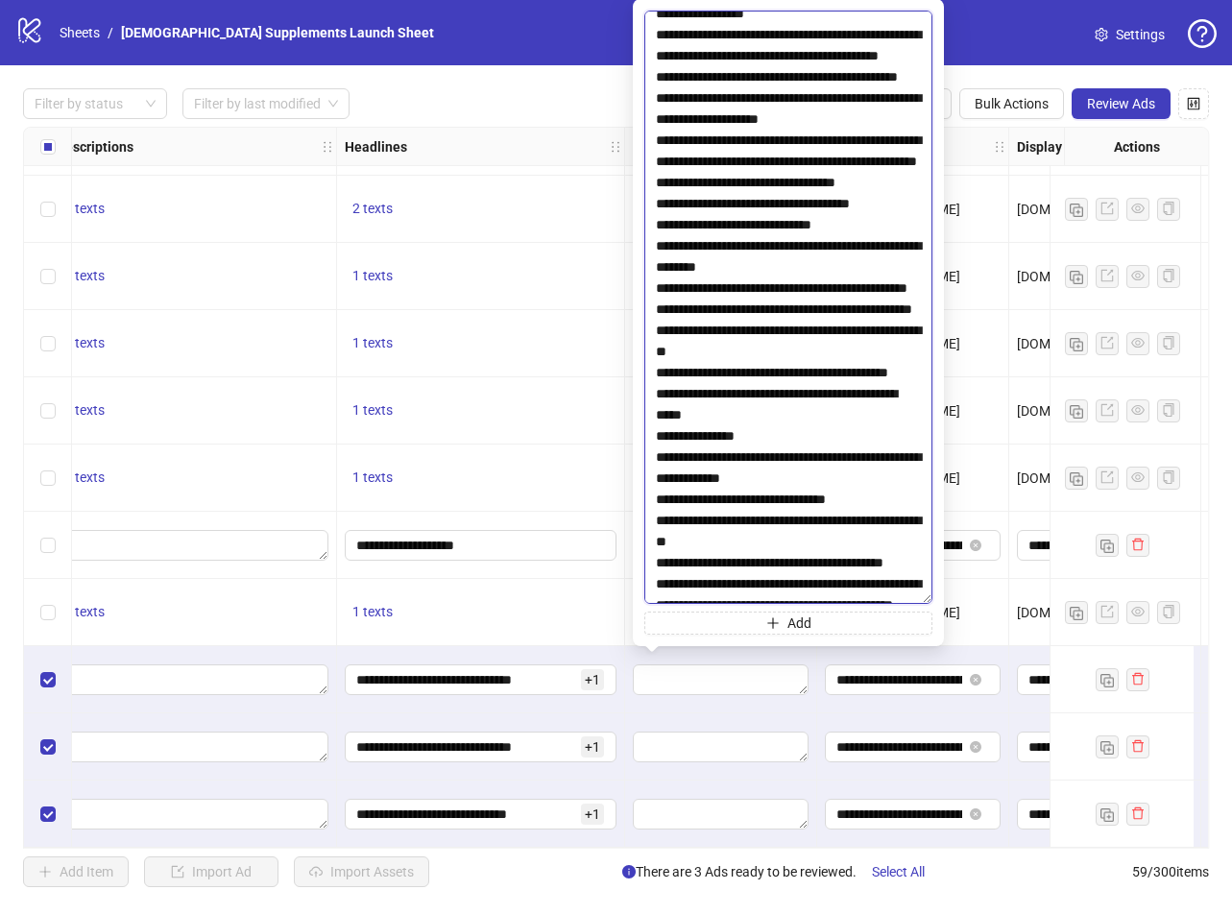
scroll to position [1441, 0]
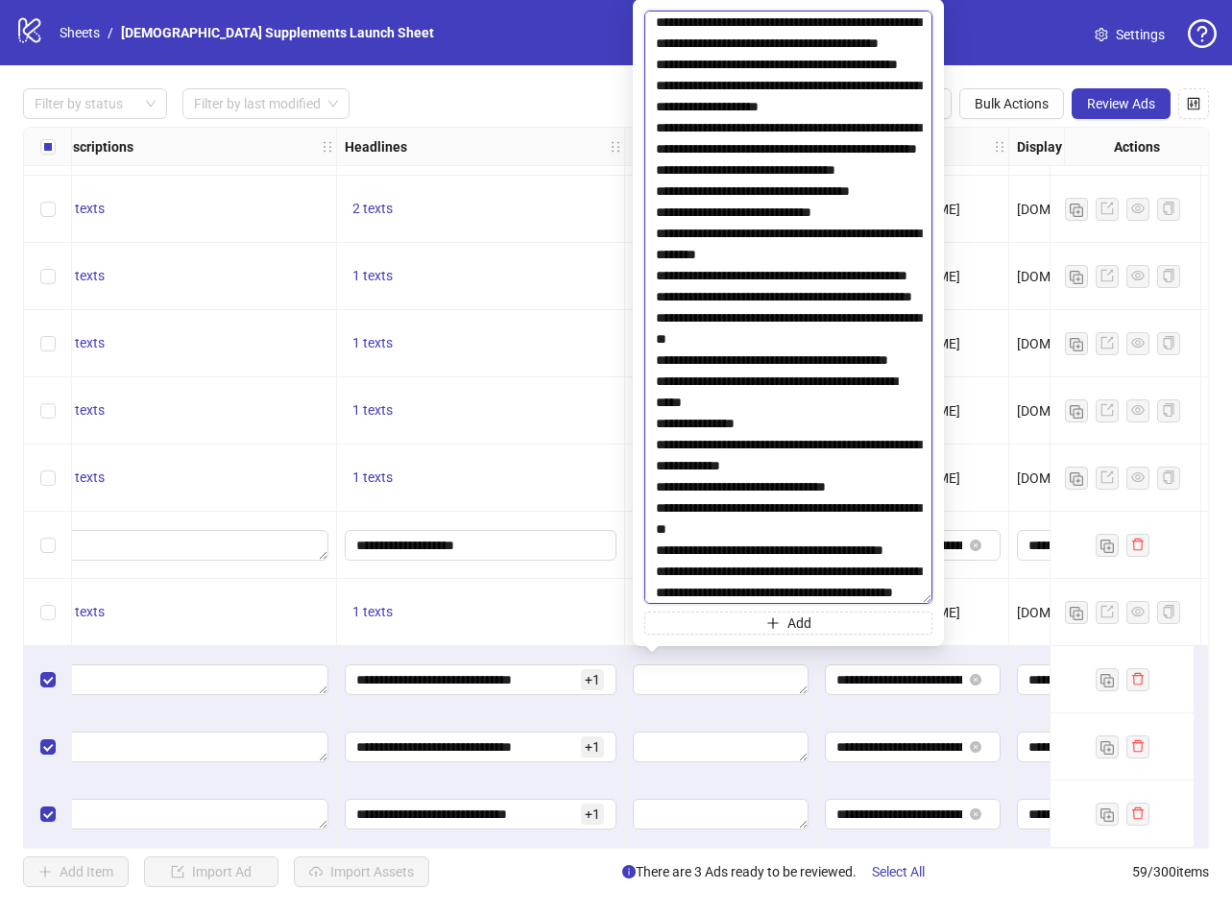
click at [654, 209] on textarea at bounding box center [788, 308] width 288 height 594
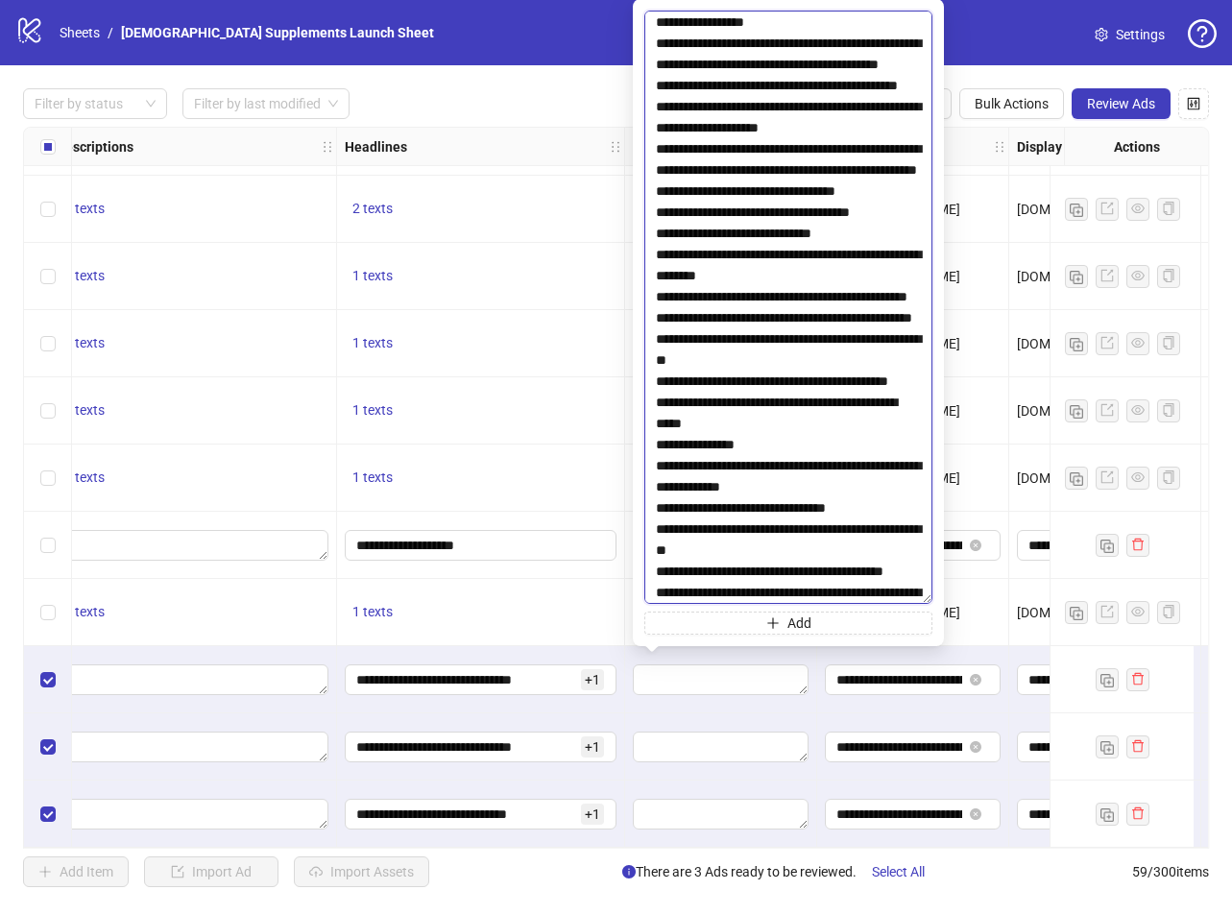
click at [694, 276] on textarea at bounding box center [788, 308] width 288 height 594
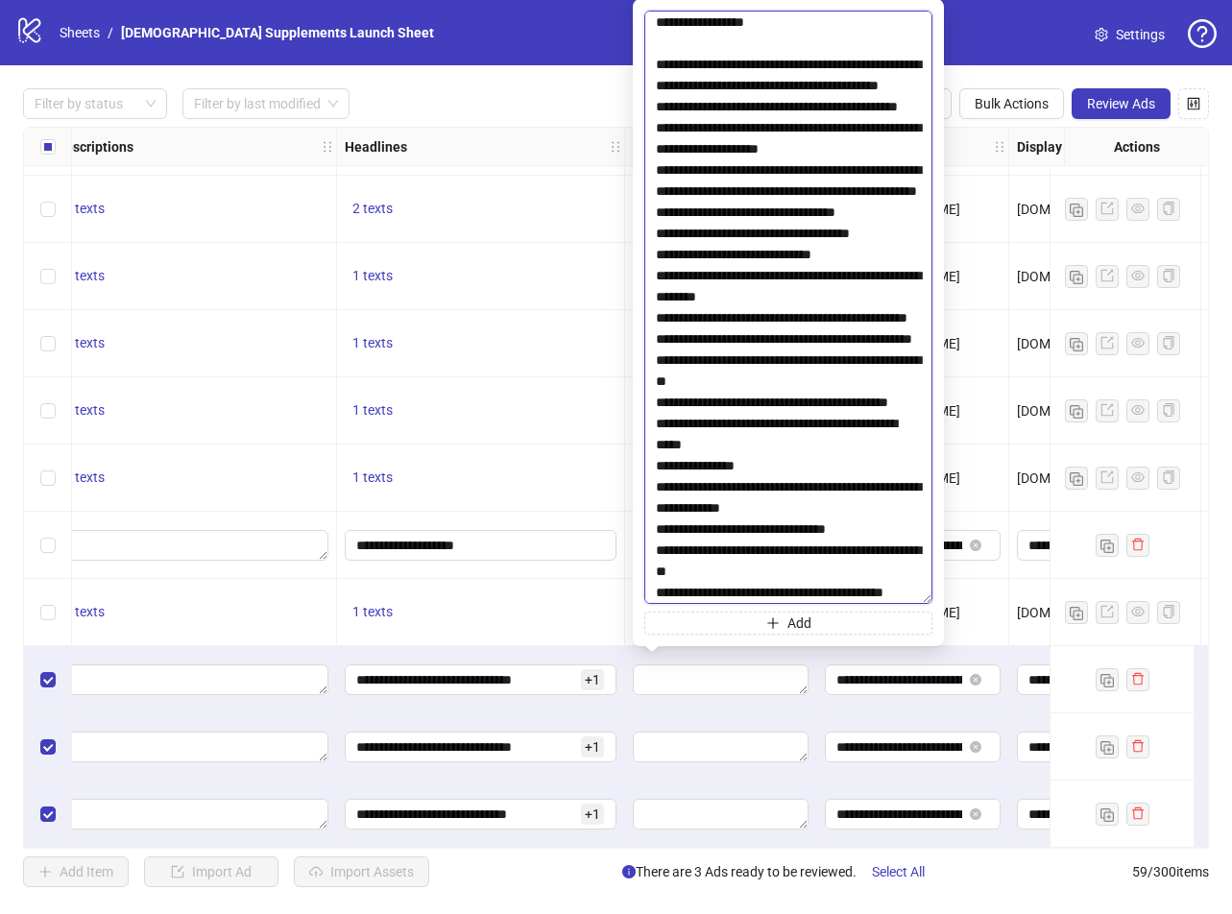
click at [786, 363] on textarea at bounding box center [788, 308] width 288 height 594
click at [798, 396] on textarea at bounding box center [788, 308] width 288 height 594
click at [784, 365] on textarea at bounding box center [788, 308] width 288 height 594
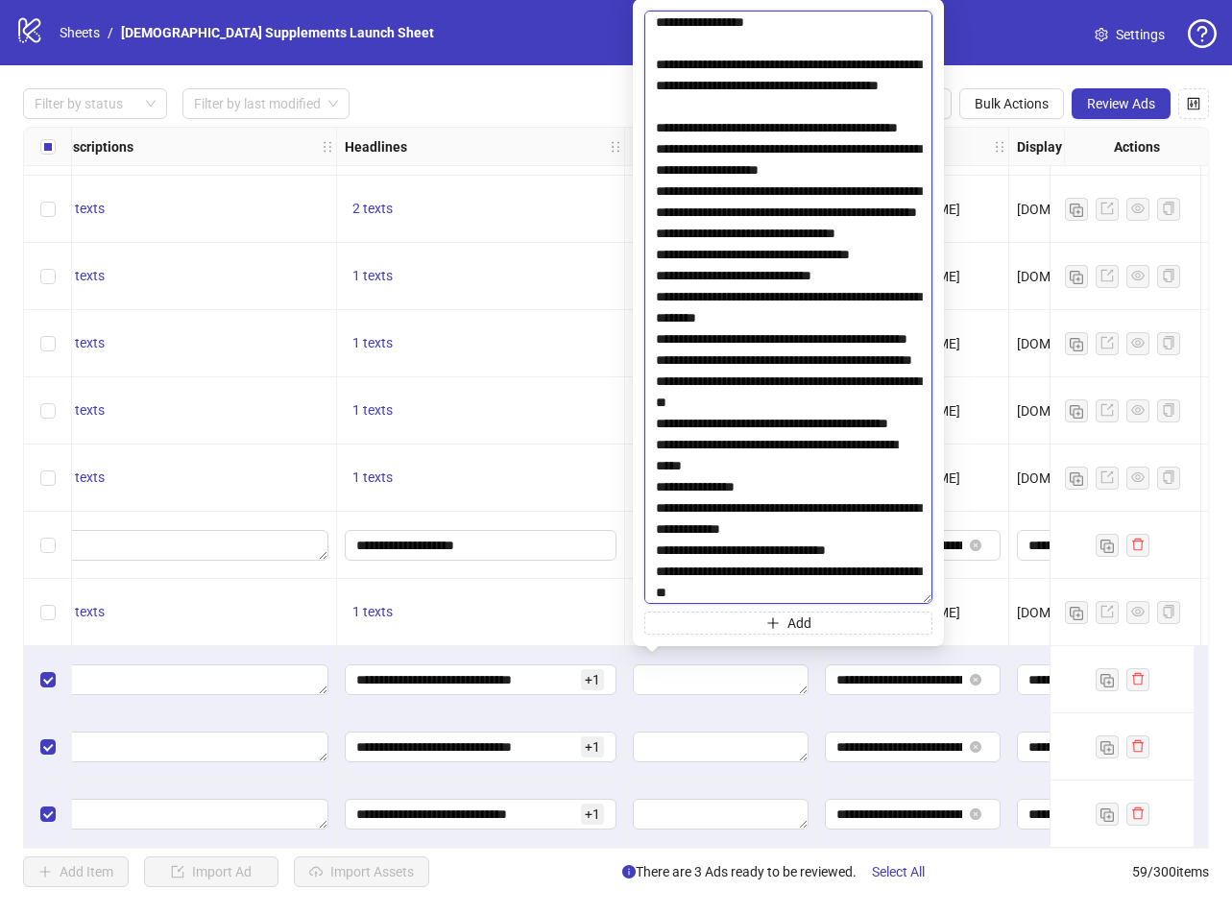
click at [780, 419] on textarea at bounding box center [788, 308] width 288 height 594
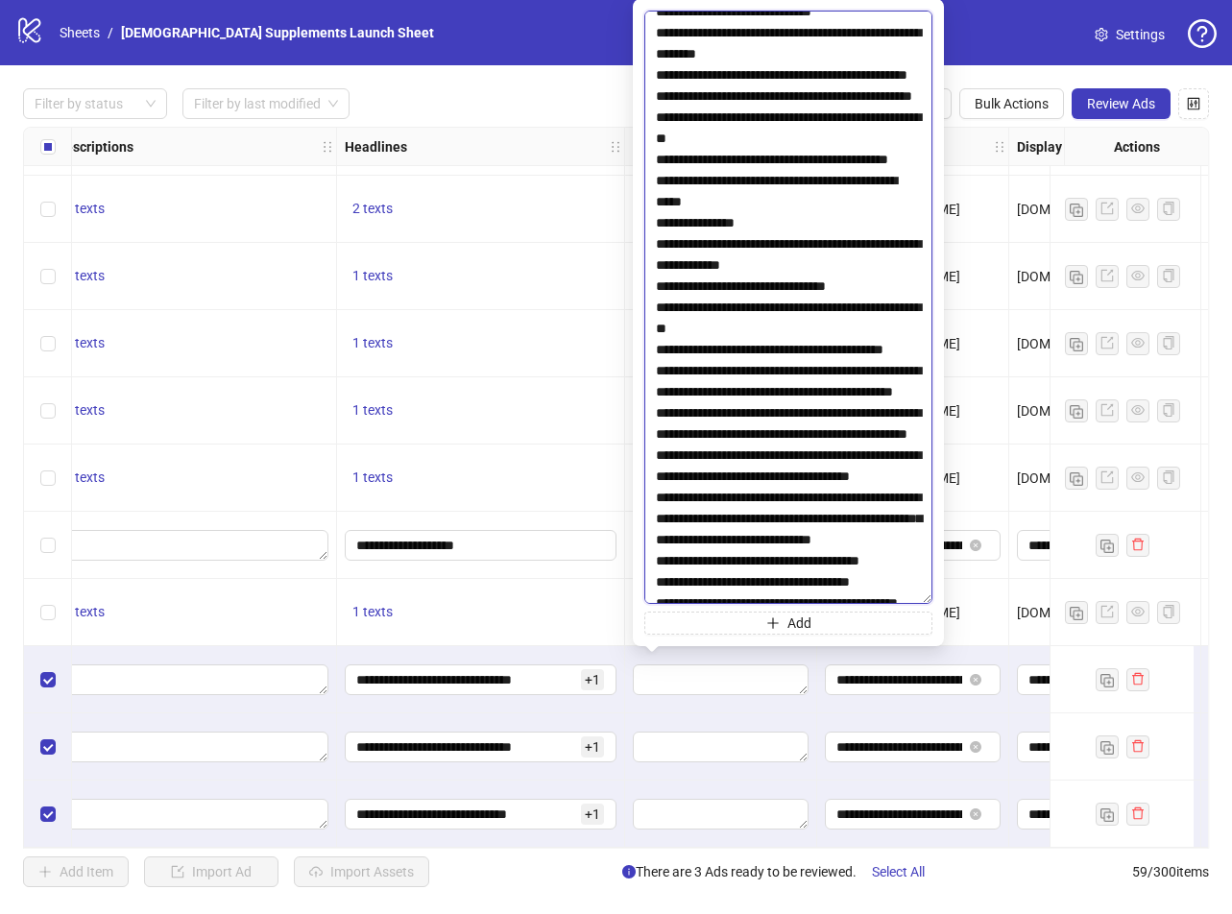
scroll to position [1729, 0]
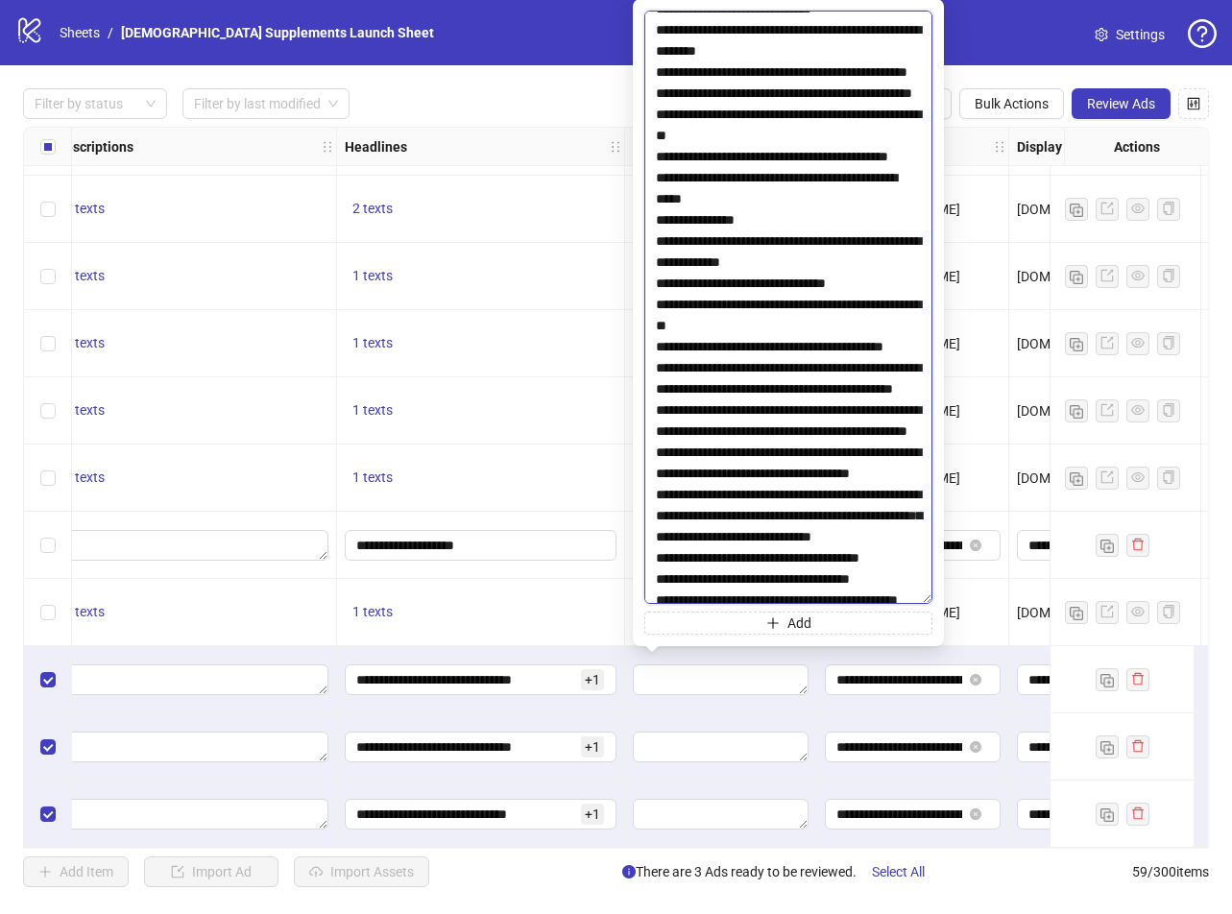
click at [716, 221] on textarea at bounding box center [788, 308] width 288 height 594
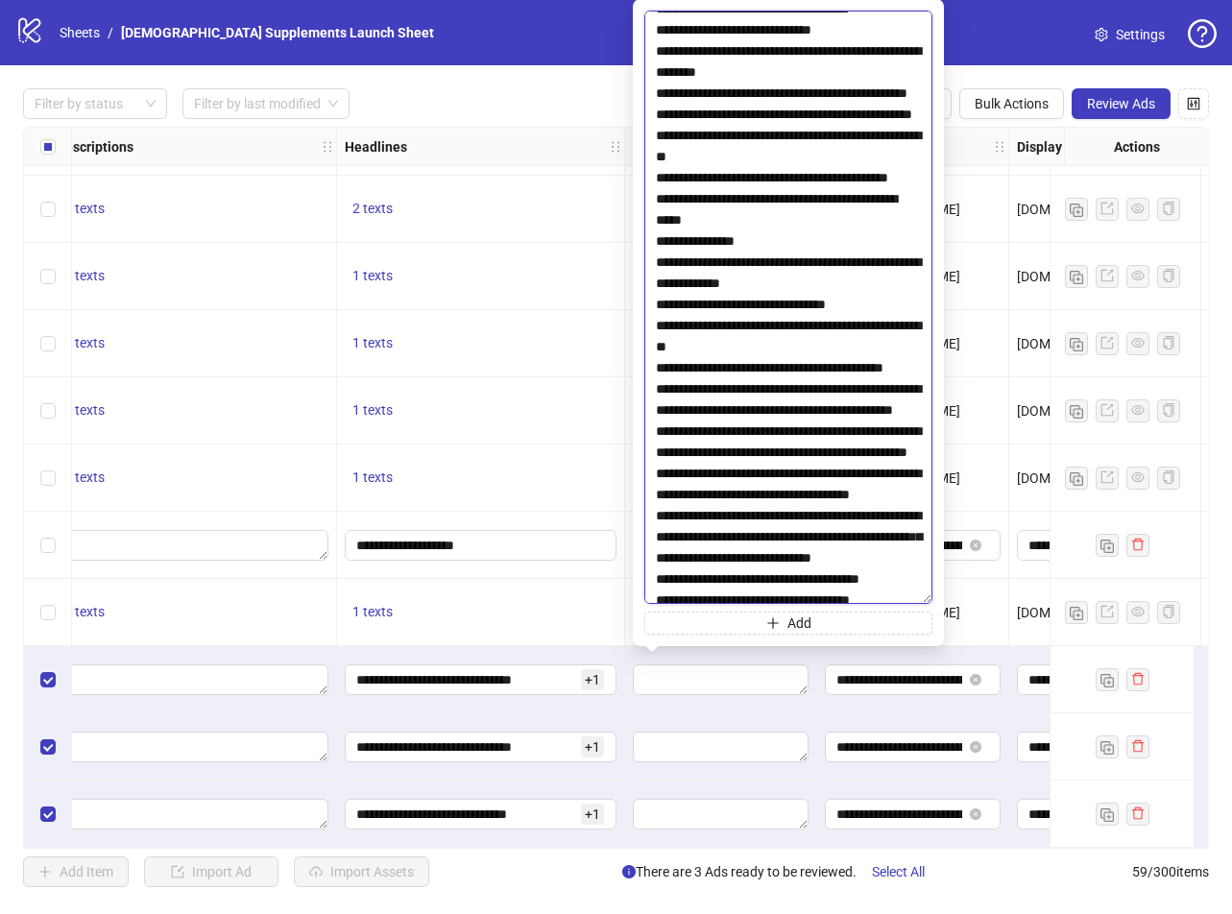
click at [861, 312] on textarea at bounding box center [788, 308] width 288 height 594
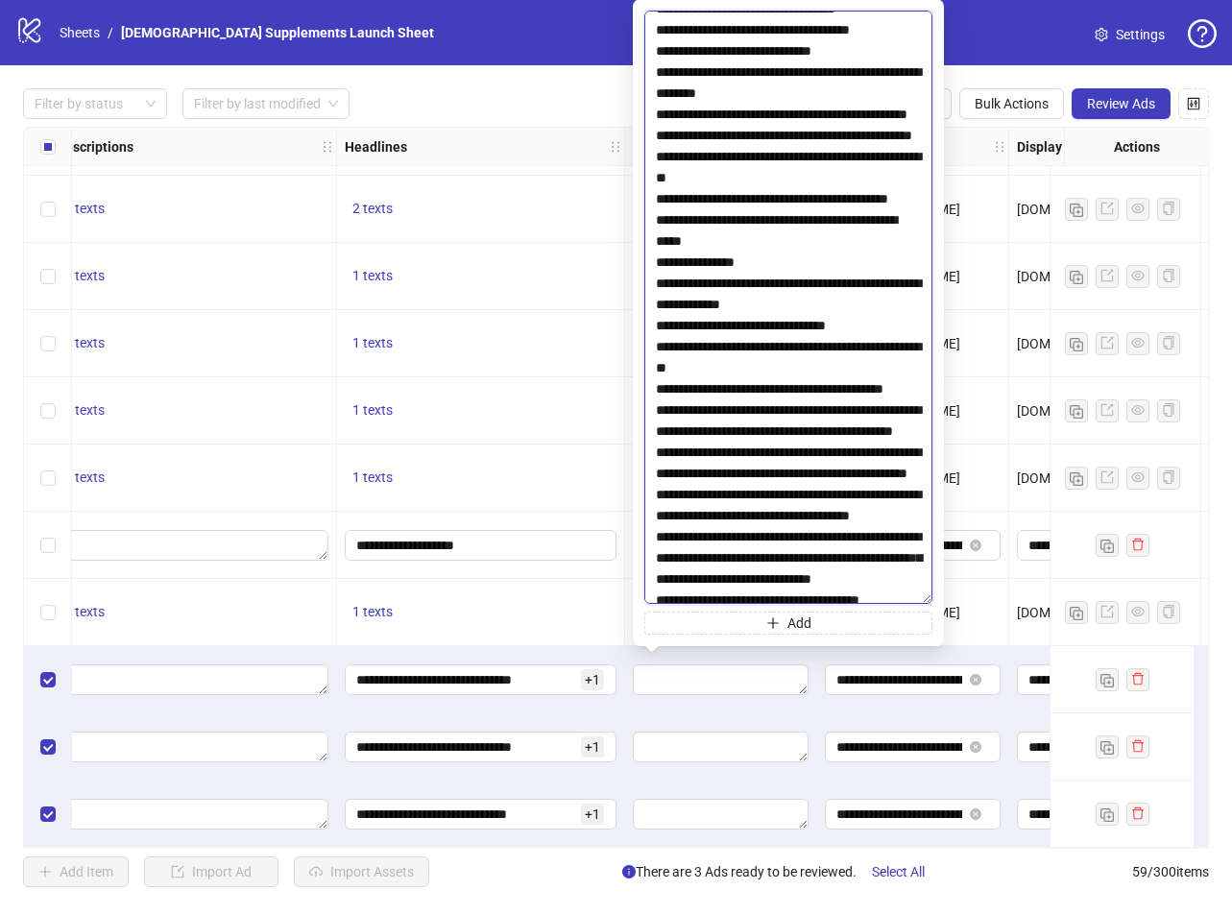
click at [873, 342] on textarea at bounding box center [788, 308] width 288 height 594
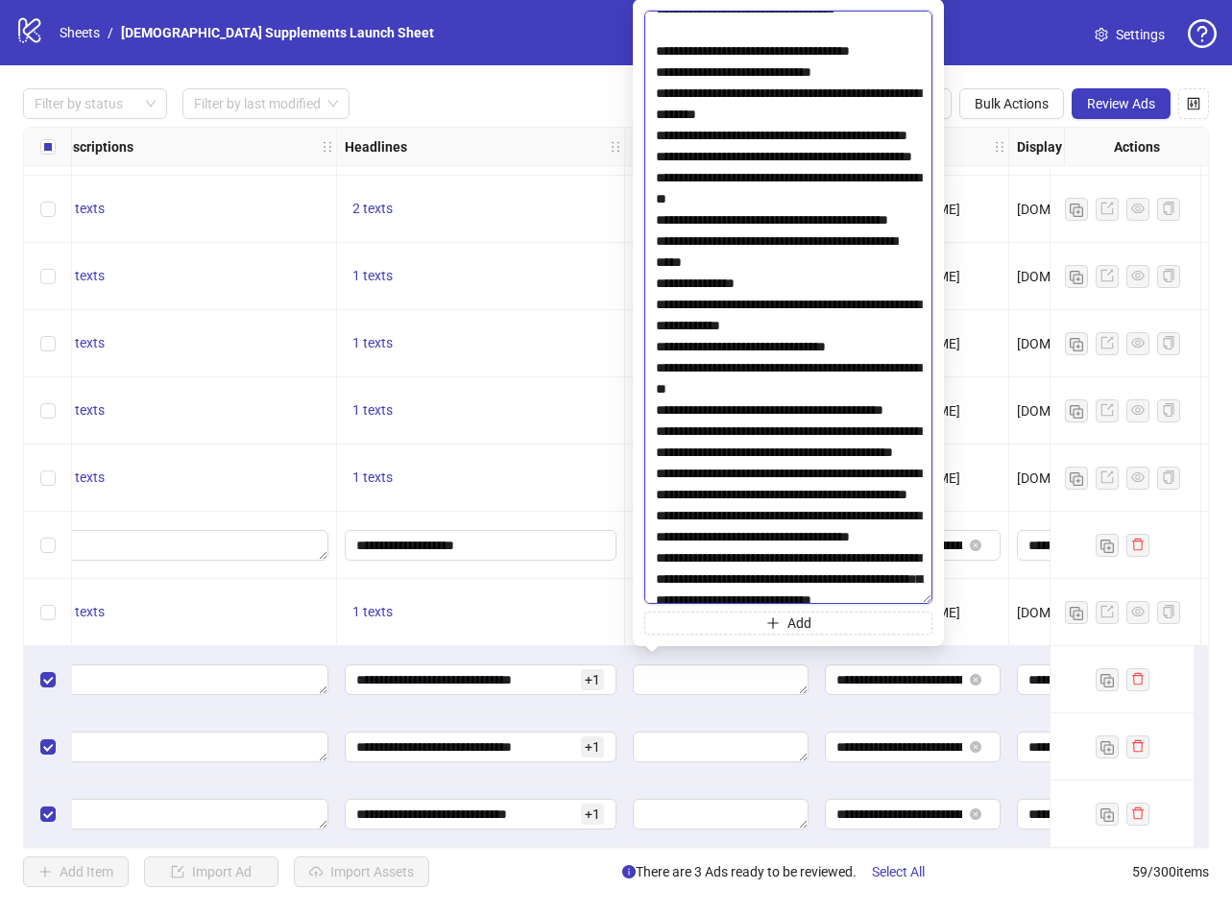
click at [656, 405] on textarea at bounding box center [788, 308] width 288 height 594
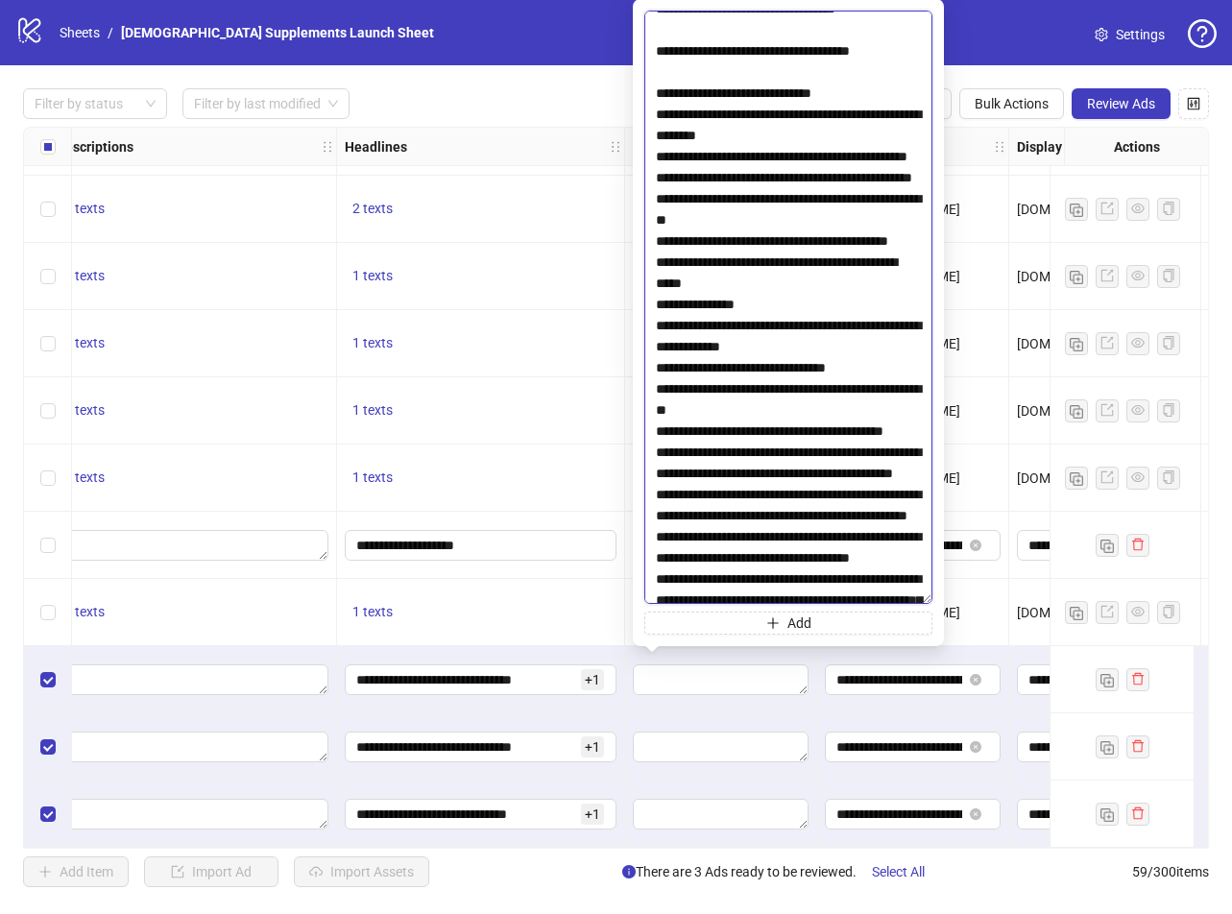
click at [654, 454] on textarea at bounding box center [788, 308] width 288 height 594
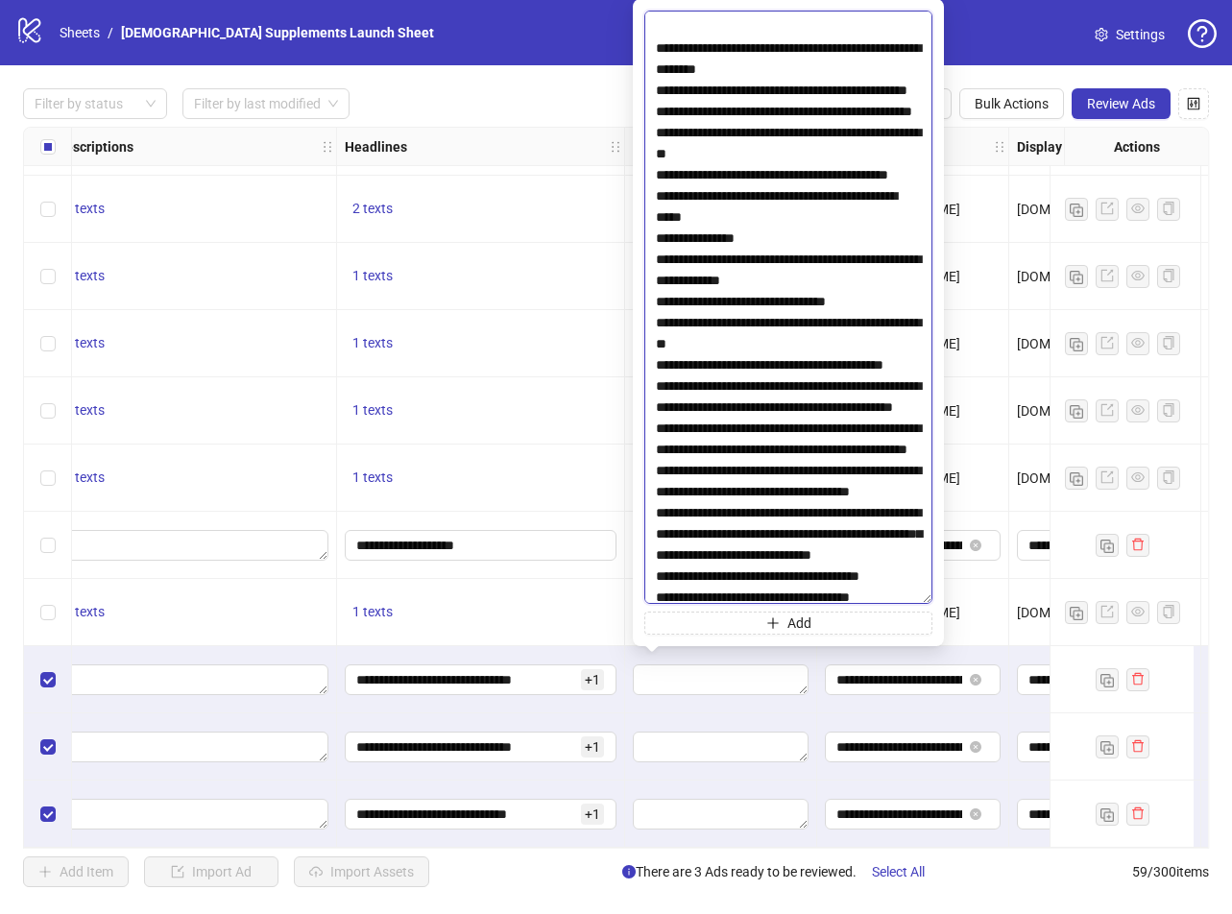
scroll to position [1921, 0]
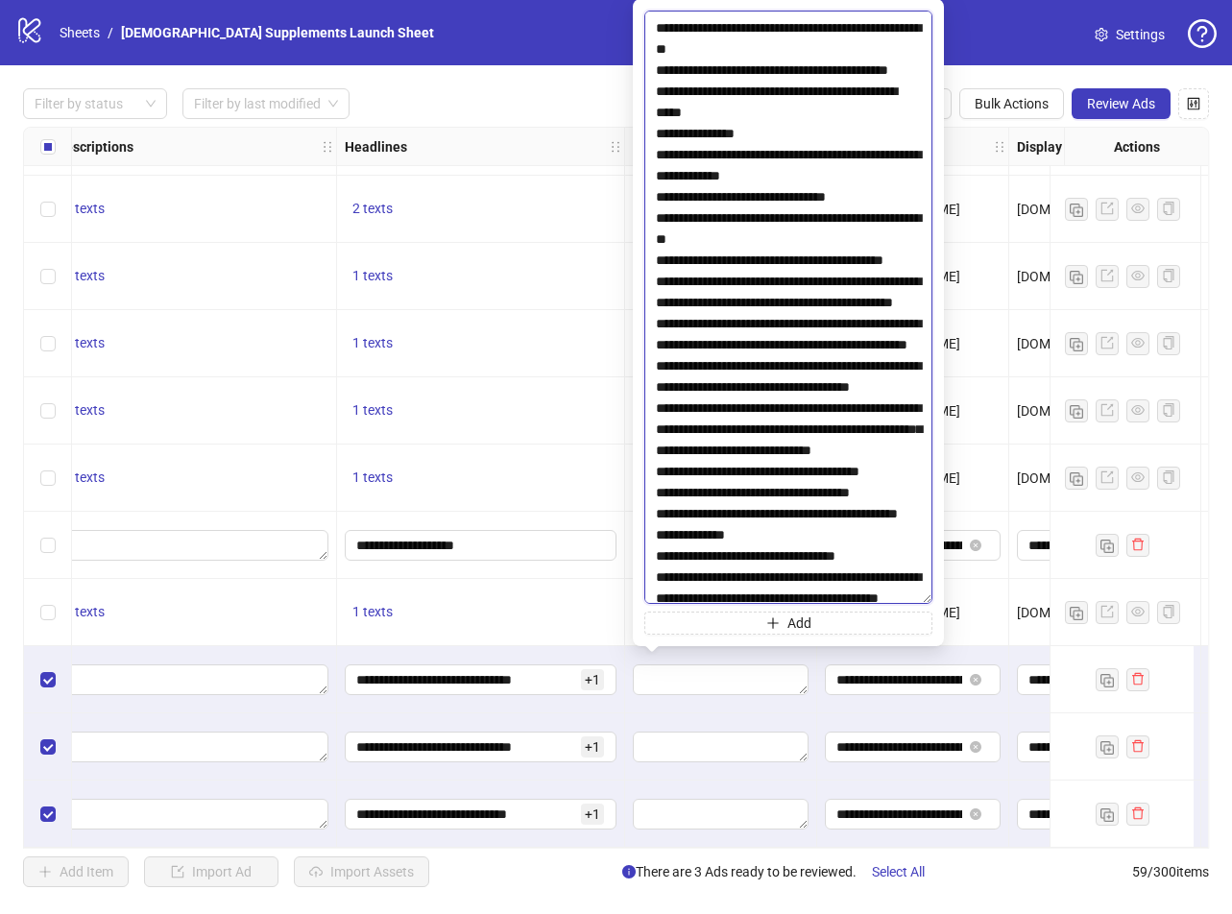
click at [654, 320] on textarea at bounding box center [788, 308] width 288 height 594
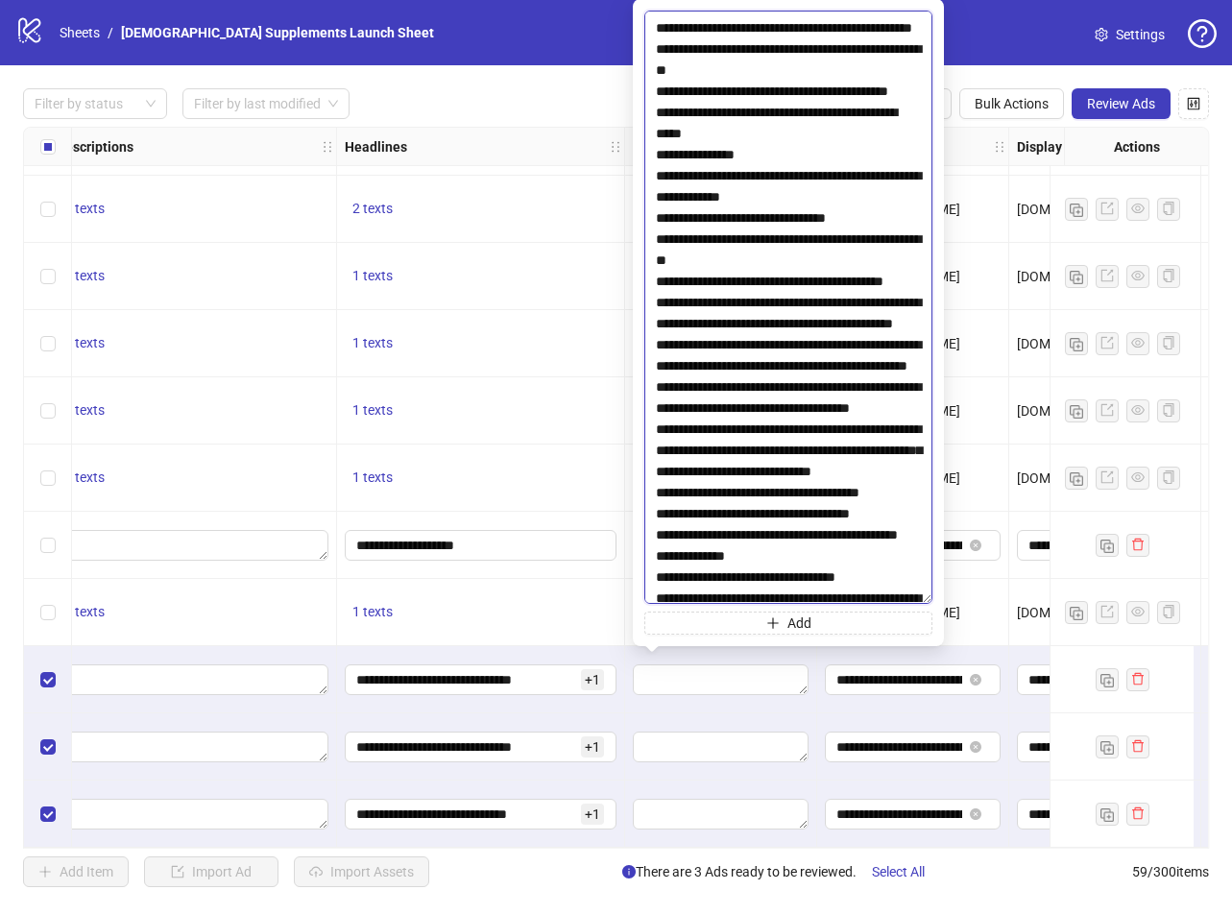
click at [657, 384] on textarea at bounding box center [788, 308] width 288 height 594
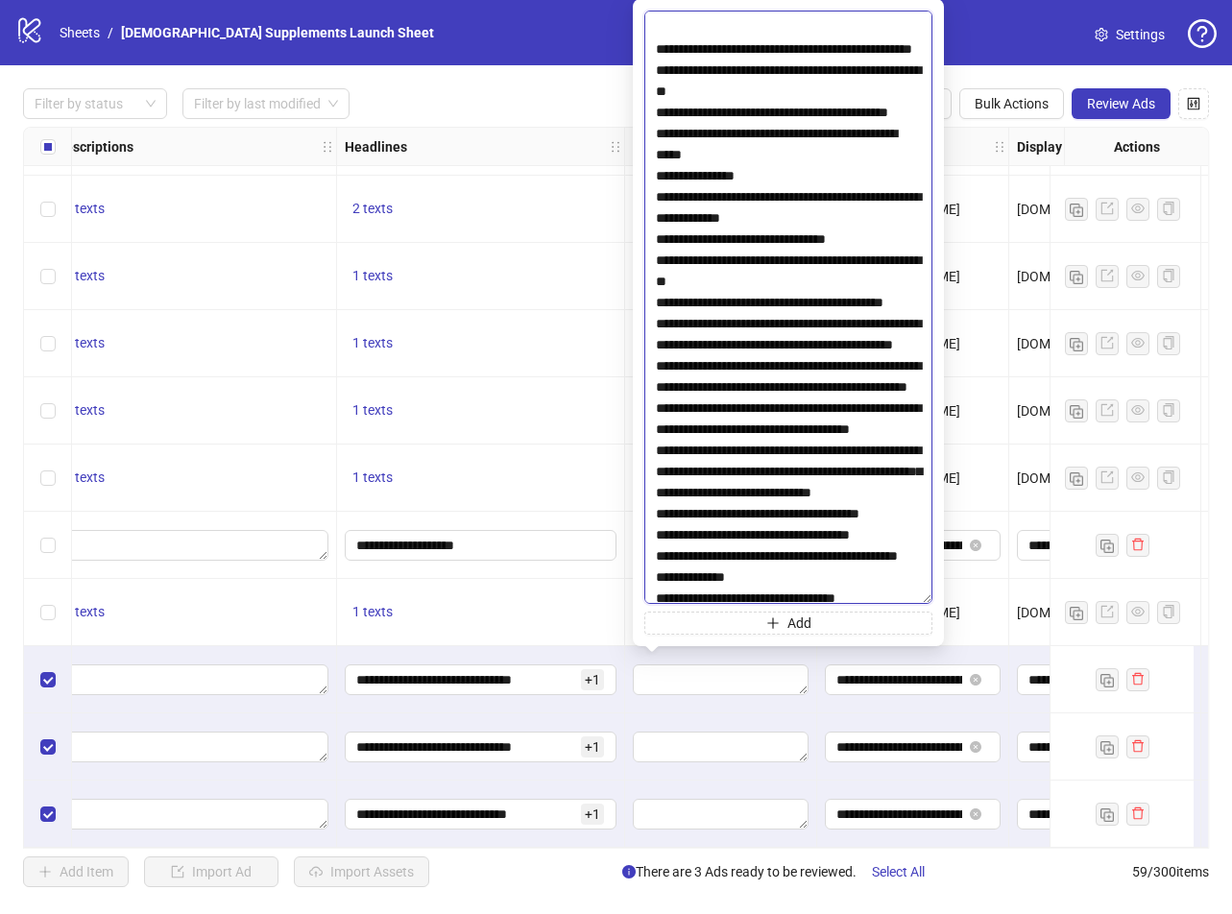
click at [654, 451] on textarea at bounding box center [788, 308] width 288 height 594
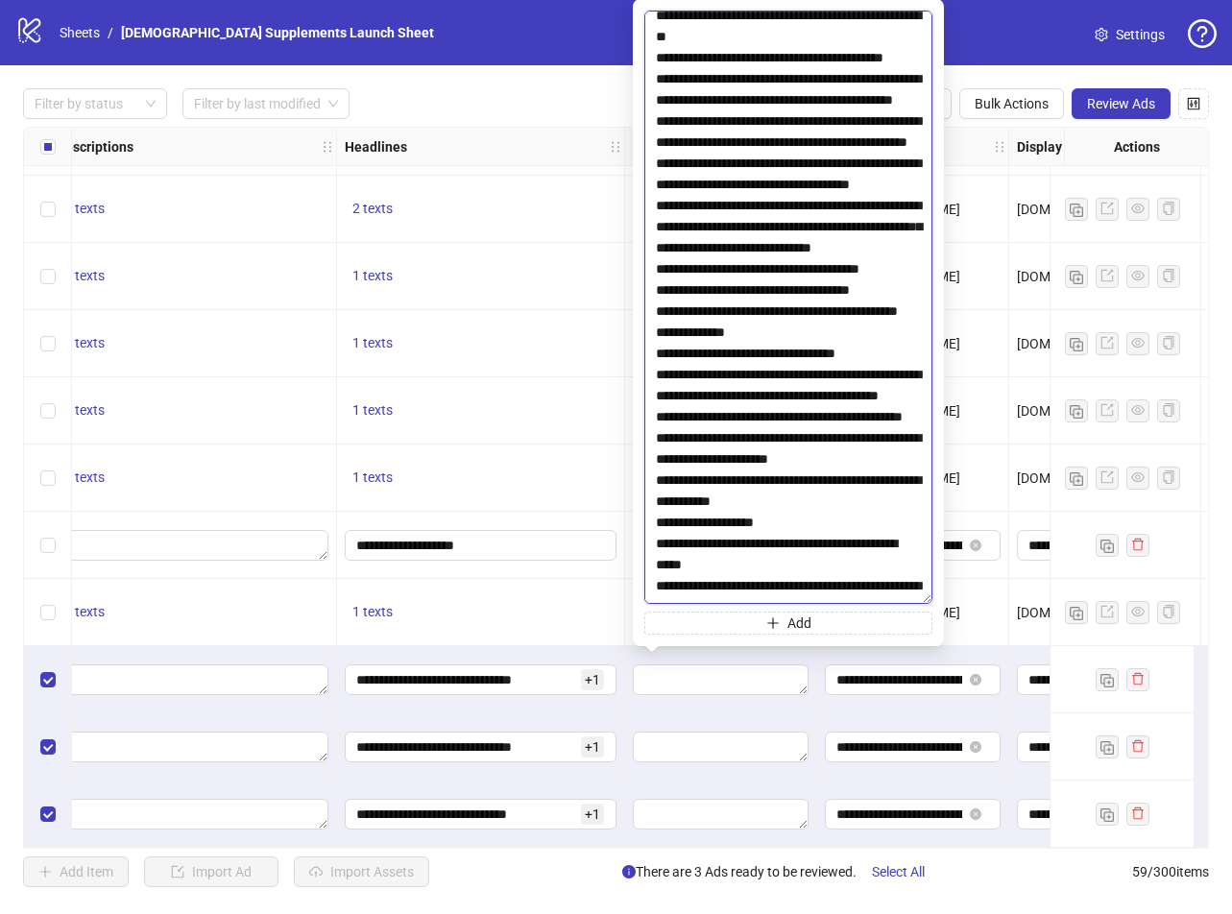
scroll to position [2209, 0]
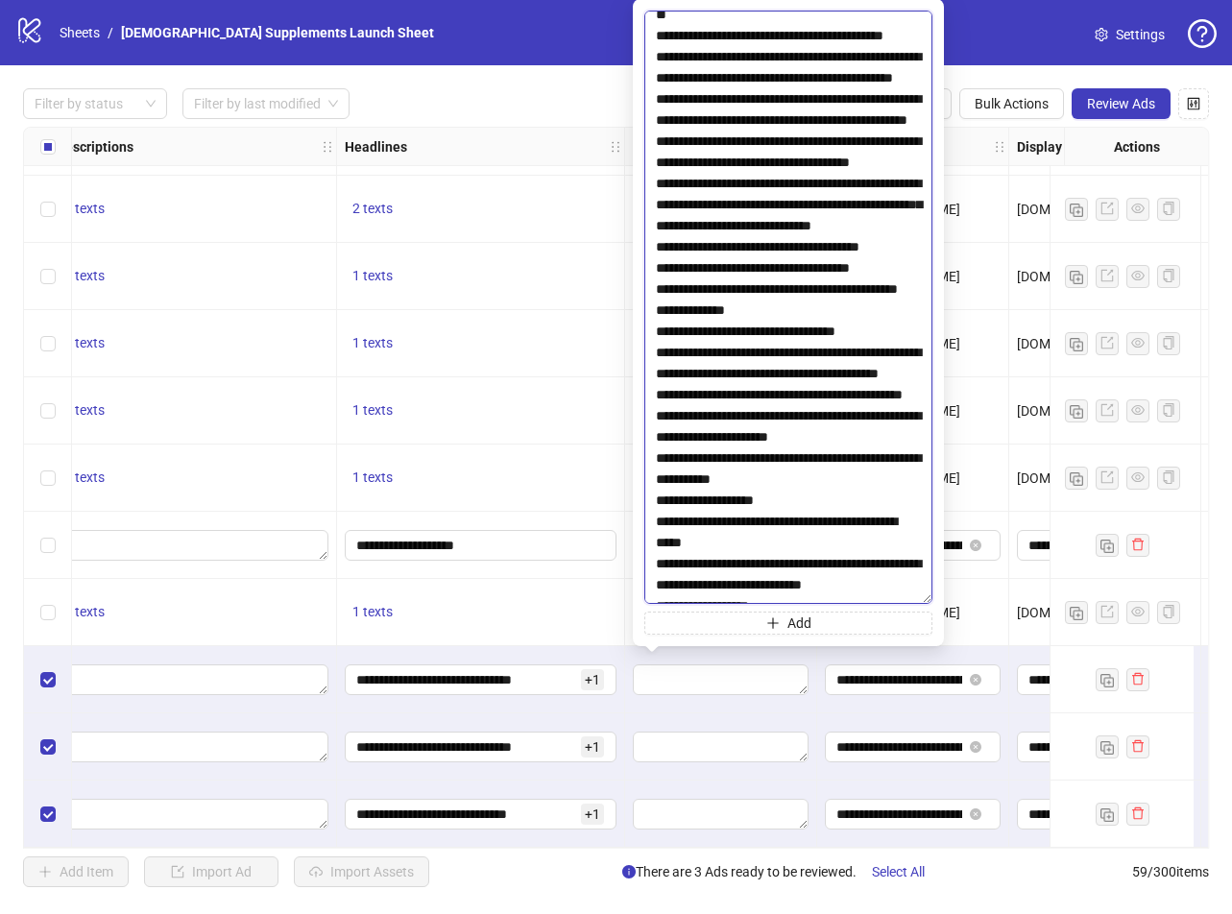
click at [654, 226] on textarea at bounding box center [788, 308] width 288 height 594
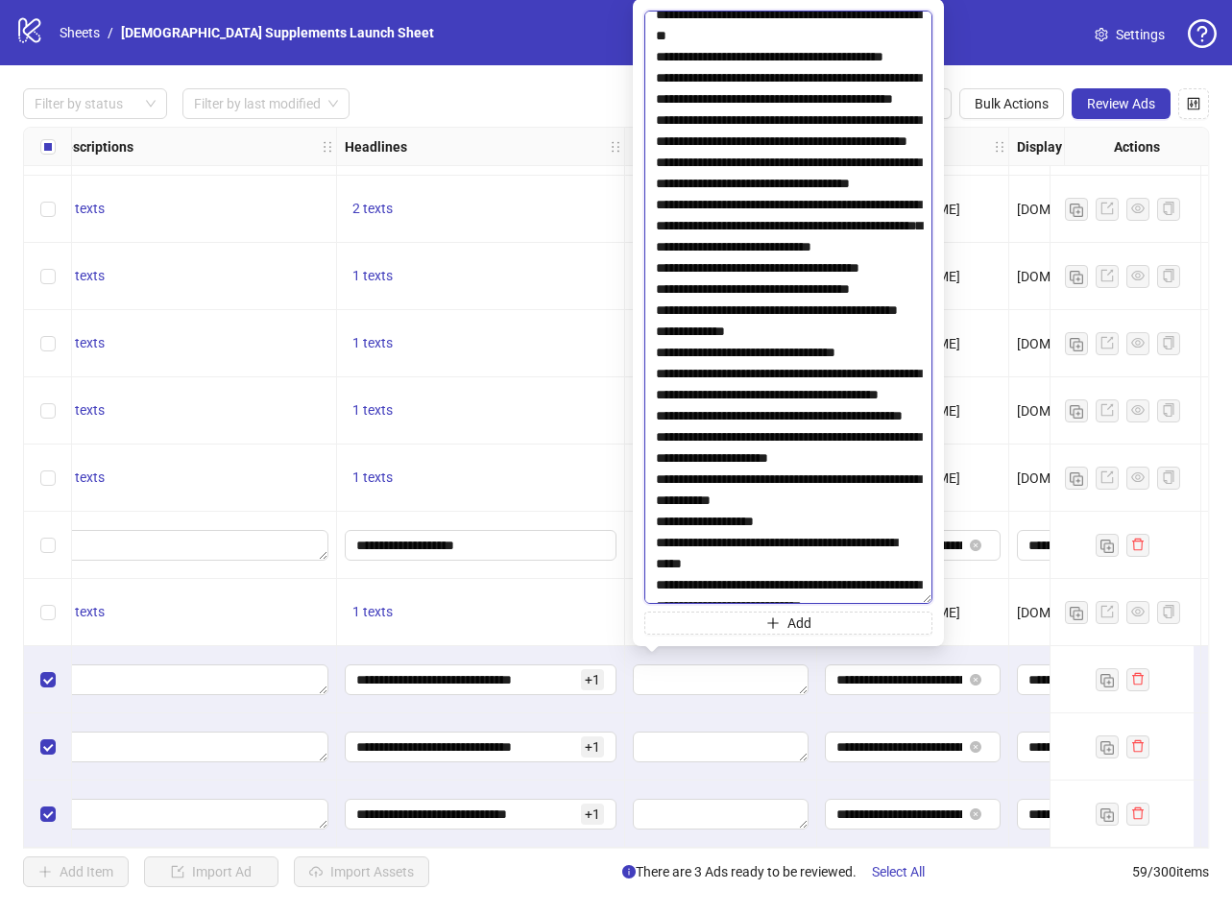
click at [655, 291] on textarea at bounding box center [788, 308] width 288 height 594
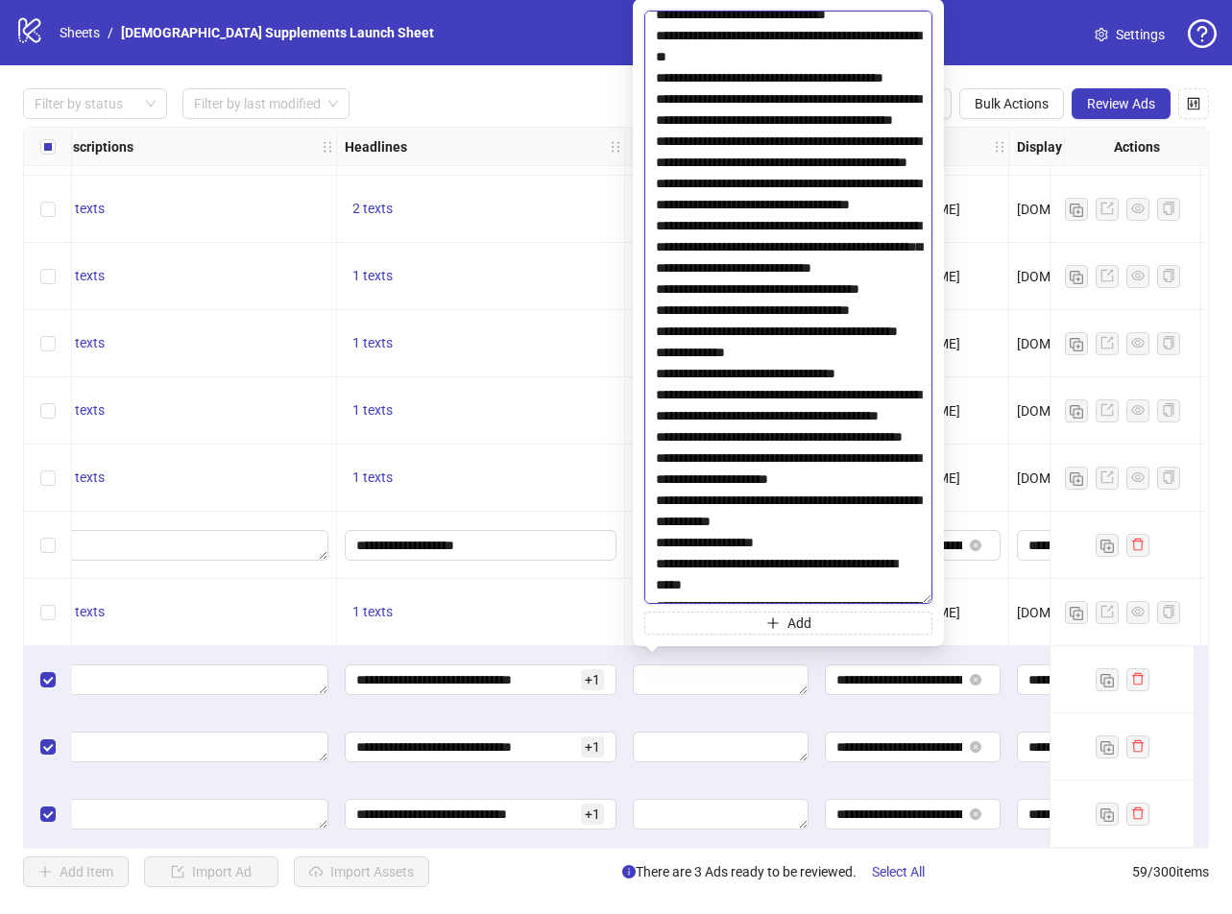
click at [657, 353] on textarea at bounding box center [788, 308] width 288 height 594
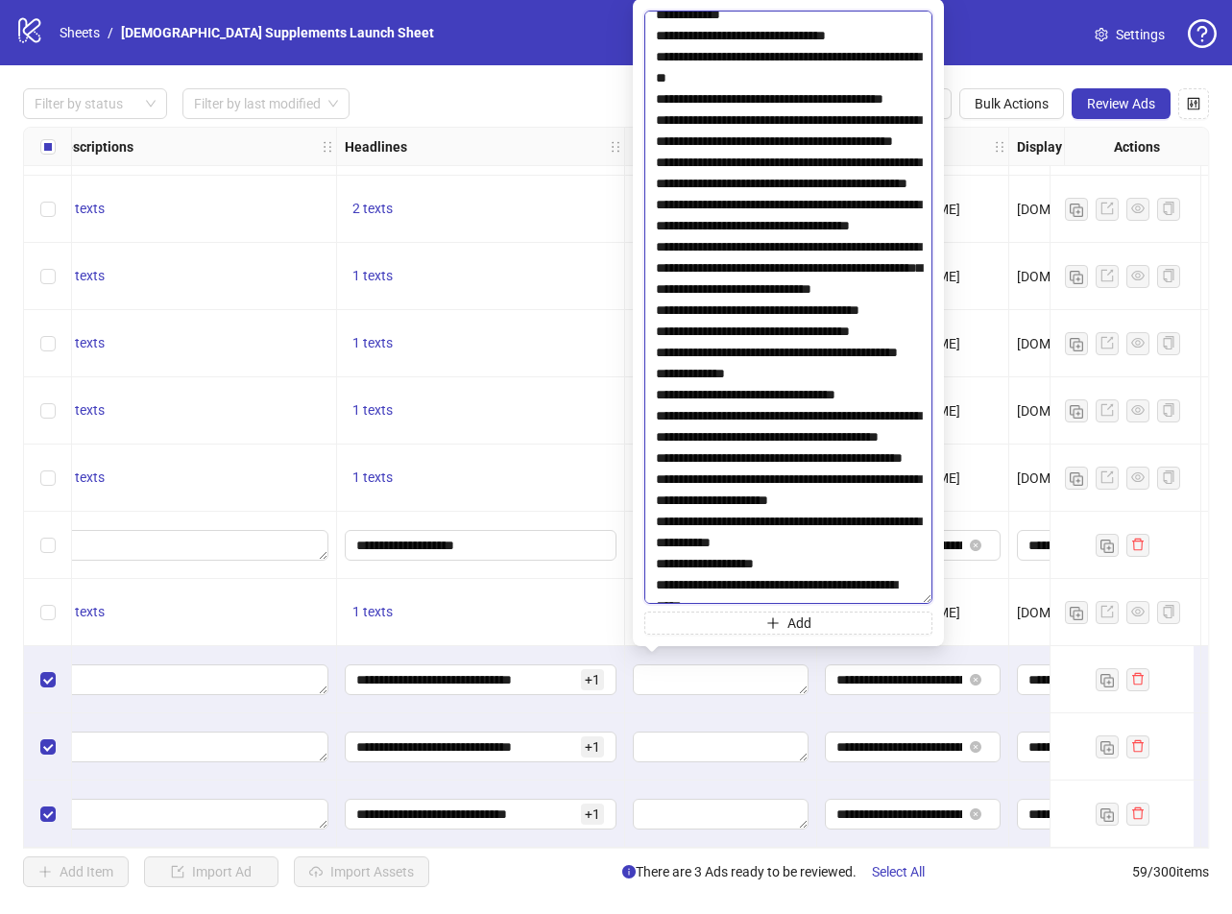
click at [655, 395] on textarea at bounding box center [788, 308] width 288 height 594
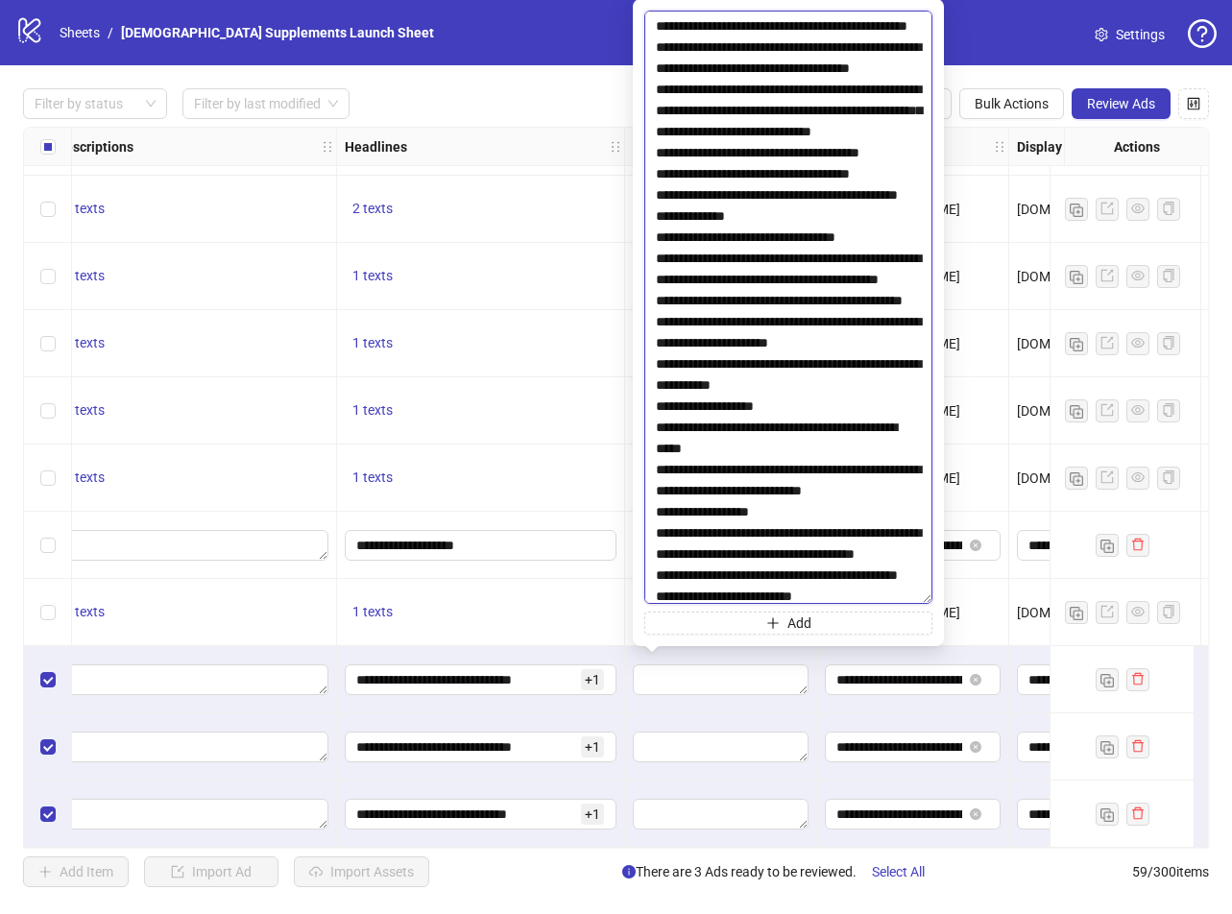
scroll to position [2401, 0]
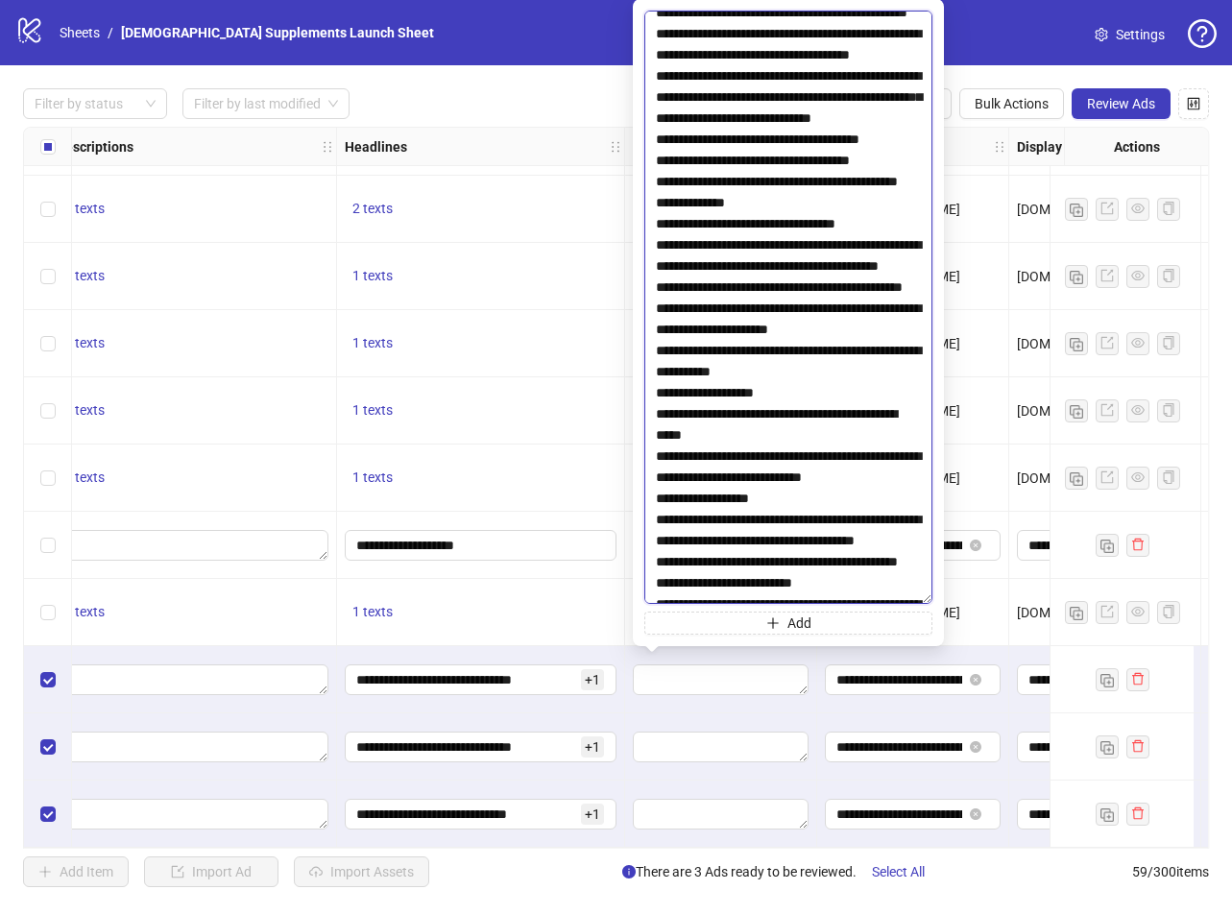
click at [659, 269] on textarea at bounding box center [788, 308] width 288 height 594
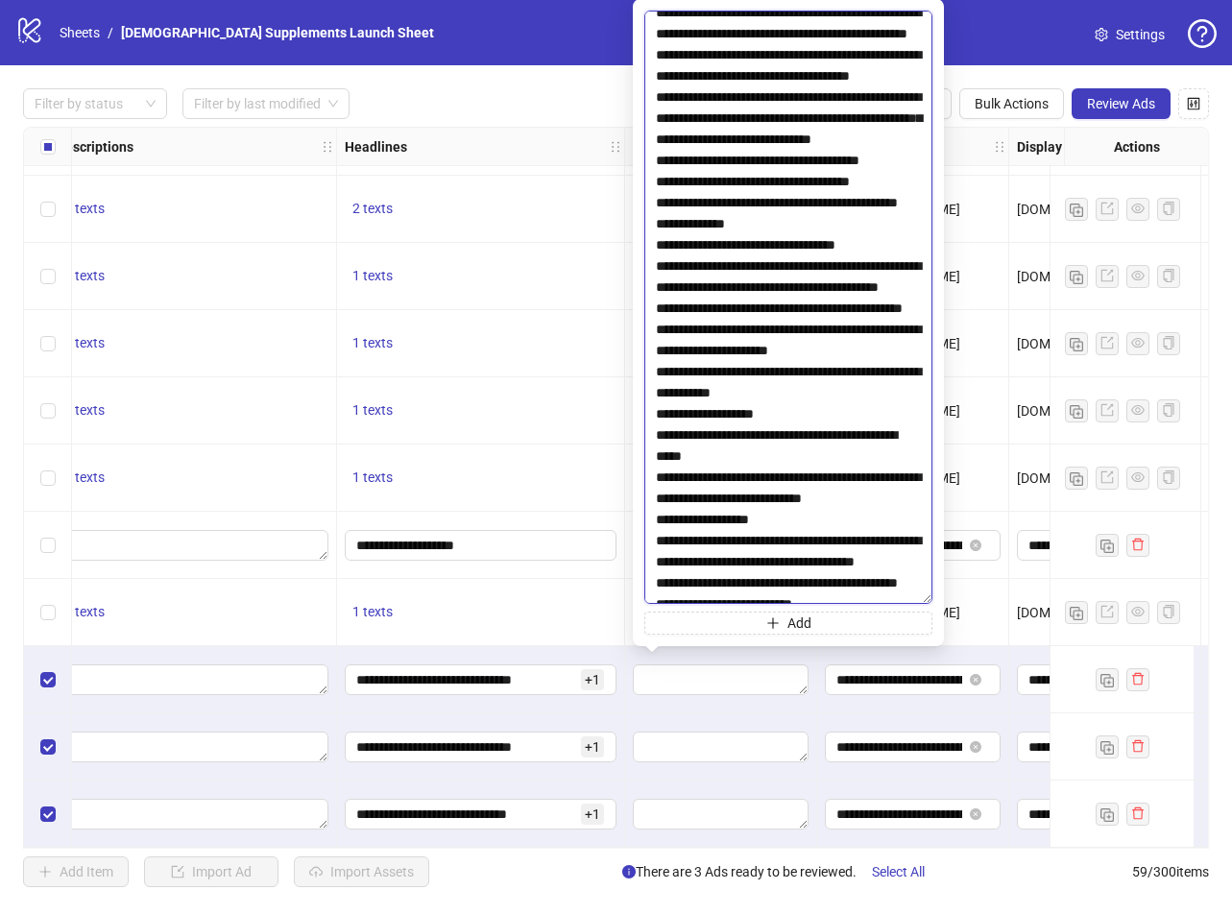
click at [657, 310] on textarea at bounding box center [788, 308] width 288 height 594
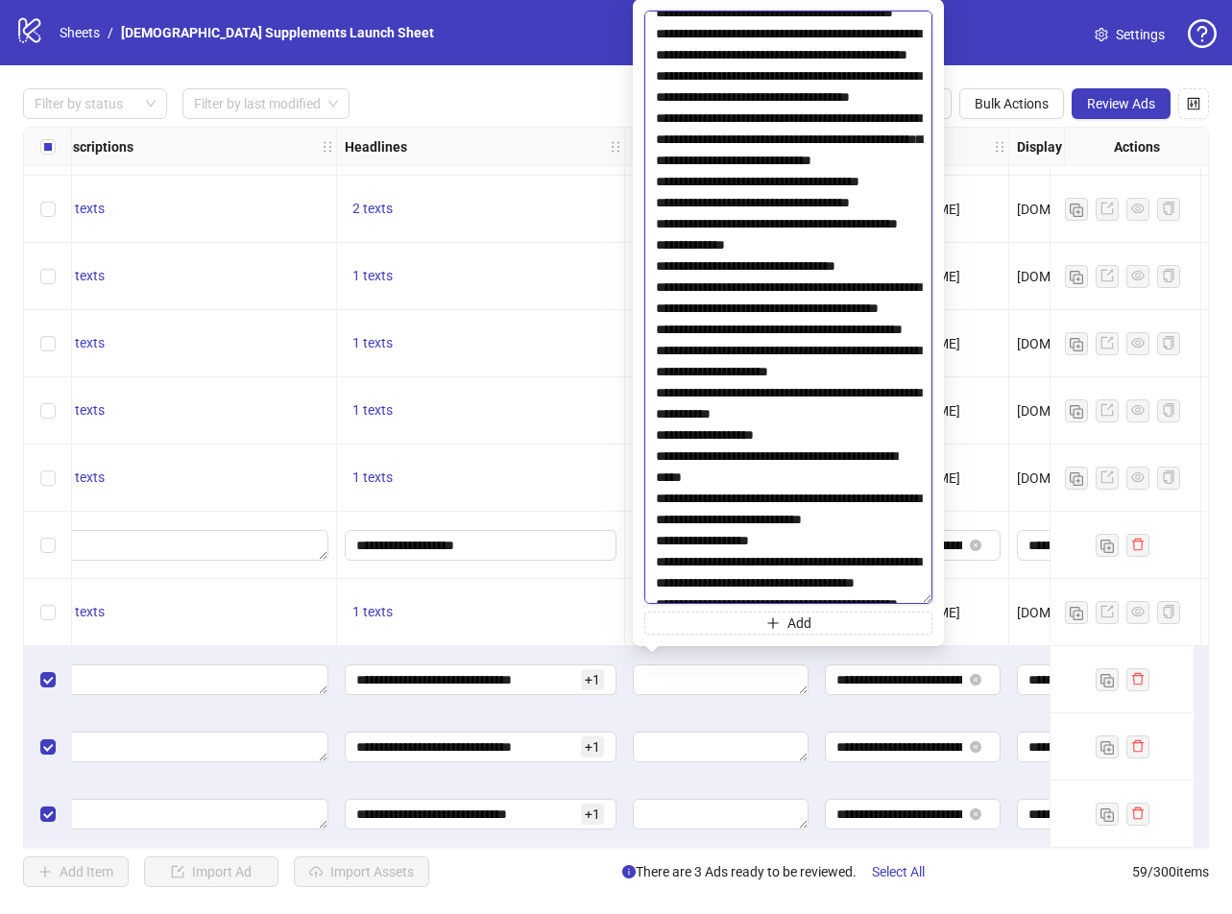
click at [655, 371] on textarea at bounding box center [788, 308] width 288 height 594
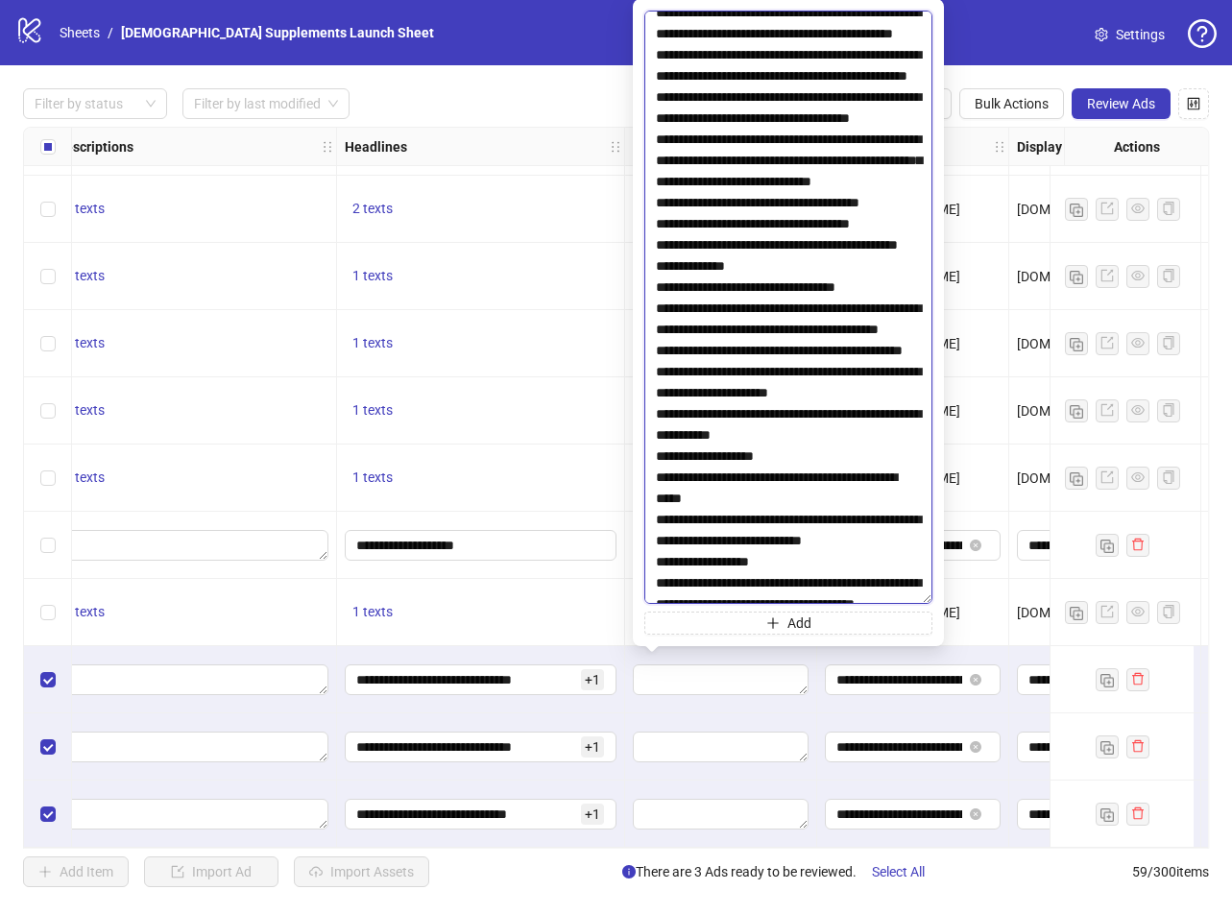
click at [655, 429] on textarea at bounding box center [788, 308] width 288 height 594
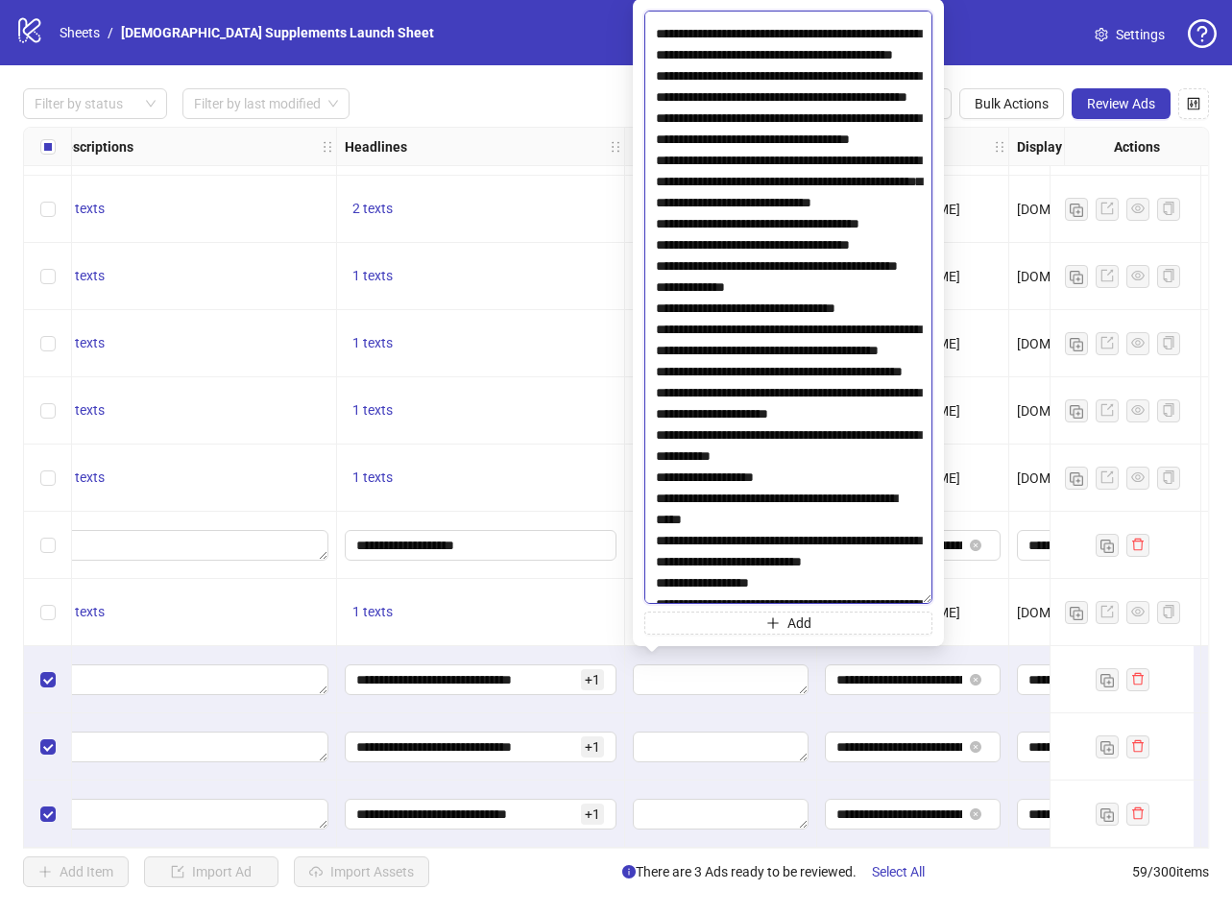
scroll to position [2593, 0]
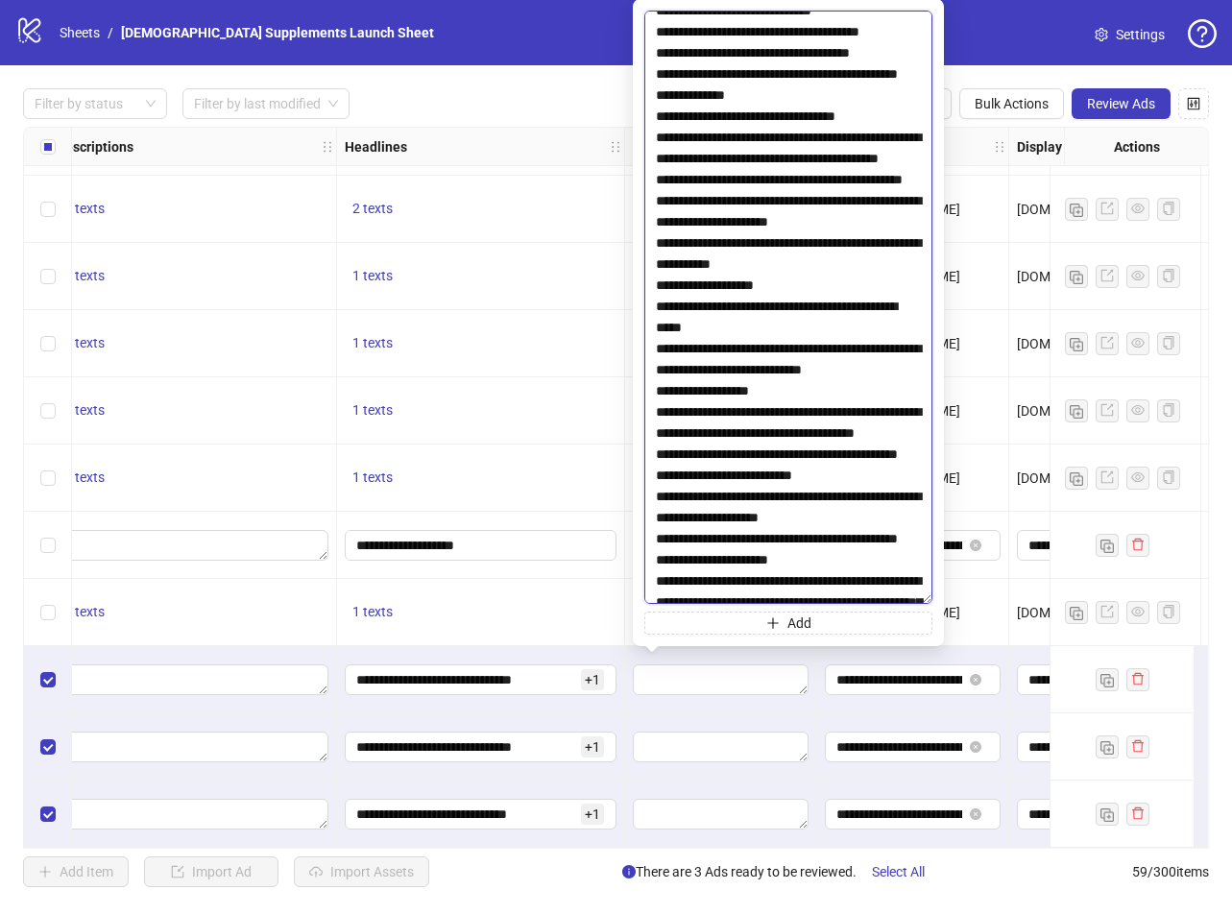
click at [657, 329] on textarea at bounding box center [788, 308] width 288 height 594
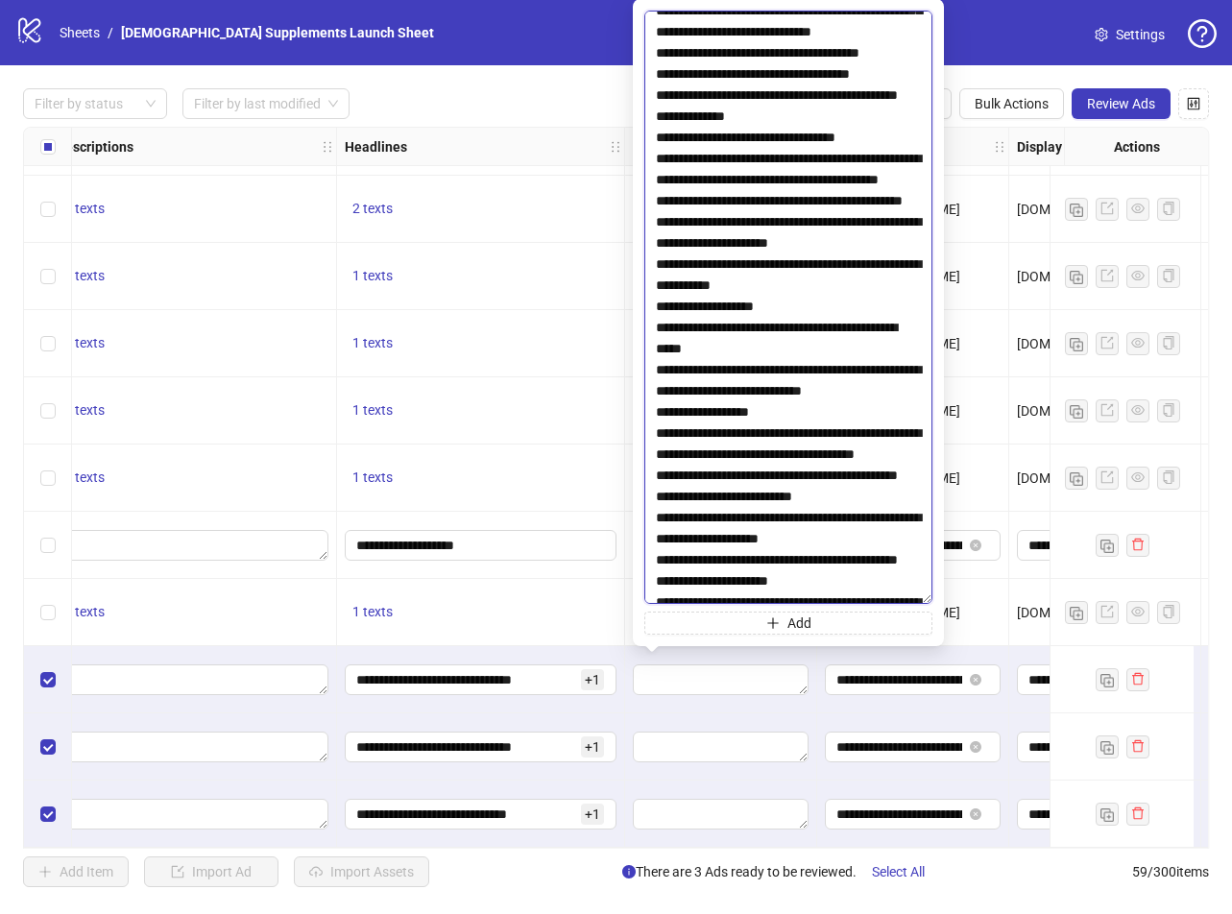
click at [656, 413] on textarea at bounding box center [788, 308] width 288 height 594
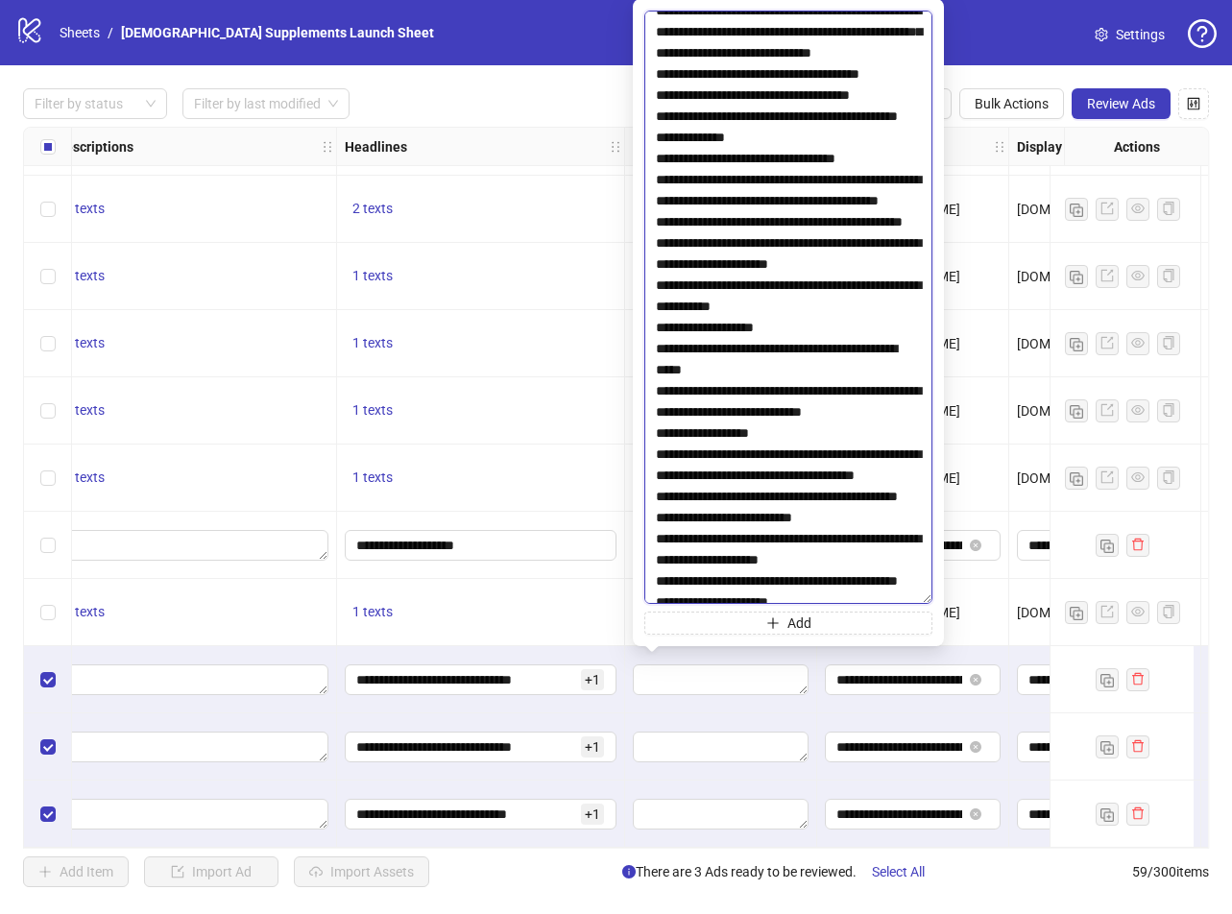
click at [657, 497] on textarea at bounding box center [788, 308] width 288 height 594
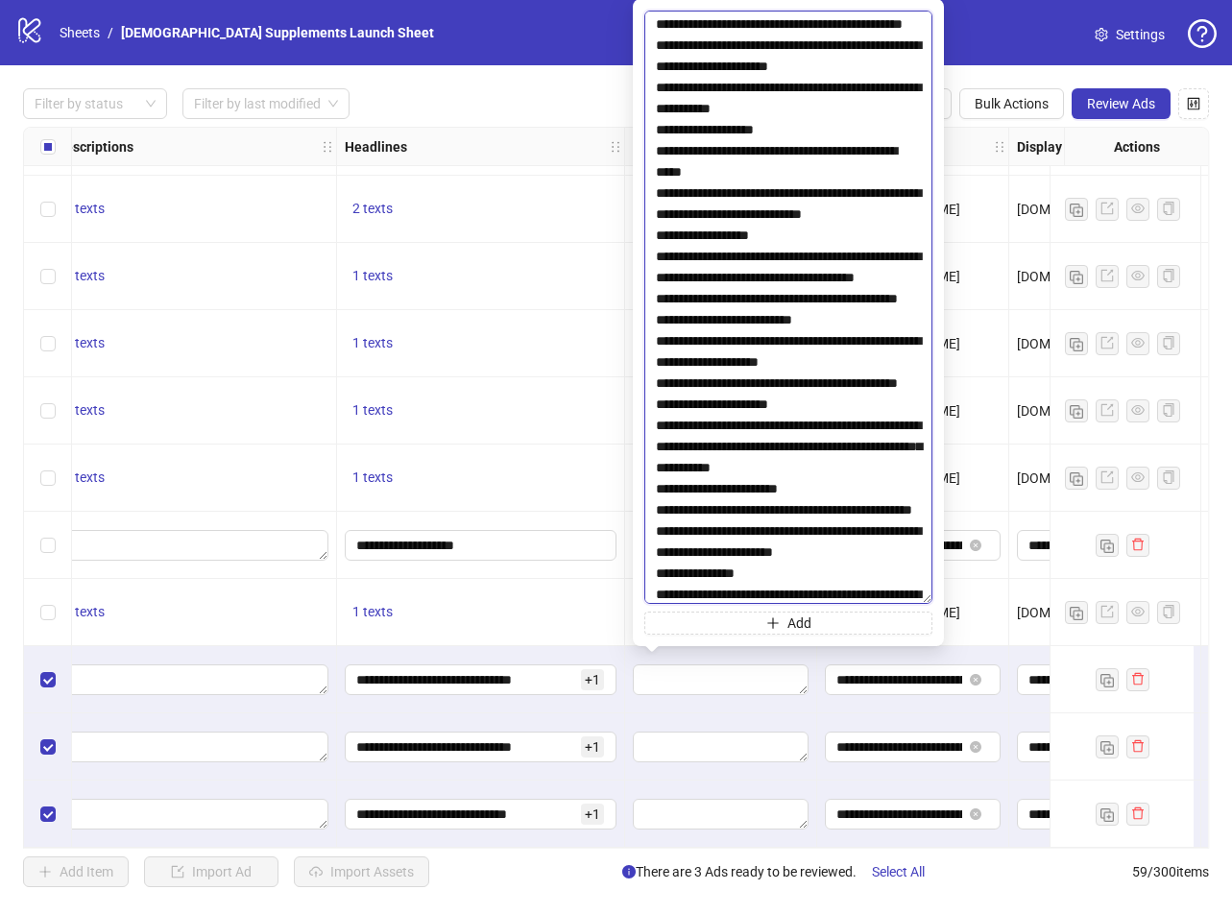
scroll to position [2881, 0]
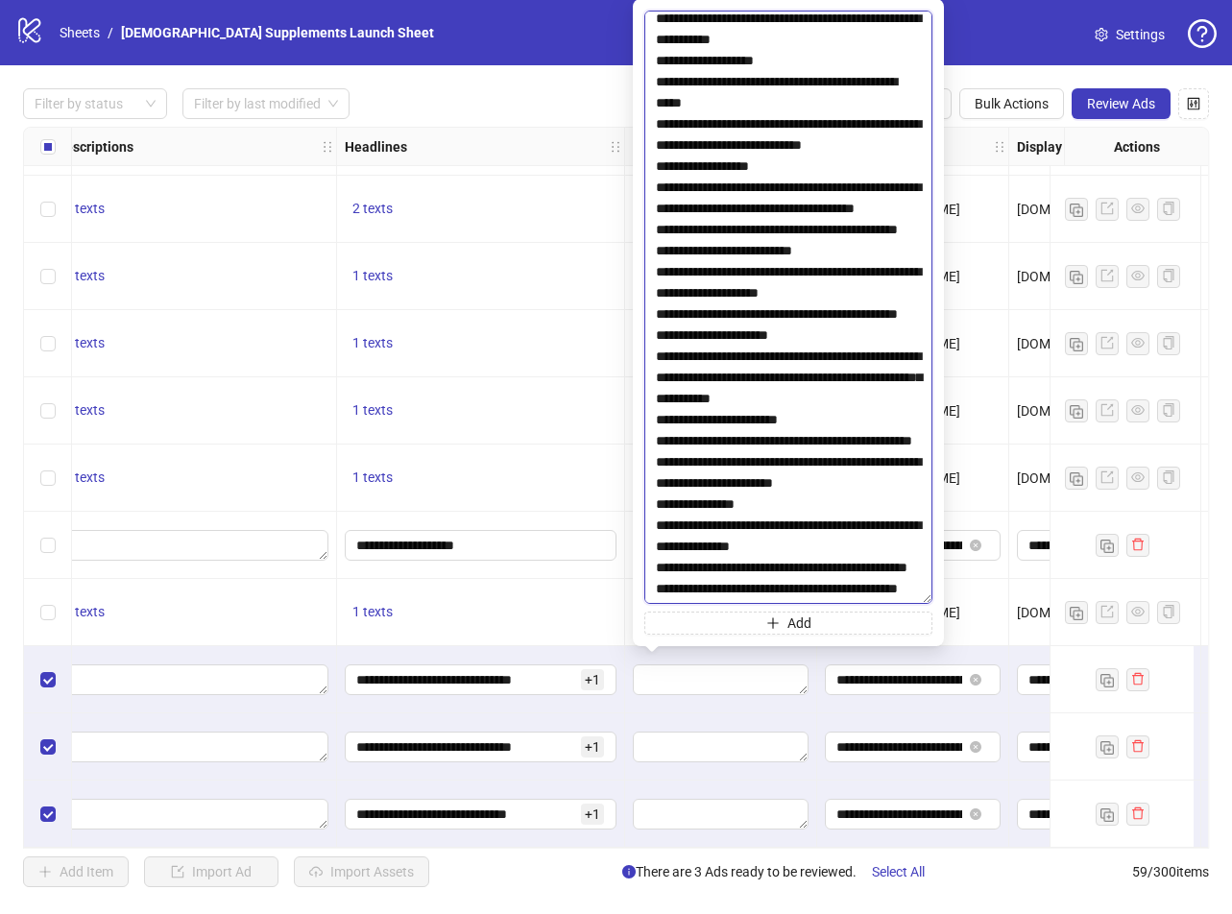
click at [659, 314] on textarea at bounding box center [788, 308] width 288 height 594
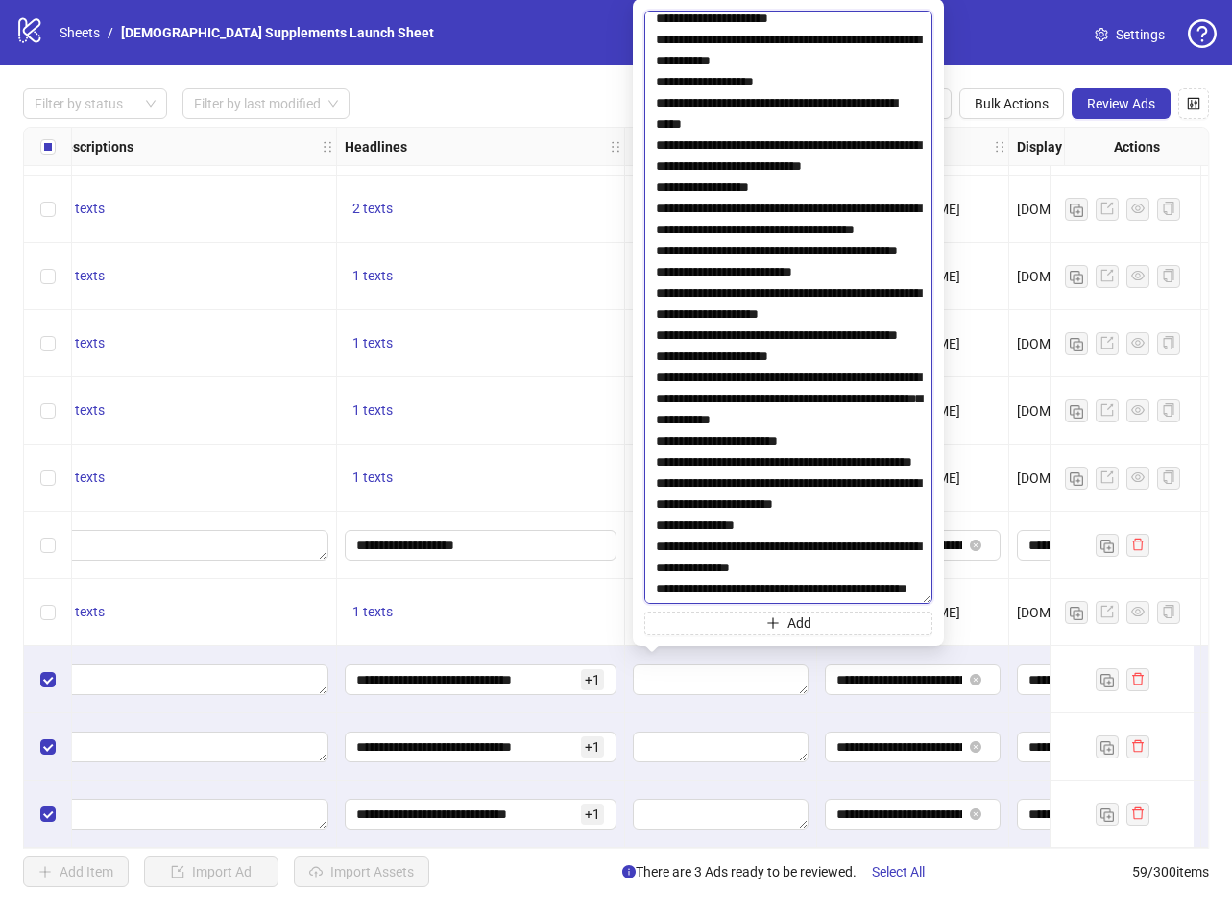
click at [655, 358] on textarea at bounding box center [788, 308] width 288 height 594
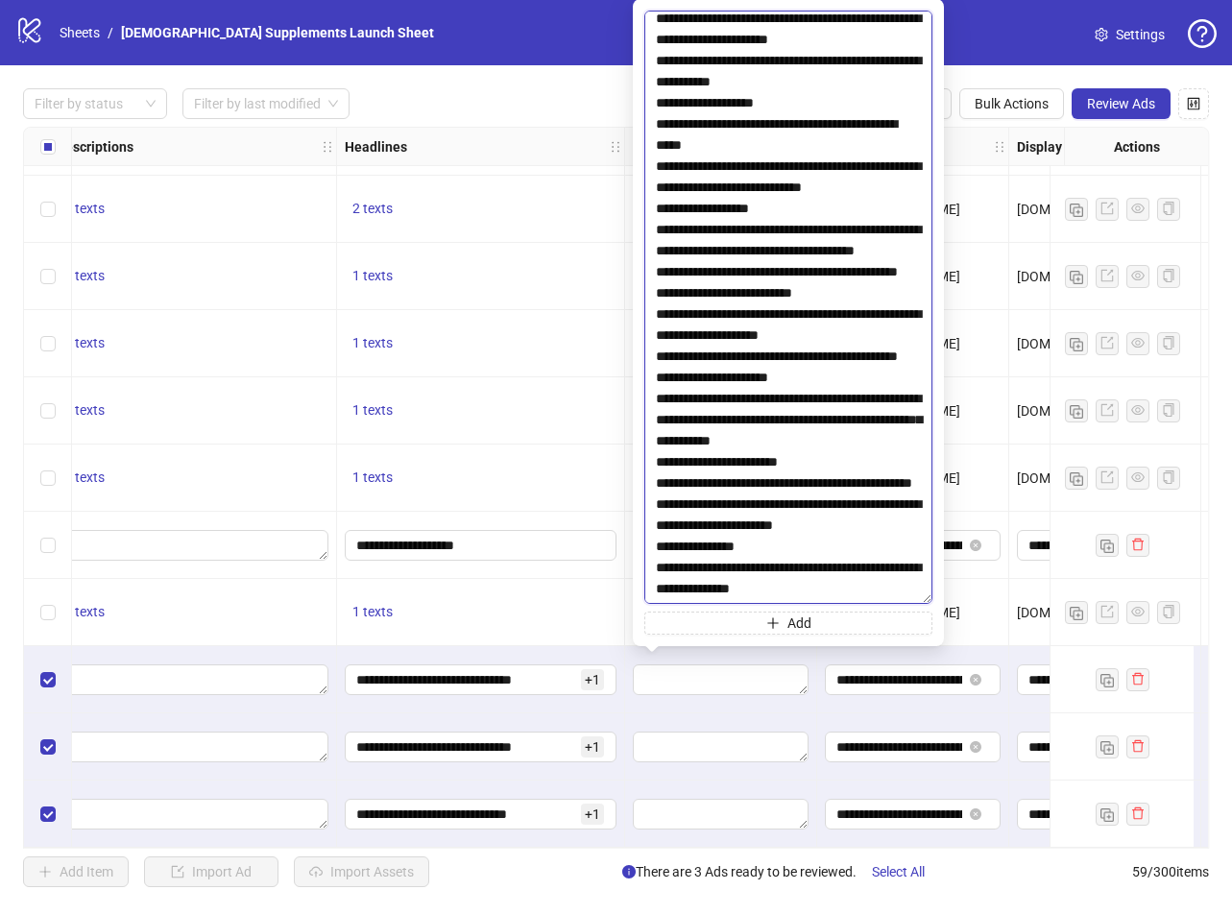
click at [656, 401] on textarea at bounding box center [788, 308] width 288 height 594
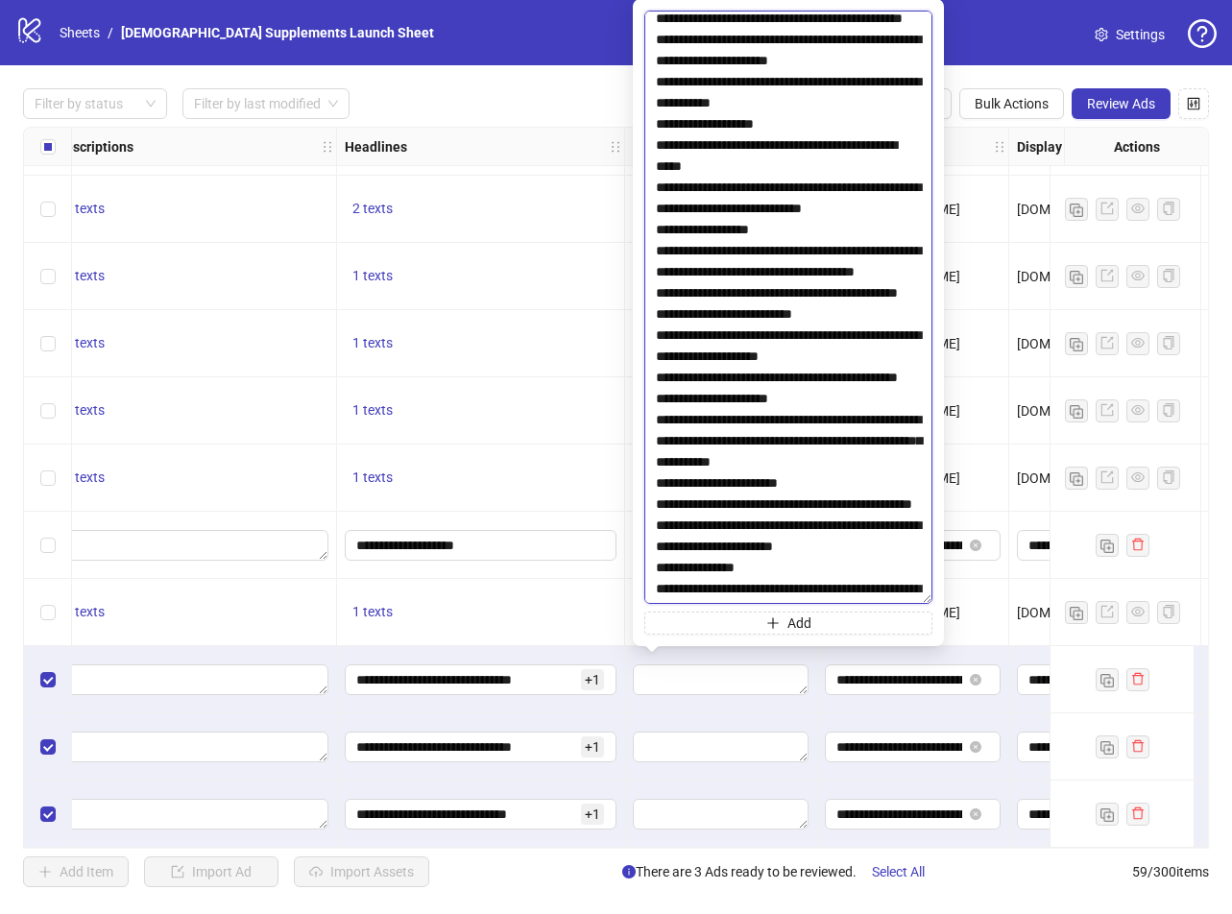
click at [655, 460] on textarea at bounding box center [788, 308] width 288 height 594
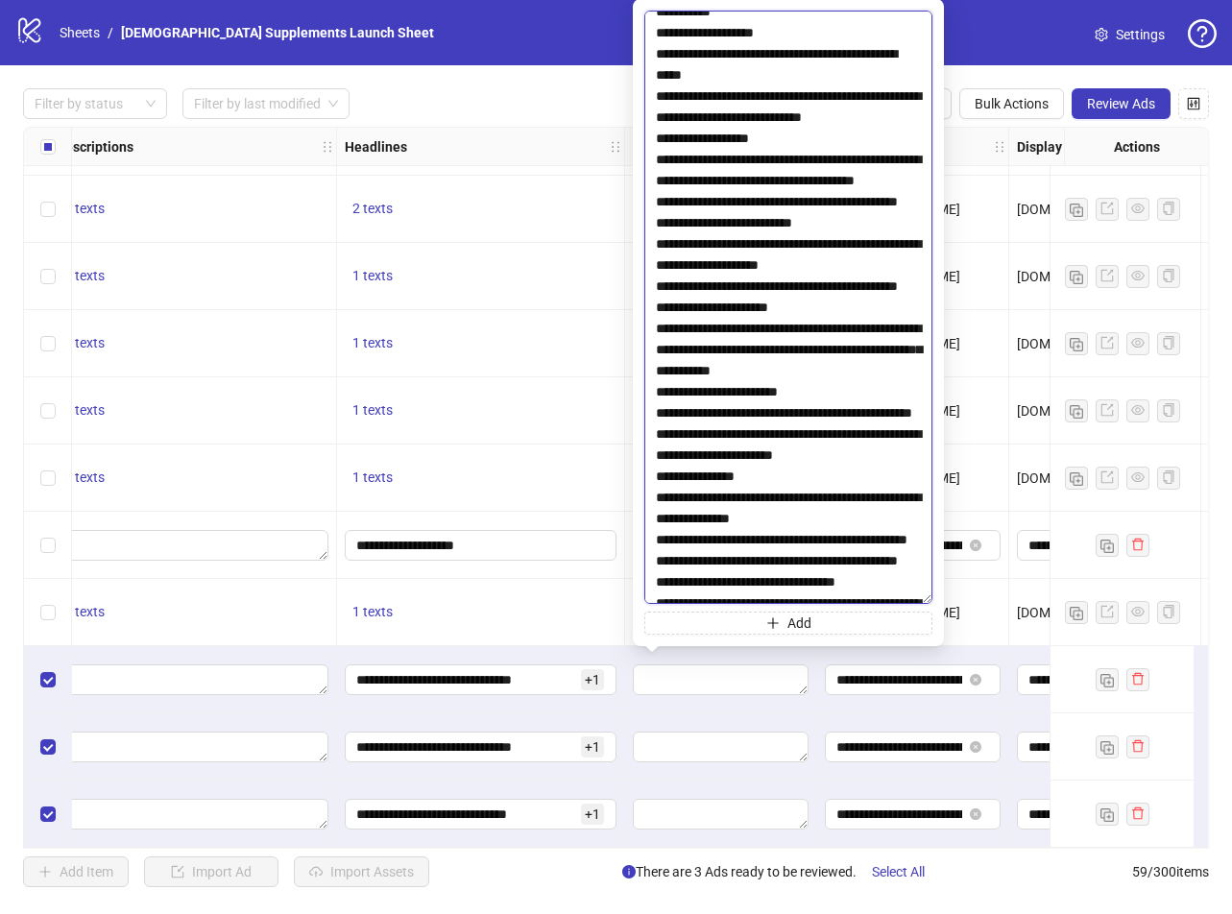
scroll to position [3170, 0]
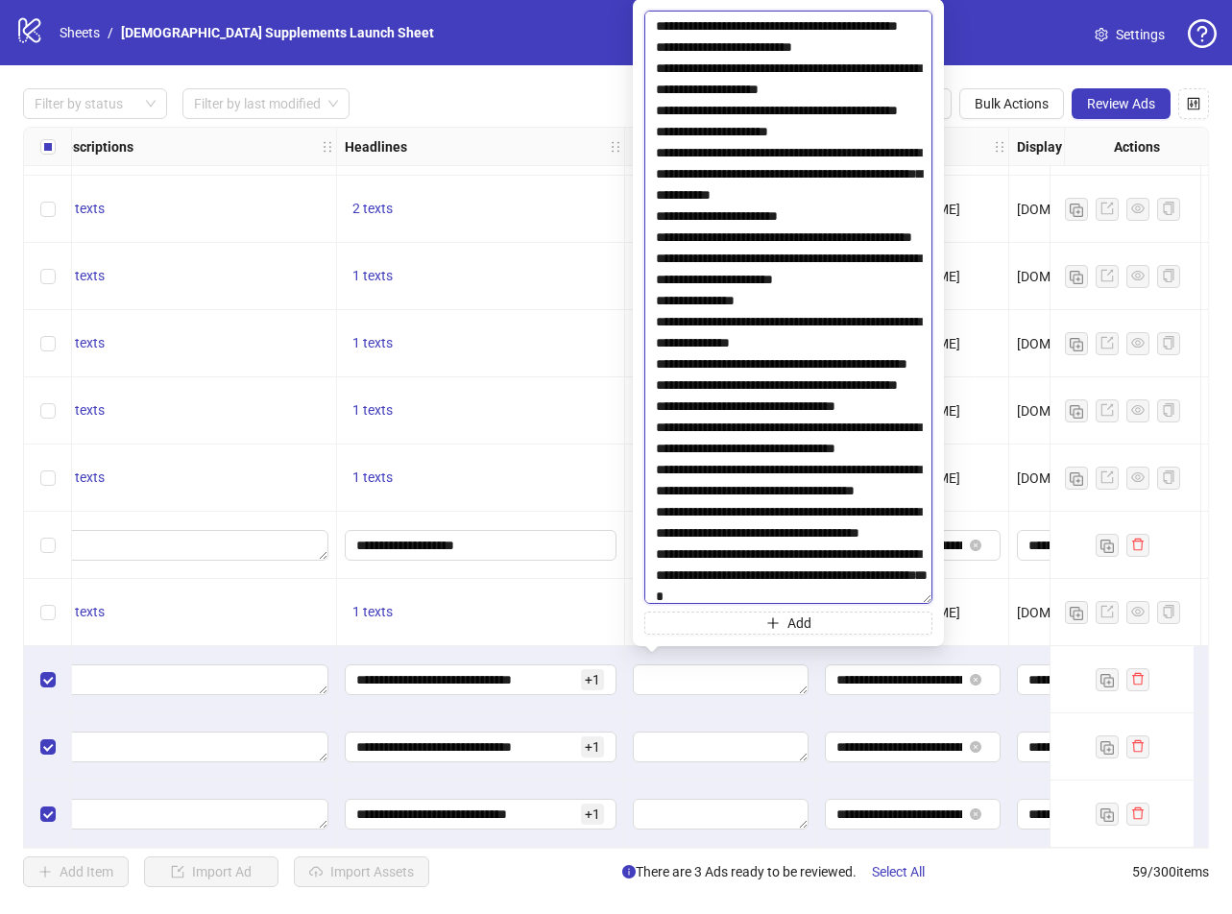
click at [654, 217] on textarea at bounding box center [788, 308] width 288 height 594
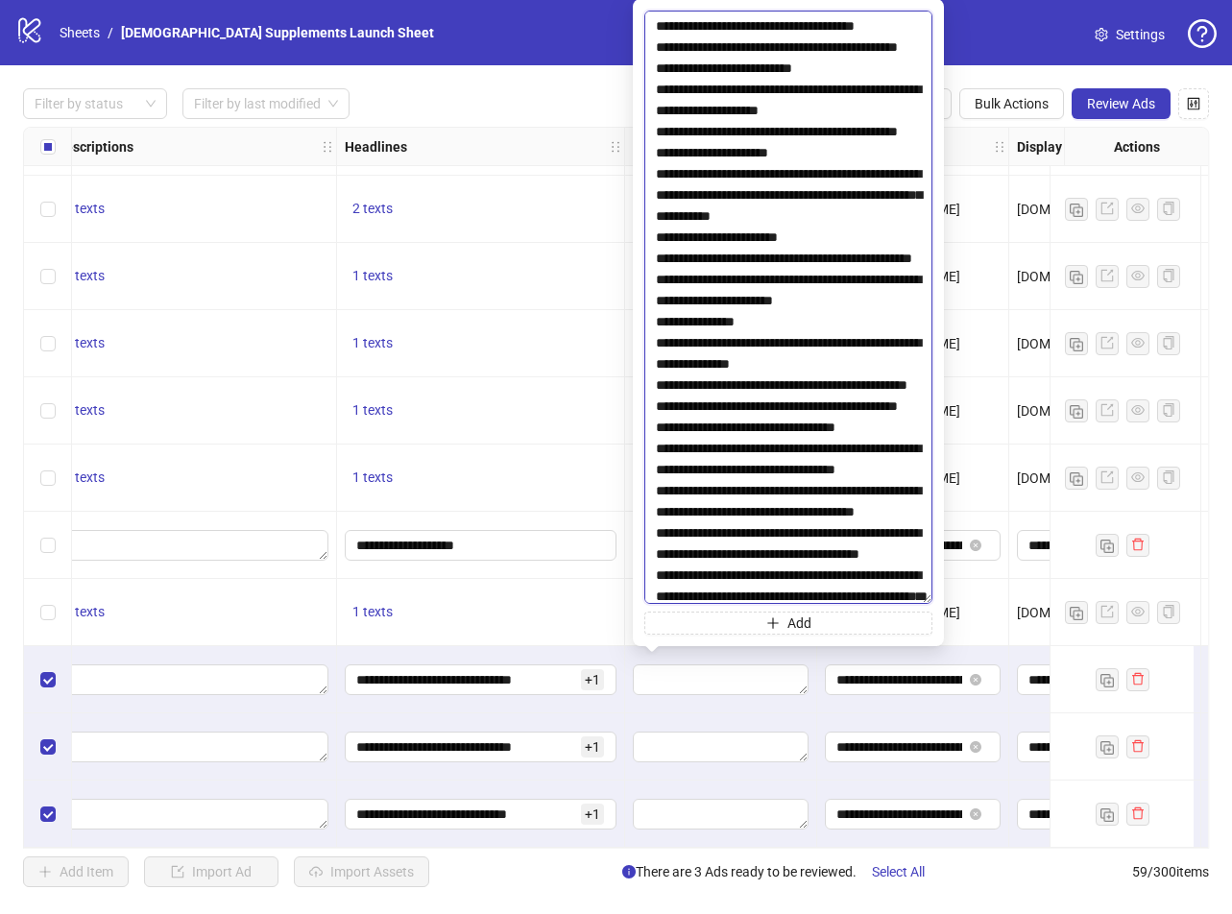
click at [658, 257] on textarea at bounding box center [788, 308] width 288 height 594
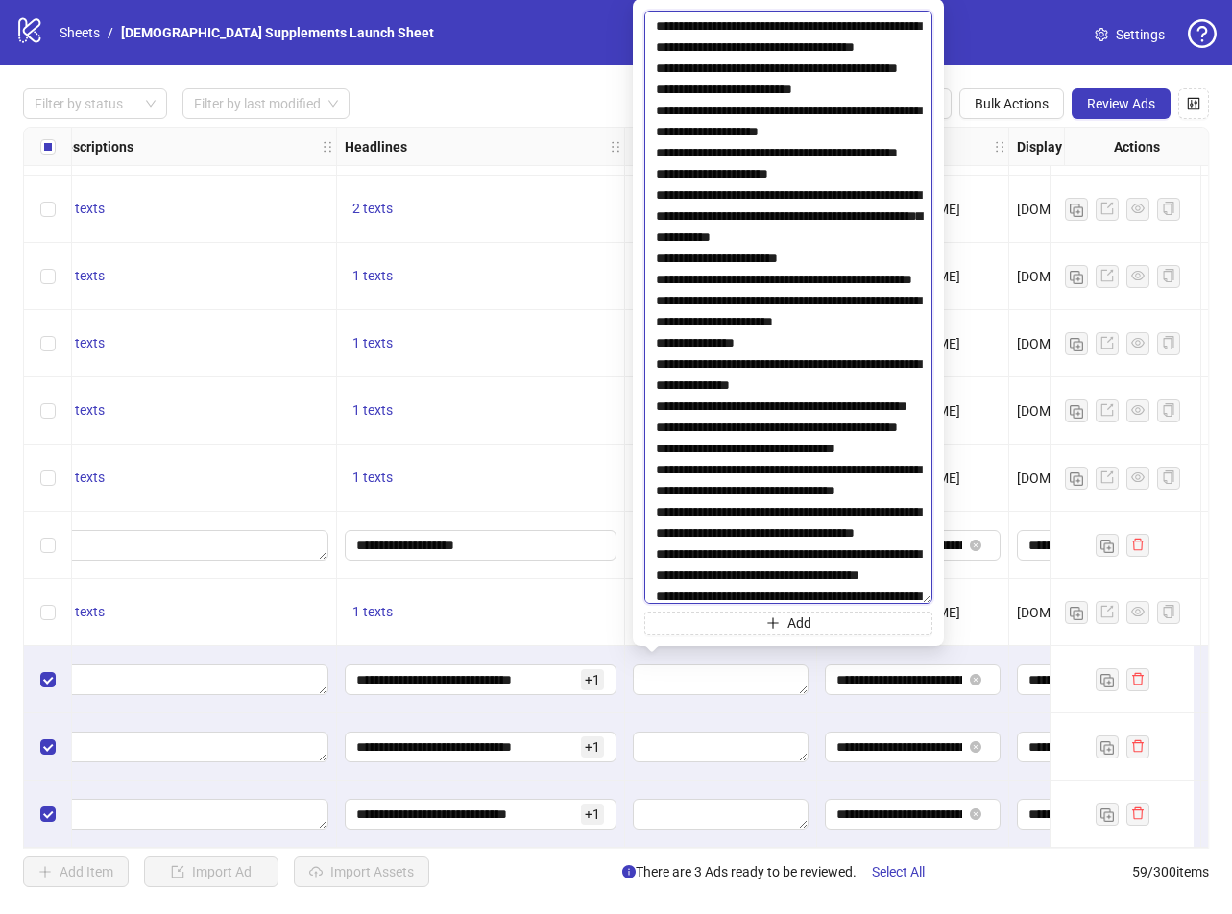
click at [657, 342] on textarea at bounding box center [788, 308] width 288 height 594
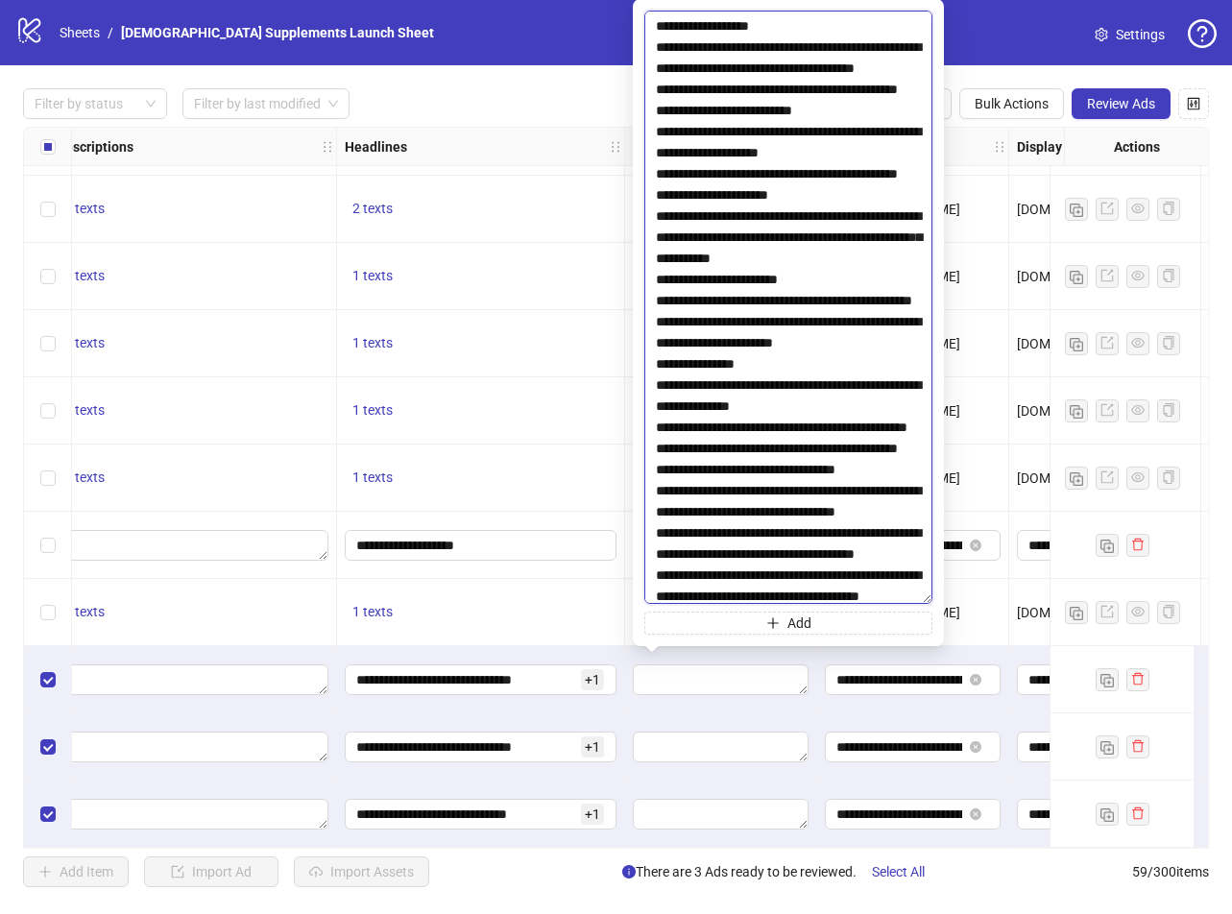
click at [655, 401] on textarea at bounding box center [788, 308] width 288 height 594
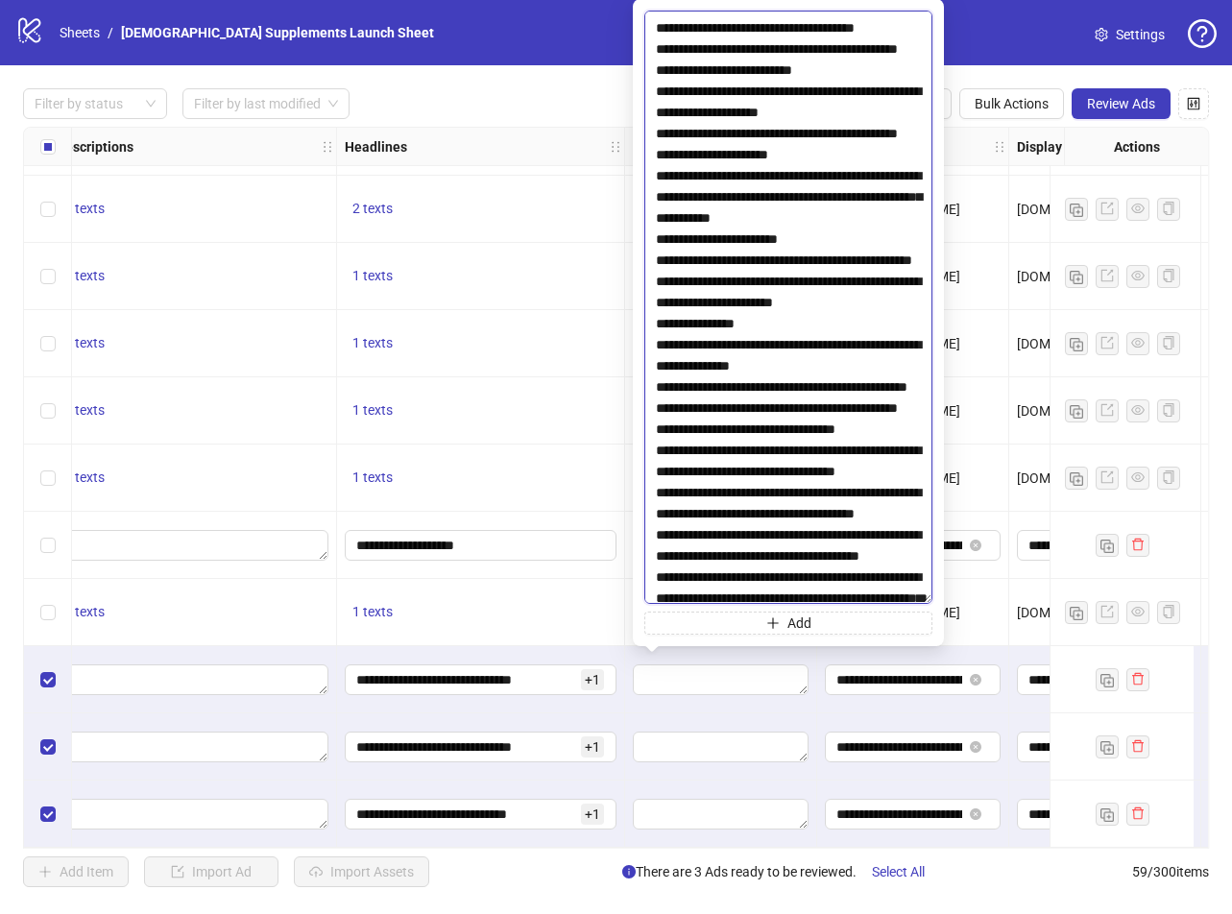
scroll to position [3266, 0]
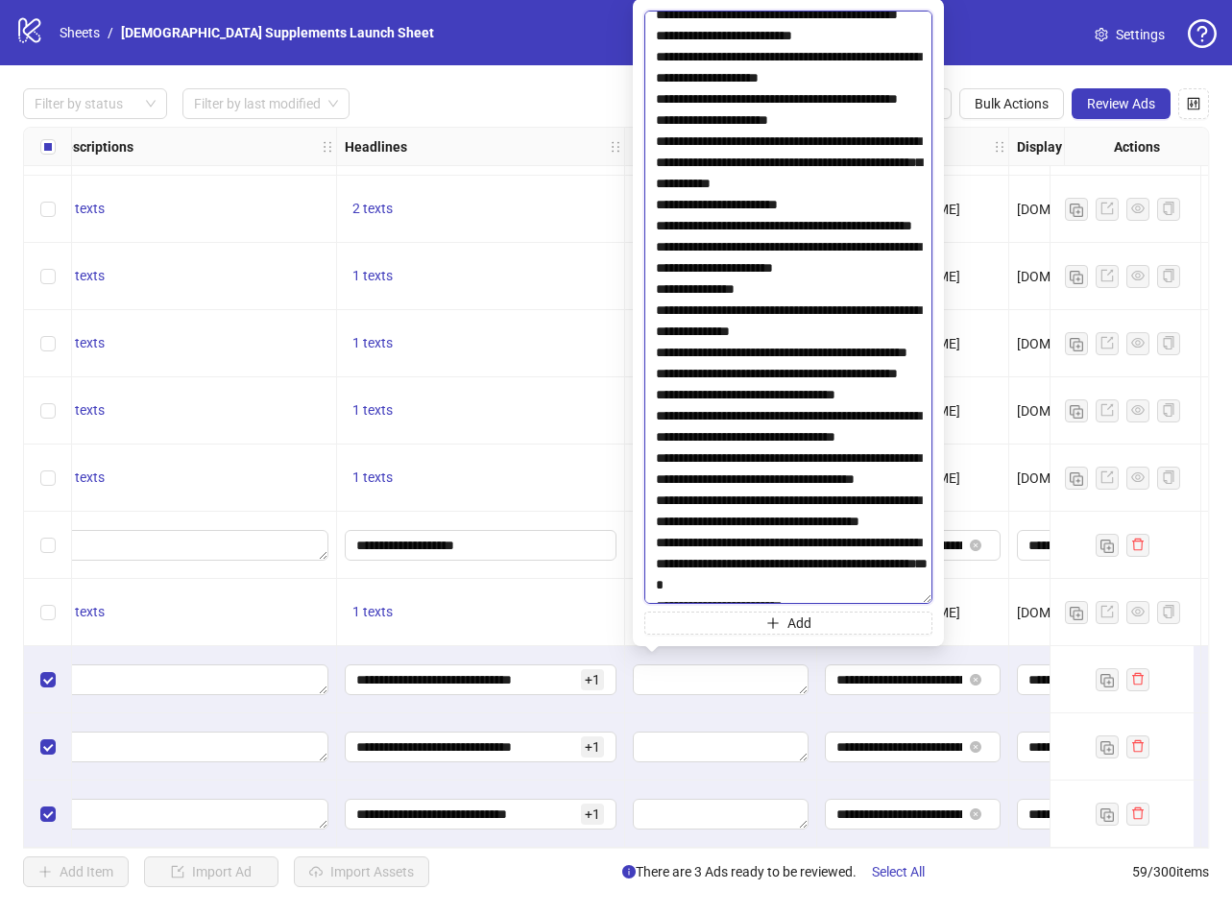
click at [657, 371] on textarea at bounding box center [788, 308] width 288 height 594
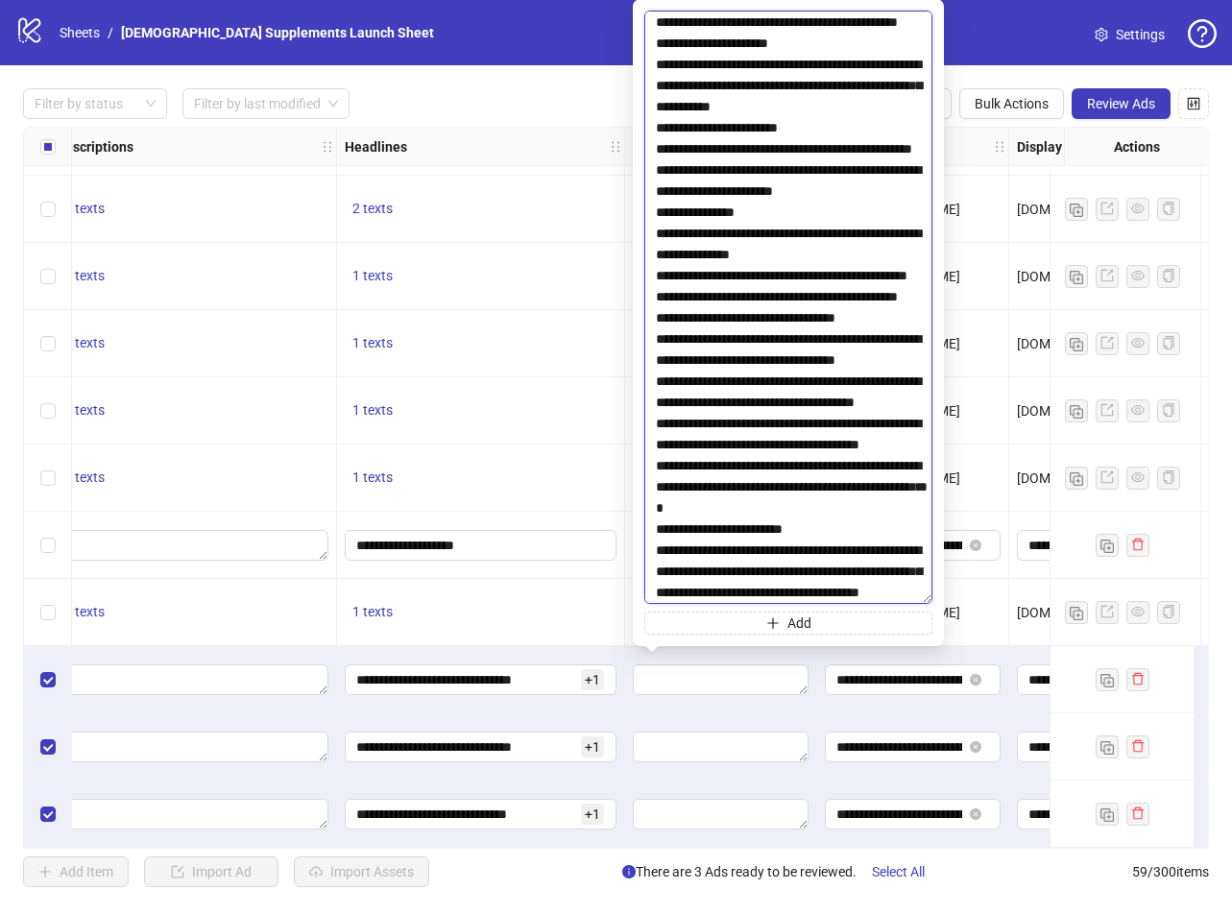
scroll to position [3554, 0]
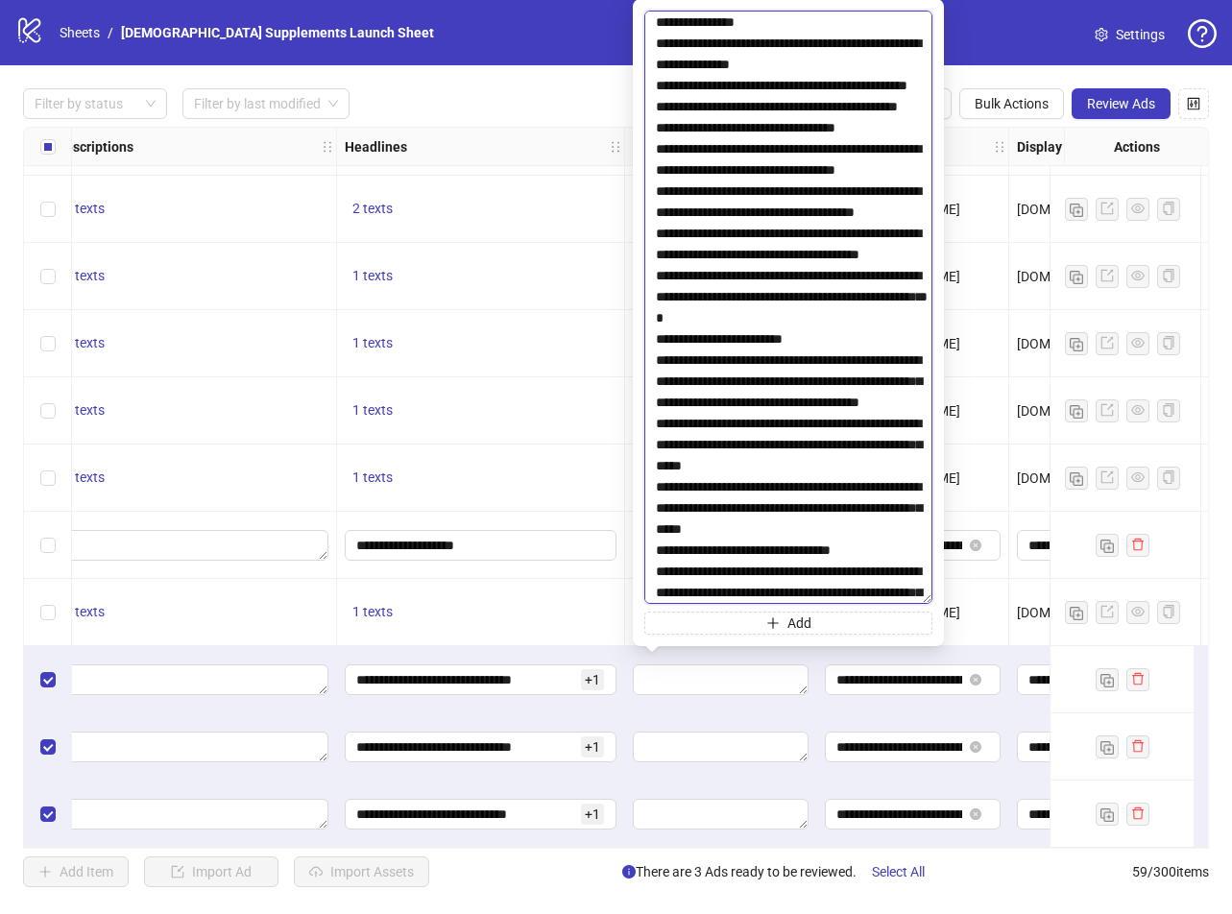
click at [652, 144] on textarea at bounding box center [788, 308] width 288 height 594
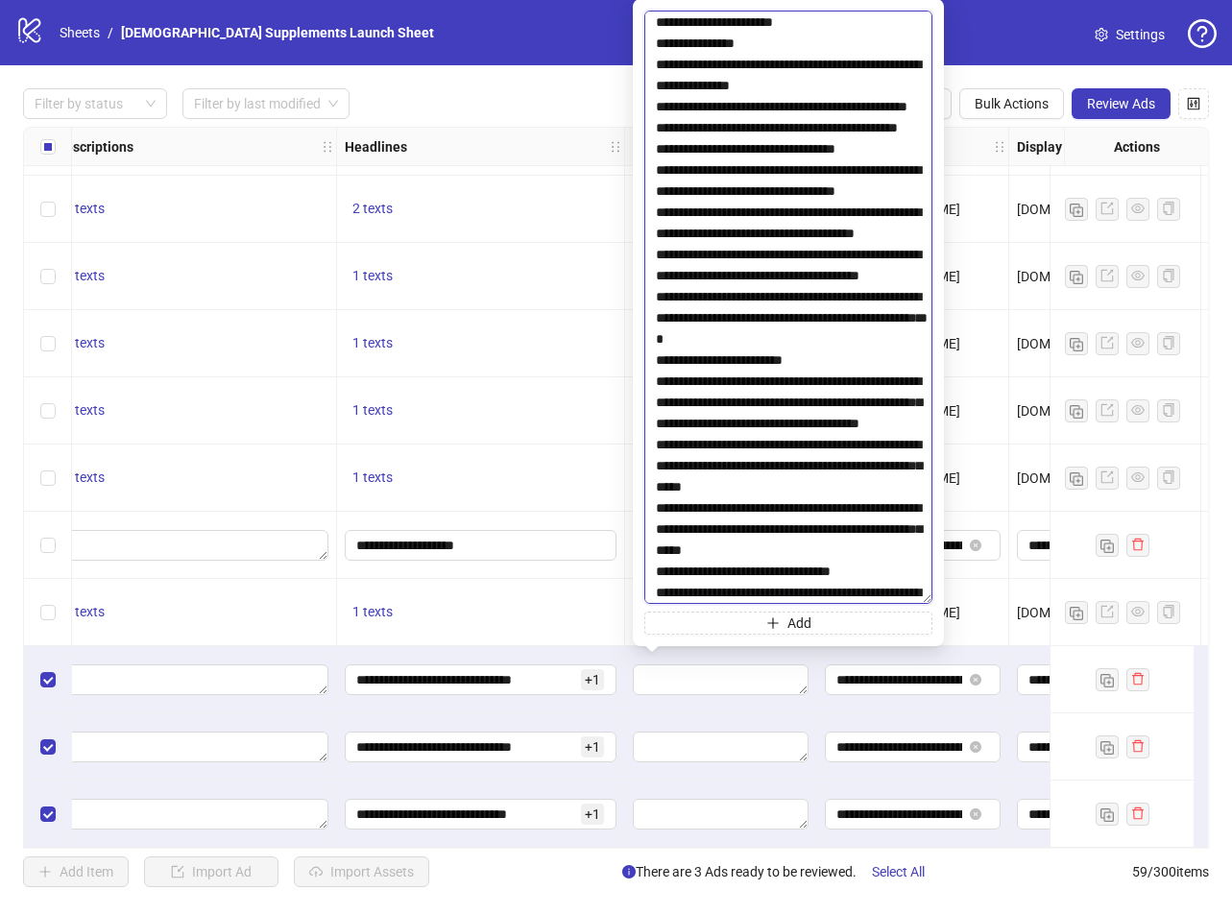
click at [656, 192] on textarea at bounding box center [788, 308] width 288 height 594
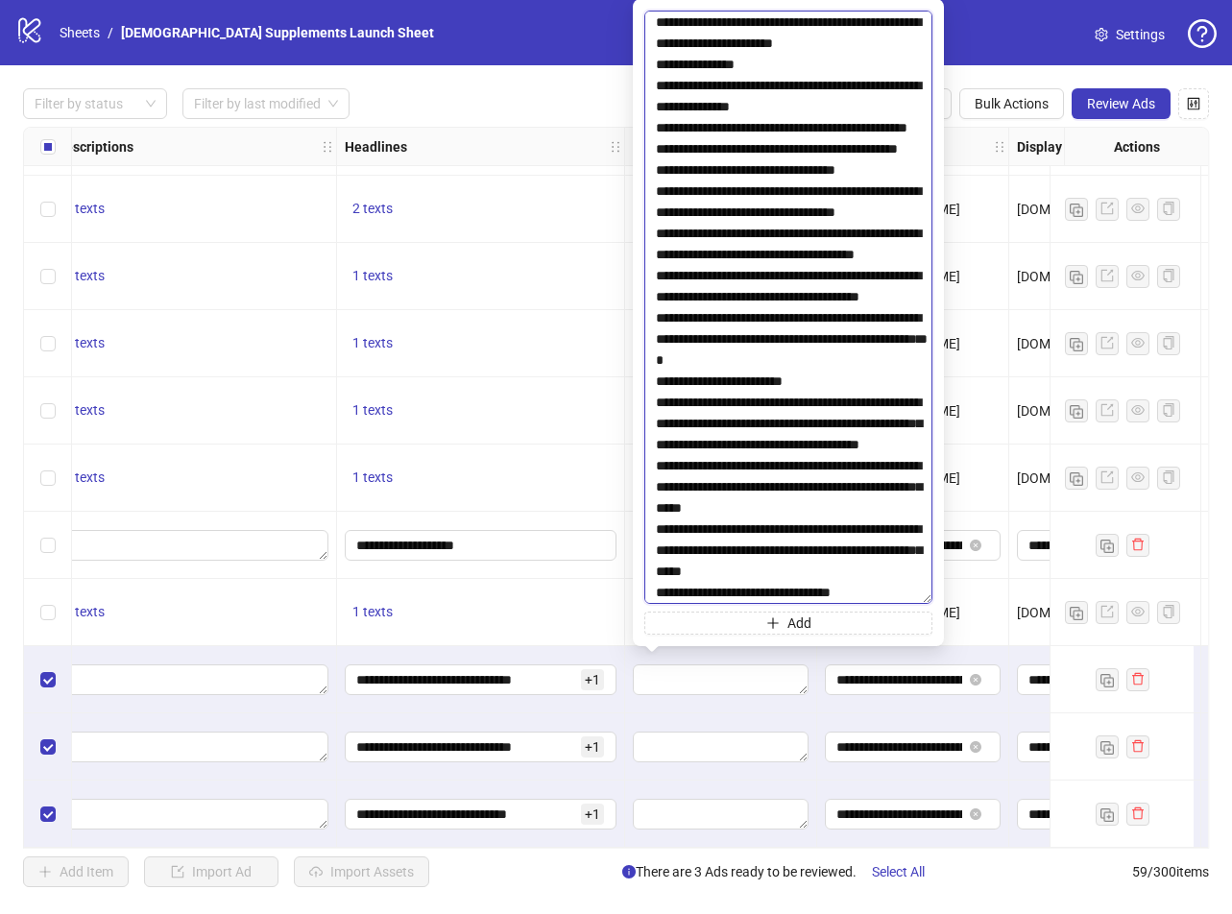
click at [653, 317] on textarea at bounding box center [788, 308] width 288 height 594
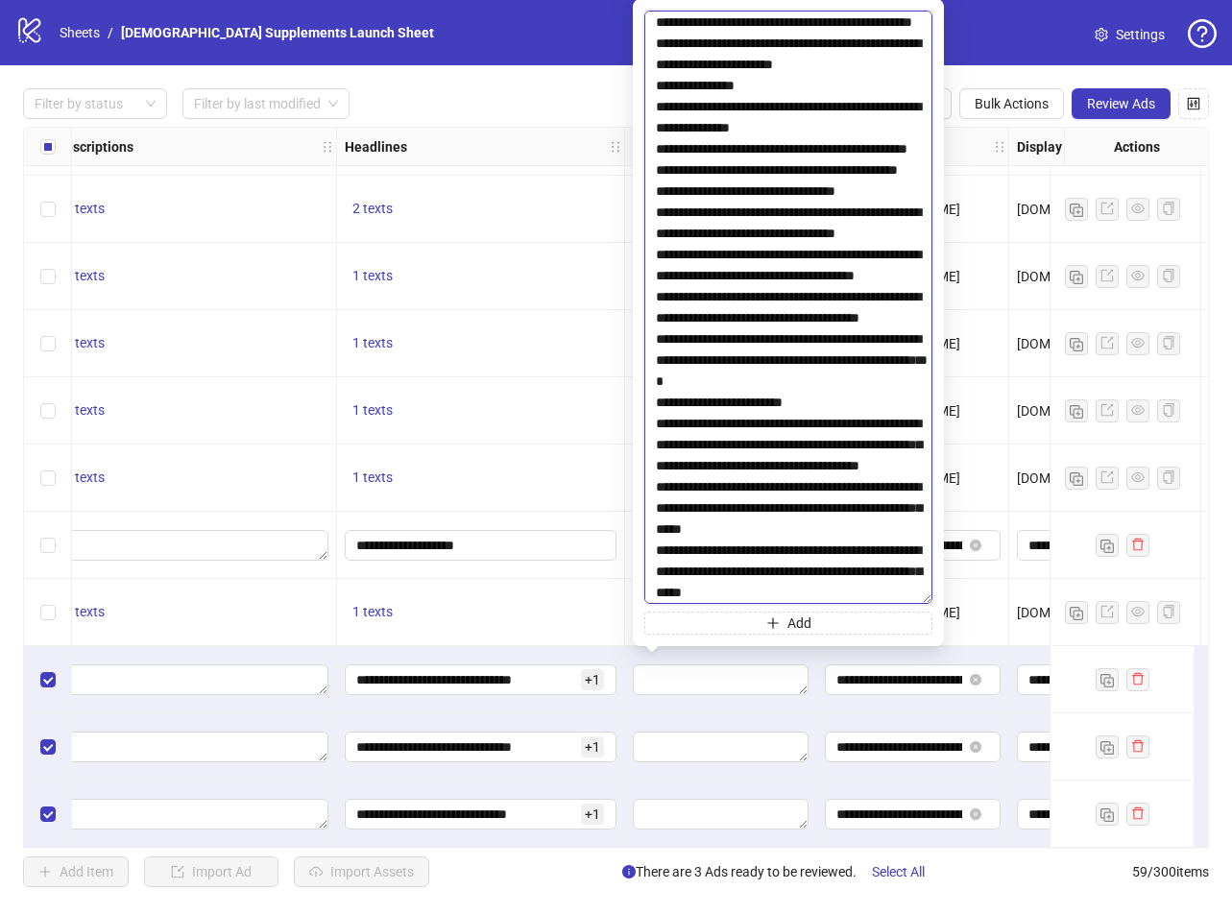
click at [653, 366] on textarea at bounding box center [788, 308] width 288 height 594
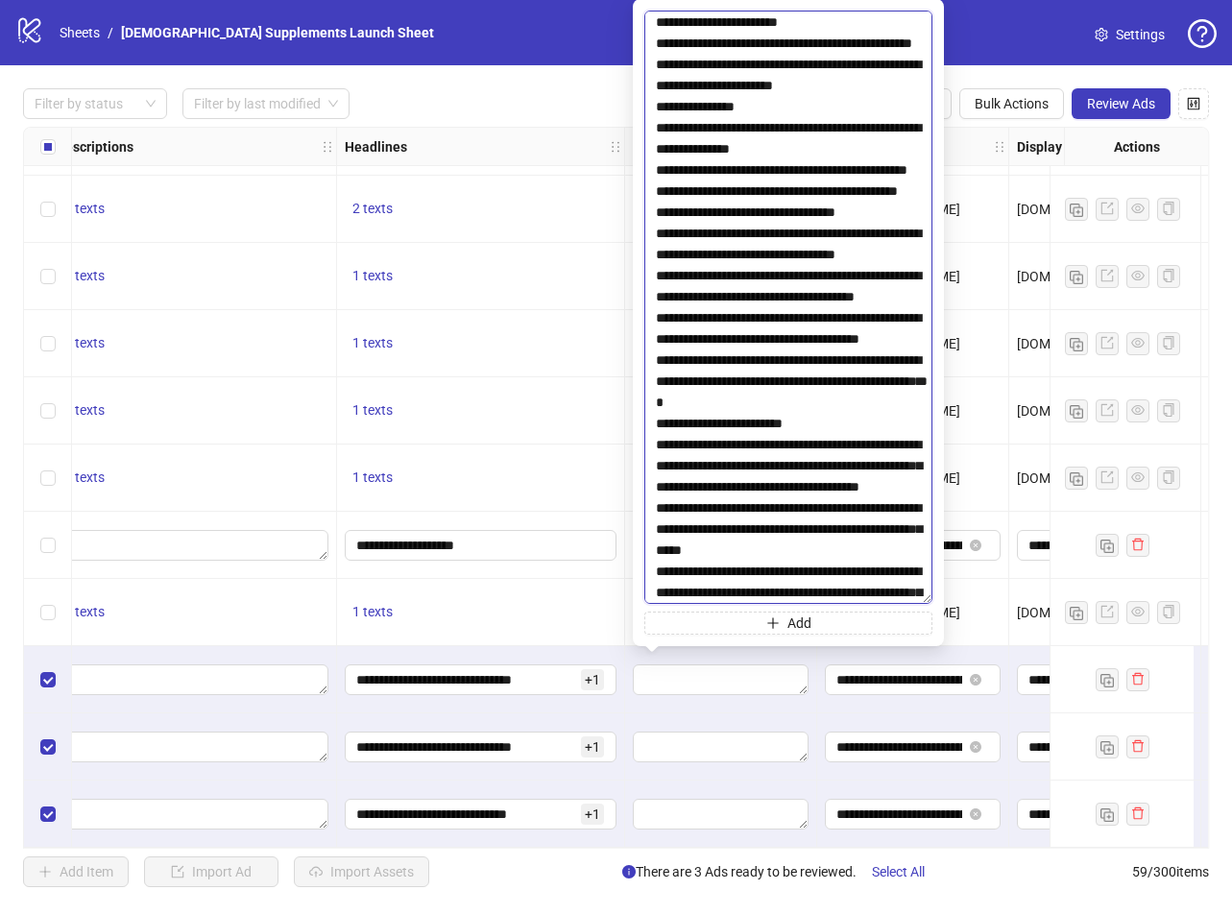
click at [654, 444] on textarea at bounding box center [788, 308] width 288 height 594
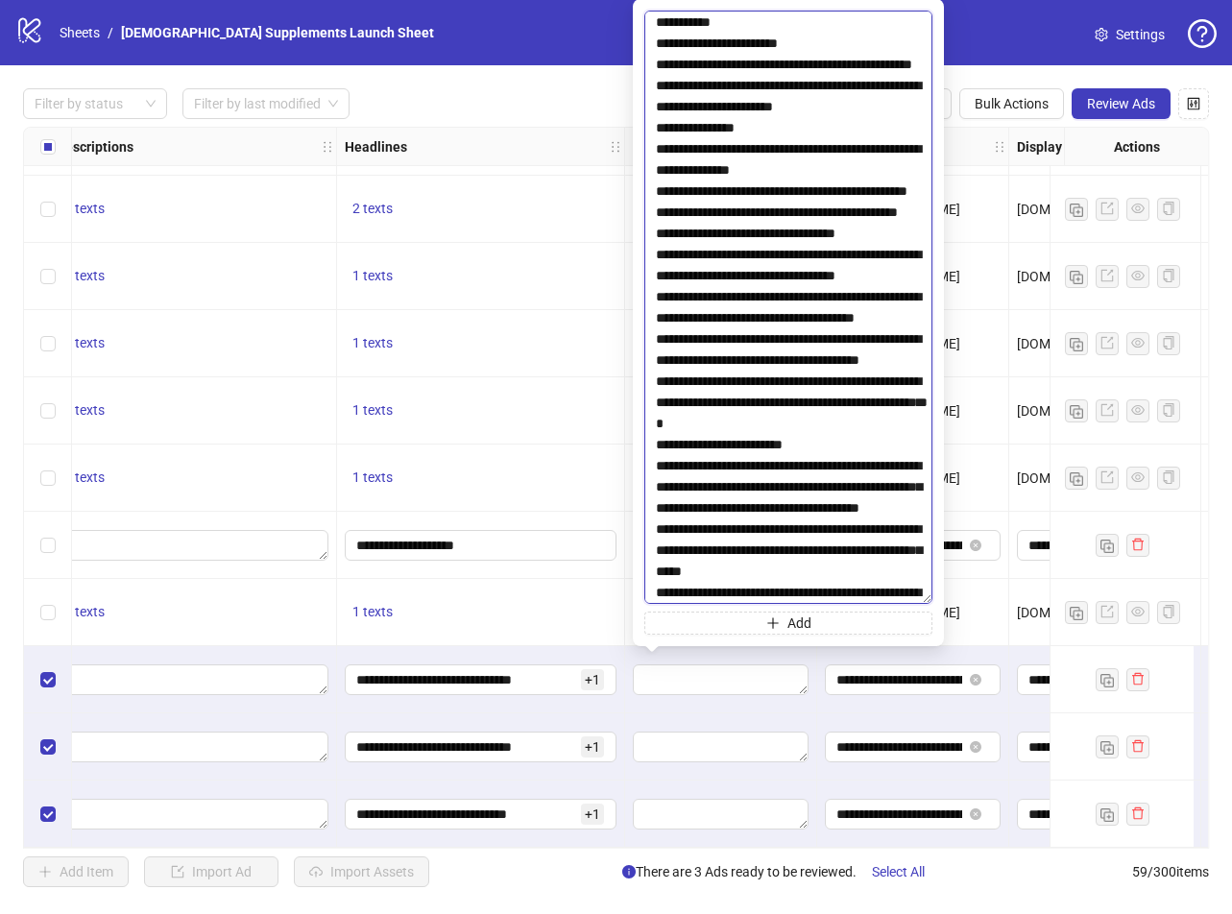
scroll to position [3650, 0]
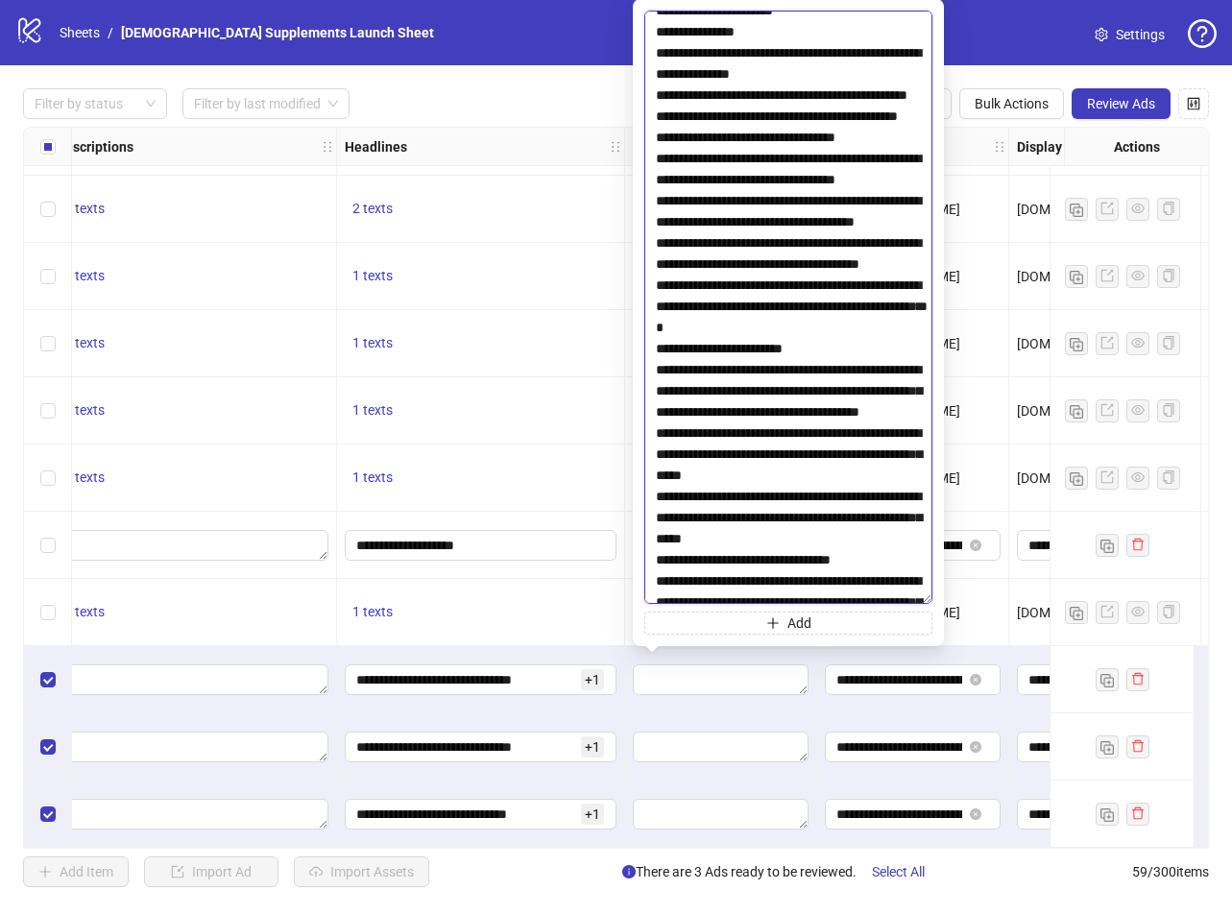
click at [653, 407] on textarea at bounding box center [788, 308] width 288 height 594
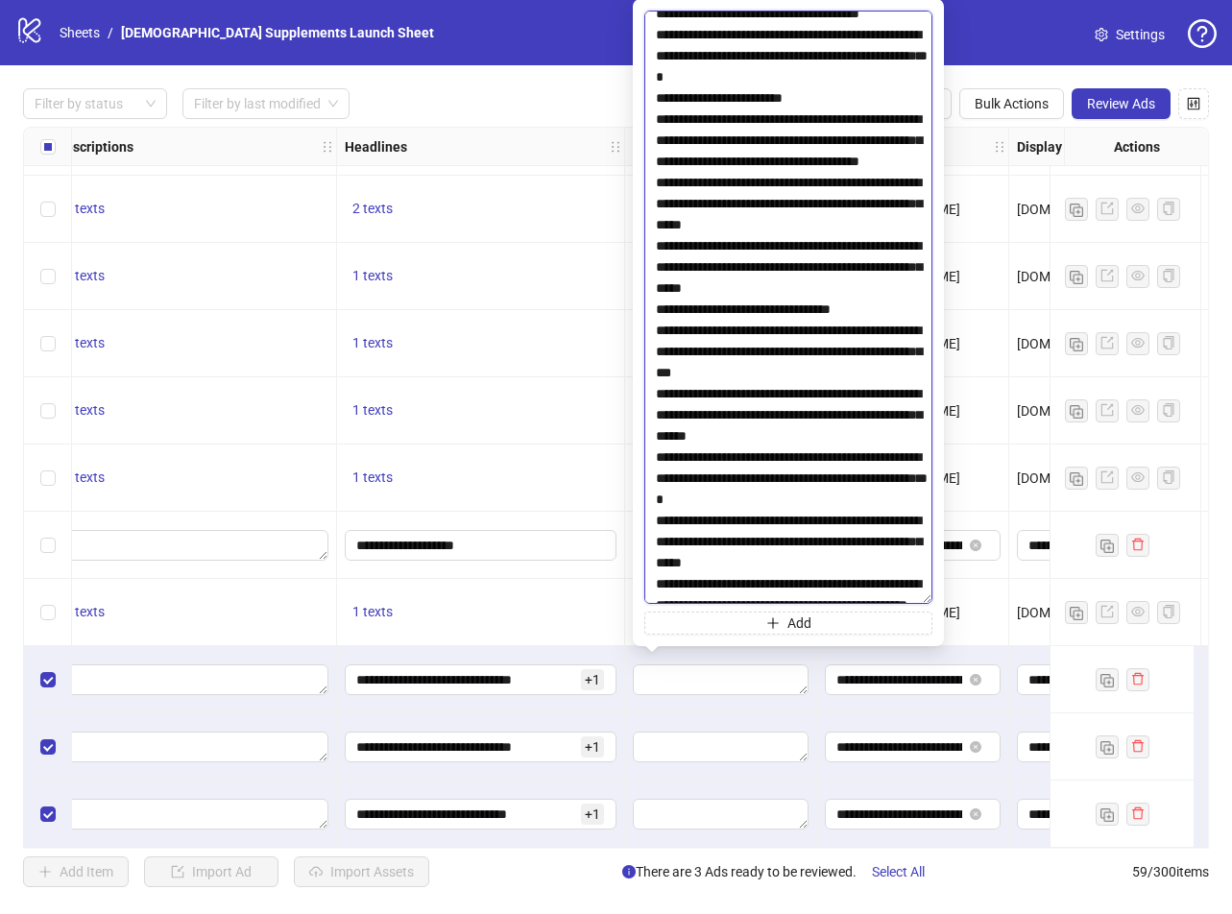
scroll to position [3938, 0]
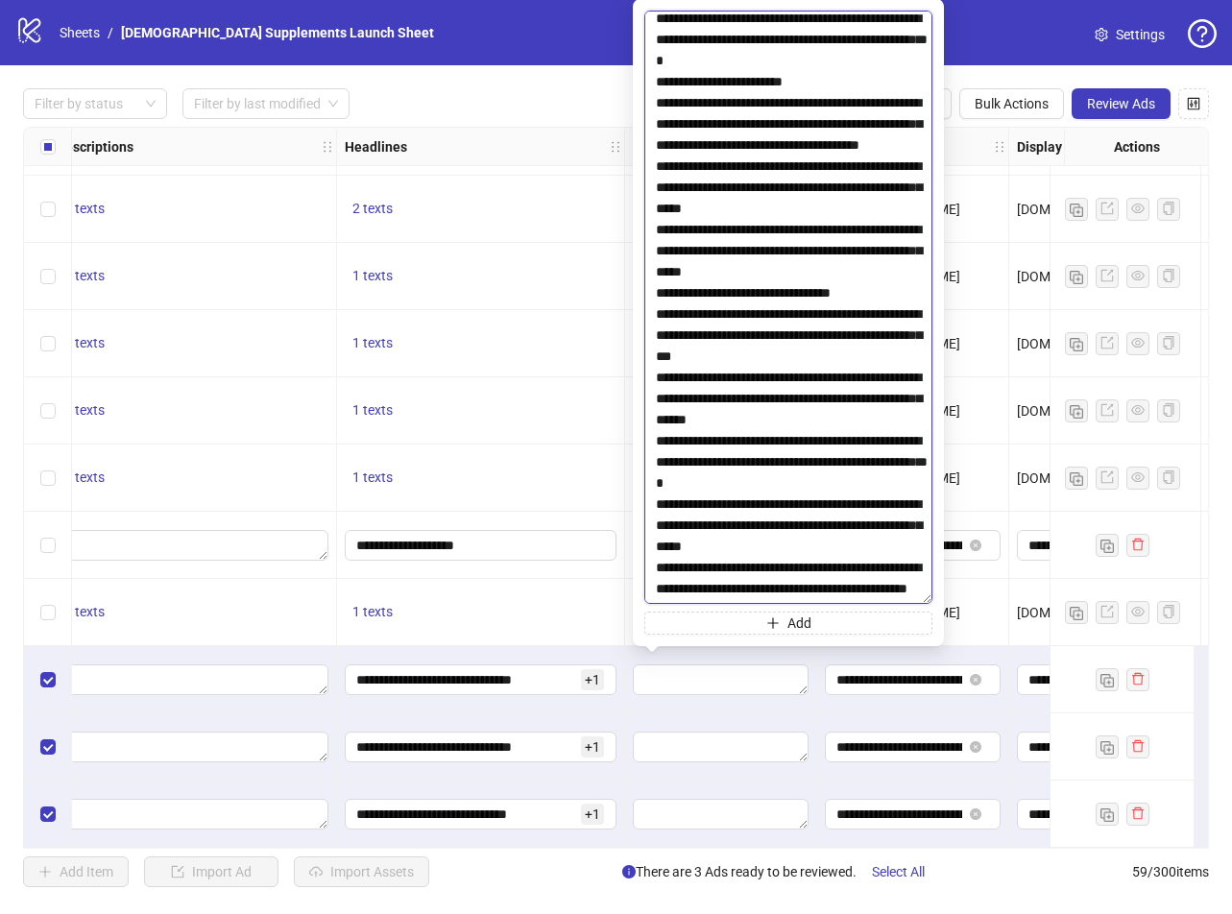
click at [655, 210] on textarea at bounding box center [788, 308] width 288 height 594
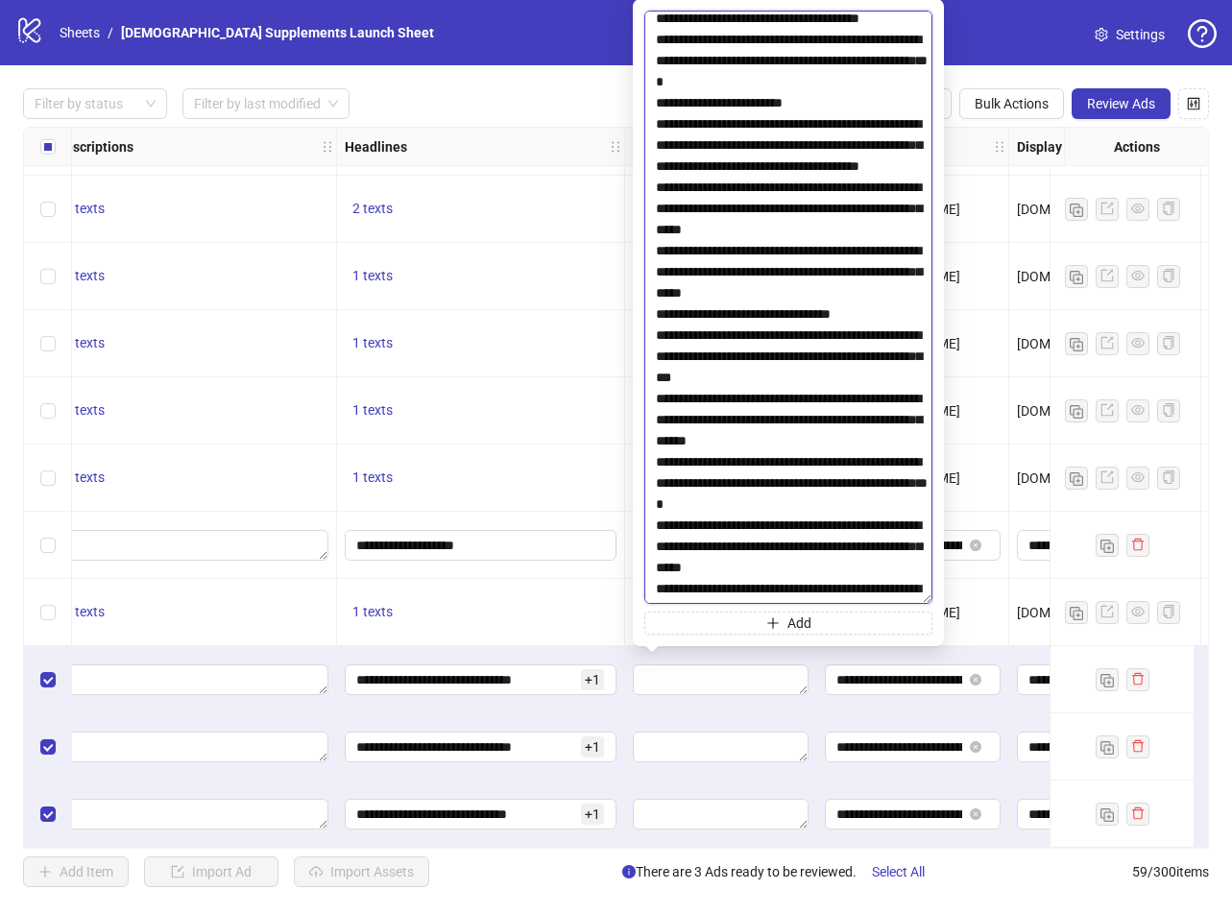
click at [653, 271] on textarea at bounding box center [788, 308] width 288 height 594
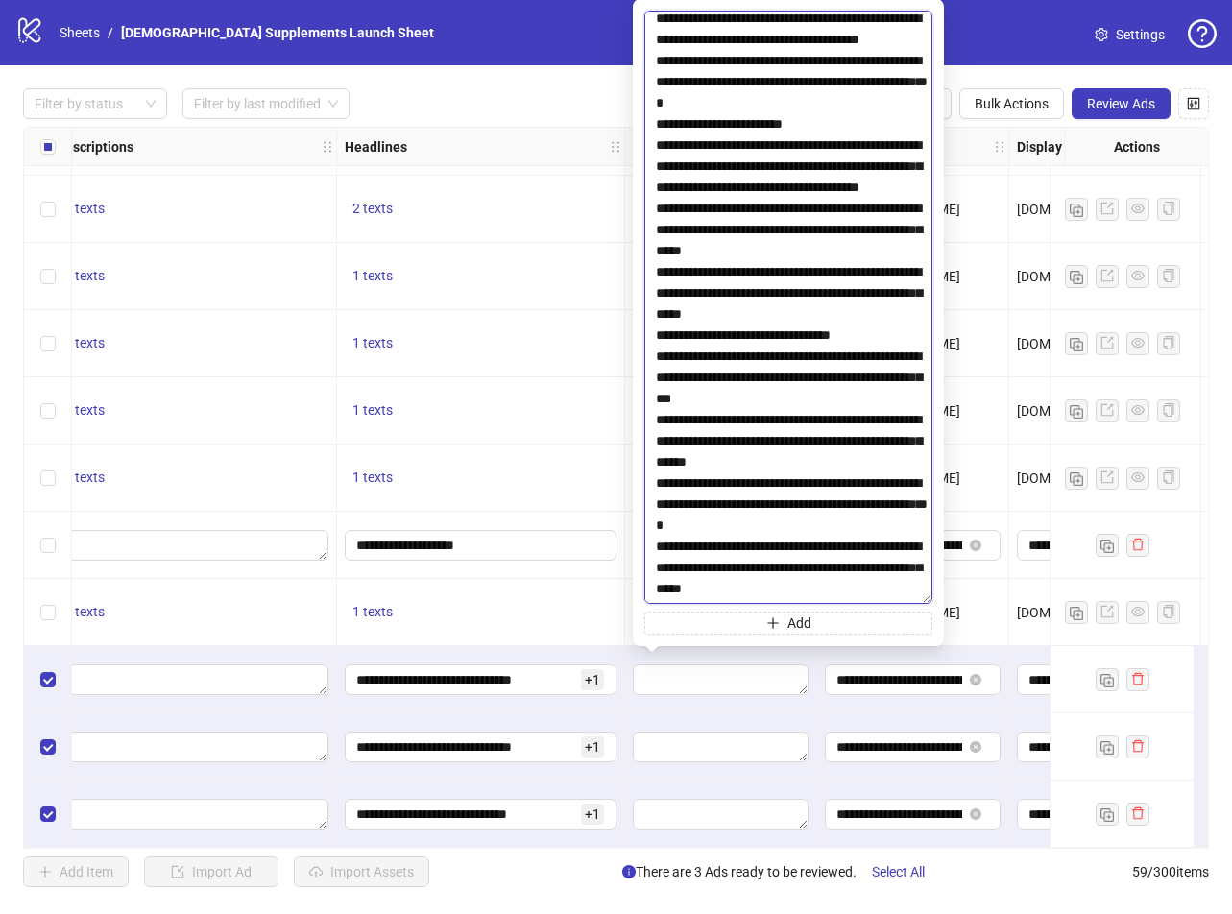
click at [653, 377] on textarea at bounding box center [788, 308] width 288 height 594
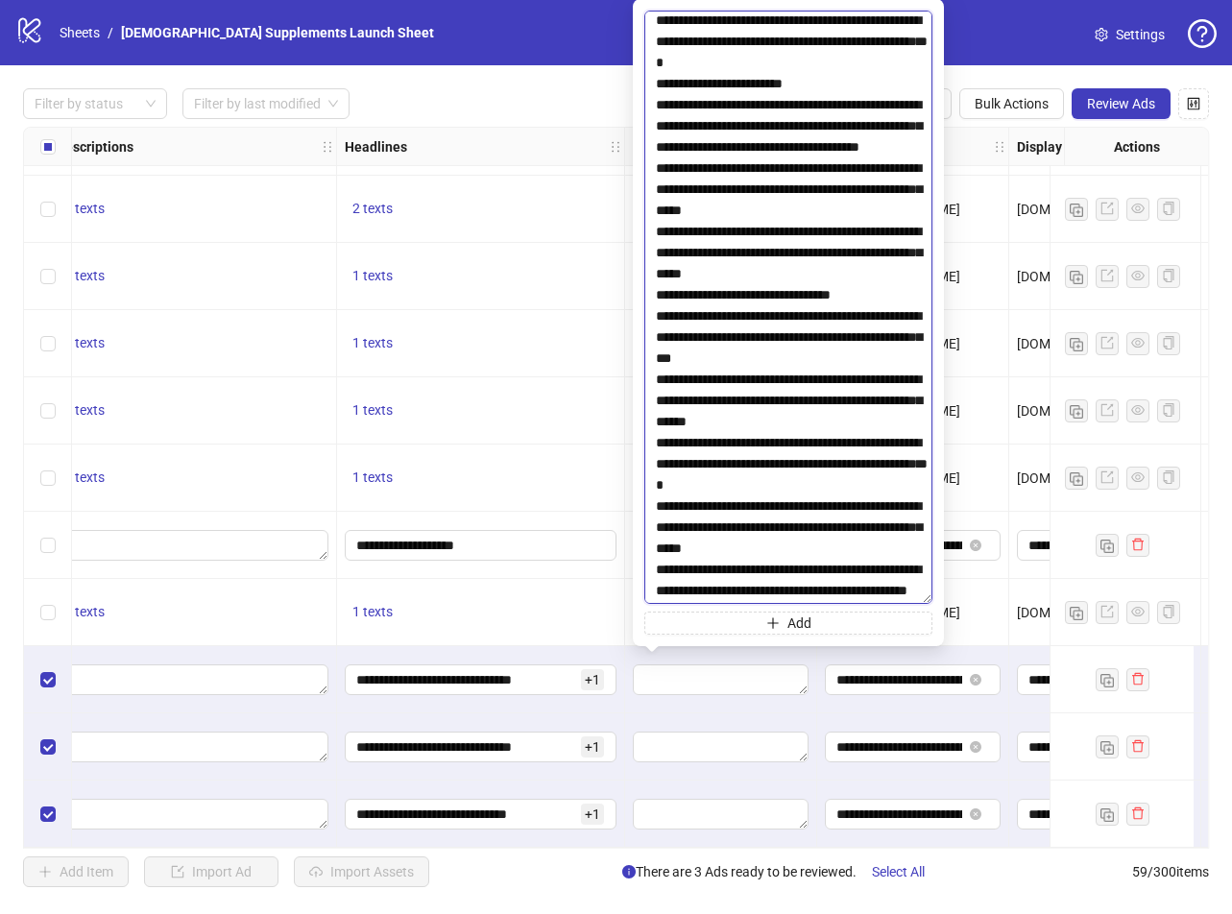
scroll to position [4034, 0]
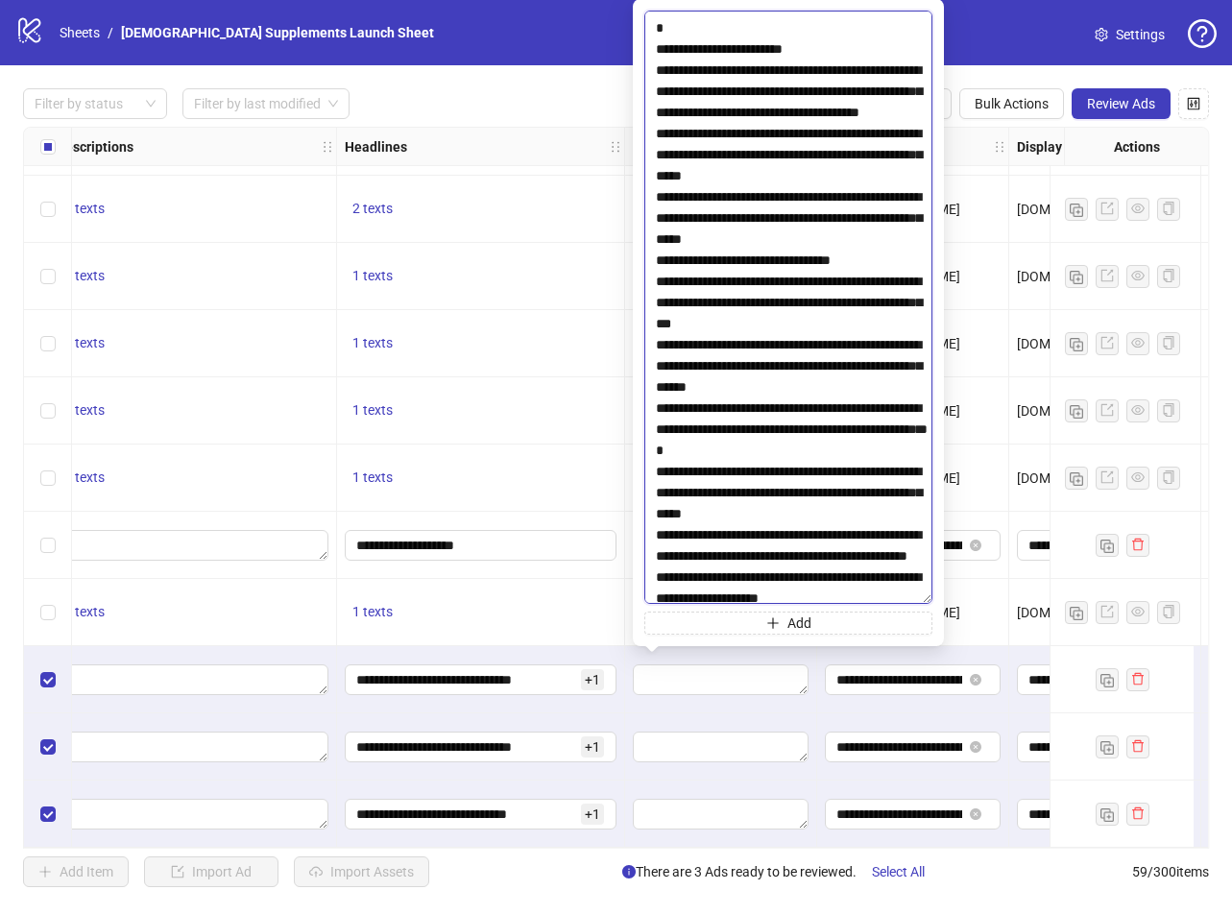
click at [655, 430] on textarea at bounding box center [788, 308] width 288 height 594
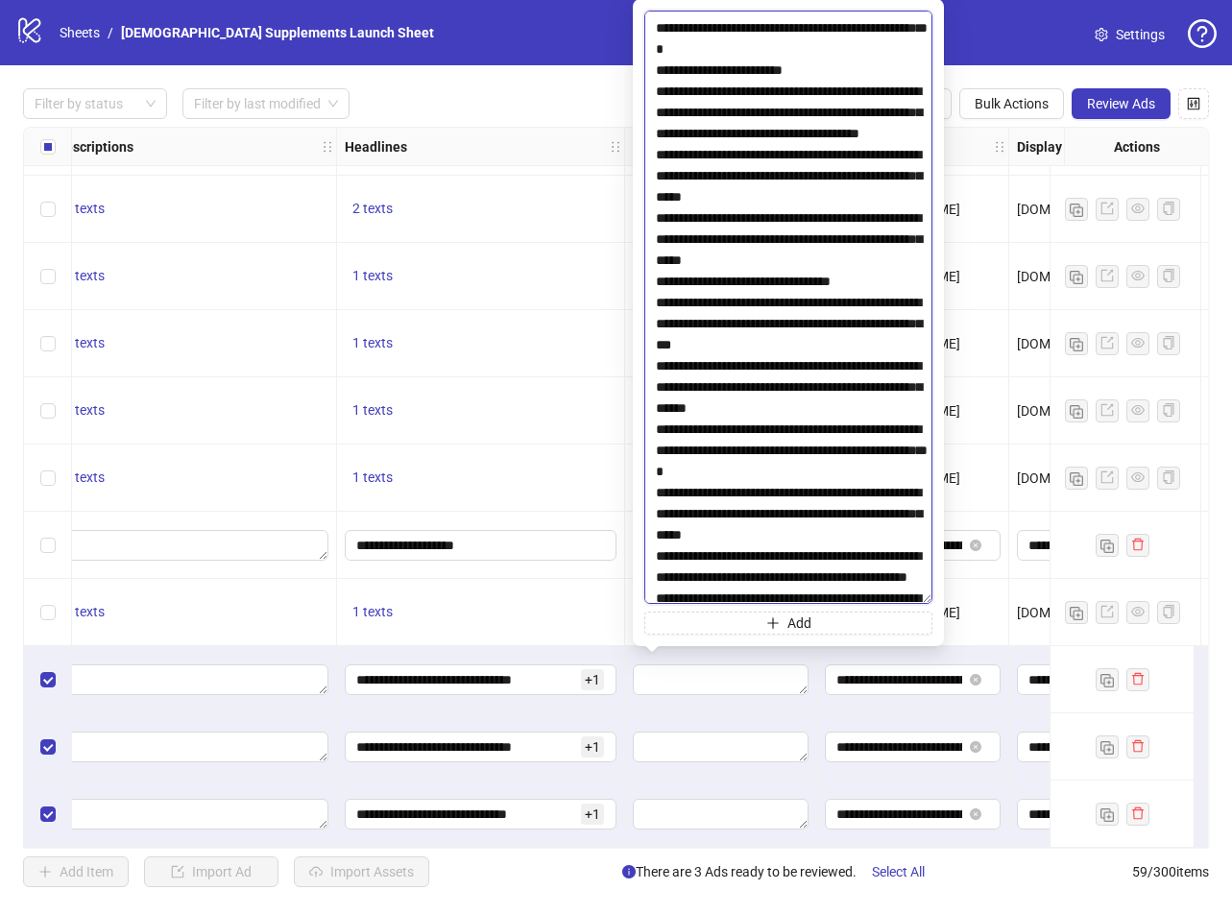
click at [655, 365] on textarea at bounding box center [788, 308] width 288 height 594
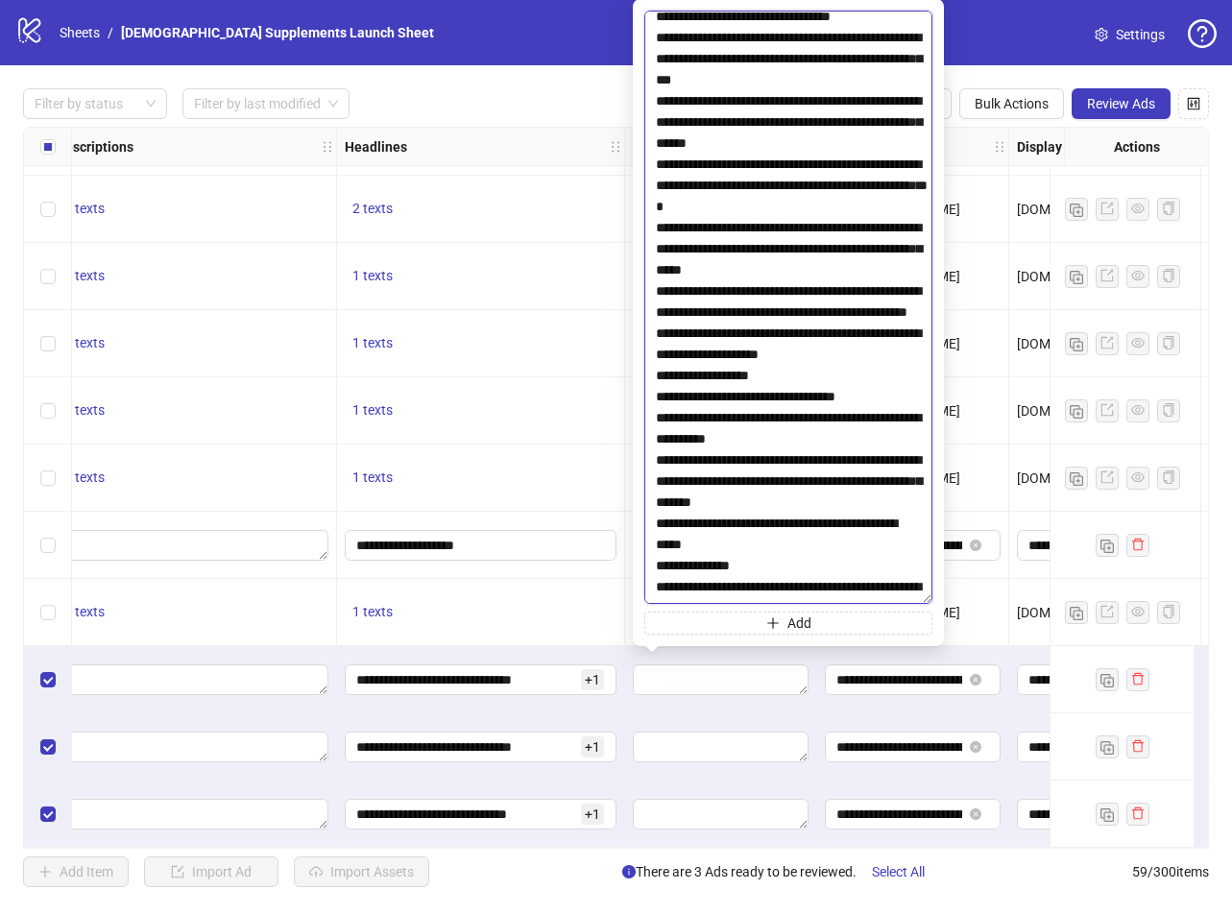
scroll to position [4322, 0]
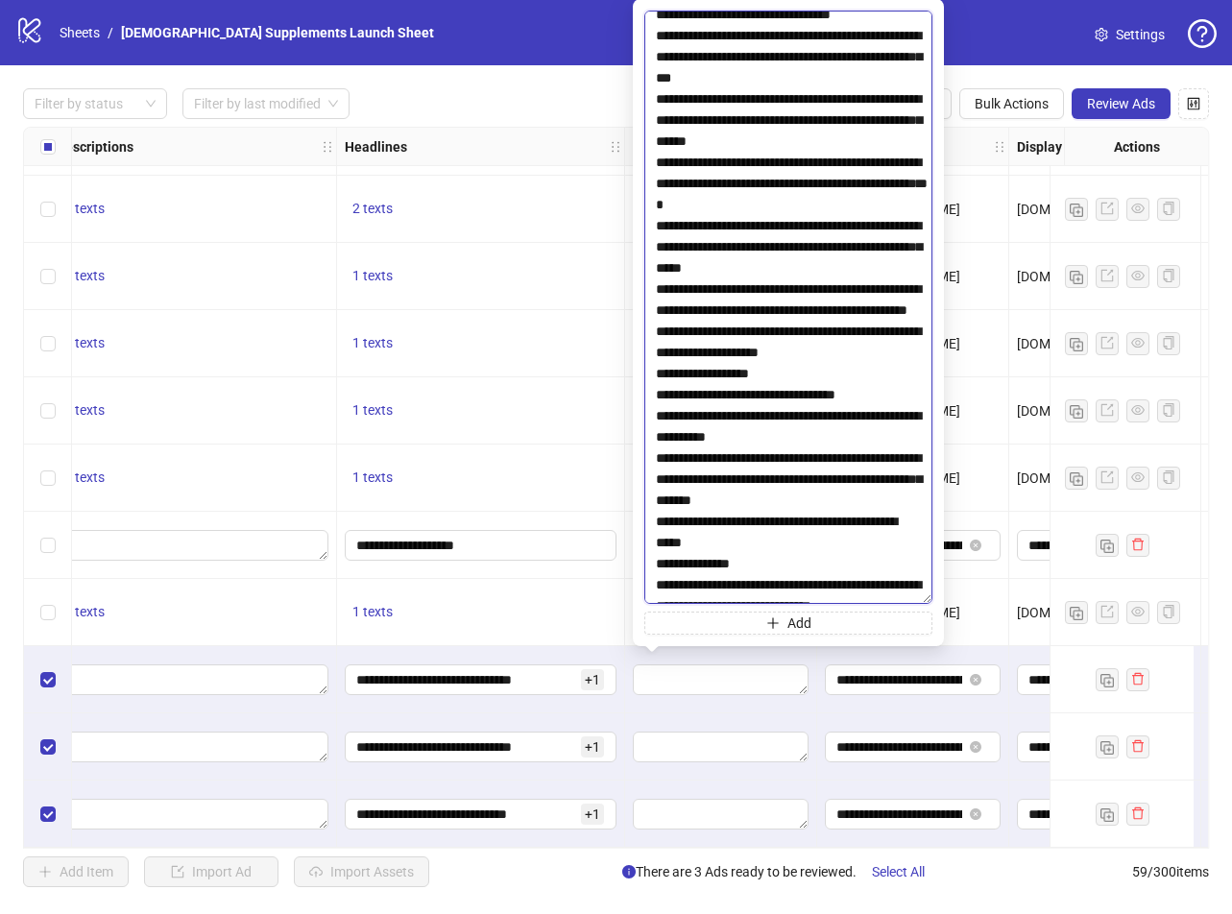
click at [654, 204] on textarea at bounding box center [788, 308] width 288 height 594
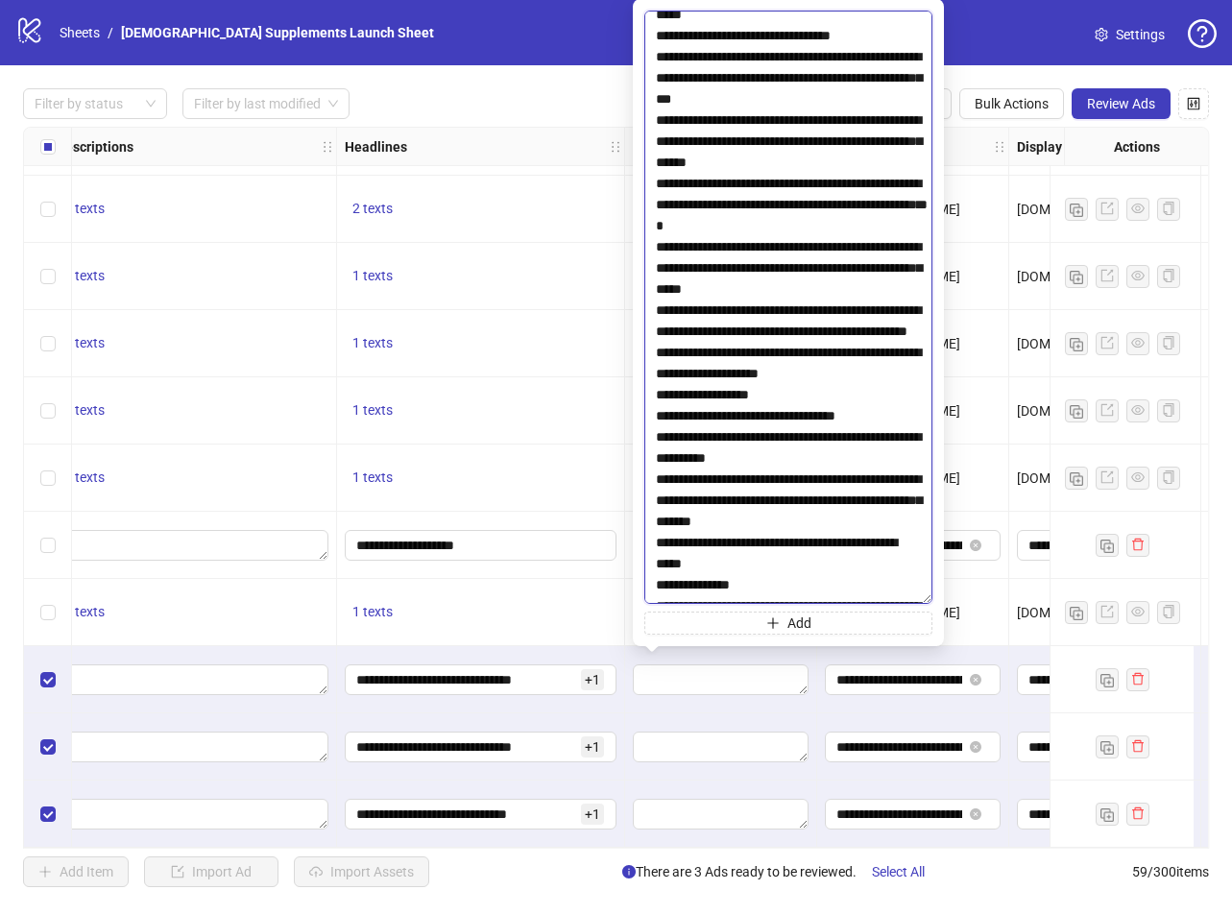
click at [655, 268] on textarea at bounding box center [788, 308] width 288 height 594
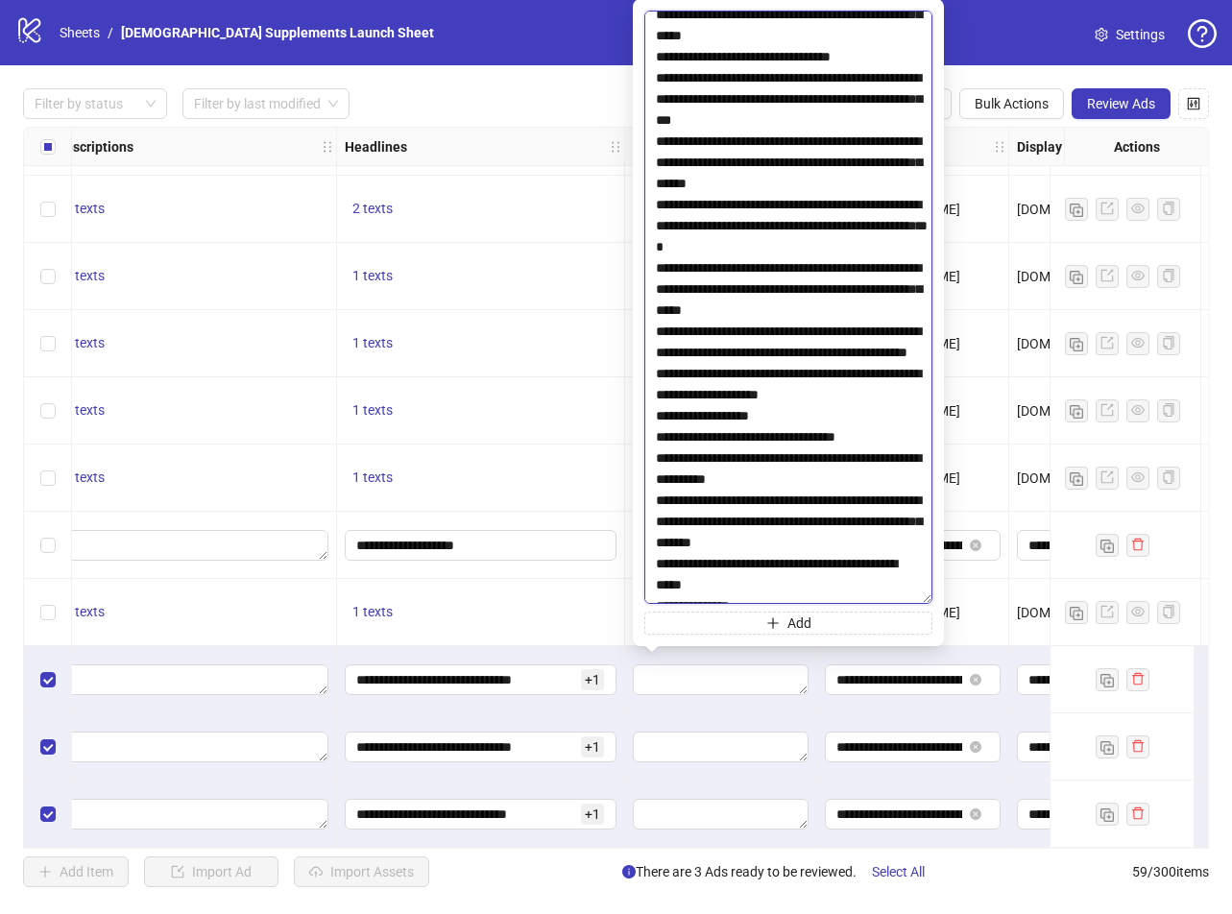
click at [656, 340] on textarea at bounding box center [788, 308] width 288 height 594
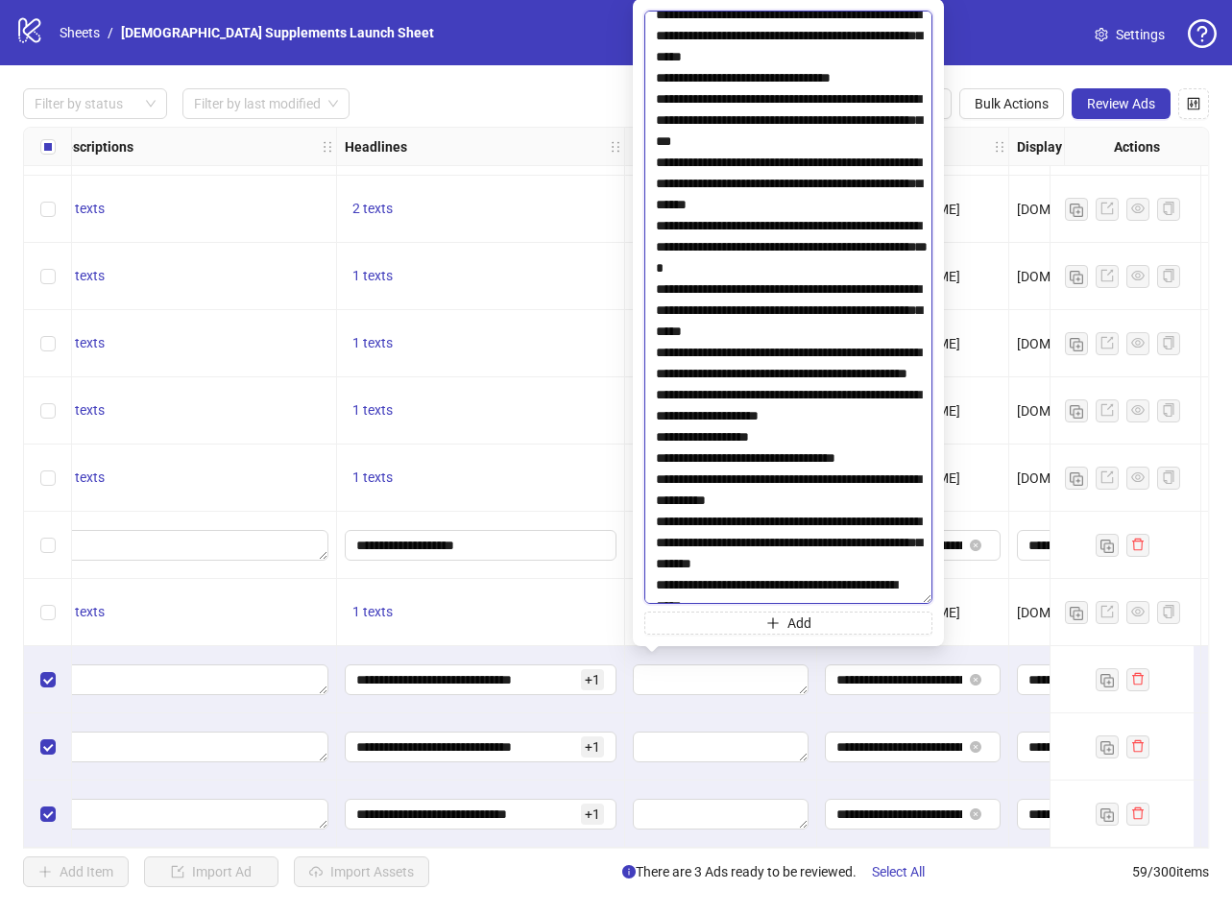
click at [658, 396] on textarea at bounding box center [788, 308] width 288 height 594
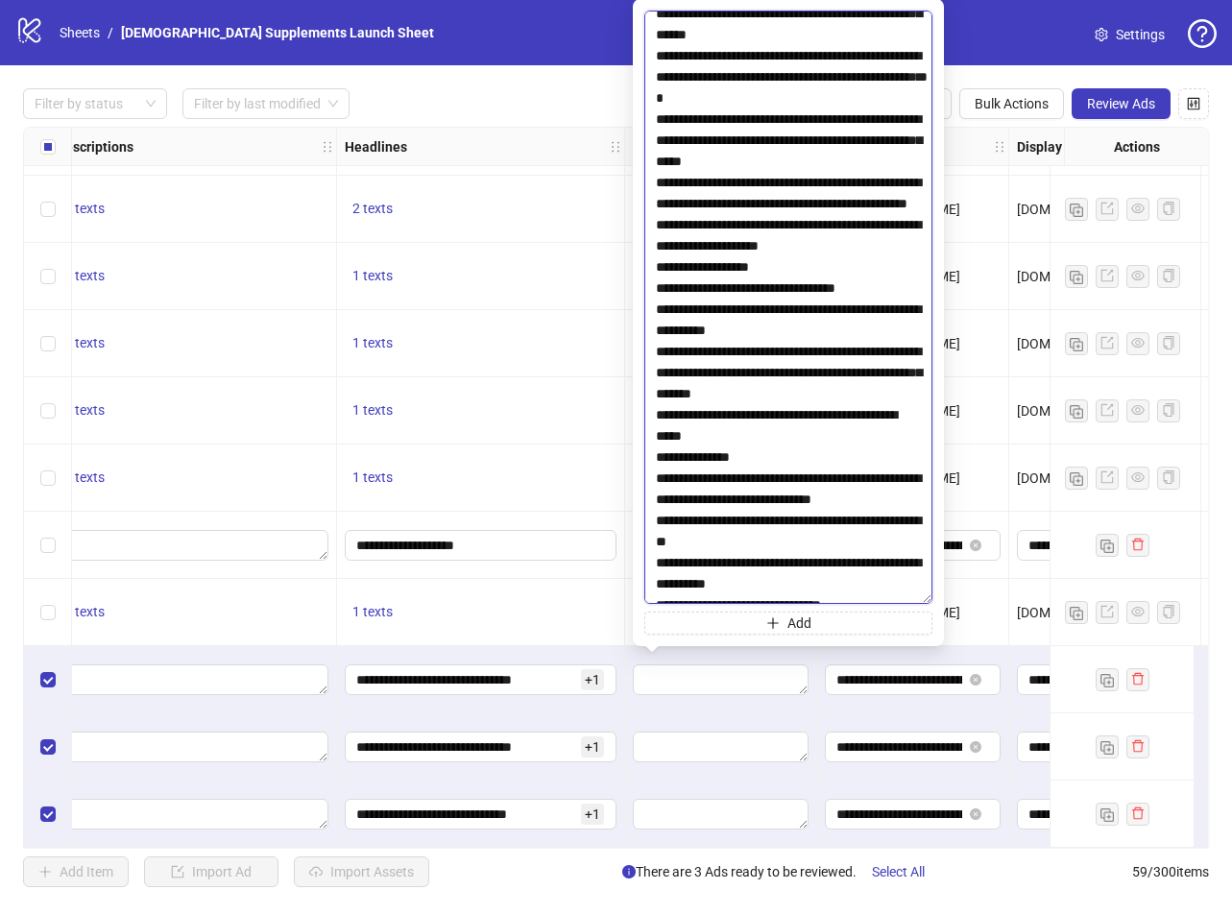
scroll to position [4514, 0]
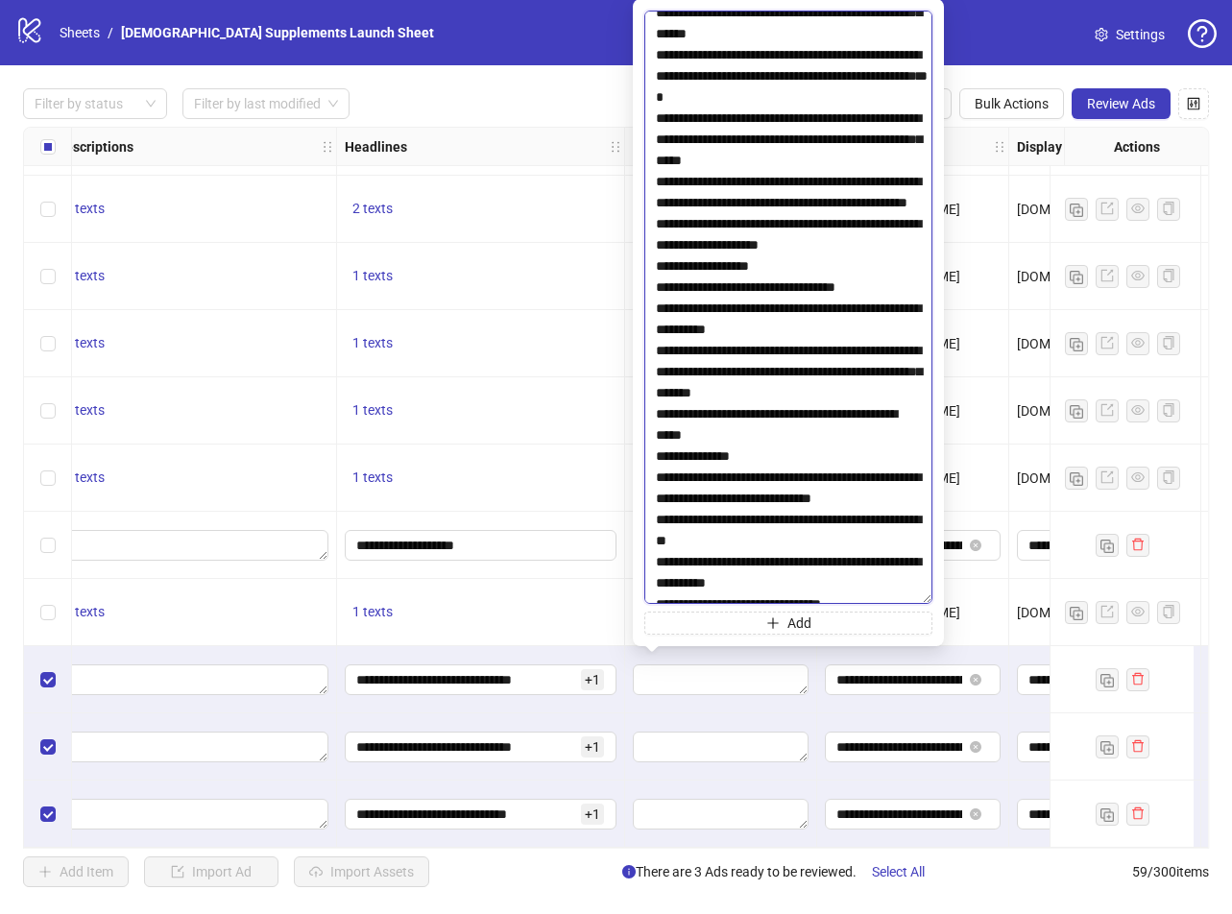
click at [653, 251] on textarea at bounding box center [788, 308] width 288 height 594
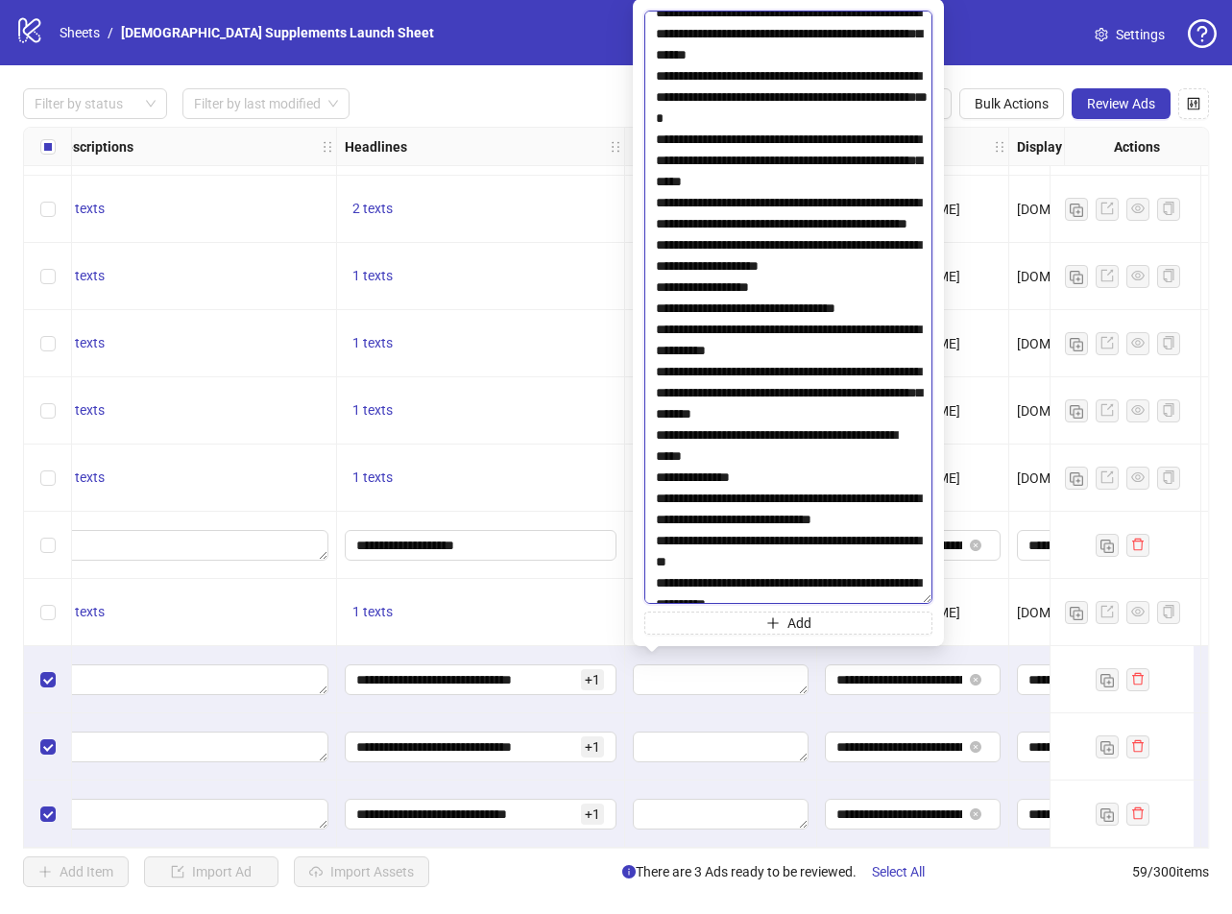
click at [655, 326] on textarea at bounding box center [788, 308] width 288 height 594
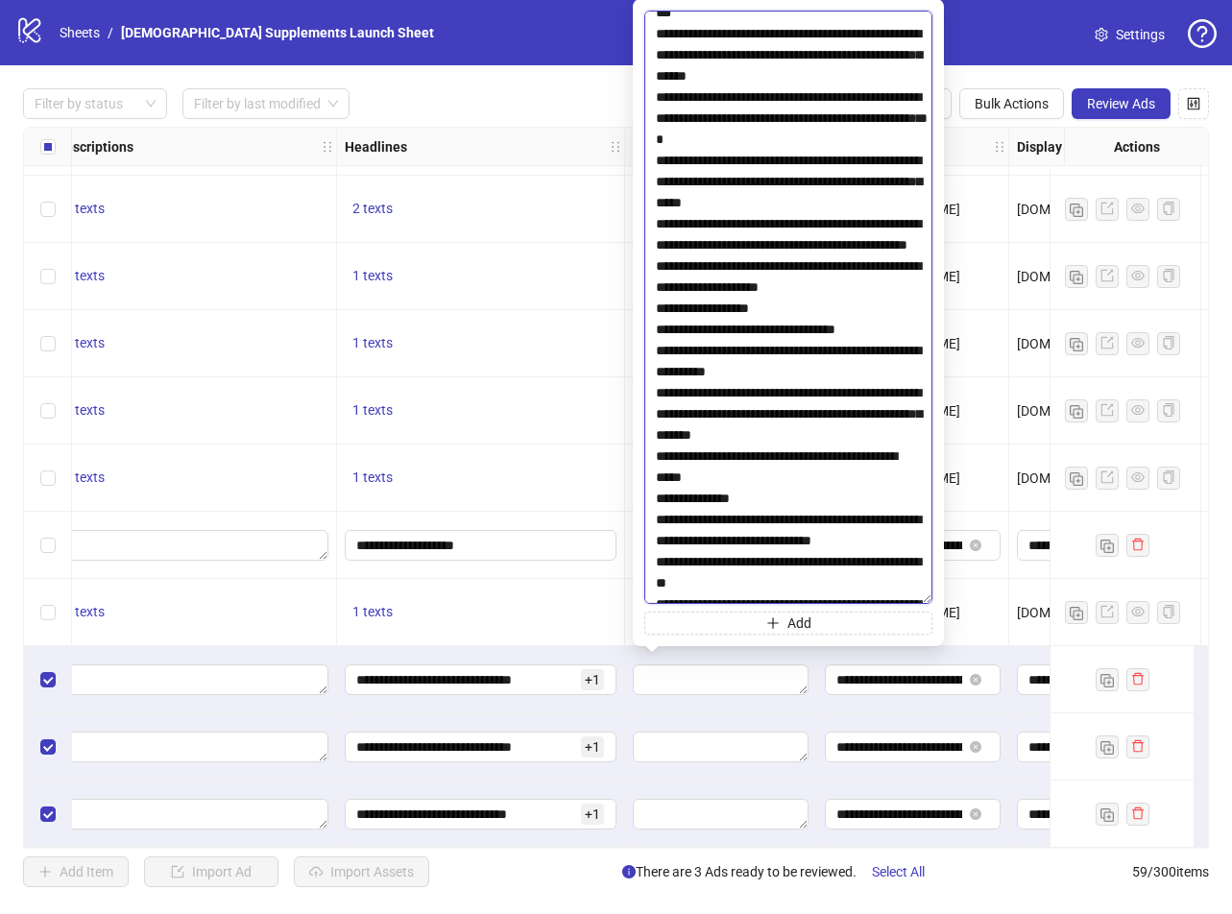
click at [653, 416] on textarea at bounding box center [788, 308] width 288 height 594
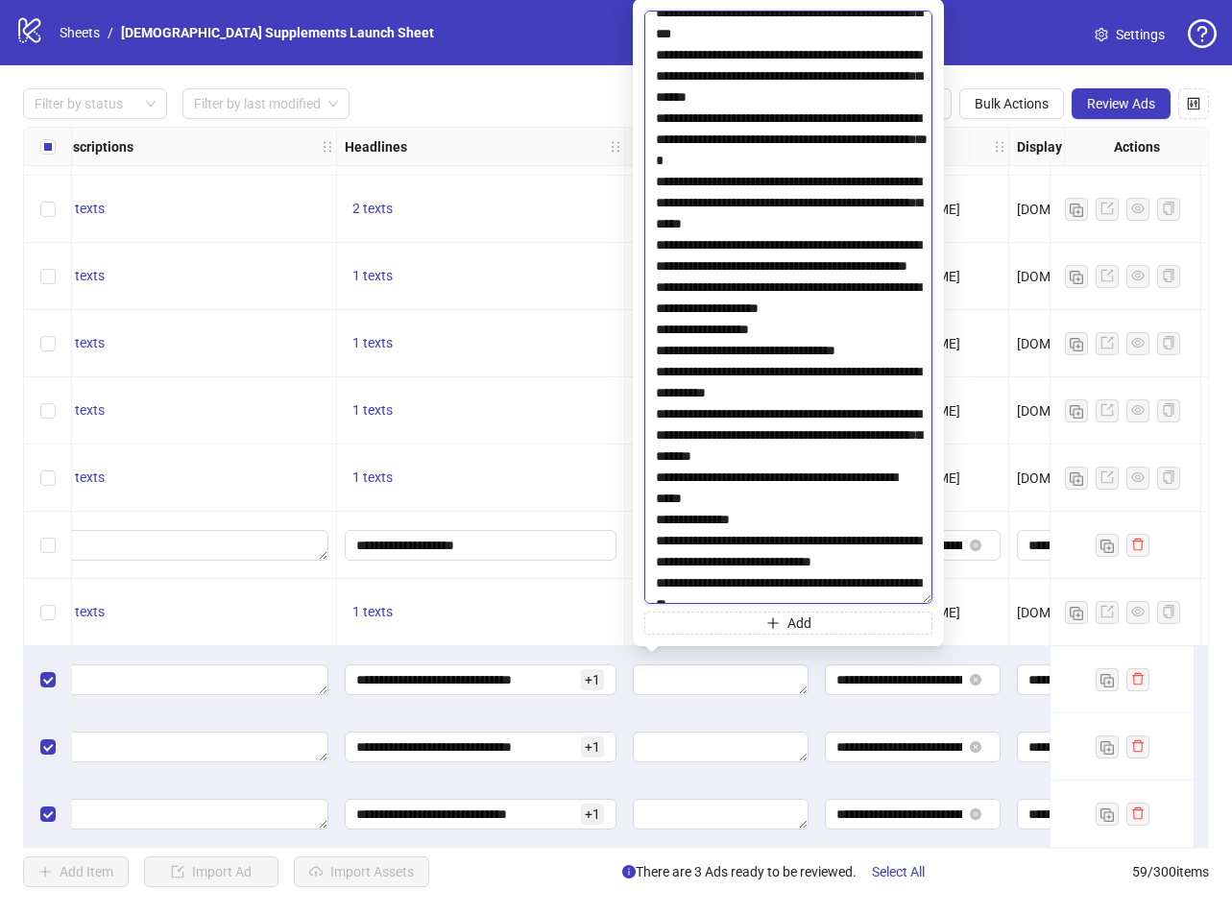
click at [656, 498] on textarea at bounding box center [788, 308] width 288 height 594
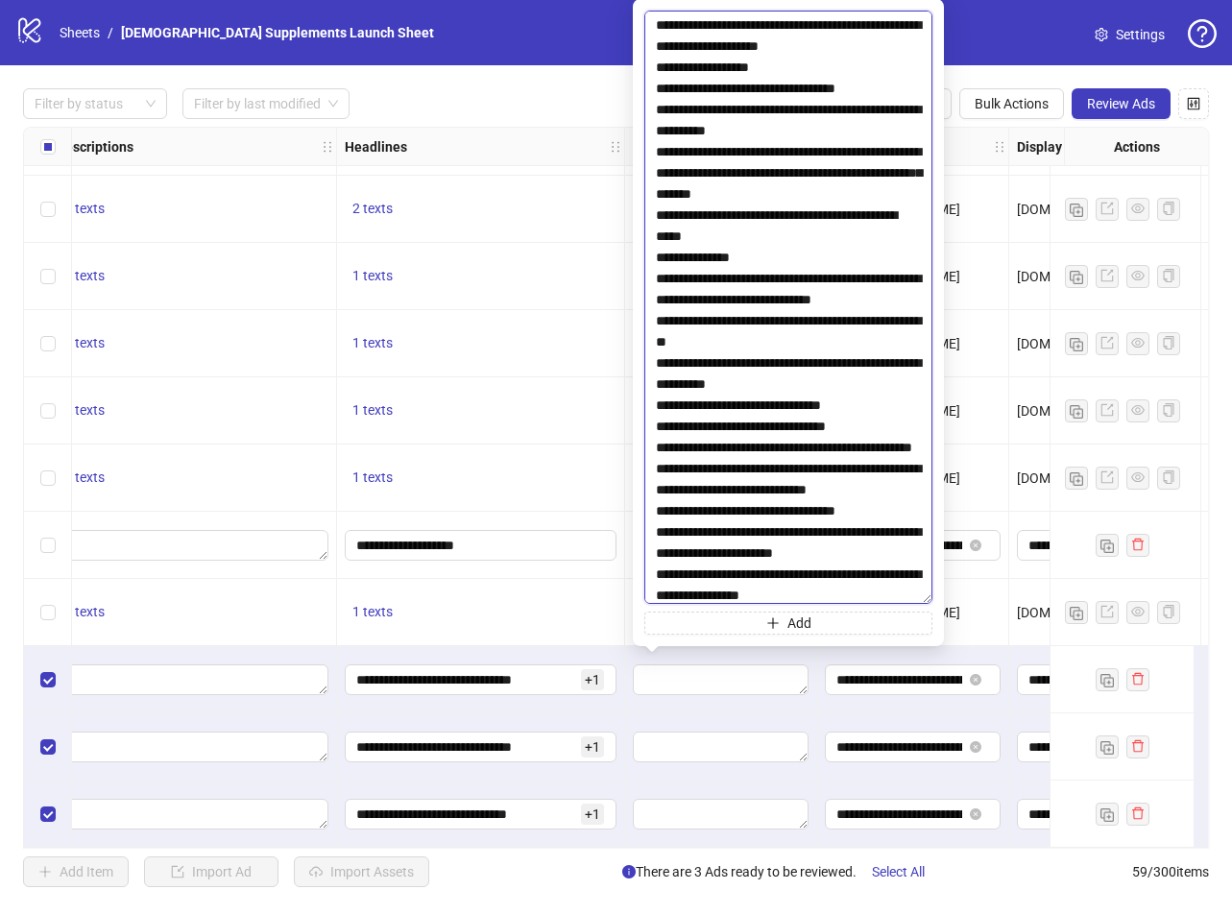
scroll to position [4802, 0]
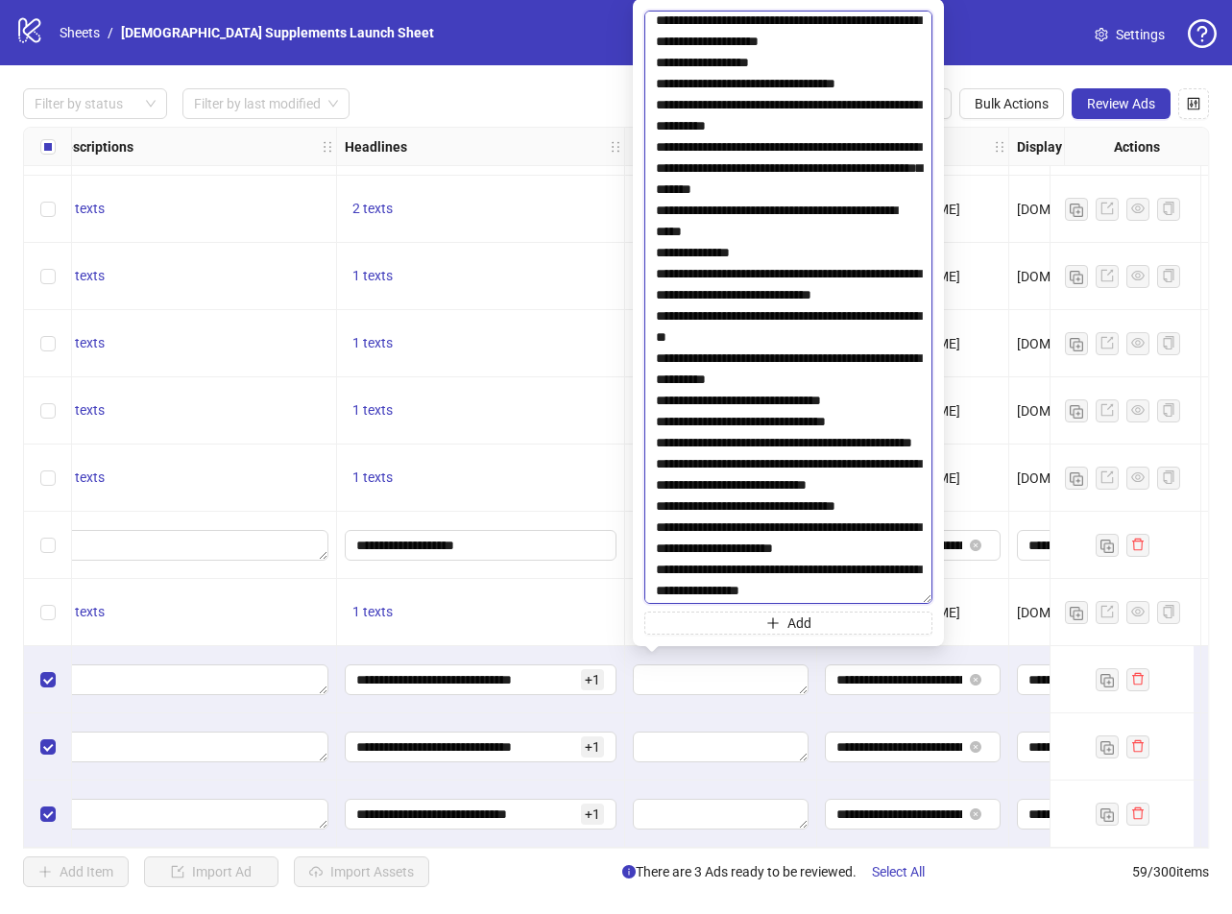
click at [655, 301] on textarea at bounding box center [788, 308] width 288 height 594
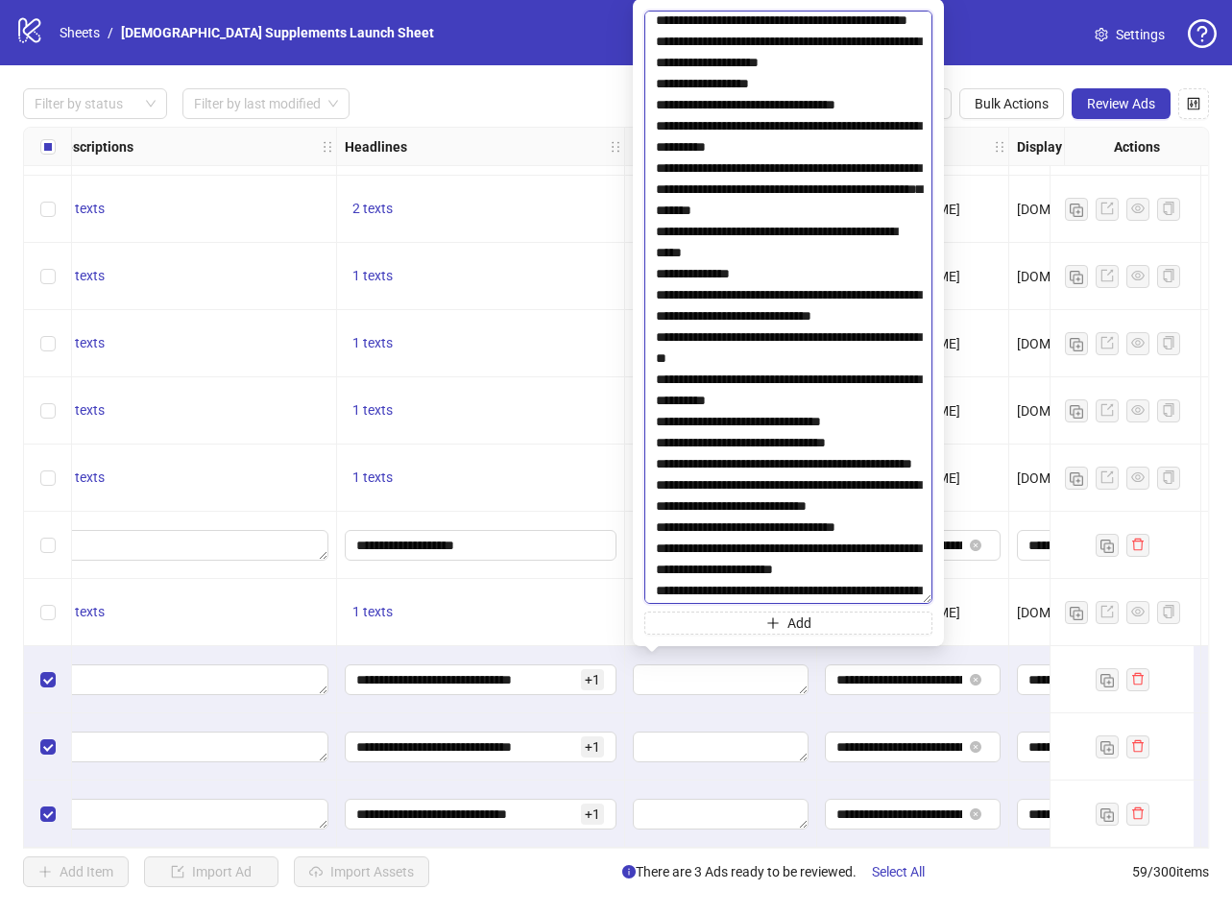
click at [657, 334] on textarea at bounding box center [788, 308] width 288 height 594
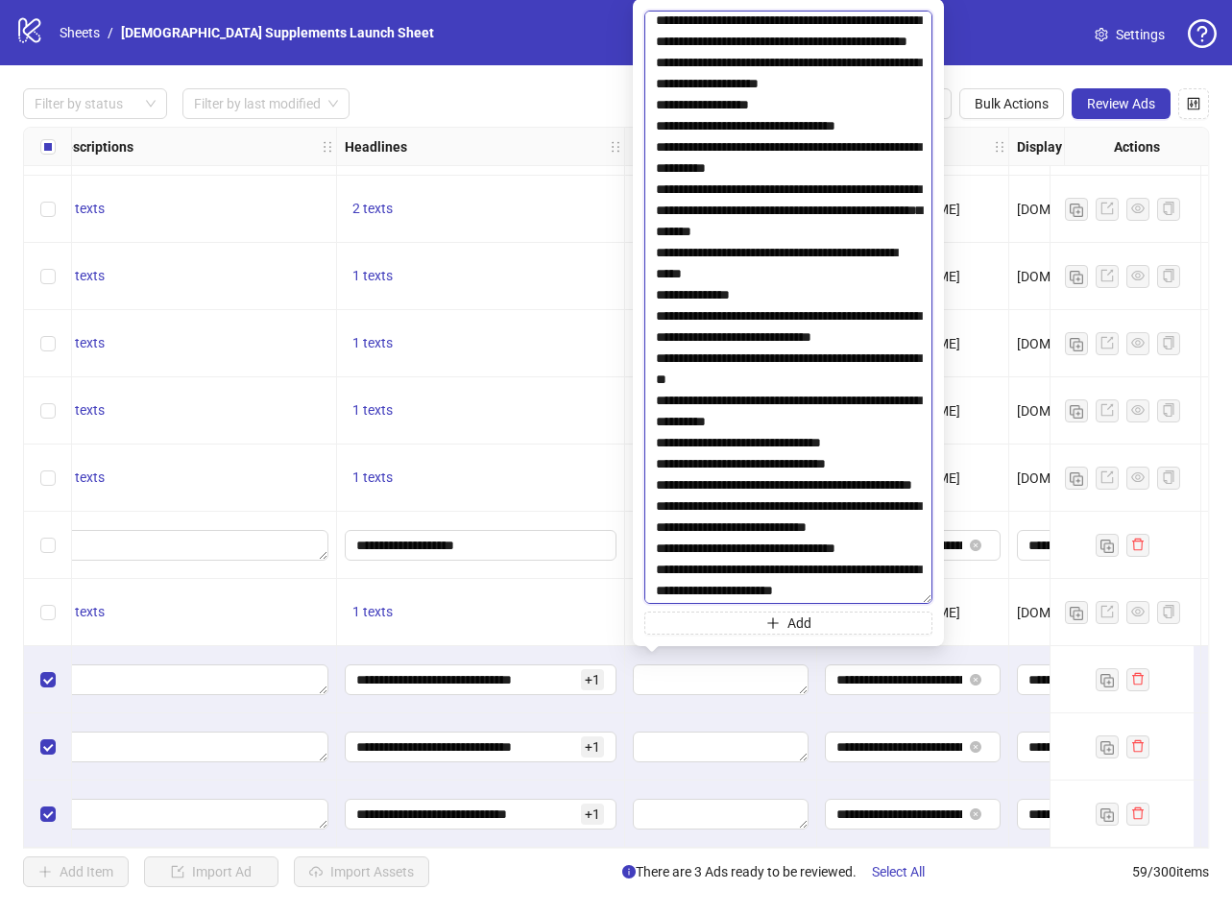
click at [657, 442] on textarea at bounding box center [788, 308] width 288 height 594
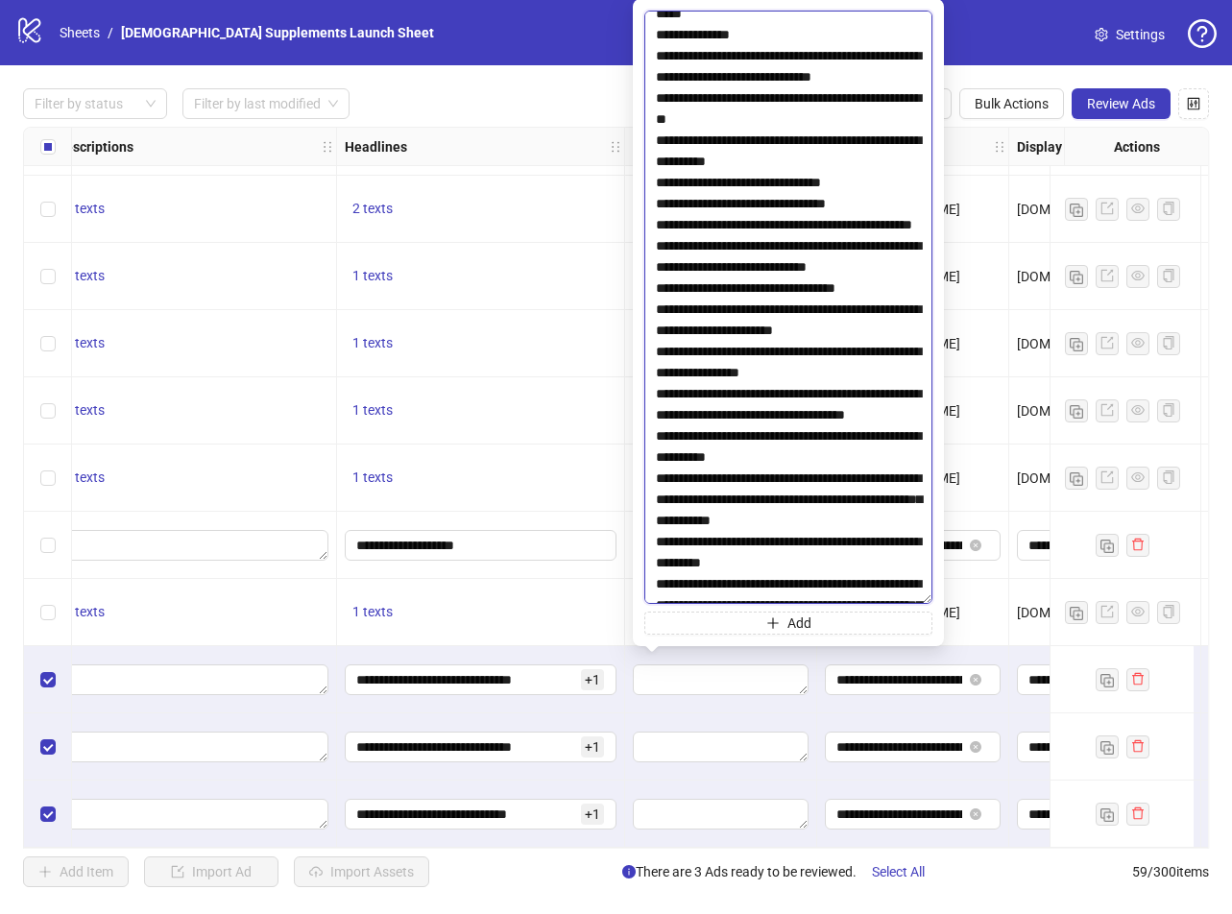
scroll to position [5091, 0]
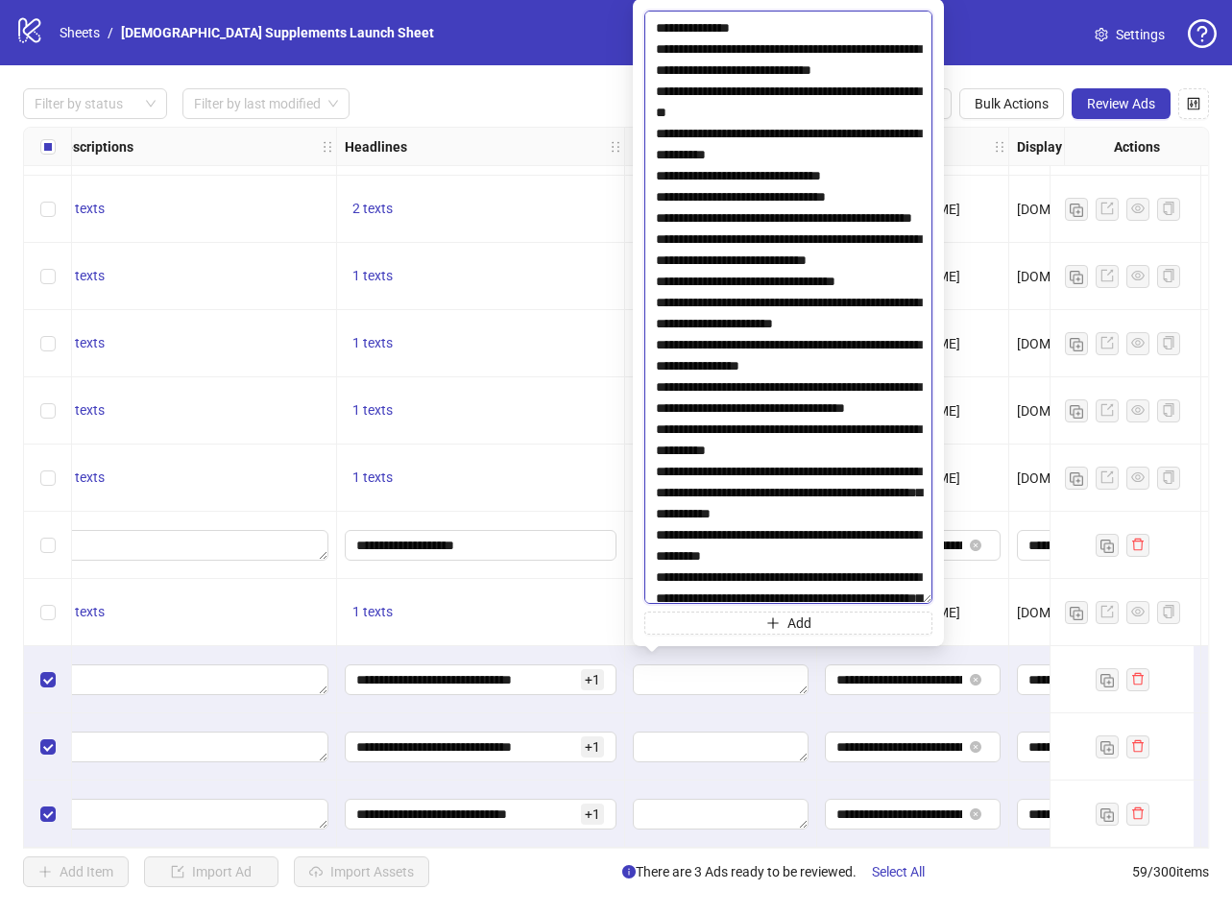
click at [655, 237] on textarea at bounding box center [788, 308] width 288 height 594
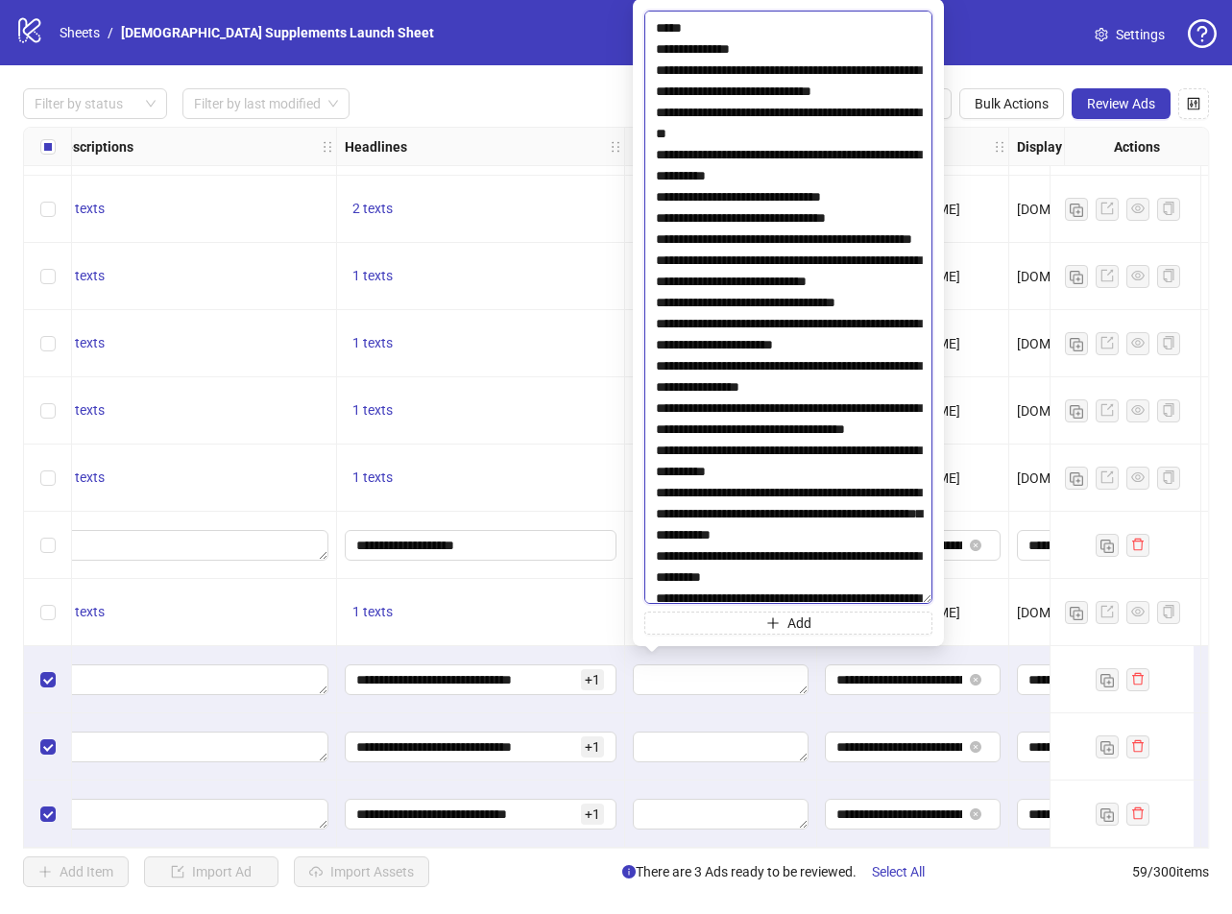
click at [656, 323] on textarea at bounding box center [788, 308] width 288 height 594
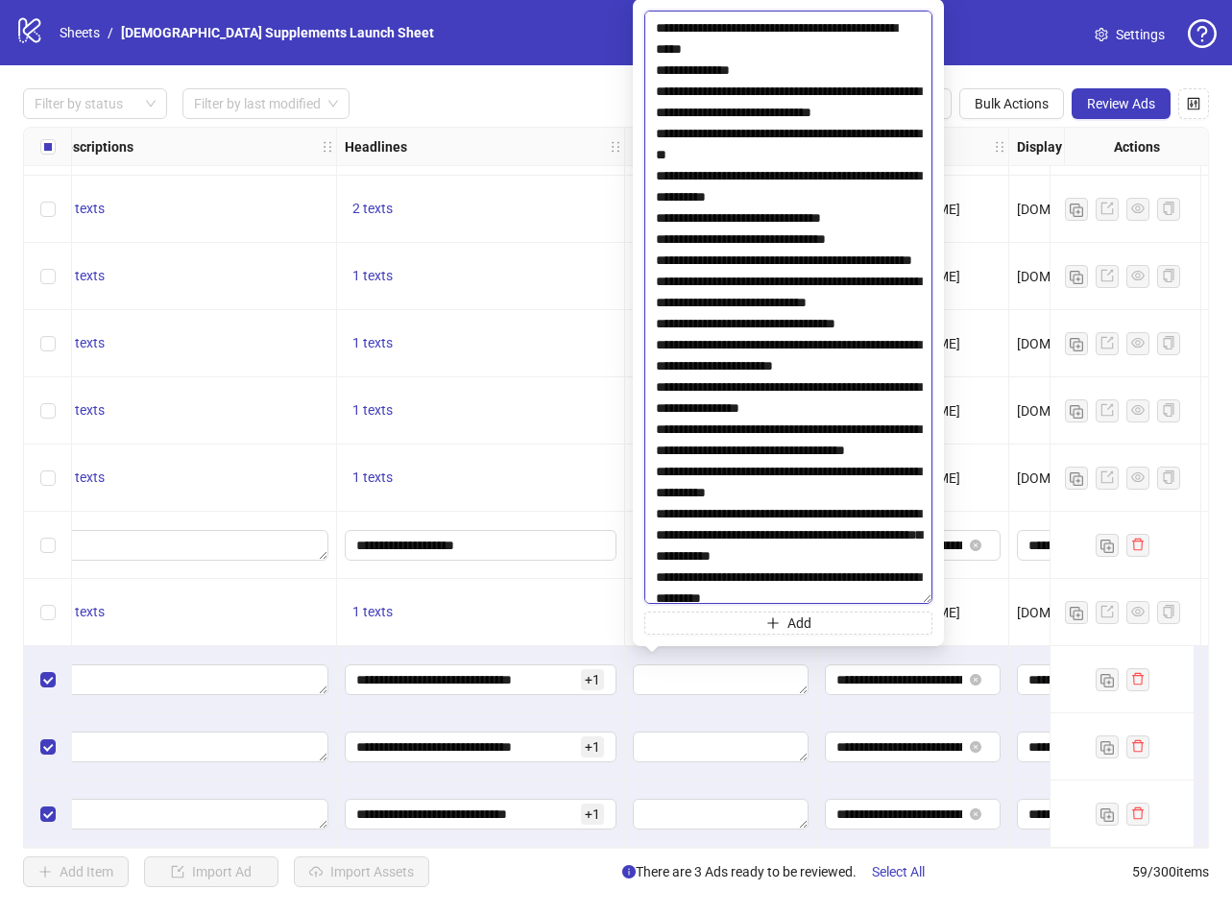
click at [876, 346] on textarea at bounding box center [788, 308] width 288 height 594
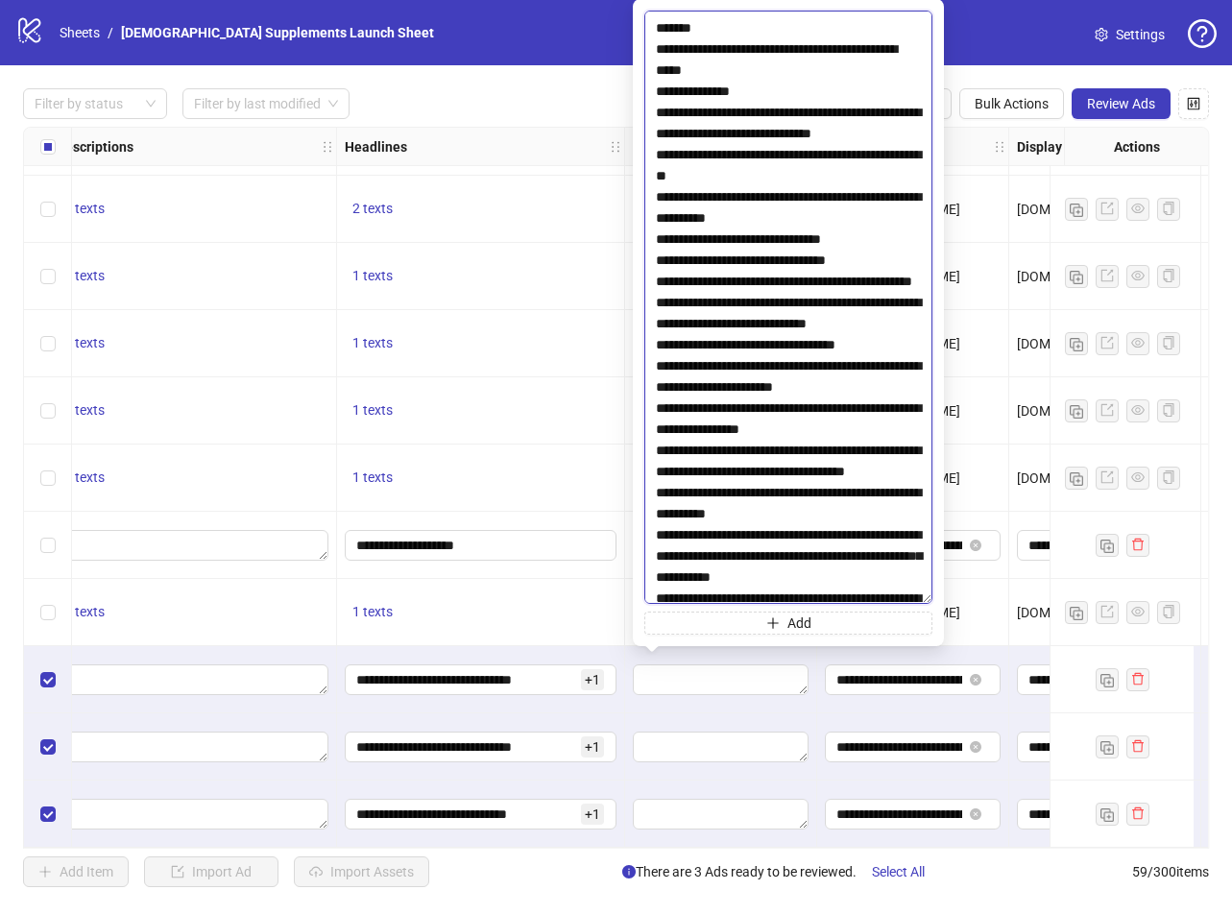
click at [816, 425] on textarea at bounding box center [788, 308] width 288 height 594
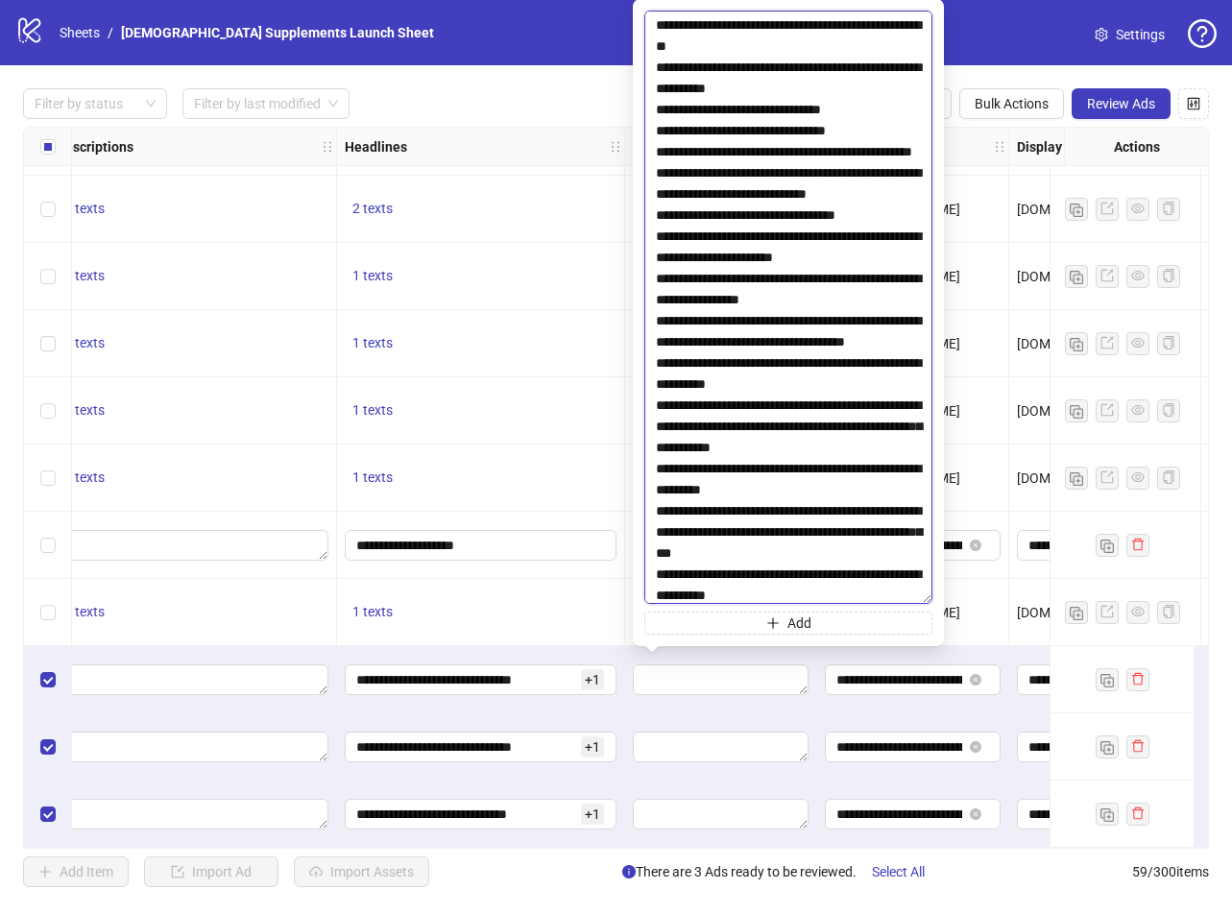
scroll to position [5379, 0]
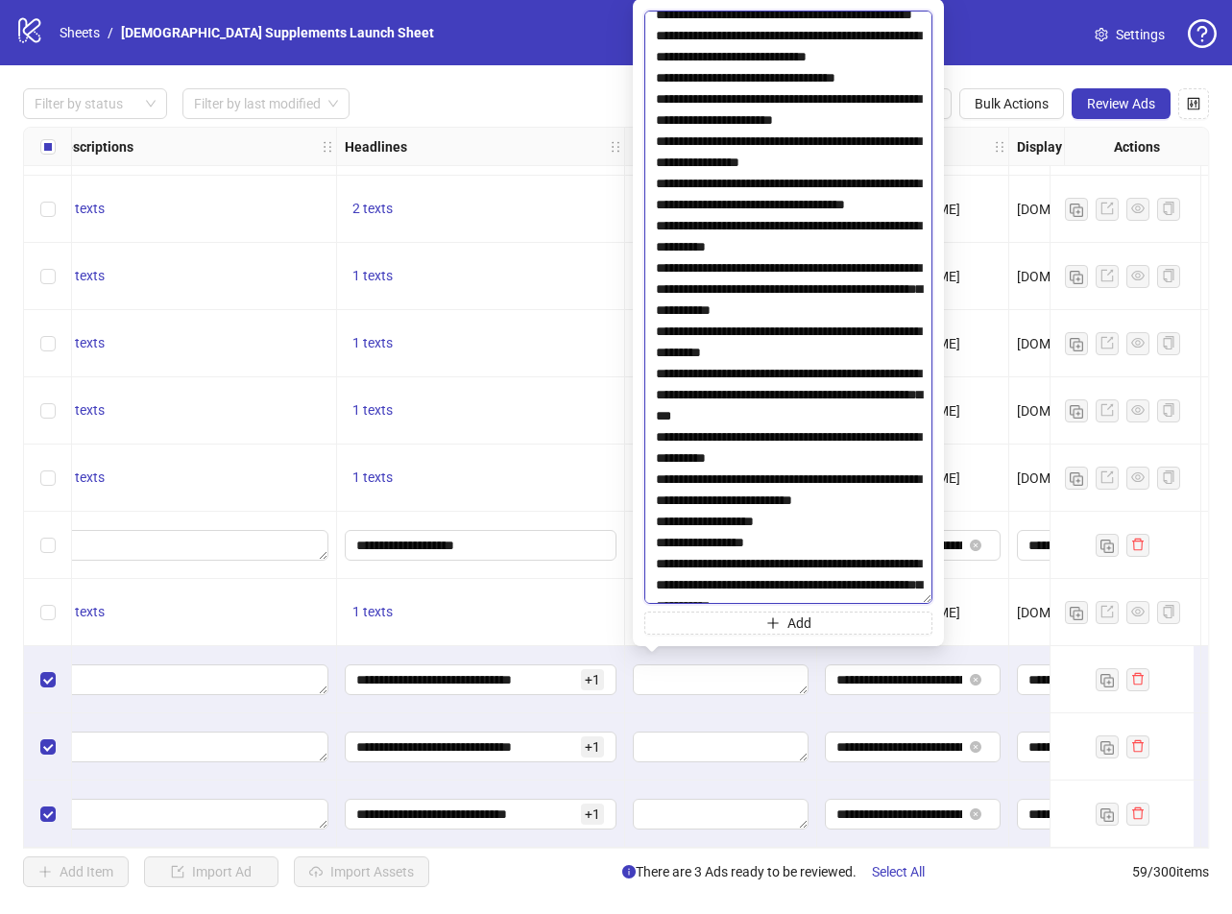
click at [654, 247] on textarea at bounding box center [788, 308] width 288 height 594
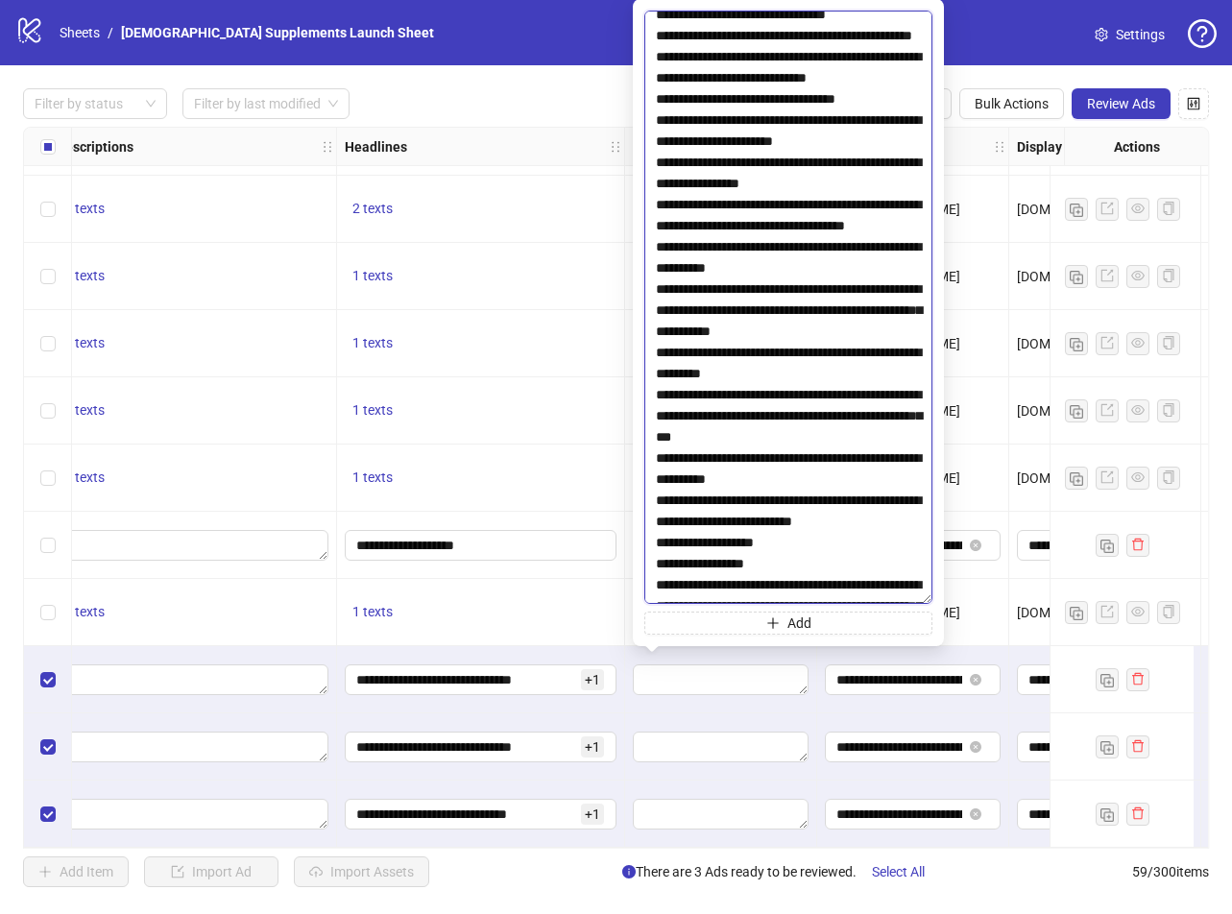
click at [653, 335] on textarea at bounding box center [788, 308] width 288 height 594
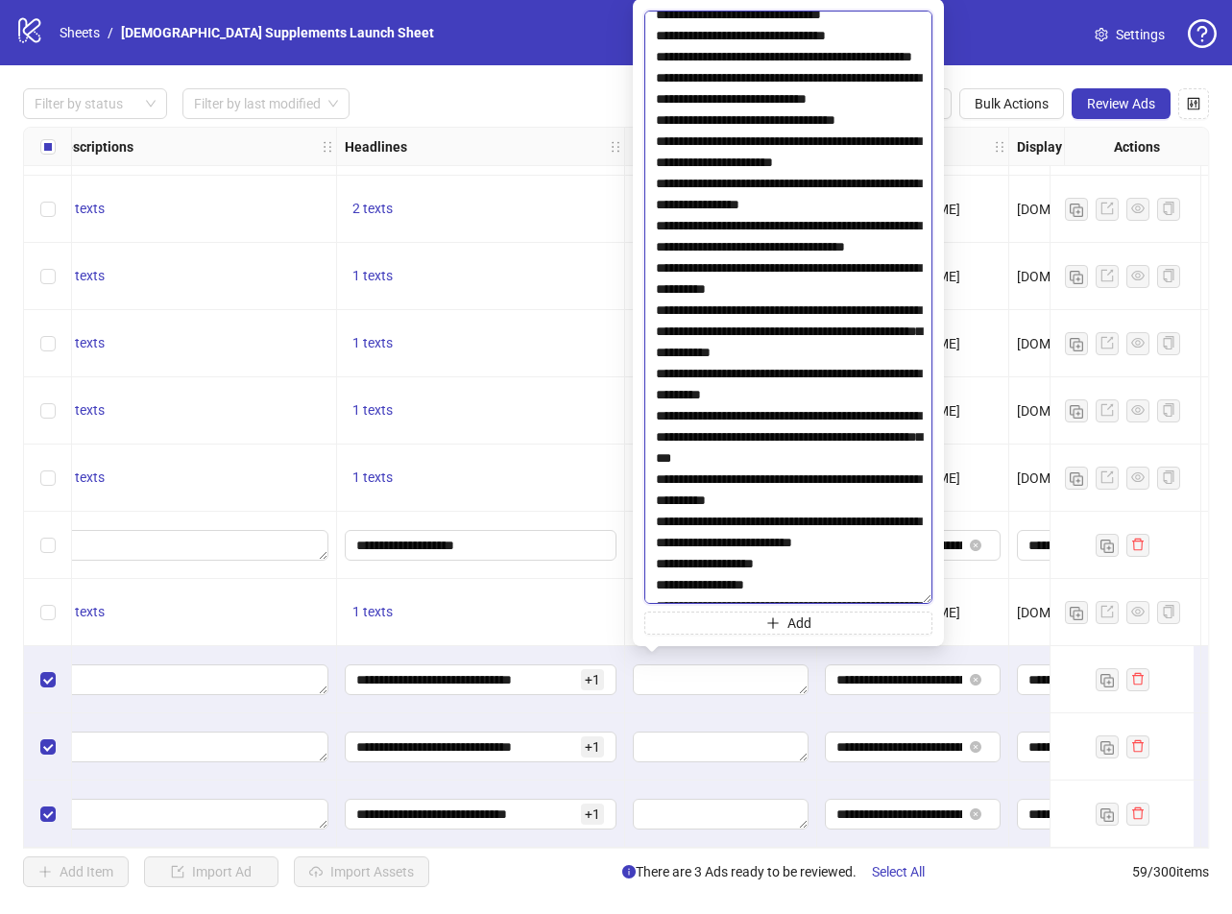
click at [654, 436] on textarea at bounding box center [788, 308] width 288 height 594
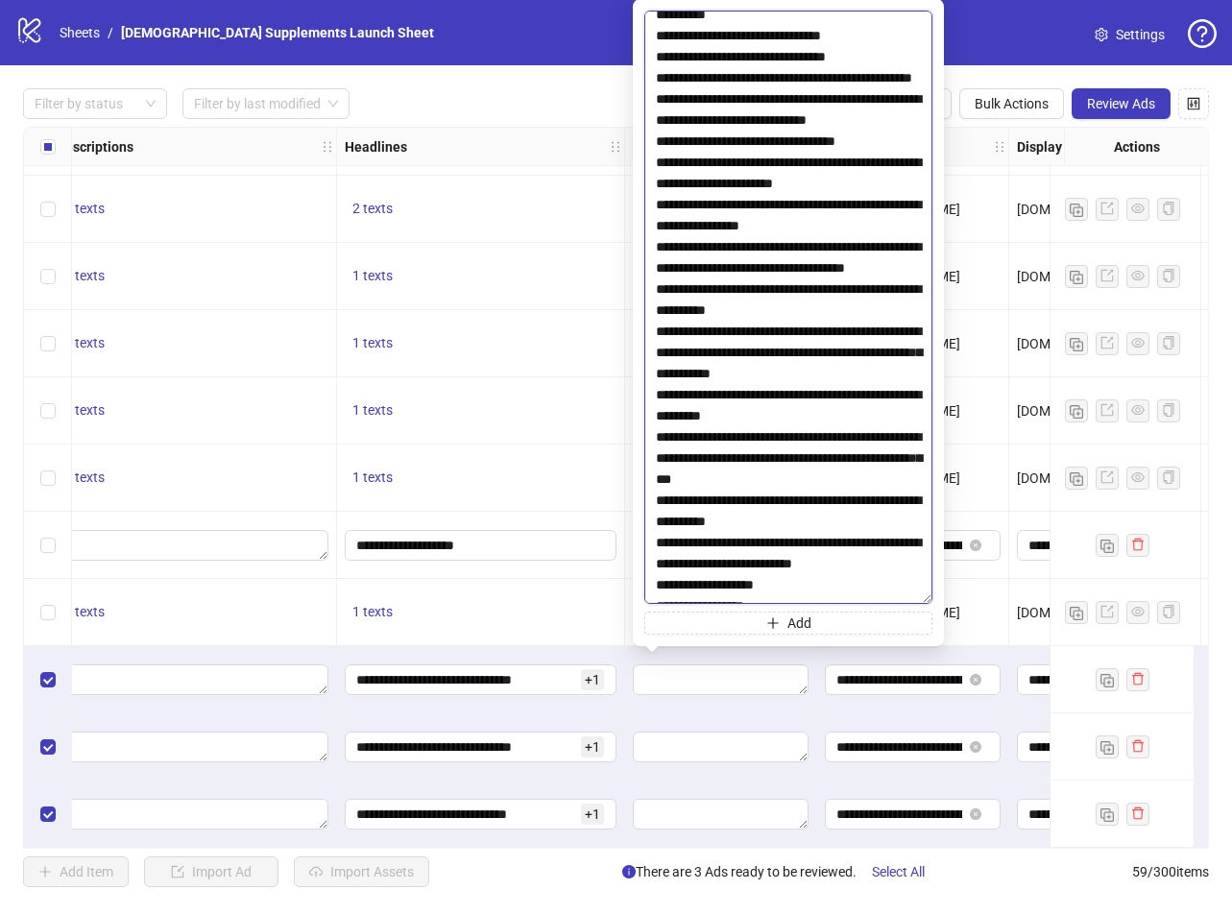
scroll to position [5475, 0]
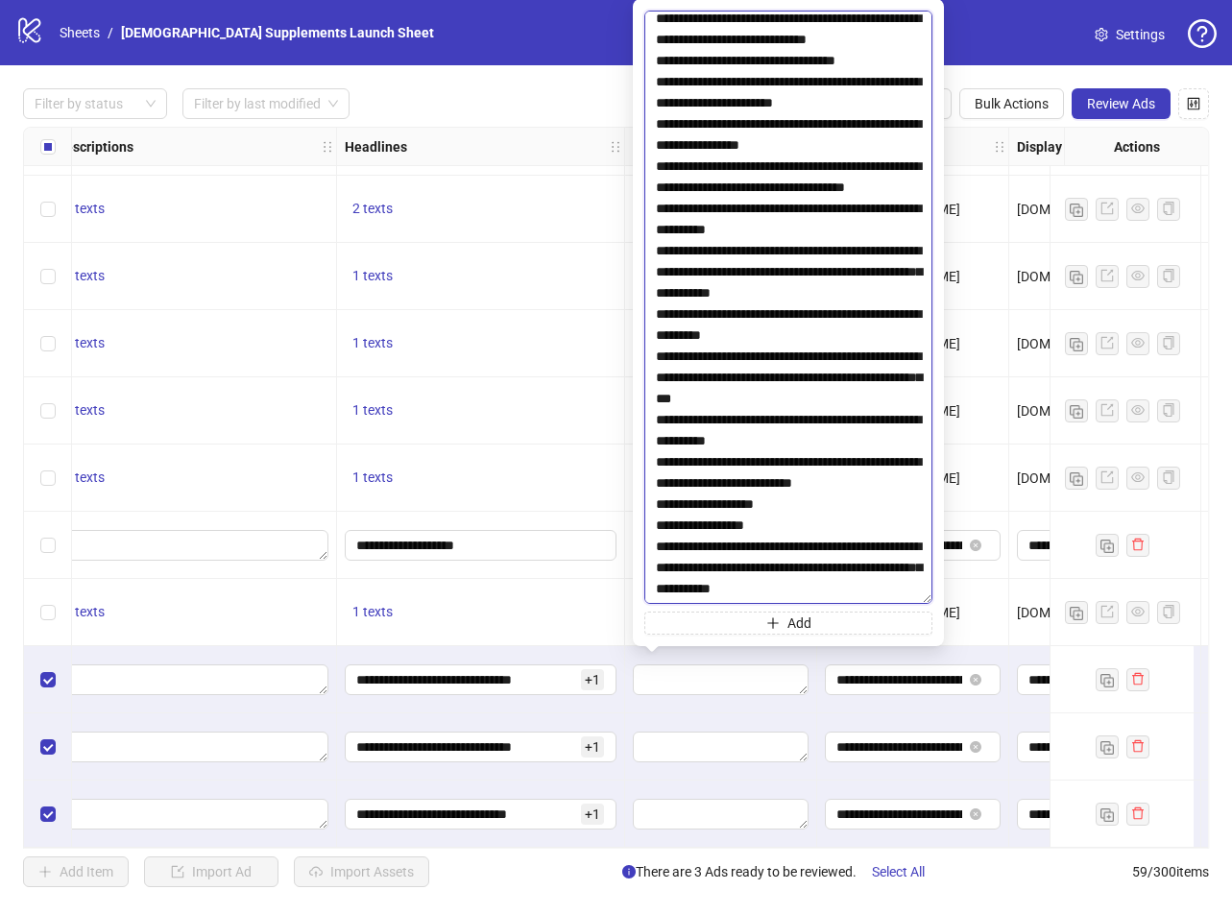
click at [651, 422] on textarea at bounding box center [788, 308] width 288 height 594
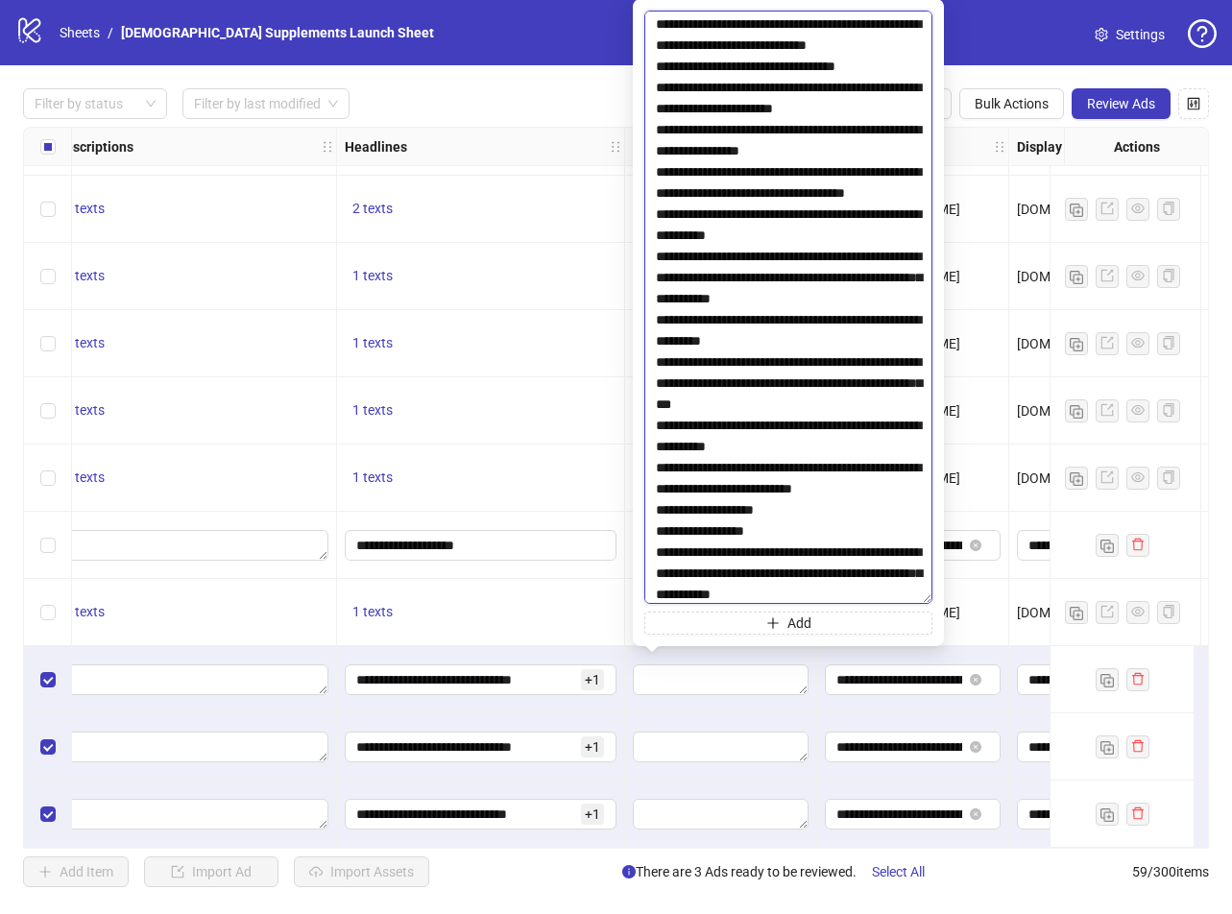
click at [657, 484] on textarea at bounding box center [788, 308] width 288 height 594
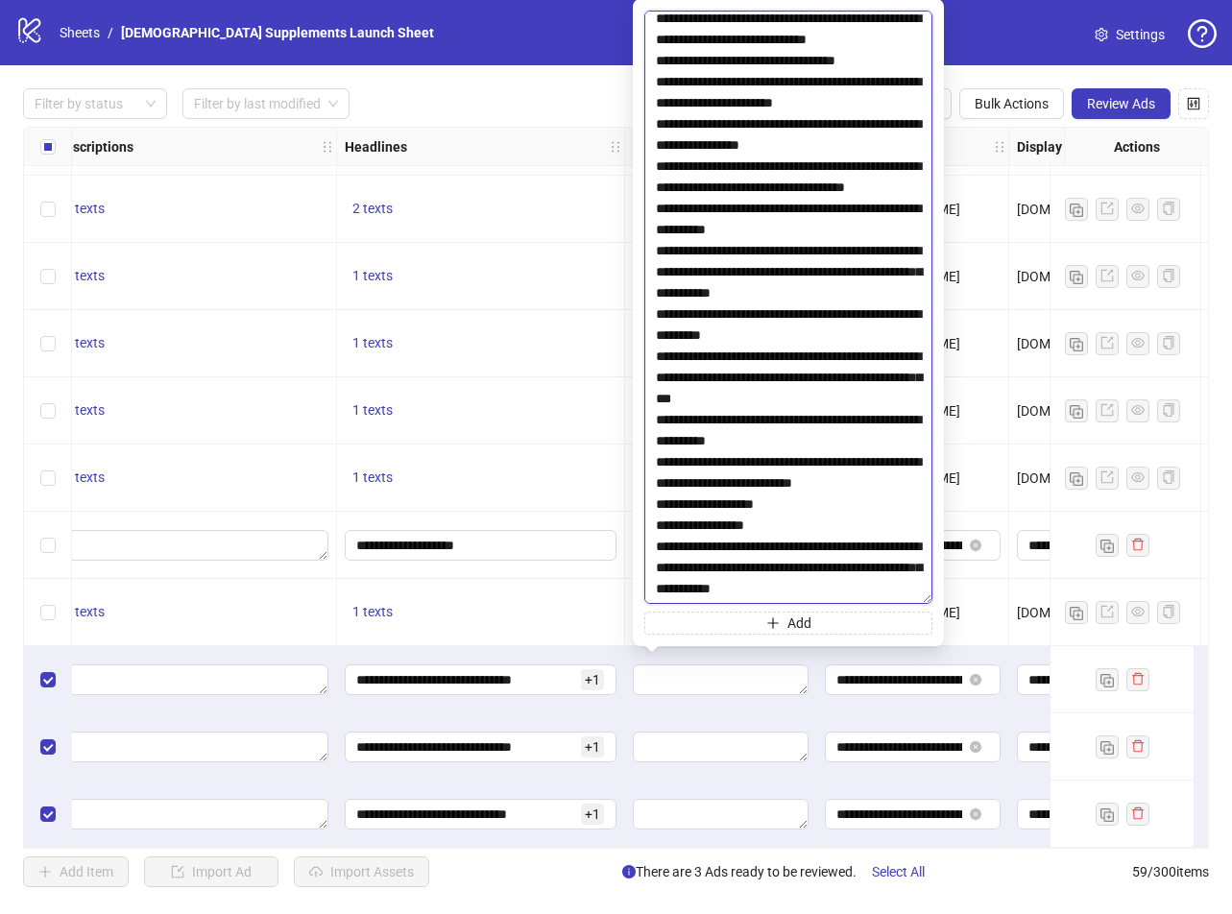
scroll to position [5667, 0]
click at [657, 360] on textarea at bounding box center [788, 308] width 288 height 594
click at [655, 428] on textarea at bounding box center [788, 308] width 288 height 594
click at [653, 433] on textarea at bounding box center [788, 308] width 288 height 594
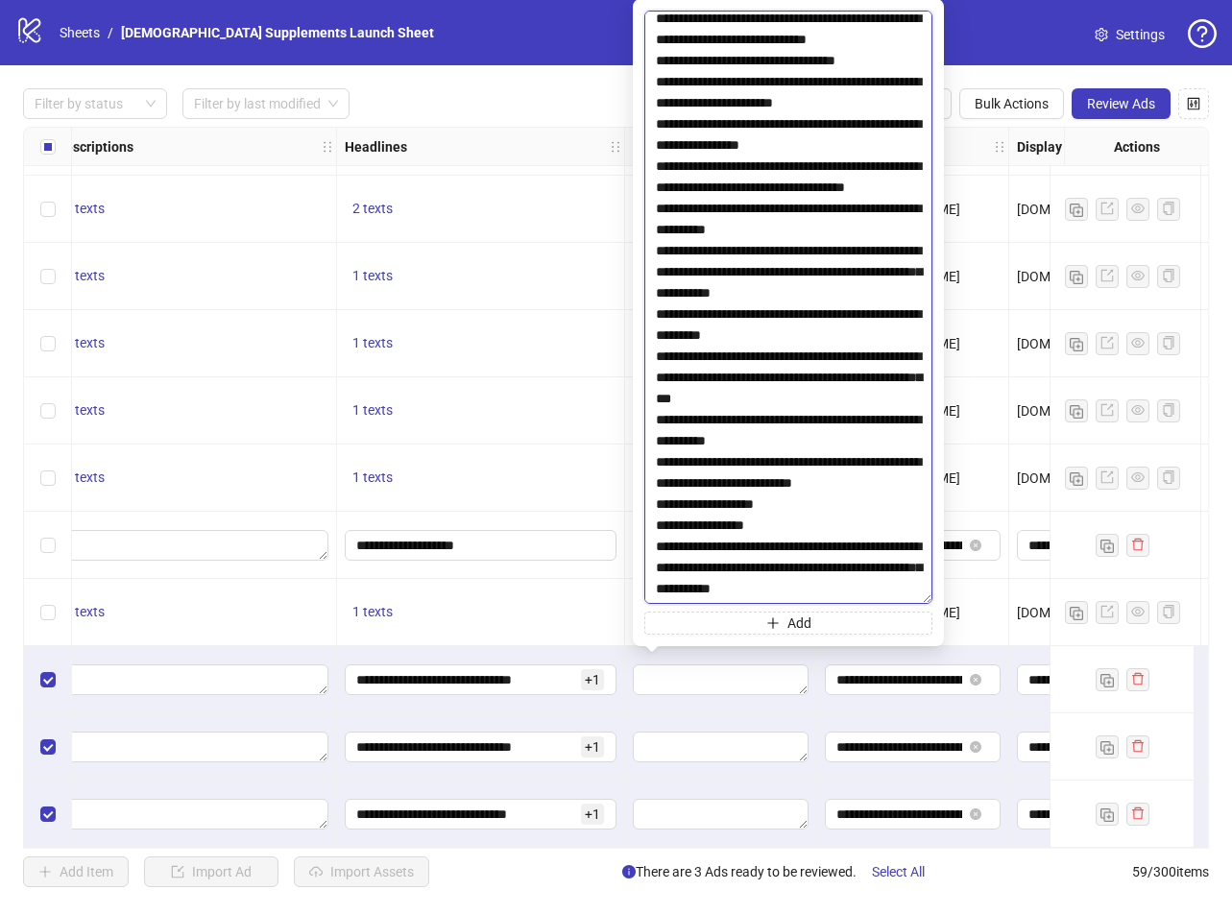
click at [805, 480] on textarea at bounding box center [788, 308] width 288 height 594
click at [781, 517] on textarea at bounding box center [788, 308] width 288 height 594
click at [810, 510] on textarea at bounding box center [788, 308] width 288 height 594
click at [779, 310] on textarea at bounding box center [788, 308] width 288 height 594
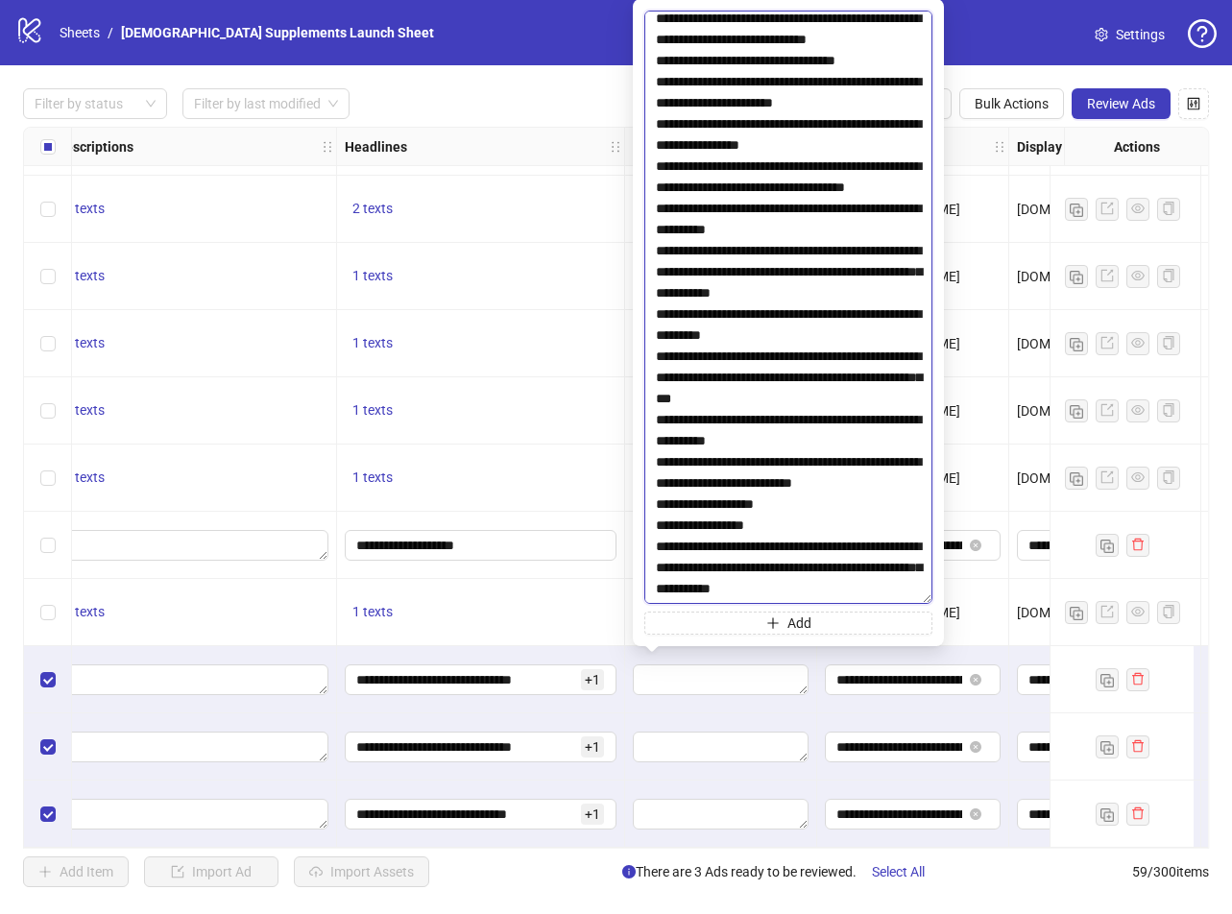
click at [826, 376] on textarea at bounding box center [788, 308] width 288 height 594
click at [842, 439] on textarea at bounding box center [788, 308] width 288 height 594
click at [864, 288] on textarea at bounding box center [788, 308] width 288 height 594
click at [867, 329] on textarea at bounding box center [788, 308] width 288 height 594
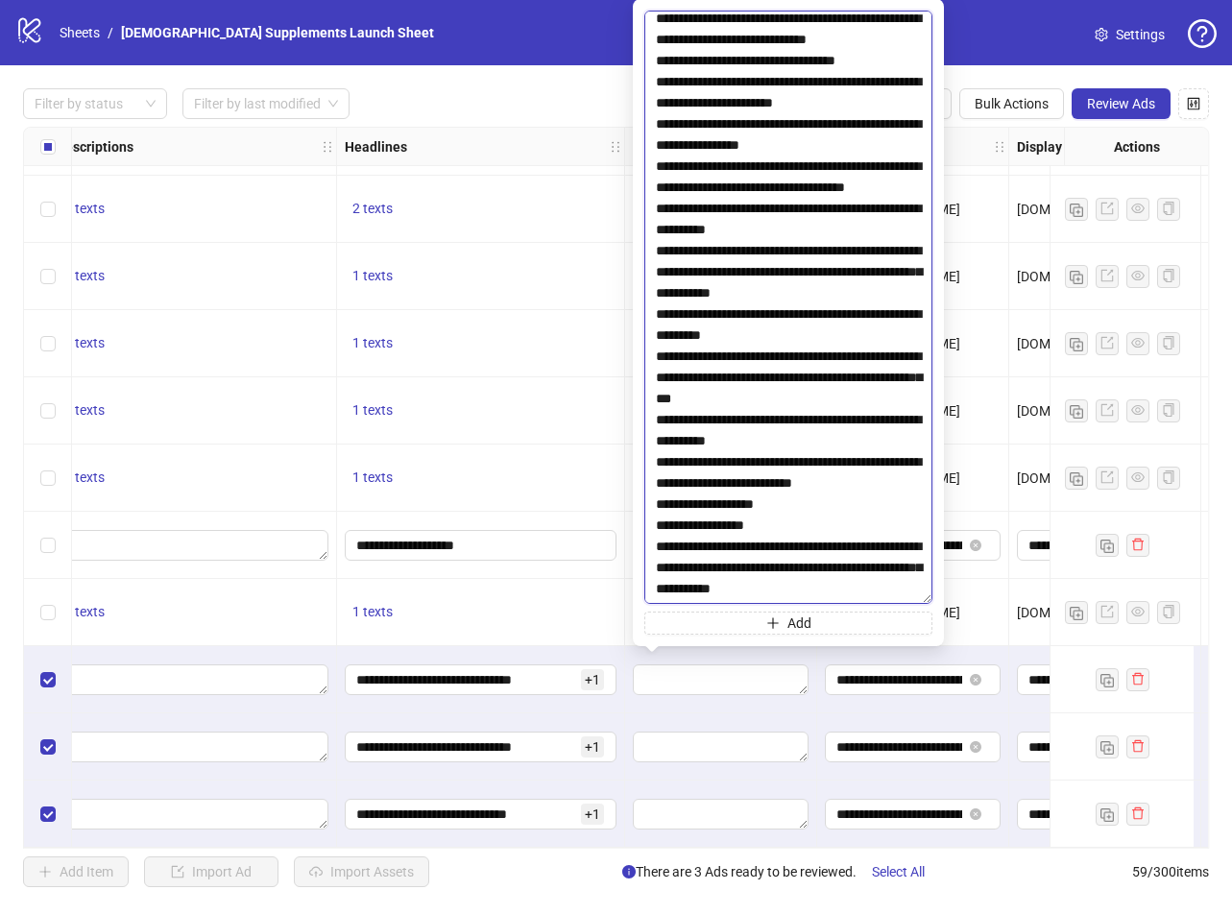
click at [769, 393] on textarea at bounding box center [788, 308] width 288 height 594
click at [759, 480] on textarea at bounding box center [788, 308] width 288 height 594
click at [870, 424] on textarea at bounding box center [788, 308] width 288 height 594
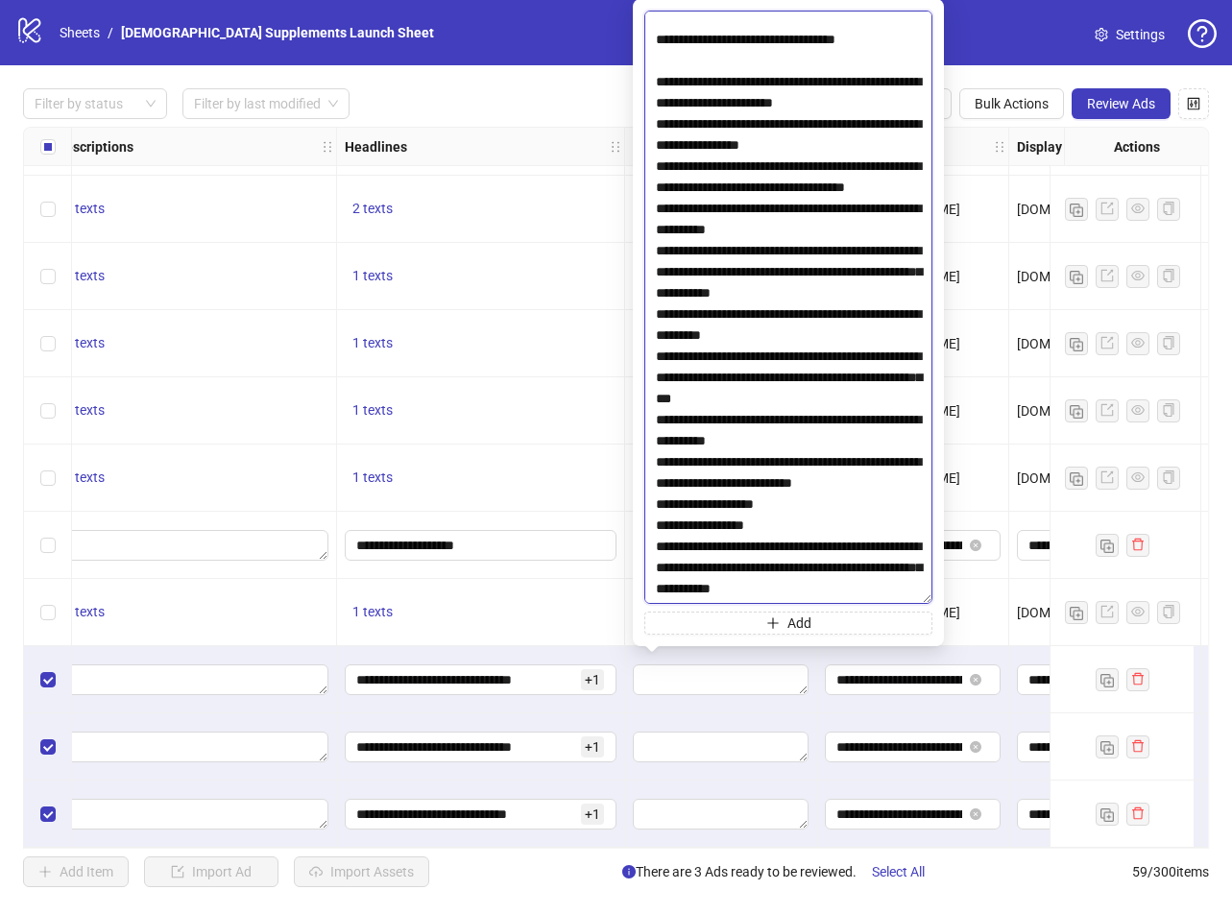
click at [656, 367] on textarea at bounding box center [788, 308] width 288 height 594
click at [903, 394] on textarea at bounding box center [788, 308] width 288 height 594
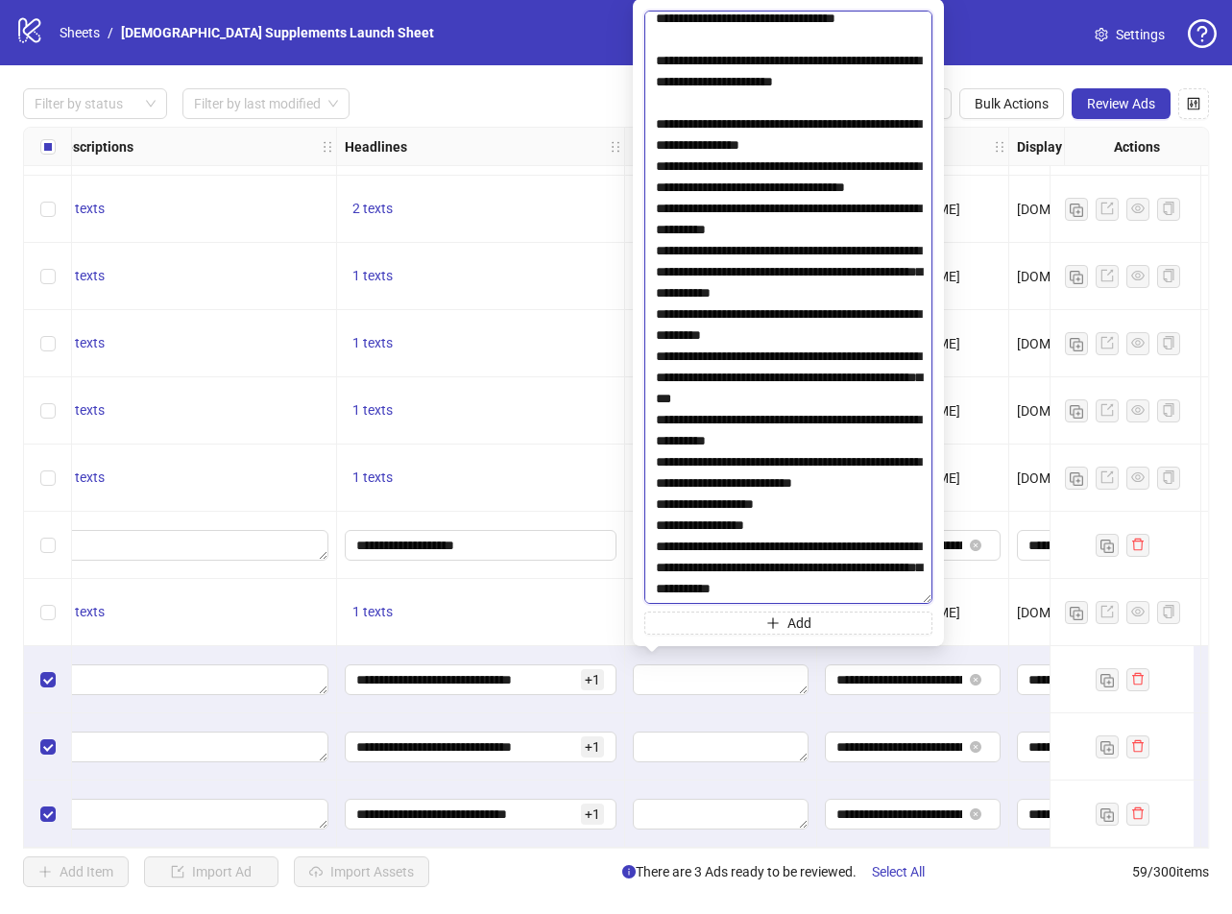
click at [845, 452] on textarea at bounding box center [788, 308] width 288 height 594
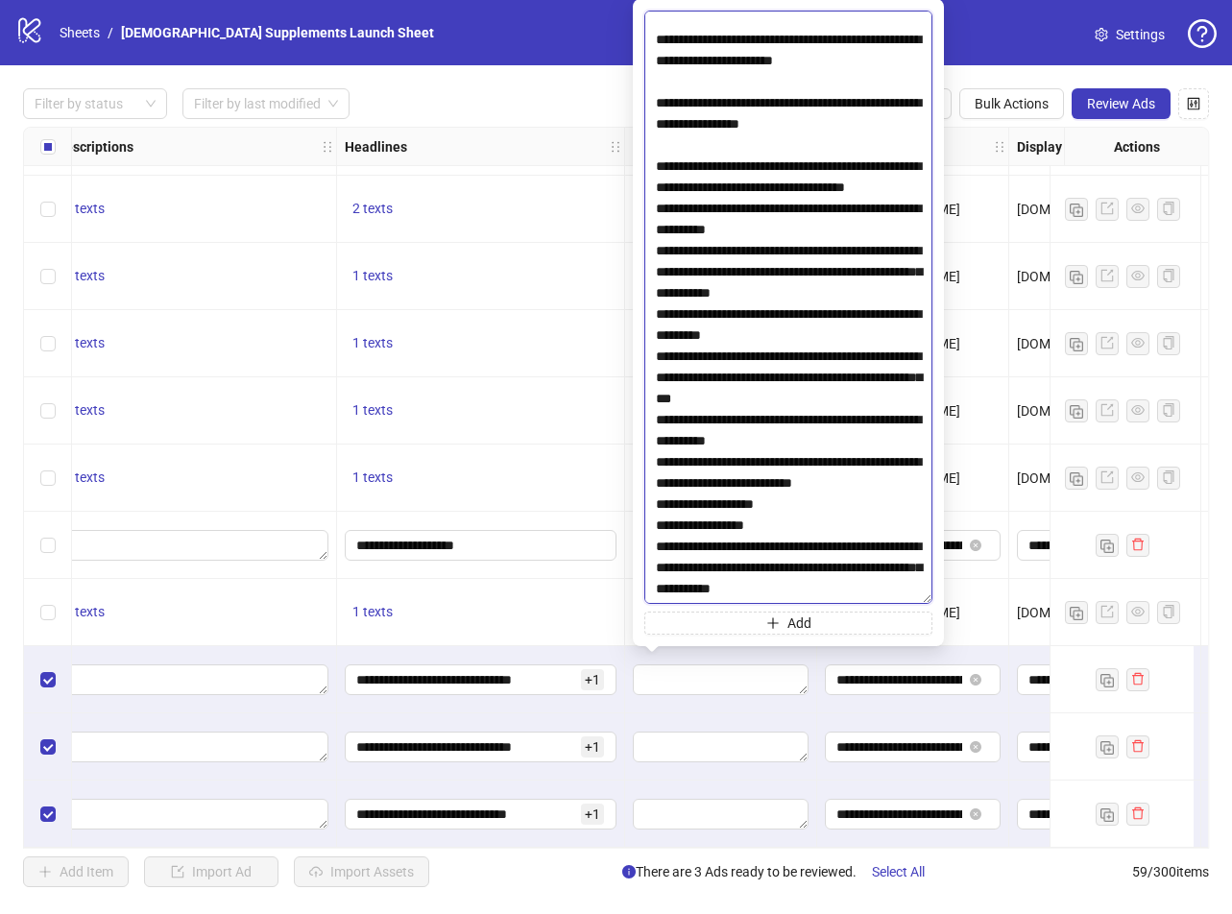
scroll to position [6531, 0]
click at [798, 443] on textarea at bounding box center [788, 308] width 288 height 594
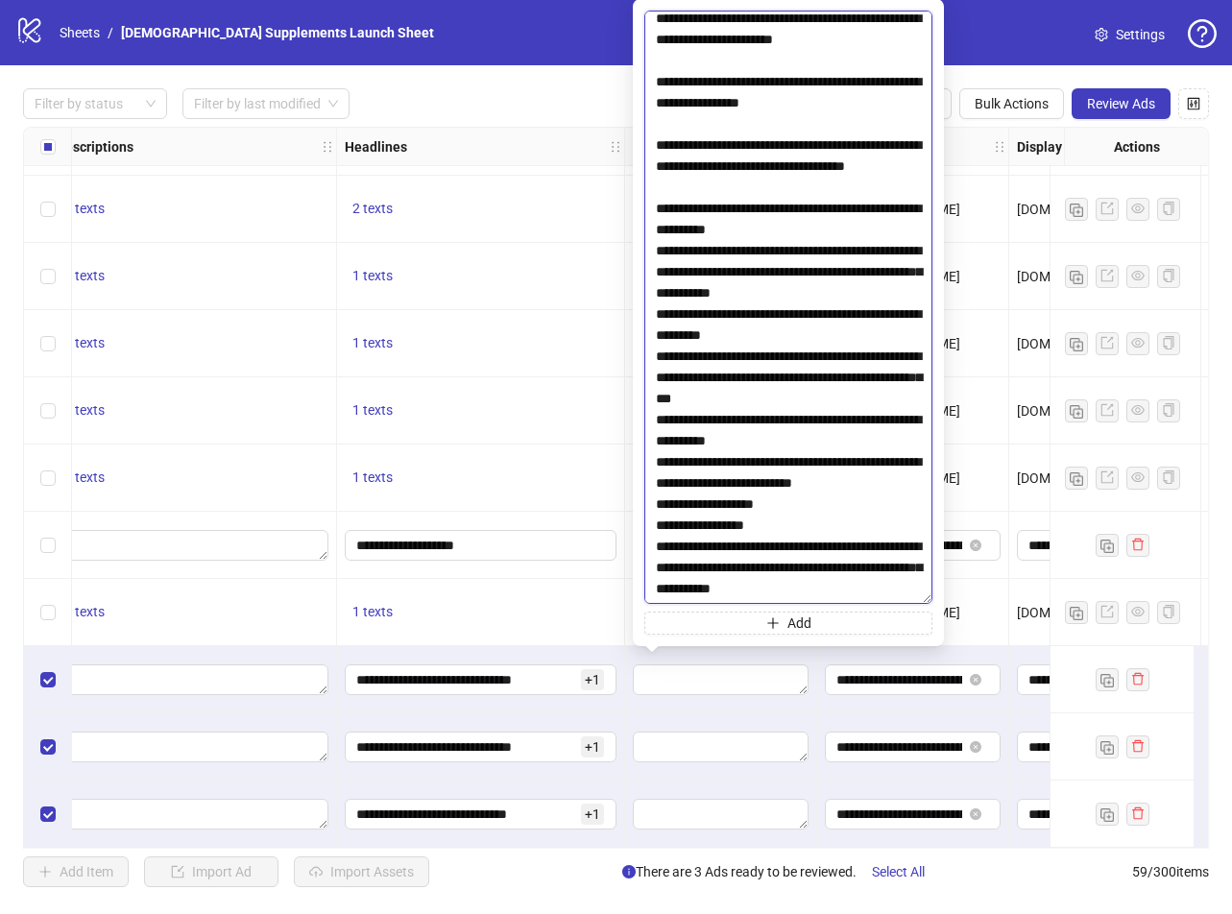
scroll to position [6723, 0]
click at [793, 319] on textarea at bounding box center [788, 308] width 288 height 594
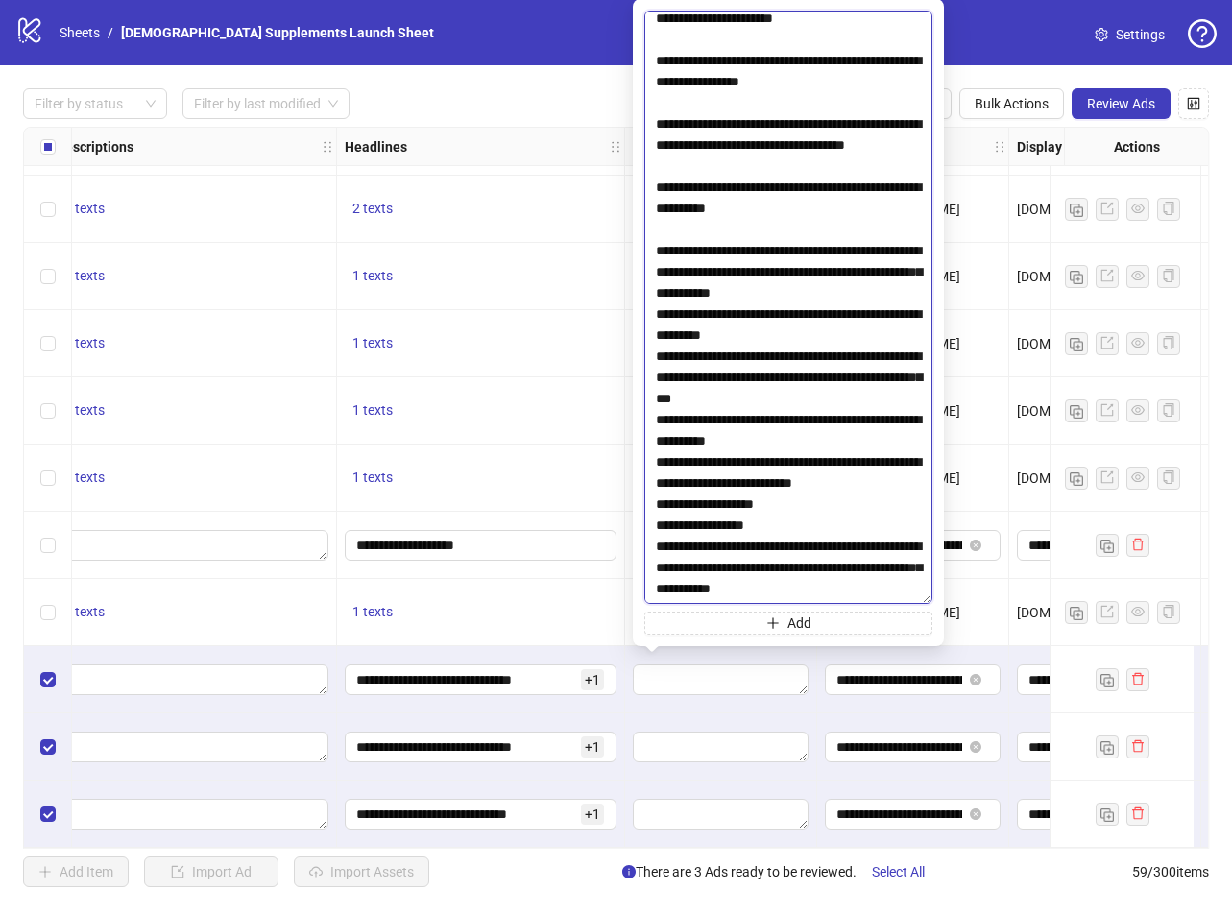
click at [880, 402] on textarea at bounding box center [788, 308] width 288 height 594
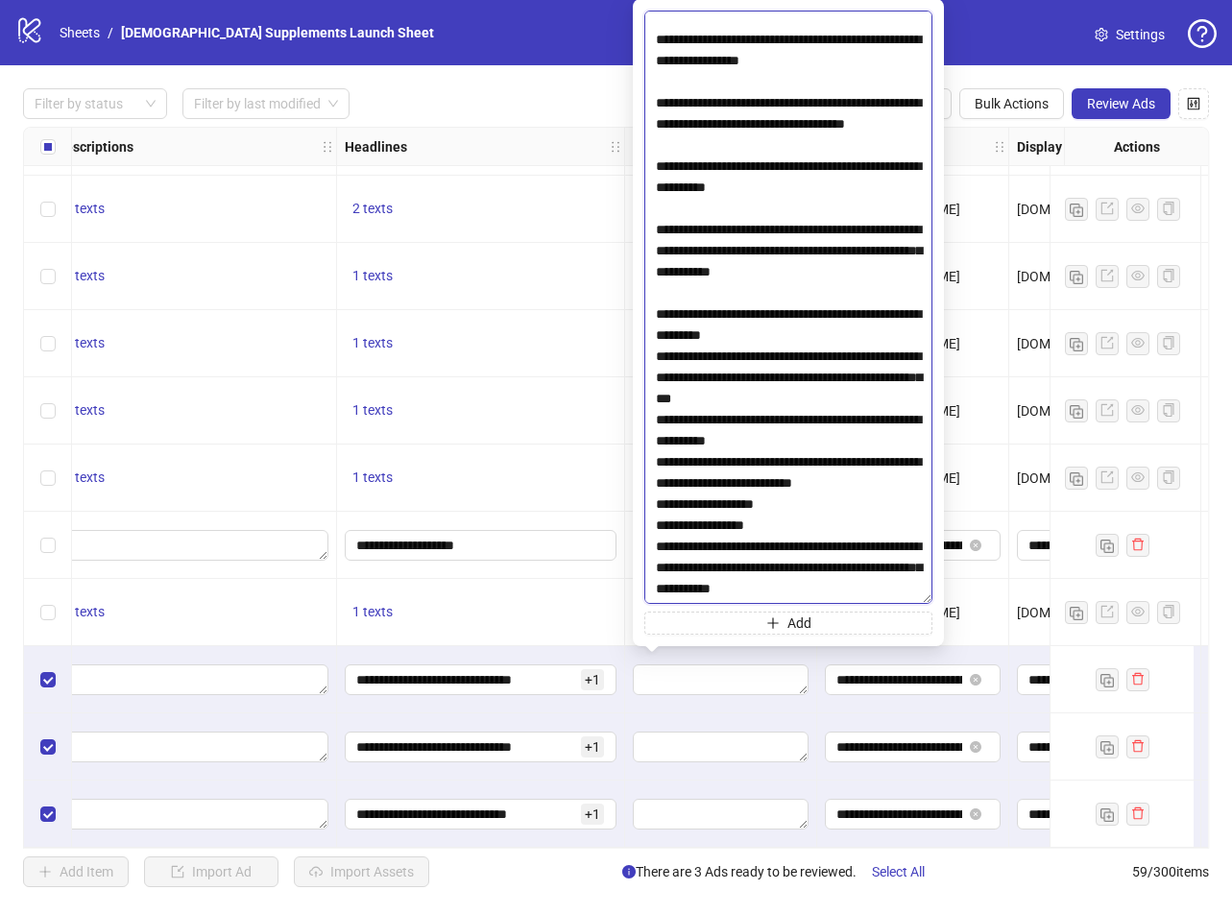
click at [839, 459] on textarea at bounding box center [788, 308] width 288 height 594
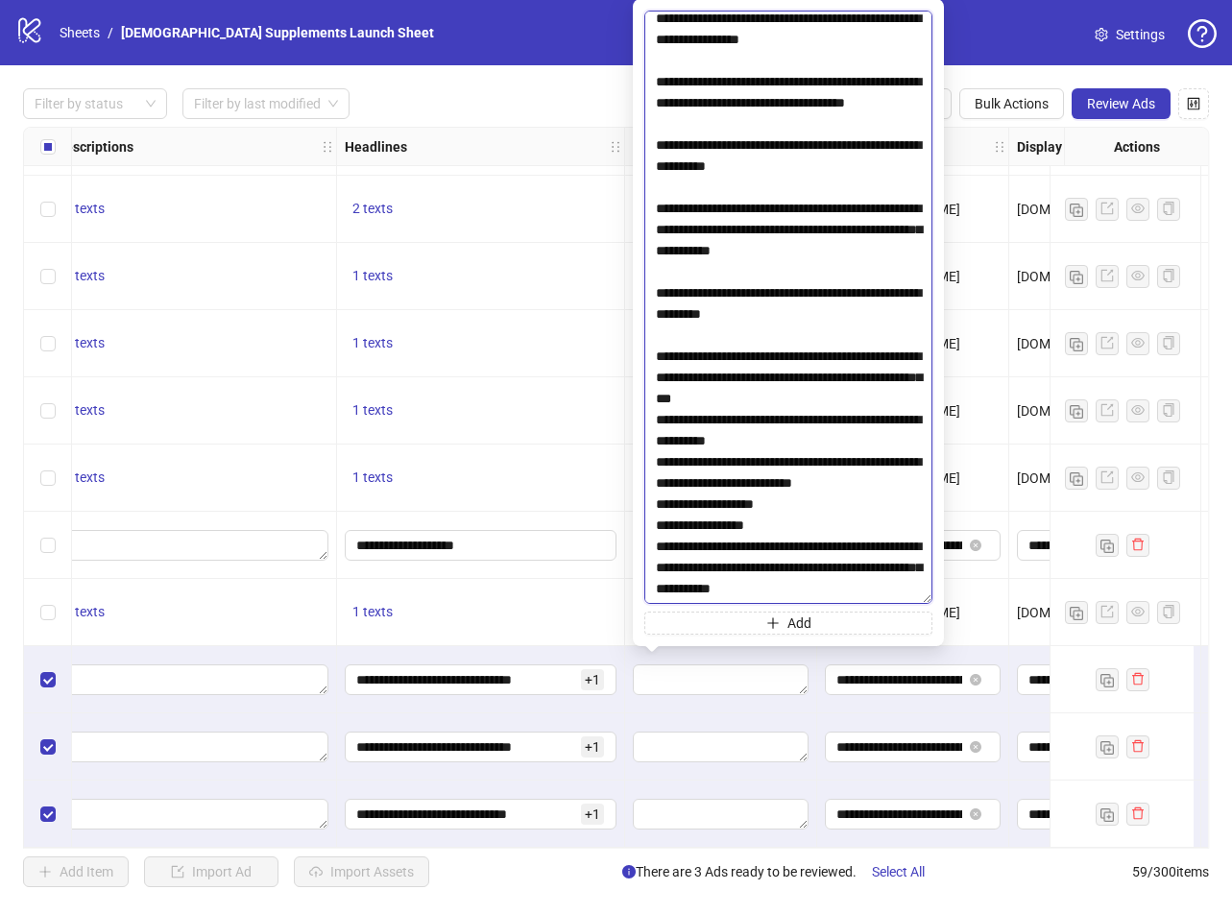
scroll to position [6819, 0]
click at [849, 451] on textarea at bounding box center [788, 308] width 288 height 594
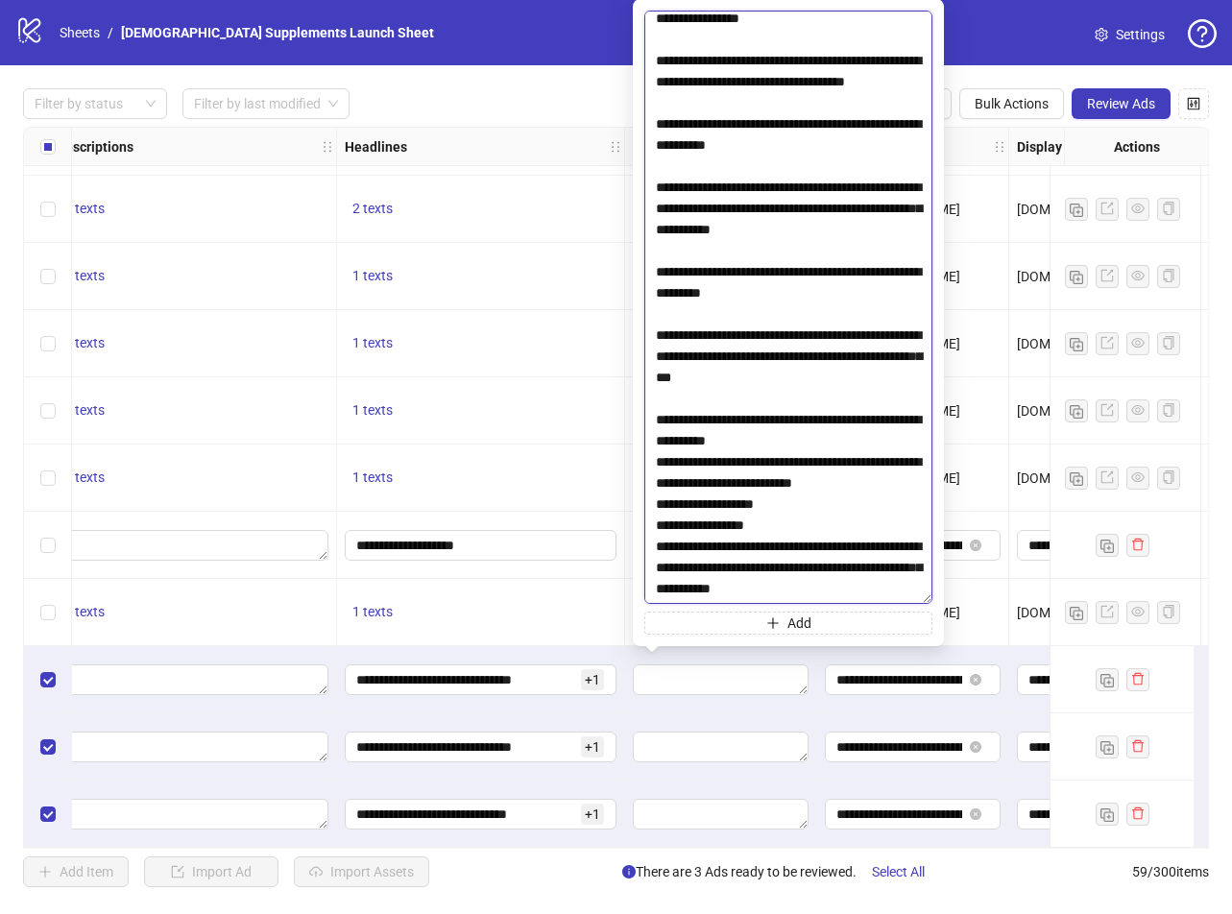
scroll to position [6916, 0]
click at [827, 425] on textarea at bounding box center [788, 308] width 288 height 594
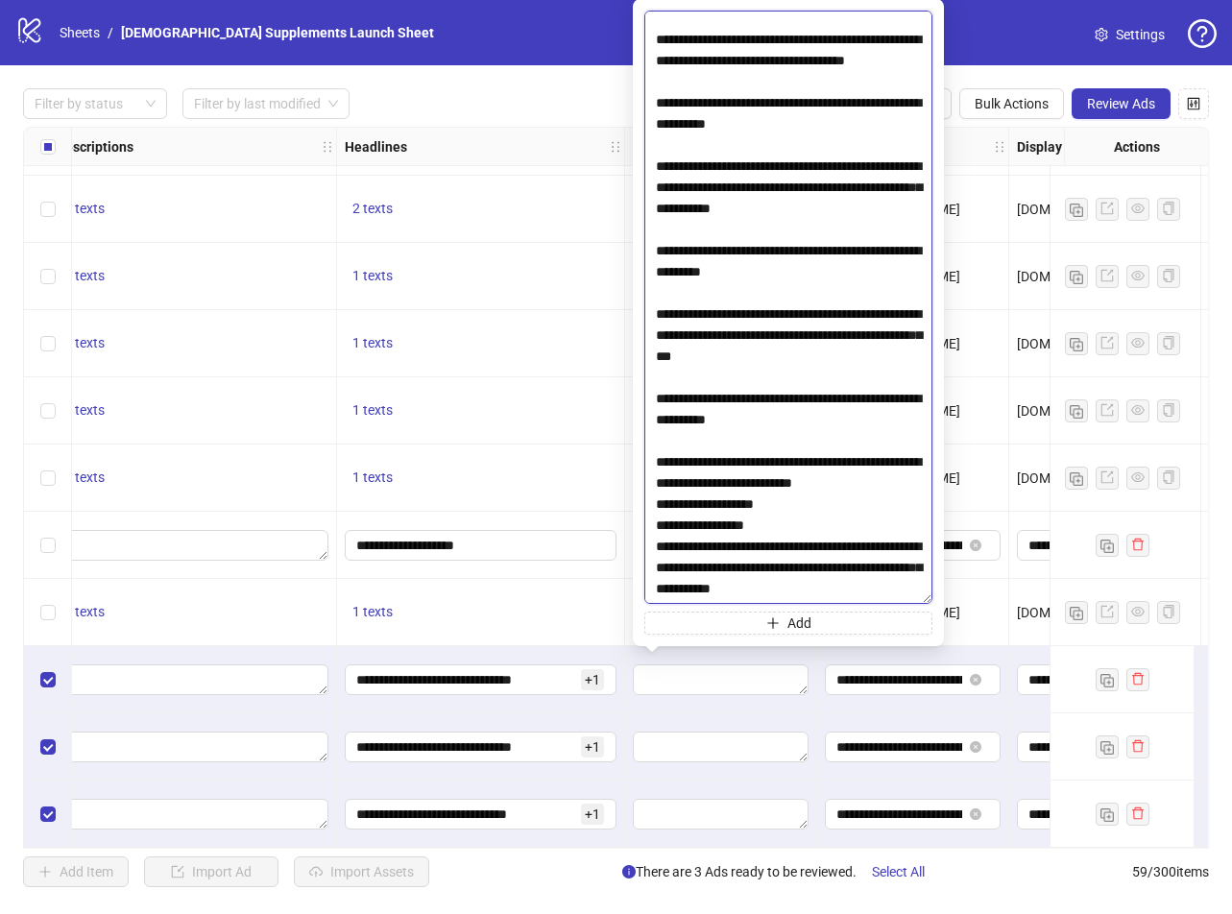
click at [797, 530] on textarea at bounding box center [788, 308] width 288 height 594
click at [796, 506] on textarea at bounding box center [788, 308] width 288 height 594
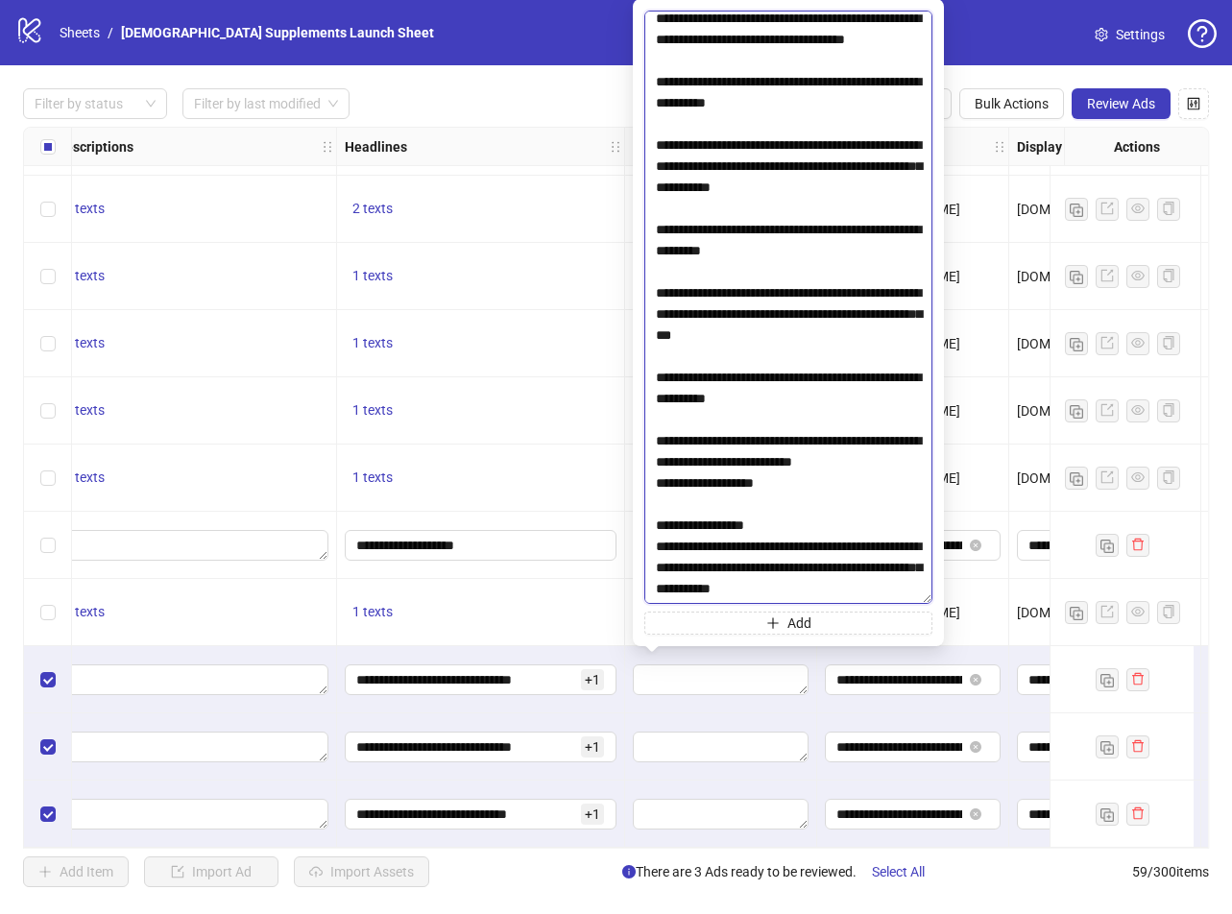
click at [654, 500] on textarea at bounding box center [788, 308] width 288 height 594
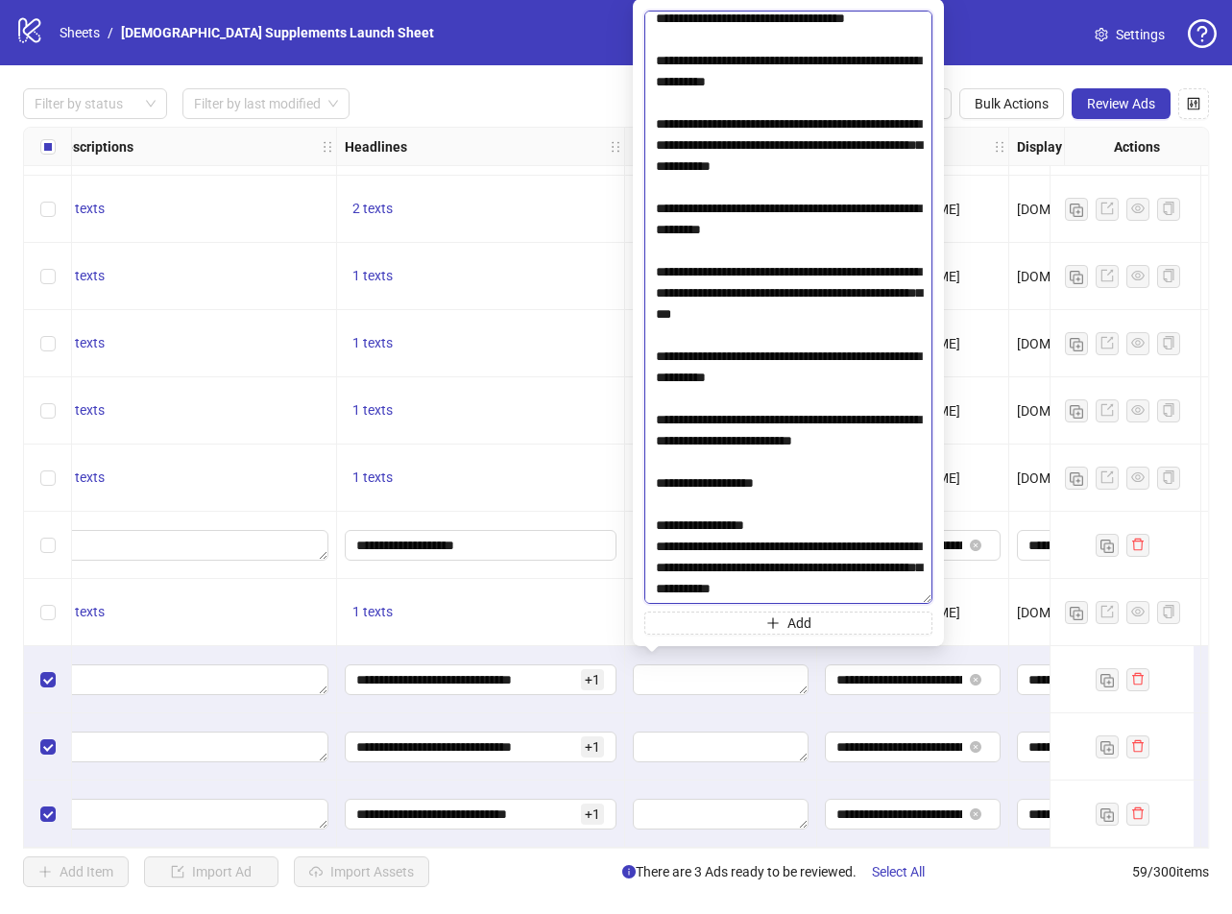
scroll to position [6981, 0]
click at [805, 511] on textarea at bounding box center [788, 308] width 288 height 594
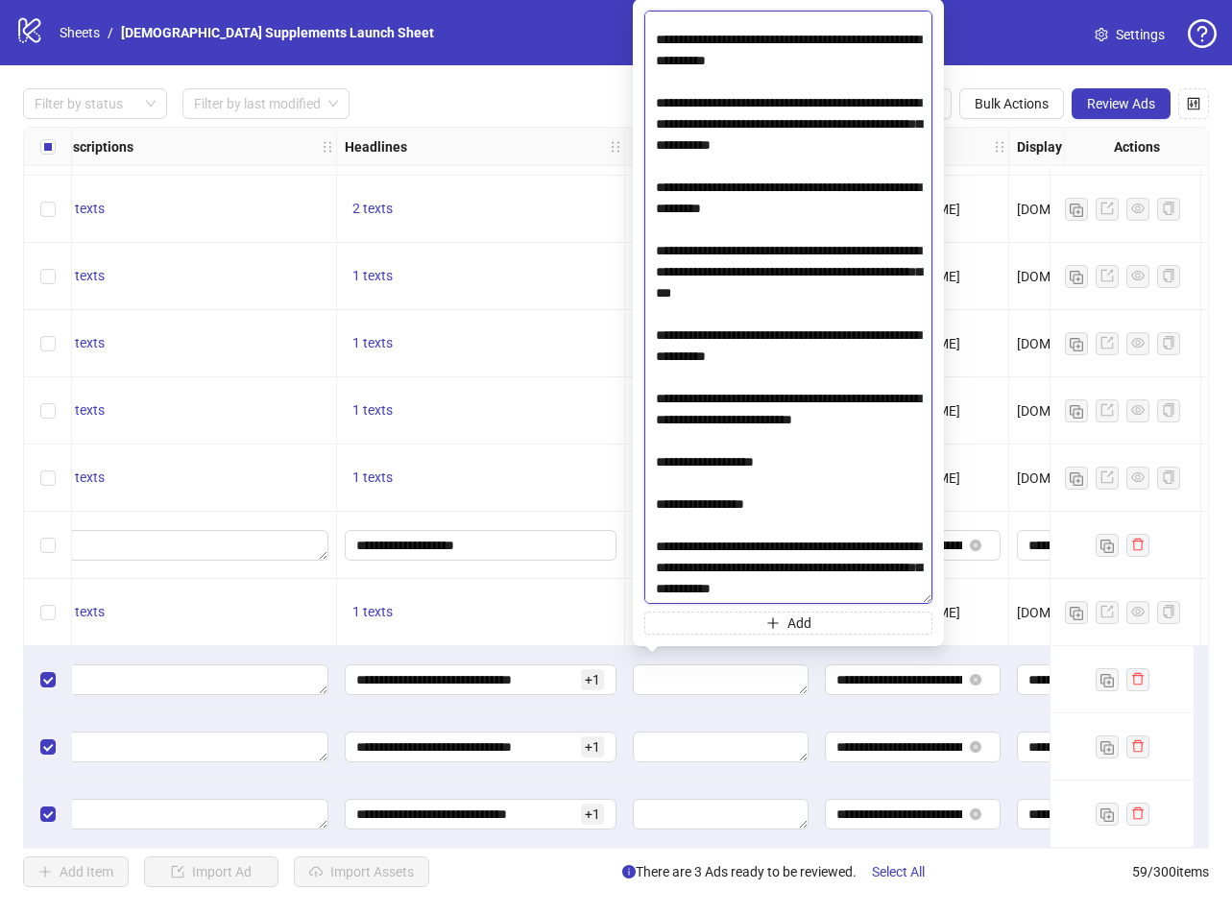
scroll to position [7002, 0]
click at [800, 584] on textarea at bounding box center [788, 308] width 288 height 594
type textarea "**********"
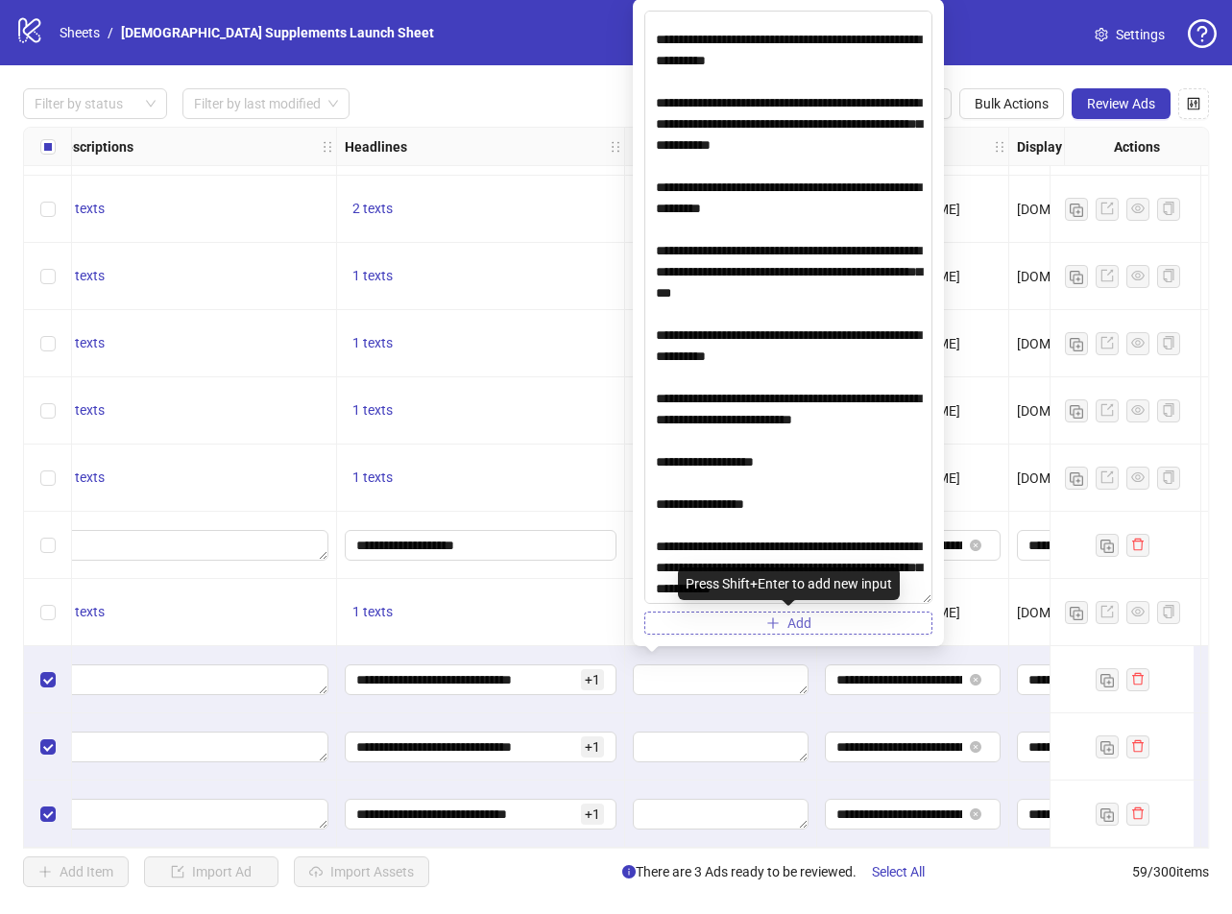
click at [814, 626] on button "Add" at bounding box center [788, 623] width 288 height 23
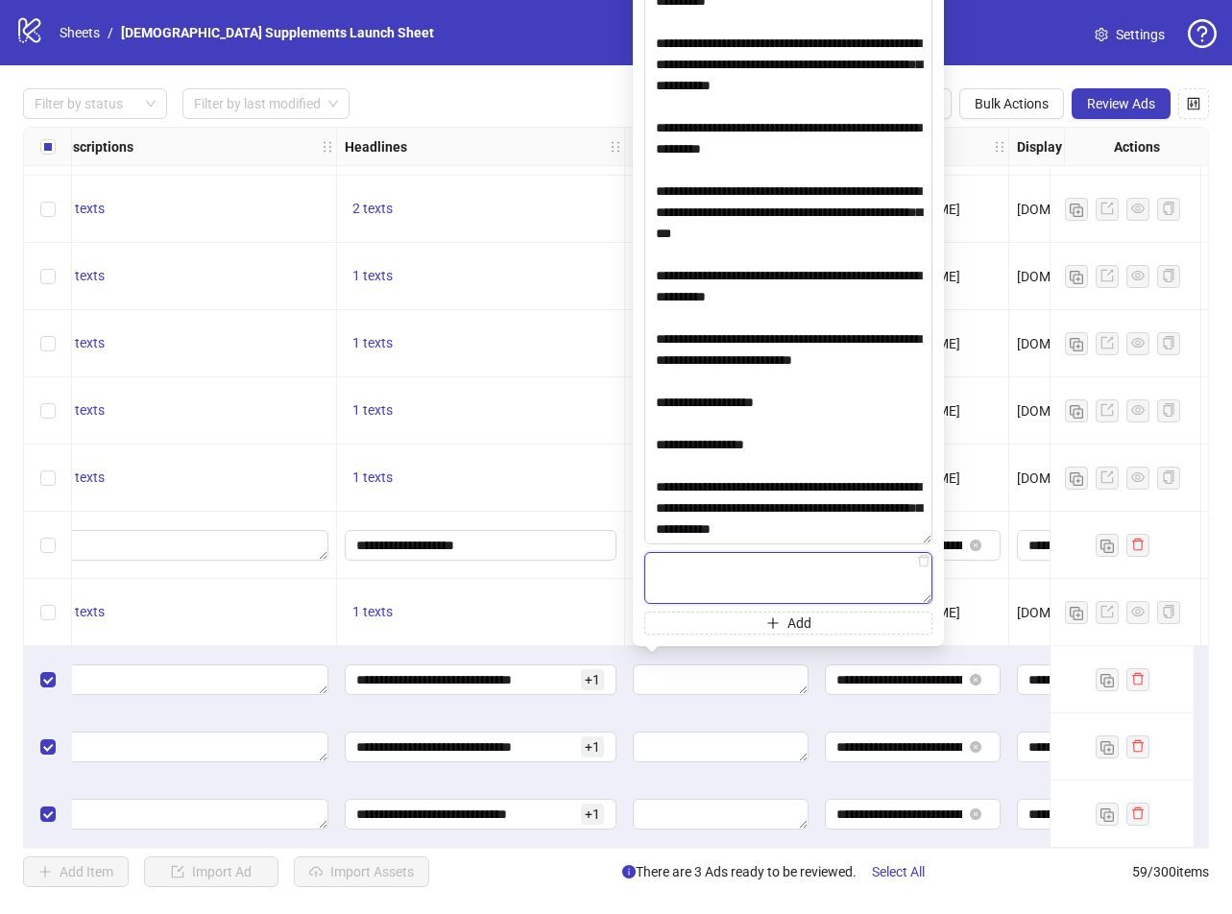
click at [817, 576] on textarea at bounding box center [788, 578] width 288 height 52
paste textarea "**********"
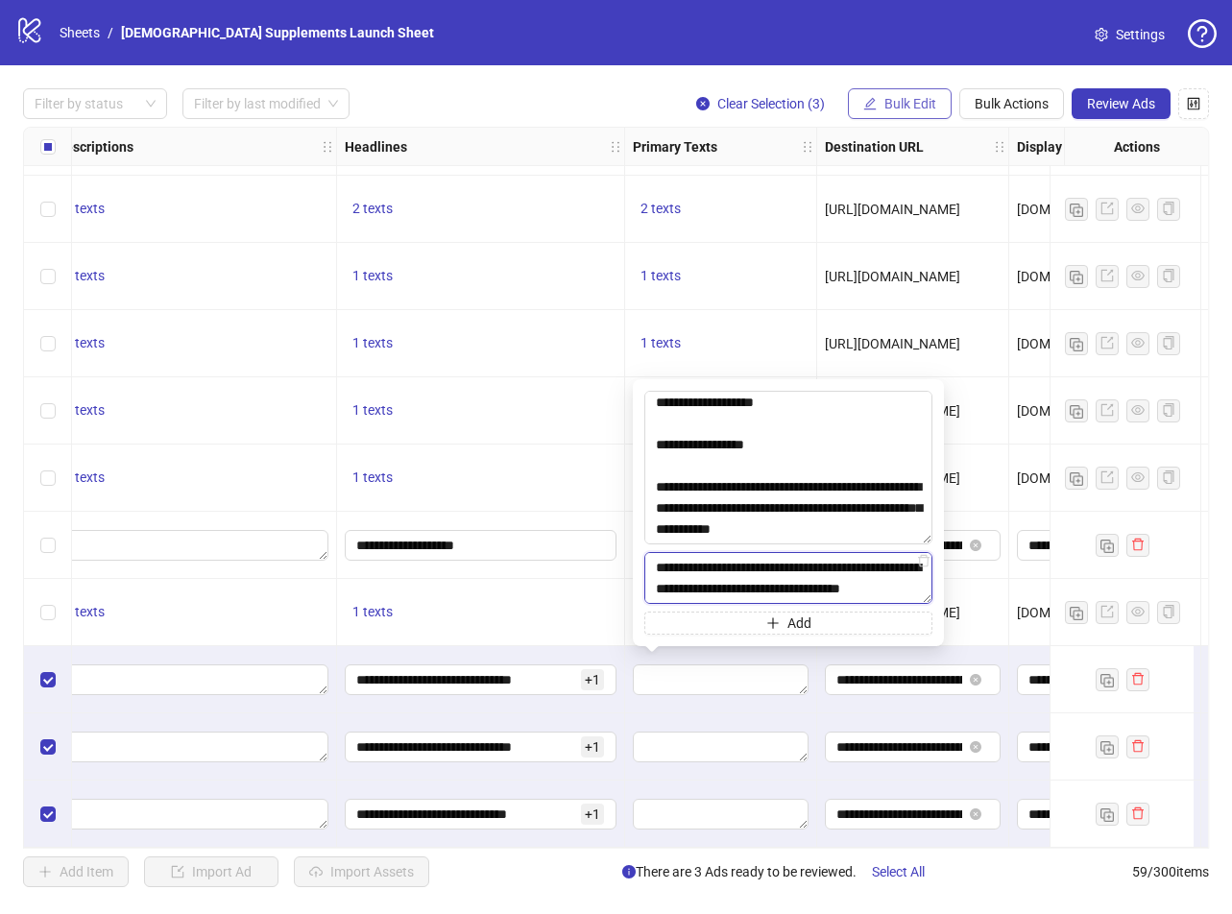
drag, startPoint x: 931, startPoint y: 536, endPoint x: 948, endPoint y: 93, distance: 443.1
click at [948, 93] on body "logo/logo-mobile Sheets / Jevi Supplements Launch Sheet Settings Filter by stat…" at bounding box center [616, 457] width 1232 height 914
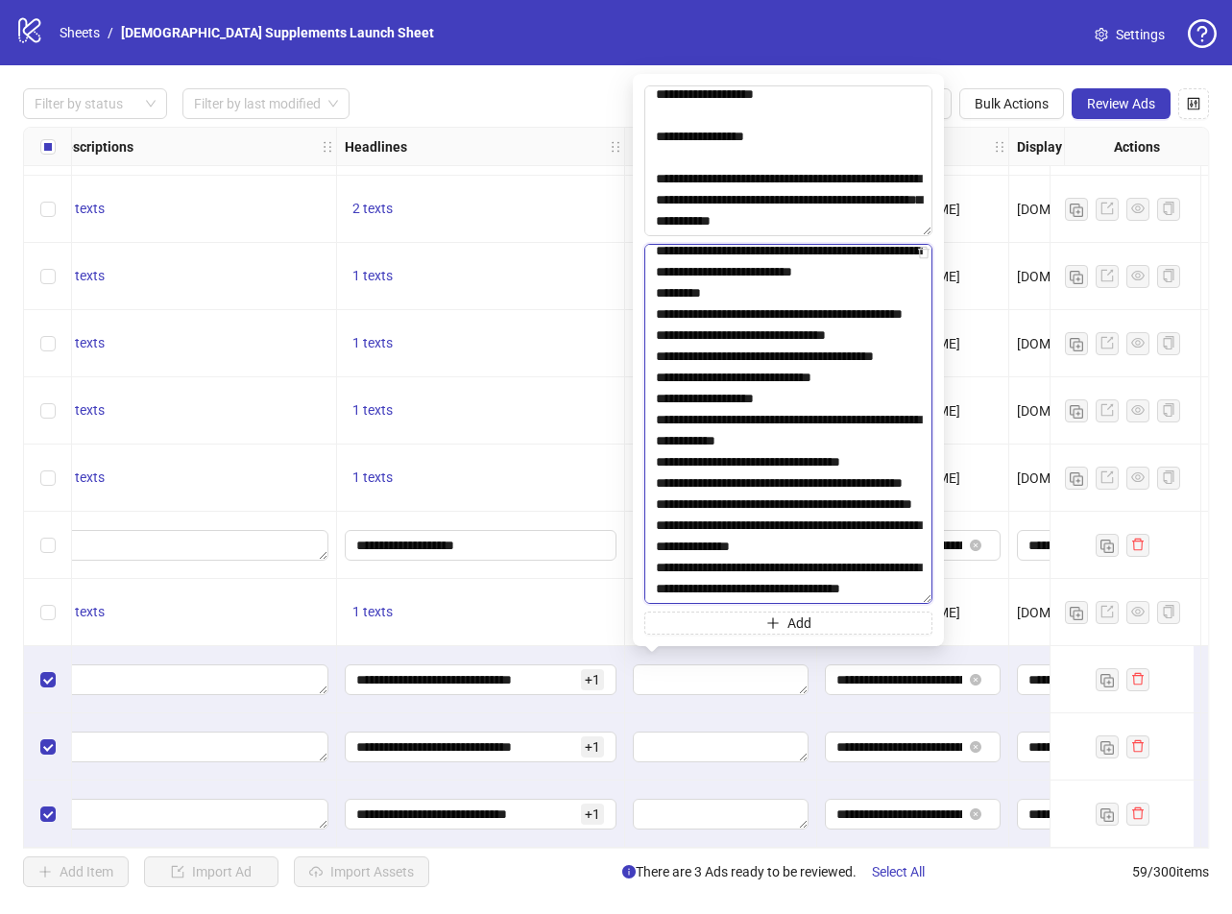
scroll to position [1147, 0]
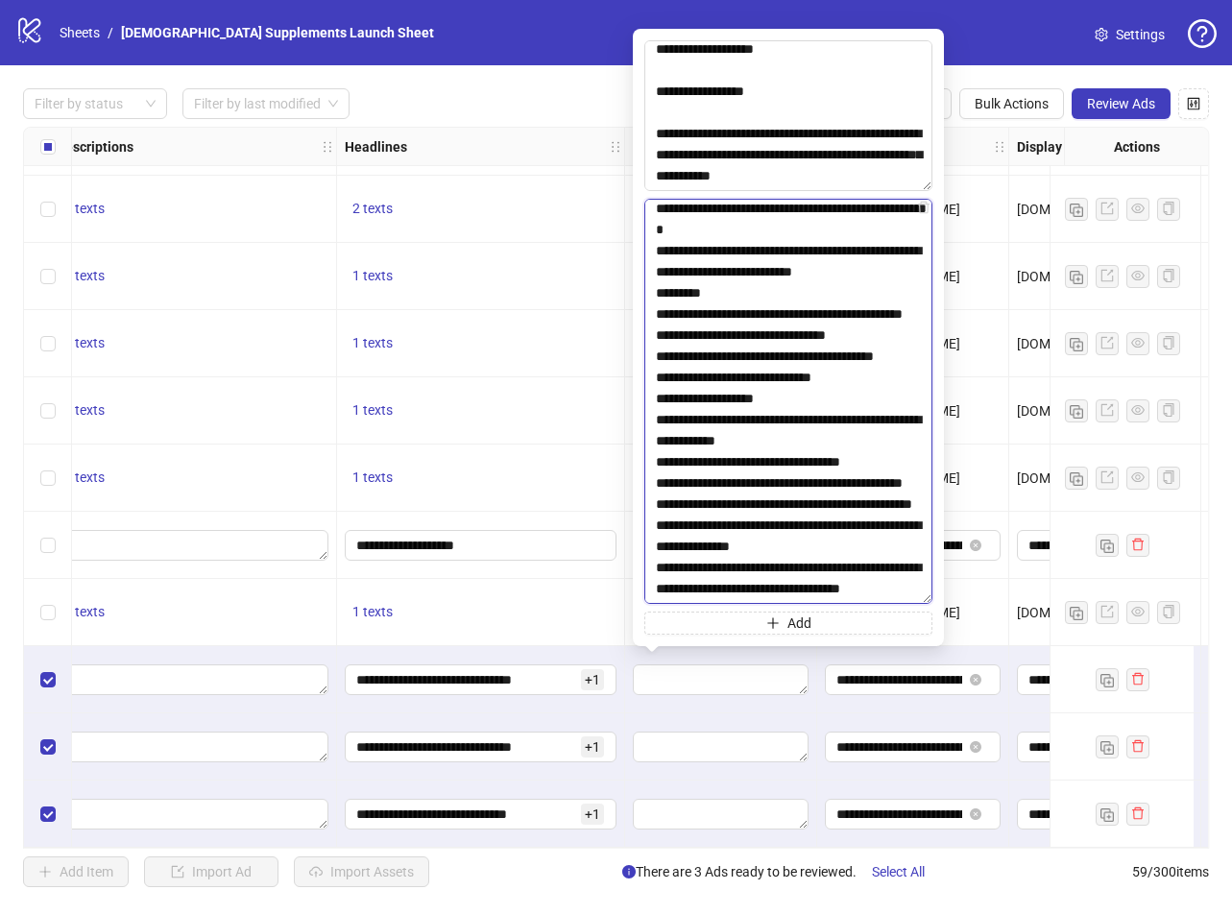
drag, startPoint x: 924, startPoint y: 599, endPoint x: 967, endPoint y: 953, distance: 356.1
click at [967, 914] on html "logo/logo-mobile Sheets / Jevi Supplements Launch Sheet Settings Filter by stat…" at bounding box center [616, 457] width 1232 height 914
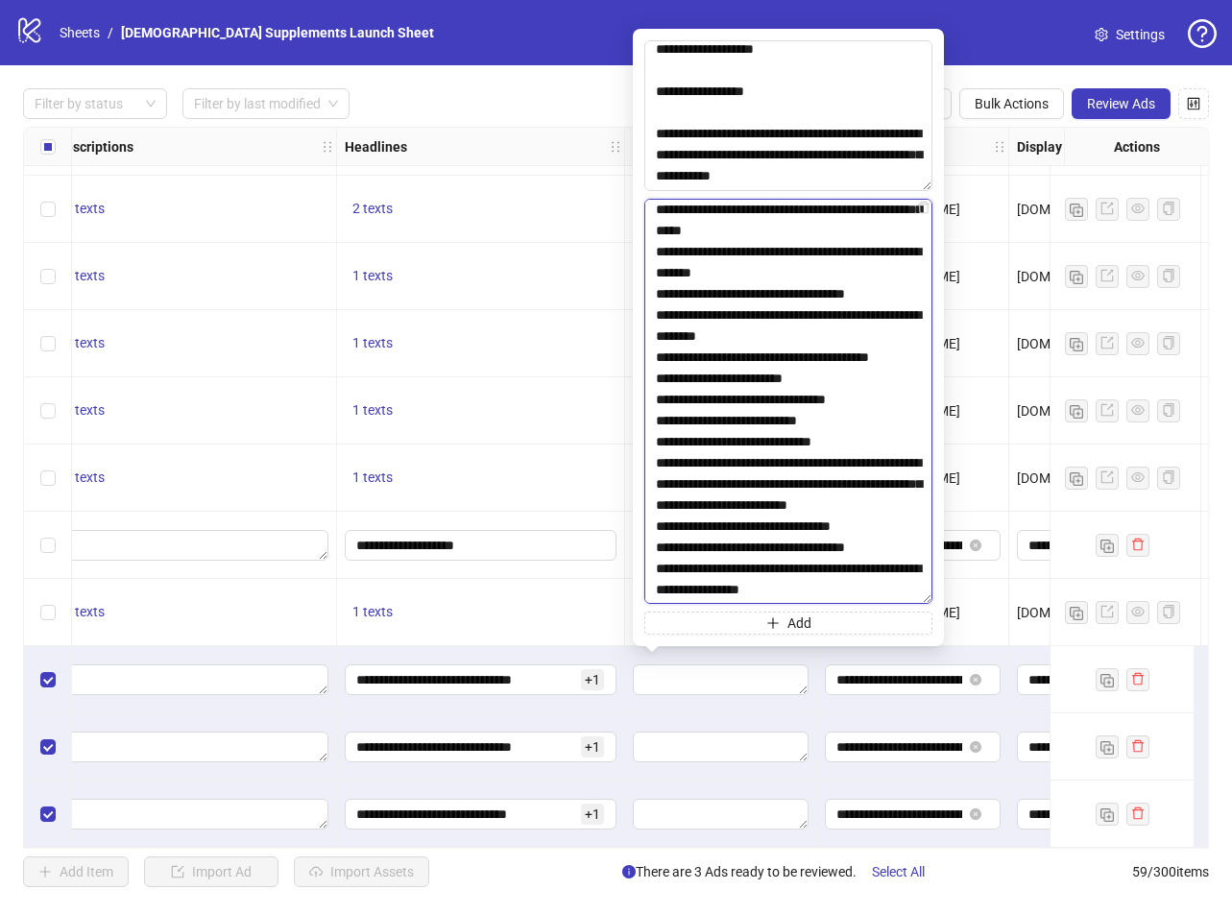
scroll to position [0, 0]
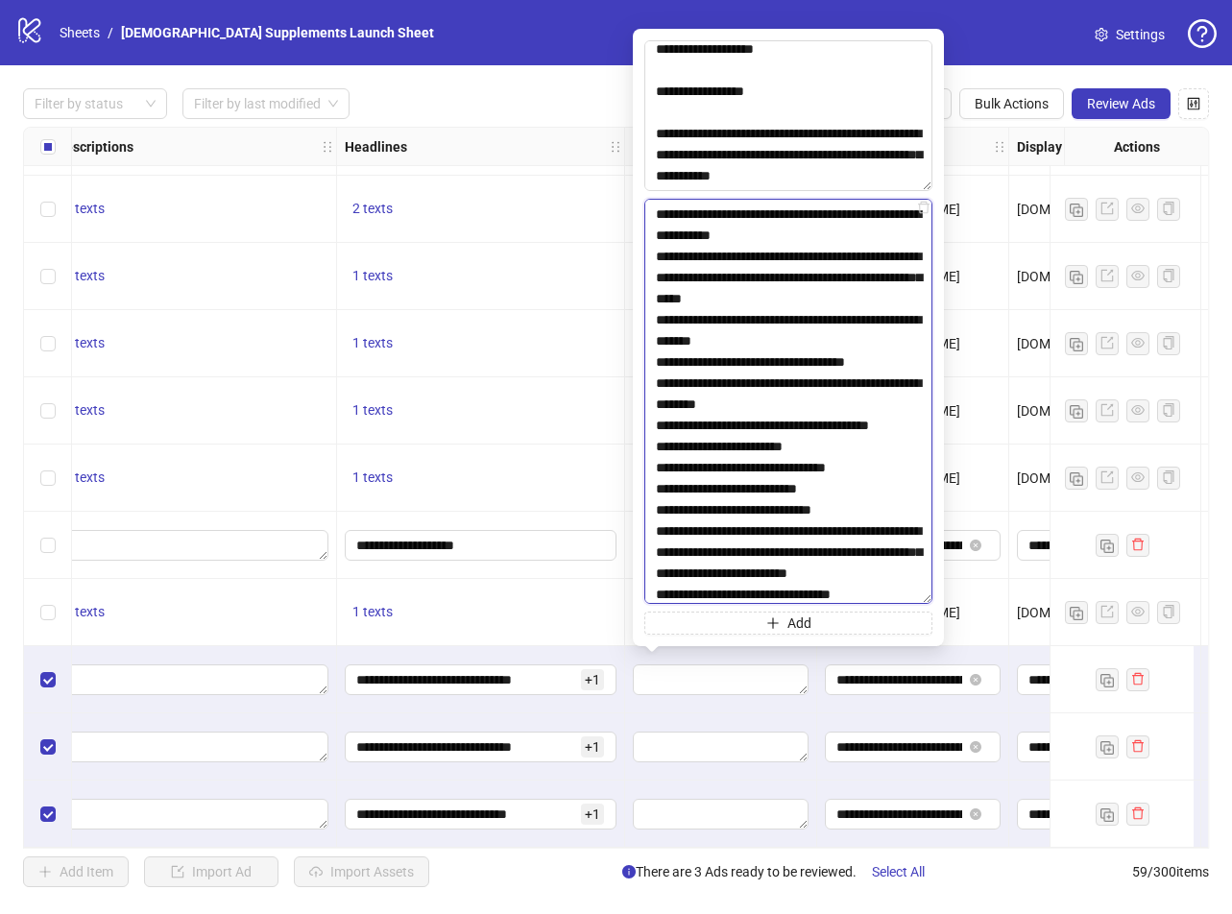
click at [840, 226] on textarea at bounding box center [788, 401] width 288 height 405
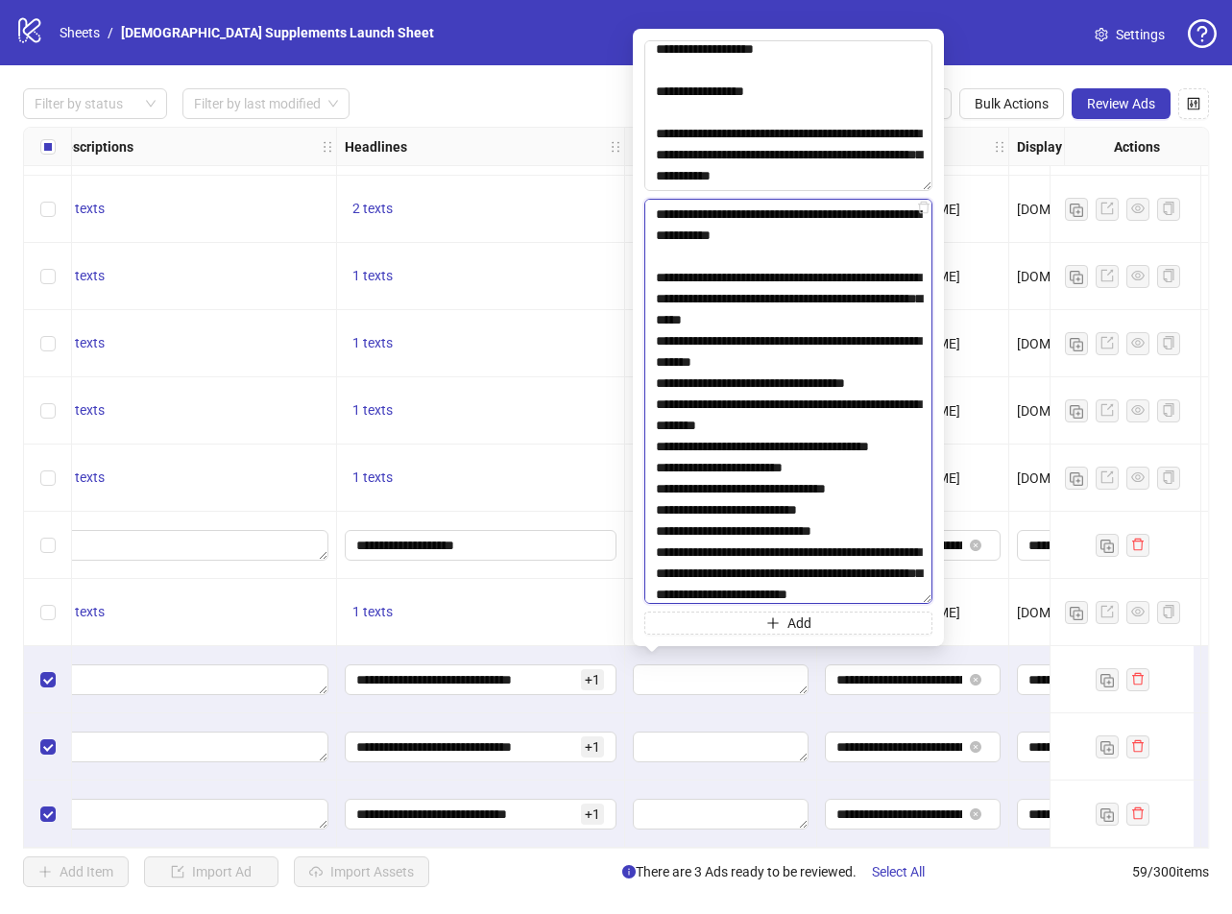
click at [866, 300] on textarea at bounding box center [788, 401] width 288 height 405
click at [868, 320] on textarea at bounding box center [788, 401] width 288 height 405
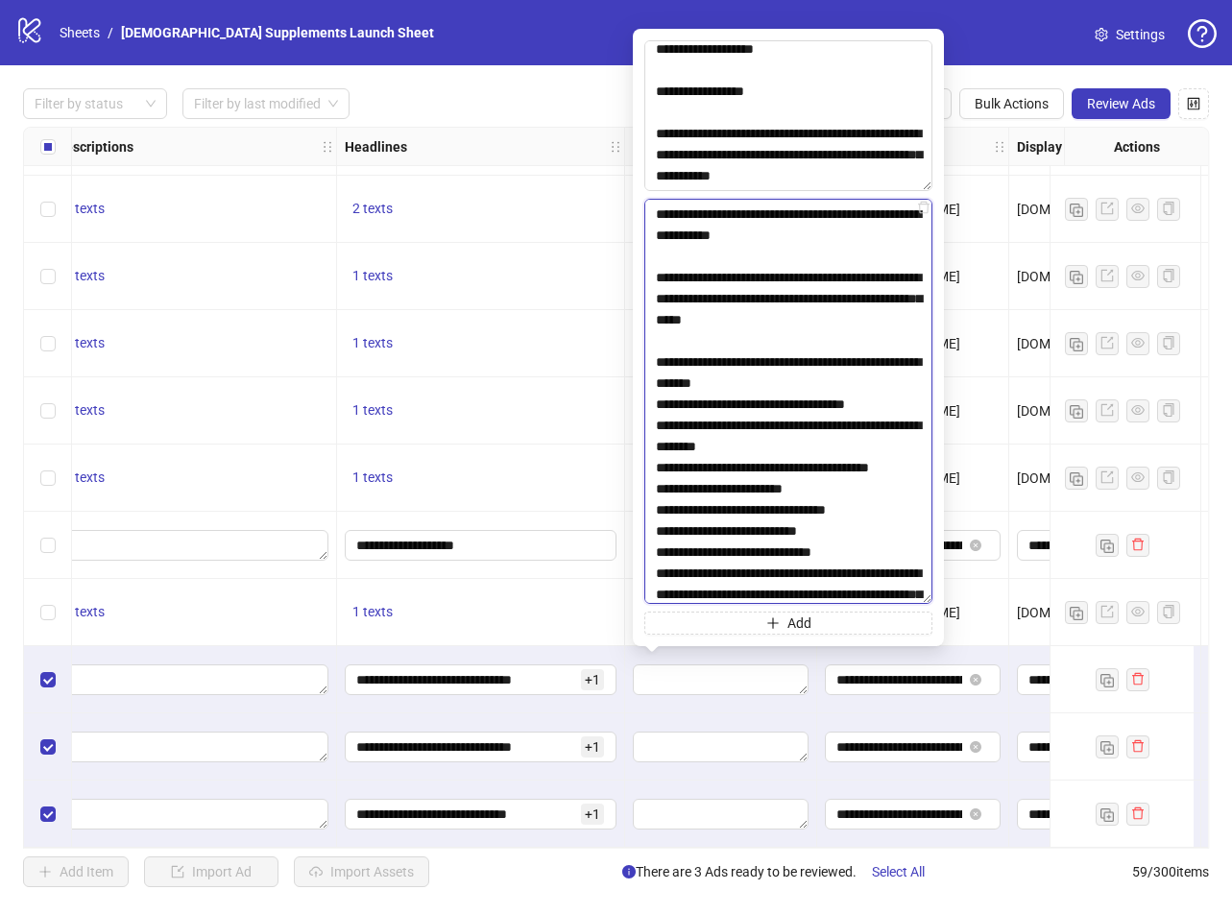
click at [831, 389] on textarea at bounding box center [788, 401] width 288 height 405
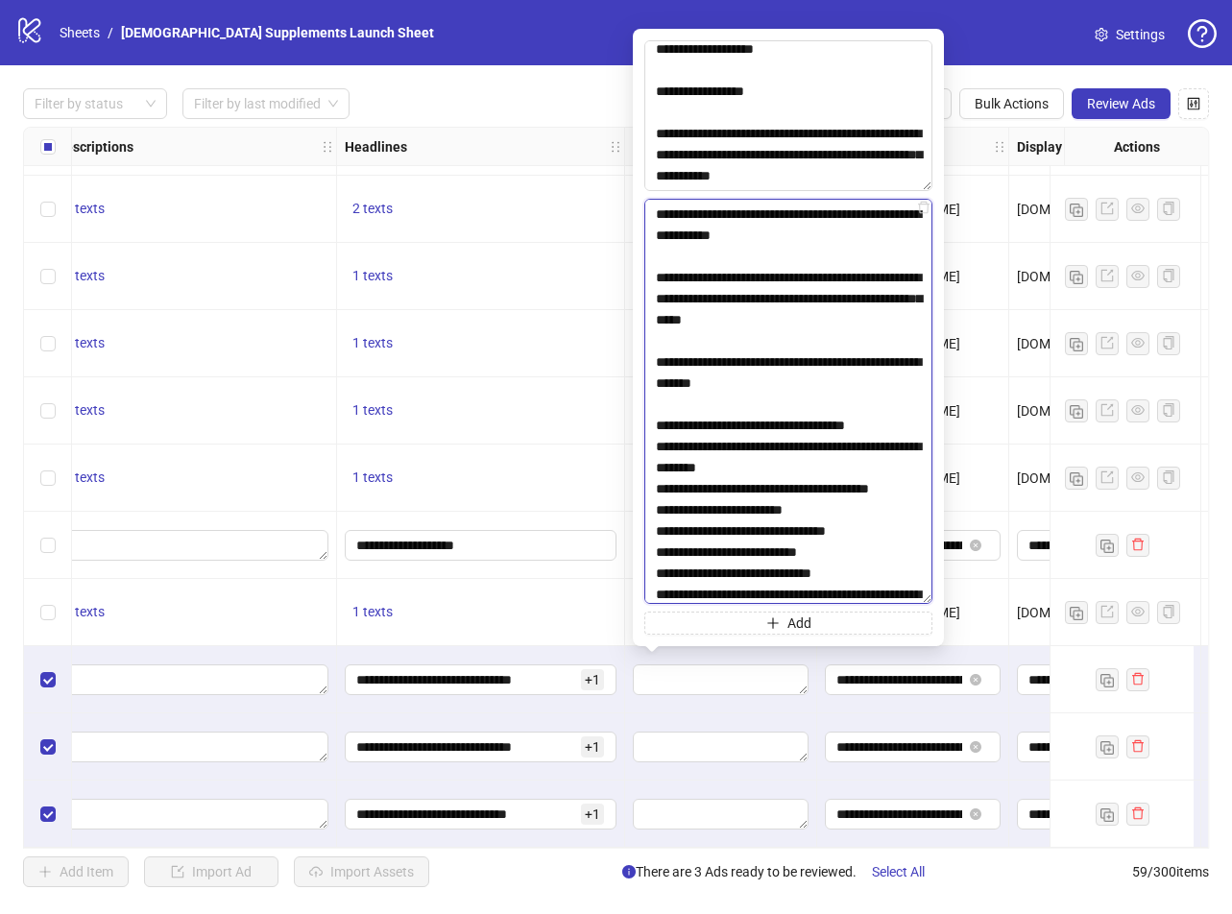
click at [890, 422] on textarea at bounding box center [788, 401] width 288 height 405
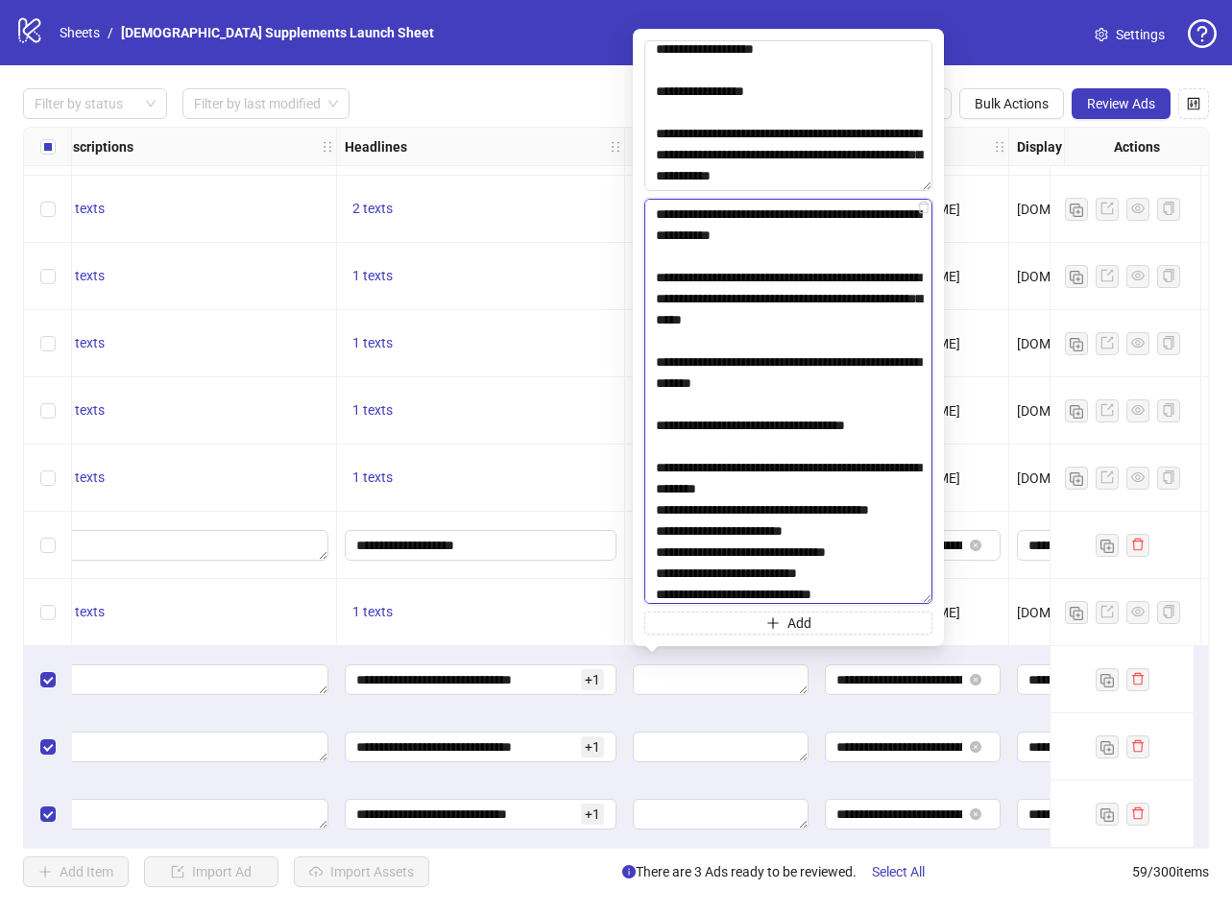
click at [853, 490] on textarea at bounding box center [788, 401] width 288 height 405
click at [788, 545] on textarea at bounding box center [788, 401] width 288 height 405
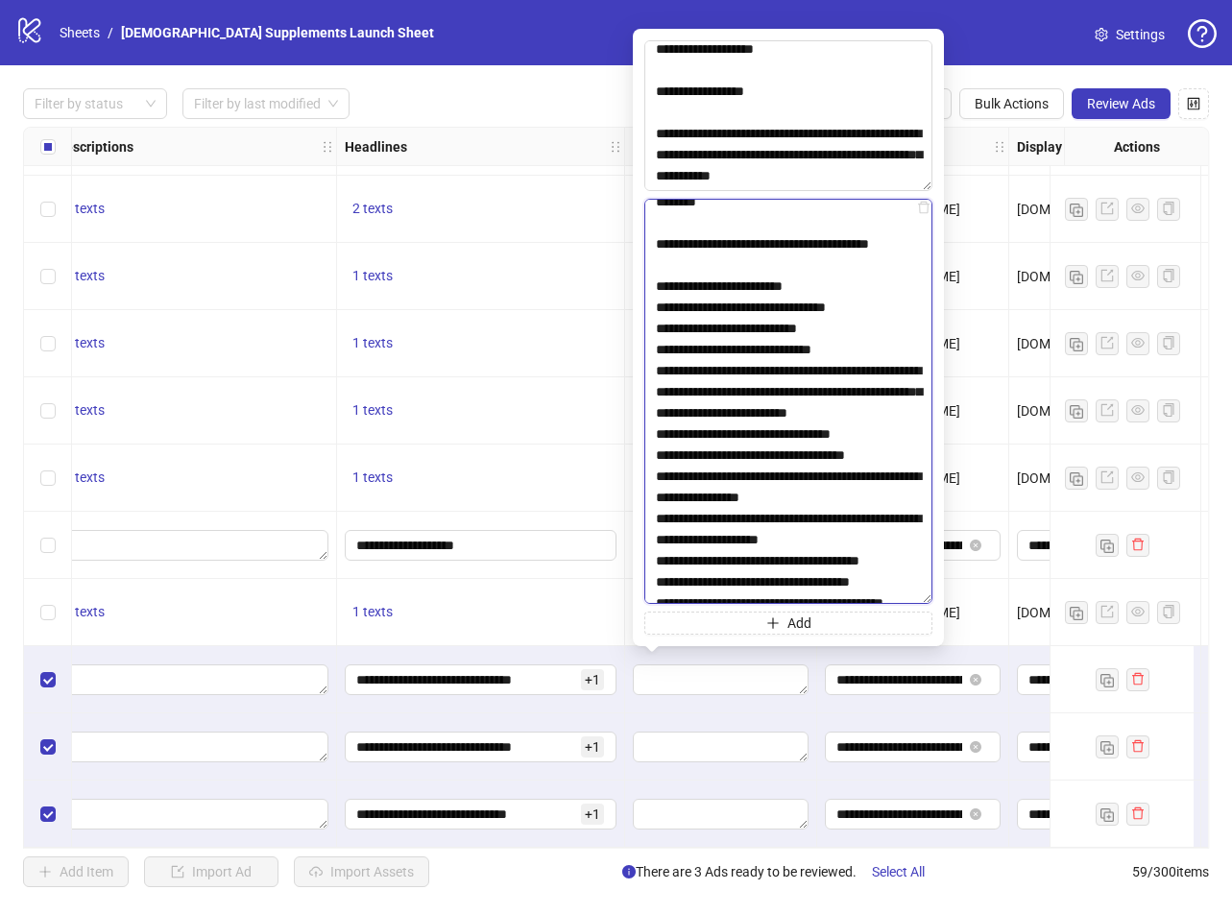
scroll to position [288, 0]
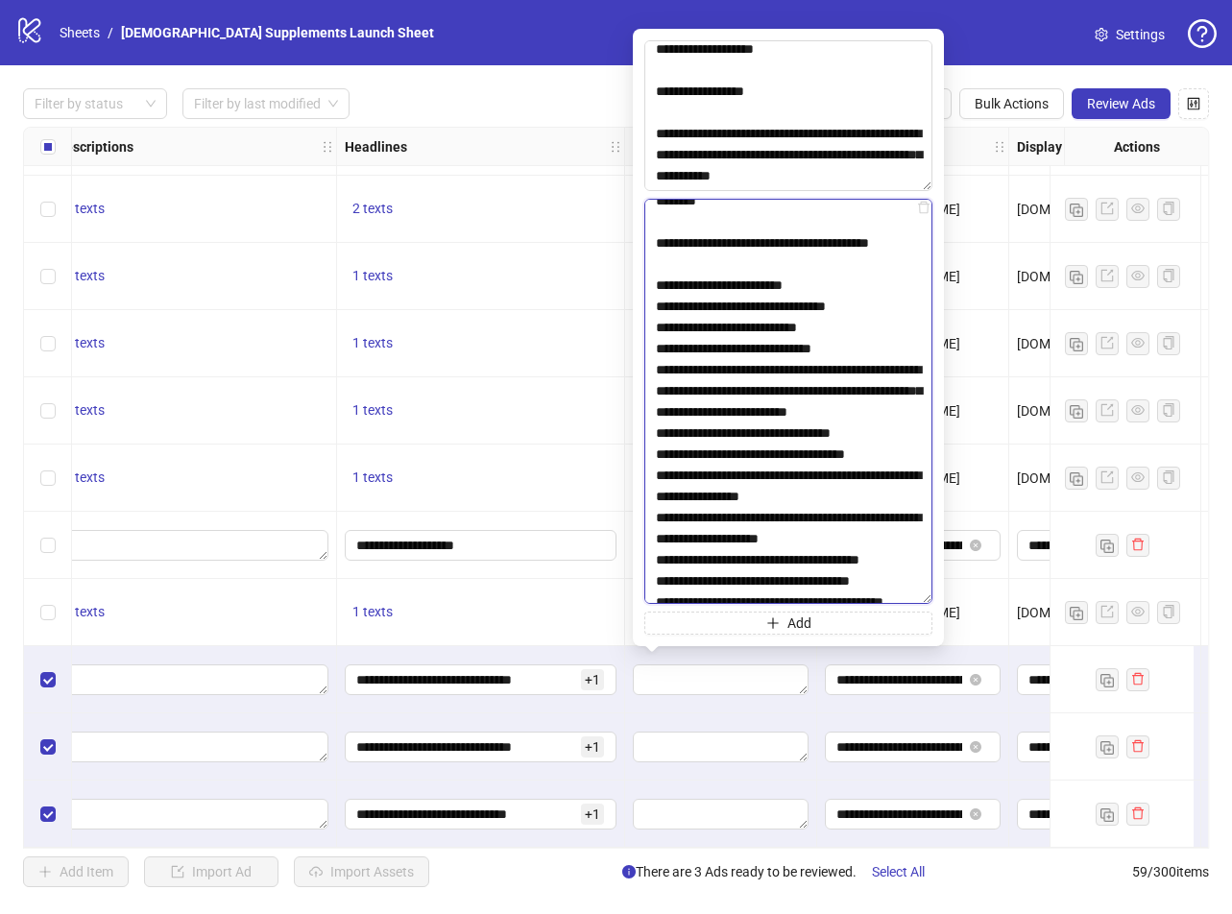
click at [833, 302] on textarea at bounding box center [788, 401] width 288 height 405
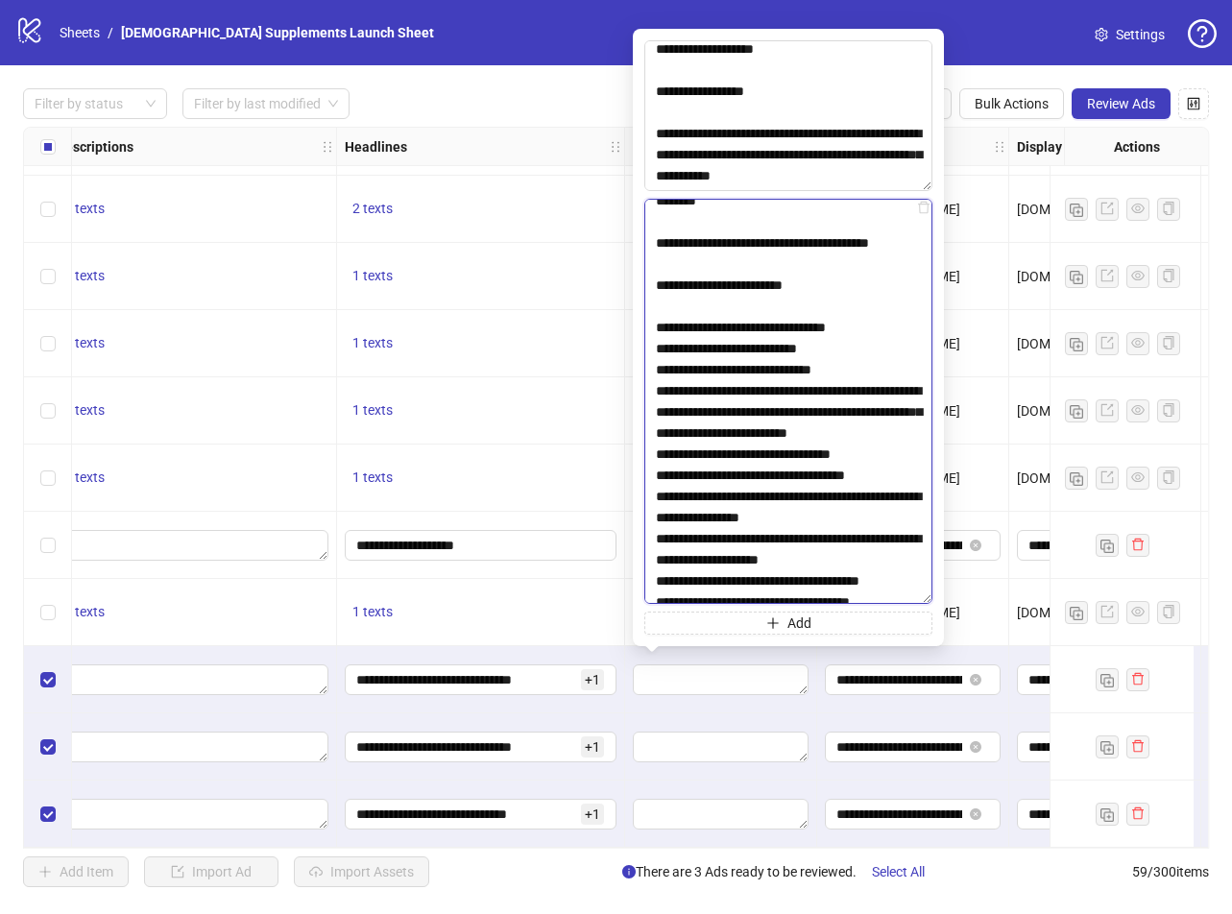
click at [879, 350] on textarea at bounding box center [788, 401] width 288 height 405
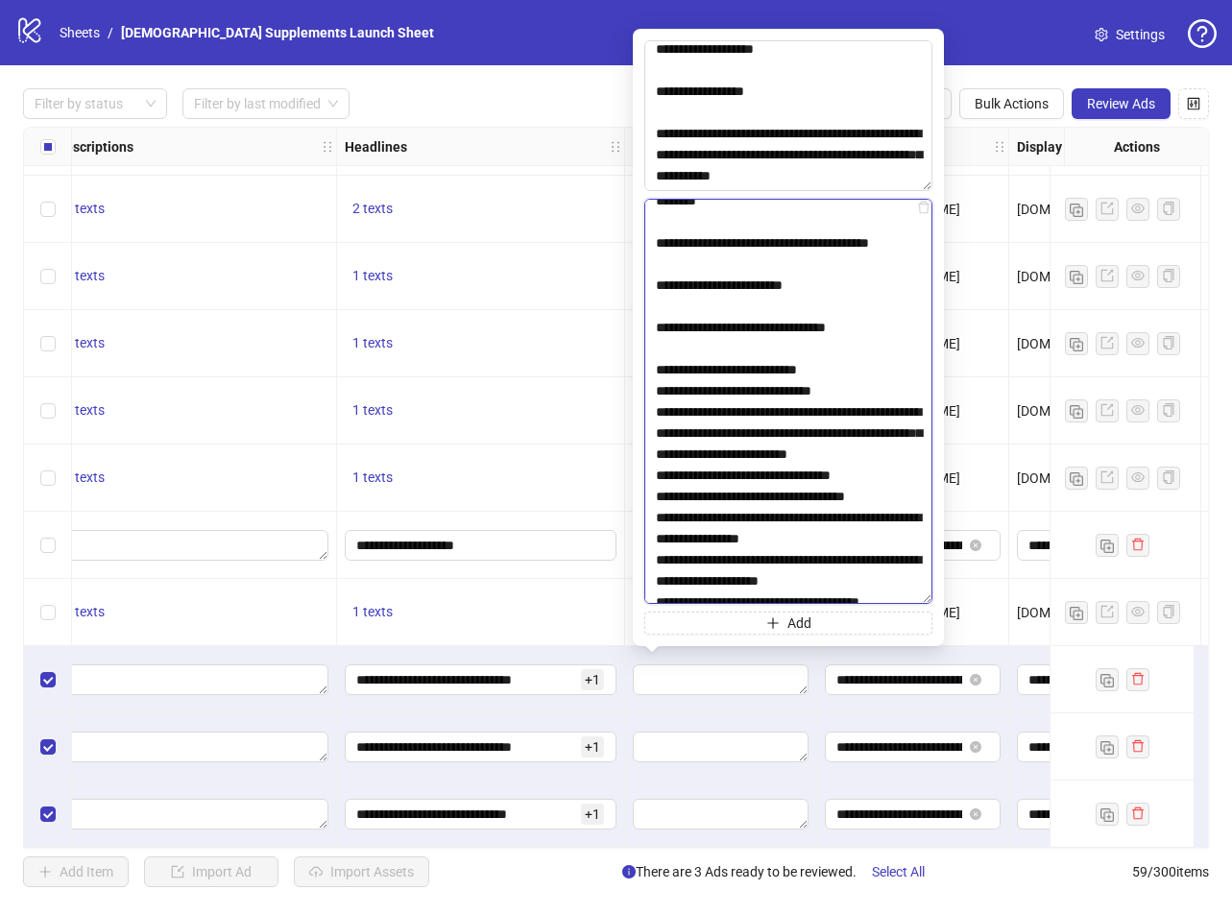
click at [853, 389] on textarea at bounding box center [788, 401] width 288 height 405
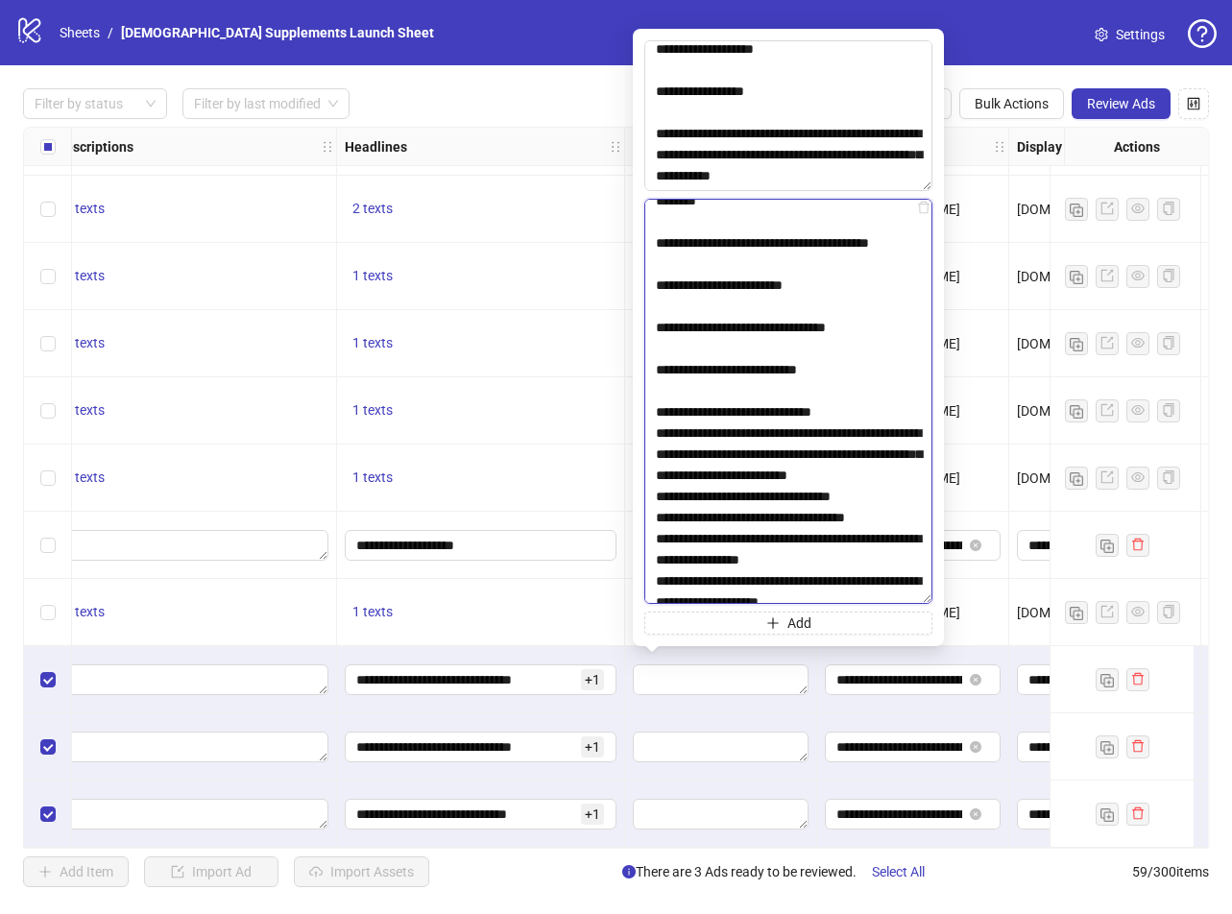
click at [856, 433] on textarea at bounding box center [788, 401] width 288 height 405
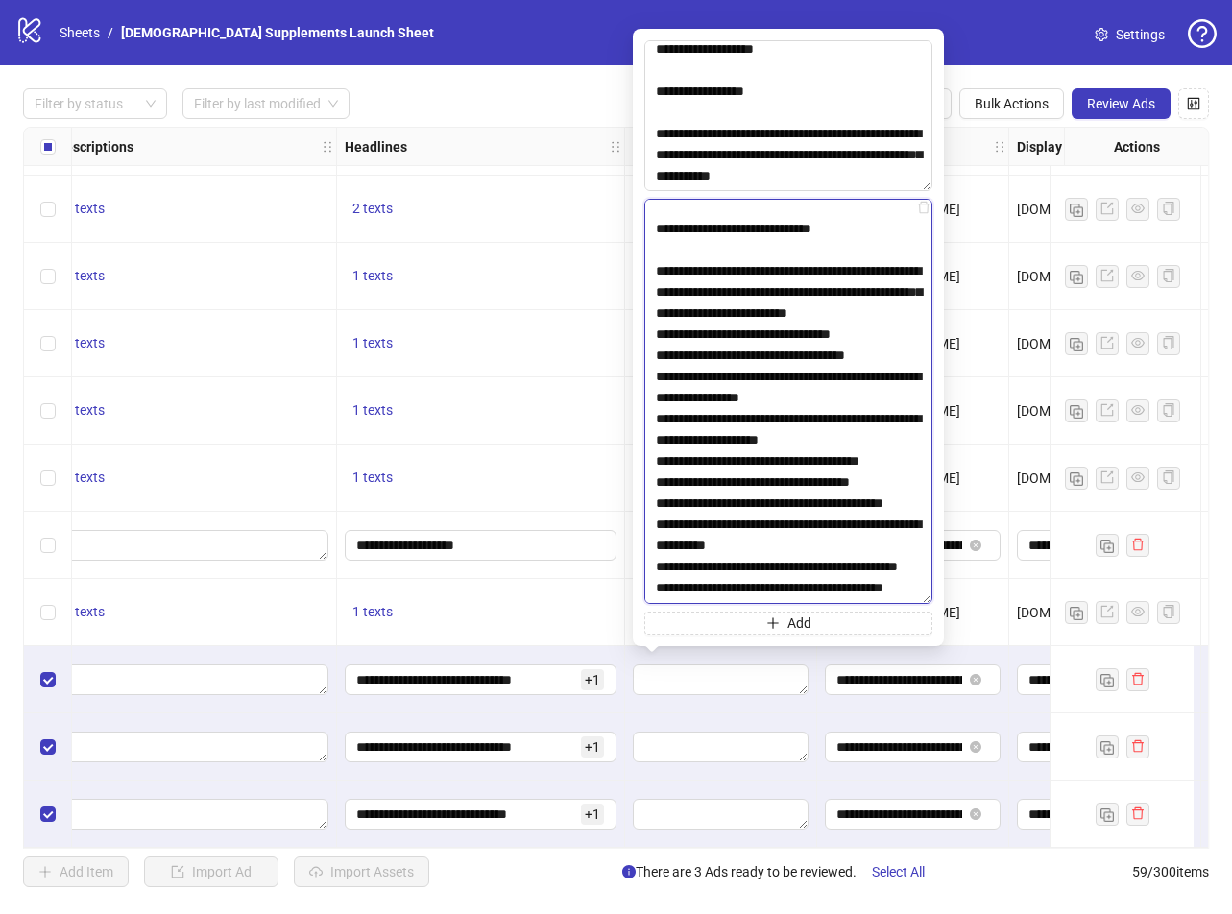
scroll to position [480, 0]
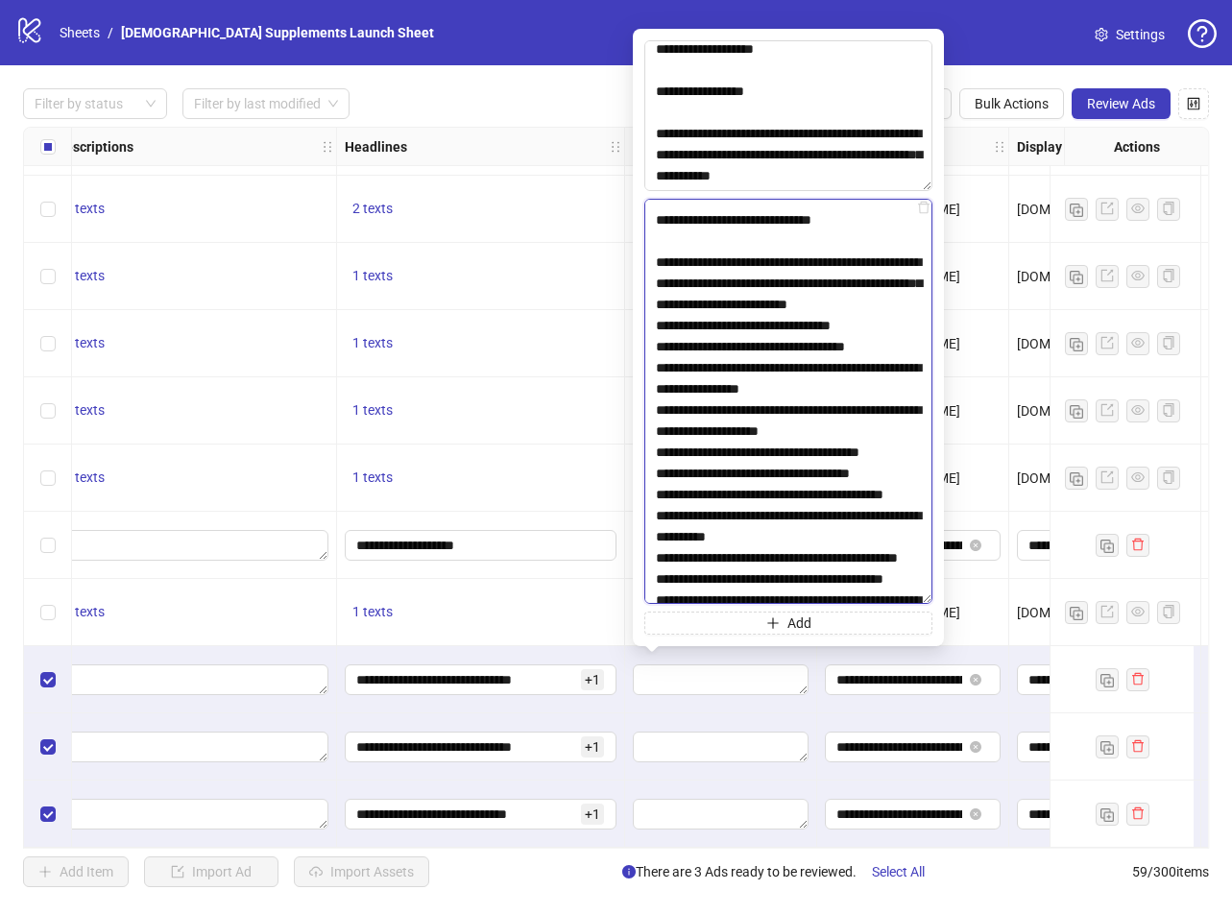
click at [773, 298] on textarea at bounding box center [788, 401] width 288 height 405
click at [791, 341] on textarea at bounding box center [788, 401] width 288 height 405
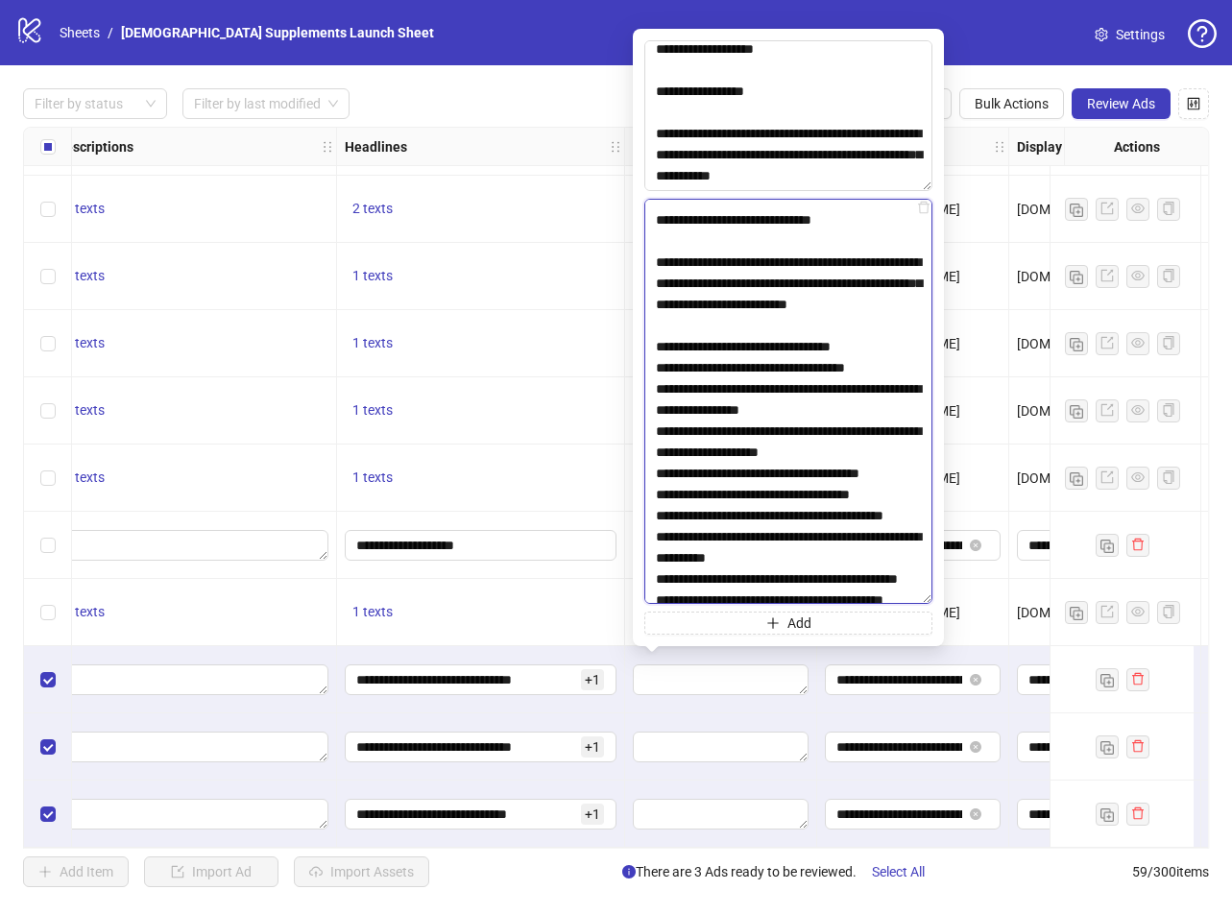
click at [655, 407] on textarea at bounding box center [788, 401] width 288 height 405
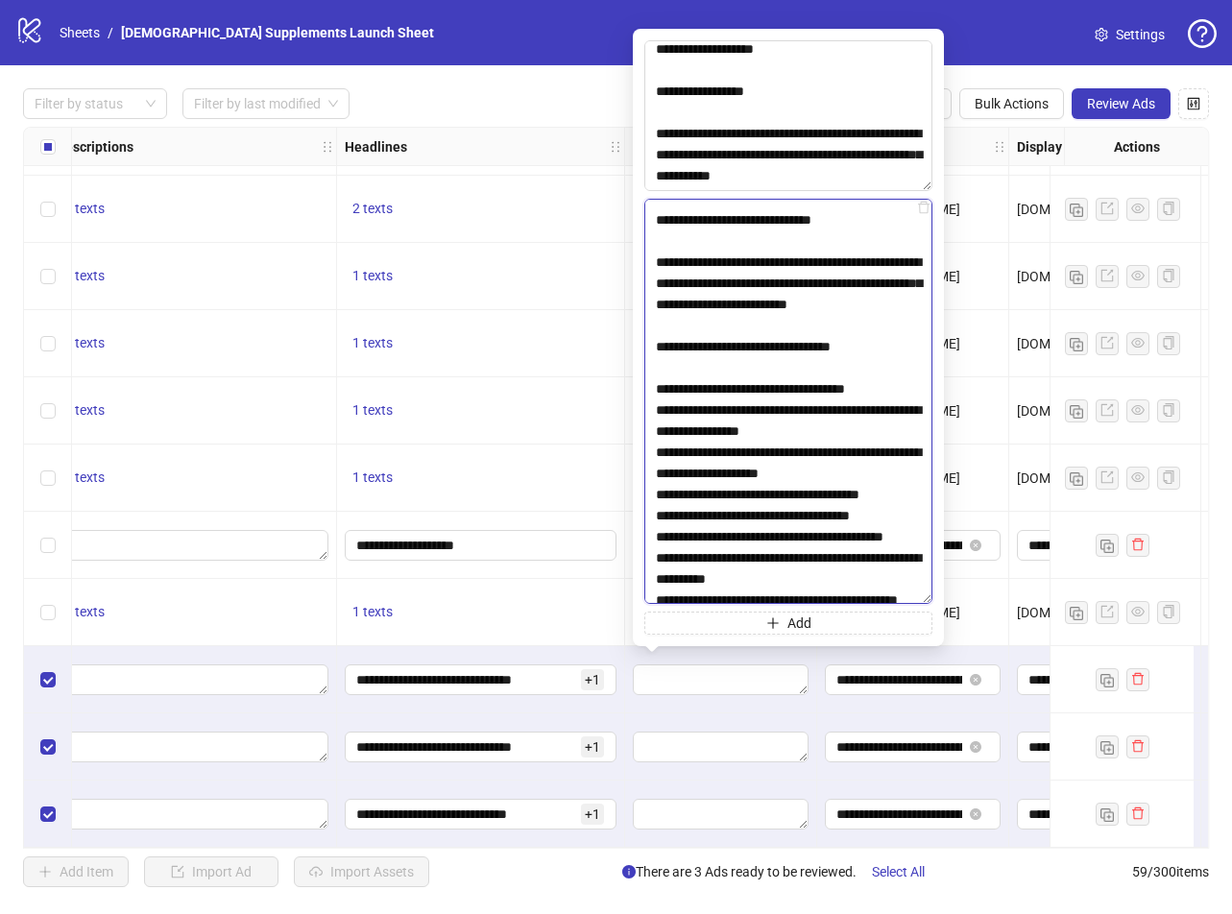
click at [654, 492] on textarea at bounding box center [788, 401] width 288 height 405
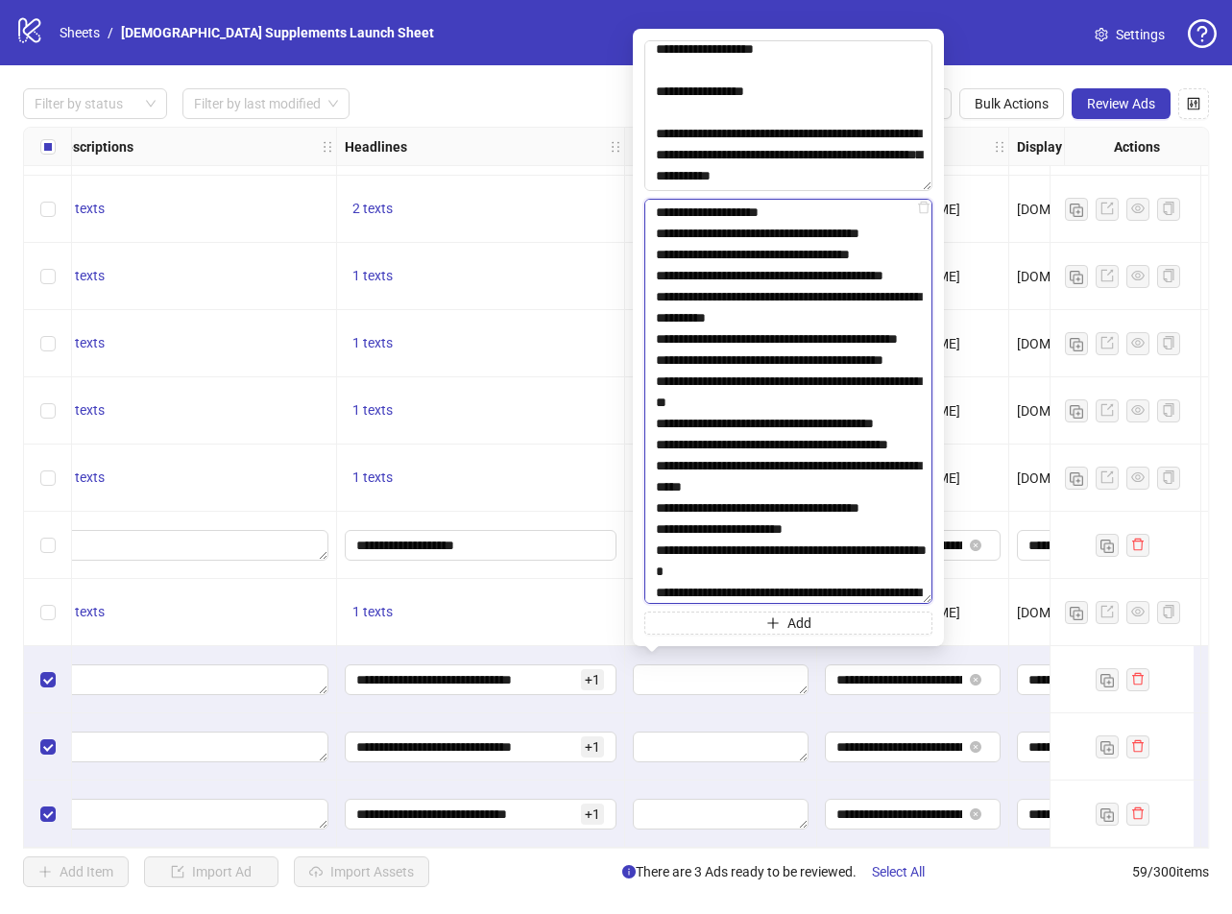
scroll to position [768, 0]
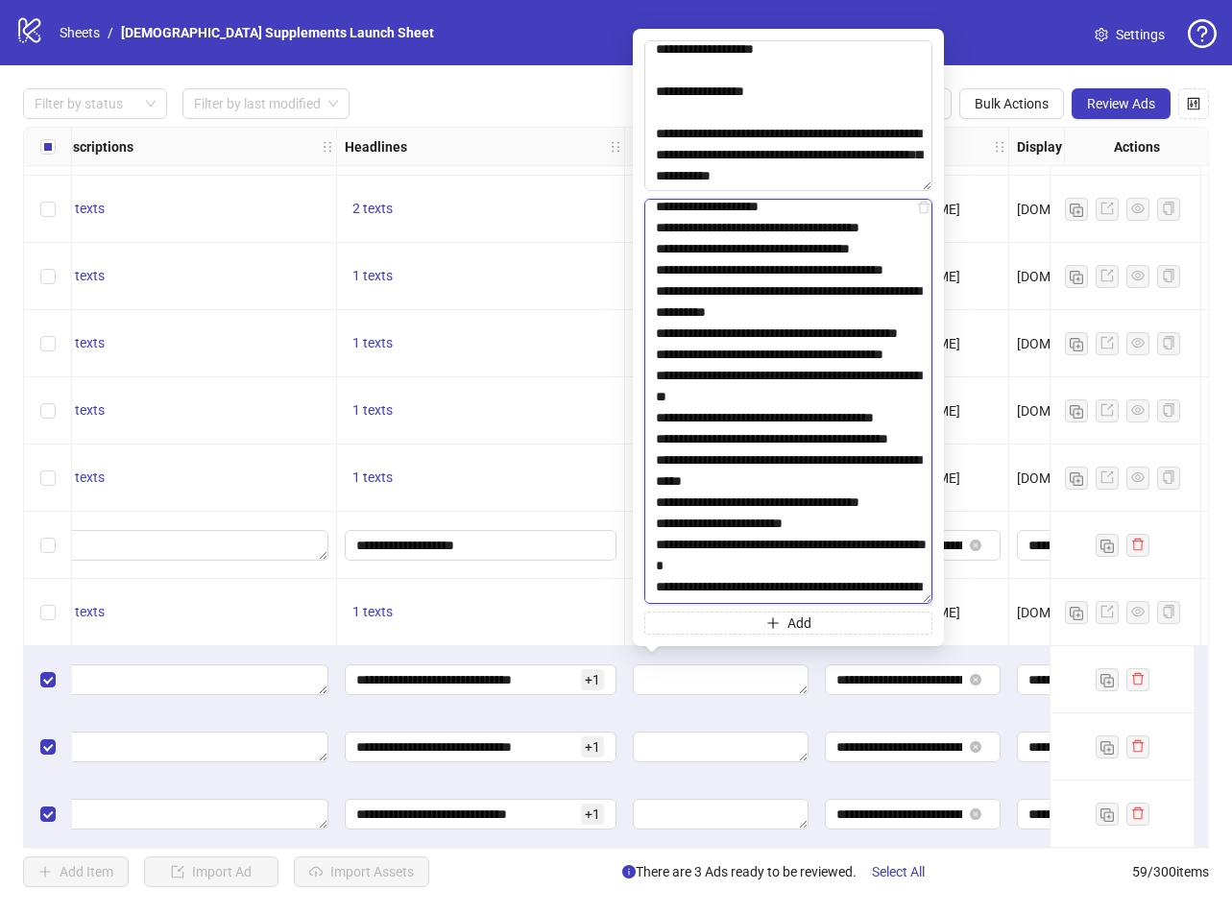
click at [654, 288] on textarea at bounding box center [788, 401] width 288 height 405
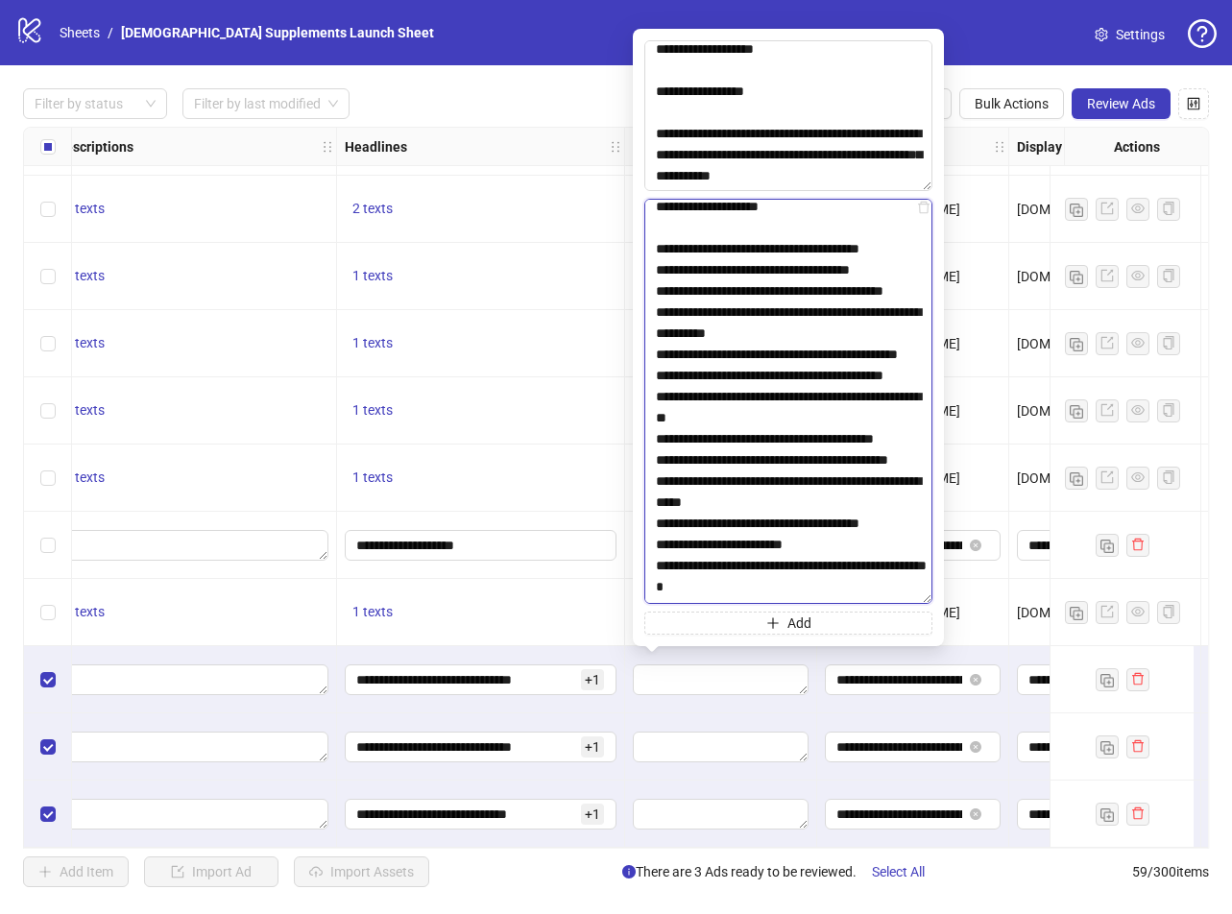
click at [654, 360] on textarea at bounding box center [788, 401] width 288 height 405
click at [893, 315] on textarea at bounding box center [788, 401] width 288 height 405
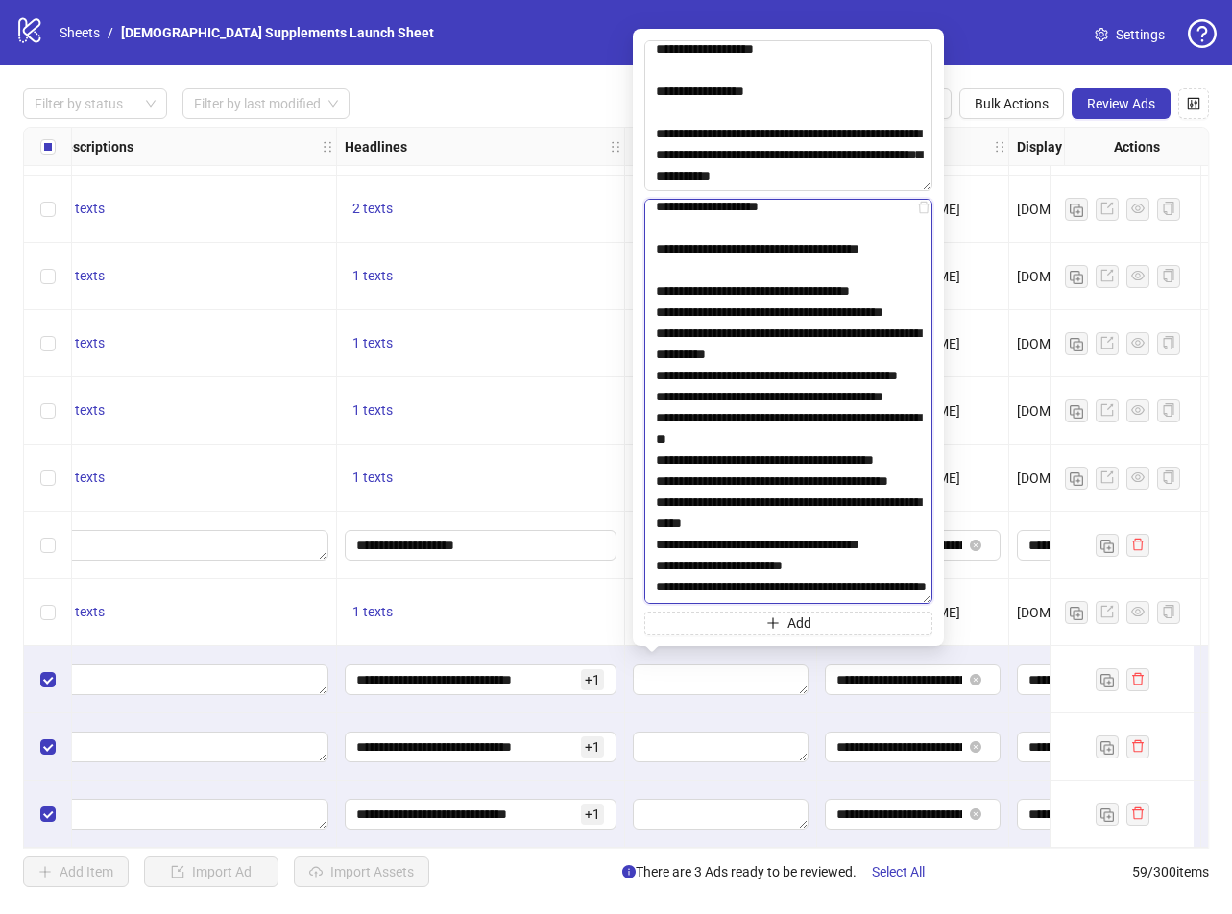
click at [883, 352] on textarea at bounding box center [788, 401] width 288 height 405
click at [885, 354] on textarea at bounding box center [788, 401] width 288 height 405
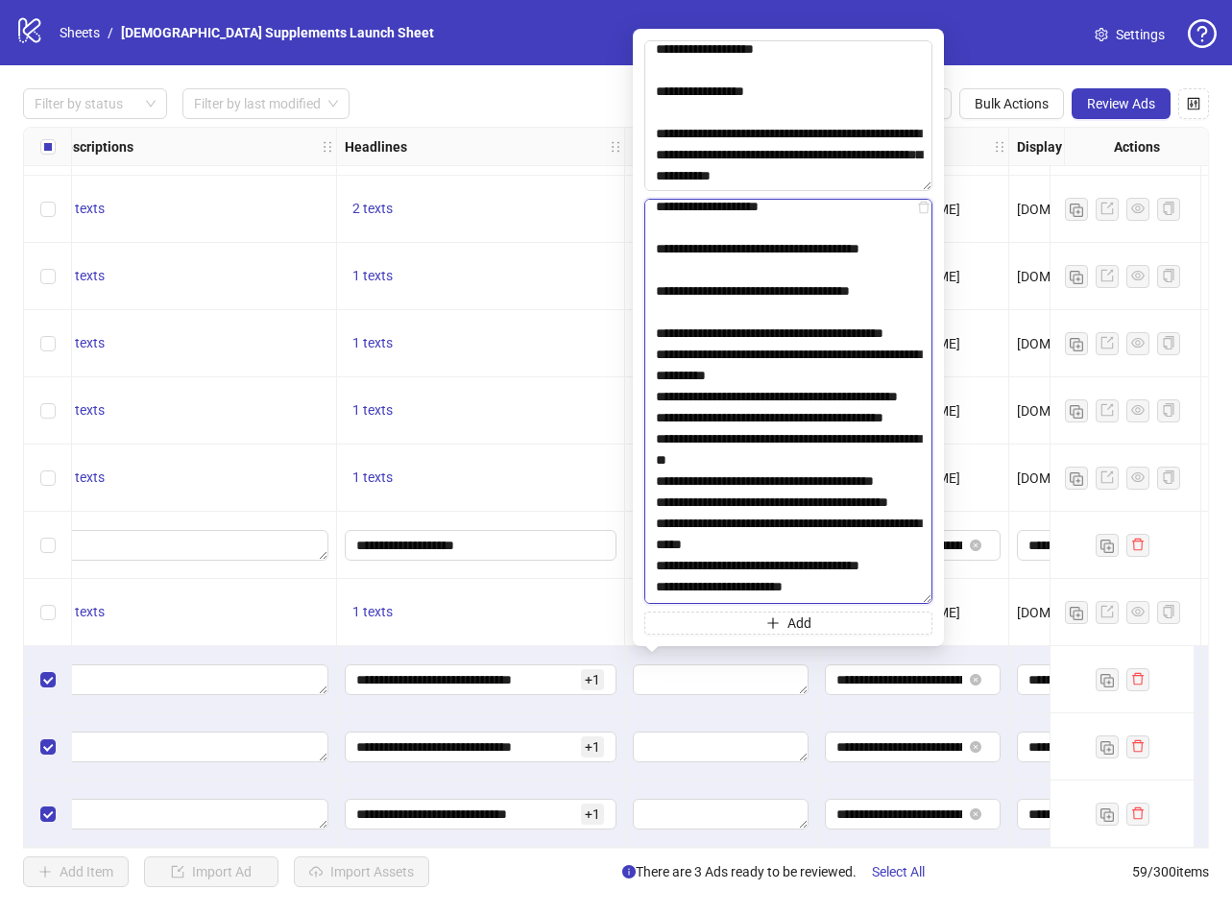
click at [801, 420] on textarea at bounding box center [788, 401] width 288 height 405
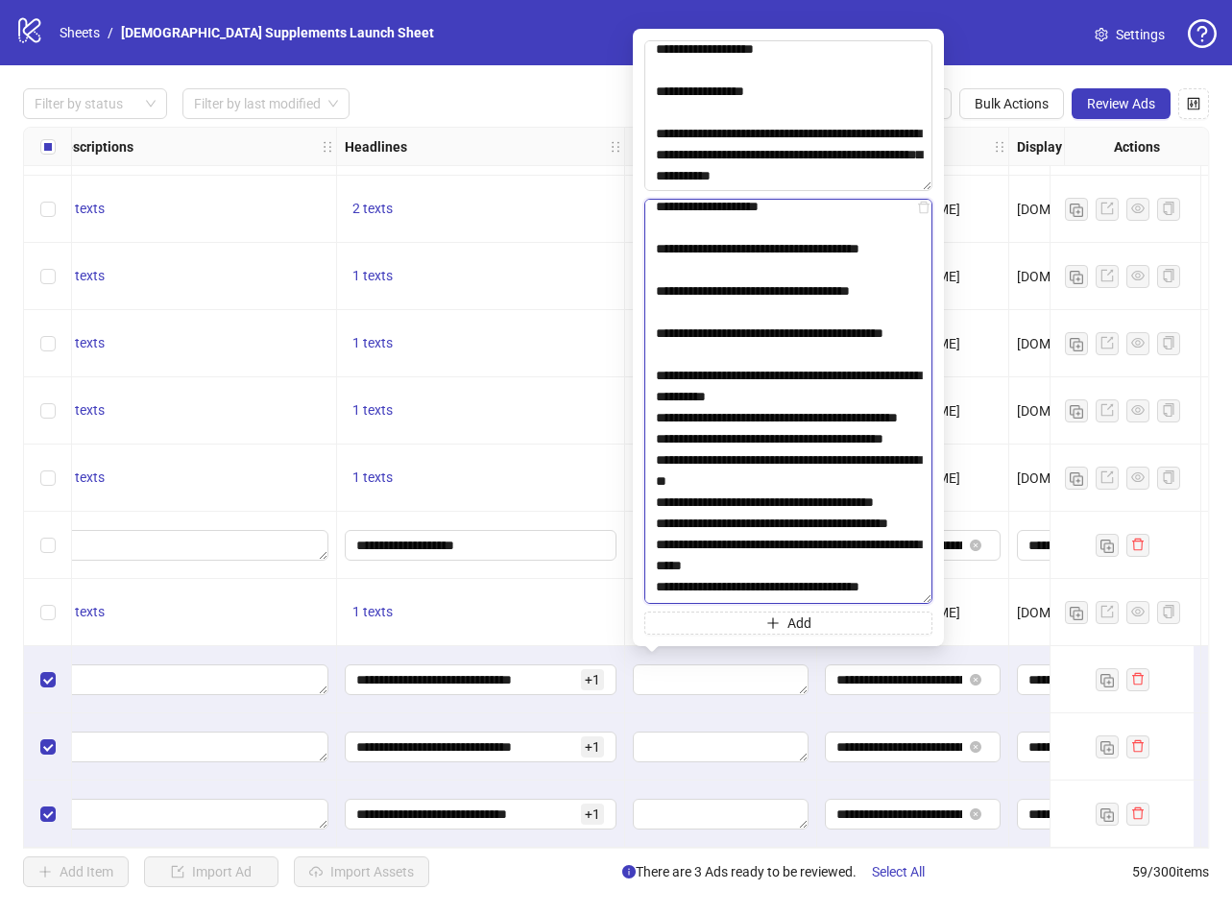
click at [805, 478] on textarea at bounding box center [788, 401] width 288 height 405
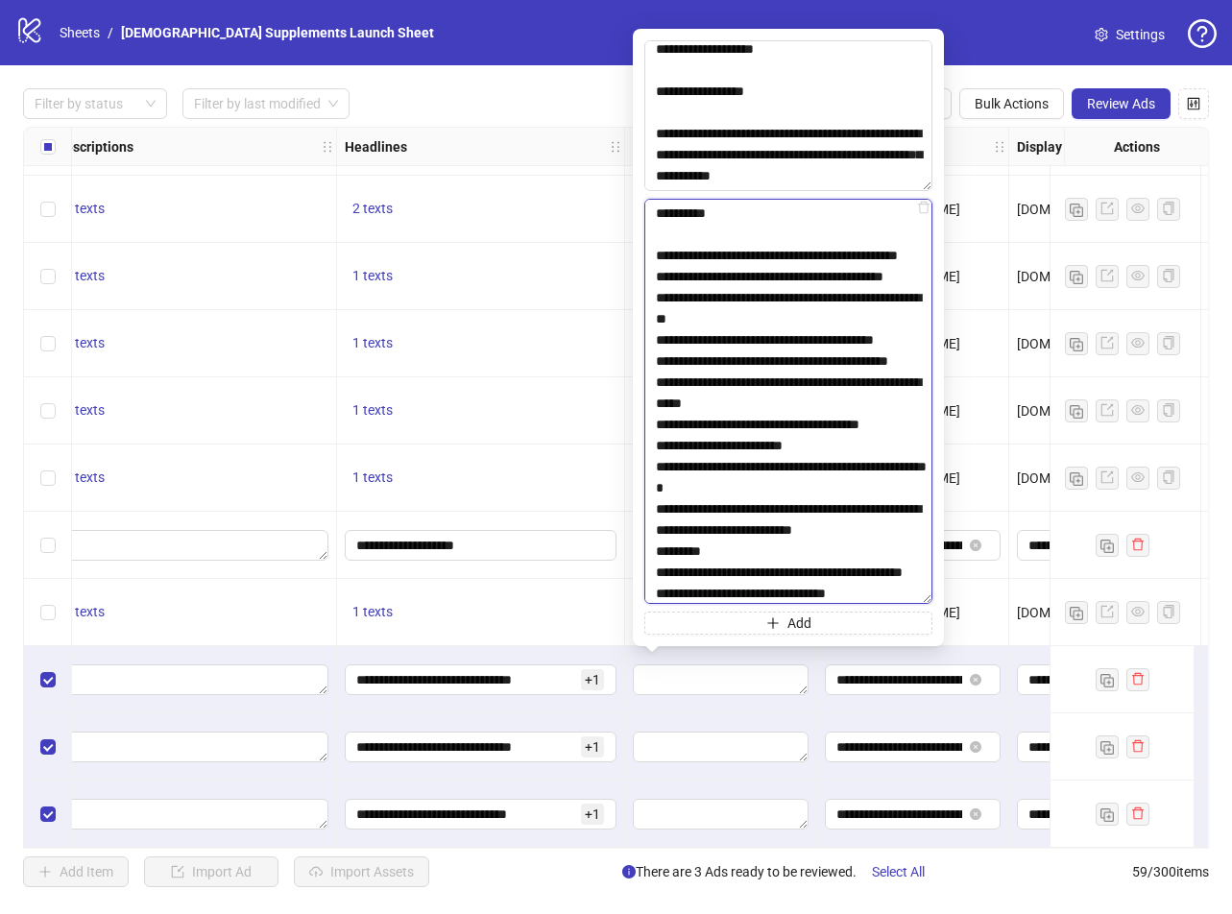
scroll to position [960, 0]
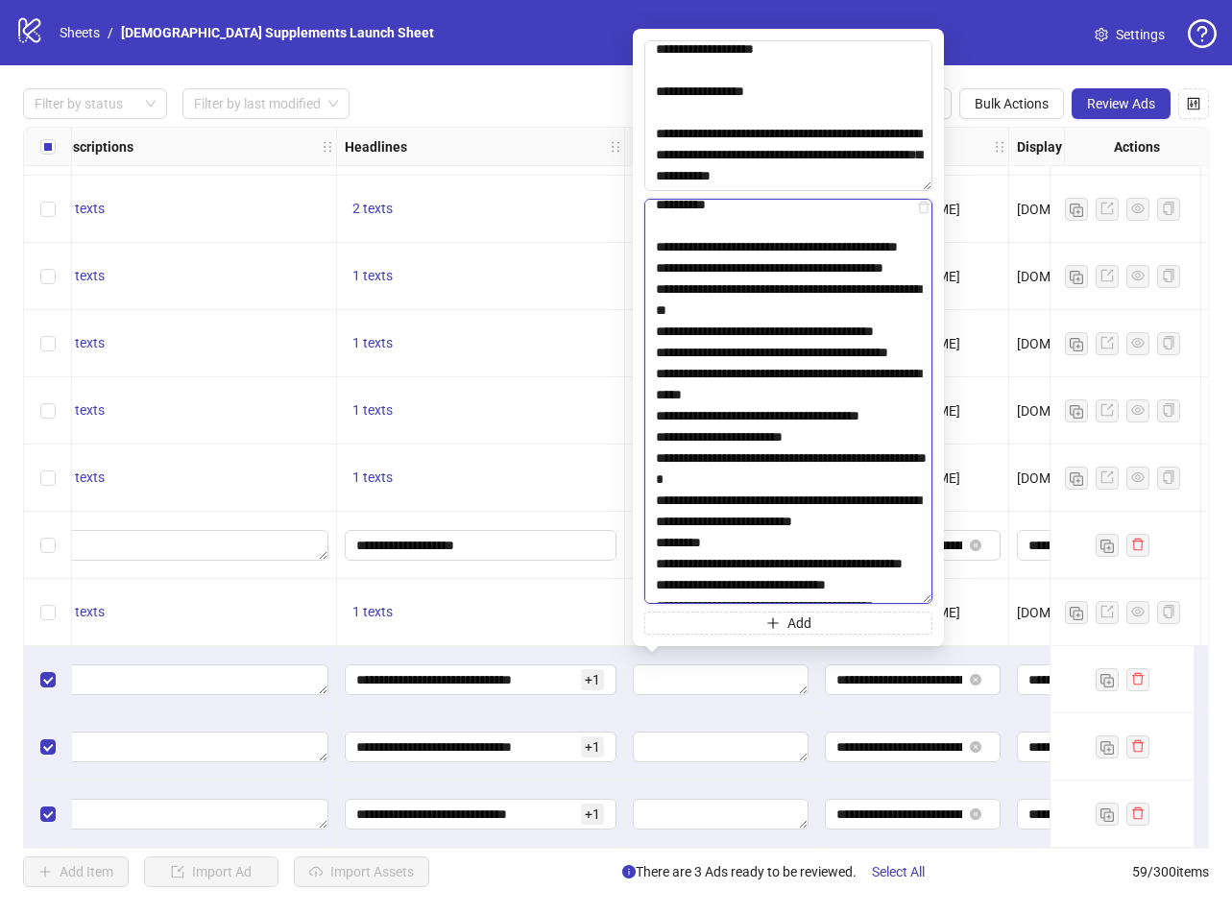
click at [736, 358] on textarea at bounding box center [788, 401] width 288 height 405
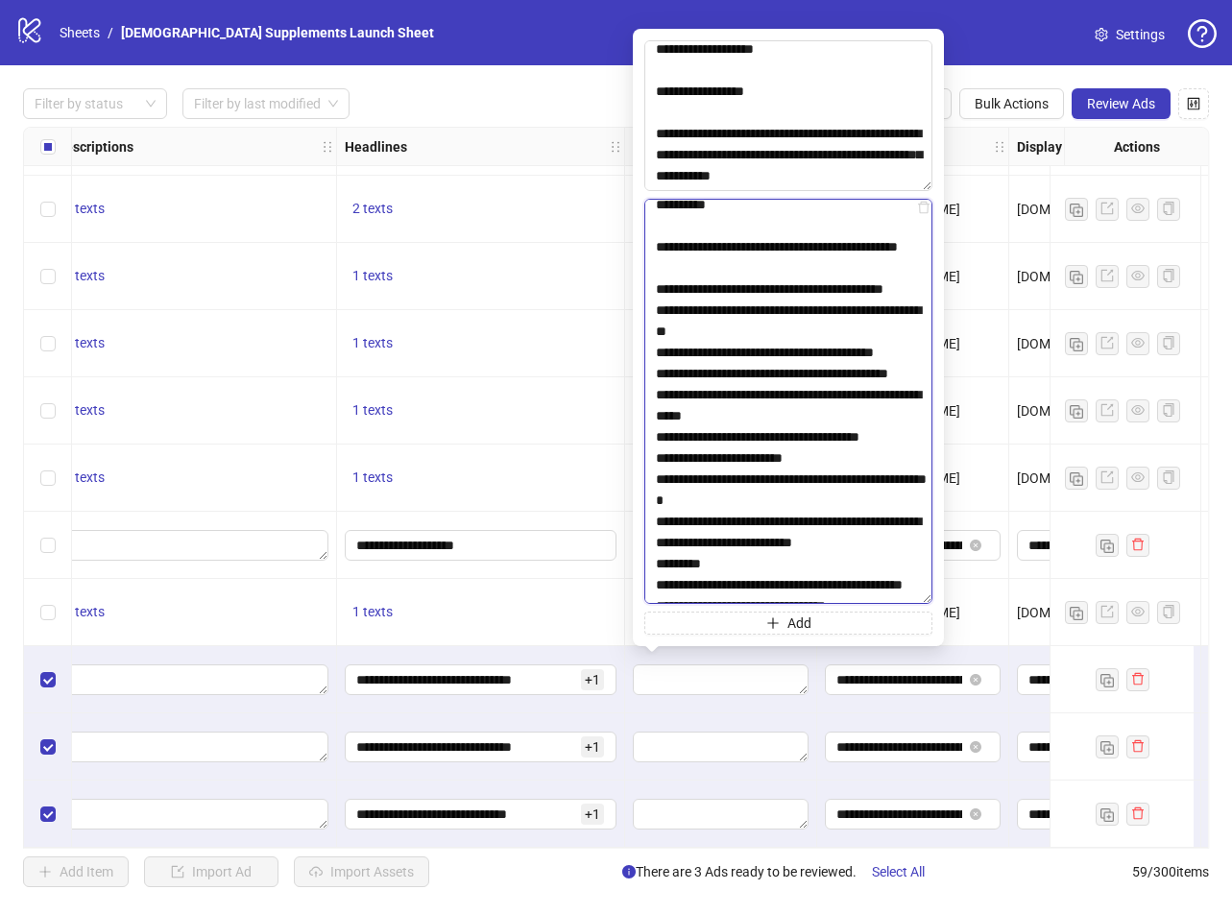
click at [777, 411] on textarea at bounding box center [788, 401] width 288 height 405
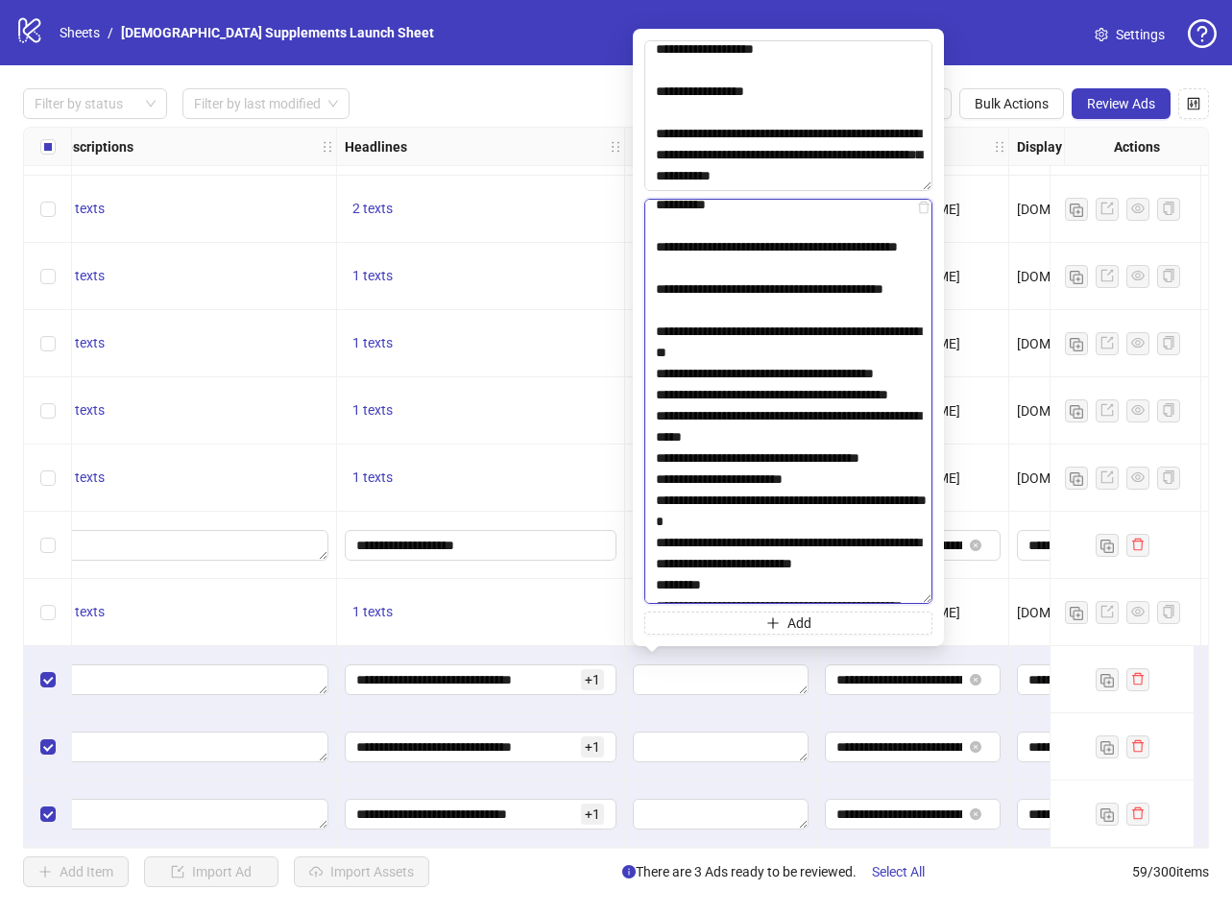
click at [785, 476] on textarea at bounding box center [788, 401] width 288 height 405
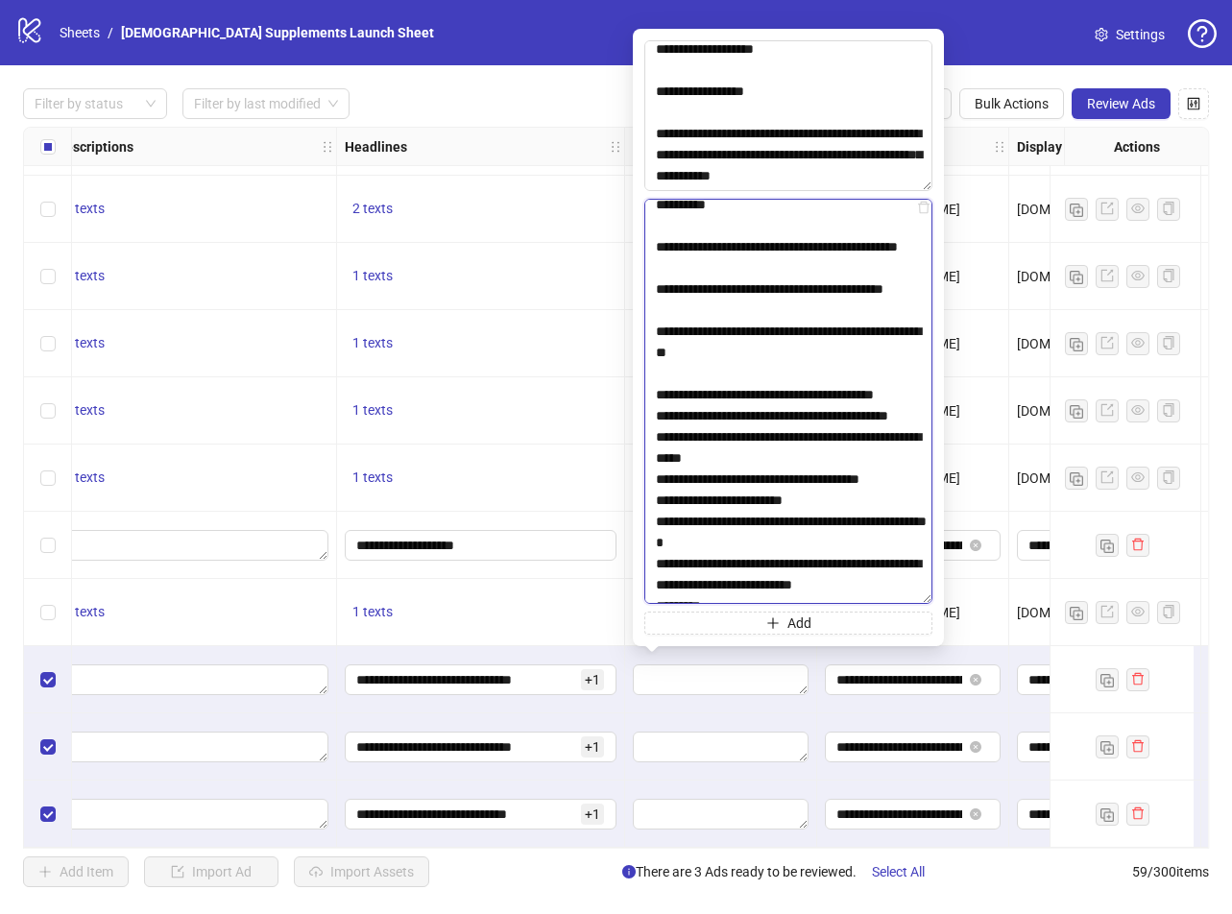
click at [766, 543] on textarea at bounding box center [788, 401] width 288 height 405
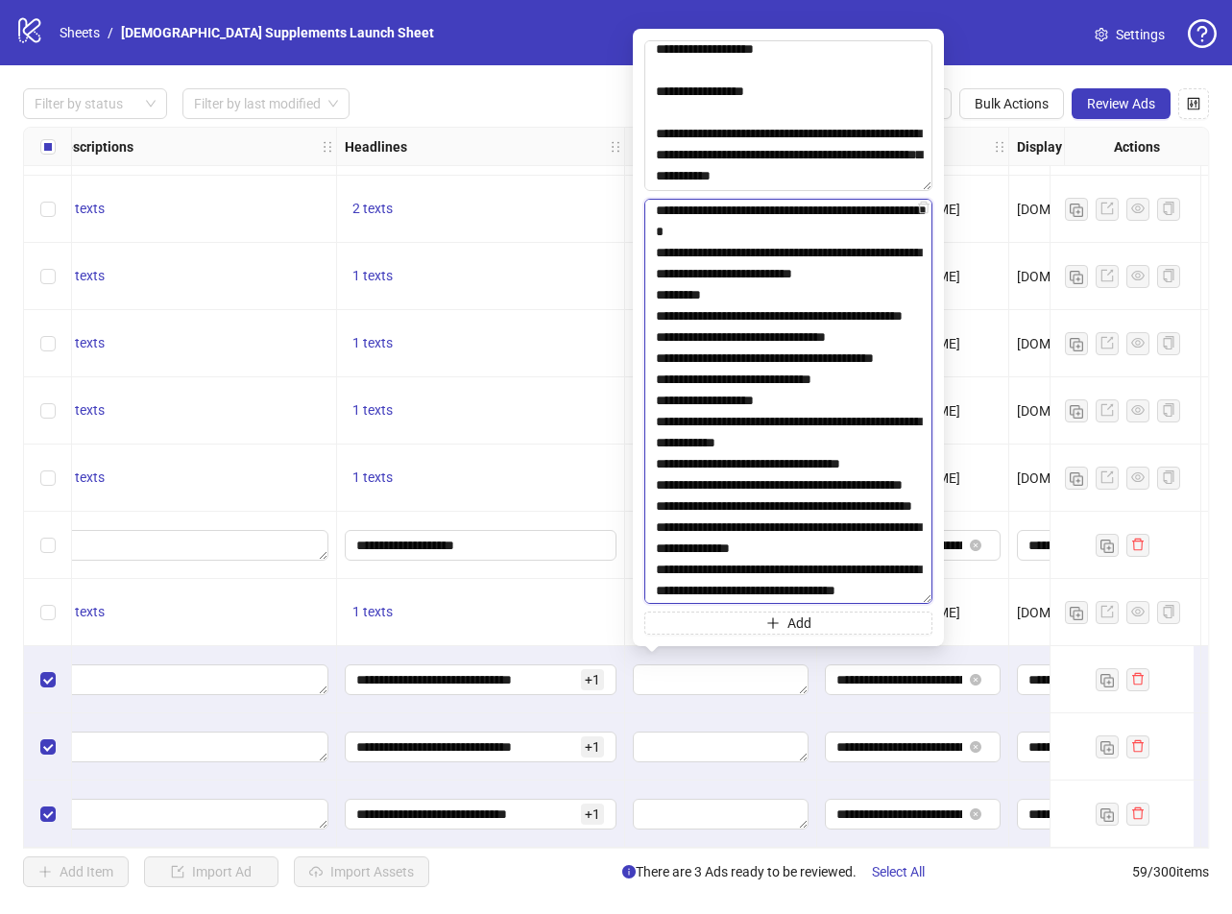
scroll to position [1249, 0]
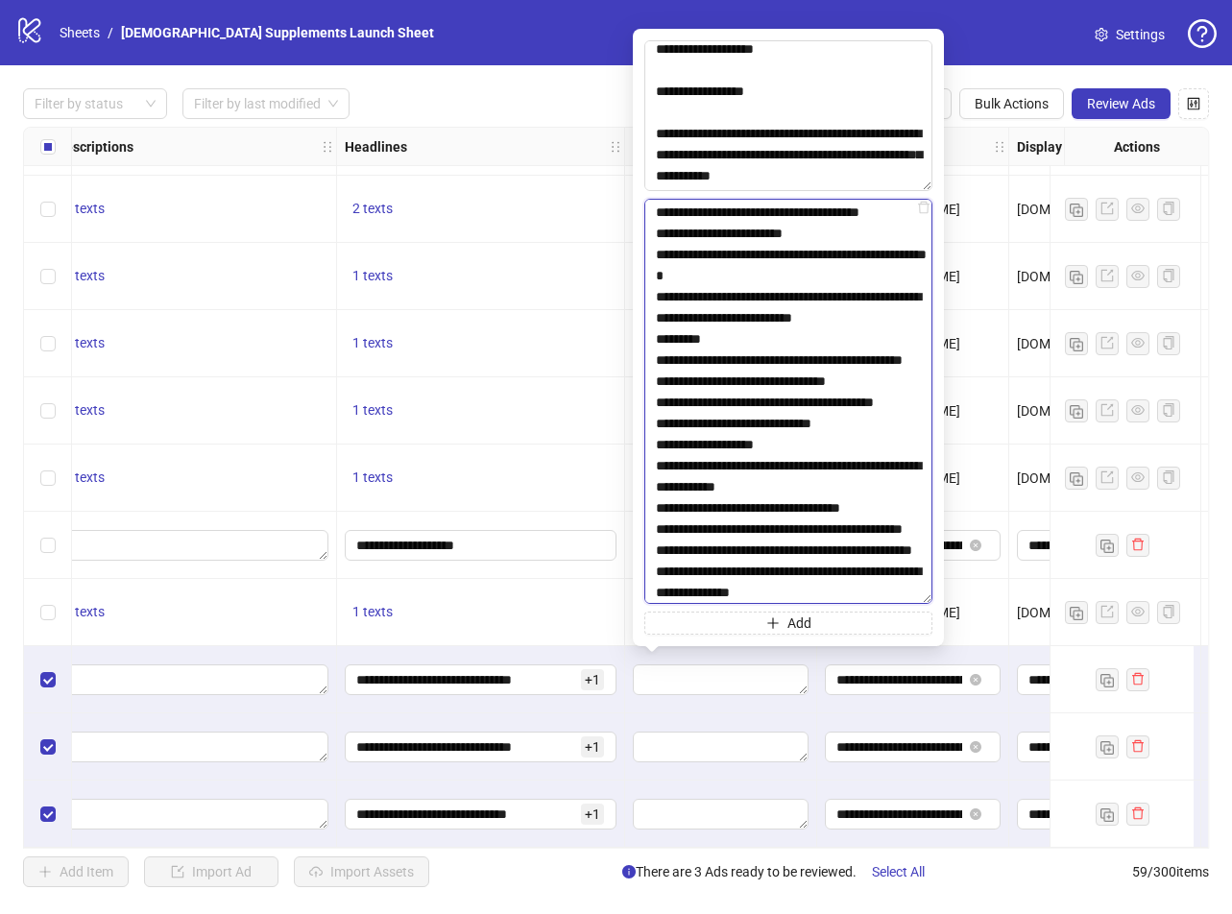
click at [728, 318] on textarea at bounding box center [788, 401] width 288 height 405
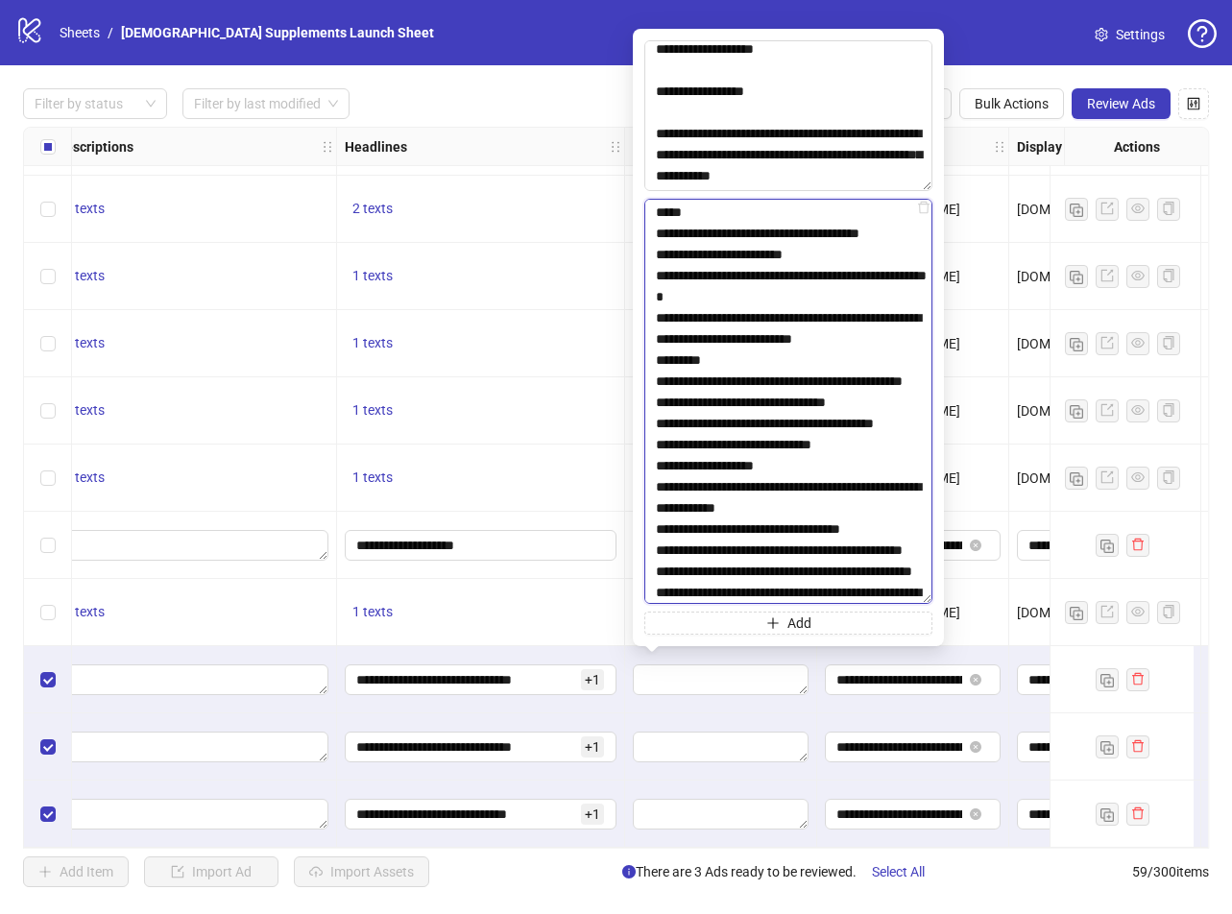
click at [779, 377] on textarea at bounding box center [788, 401] width 288 height 405
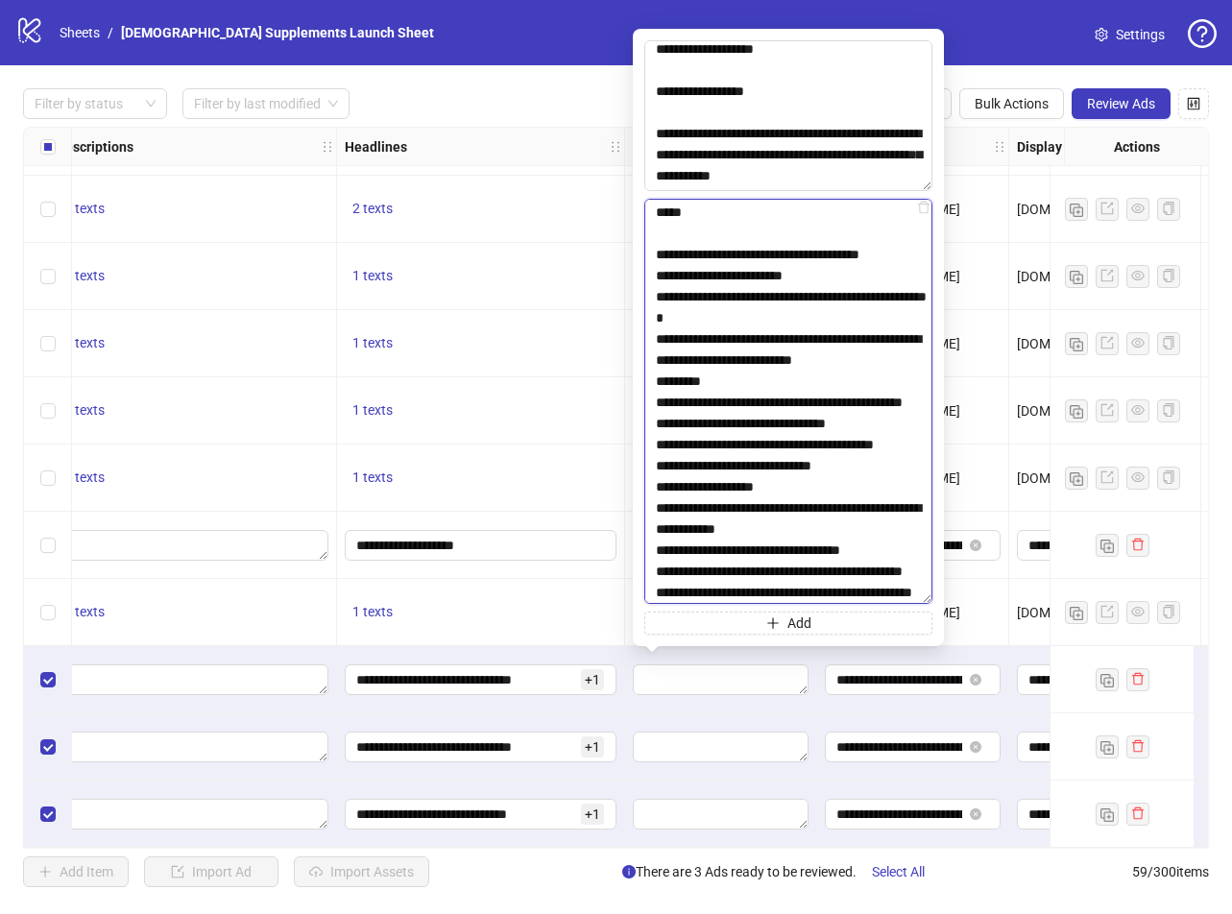
click at [760, 446] on textarea at bounding box center [788, 401] width 288 height 405
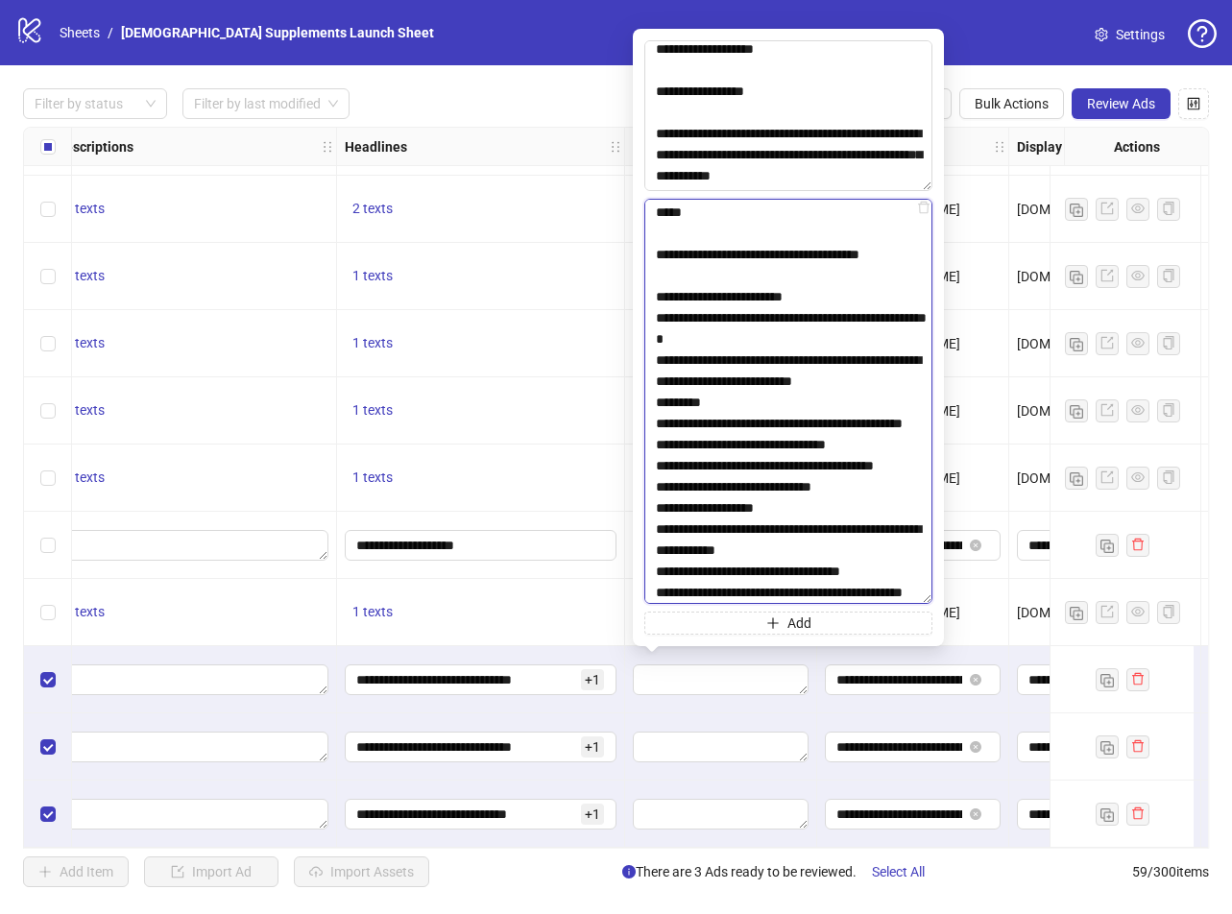
click at [838, 485] on textarea at bounding box center [788, 401] width 288 height 405
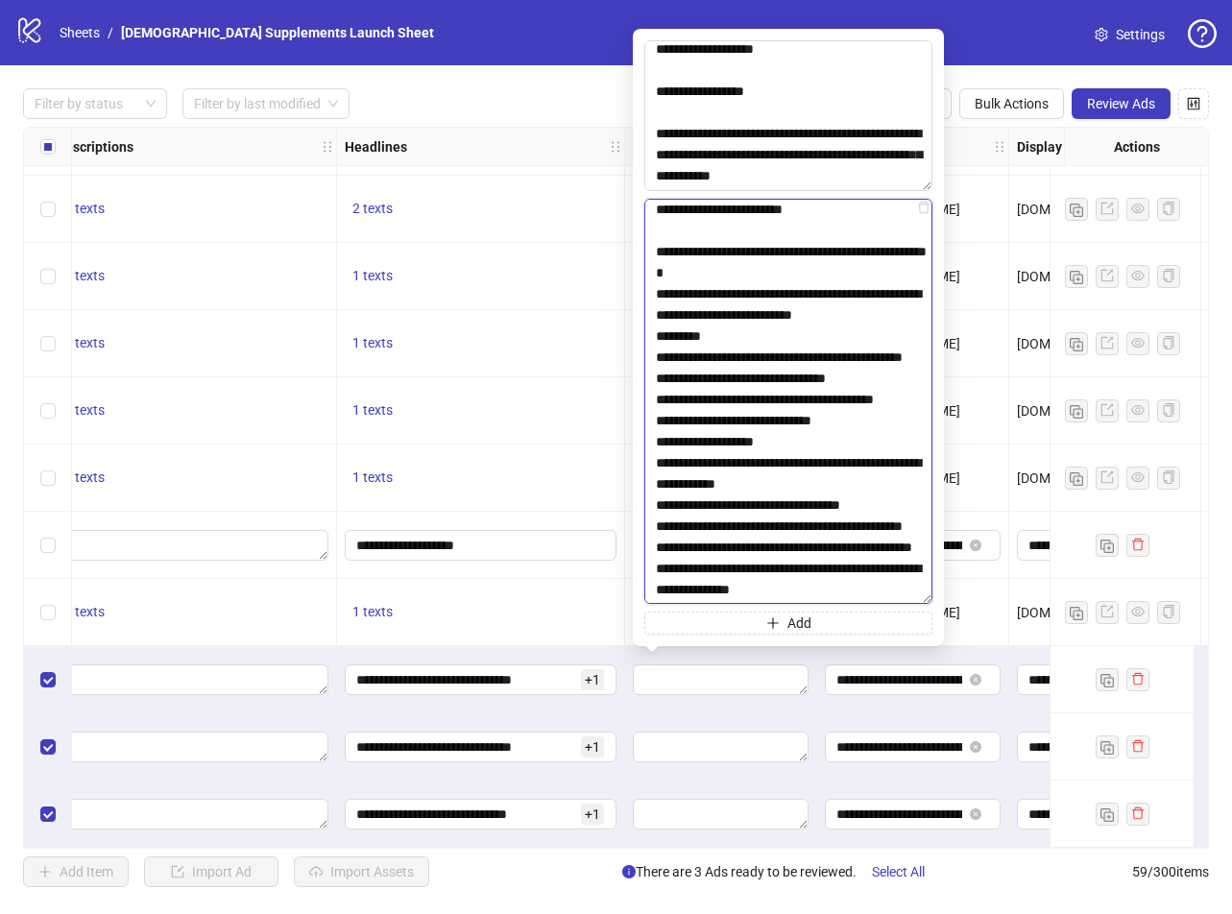
scroll to position [1441, 0]
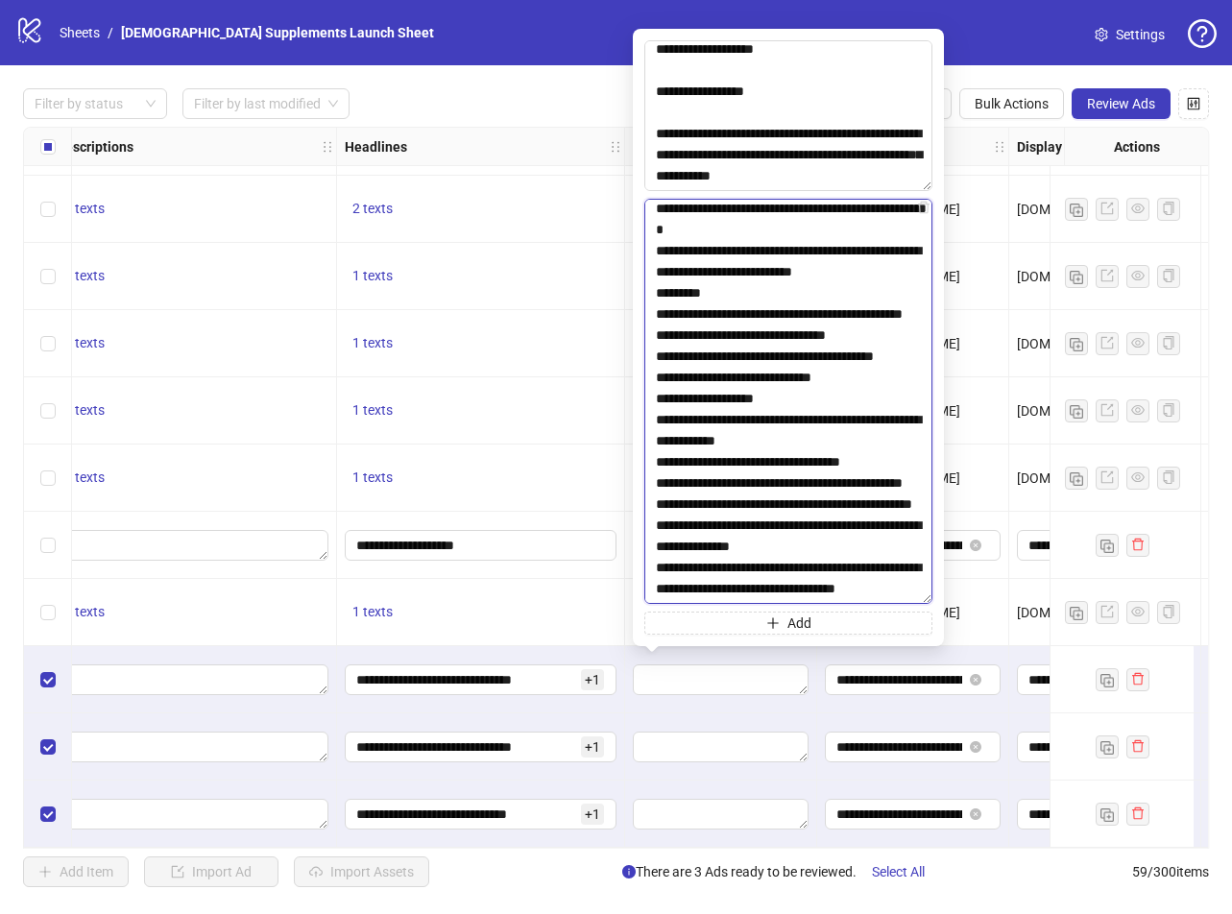
click at [823, 363] on textarea at bounding box center [788, 401] width 288 height 405
click at [826, 440] on textarea at bounding box center [788, 401] width 288 height 405
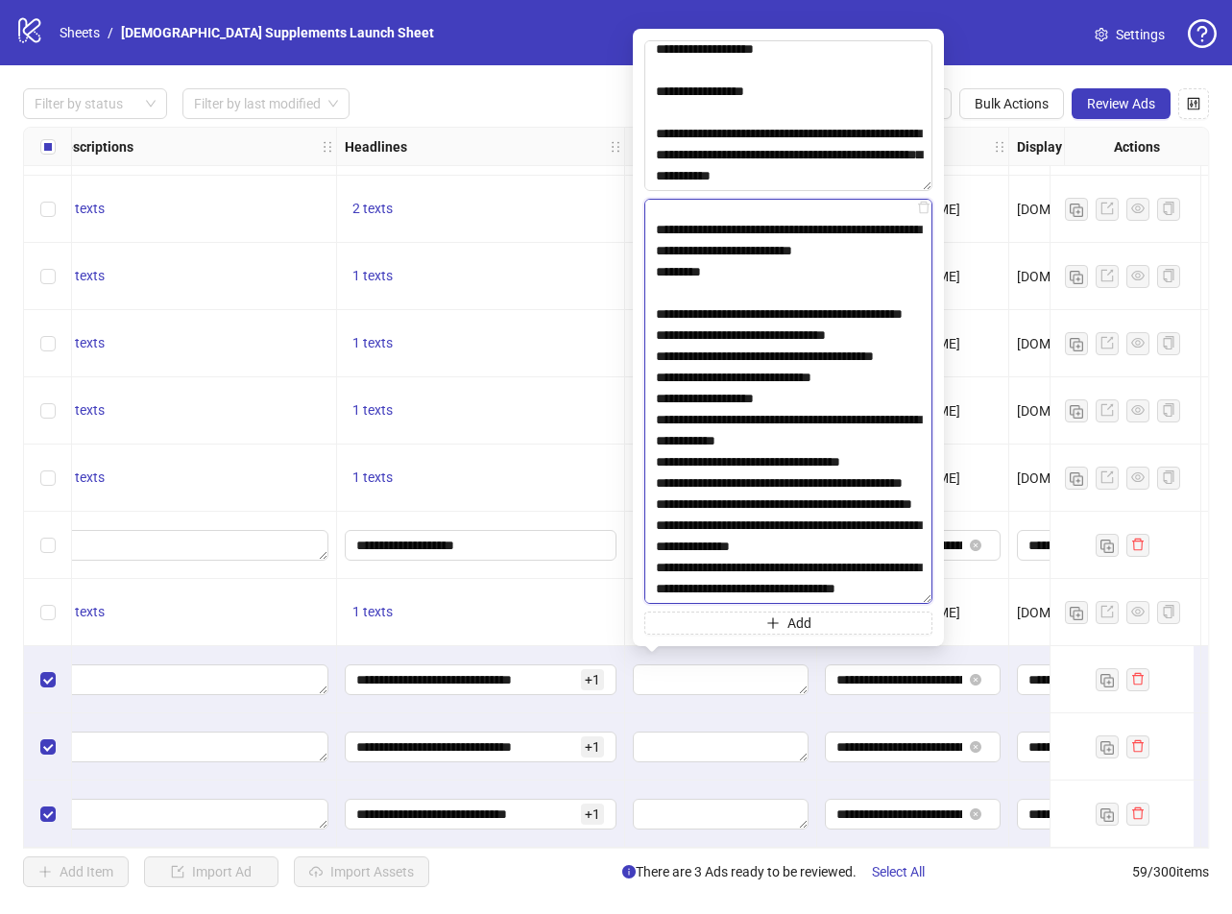
click at [786, 509] on textarea at bounding box center [788, 401] width 288 height 405
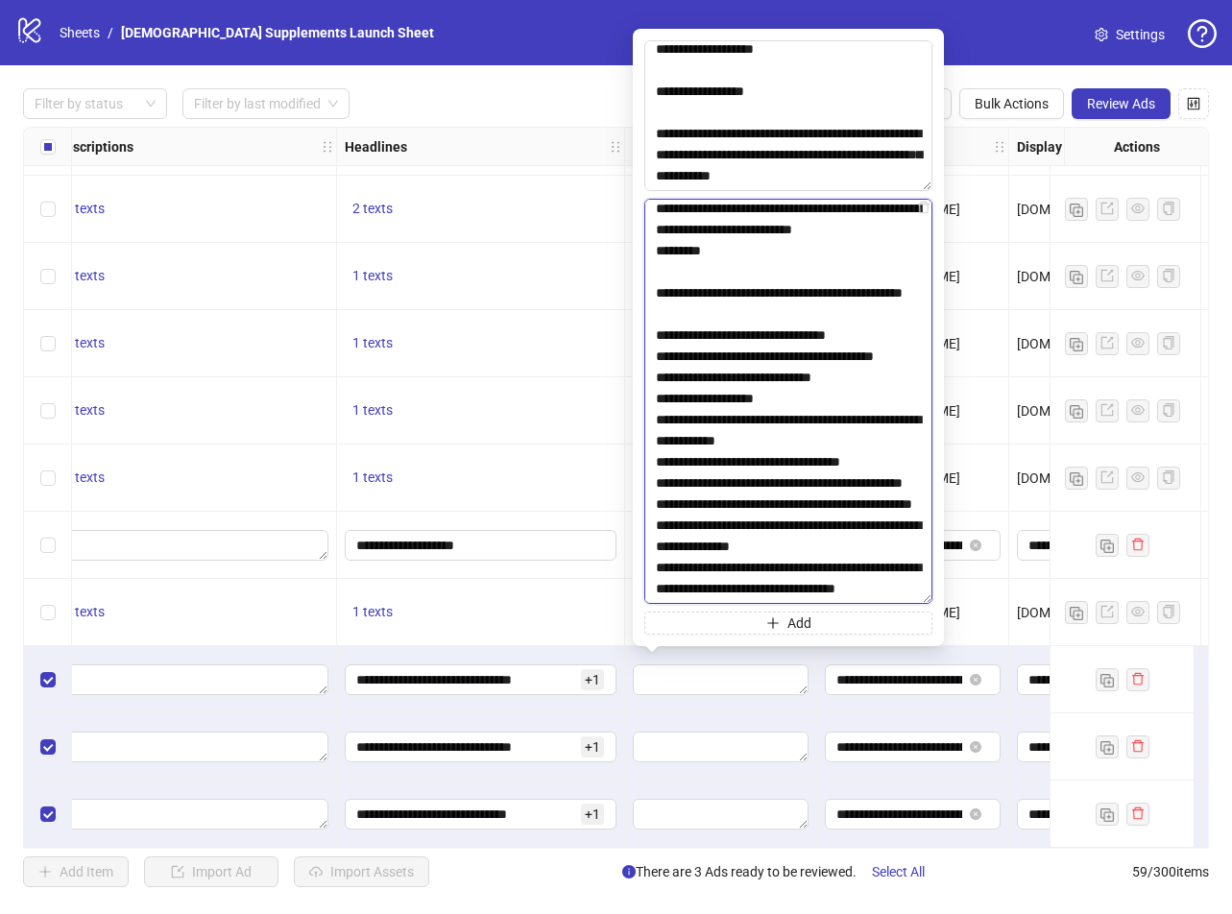
scroll to position [1729, 0]
click at [764, 303] on textarea at bounding box center [788, 401] width 288 height 405
click at [654, 279] on textarea at bounding box center [788, 401] width 288 height 405
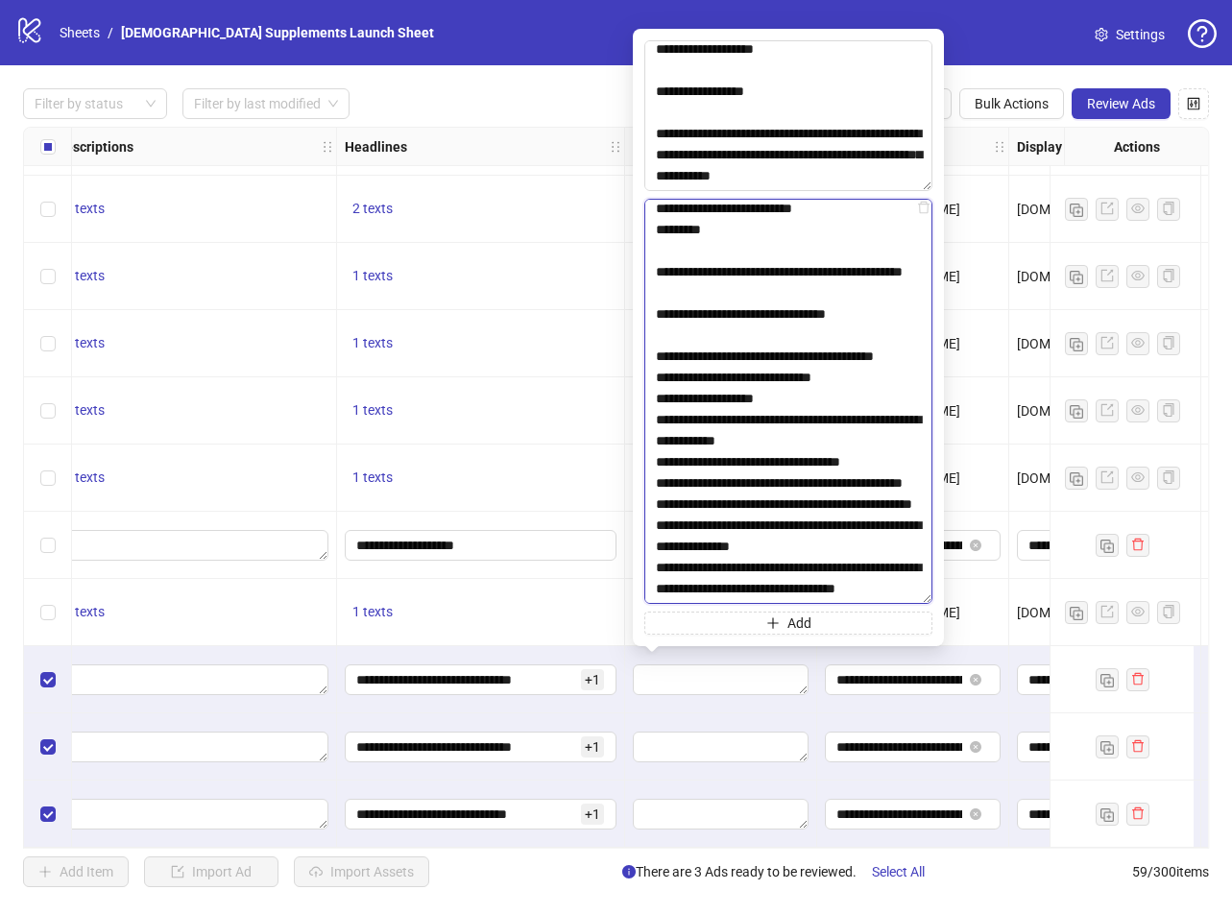
click at [655, 344] on textarea at bounding box center [788, 401] width 288 height 405
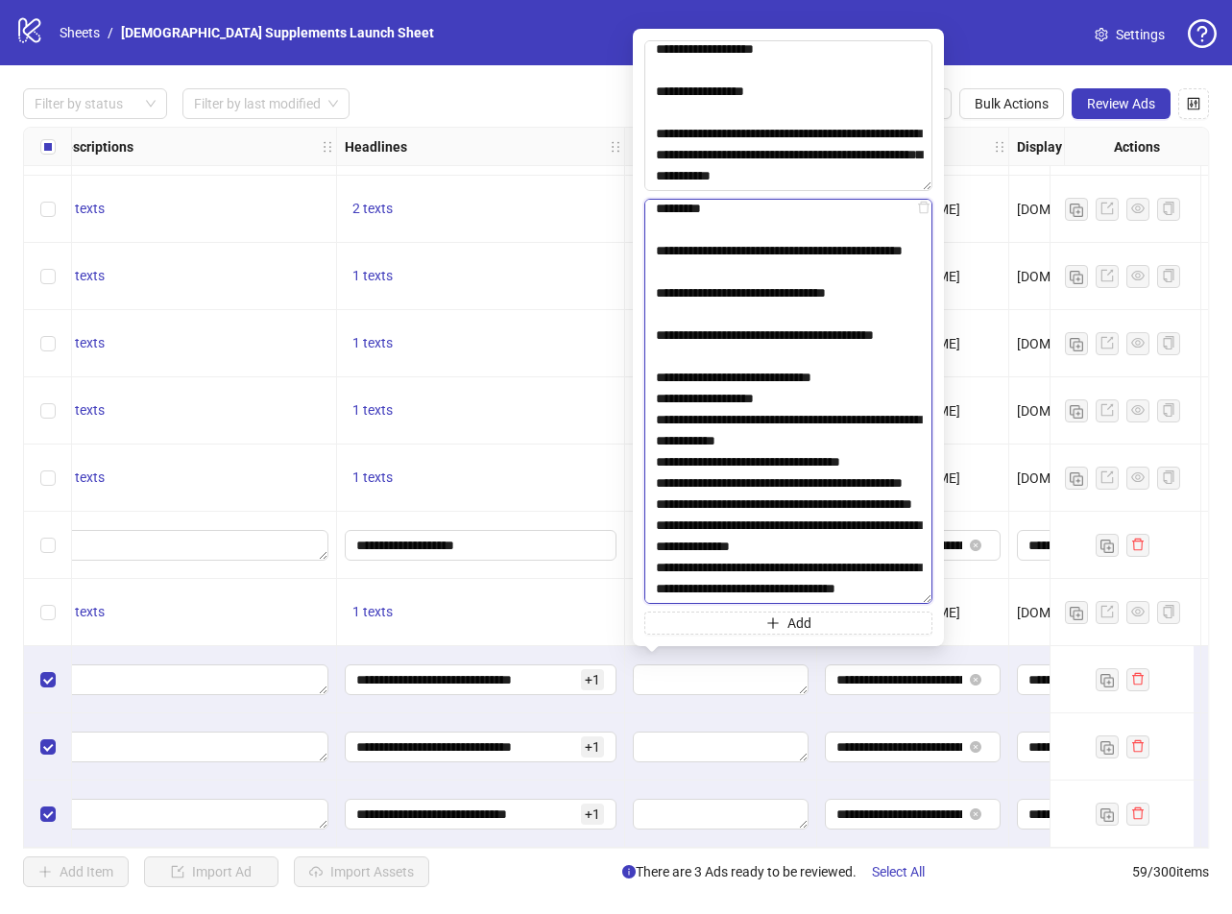
click at [657, 387] on textarea at bounding box center [788, 401] width 288 height 405
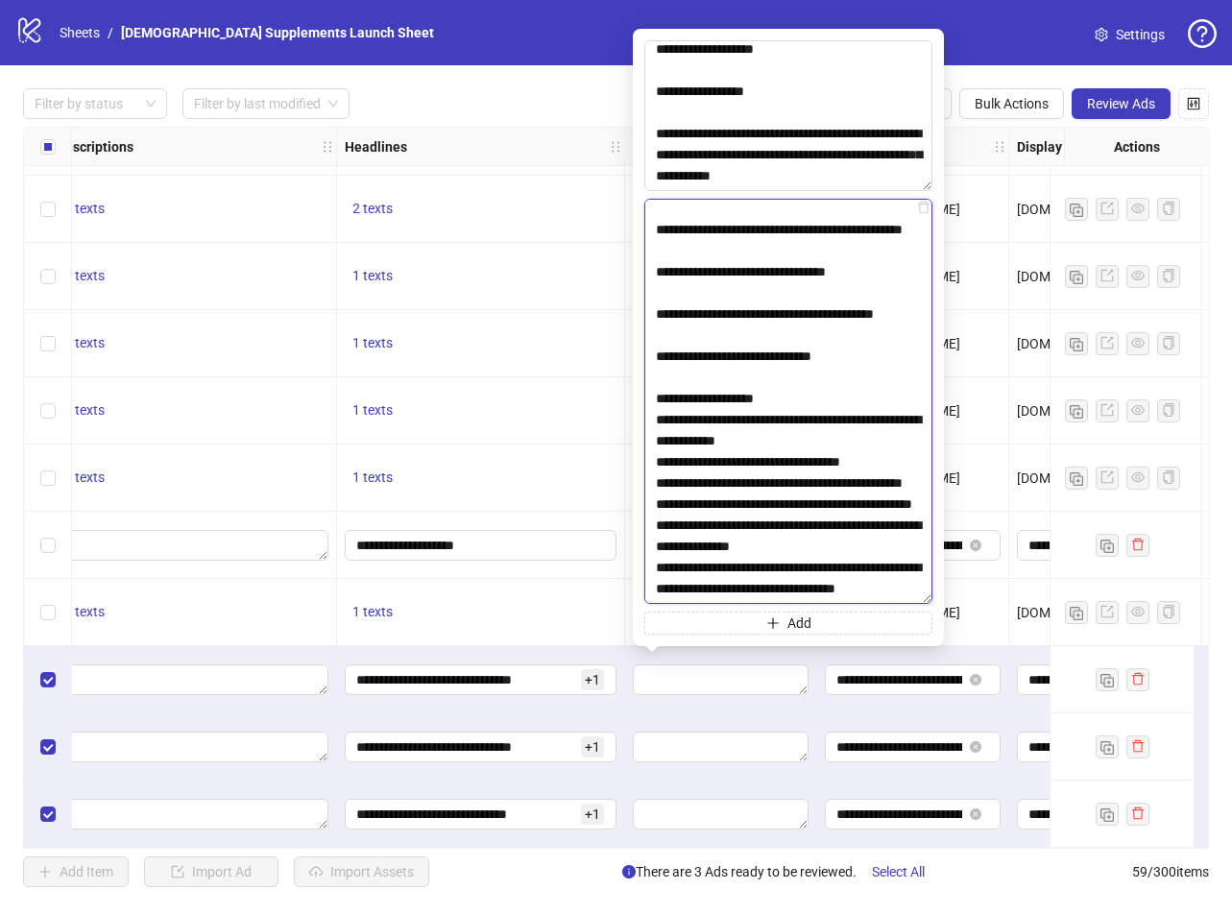
click at [657, 426] on textarea at bounding box center [788, 401] width 288 height 405
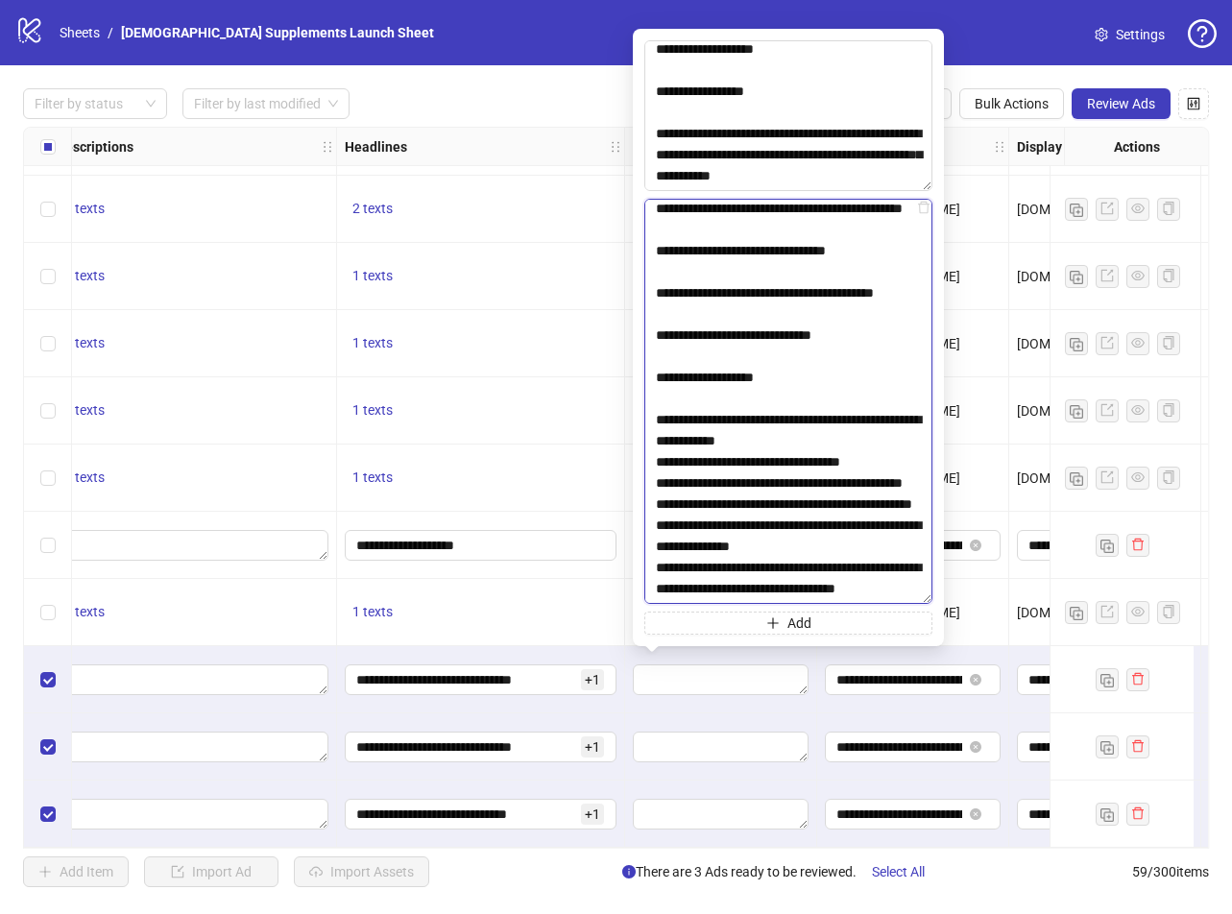
click at [652, 494] on textarea at bounding box center [788, 401] width 288 height 405
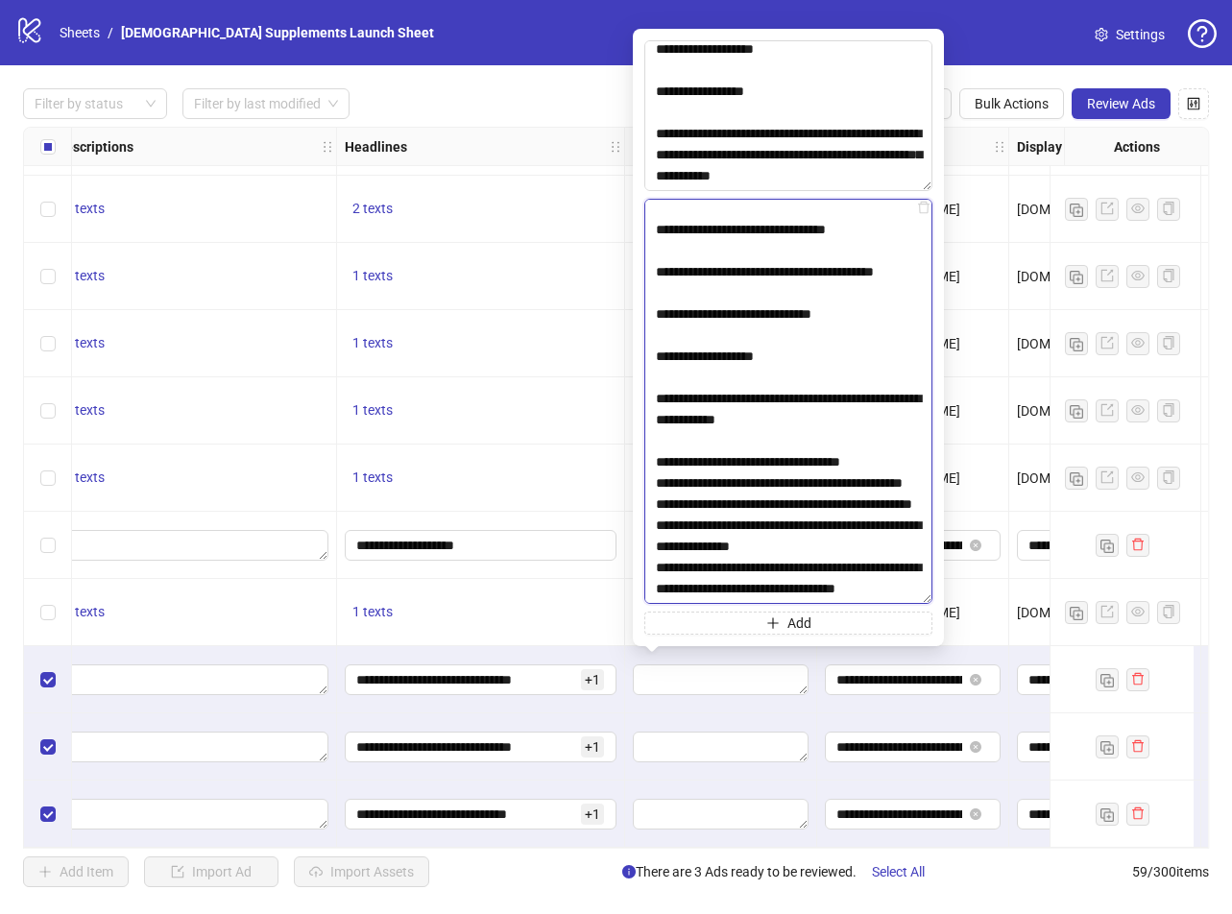
scroll to position [1844, 0]
click at [655, 417] on textarea at bounding box center [788, 401] width 288 height 405
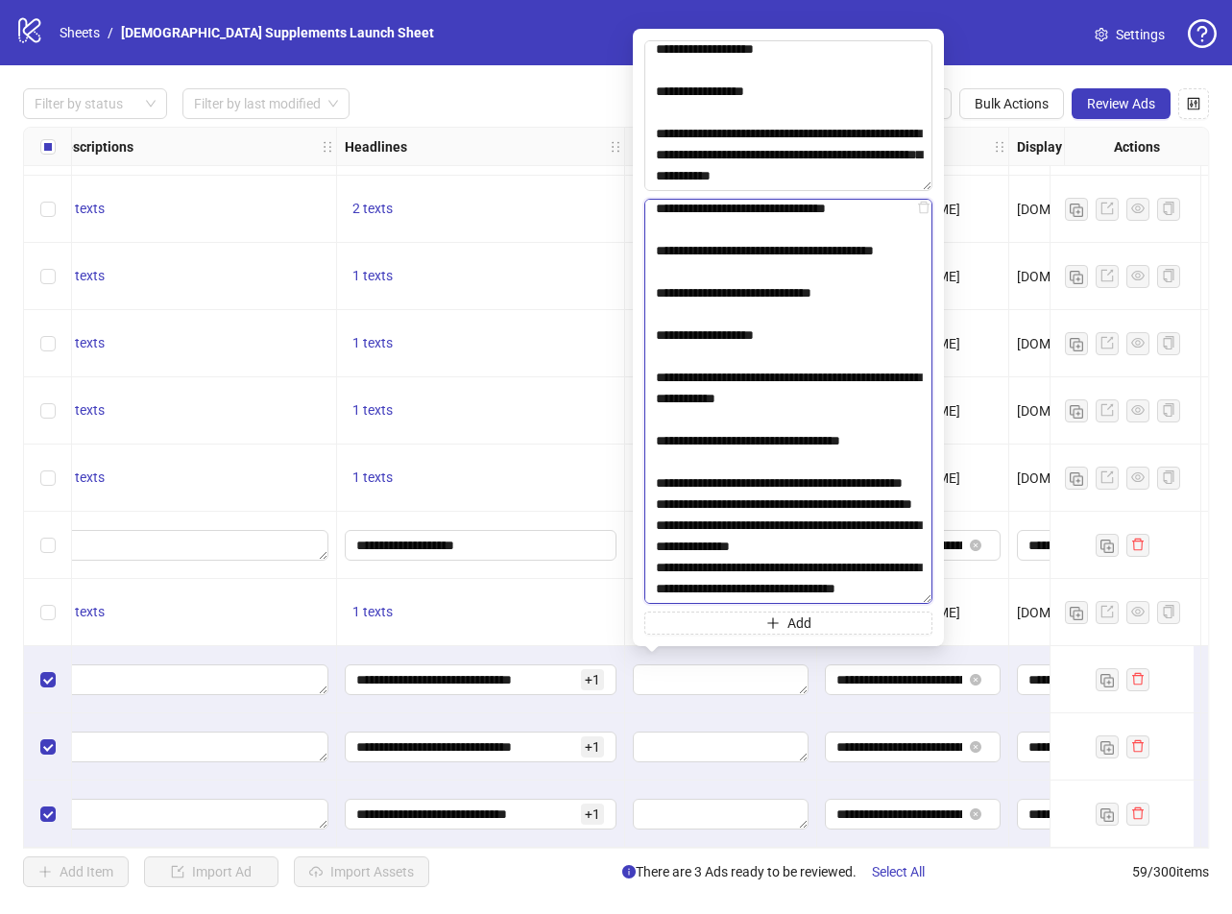
click at [658, 482] on textarea at bounding box center [788, 401] width 288 height 405
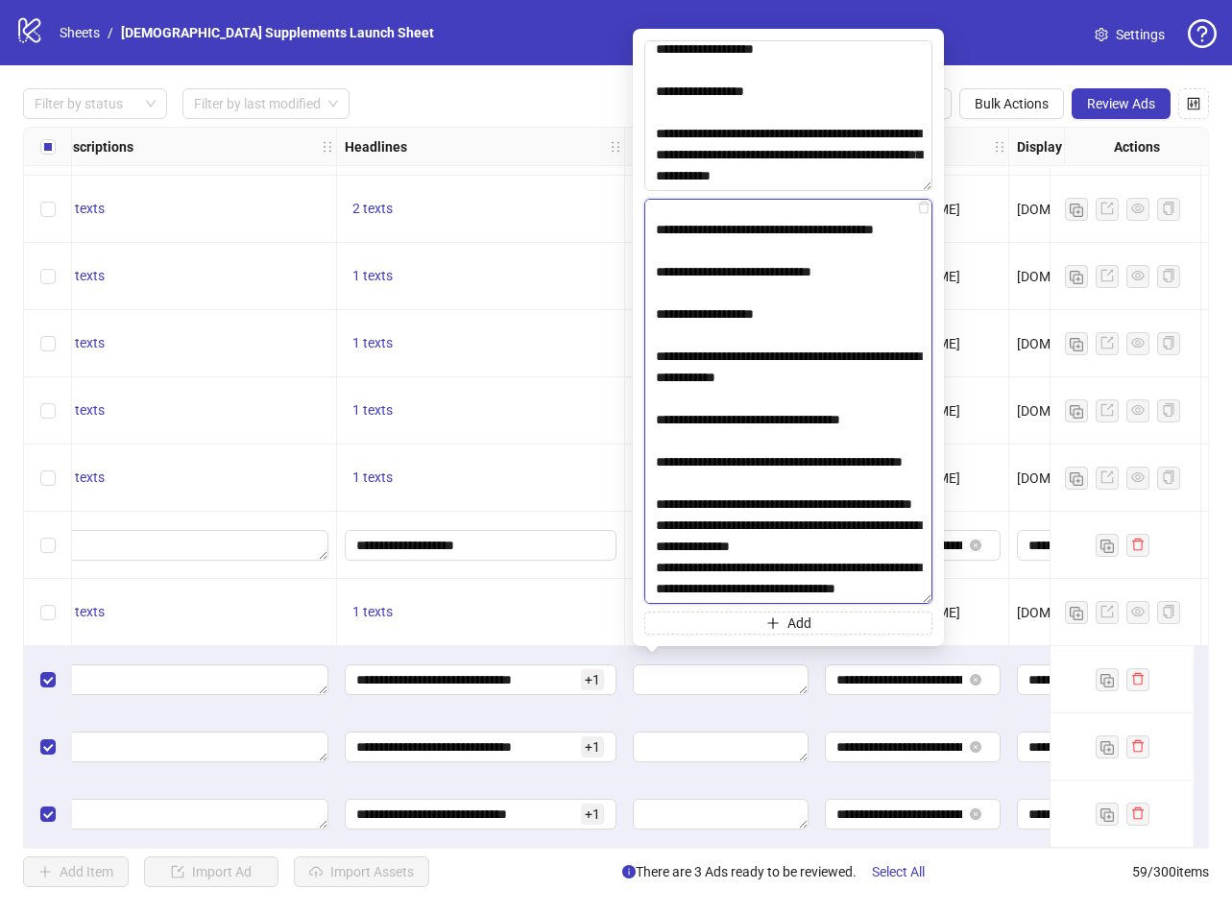
click at [656, 549] on textarea at bounding box center [788, 401] width 288 height 405
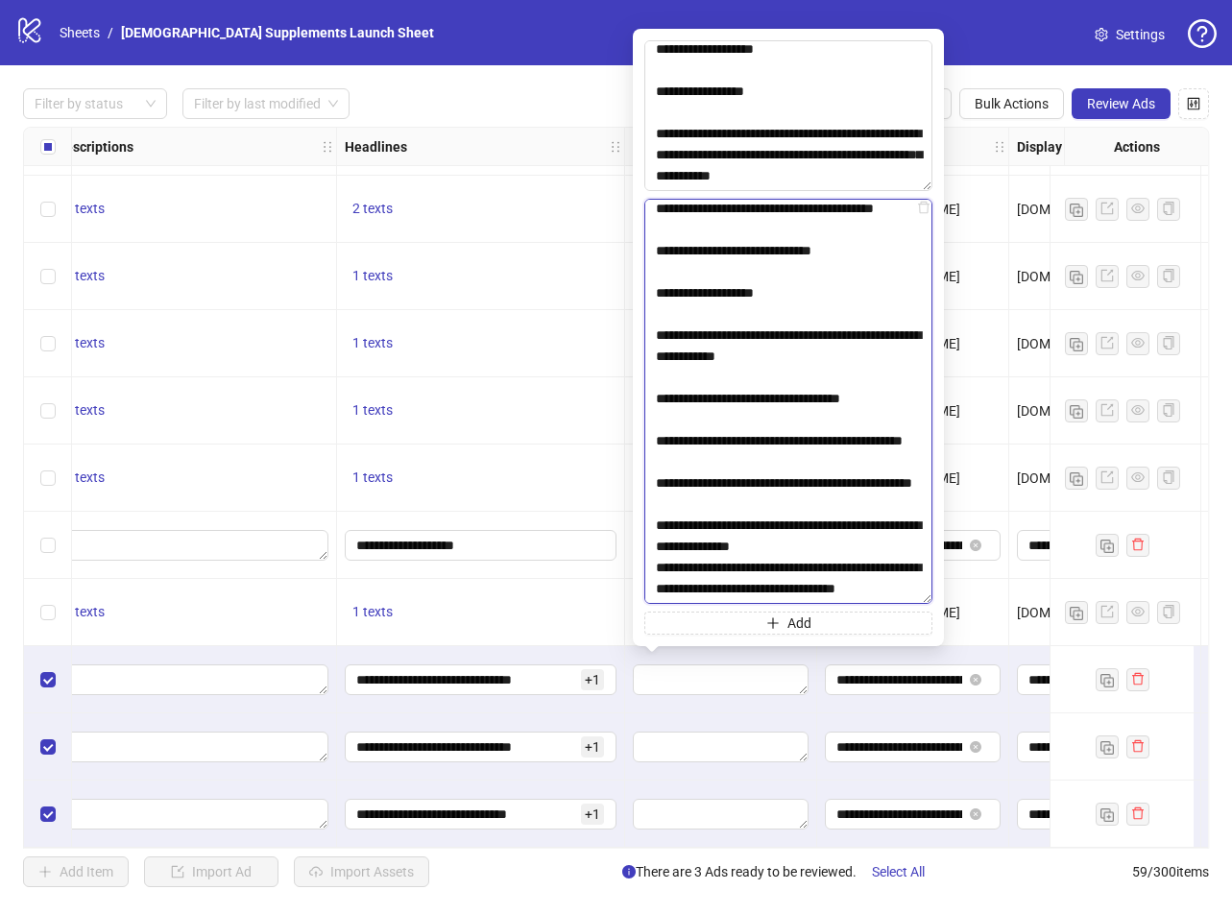
scroll to position [1908, 0]
click at [656, 547] on textarea at bounding box center [788, 401] width 288 height 405
type textarea "**********"
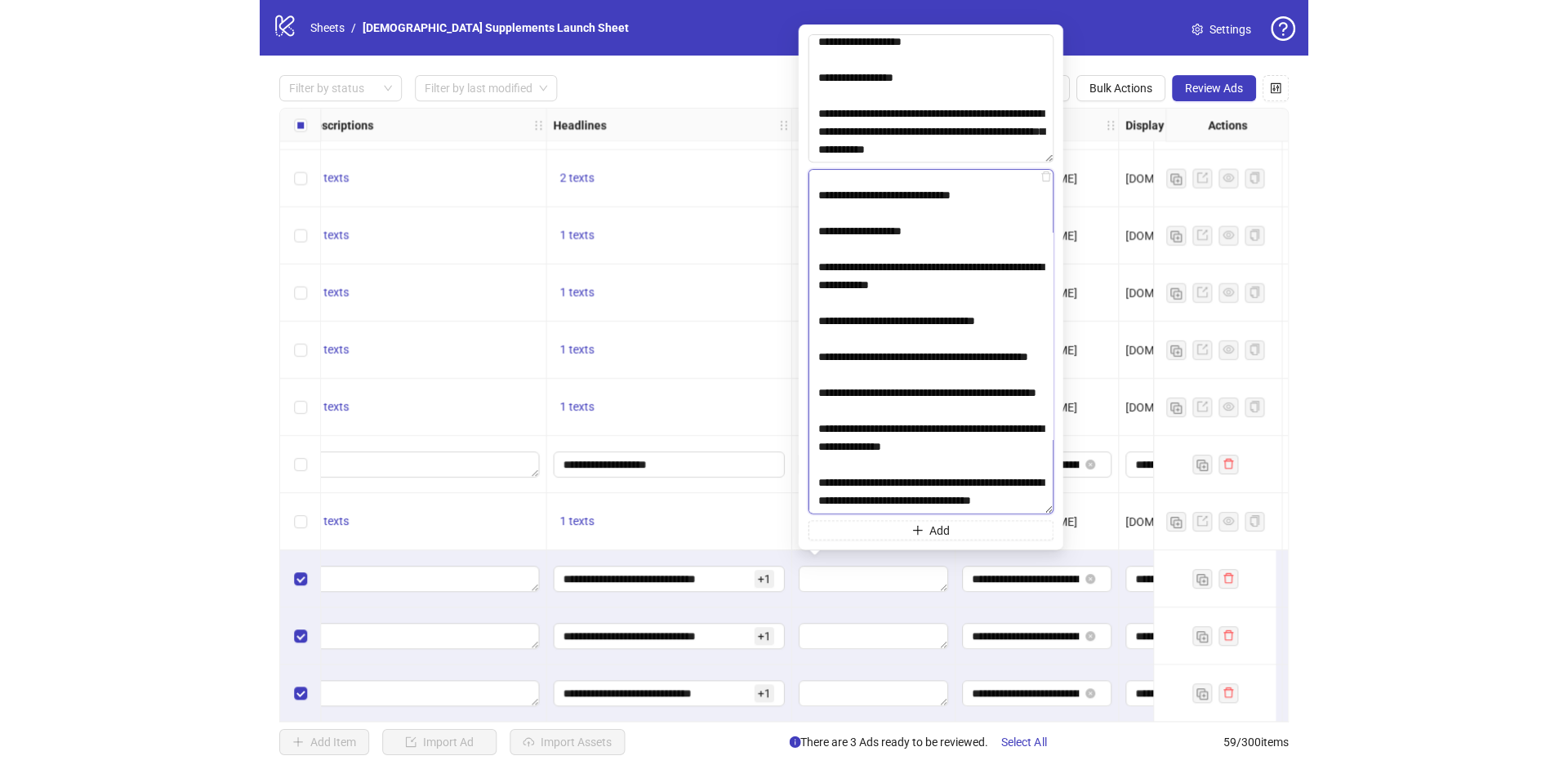
scroll to position [1640, 0]
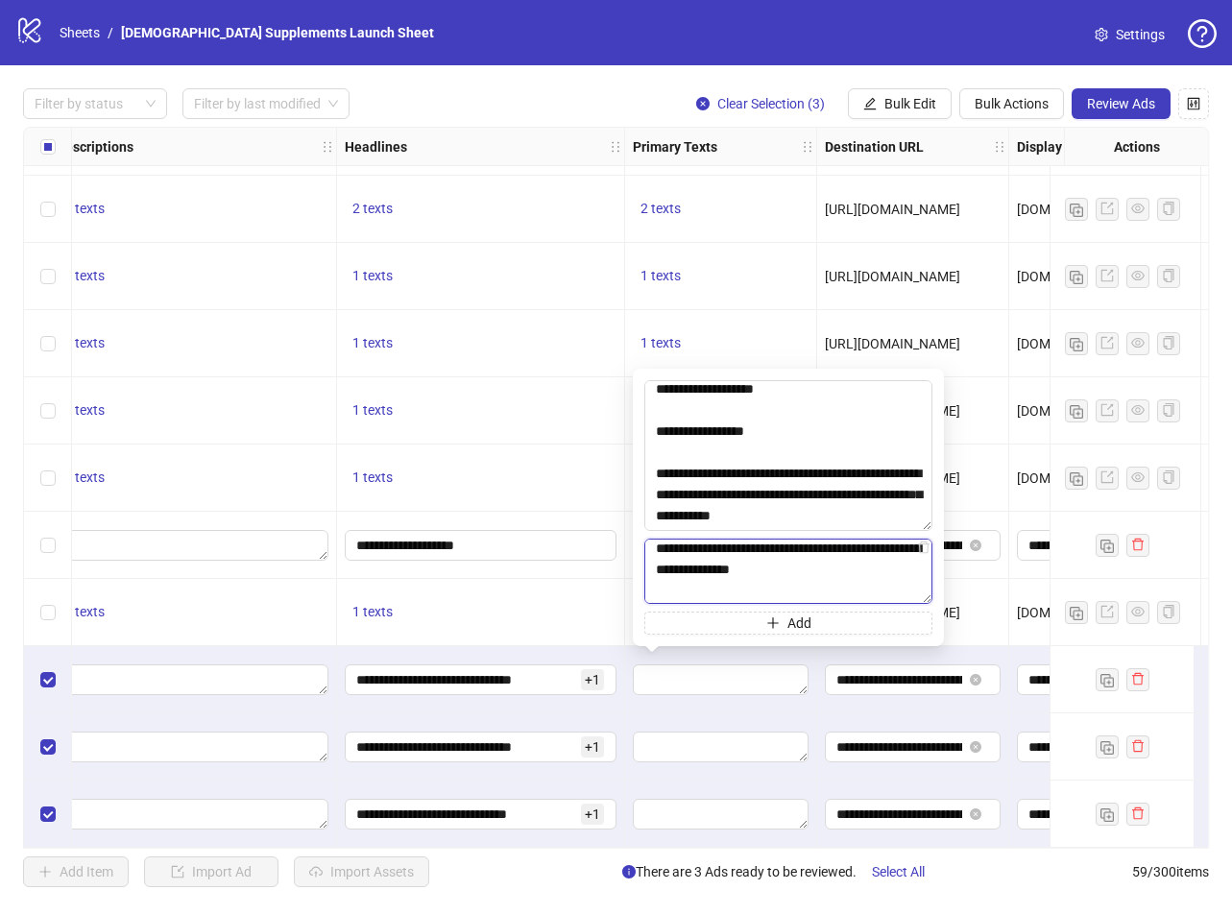
drag, startPoint x: 926, startPoint y: 597, endPoint x: 933, endPoint y: 257, distance: 340.1
click at [933, 257] on body "logo/logo-mobile Sheets / Jevi Supplements Launch Sheet Settings Filter by stat…" at bounding box center [616, 457] width 1232 height 914
click at [894, 103] on span "Bulk Edit" at bounding box center [911, 103] width 52 height 15
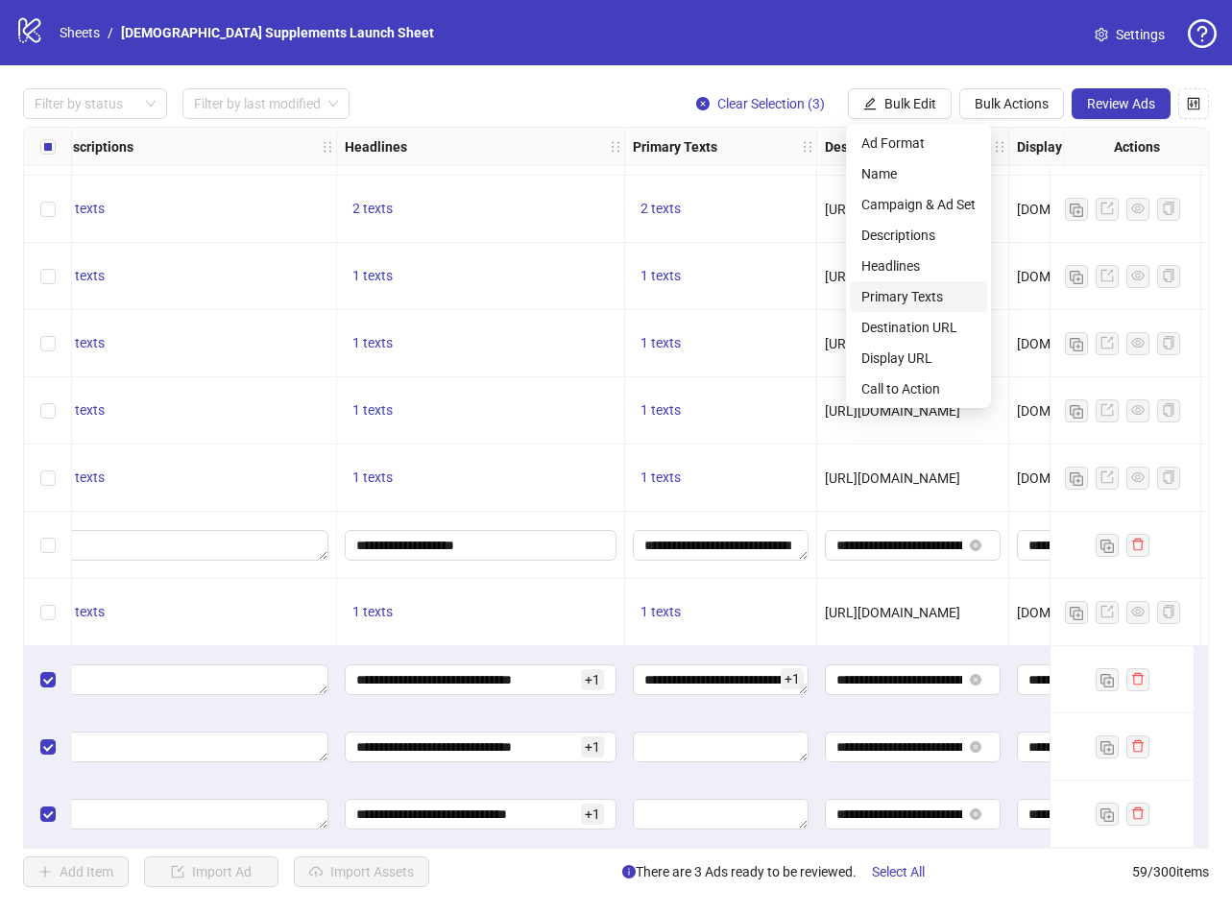
click at [911, 292] on span "Primary Texts" at bounding box center [919, 296] width 114 height 21
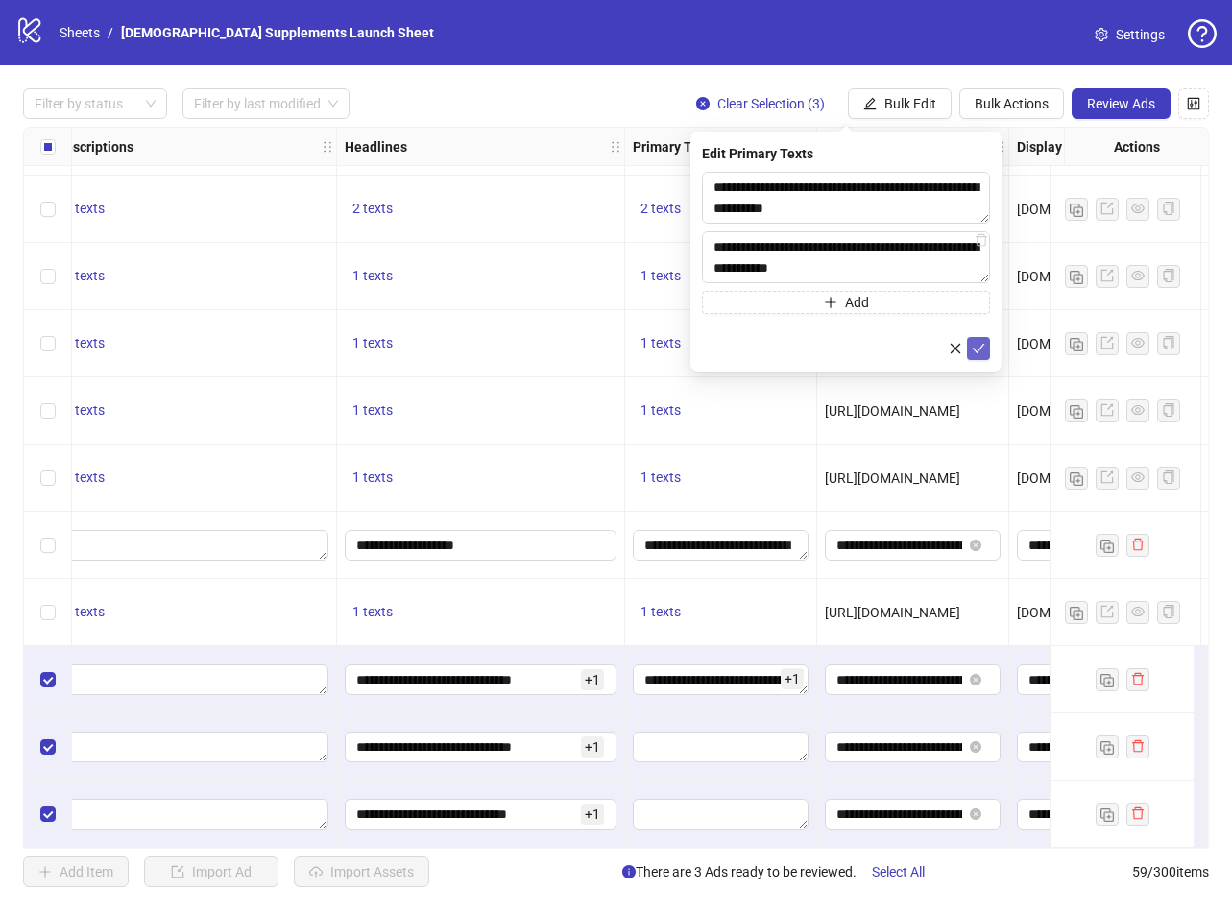
click at [984, 348] on icon "check" at bounding box center [978, 348] width 13 height 13
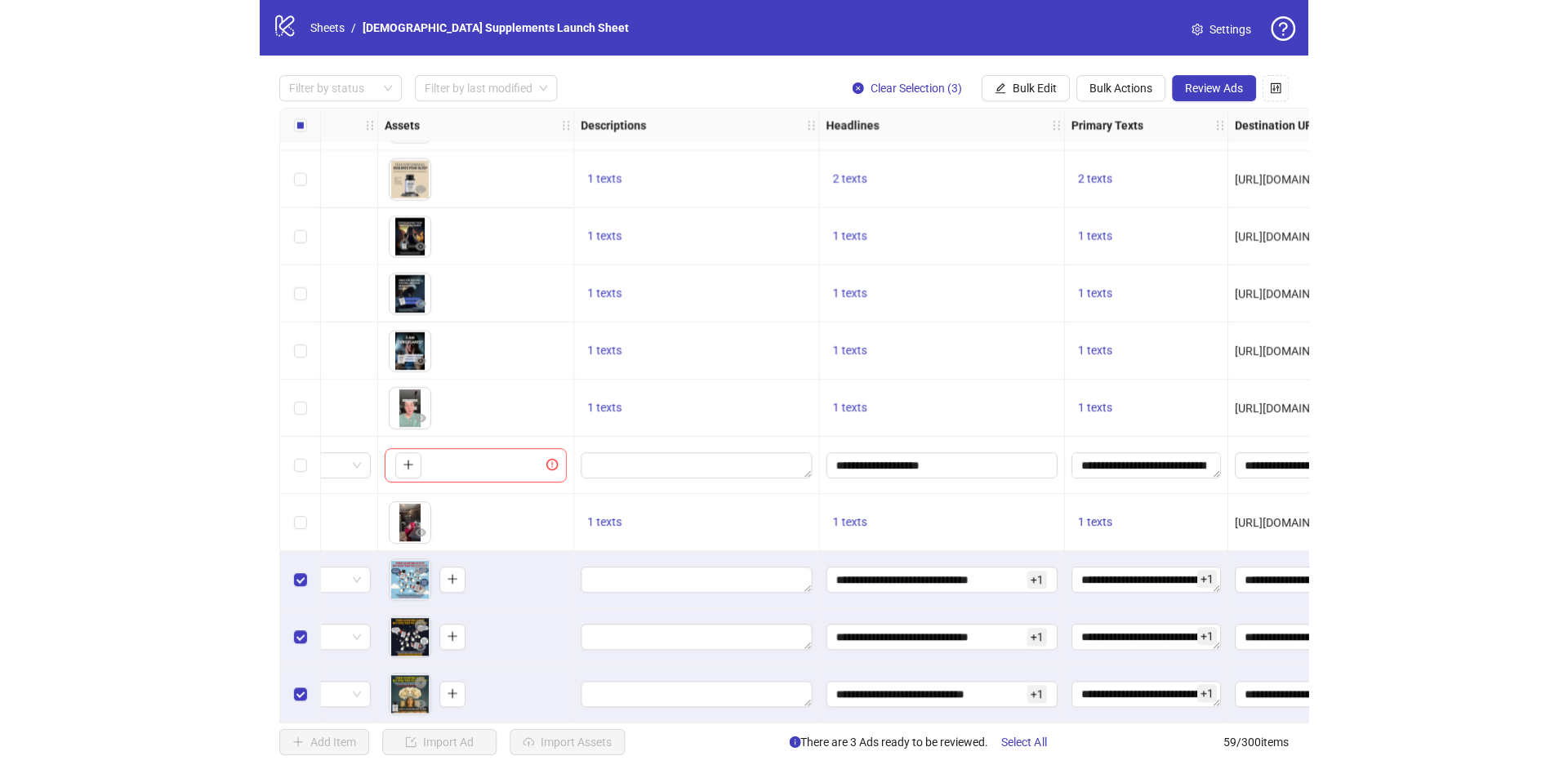
scroll to position [2799, 666]
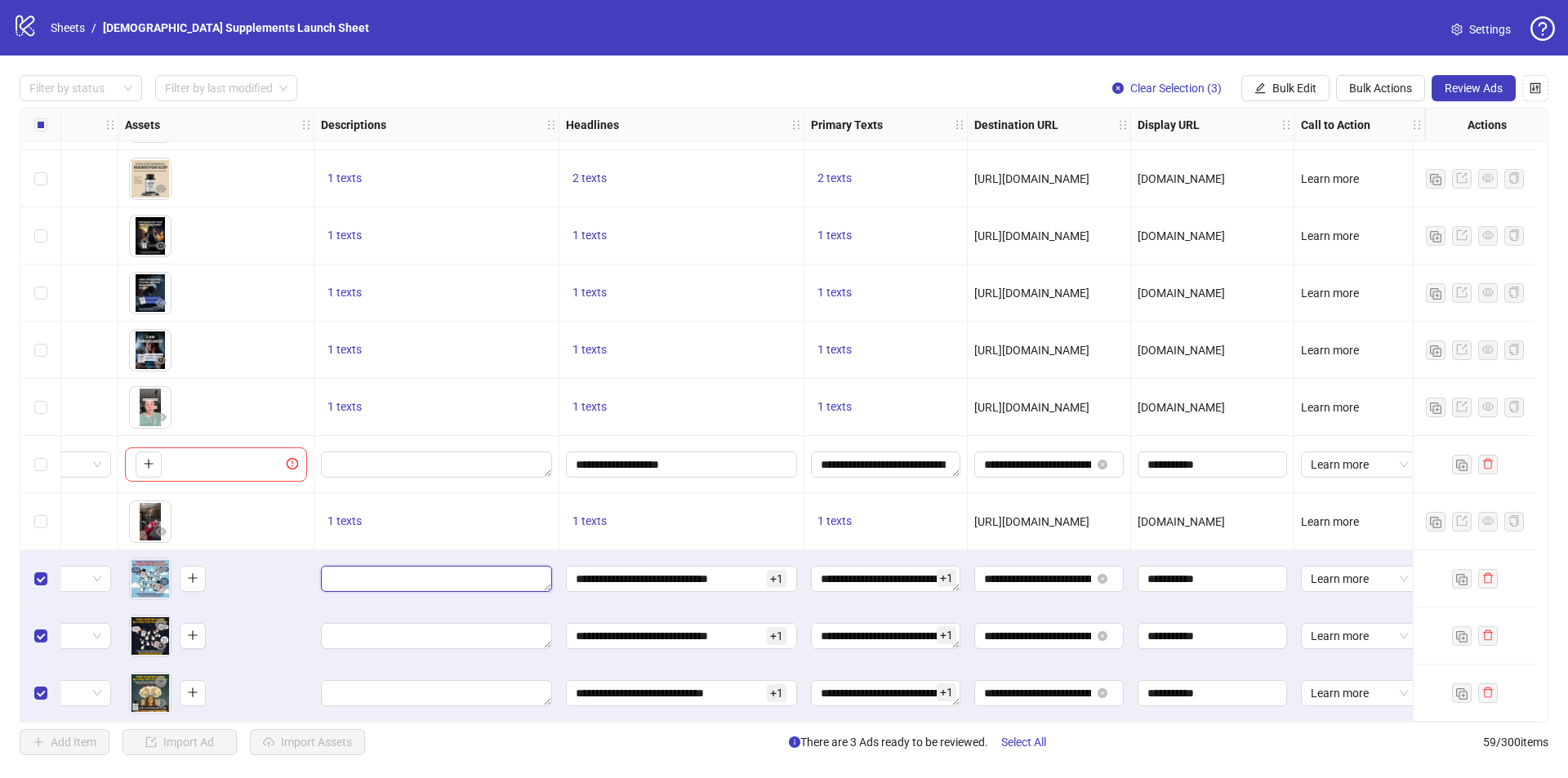
click at [460, 575] on textarea "Edit values" at bounding box center [436, 579] width 231 height 26
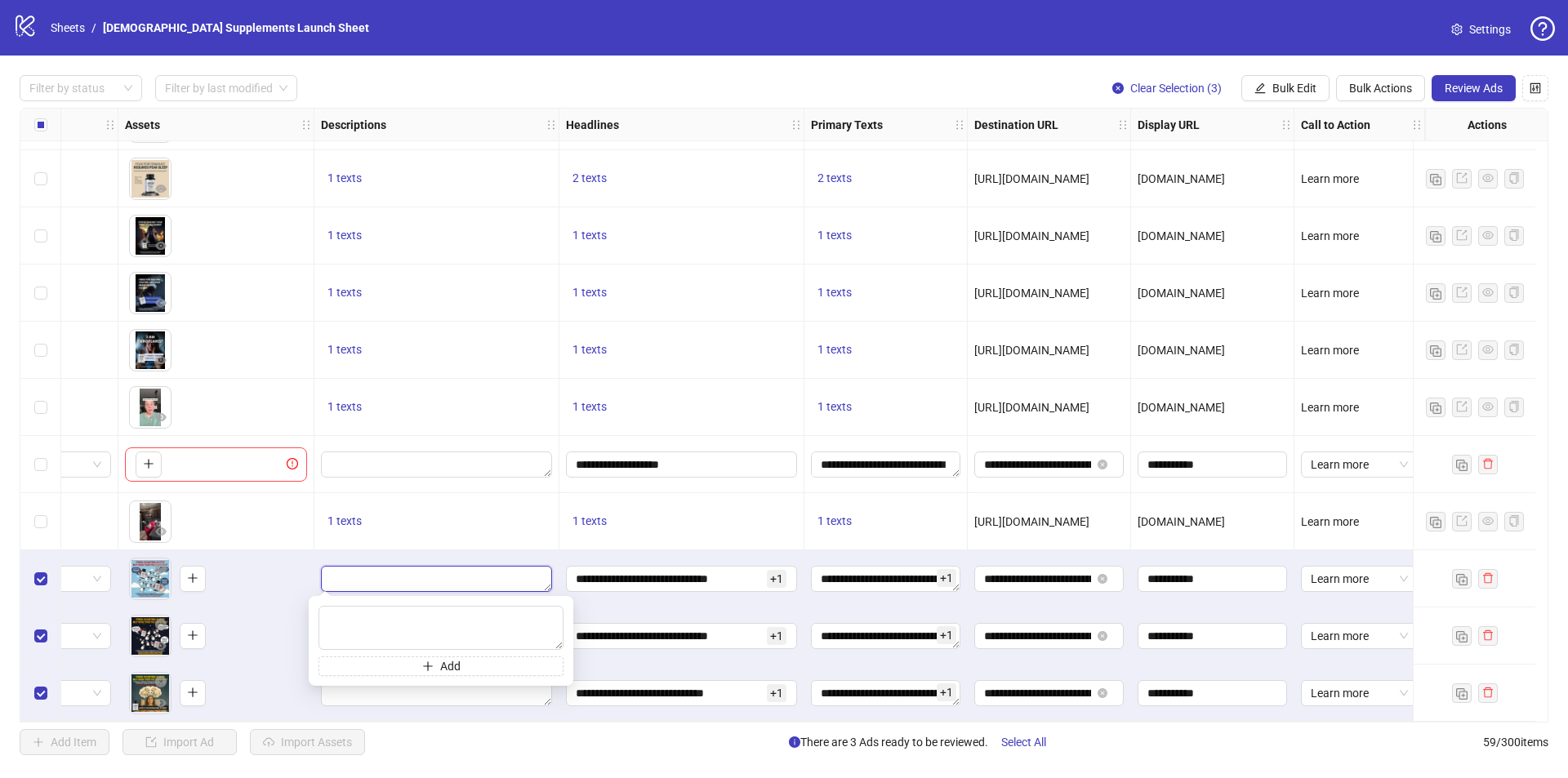
click at [419, 576] on textarea "Edit values" at bounding box center [436, 579] width 231 height 26
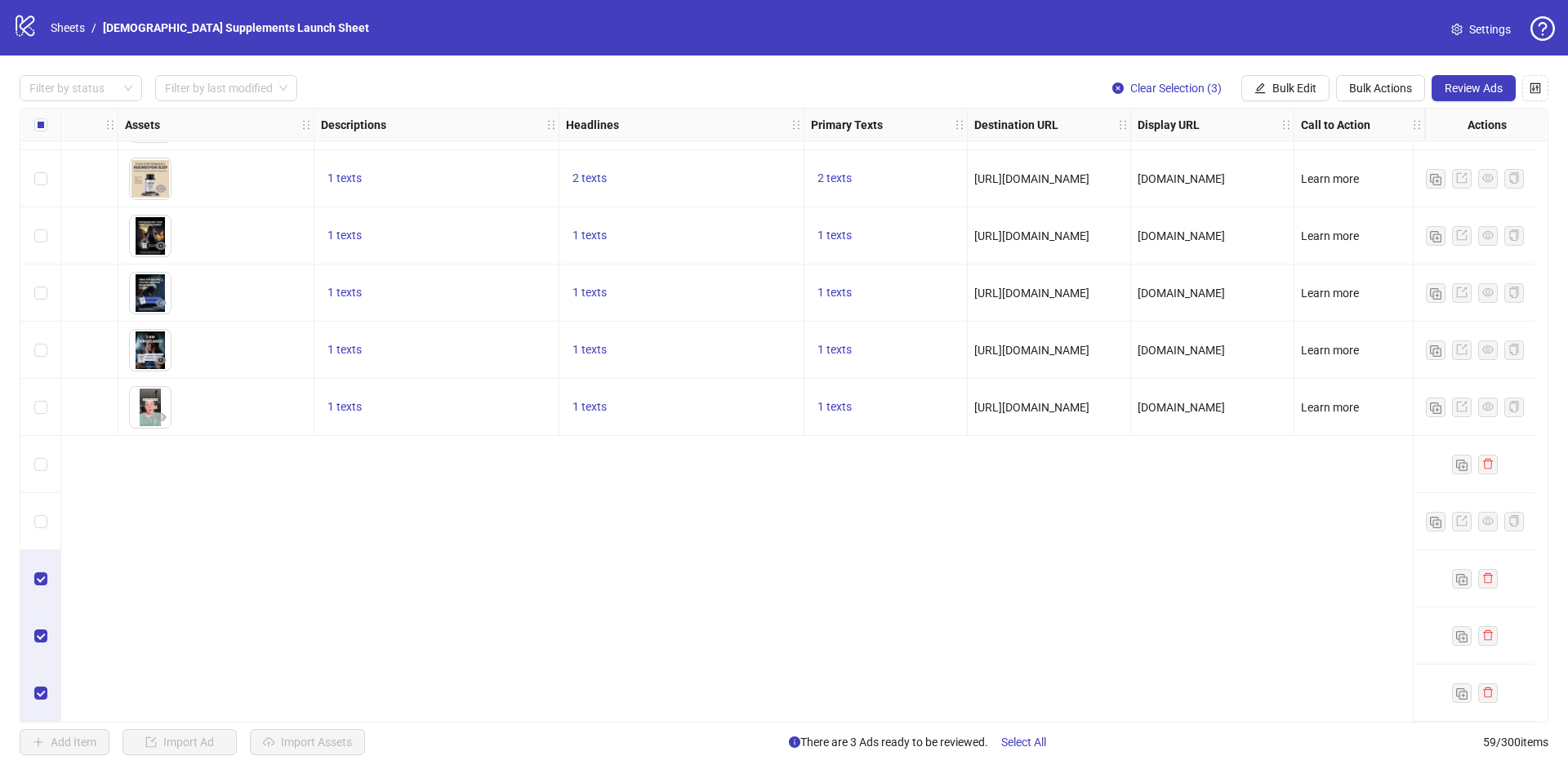
scroll to position [2390, 666]
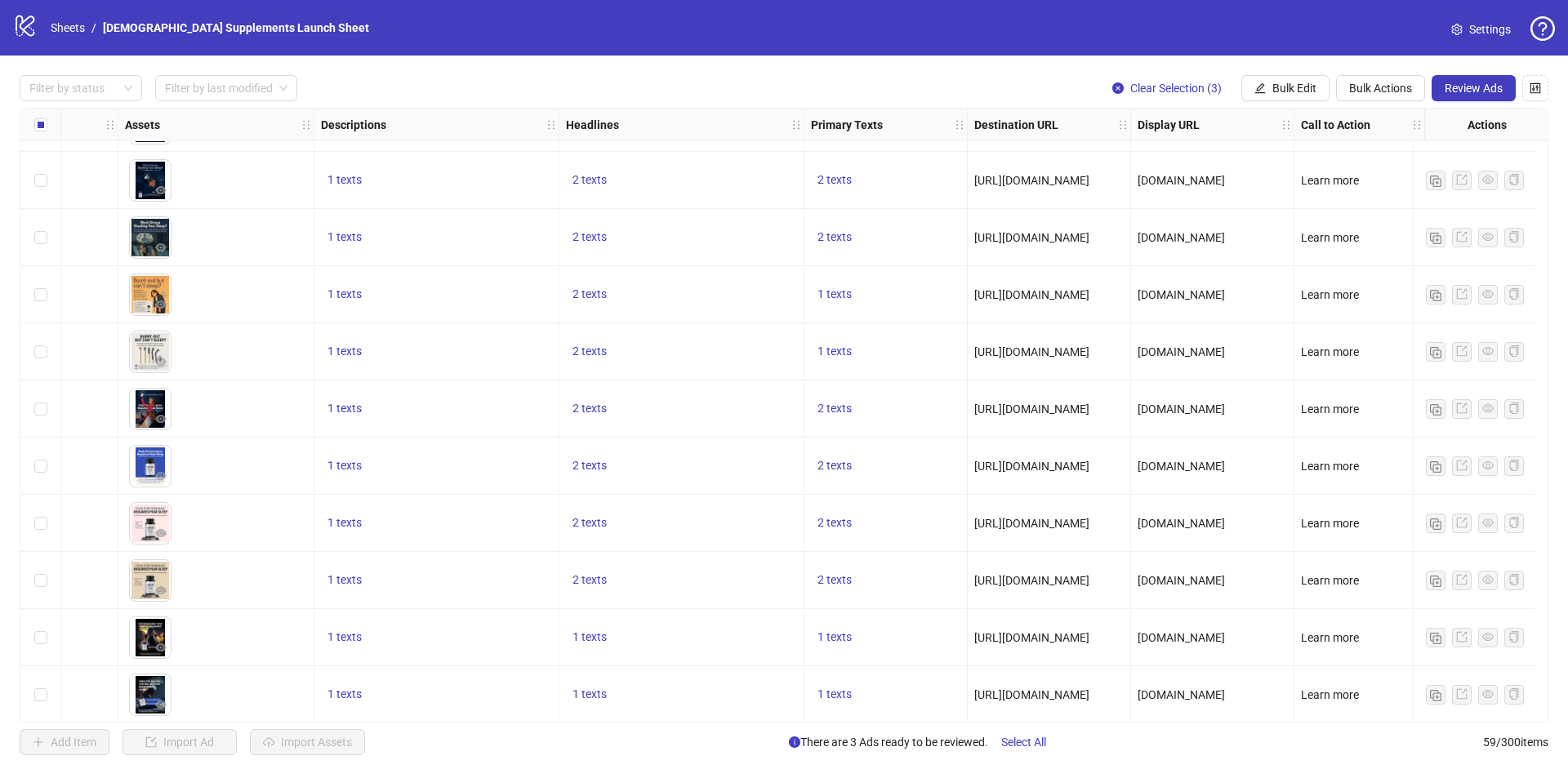
click at [335, 412] on span "1 texts" at bounding box center [344, 408] width 34 height 13
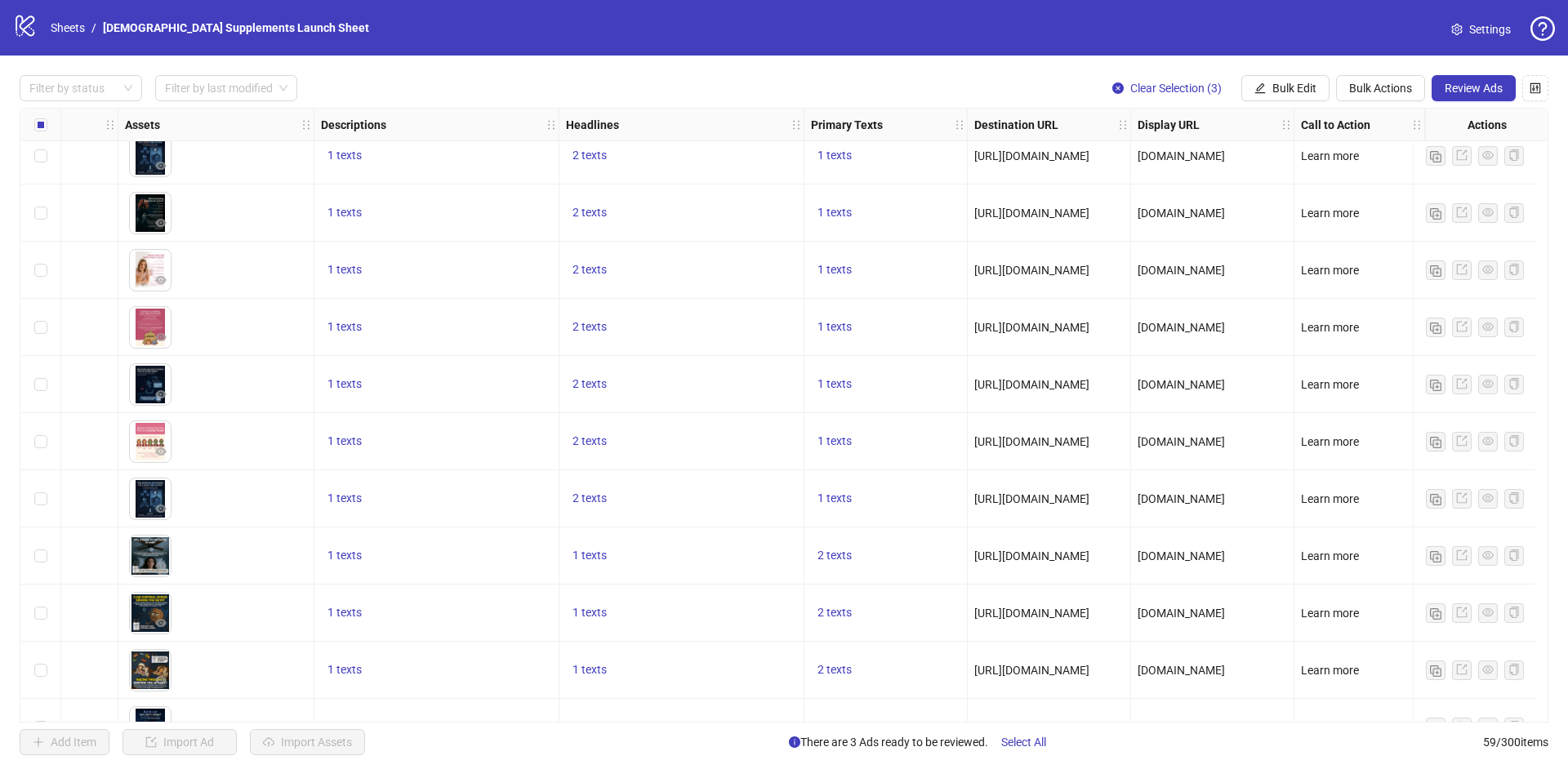
scroll to position [838, 666]
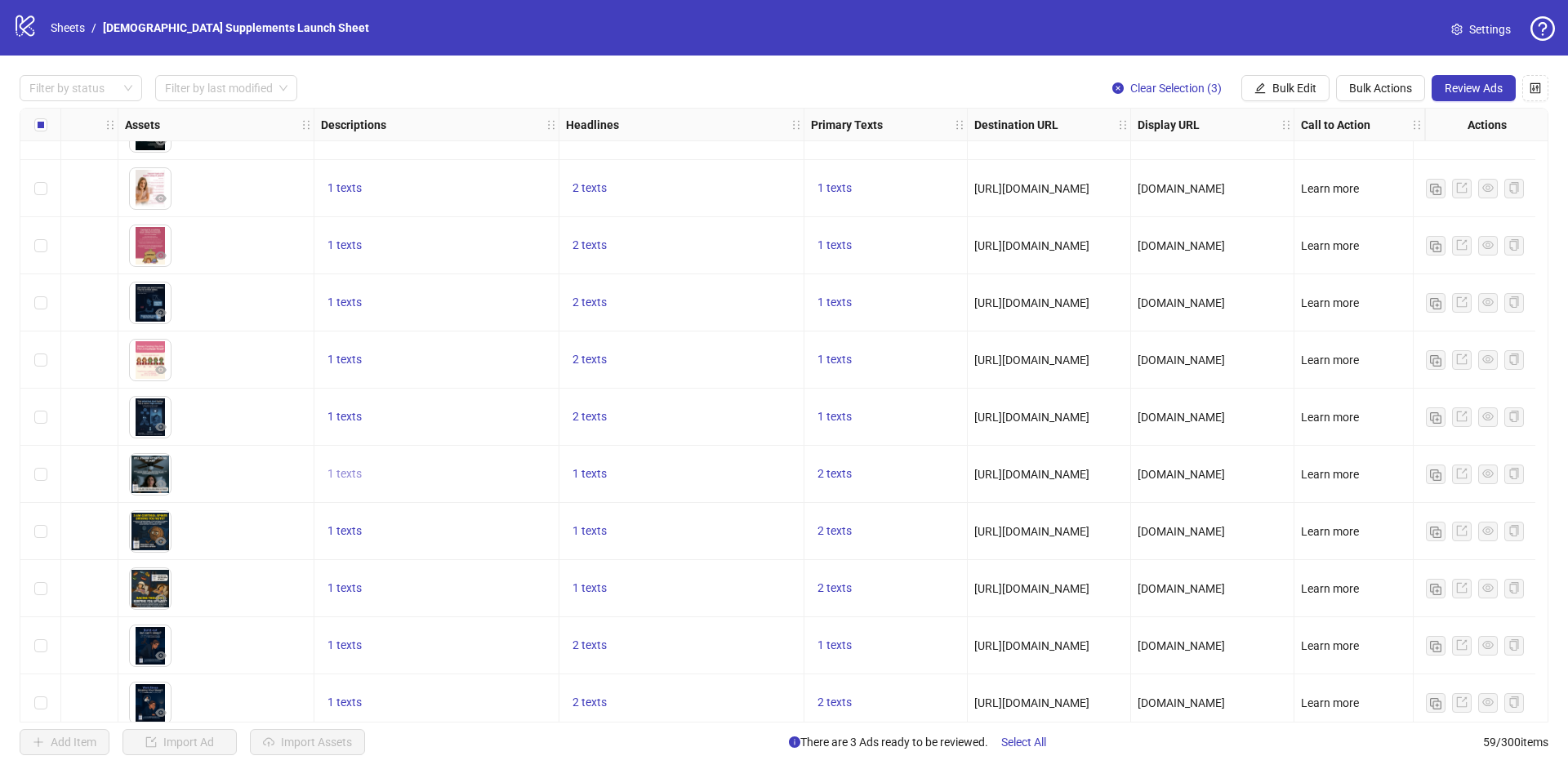
click at [327, 474] on span "1 texts" at bounding box center [344, 473] width 34 height 13
click at [341, 528] on span "1 texts" at bounding box center [344, 531] width 34 height 13
click at [334, 526] on span "1 texts" at bounding box center [344, 531] width 34 height 13
click at [337, 473] on span "1 texts" at bounding box center [344, 473] width 34 height 13
click at [468, 460] on div "Get your sleep back!" at bounding box center [497, 462] width 135 height 18
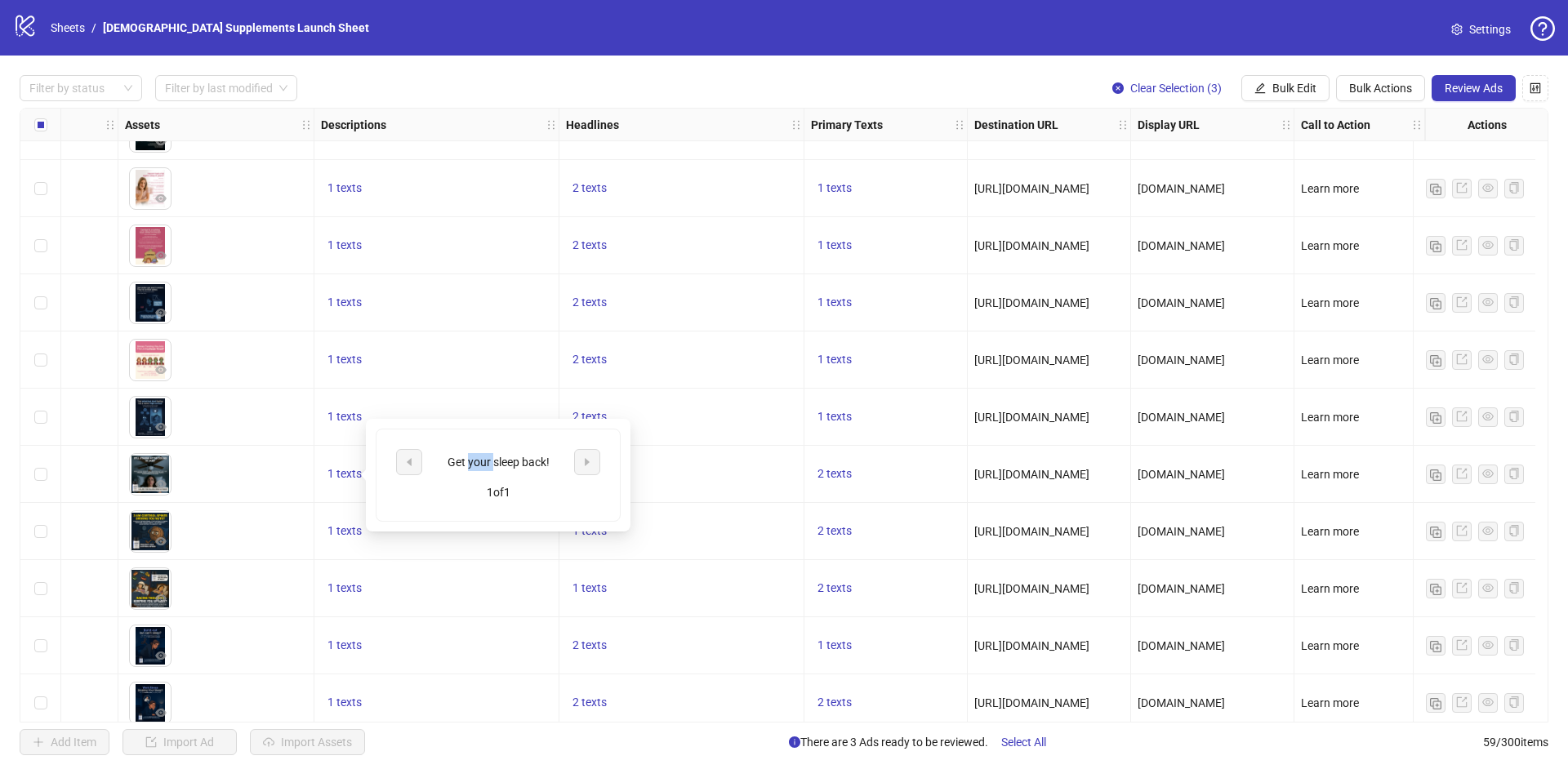
click at [468, 460] on div "Get your sleep back!" at bounding box center [497, 462] width 135 height 18
copy div "Get your sleep back!"
click at [486, 378] on div "1 texts" at bounding box center [437, 360] width 245 height 57
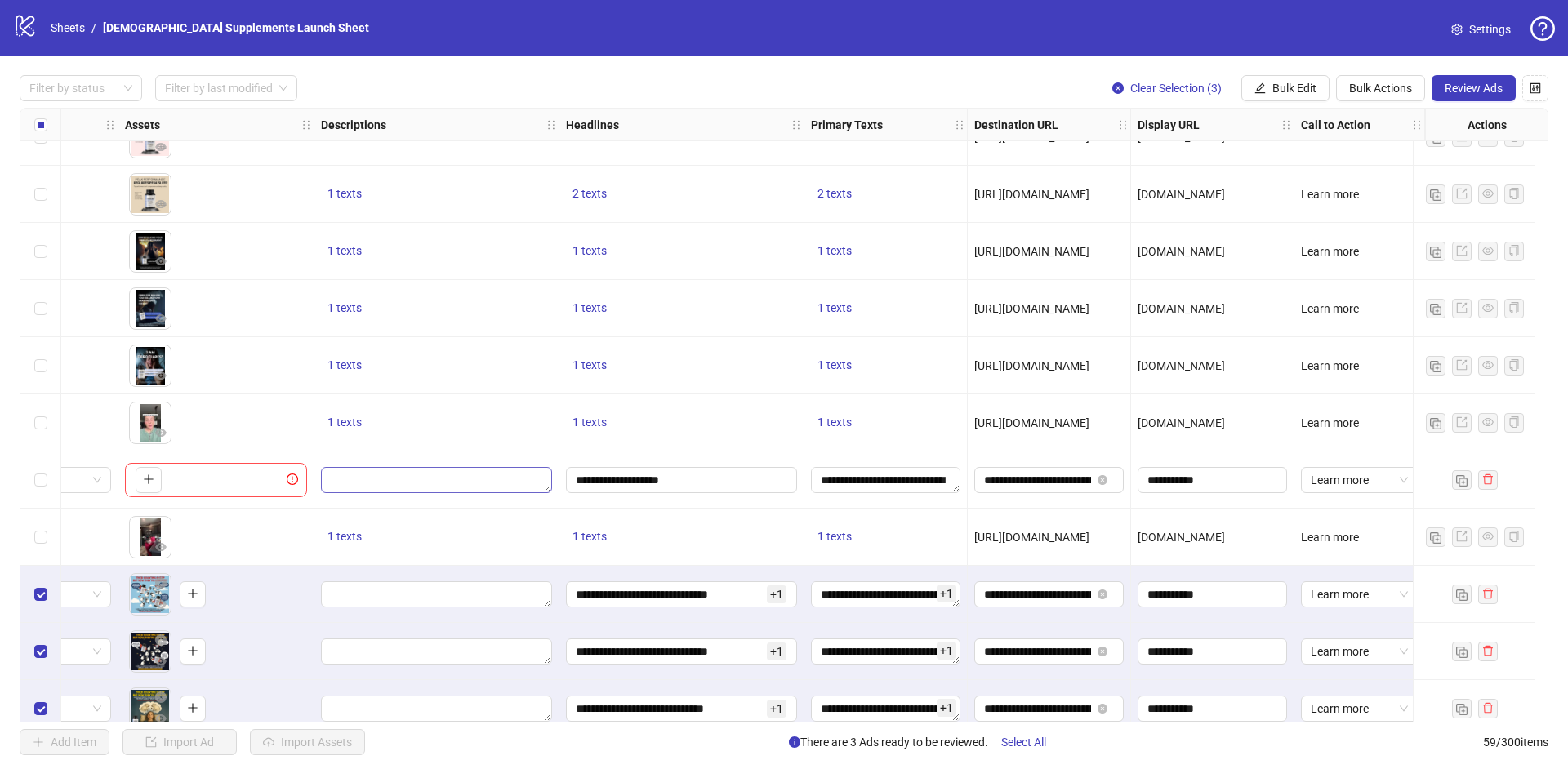
scroll to position [2799, 666]
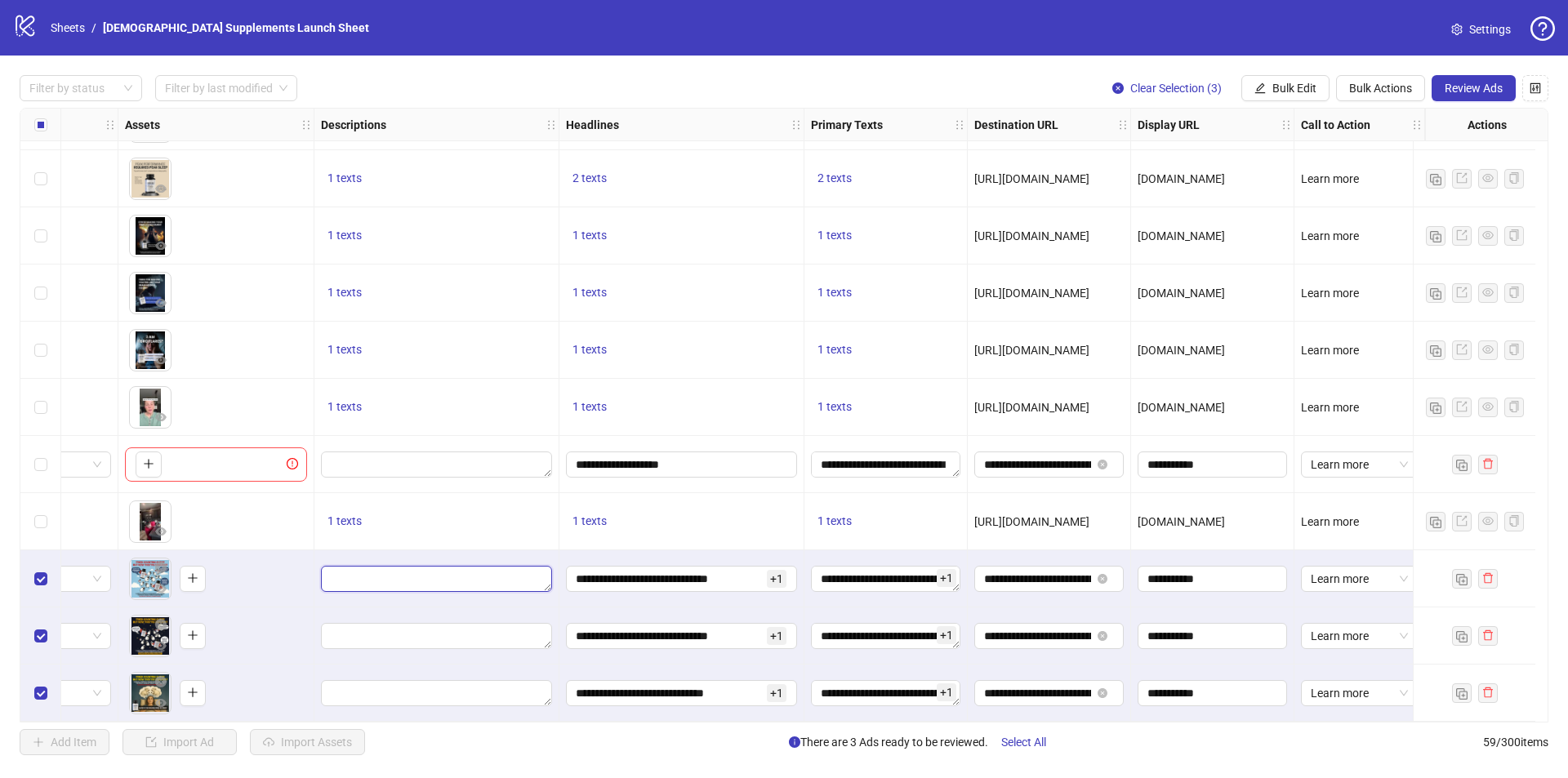
click at [412, 570] on textarea "Edit values" at bounding box center [436, 579] width 231 height 26
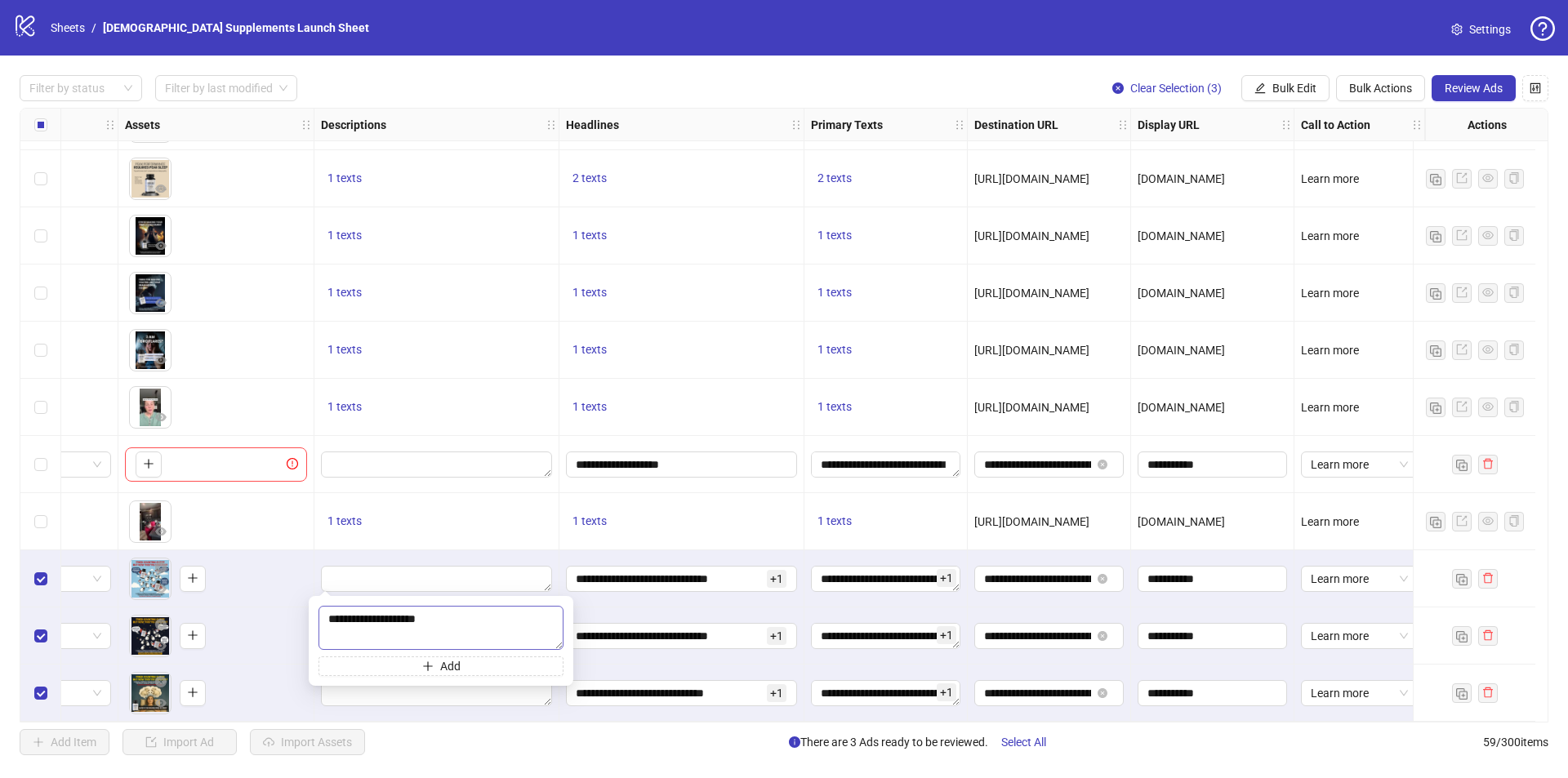
type textarea "**********"
click at [1300, 92] on span "Bulk Edit" at bounding box center [1294, 88] width 44 height 13
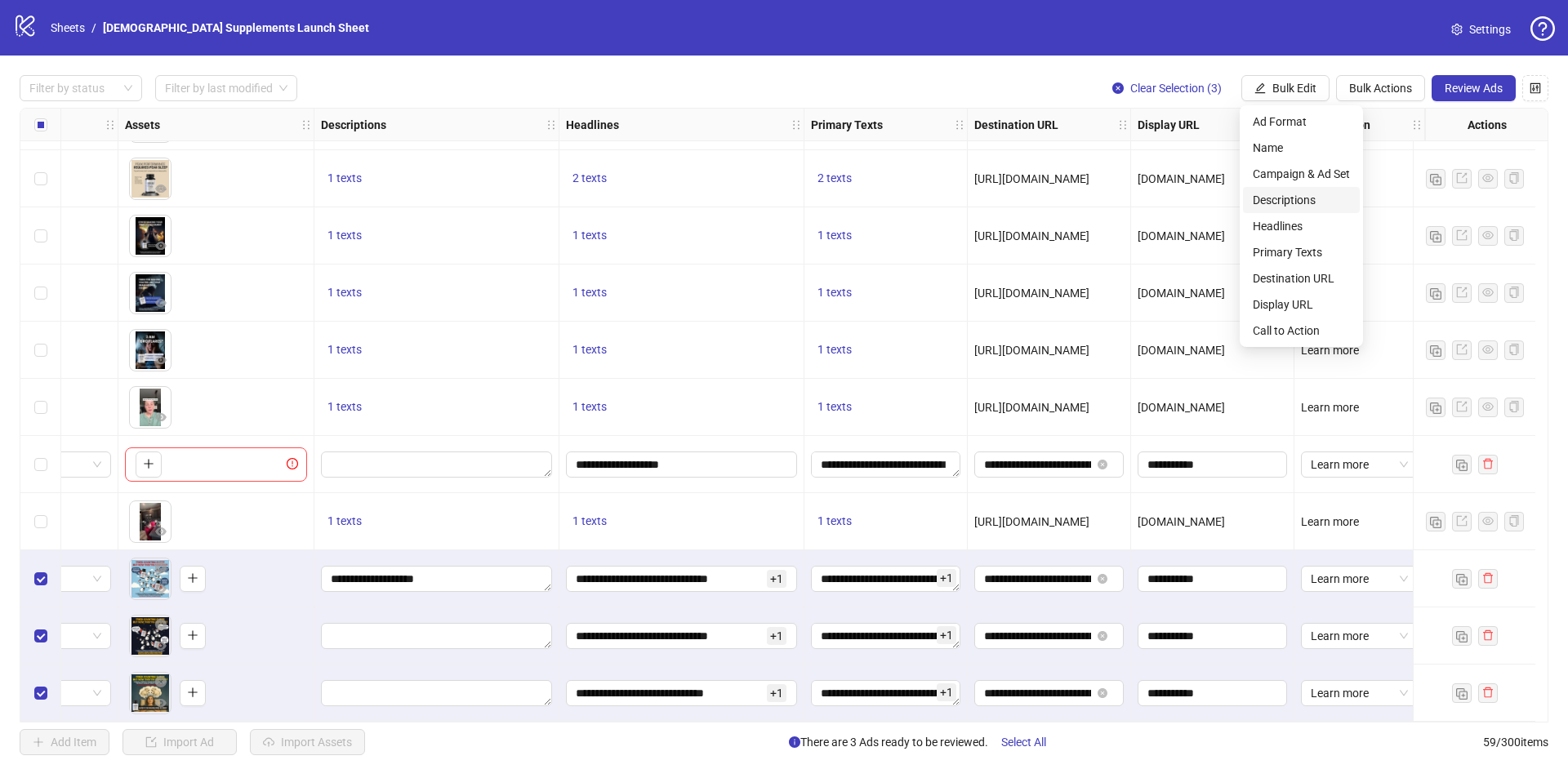
click at [1295, 196] on span "Descriptions" at bounding box center [1301, 200] width 97 height 18
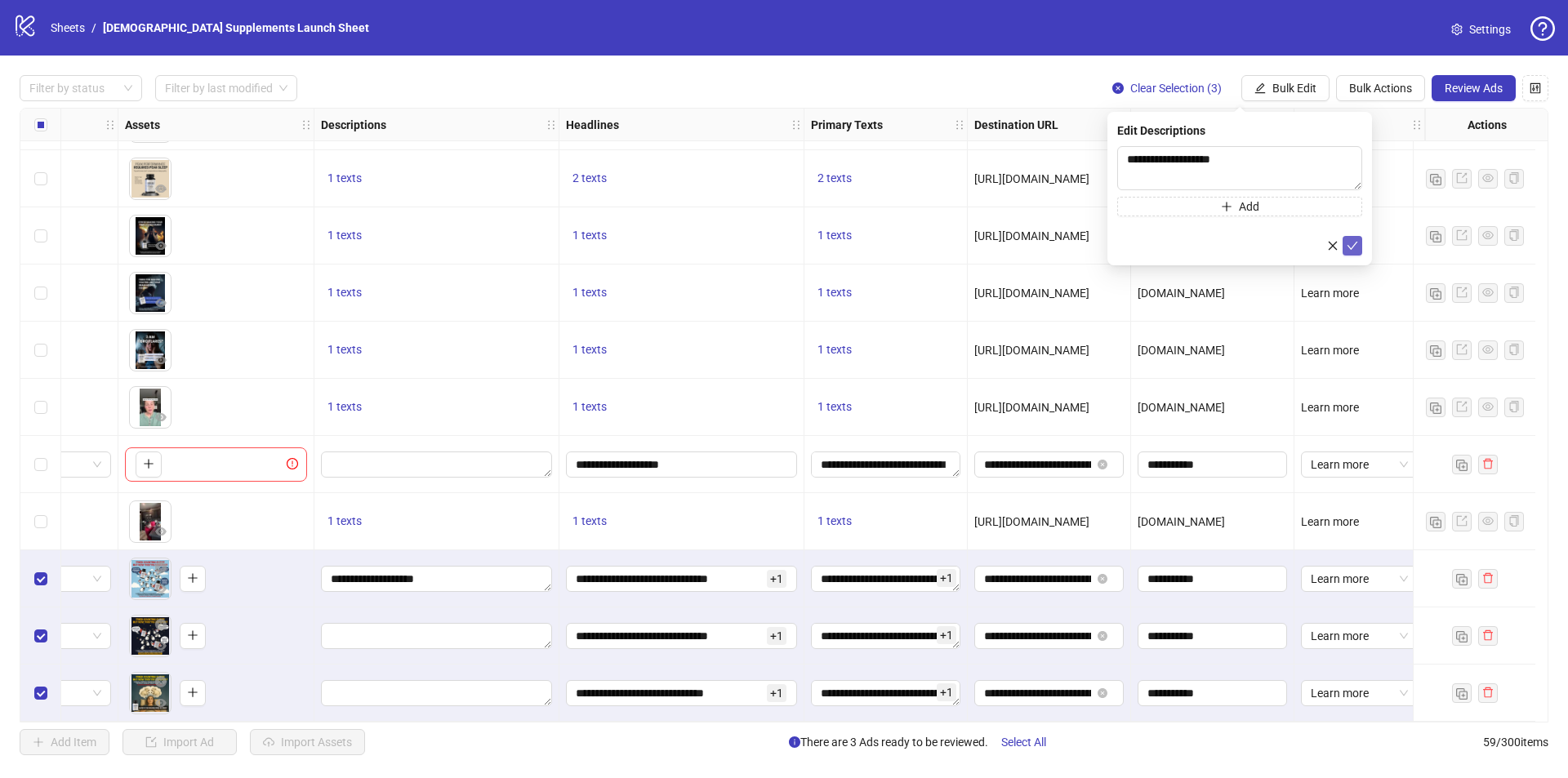
click at [1352, 244] on icon "check" at bounding box center [1352, 245] width 11 height 11
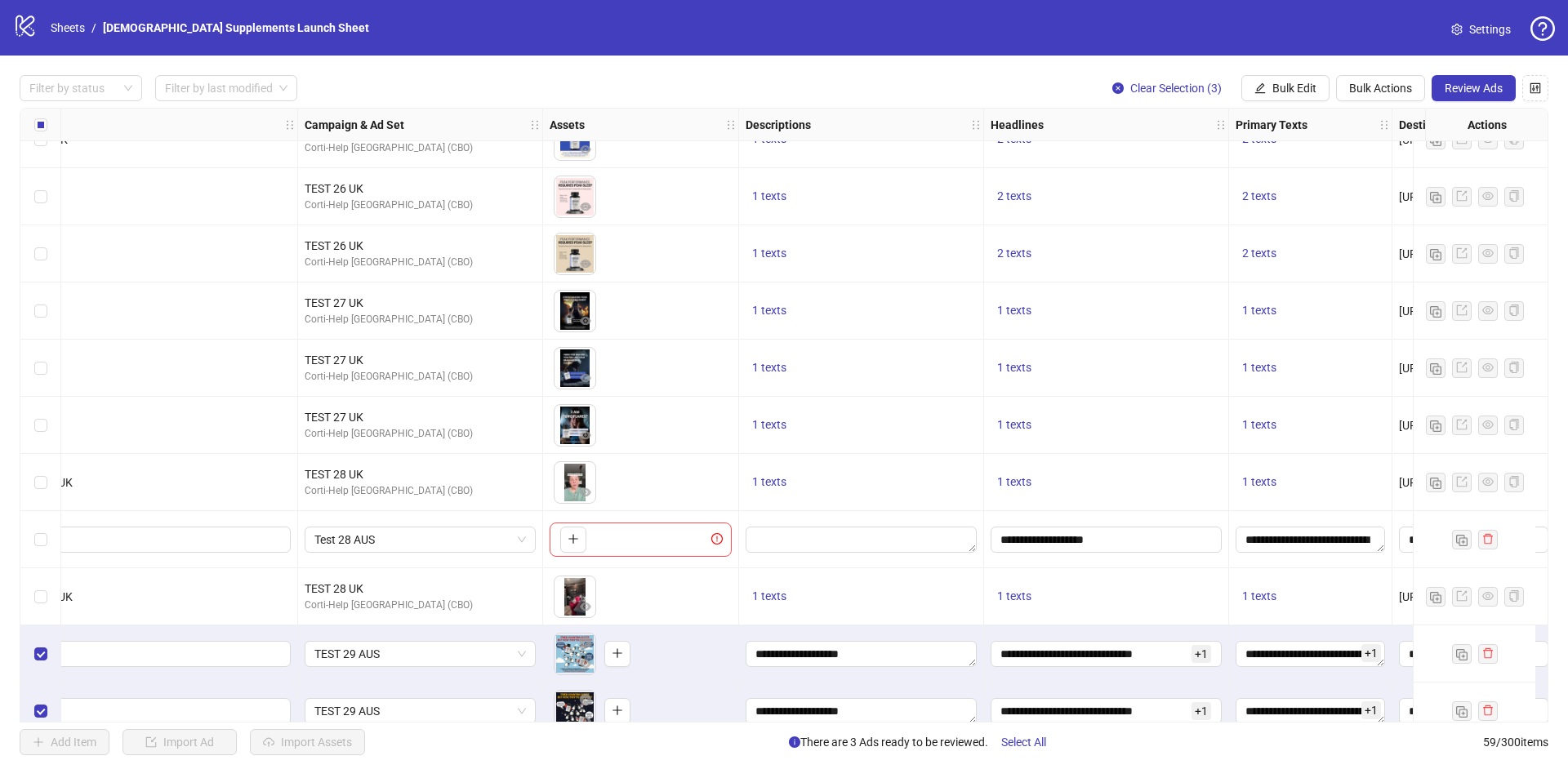
scroll to position [2799, 229]
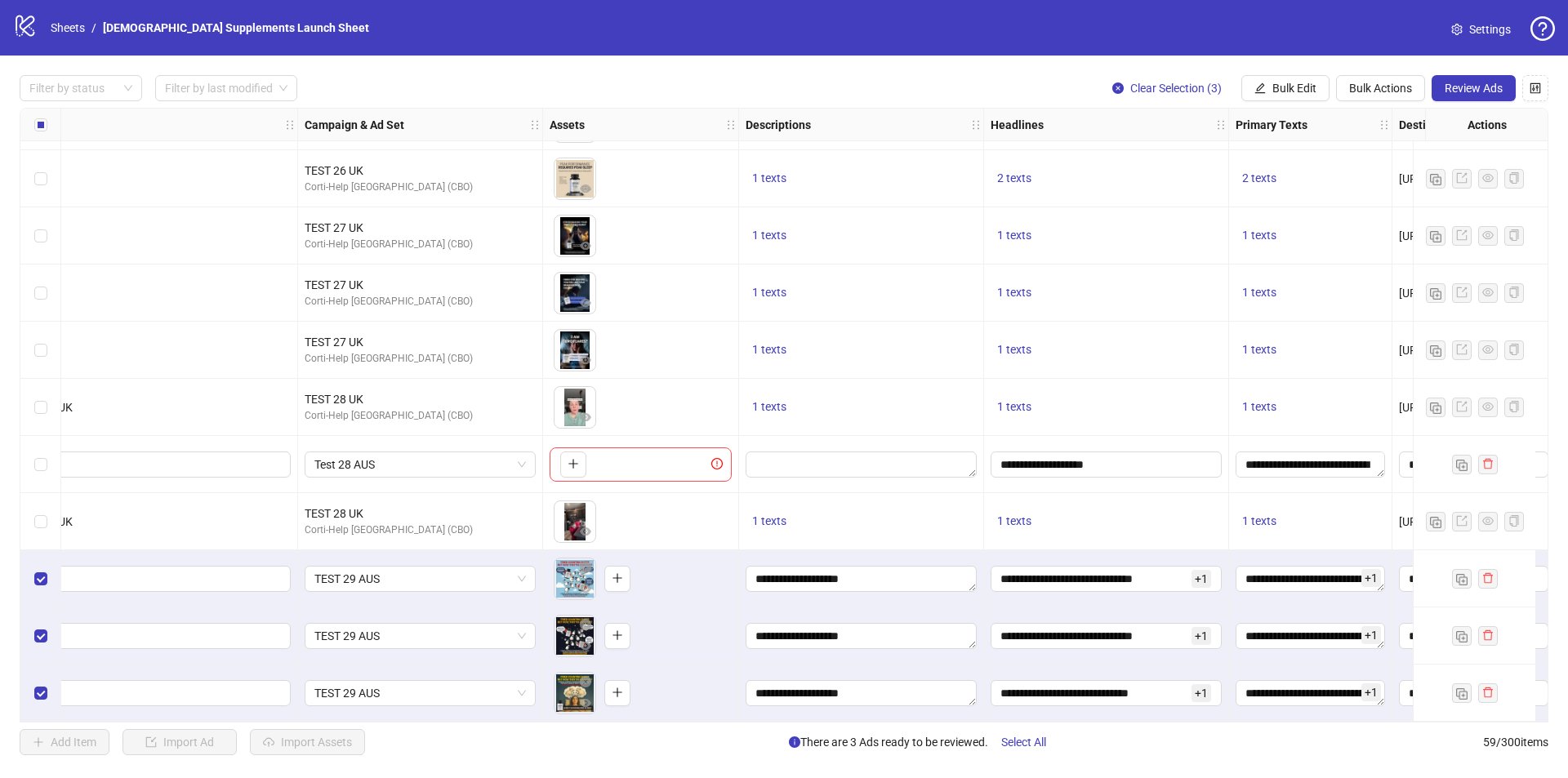
drag, startPoint x: 612, startPoint y: 724, endPoint x: 671, endPoint y: 722, distance: 59.0
click at [671, 722] on div "Filter by status Filter by last modified Clear Selection (3) Bulk Edit Bulk Act…" at bounding box center [784, 415] width 1568 height 719
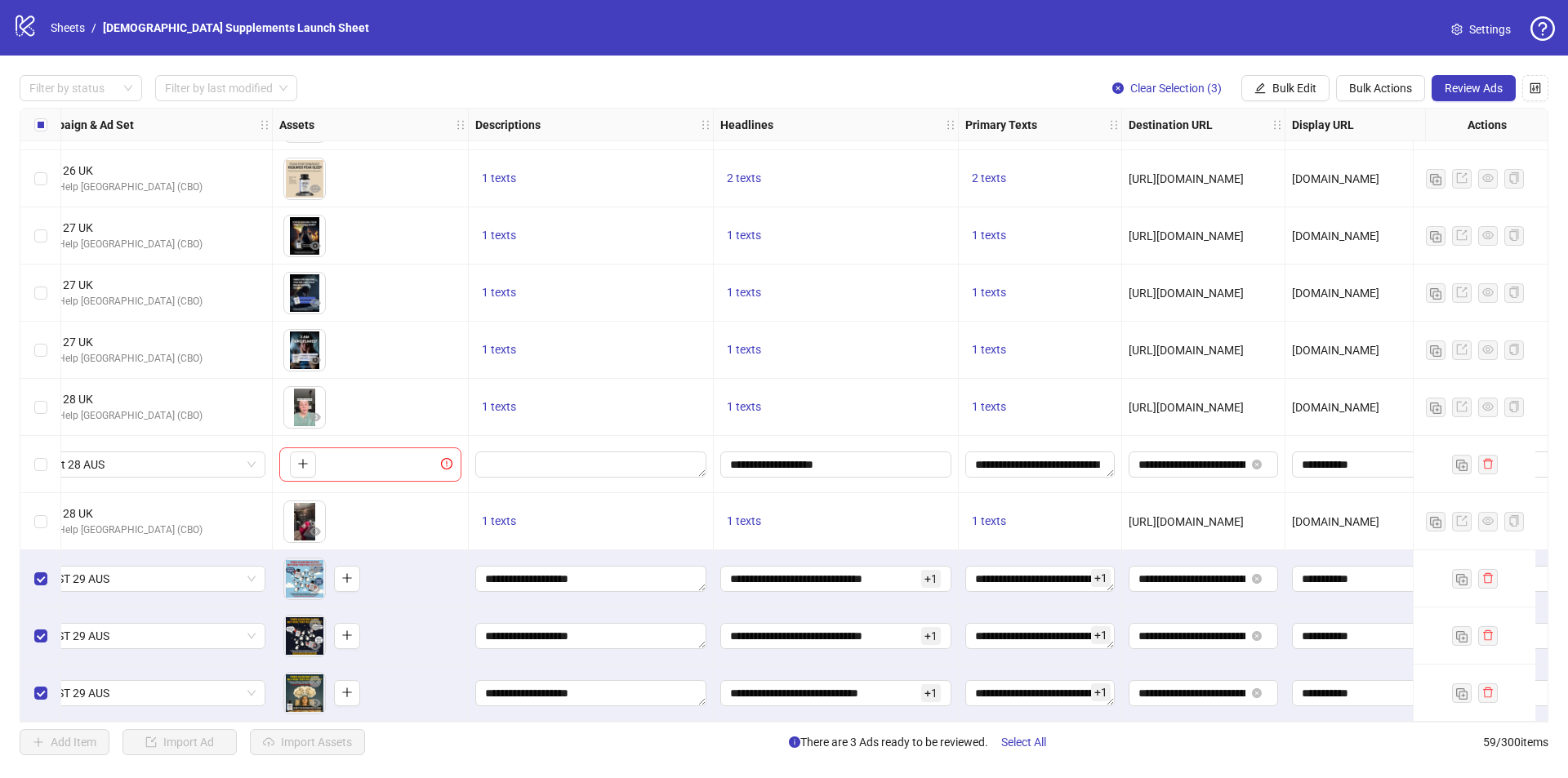
scroll to position [2799, 512]
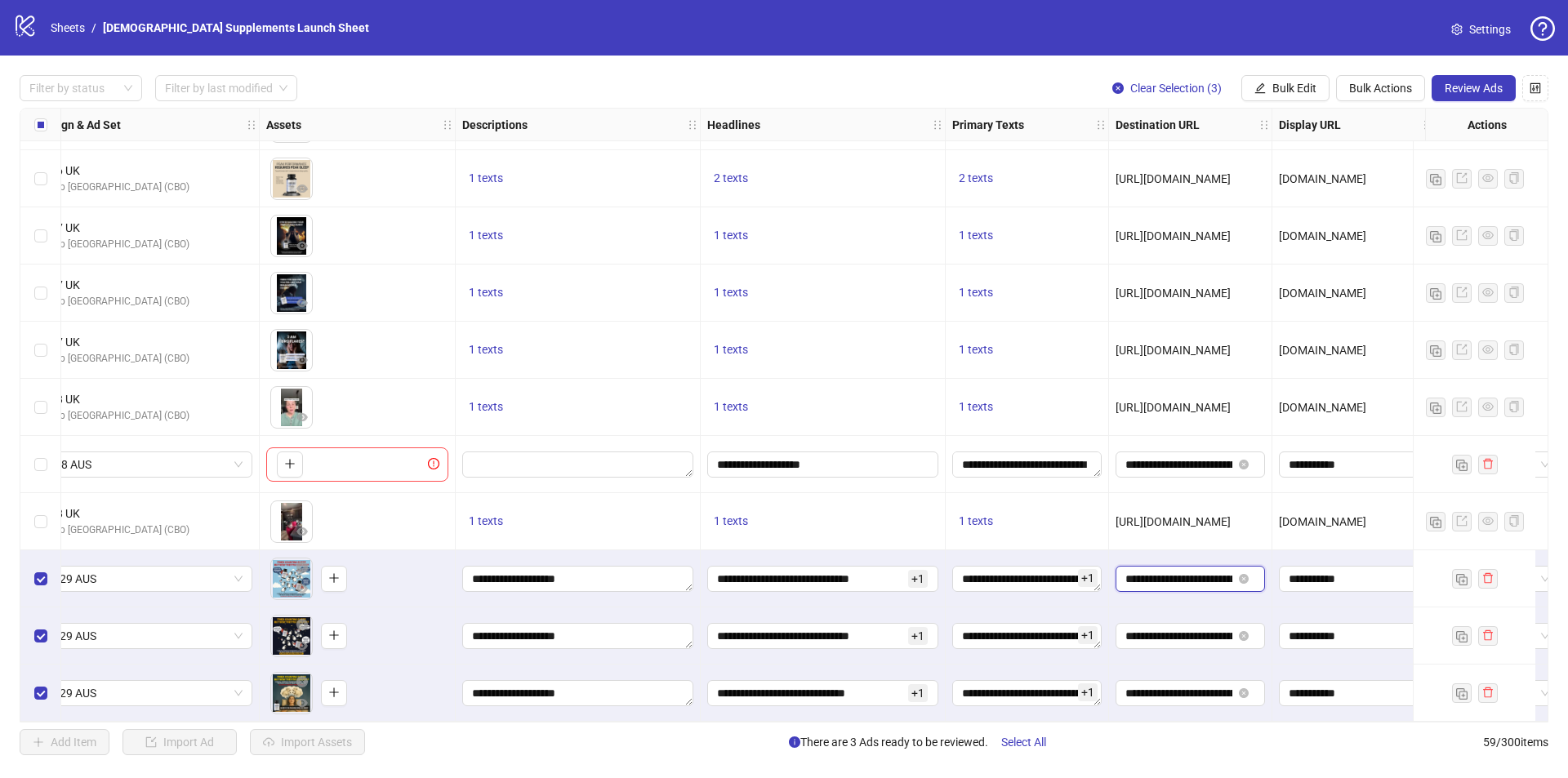
click at [1184, 572] on input "**********" at bounding box center [1179, 578] width 107 height 18
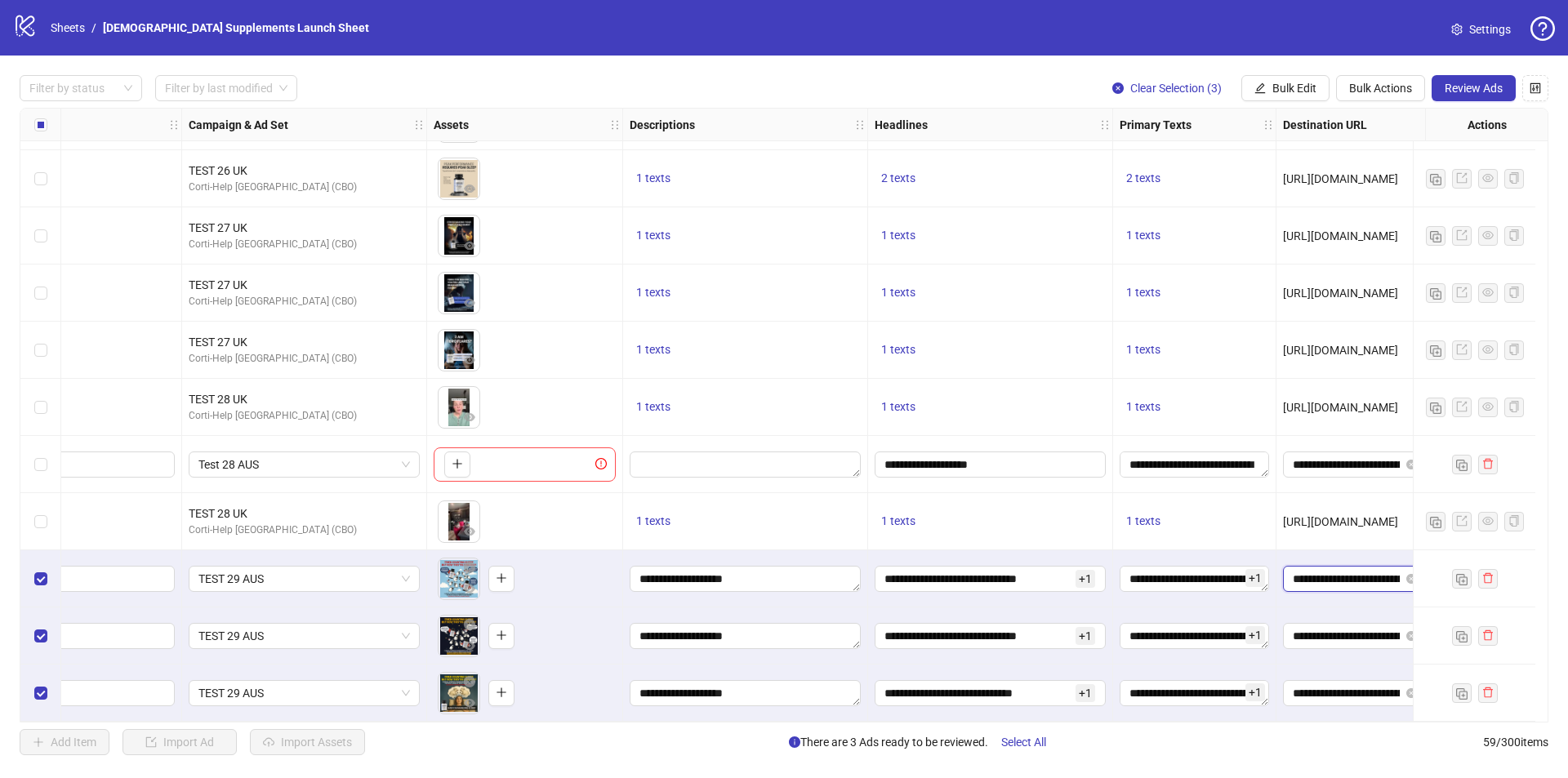
scroll to position [2799, 0]
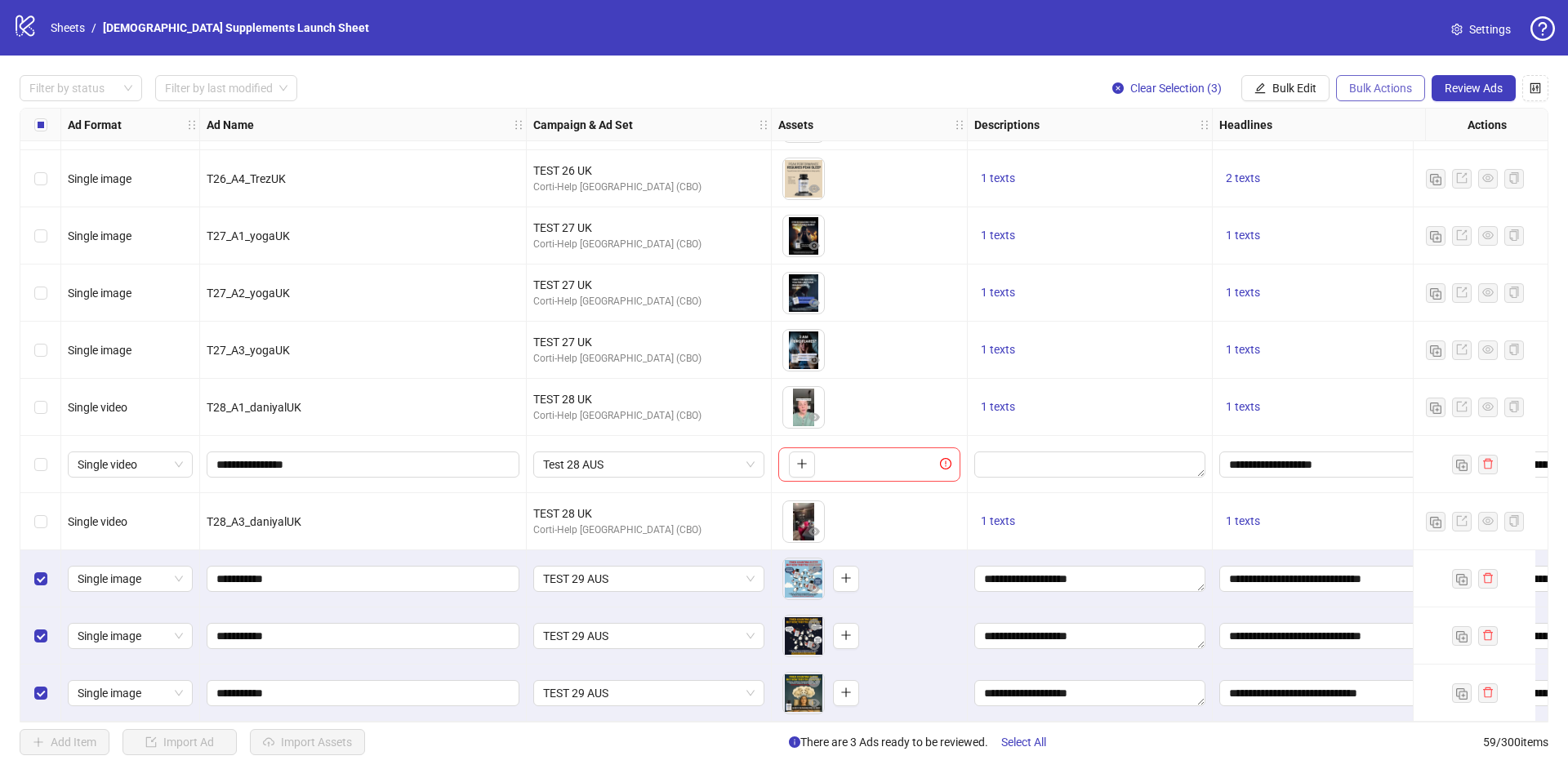
click at [1354, 89] on span "Bulk Actions" at bounding box center [1381, 88] width 63 height 13
click at [1374, 176] on span "Duplicate with assets" at bounding box center [1404, 173] width 112 height 18
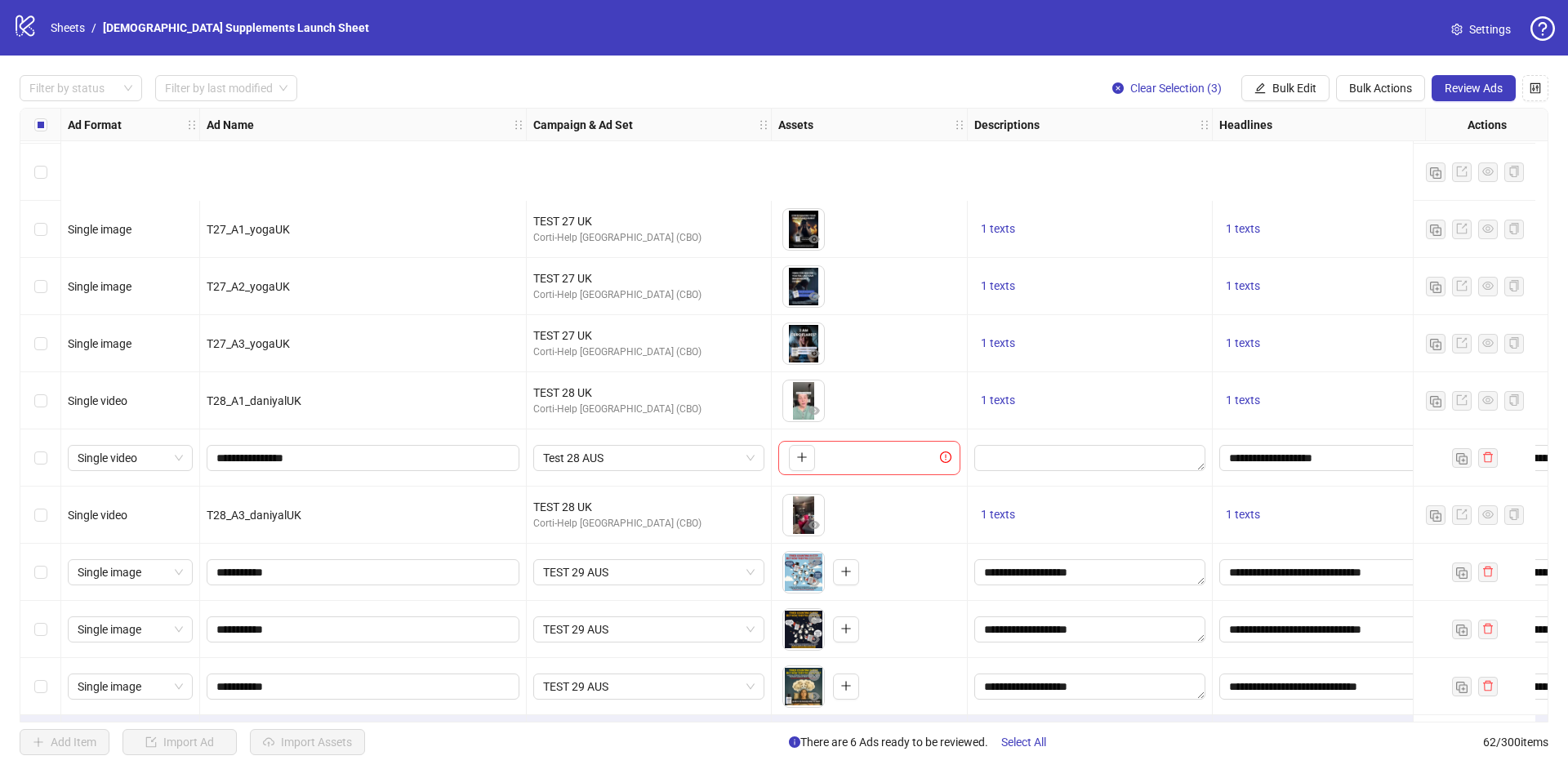
scroll to position [2970, 0]
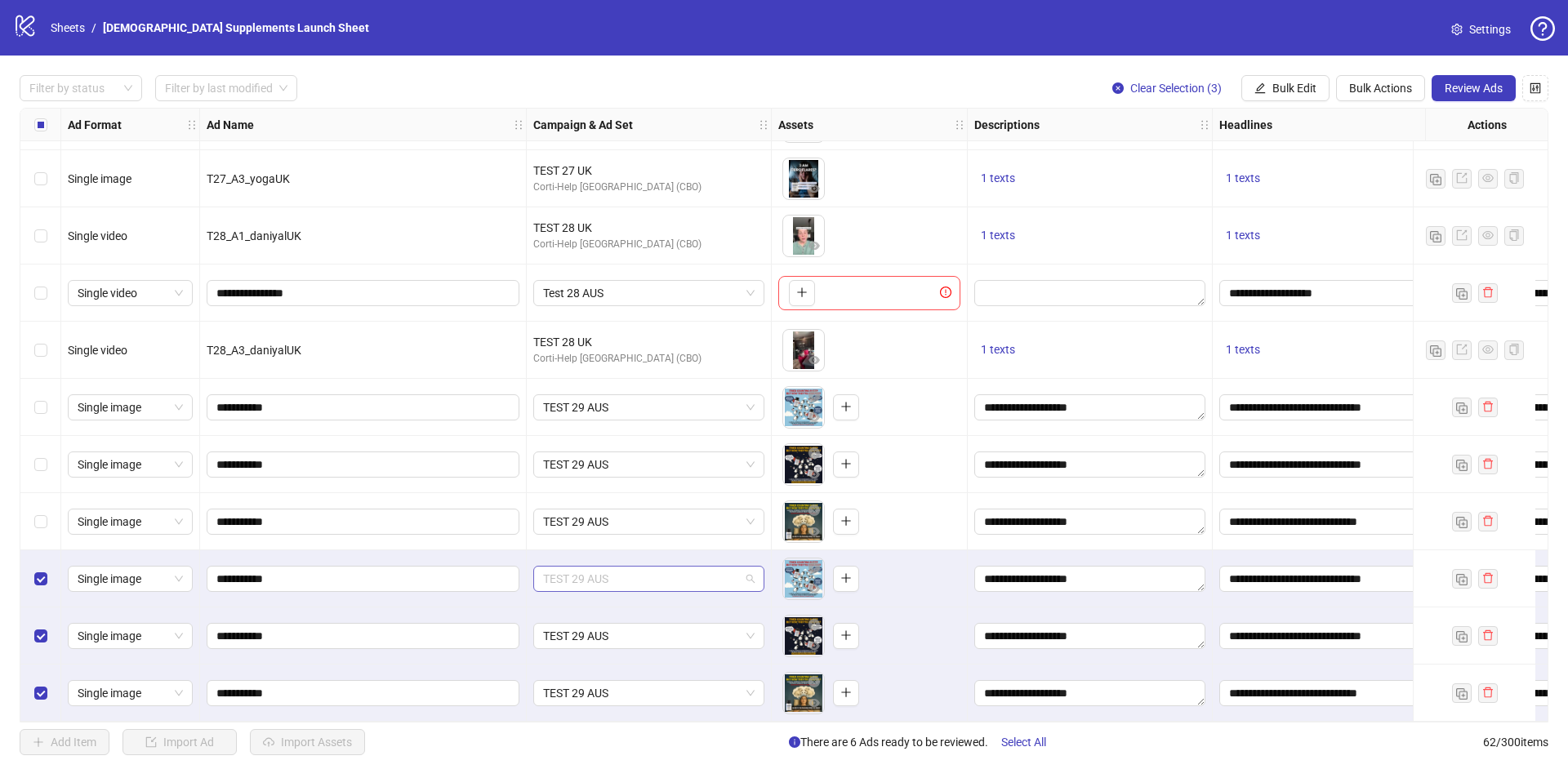
click at [753, 576] on span "TEST 29 AUS" at bounding box center [649, 579] width 212 height 25
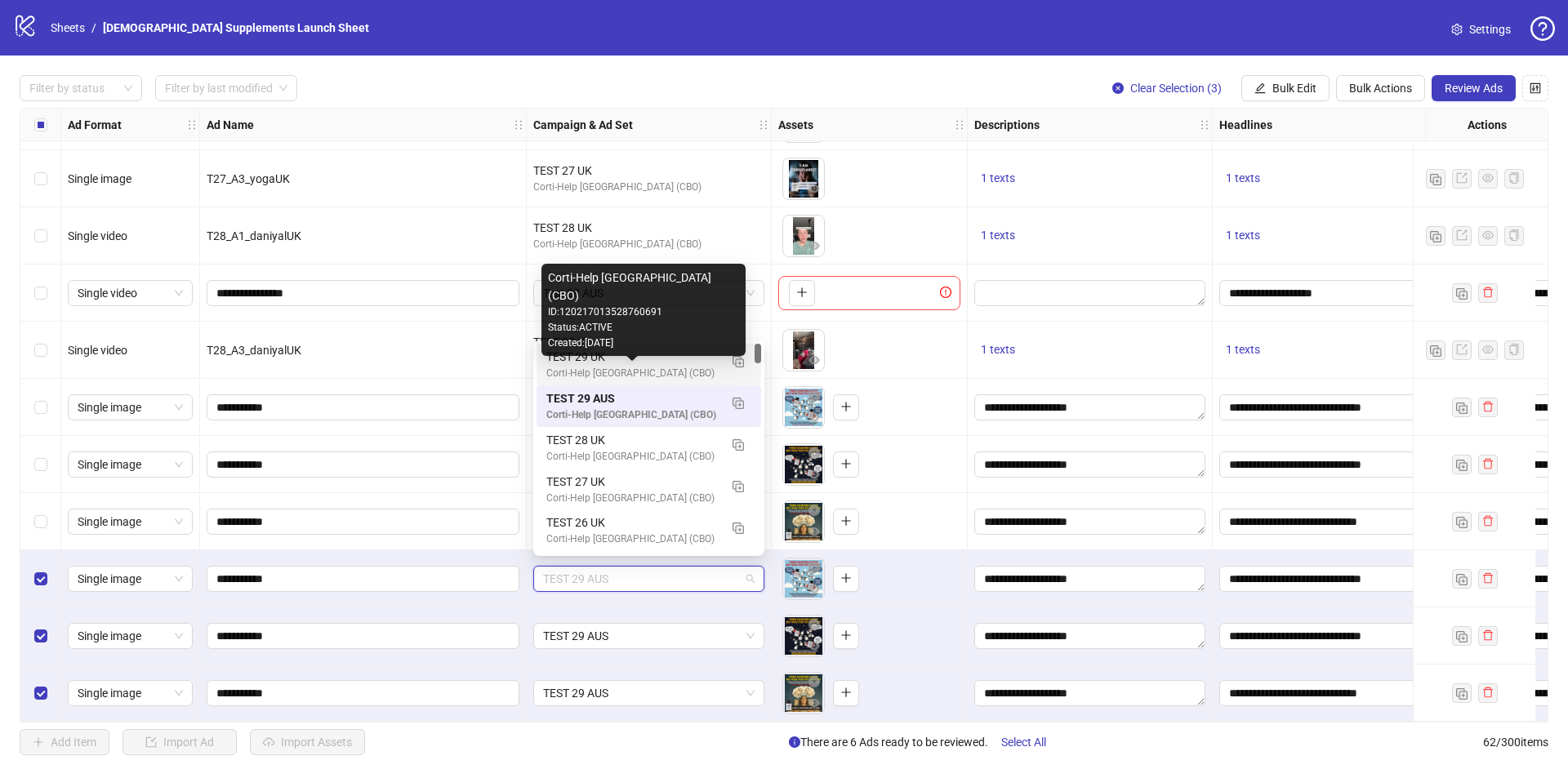
click at [641, 367] on div "Corti-Help United Kingdom (CBO)" at bounding box center [633, 373] width 173 height 15
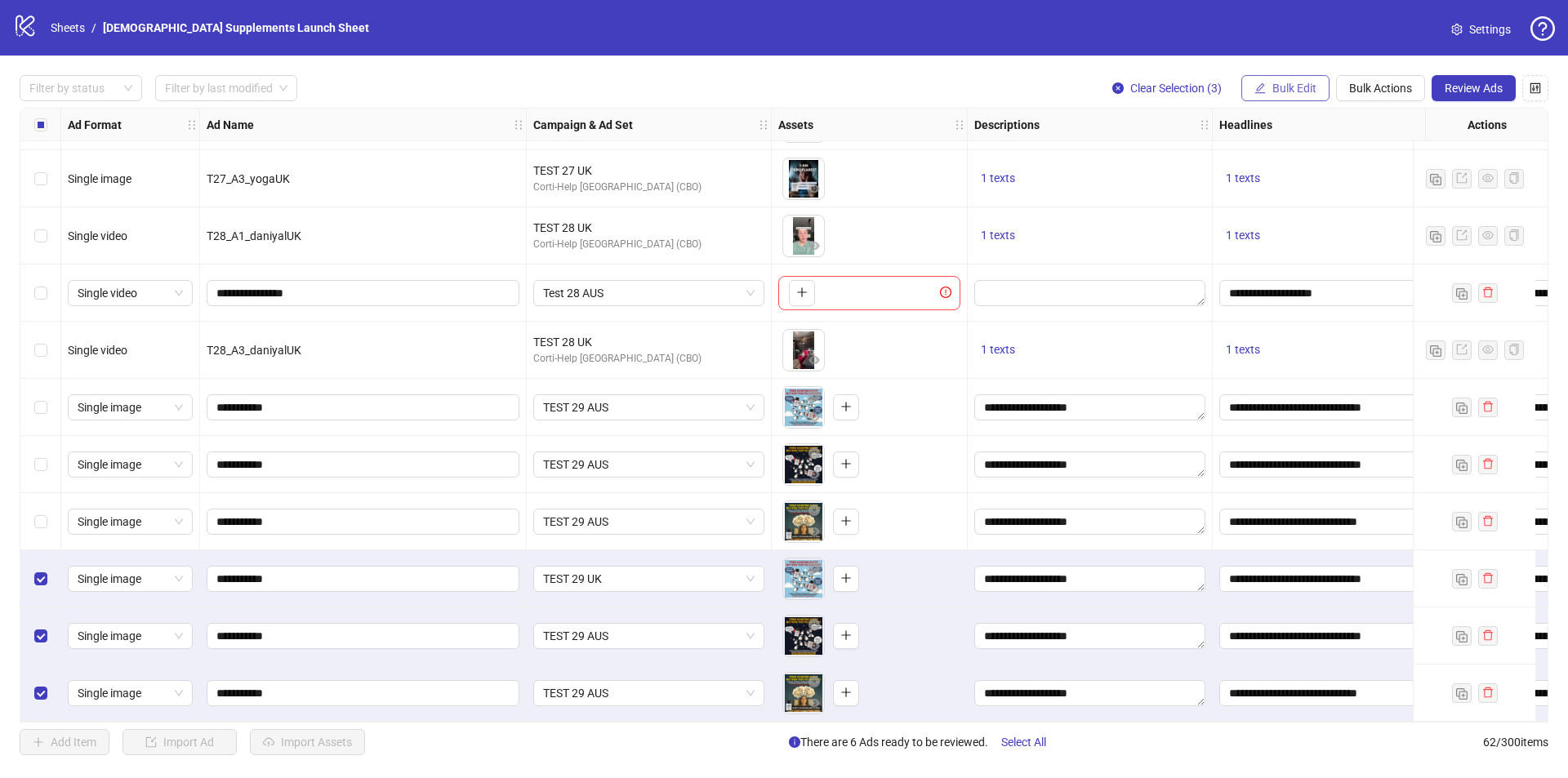
click at [1315, 88] on span "Bulk Edit" at bounding box center [1294, 88] width 44 height 13
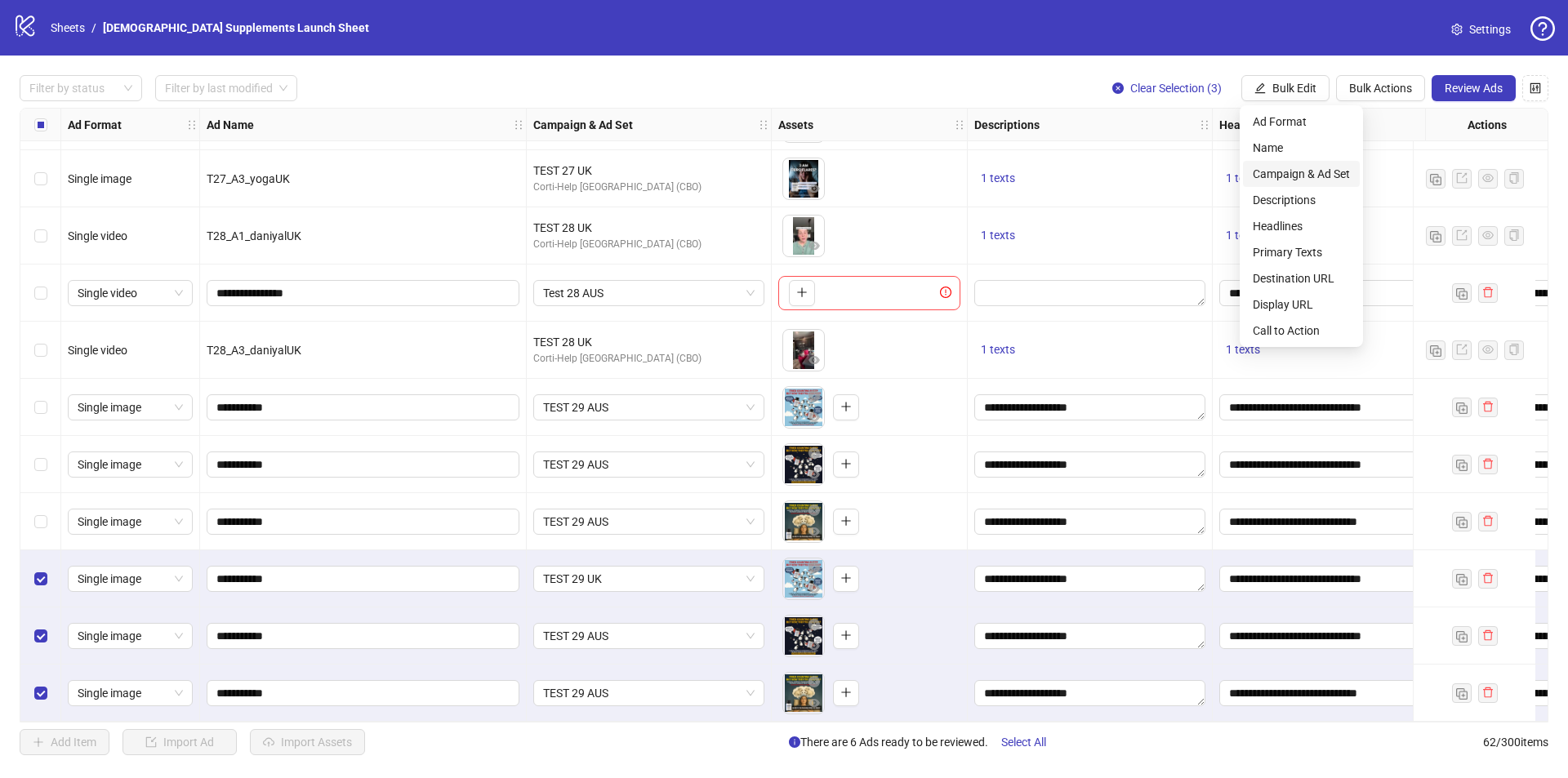
click at [1282, 177] on span "Campaign & Ad Set" at bounding box center [1301, 173] width 97 height 18
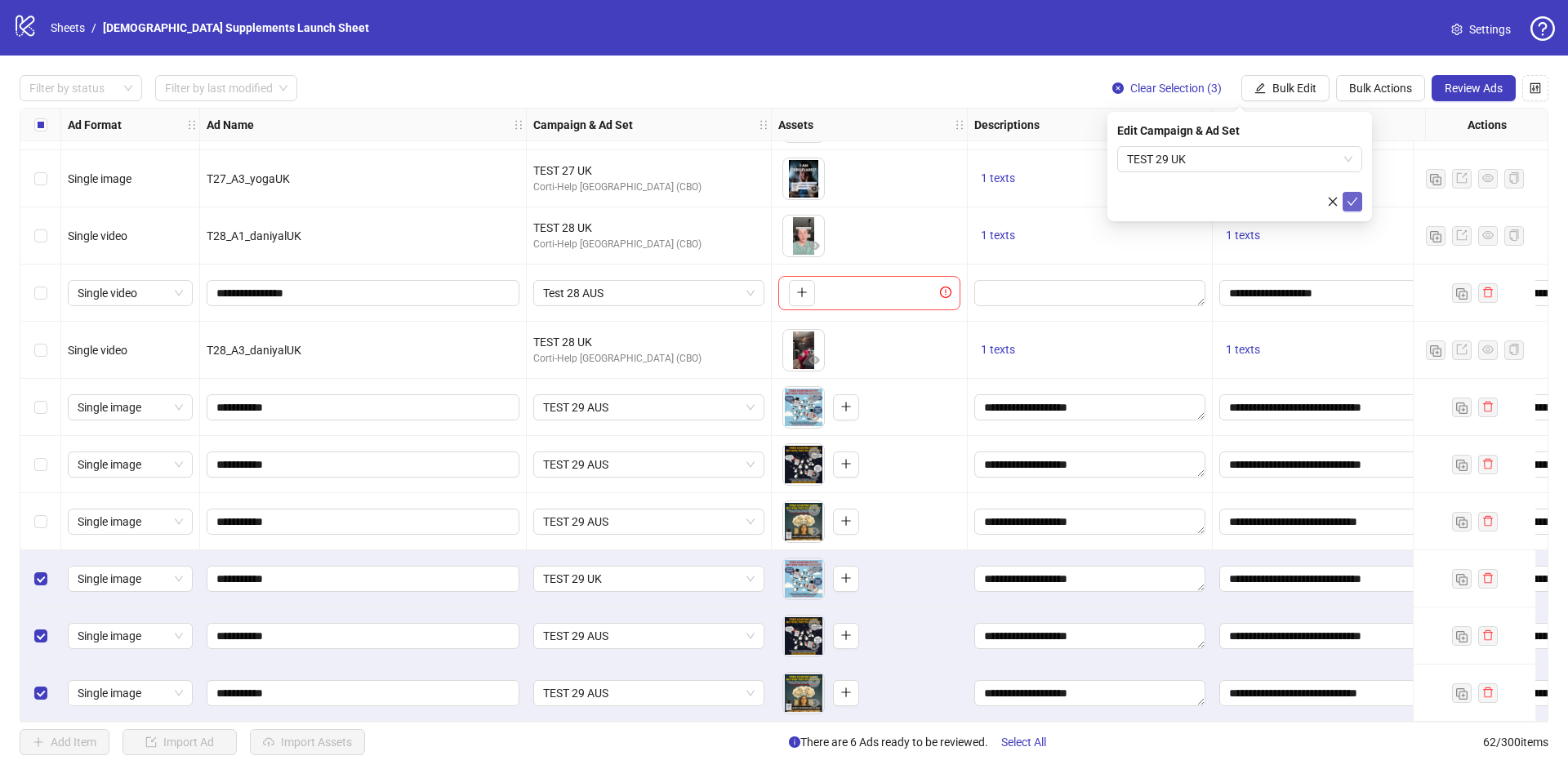
click at [1352, 199] on icon "check" at bounding box center [1352, 202] width 11 height 11
click at [752, 571] on span "TEST 29 UK" at bounding box center [649, 579] width 212 height 25
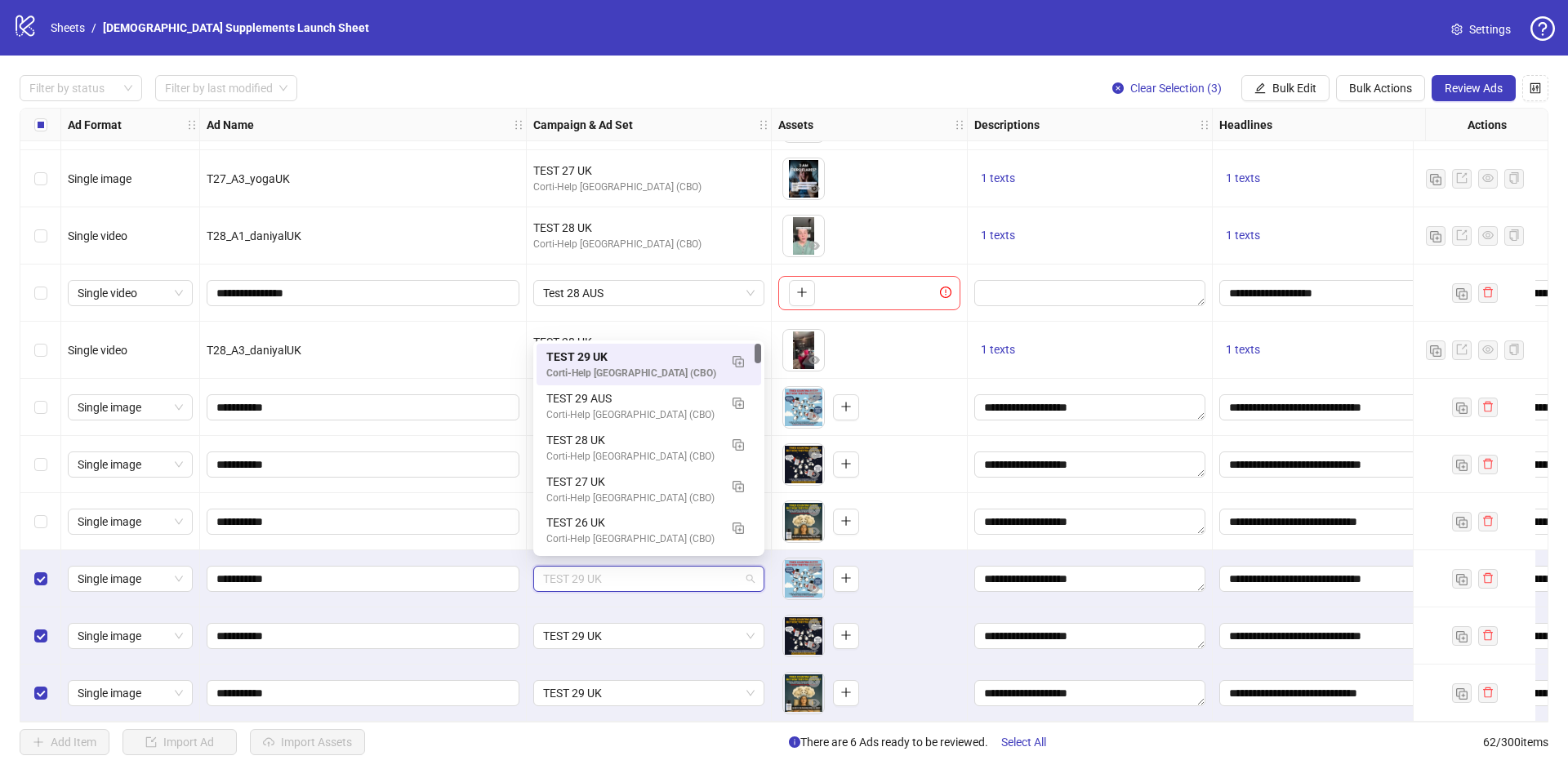
click at [752, 571] on span "TEST 29 UK" at bounding box center [649, 579] width 212 height 25
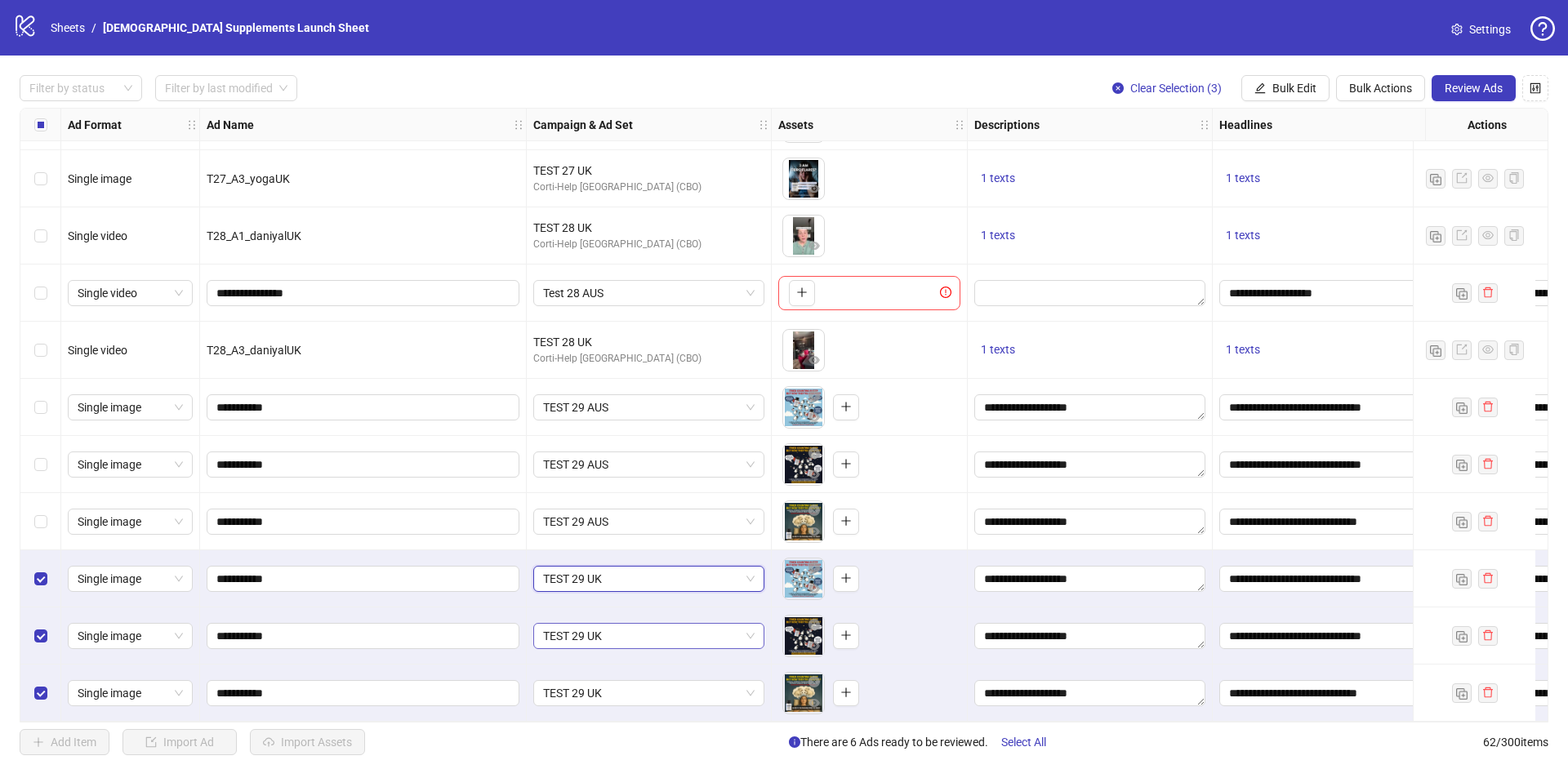
click at [719, 629] on span "TEST 29 UK" at bounding box center [649, 636] width 212 height 25
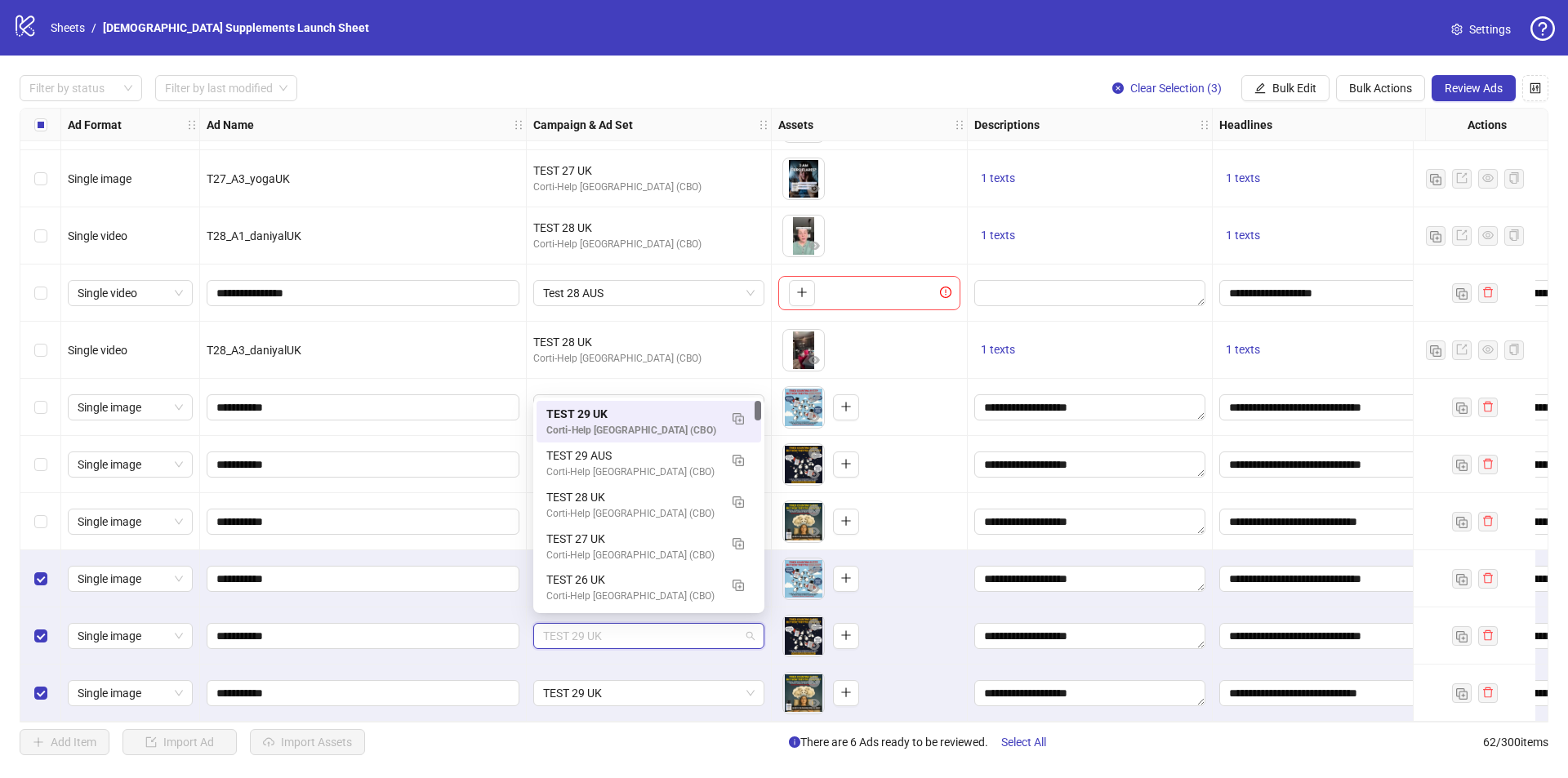
click at [719, 629] on span "TEST 29 UK" at bounding box center [649, 636] width 212 height 25
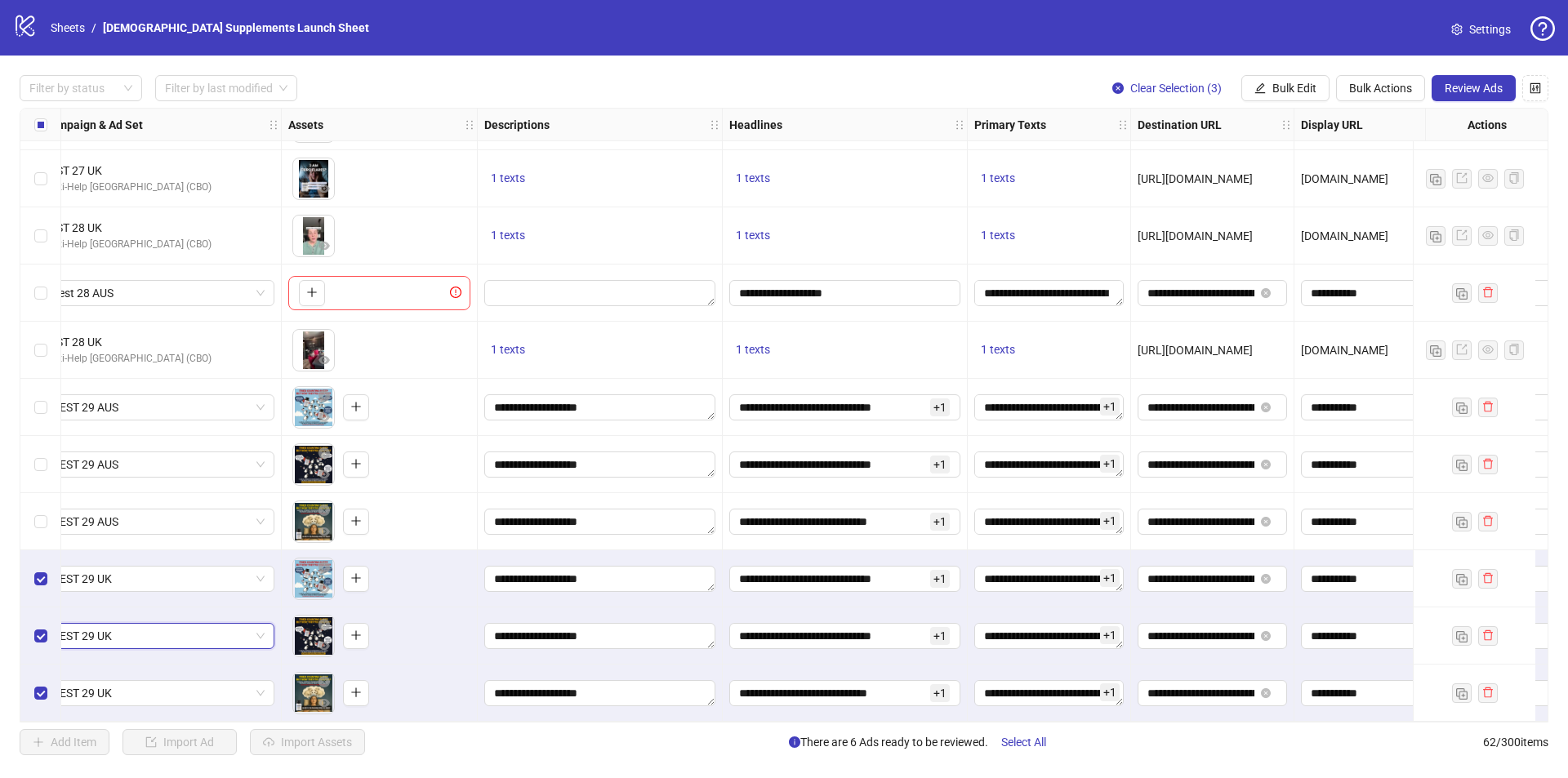
scroll to position [2970, 612]
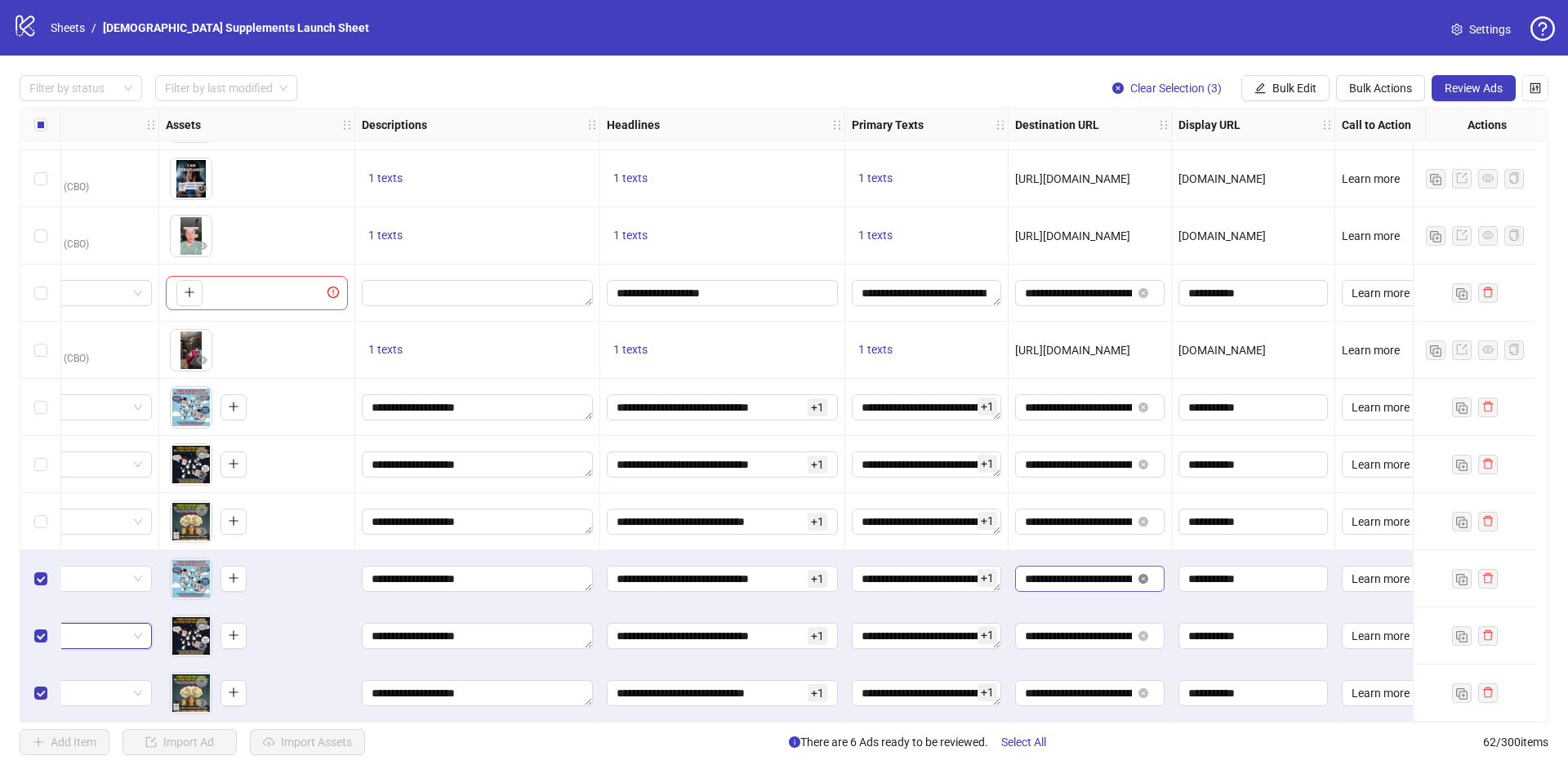
click at [1141, 574] on icon "close-circle" at bounding box center [1144, 579] width 10 height 10
click at [1140, 631] on icon "close-circle" at bounding box center [1144, 636] width 10 height 10
click at [1146, 689] on icon "close-circle" at bounding box center [1144, 694] width 10 height 10
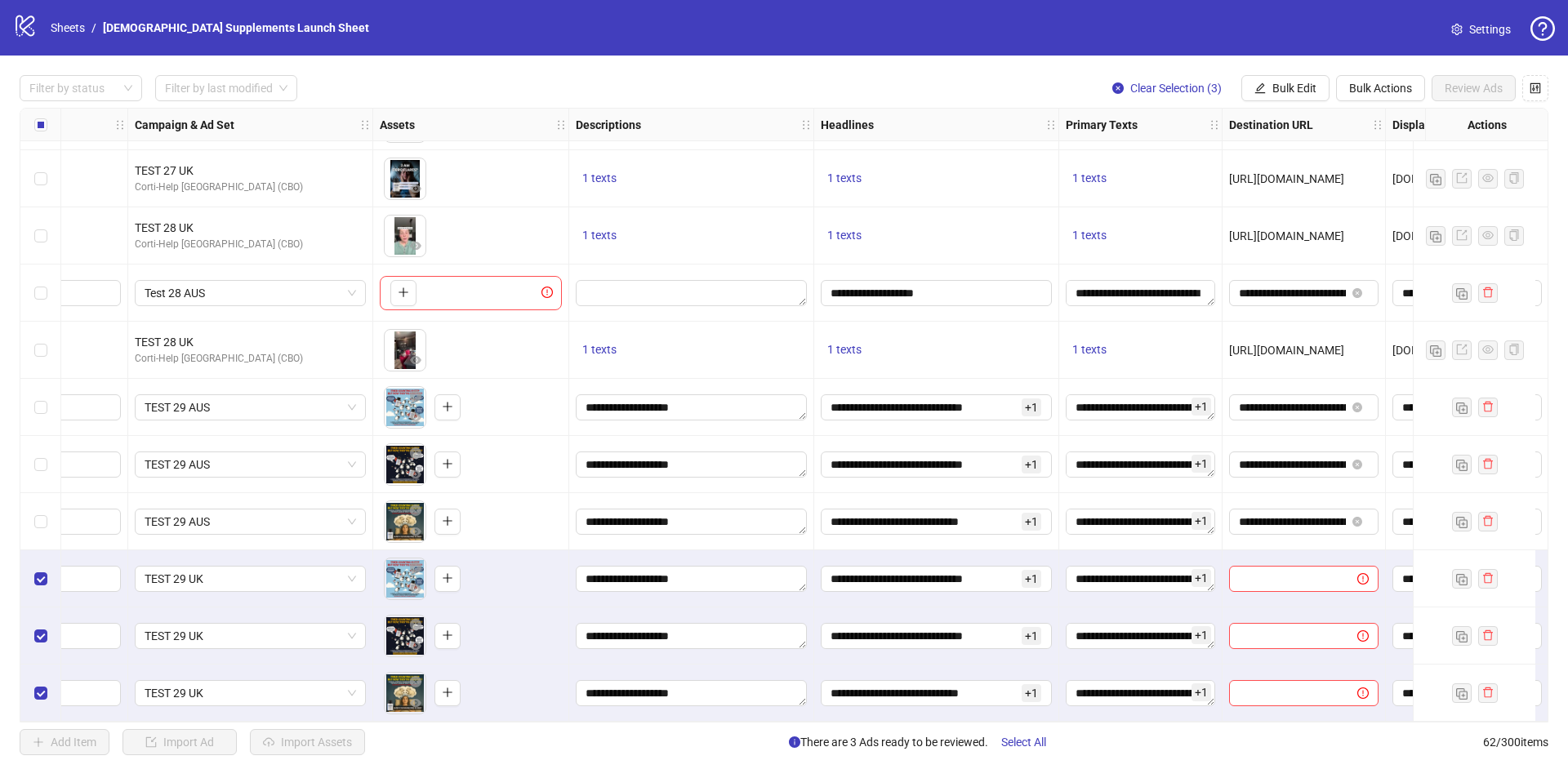
scroll to position [2970, 467]
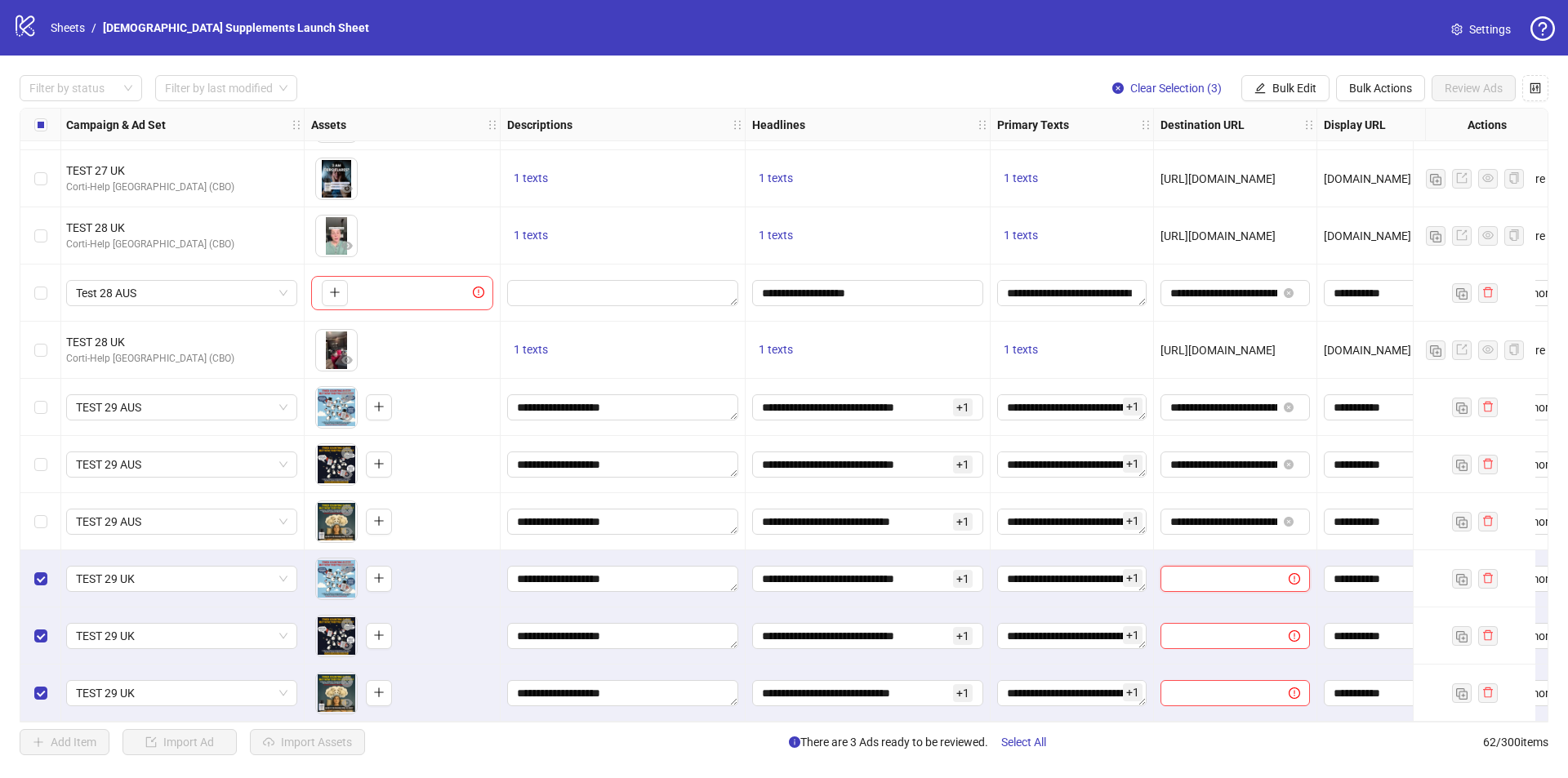
click at [1210, 570] on input "text" at bounding box center [1218, 578] width 95 height 18
paste input "**********"
type input "**********"
click at [1222, 633] on input "text" at bounding box center [1218, 636] width 95 height 18
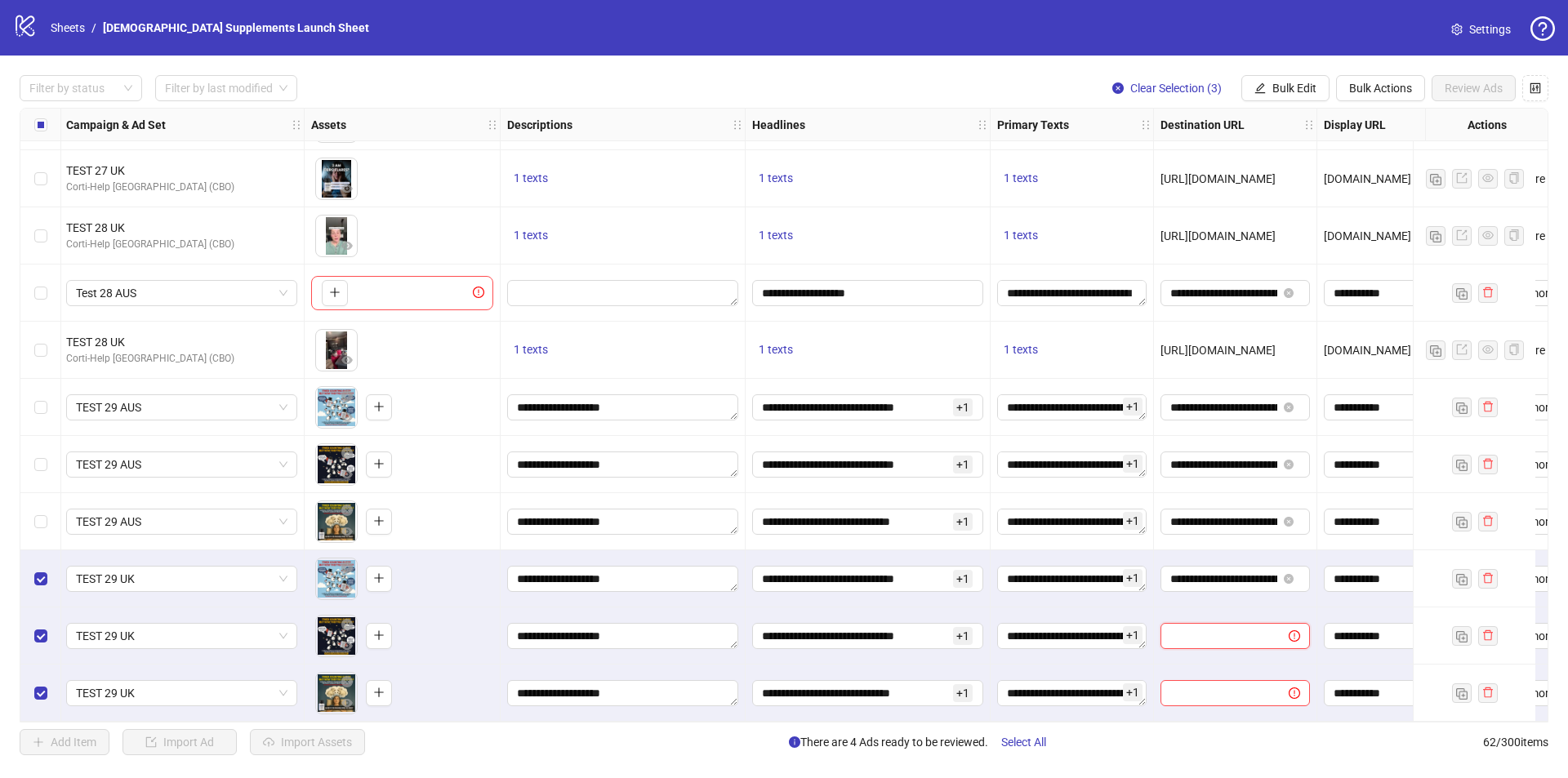
paste input "**********"
type input "**********"
click at [1234, 689] on input "text" at bounding box center [1218, 693] width 95 height 18
paste input "**********"
type input "**********"
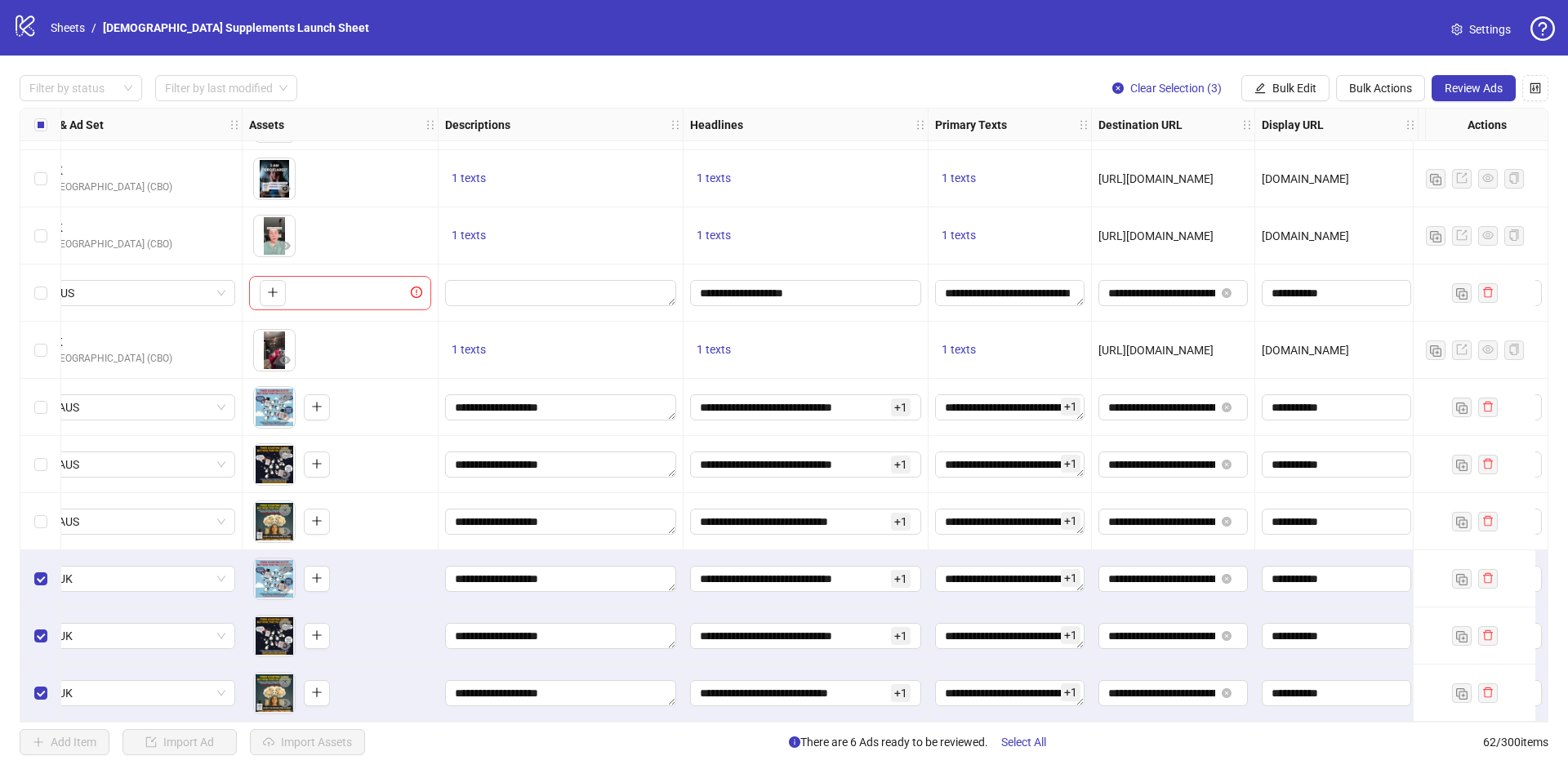
scroll to position [2970, 580]
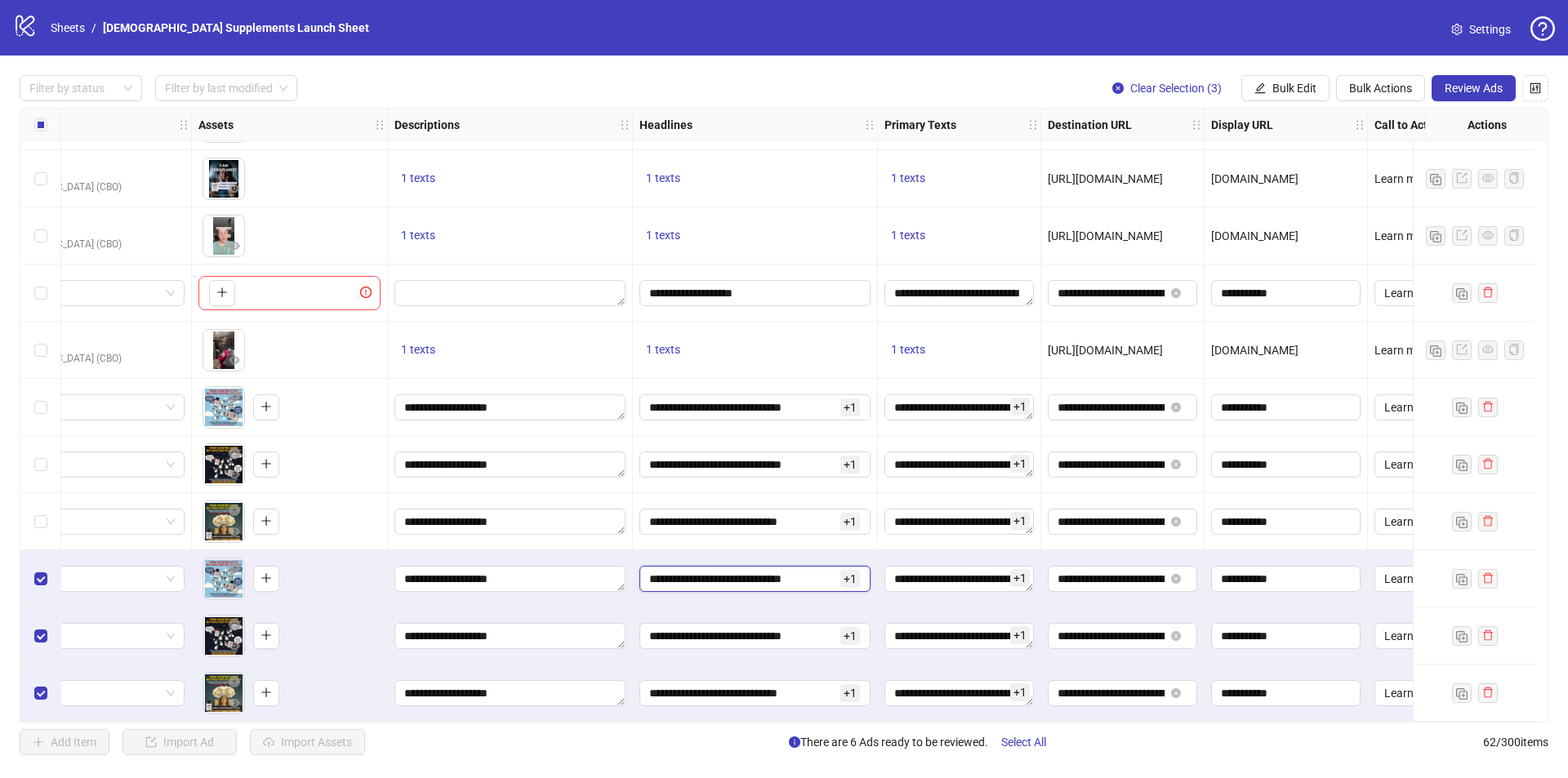
click at [732, 577] on input "**********" at bounding box center [743, 578] width 188 height 18
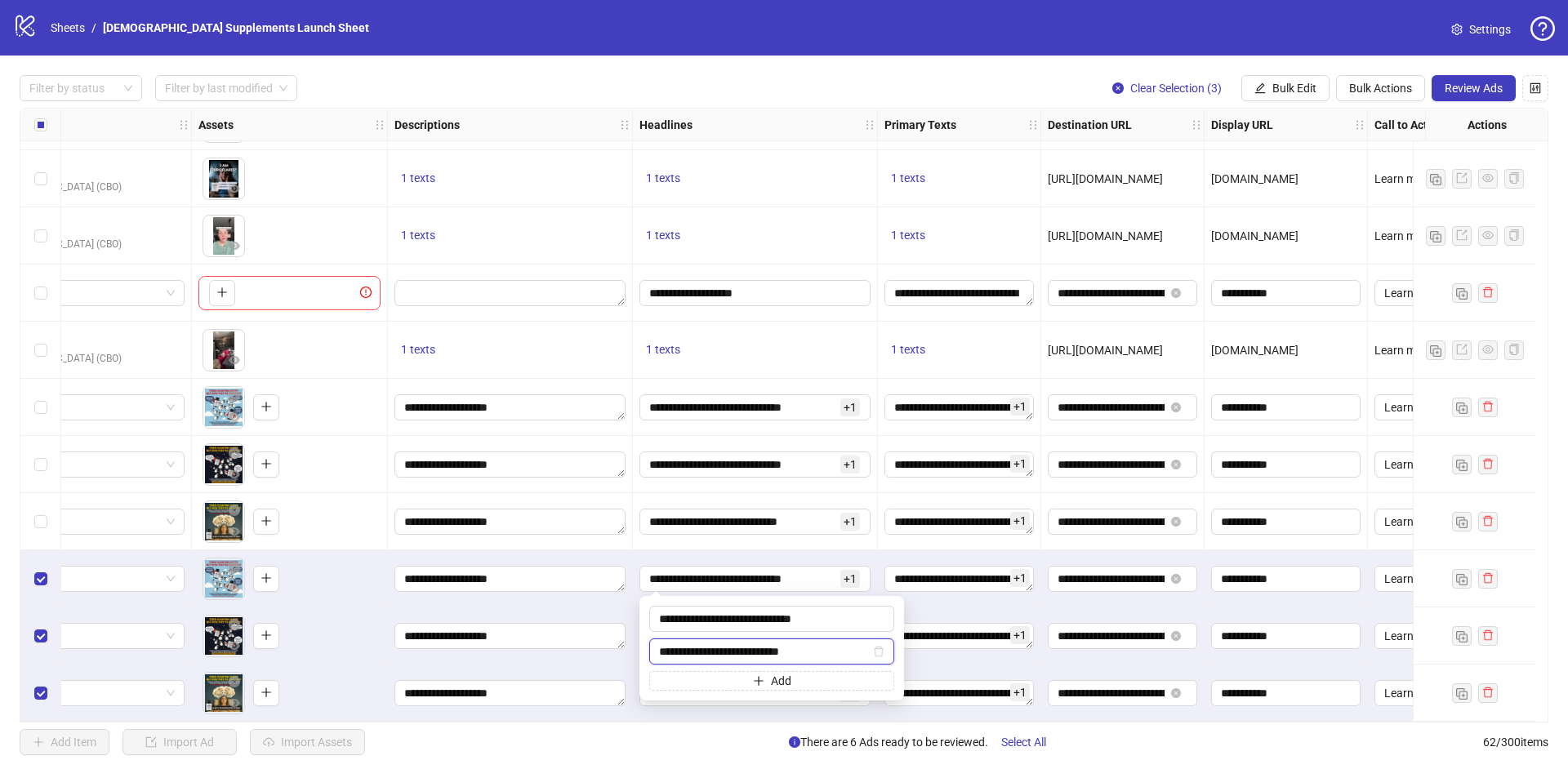
click at [807, 653] on input "**********" at bounding box center [764, 651] width 211 height 18
click at [770, 651] on input "**********" at bounding box center [764, 651] width 211 height 18
click at [791, 651] on input "**********" at bounding box center [764, 651] width 211 height 18
click at [781, 649] on input "**********" at bounding box center [764, 651] width 211 height 18
click at [785, 651] on input "**********" at bounding box center [764, 651] width 211 height 18
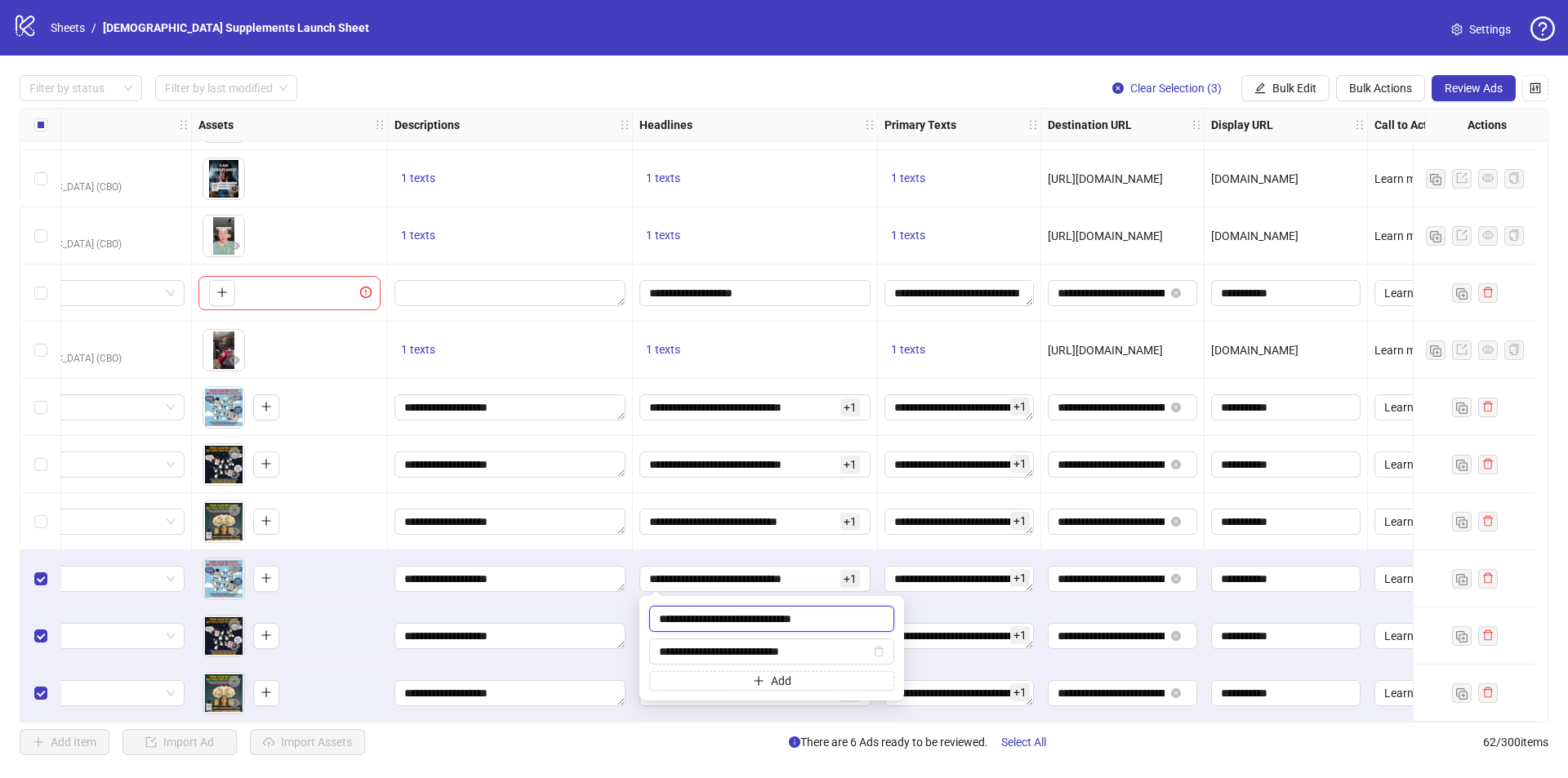
click at [766, 625] on input "**********" at bounding box center [772, 619] width 245 height 26
click at [822, 619] on input "**********" at bounding box center [772, 619] width 245 height 26
click at [822, 618] on input "**********" at bounding box center [772, 619] width 245 height 26
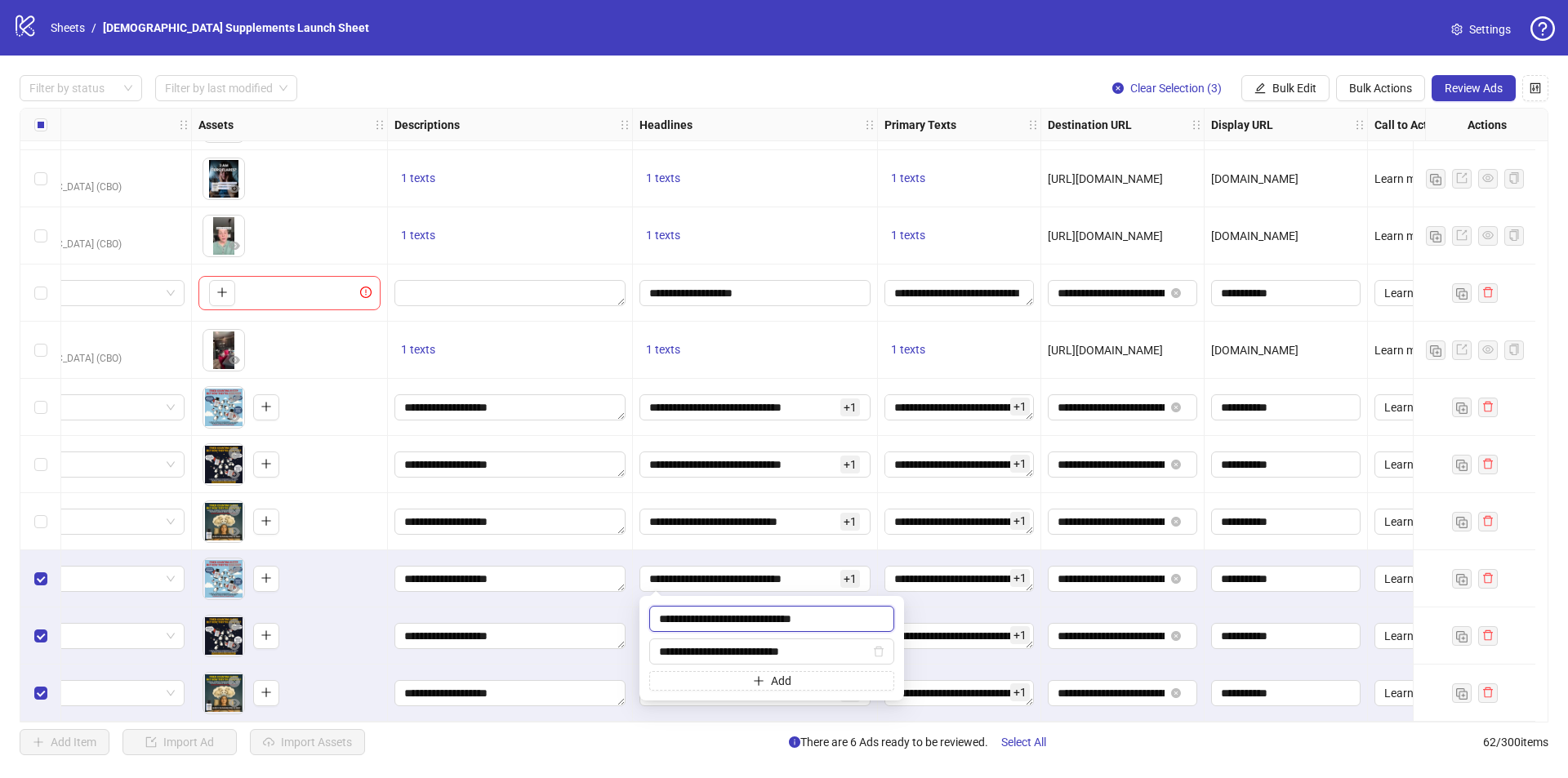
click at [822, 618] on input "**********" at bounding box center [772, 619] width 245 height 26
click at [796, 367] on div "1 texts" at bounding box center [755, 349] width 245 height 57
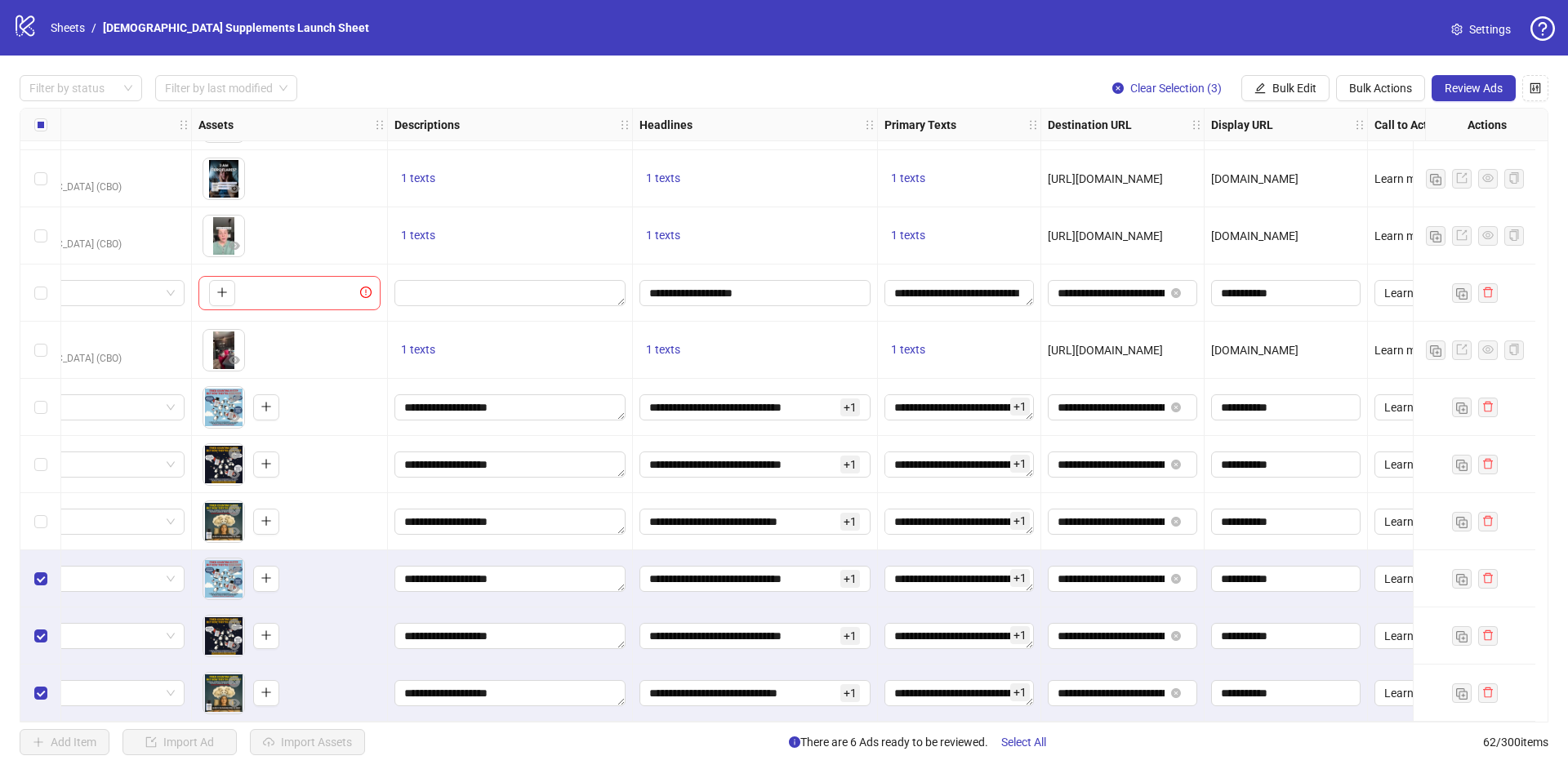
click at [796, 367] on div "1 texts" at bounding box center [755, 349] width 245 height 57
click at [1023, 457] on span "+ 1" at bounding box center [1020, 463] width 20 height 18
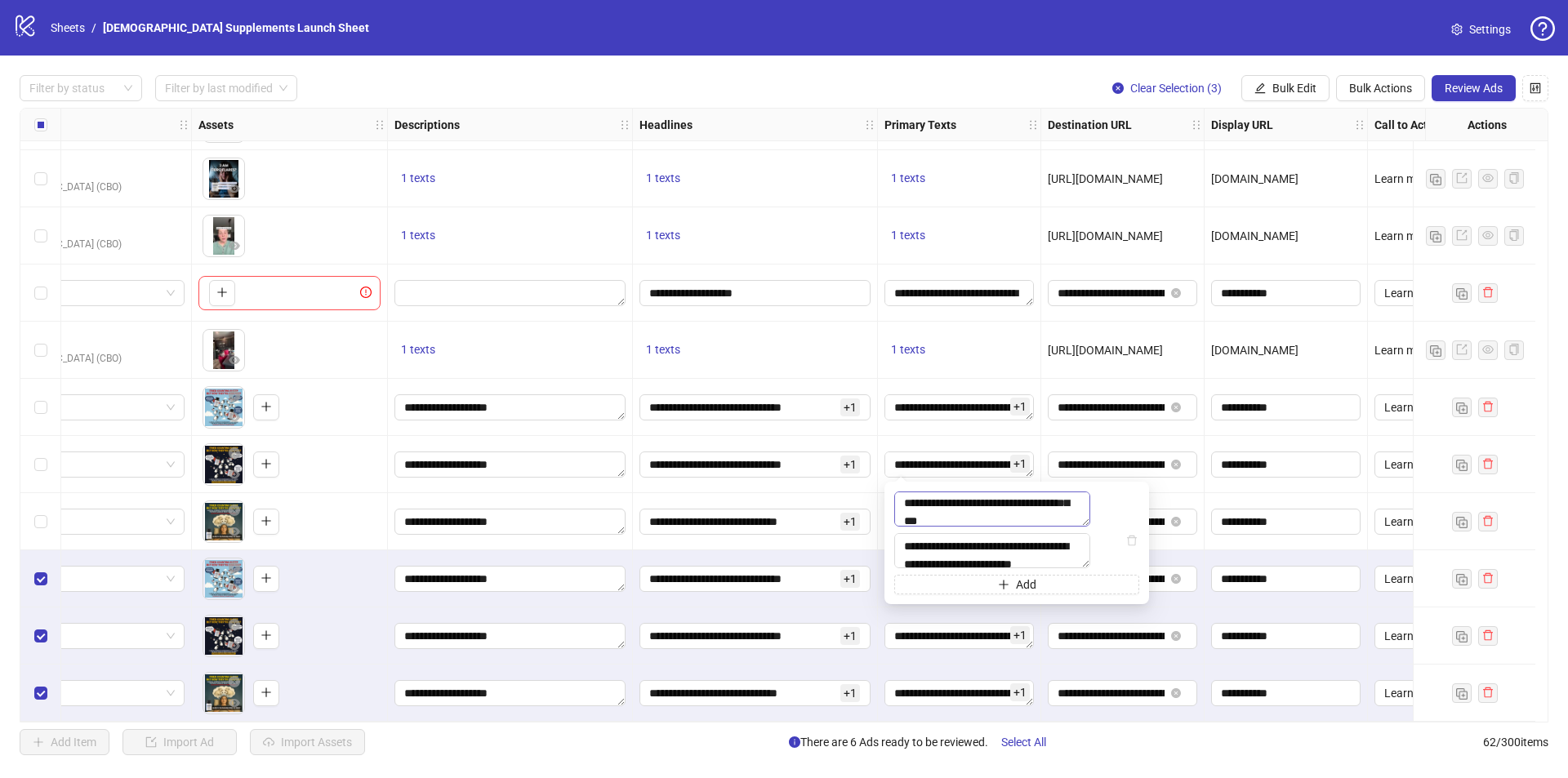
scroll to position [0, 0]
click at [987, 354] on div "1 texts" at bounding box center [959, 350] width 150 height 20
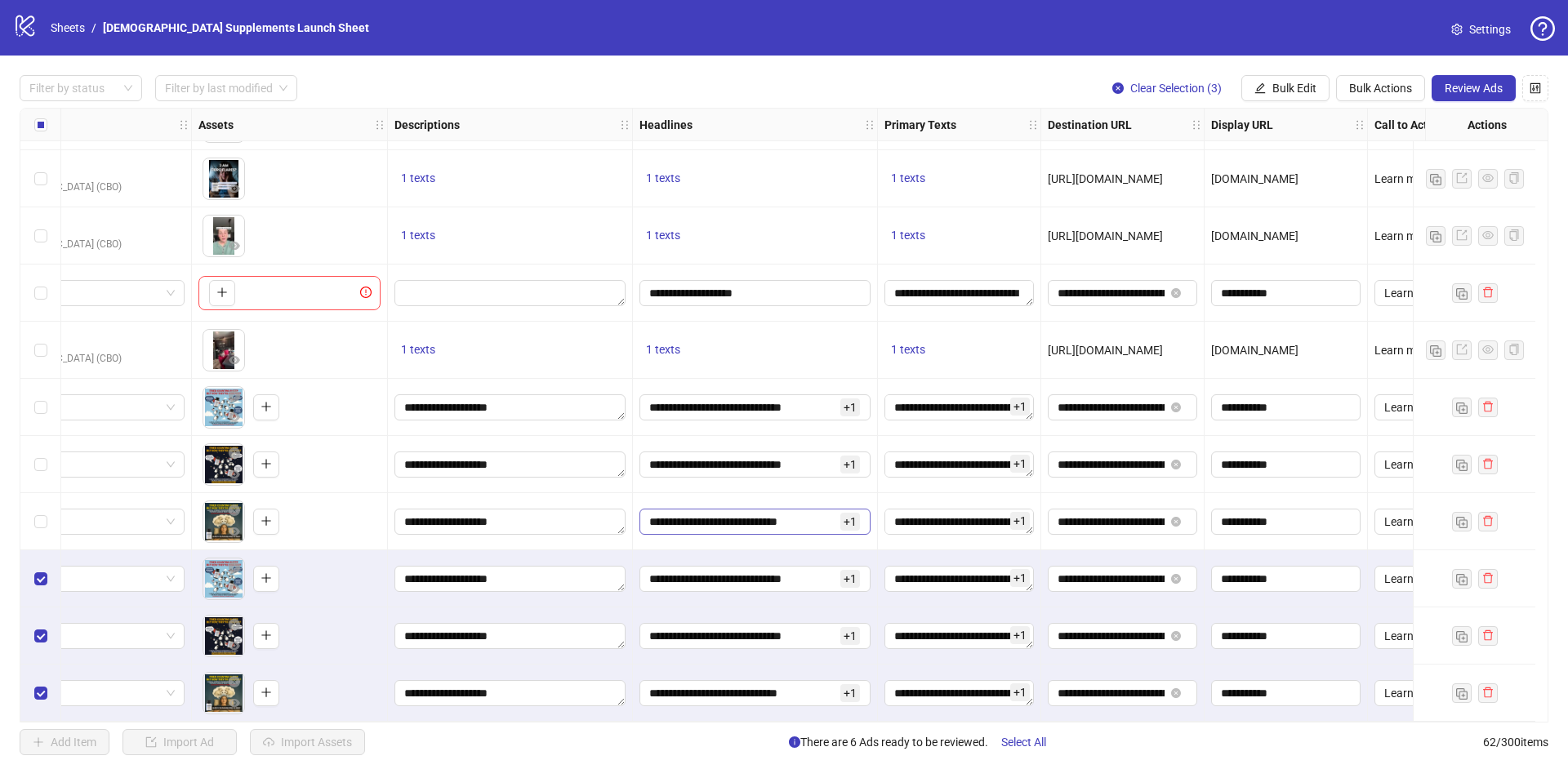
click at [846, 516] on span "+ 1" at bounding box center [849, 521] width 20 height 18
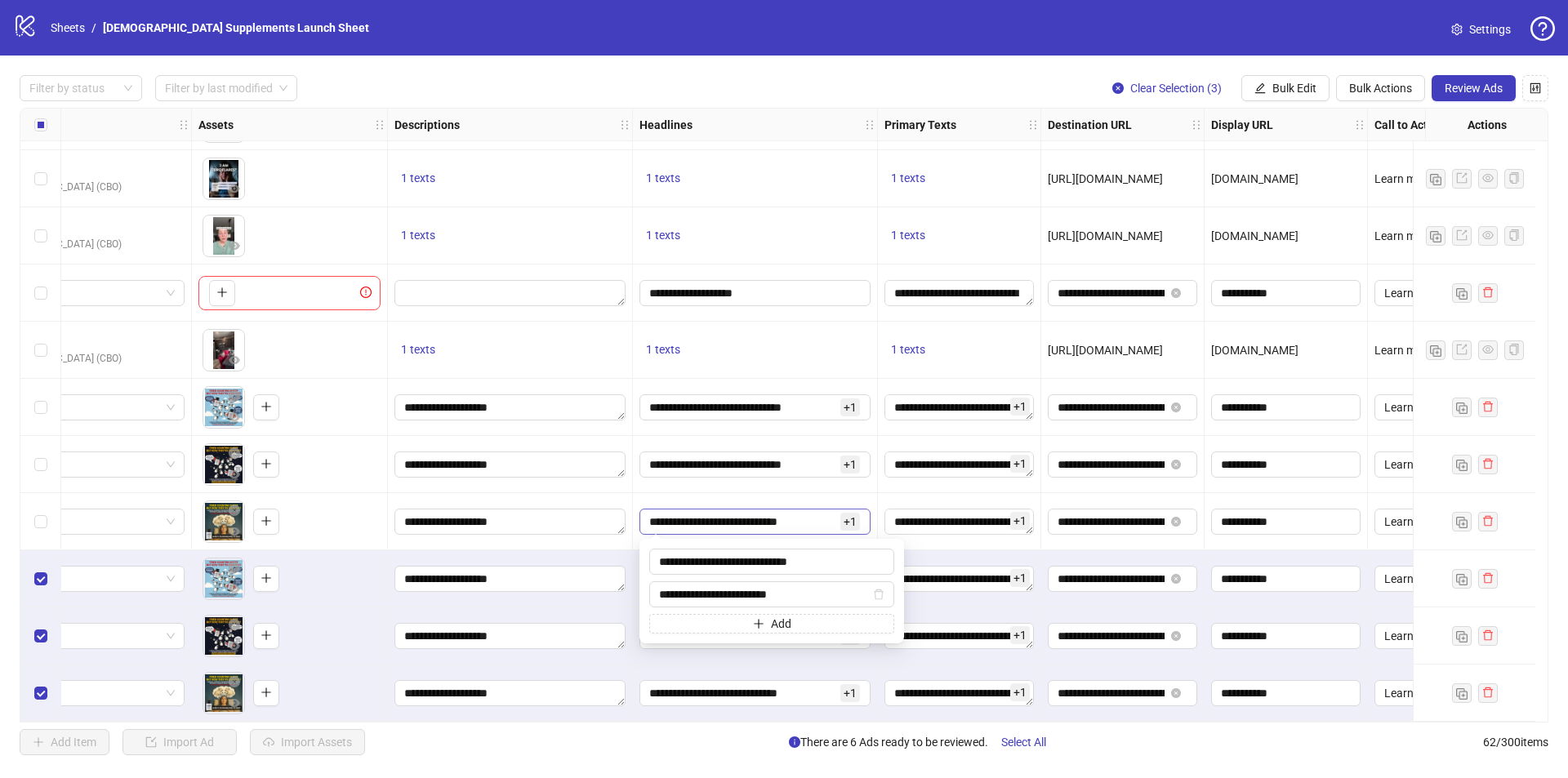
click at [846, 516] on span "+ 1" at bounding box center [849, 521] width 20 height 18
click at [1023, 372] on div "1 texts" at bounding box center [960, 349] width 163 height 57
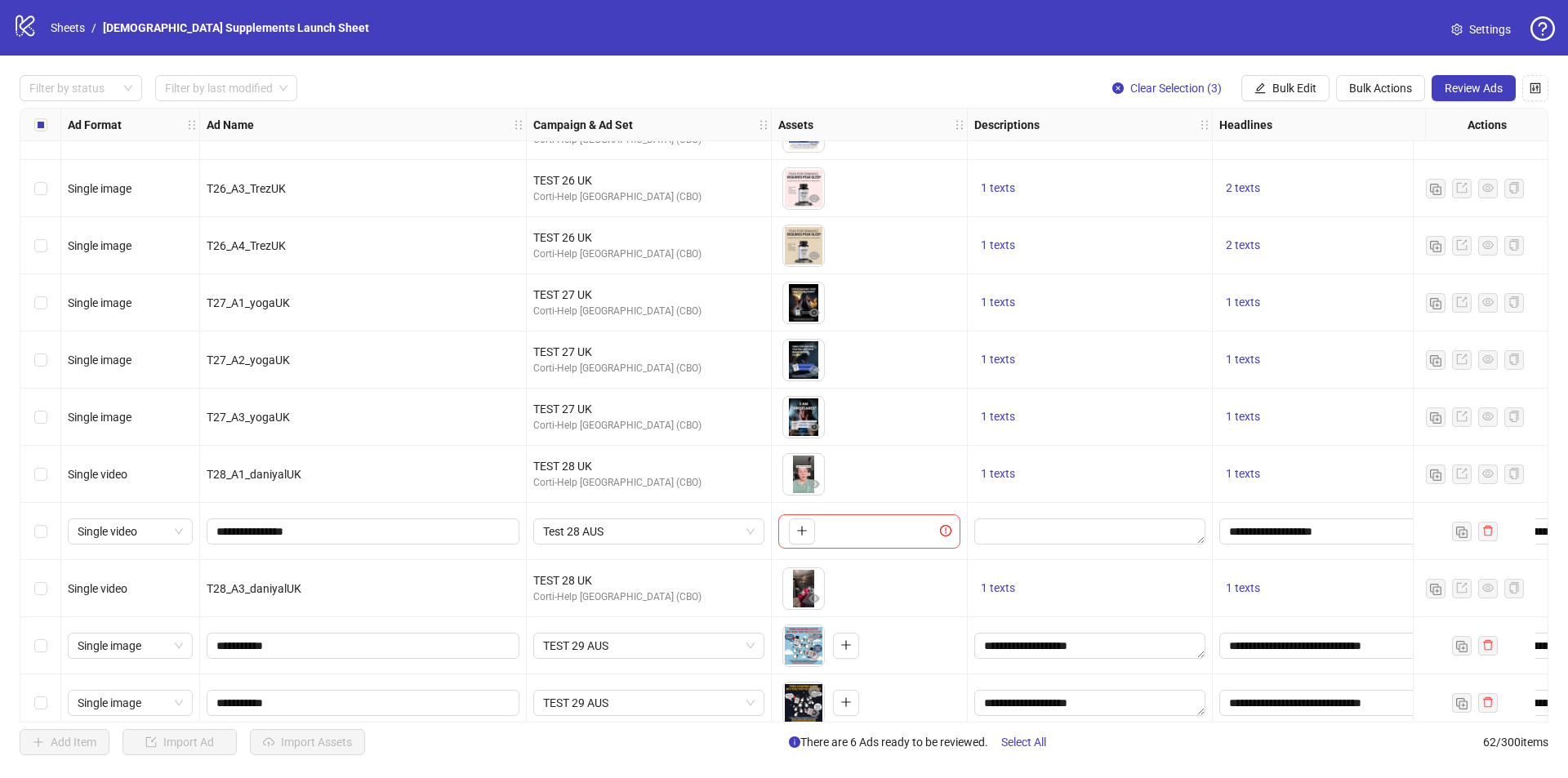
scroll to position [2970, 0]
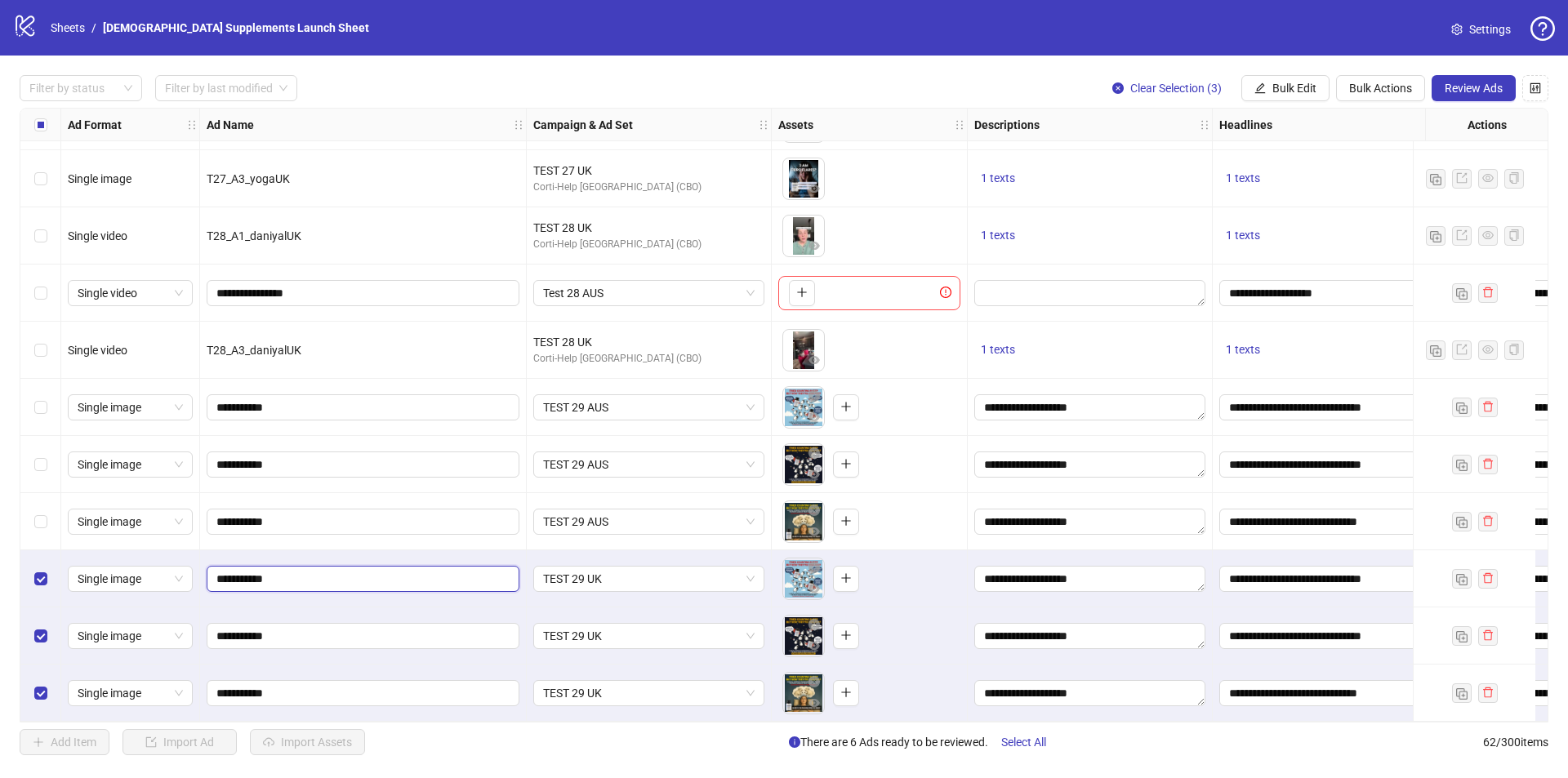
click at [321, 570] on input "**********" at bounding box center [361, 578] width 290 height 18
type input "**********"
click at [332, 628] on input "**********" at bounding box center [361, 636] width 290 height 18
type input "**********"
click at [337, 692] on input "**********" at bounding box center [361, 693] width 290 height 18
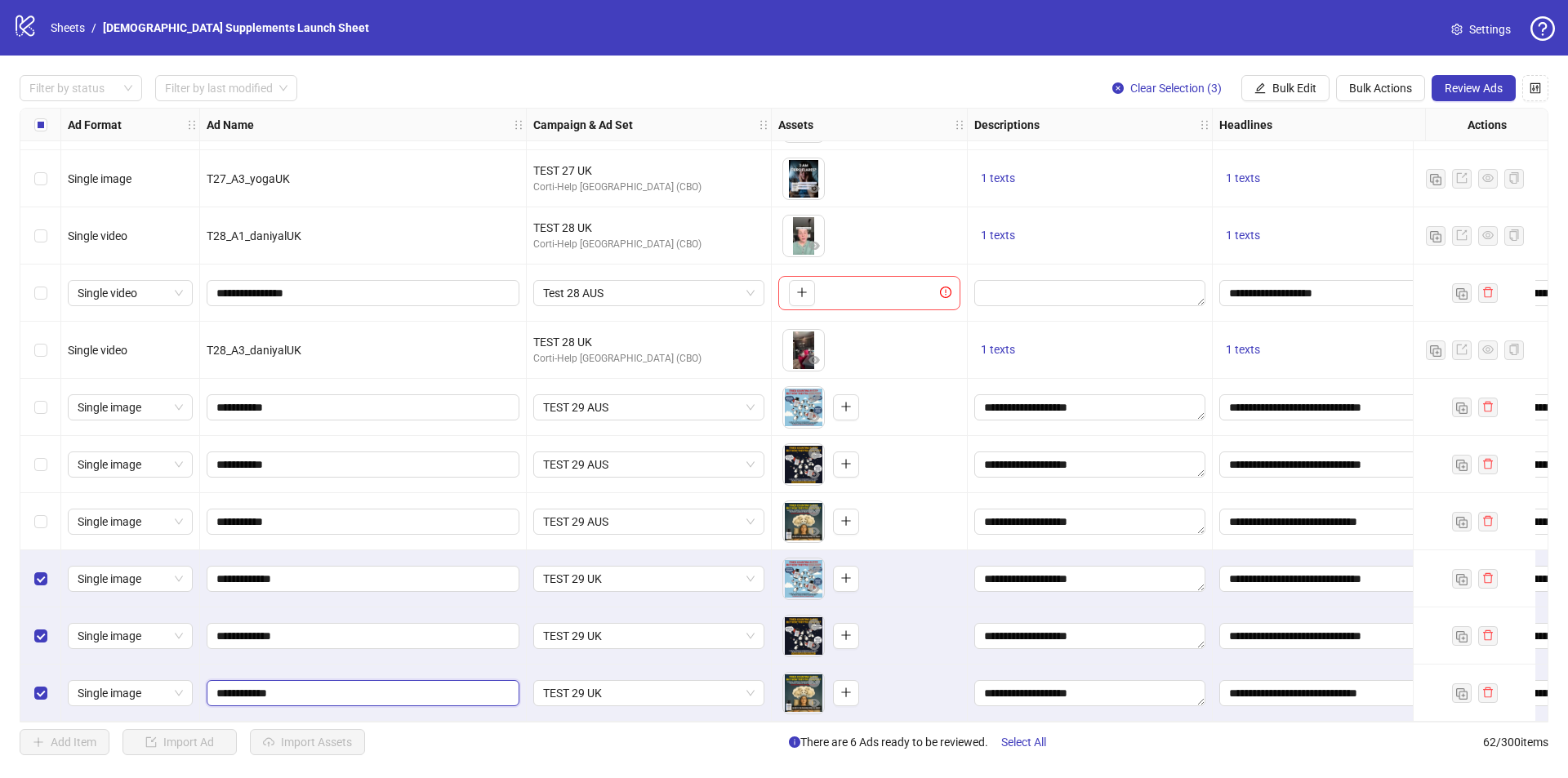
type input "**********"
click at [389, 513] on input "**********" at bounding box center [361, 521] width 290 height 18
type input "**********"
click at [392, 456] on input "**********" at bounding box center [361, 464] width 290 height 18
type input "**********"
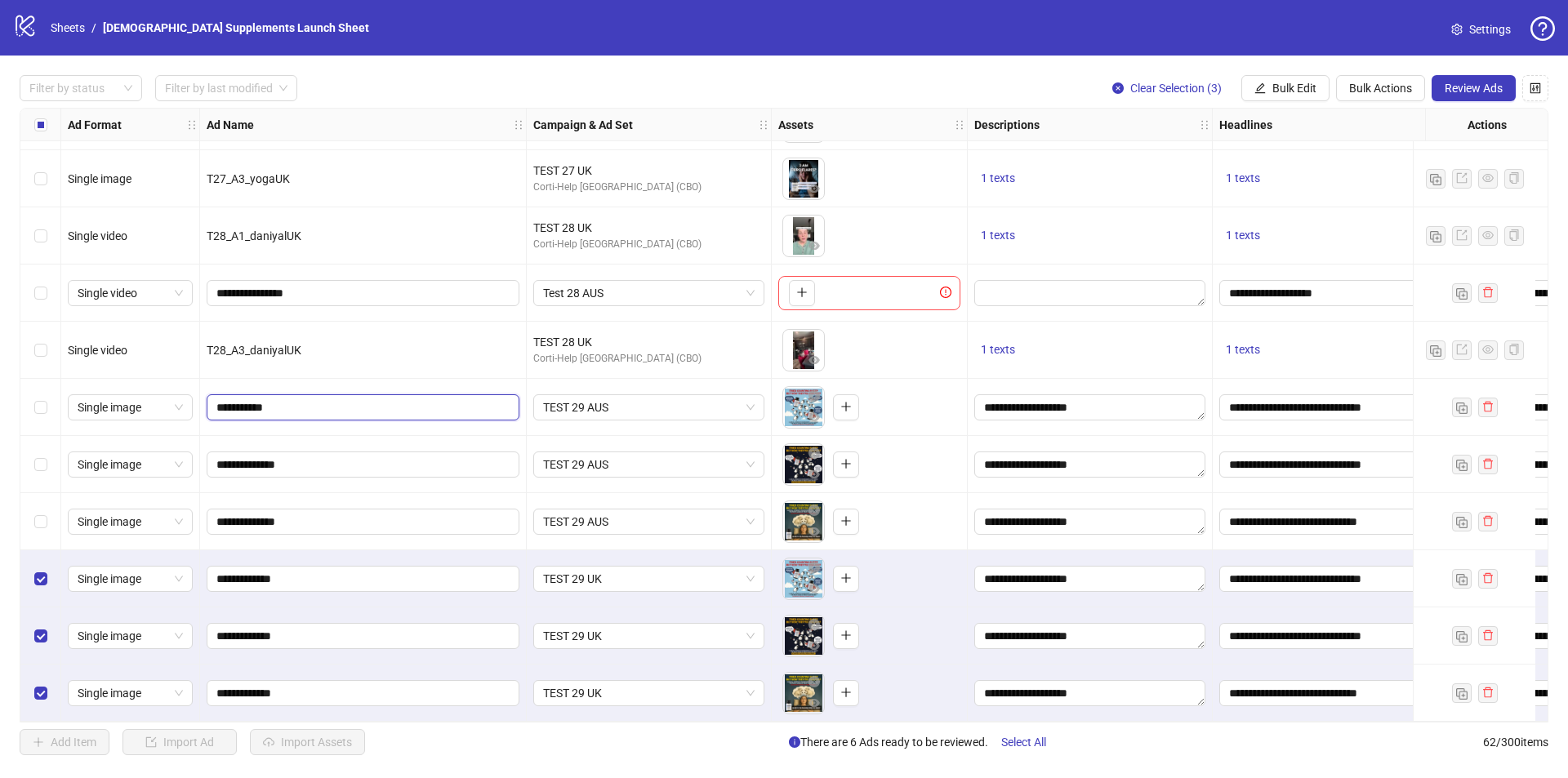
click at [344, 409] on input "**********" at bounding box center [361, 407] width 290 height 18
type input "**********"
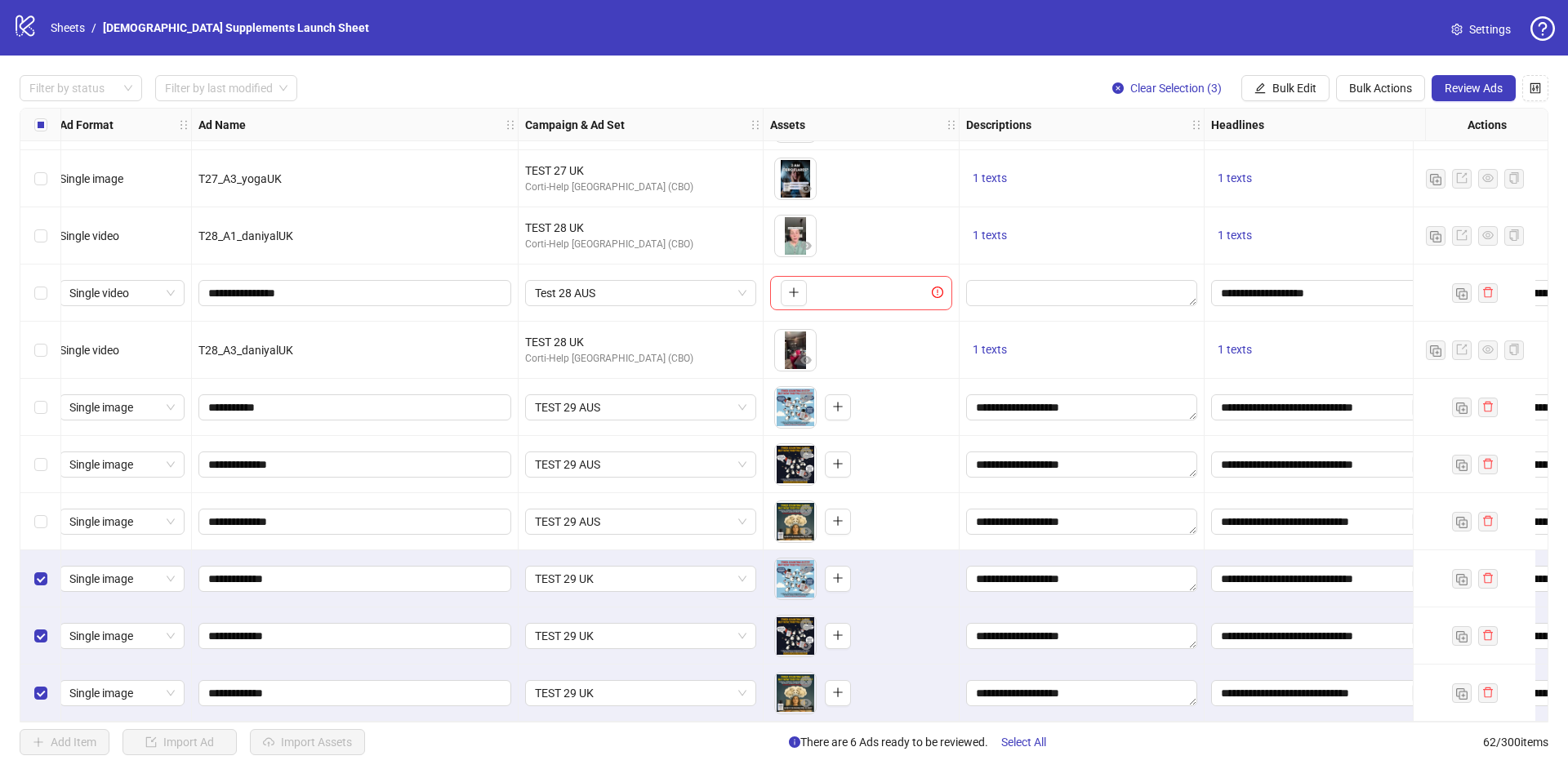
scroll to position [2970, 31]
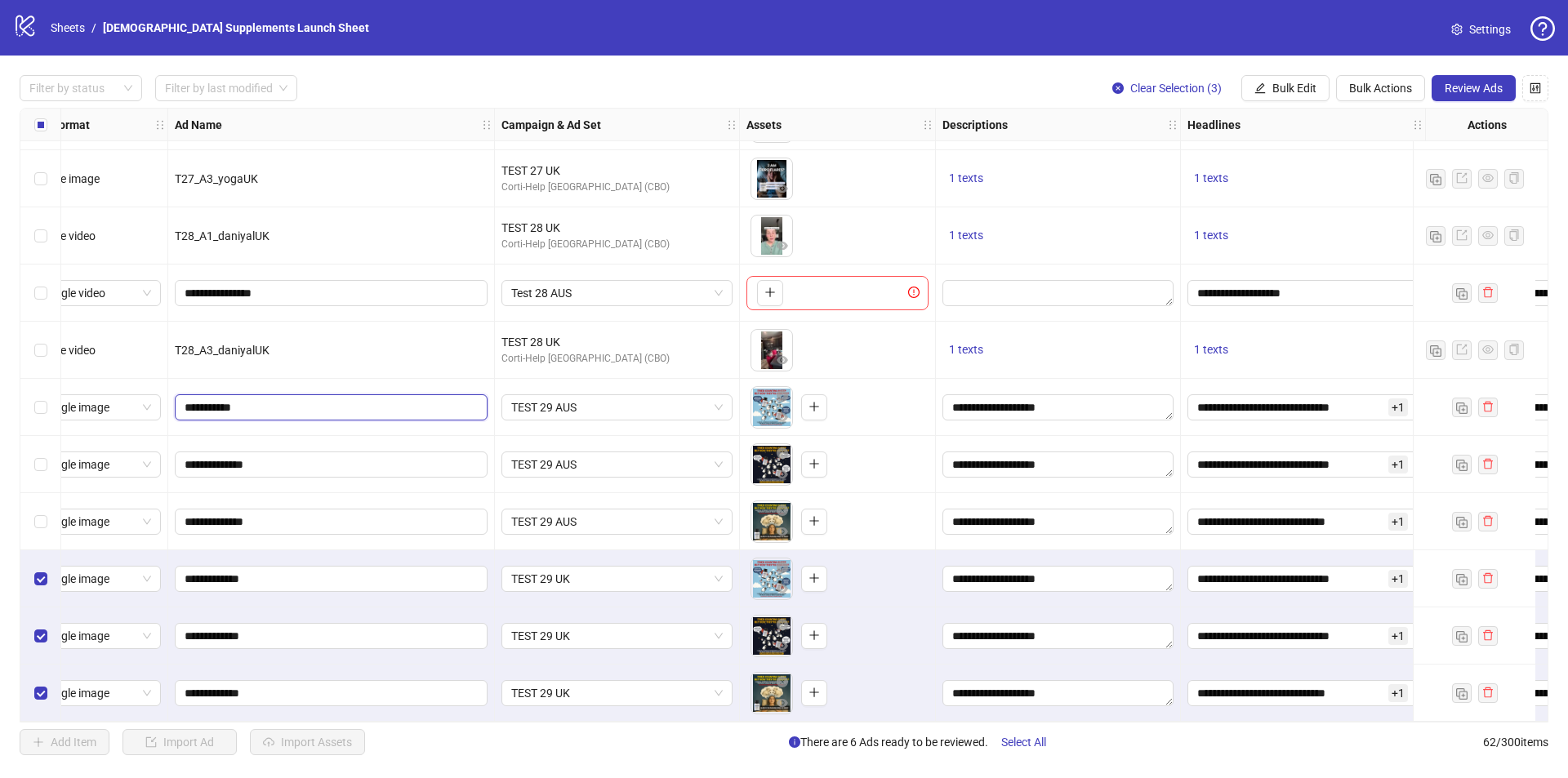
click at [349, 402] on input "**********" at bounding box center [329, 407] width 290 height 18
type input "**********"
click at [344, 420] on div "**********" at bounding box center [332, 407] width 327 height 57
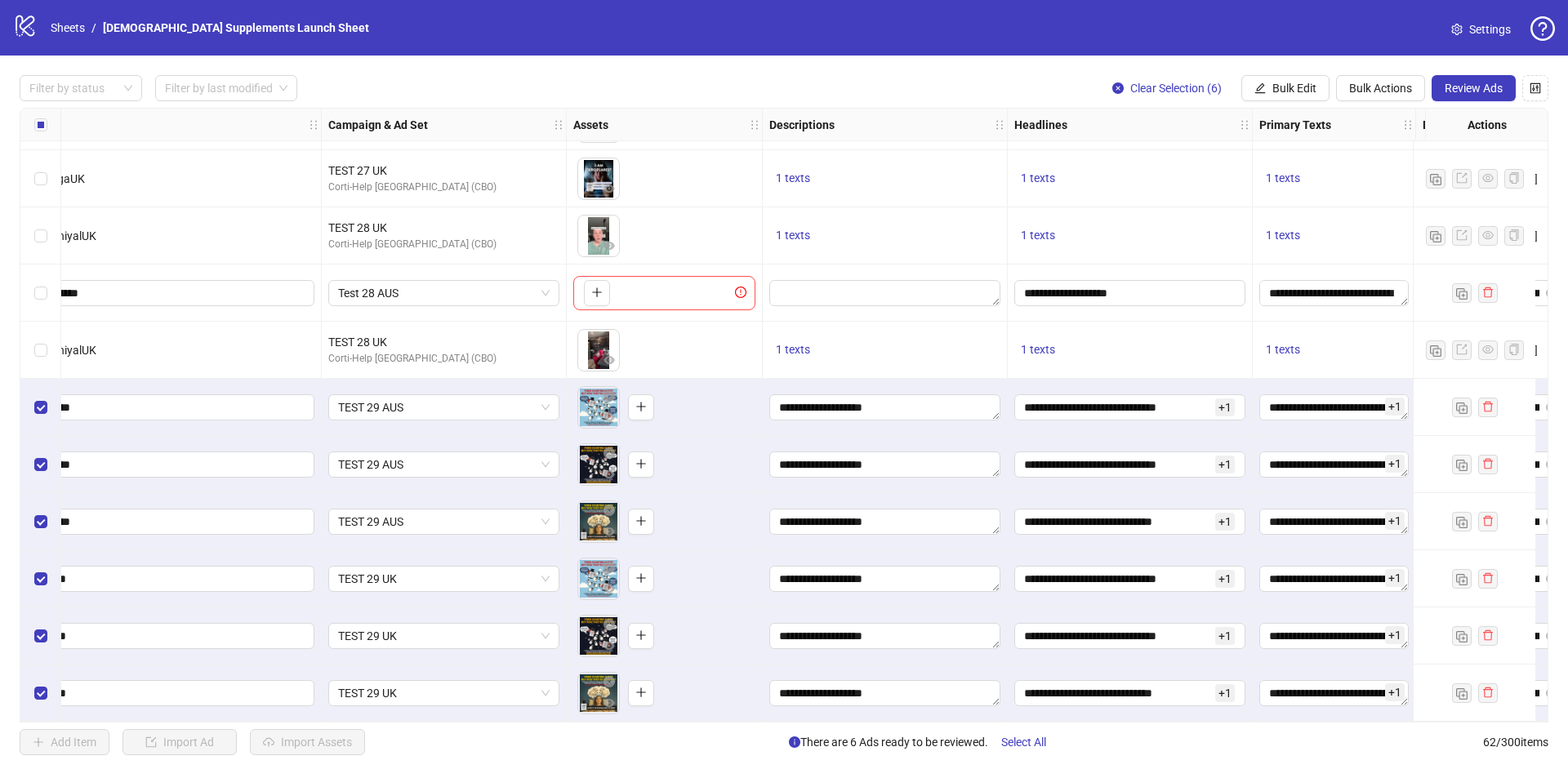
scroll to position [2970, 0]
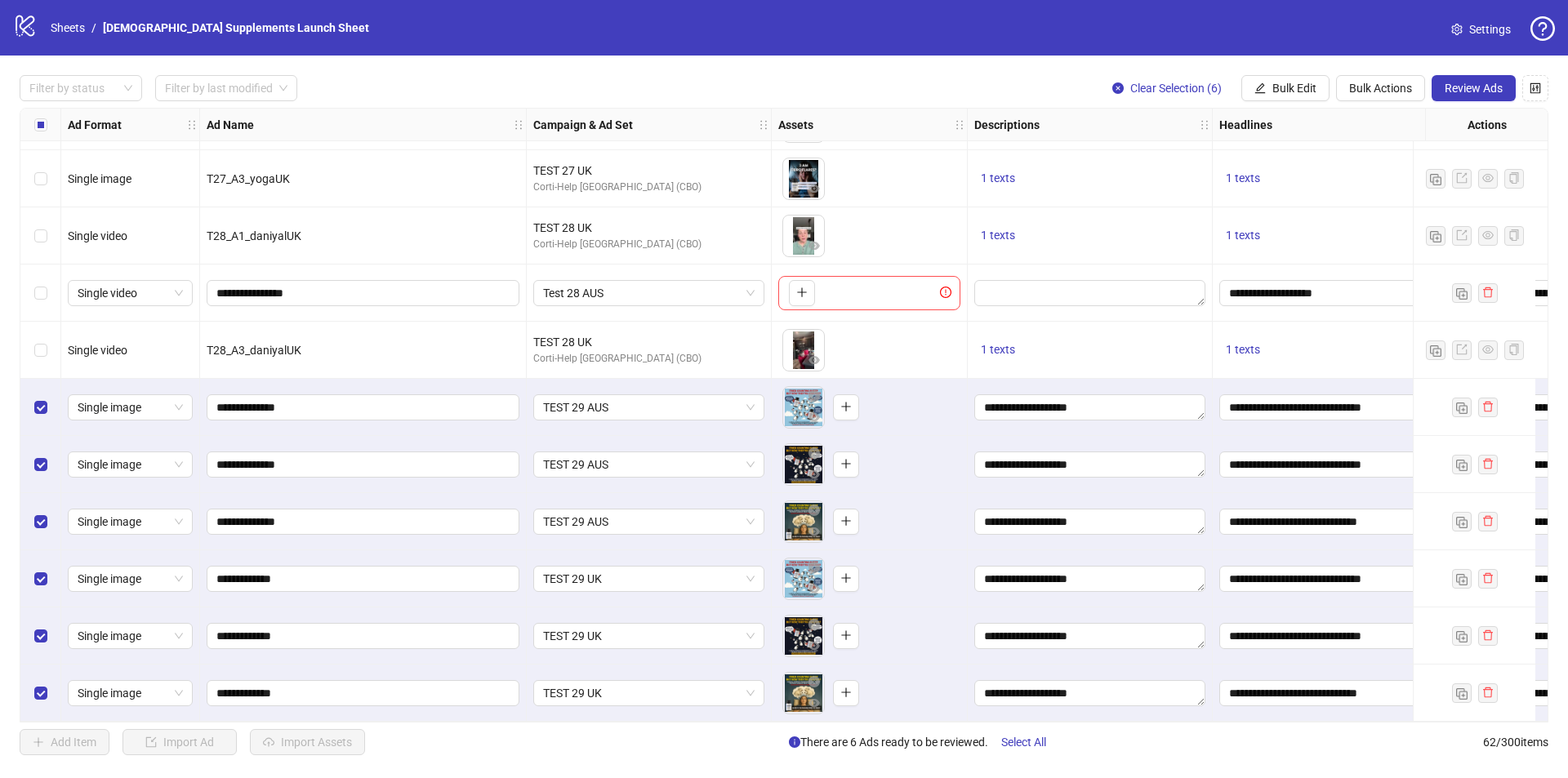
click at [174, 379] on div "Single image" at bounding box center [130, 407] width 139 height 57
click at [625, 570] on span "TEST 29 UK" at bounding box center [649, 579] width 212 height 25
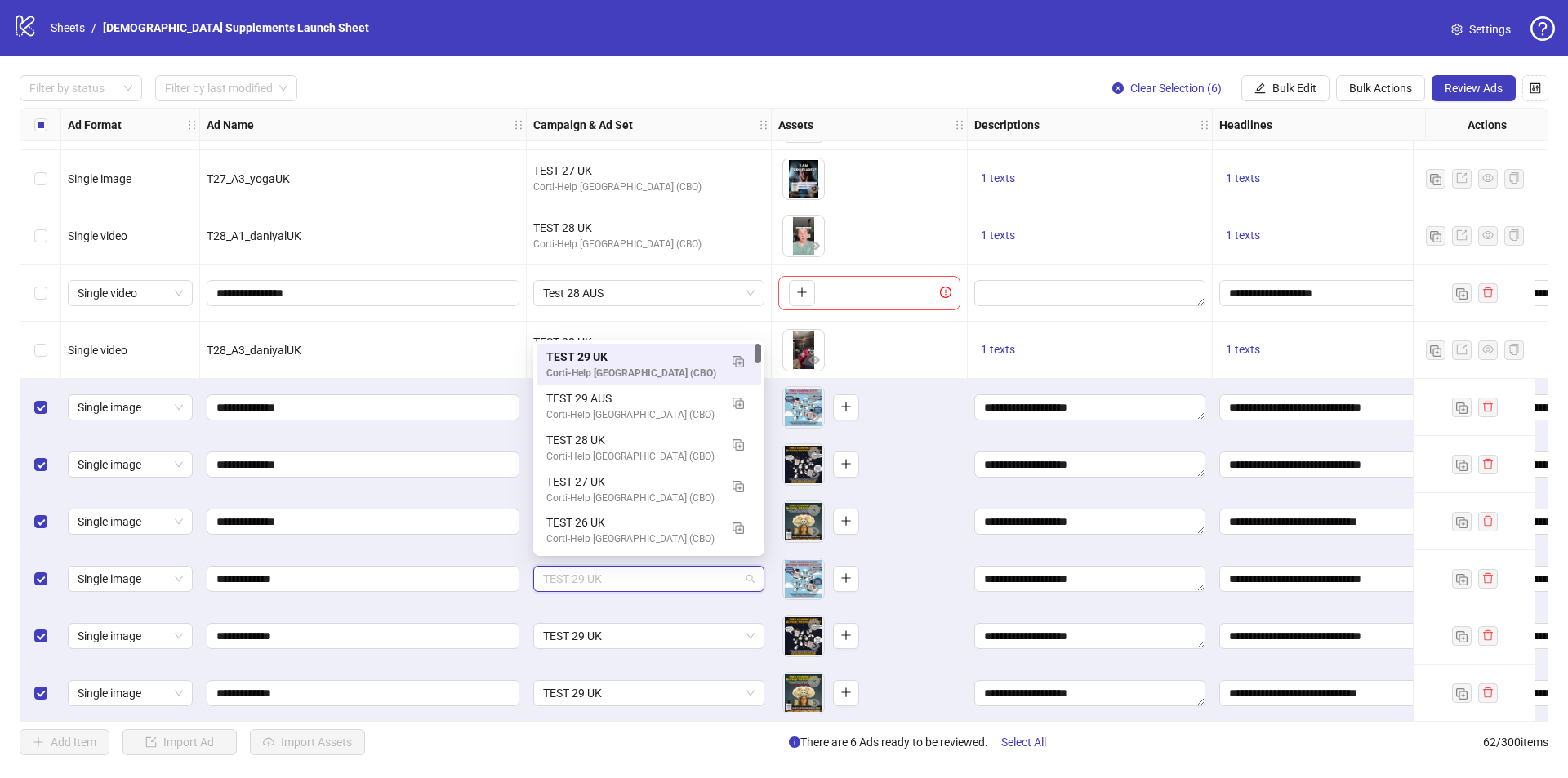
click at [625, 570] on span "TEST 29 UK" at bounding box center [649, 579] width 212 height 25
